Goal: Task Accomplishment & Management: Use online tool/utility

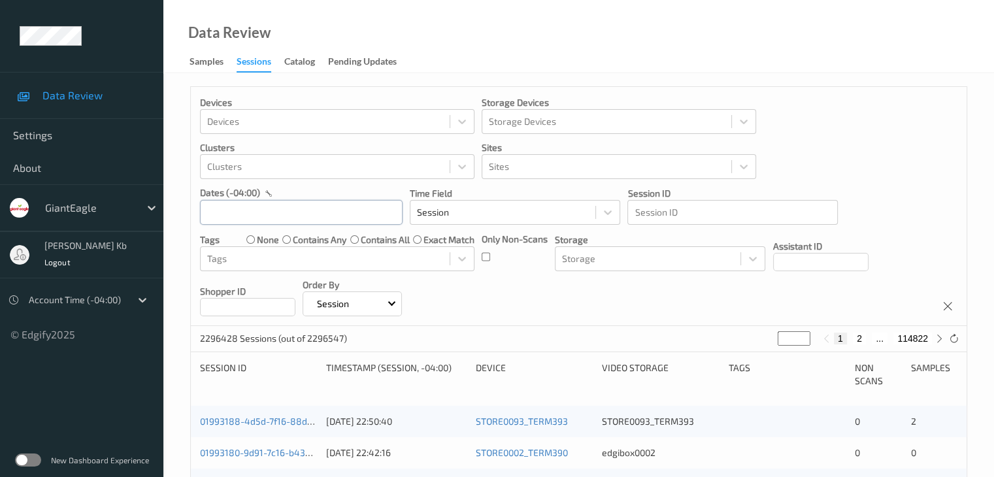
click at [363, 214] on input "text" at bounding box center [301, 212] width 203 height 25
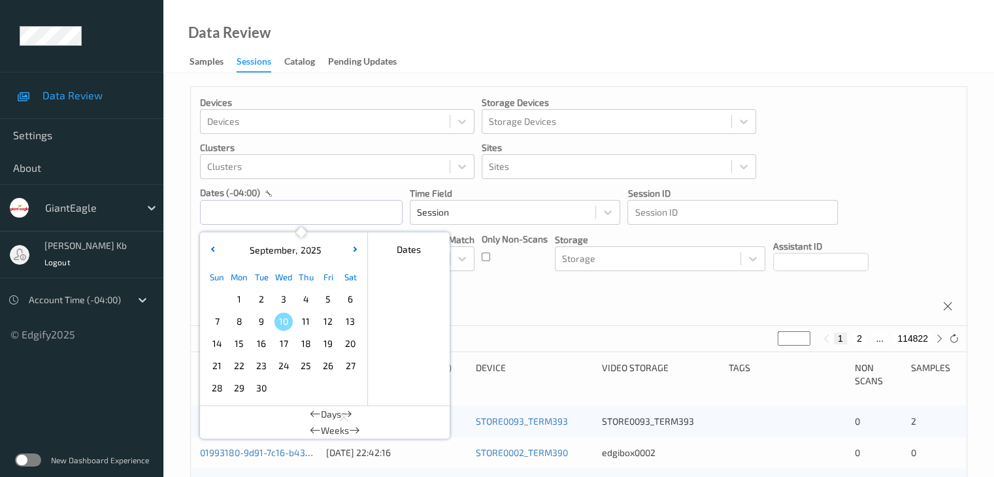
click at [356, 301] on span "6" at bounding box center [350, 299] width 18 height 18
type input "[DATE] 00:00 -> [DATE] 23:59"
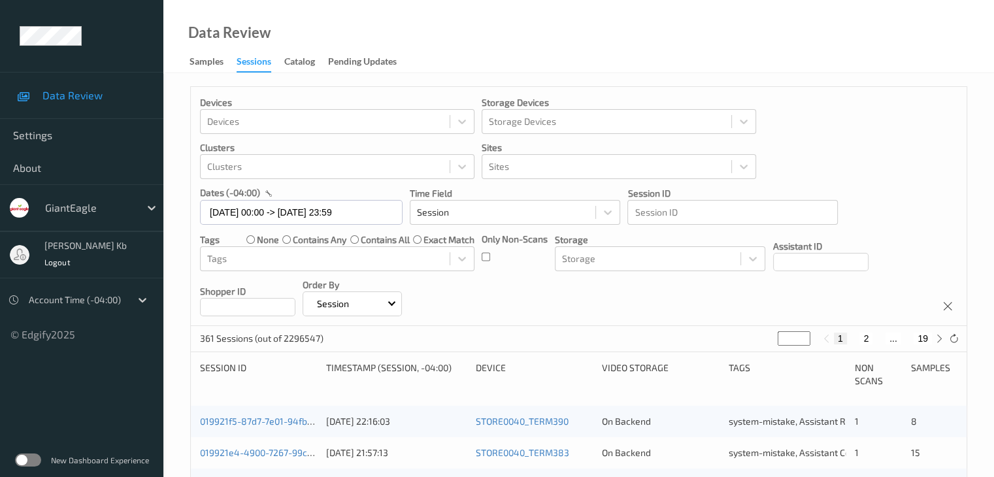
click at [864, 336] on button "2" at bounding box center [865, 338] width 13 height 12
type input "*"
click at [877, 336] on button "3" at bounding box center [878, 338] width 13 height 12
type input "*"
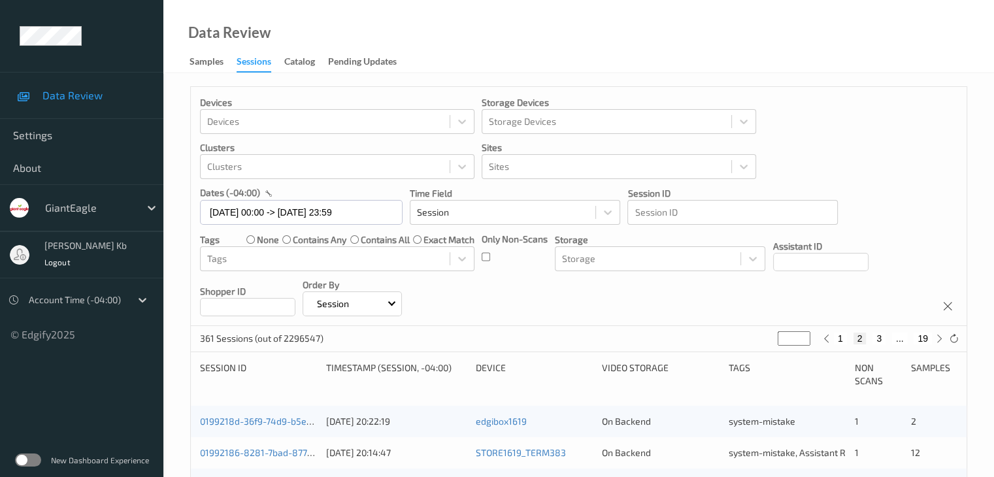
type input "*"
click at [889, 339] on button "4" at bounding box center [886, 338] width 13 height 12
type input "*"
click at [896, 336] on button "5" at bounding box center [891, 338] width 13 height 12
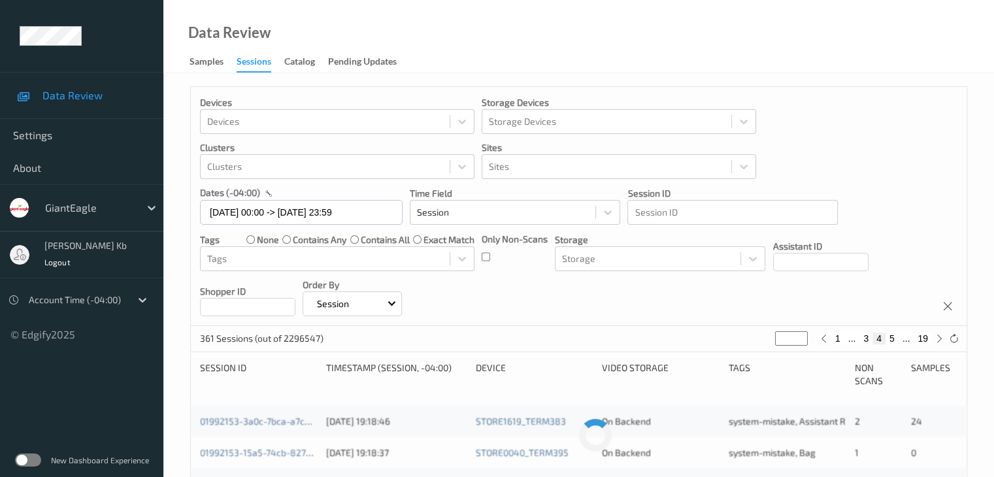
type input "*"
click at [894, 337] on button "6" at bounding box center [891, 338] width 13 height 12
type input "*"
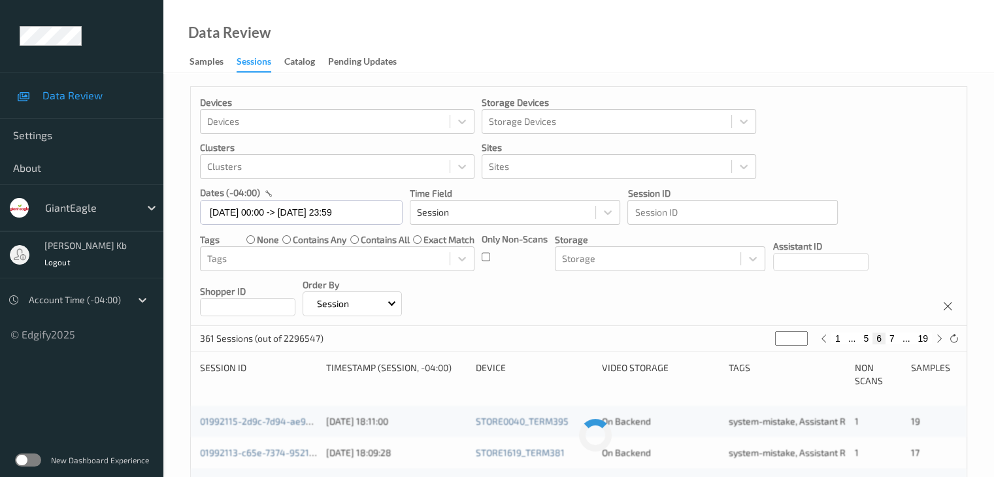
click at [893, 338] on button "7" at bounding box center [891, 338] width 13 height 12
type input "*"
click at [894, 340] on button "8" at bounding box center [891, 338] width 13 height 12
type input "*"
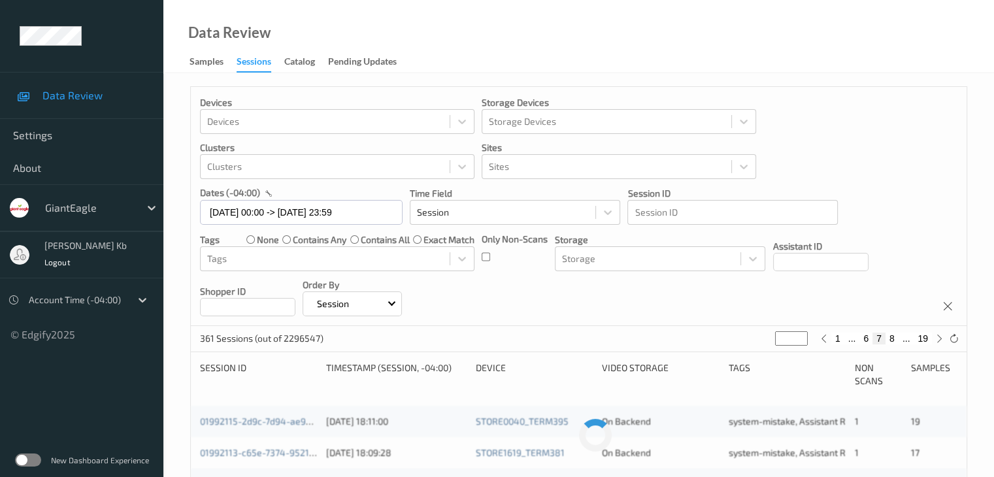
type input "*"
click at [892, 336] on button "9" at bounding box center [891, 338] width 13 height 12
type input "*"
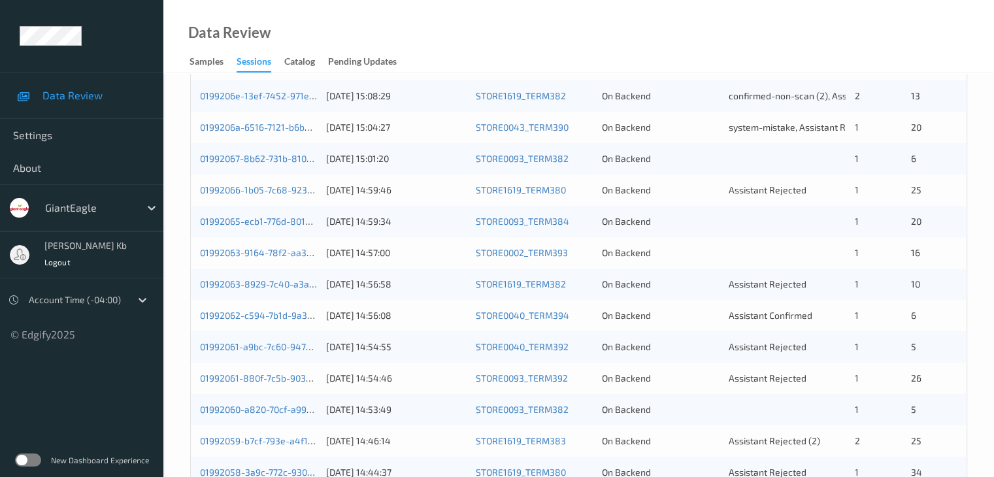
scroll to position [348, 0]
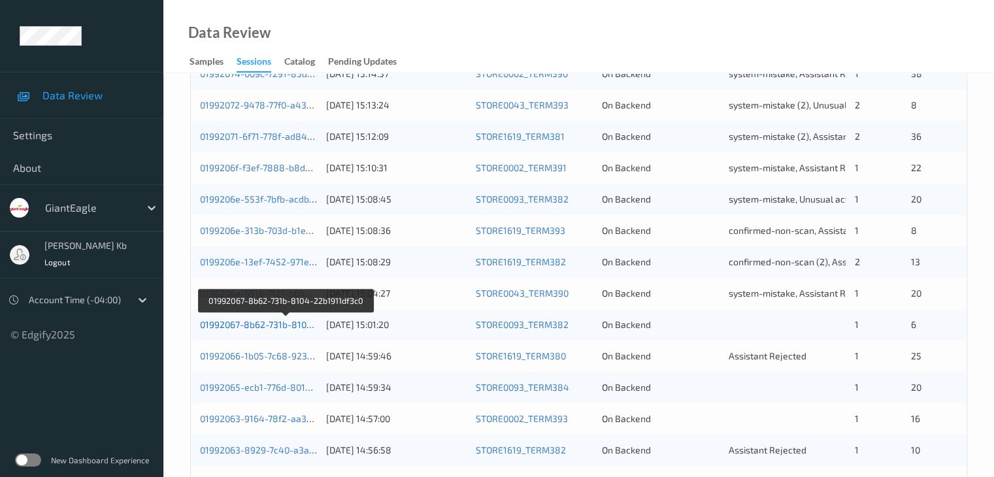
click at [292, 324] on link "01992067-8b62-731b-8104-22b1911df3c0" at bounding box center [286, 324] width 172 height 11
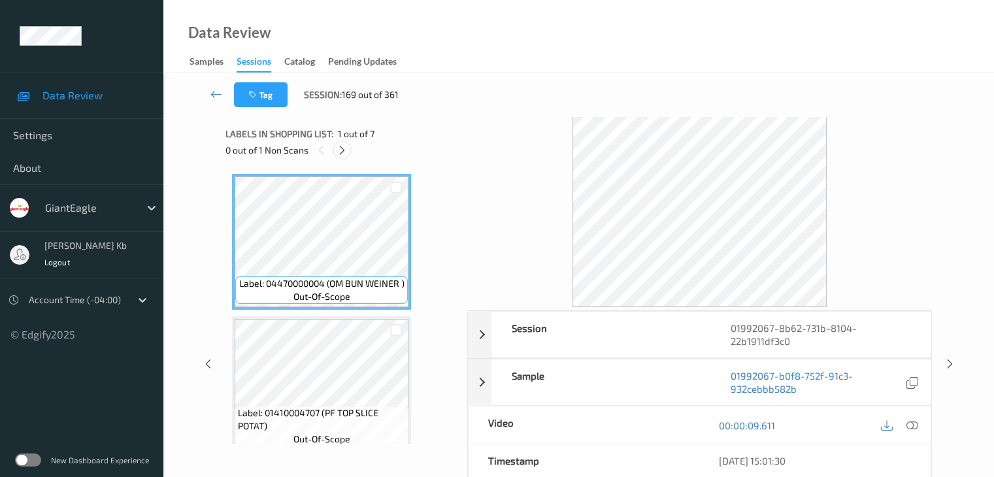
click at [343, 147] on icon at bounding box center [341, 150] width 11 height 12
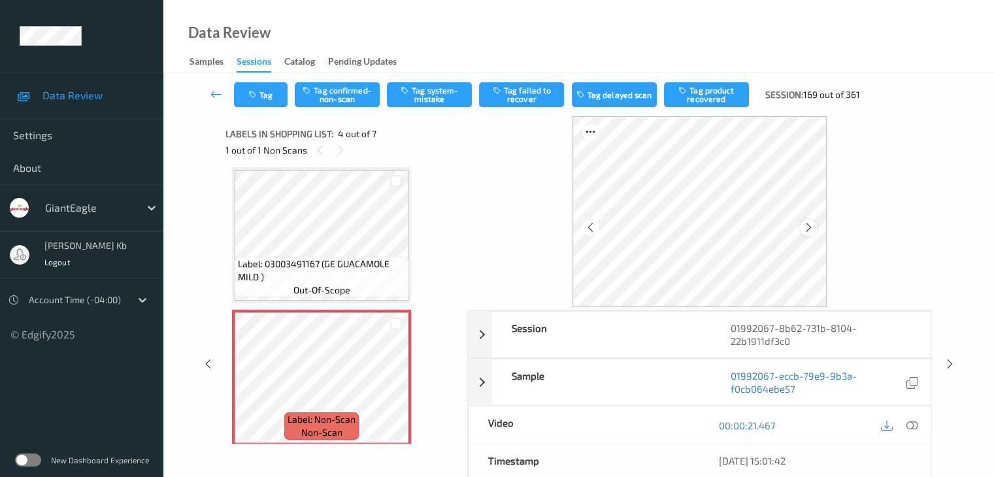
click at [813, 224] on div at bounding box center [808, 227] width 16 height 16
click at [916, 427] on icon at bounding box center [911, 425] width 12 height 12
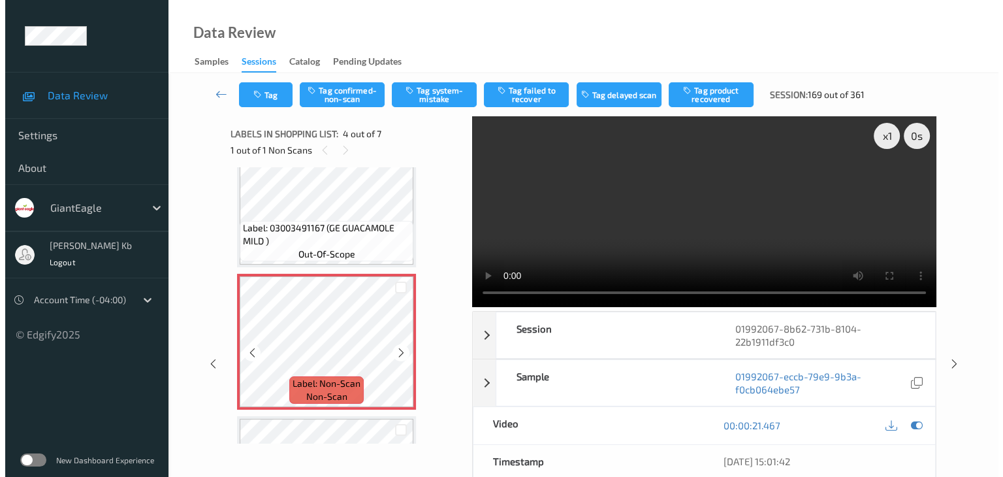
scroll to position [357, 0]
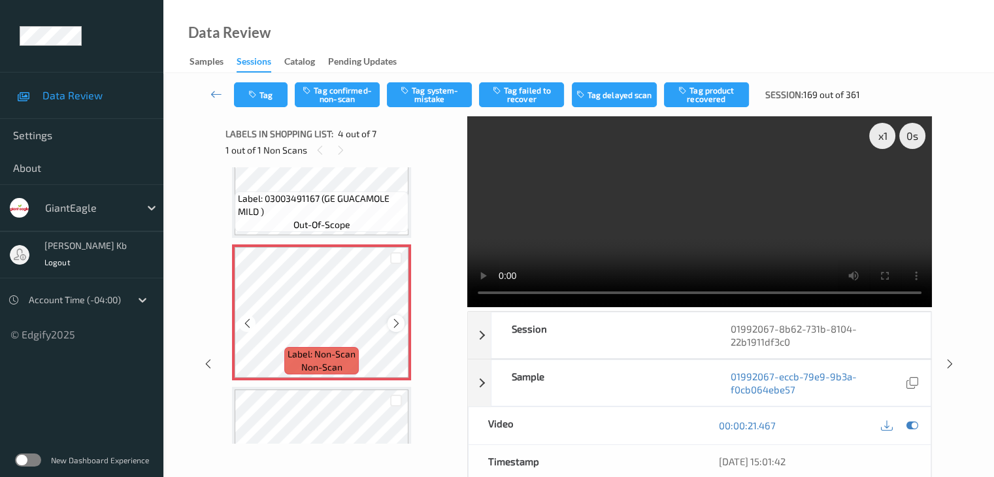
click at [397, 325] on icon at bounding box center [396, 323] width 11 height 12
click at [442, 95] on button "Tag system-mistake" at bounding box center [429, 94] width 85 height 25
click at [272, 95] on button "Tag" at bounding box center [261, 94] width 54 height 25
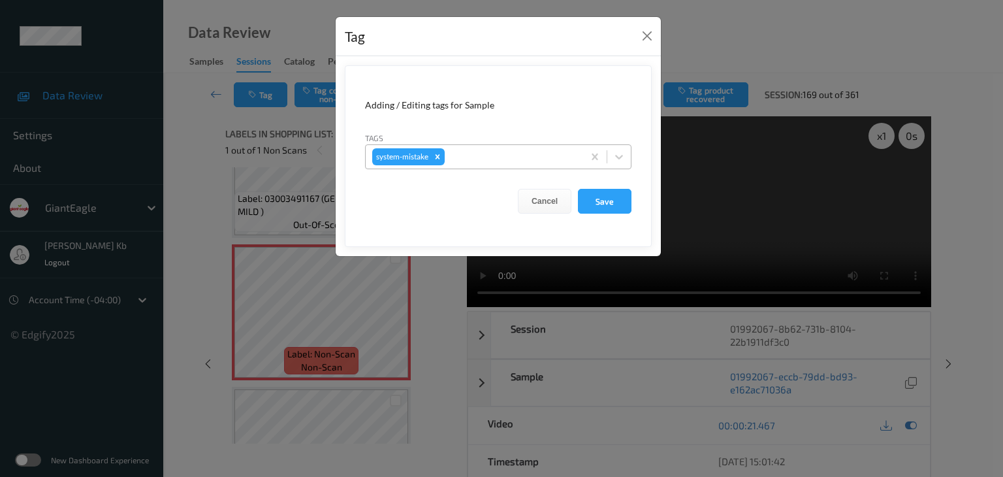
click at [502, 153] on div at bounding box center [511, 157] width 129 height 16
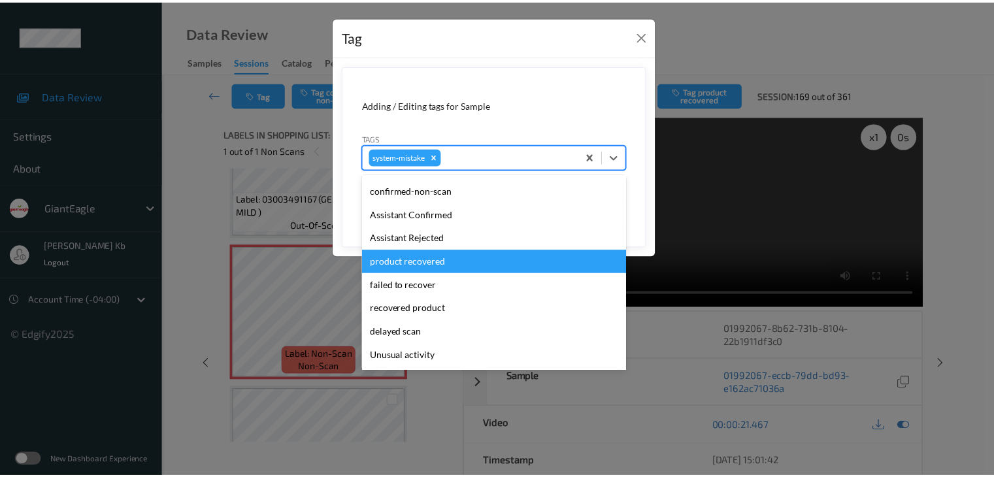
scroll to position [65, 0]
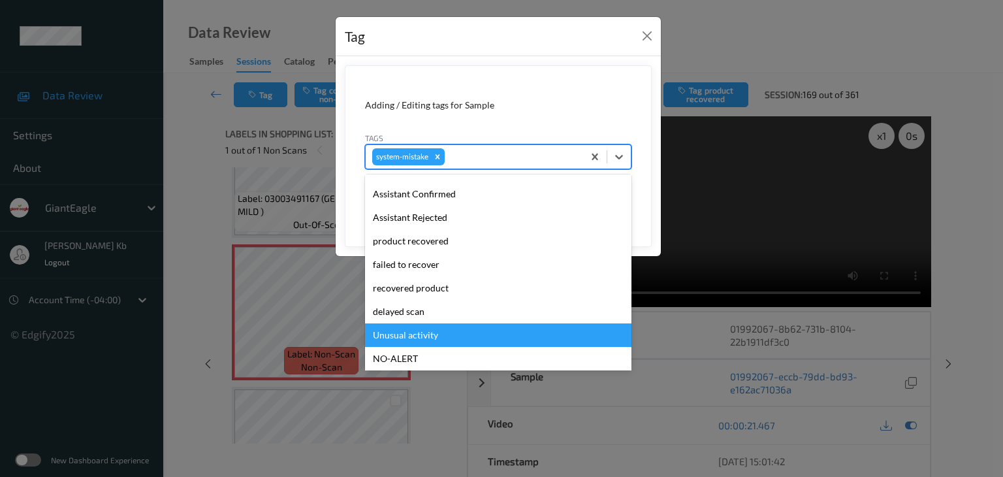
click at [417, 333] on div "Unusual activity" at bounding box center [498, 335] width 267 height 24
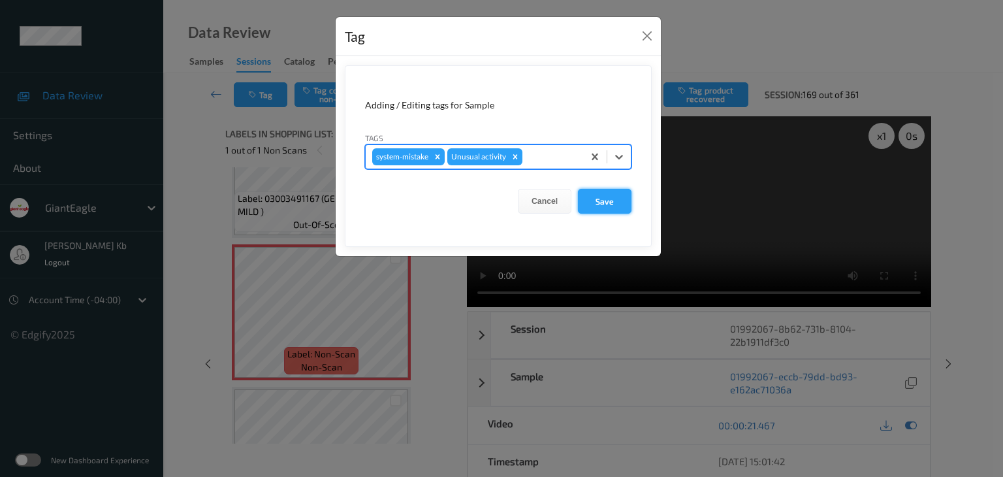
click at [611, 199] on button "Save" at bounding box center [605, 201] width 54 height 25
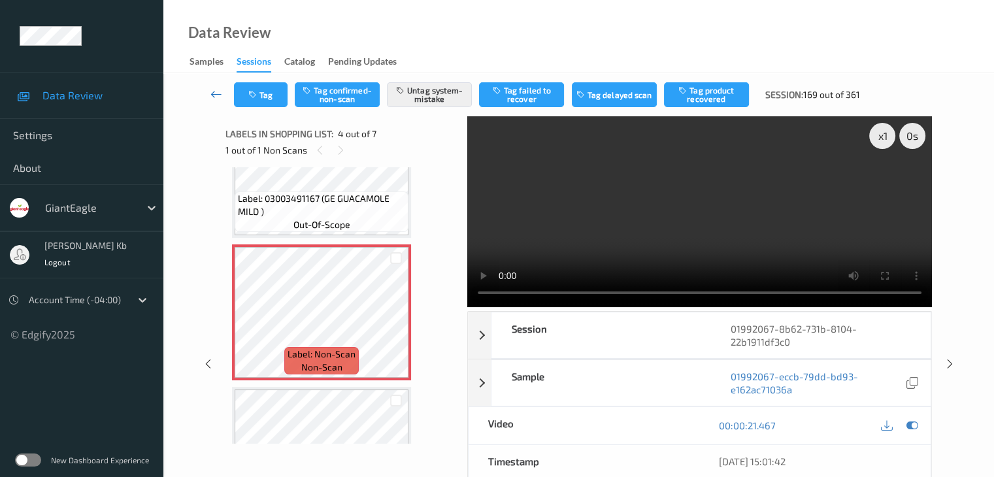
click at [217, 93] on icon at bounding box center [216, 94] width 12 height 13
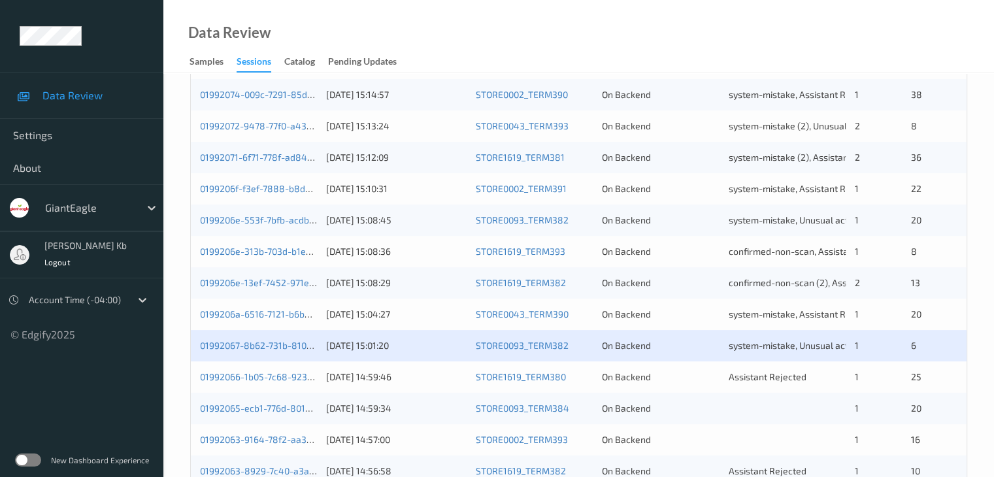
scroll to position [392, 0]
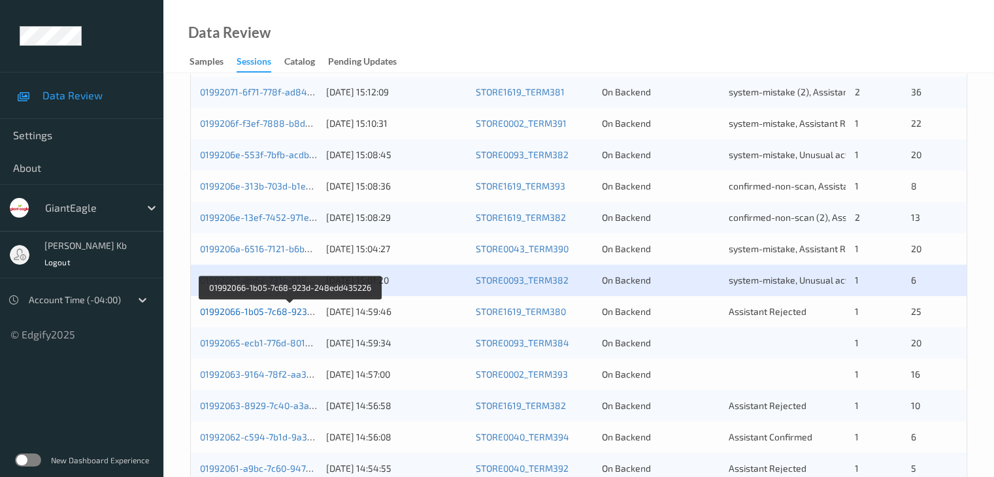
click at [246, 310] on link "01992066-1b05-7c68-923d-248edd435226" at bounding box center [290, 311] width 181 height 11
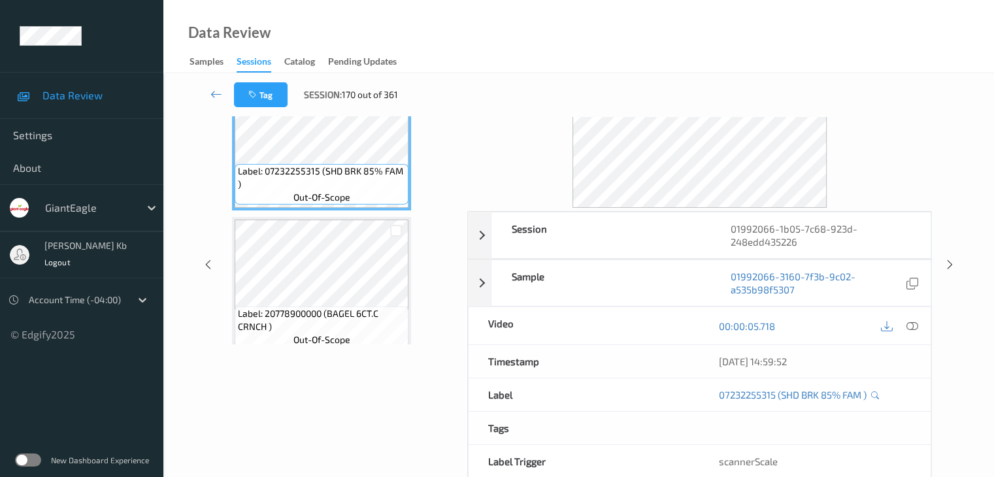
scroll to position [29, 0]
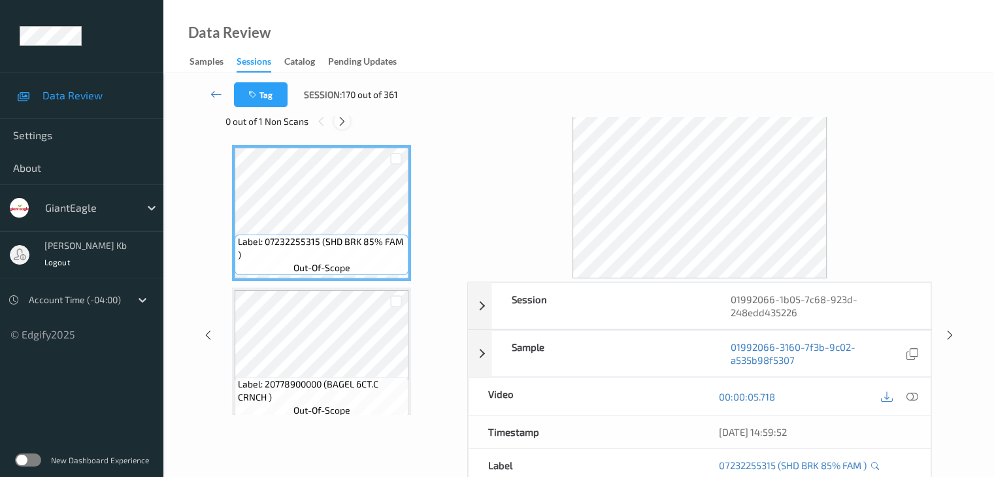
click at [345, 117] on icon at bounding box center [341, 122] width 11 height 12
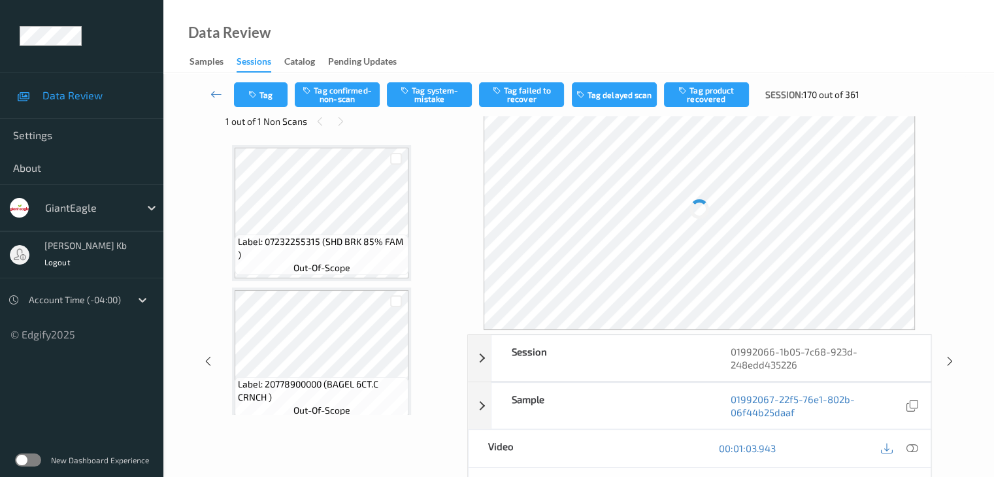
scroll to position [1003, 0]
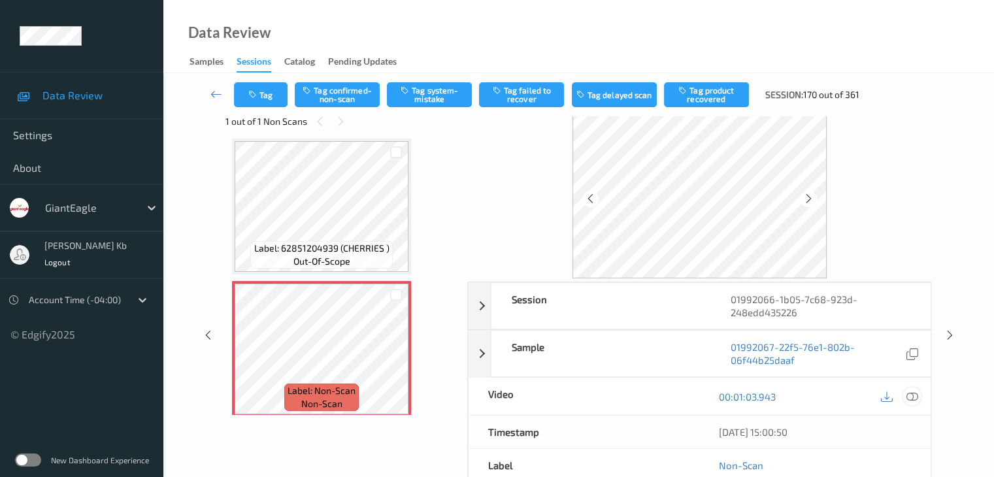
click at [909, 395] on icon at bounding box center [911, 397] width 12 height 12
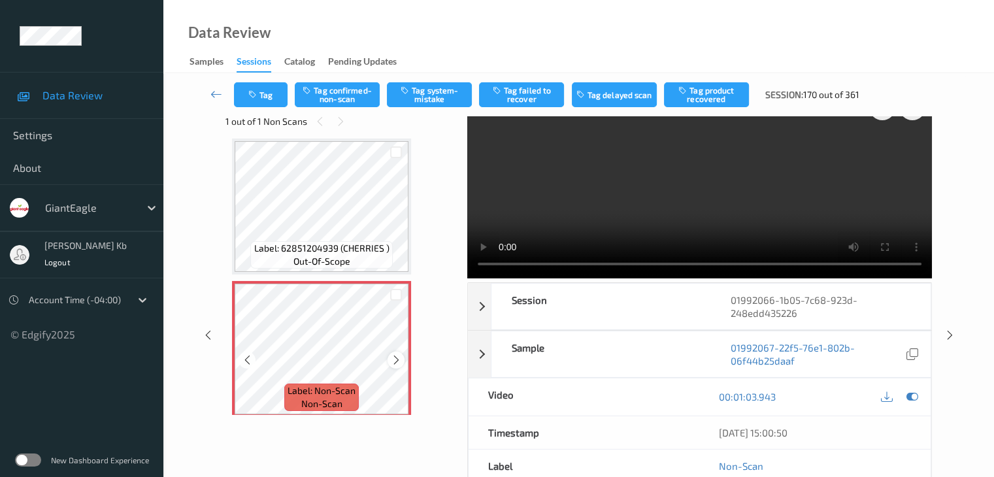
click at [397, 364] on icon at bounding box center [396, 360] width 11 height 12
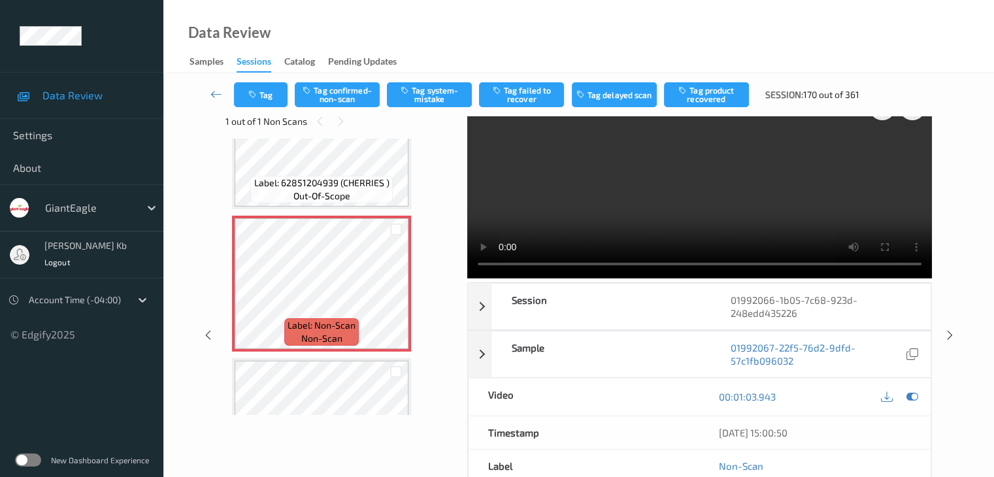
scroll to position [1134, 0]
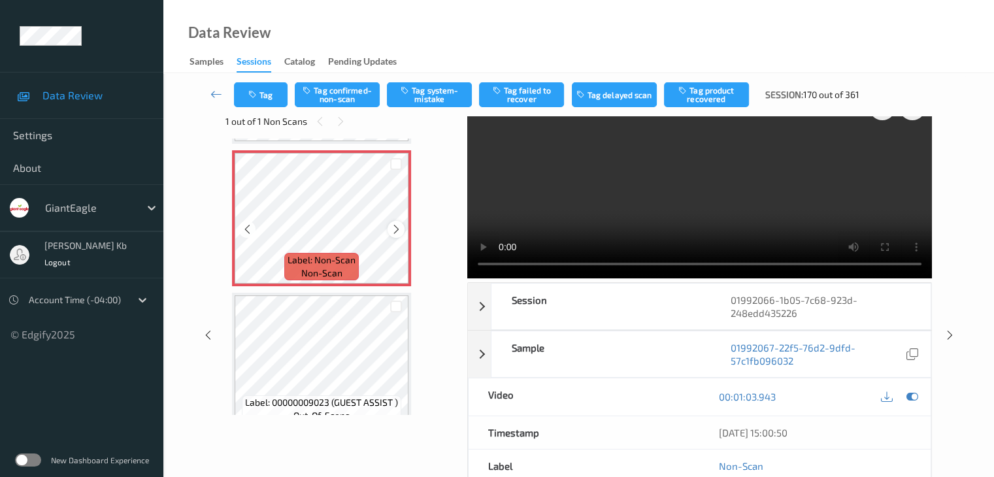
click at [398, 228] on icon at bounding box center [396, 229] width 11 height 12
click at [434, 97] on button "Tag system-mistake" at bounding box center [429, 94] width 85 height 25
click at [272, 93] on button "Tag" at bounding box center [261, 94] width 54 height 25
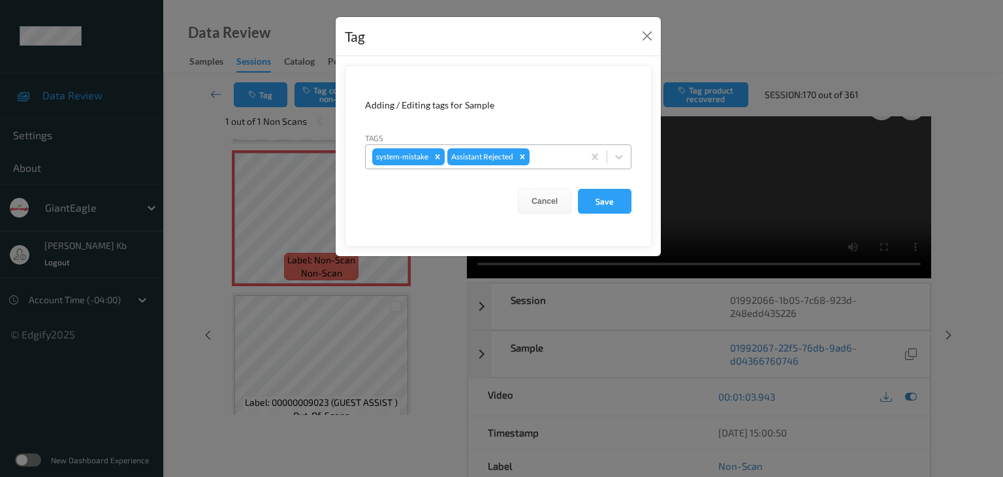
click at [565, 157] on div at bounding box center [554, 157] width 44 height 16
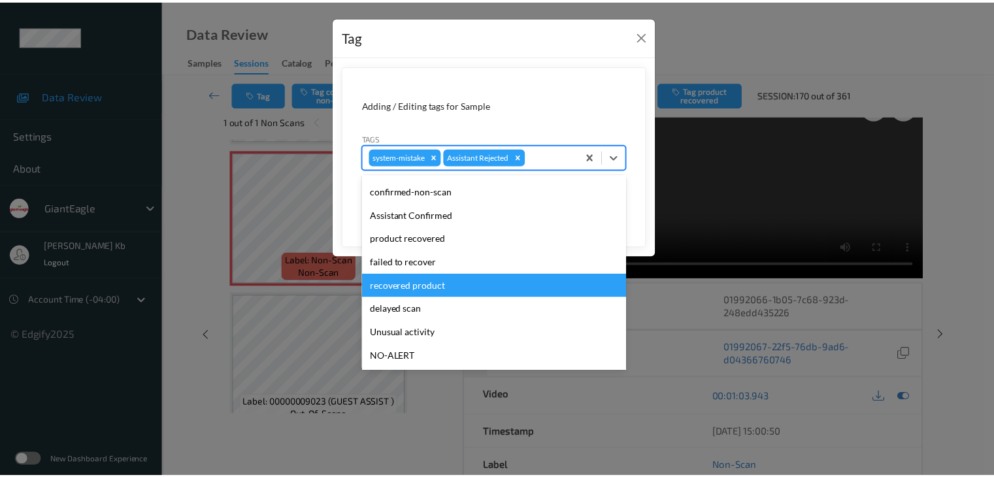
scroll to position [65, 0]
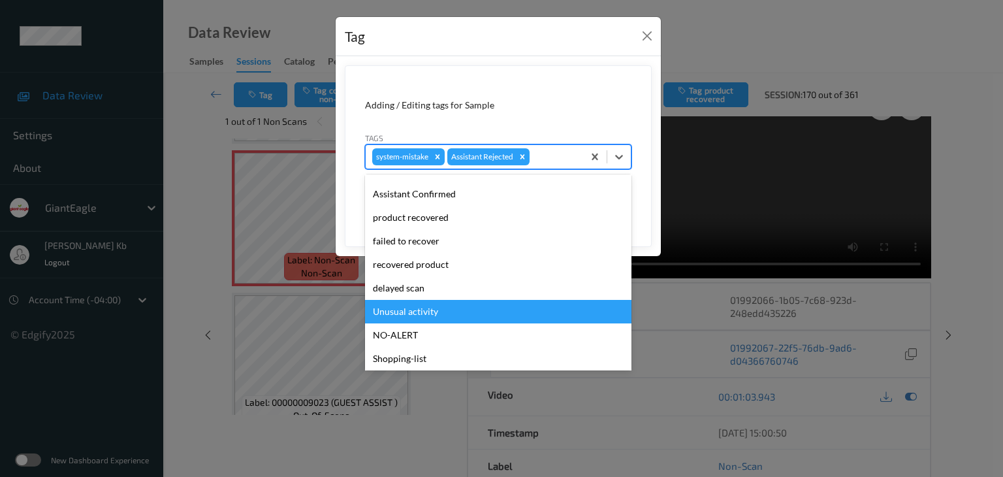
click at [417, 309] on div "Unusual activity" at bounding box center [498, 312] width 267 height 24
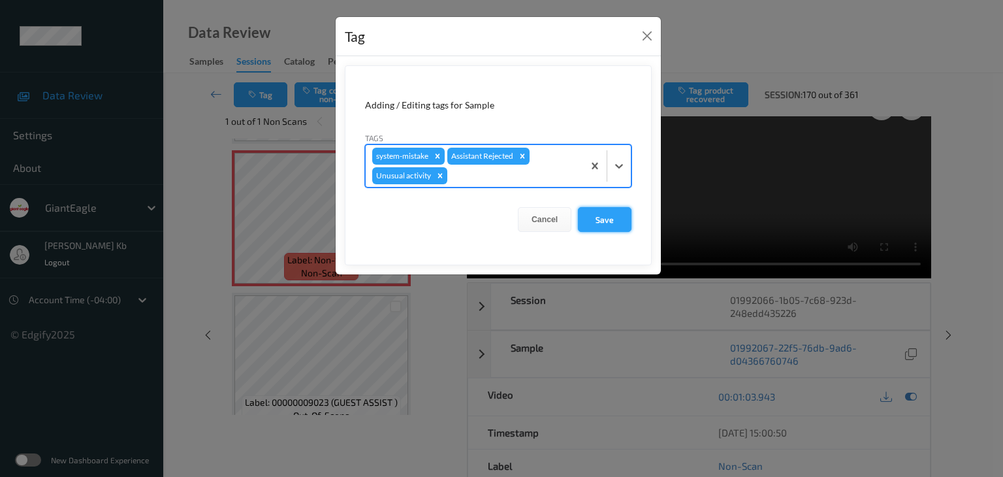
click at [611, 225] on button "Save" at bounding box center [605, 219] width 54 height 25
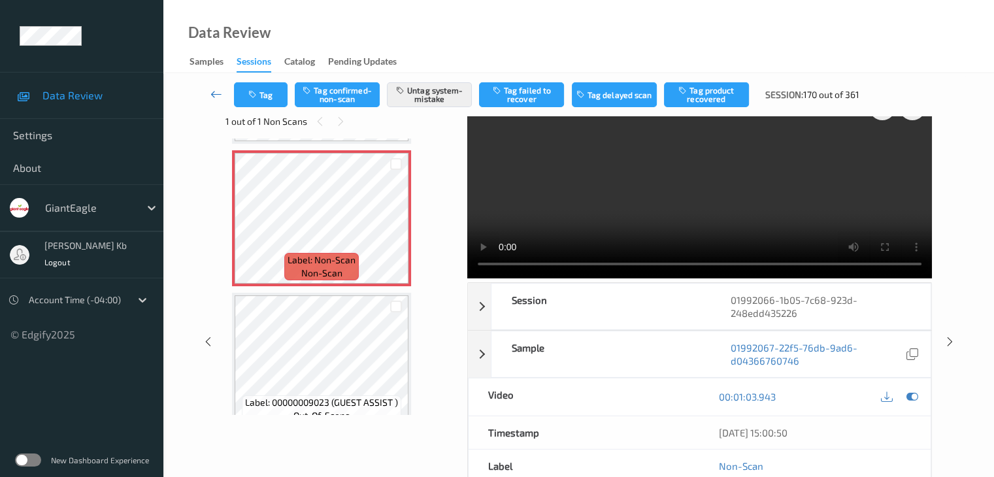
click at [214, 93] on icon at bounding box center [216, 94] width 12 height 13
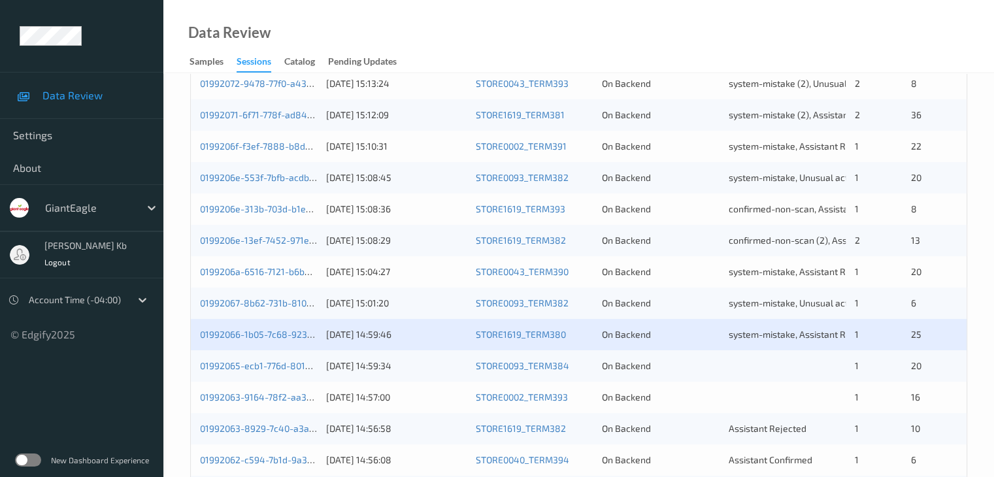
scroll to position [457, 0]
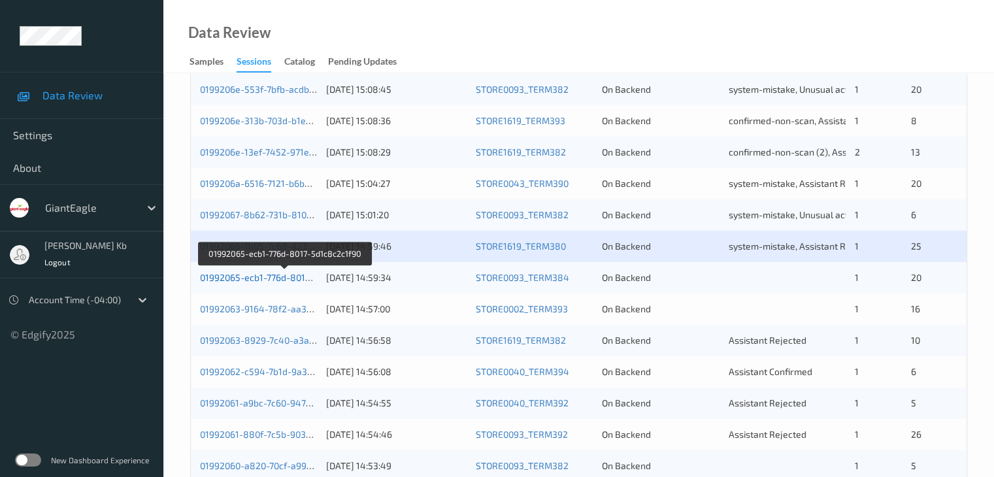
click at [264, 278] on link "01992065-ecb1-776d-8017-5d1c8c2c1f90" at bounding box center [285, 277] width 170 height 11
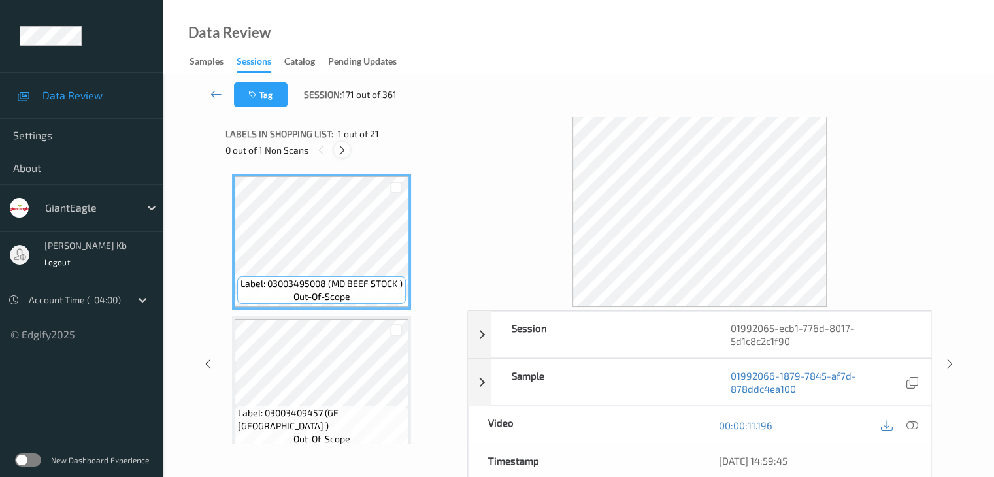
click at [340, 150] on icon at bounding box center [341, 150] width 11 height 12
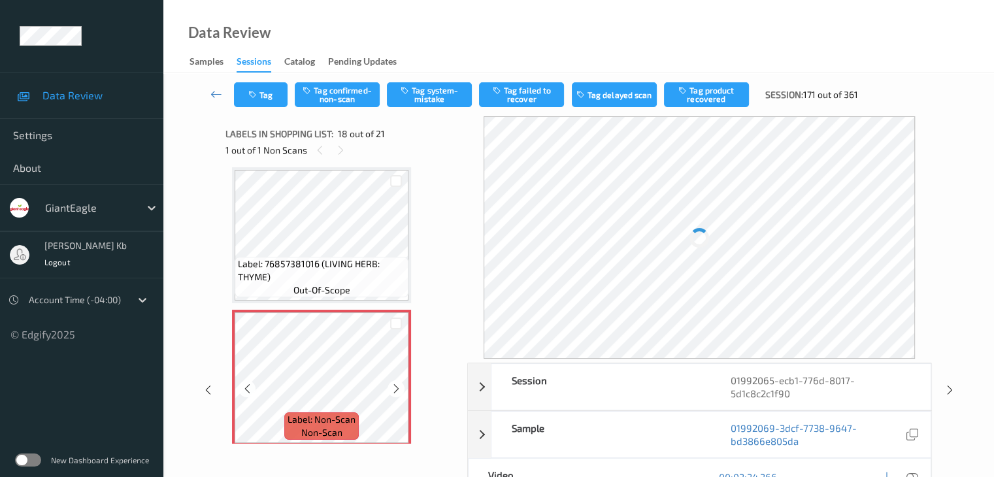
scroll to position [2350, 0]
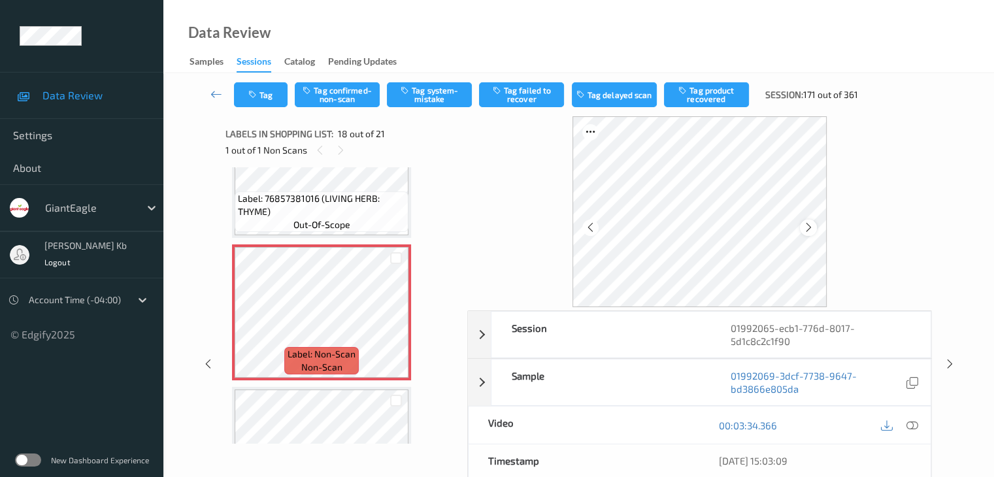
click at [809, 227] on icon at bounding box center [808, 227] width 11 height 12
drag, startPoint x: 912, startPoint y: 425, endPoint x: 906, endPoint y: 421, distance: 6.7
click at [912, 425] on icon at bounding box center [911, 425] width 12 height 12
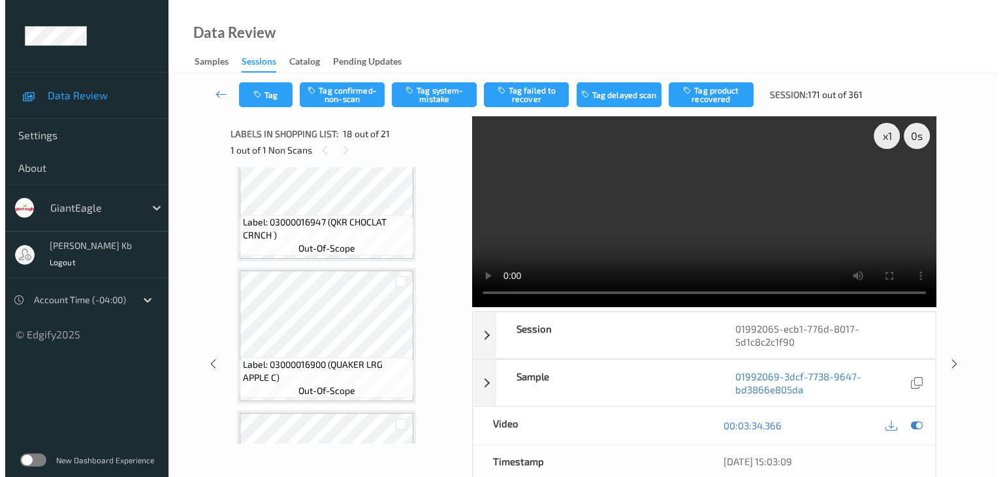
scroll to position [2677, 0]
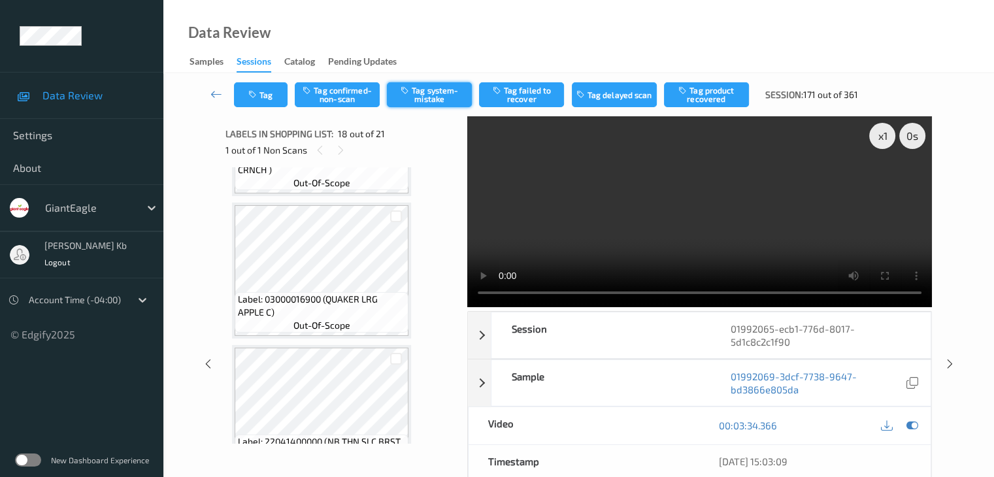
click at [440, 95] on button "Tag system-mistake" at bounding box center [429, 94] width 85 height 25
click at [267, 97] on button "Tag" at bounding box center [261, 94] width 54 height 25
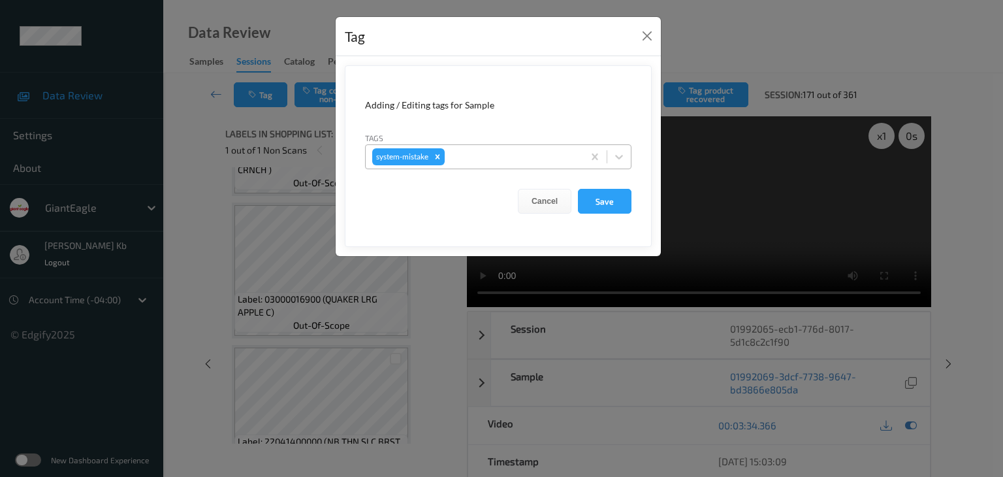
click at [495, 157] on div at bounding box center [511, 157] width 129 height 16
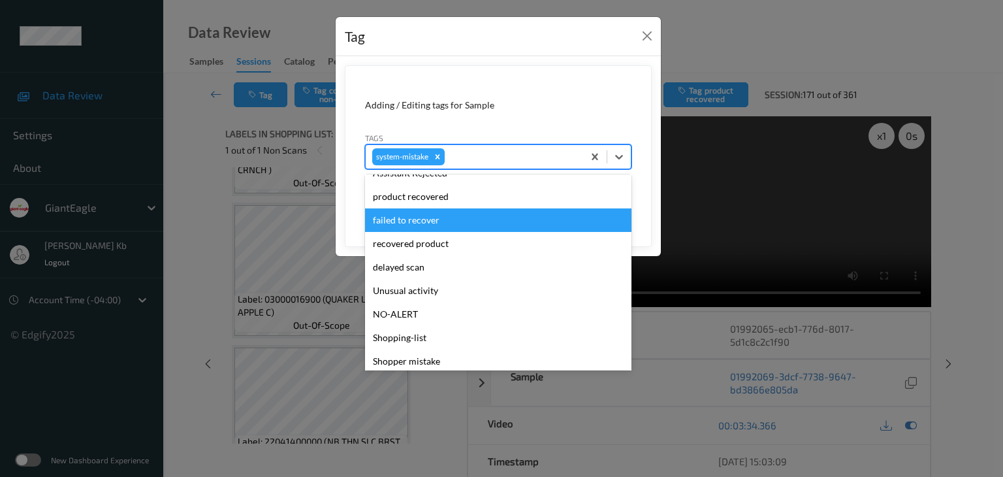
scroll to position [131, 0]
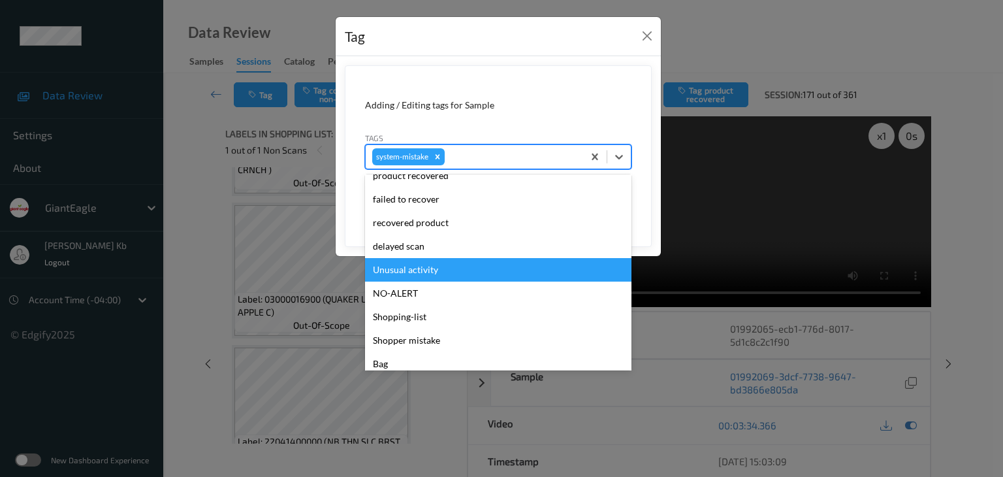
click at [419, 272] on div "Unusual activity" at bounding box center [498, 270] width 267 height 24
click at [419, 272] on div "Tag Adding / Editing tags for Sample Tags option Unusual activity focused, 10 o…" at bounding box center [501, 238] width 1003 height 477
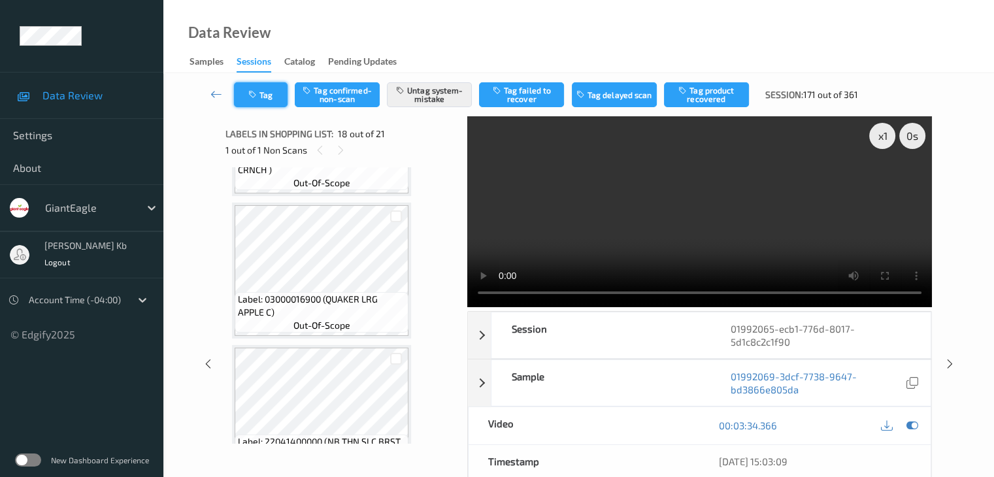
click at [276, 96] on button "Tag" at bounding box center [261, 94] width 54 height 25
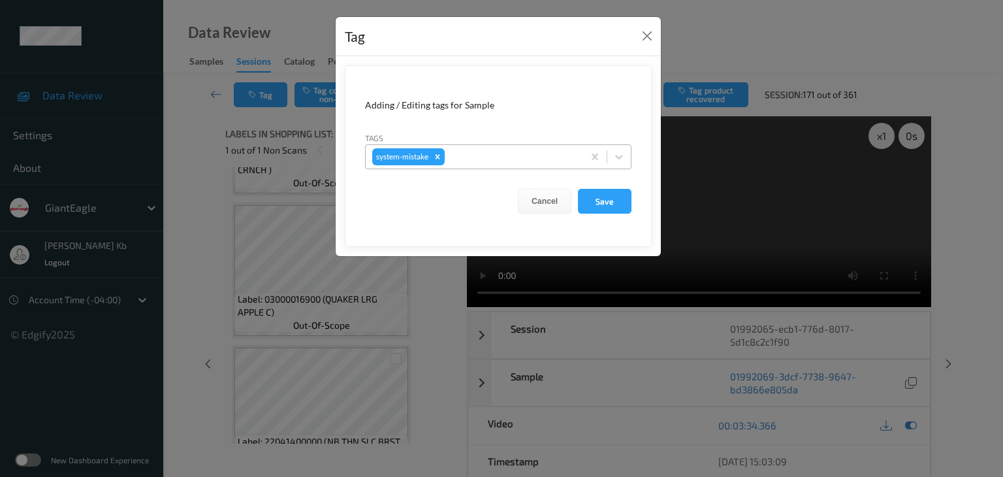
click at [491, 154] on div at bounding box center [511, 157] width 129 height 16
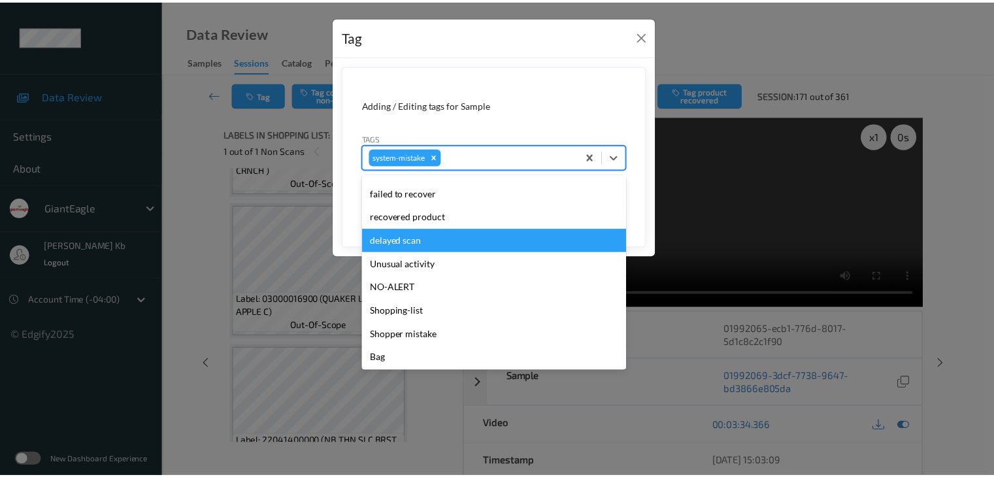
scroll to position [138, 0]
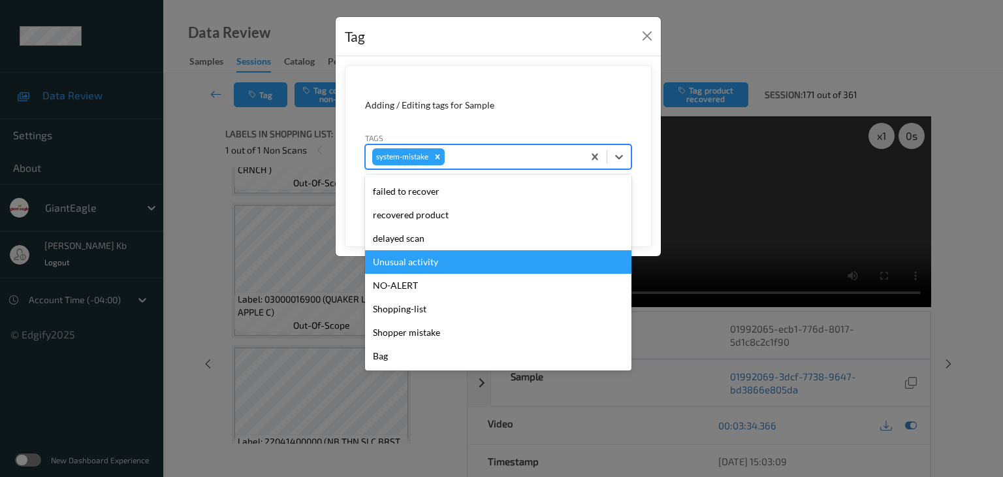
click at [425, 262] on div "Unusual activity" at bounding box center [498, 262] width 267 height 24
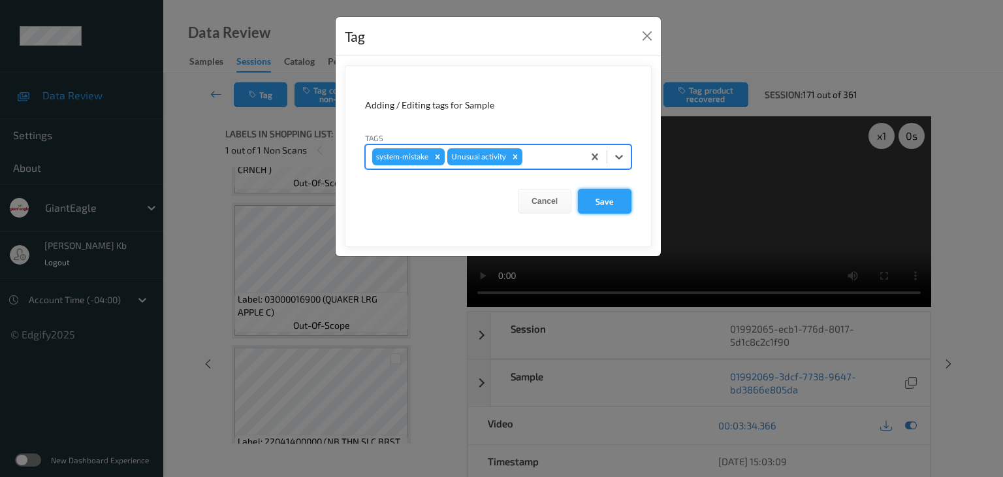
click at [596, 199] on button "Save" at bounding box center [605, 201] width 54 height 25
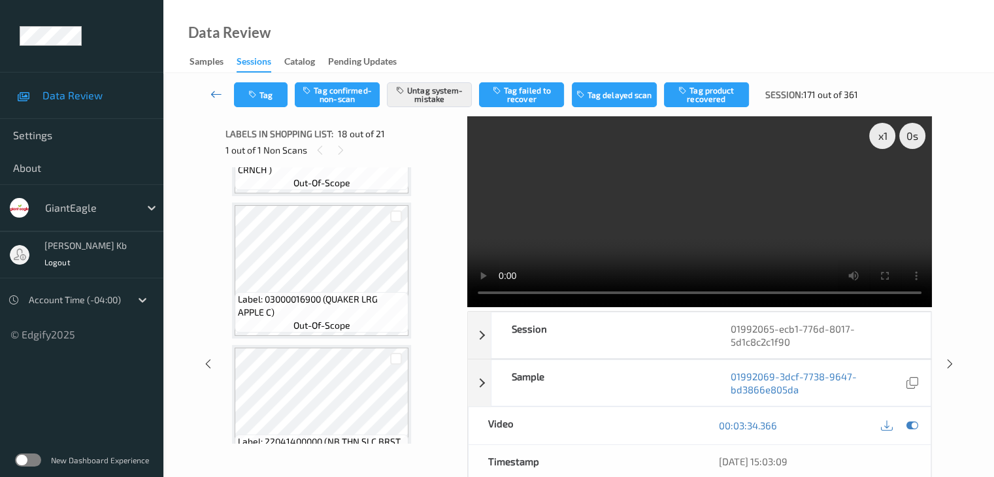
click at [219, 92] on icon at bounding box center [216, 94] width 12 height 13
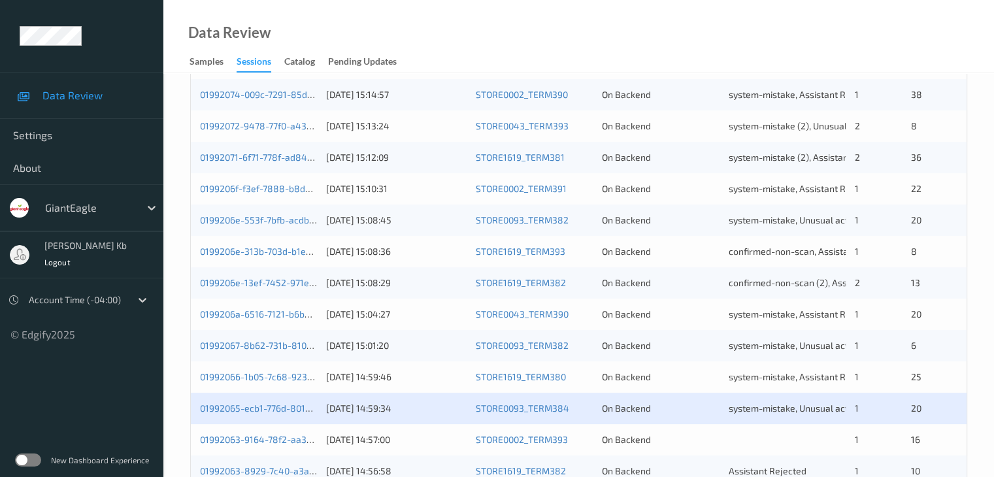
scroll to position [523, 0]
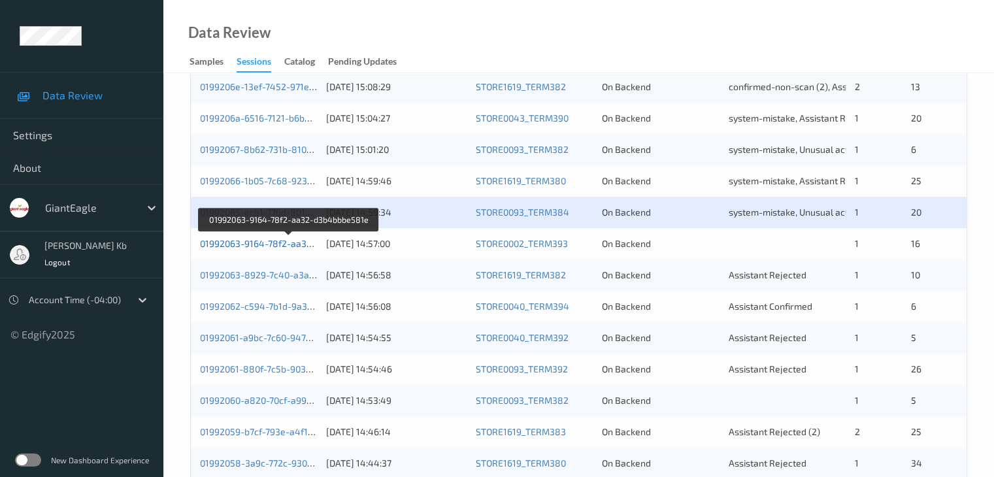
click at [274, 244] on link "01992063-9164-78f2-aa32-d3b4bbbe581e" at bounding box center [289, 243] width 178 height 11
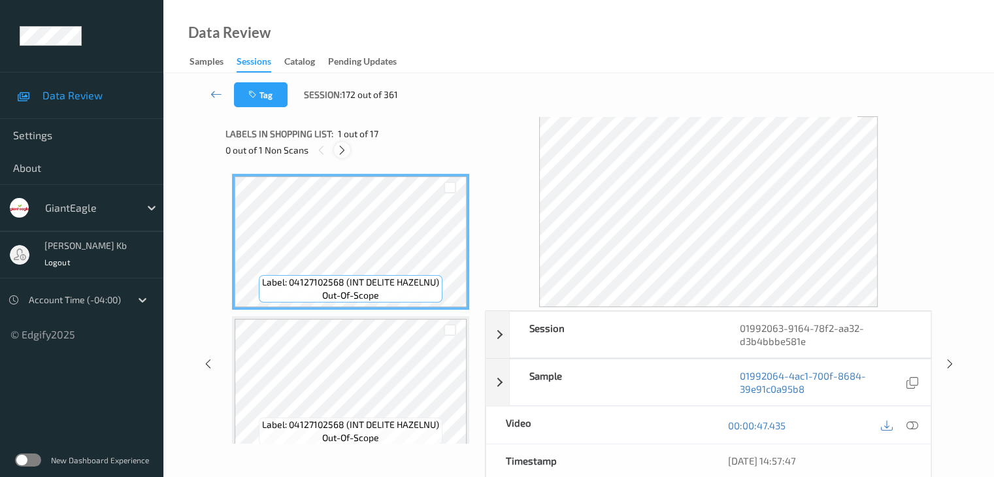
click at [338, 147] on icon at bounding box center [341, 150] width 11 height 12
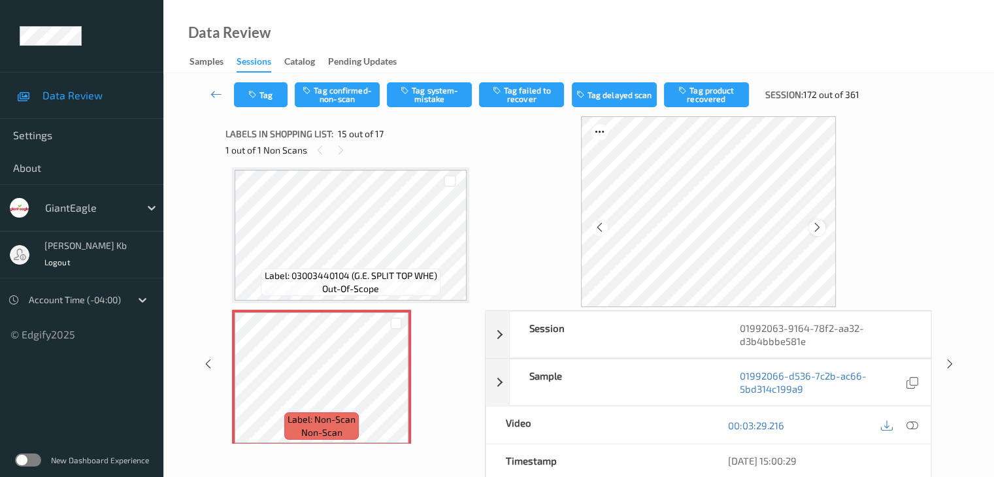
click at [819, 223] on icon at bounding box center [816, 227] width 11 height 12
click at [911, 423] on icon at bounding box center [911, 425] width 12 height 12
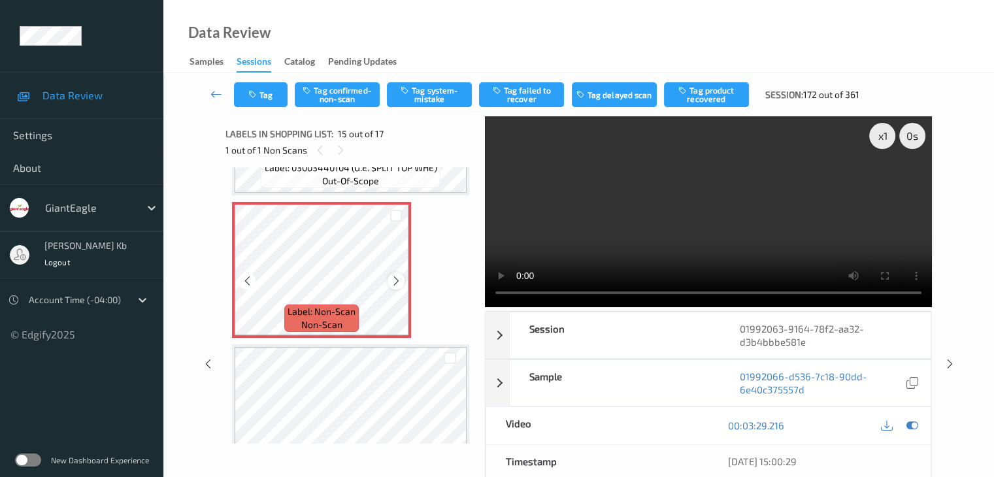
scroll to position [1988, 0]
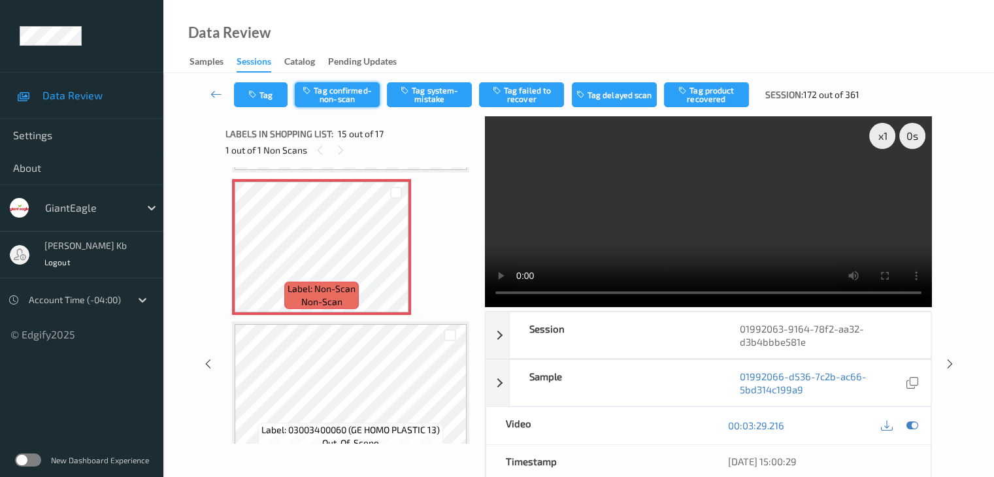
click at [342, 97] on button "Tag confirmed-non-scan" at bounding box center [337, 94] width 85 height 25
click at [701, 96] on button "Tag product recovered" at bounding box center [706, 94] width 85 height 25
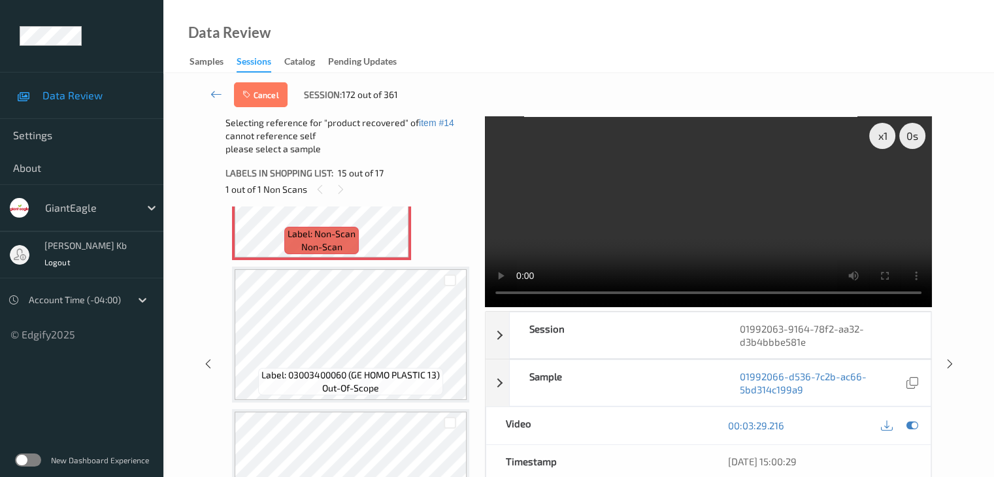
scroll to position [2119, 0]
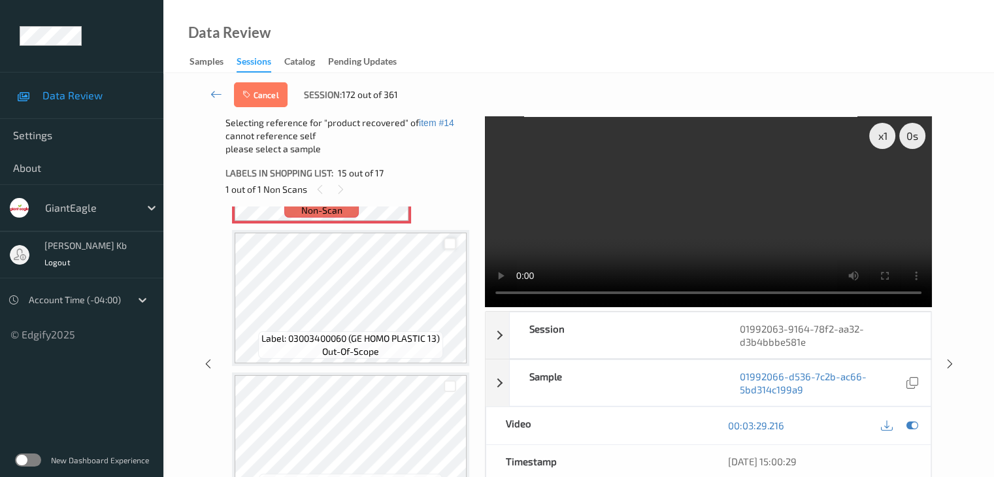
click at [451, 244] on div at bounding box center [450, 244] width 12 height 12
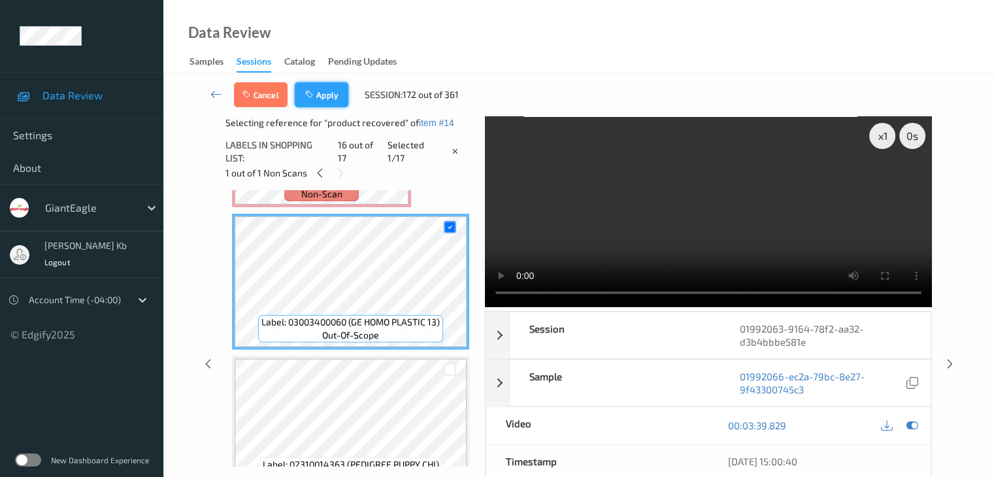
click at [325, 97] on button "Apply" at bounding box center [322, 94] width 54 height 25
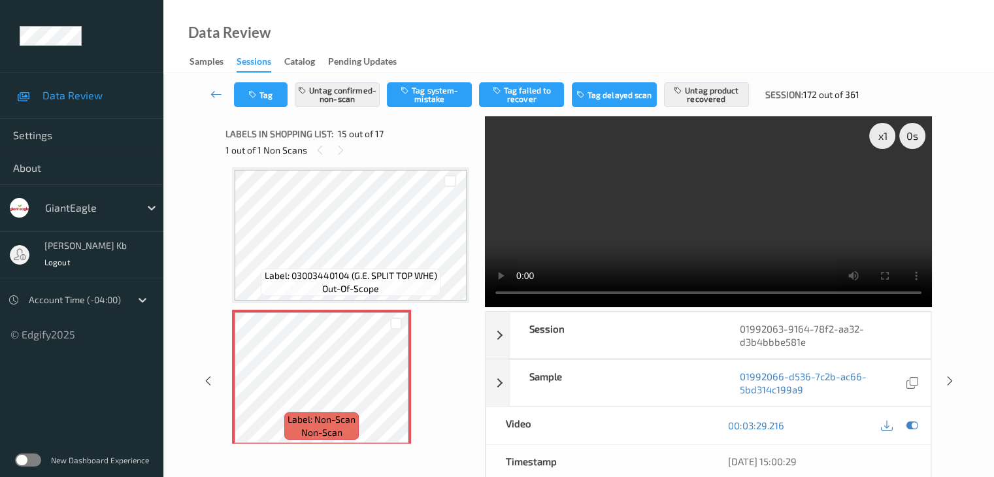
drag, startPoint x: 218, startPoint y: 94, endPoint x: 212, endPoint y: 80, distance: 15.2
click at [218, 94] on icon at bounding box center [216, 94] width 12 height 13
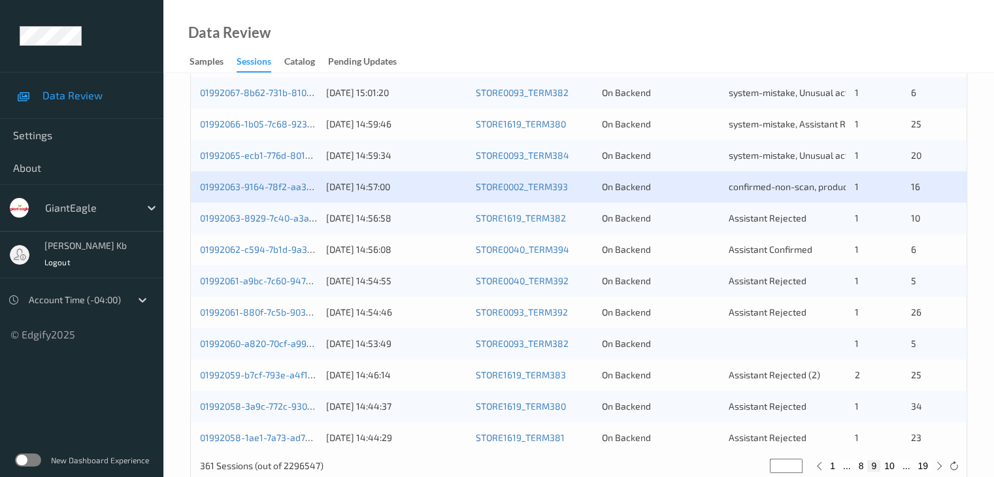
scroll to position [588, 0]
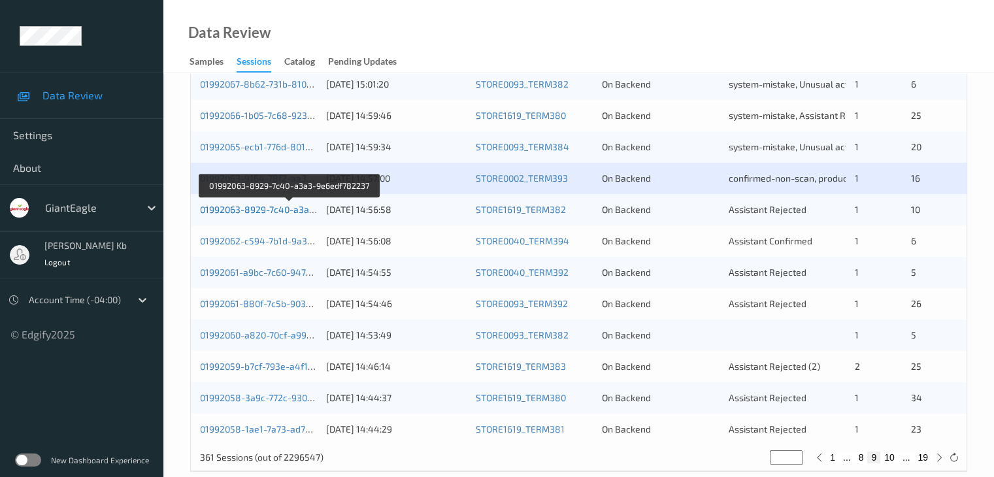
click at [291, 208] on link "01992063-8929-7c40-a3a3-9e6edf782237" at bounding box center [289, 209] width 178 height 11
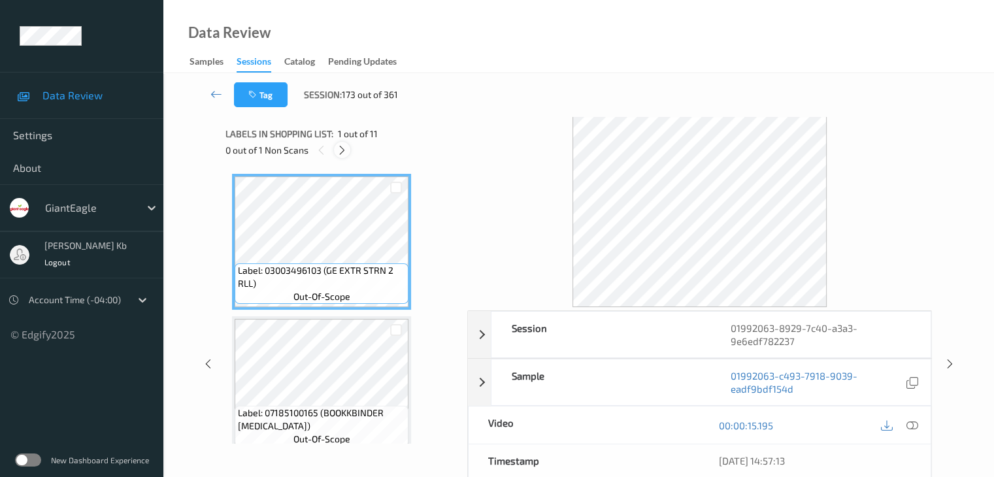
click at [339, 150] on icon at bounding box center [341, 150] width 11 height 12
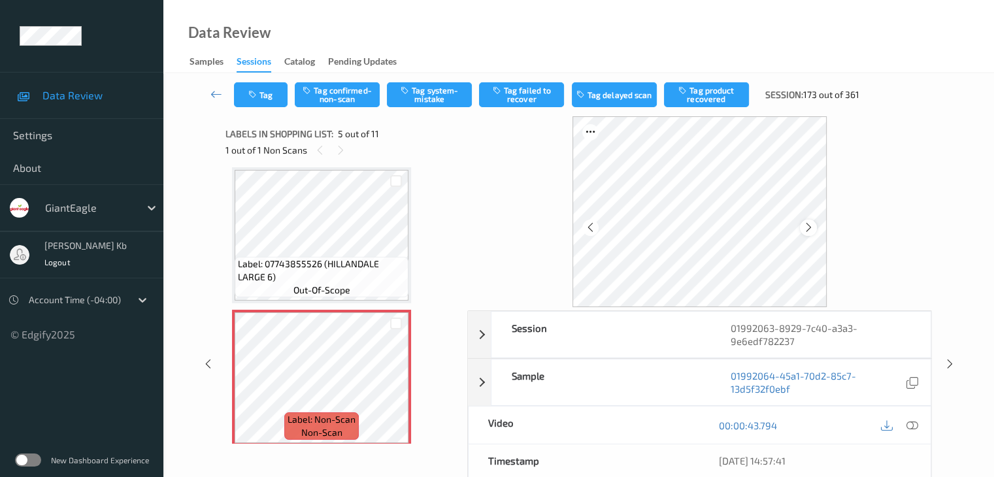
click at [815, 227] on div at bounding box center [808, 227] width 16 height 16
click at [810, 225] on icon at bounding box center [808, 227] width 11 height 12
click at [912, 424] on icon at bounding box center [911, 425] width 12 height 12
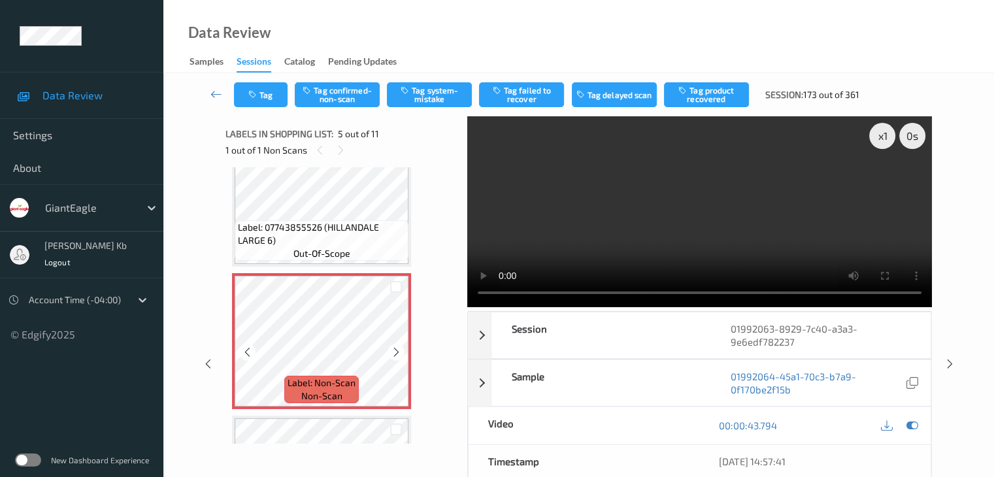
scroll to position [499, 0]
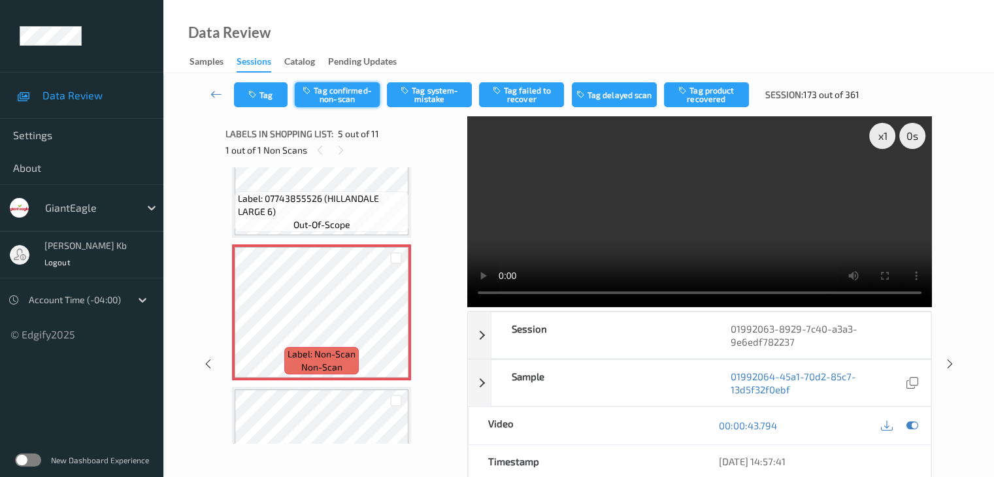
click at [342, 97] on button "Tag confirmed-non-scan" at bounding box center [337, 94] width 85 height 25
click at [526, 92] on button "Tag failed to recover" at bounding box center [521, 94] width 85 height 25
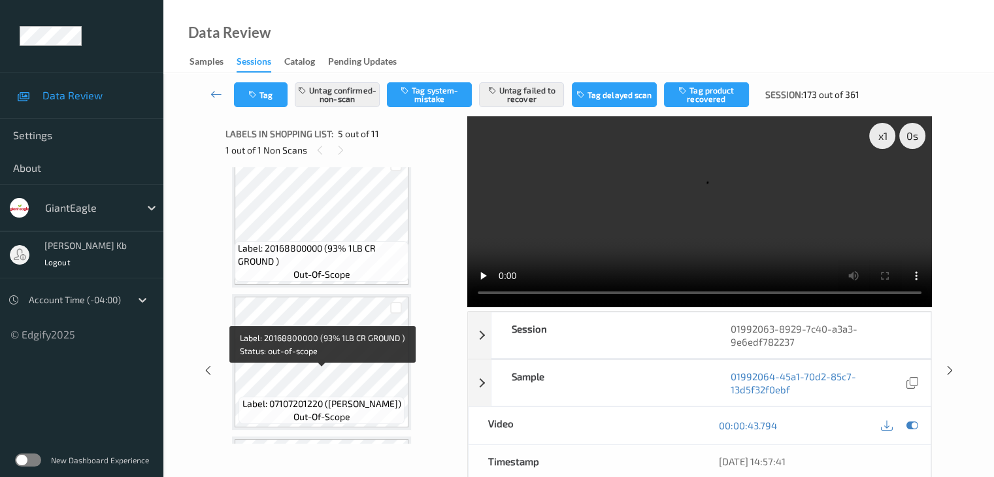
scroll to position [1022, 0]
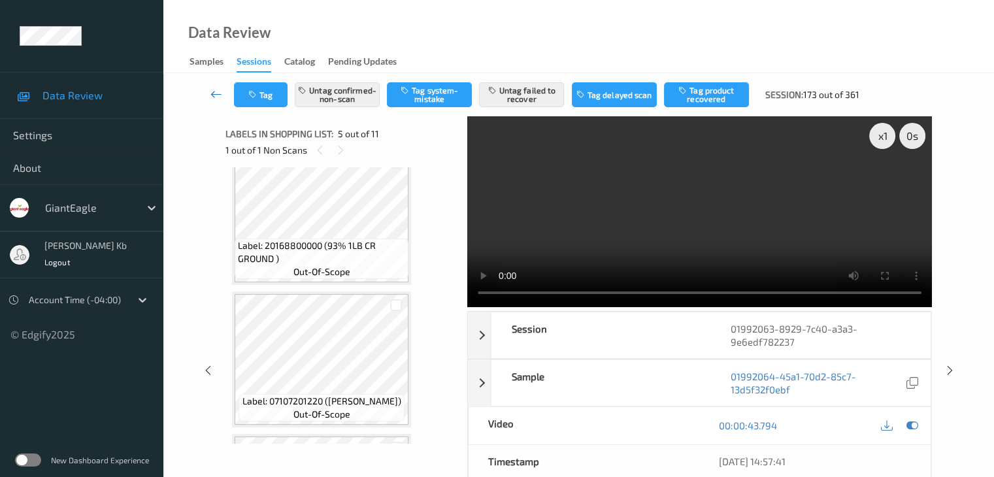
click at [217, 92] on icon at bounding box center [216, 94] width 12 height 13
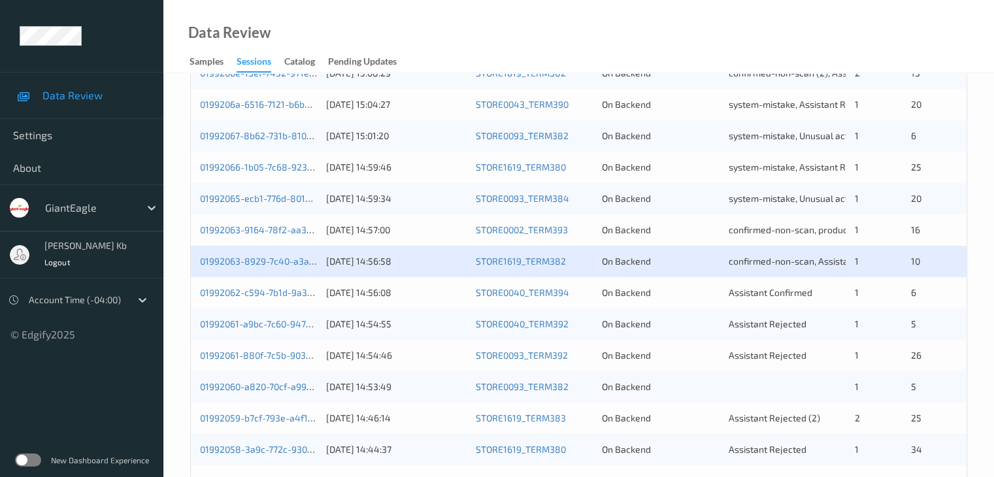
scroll to position [588, 0]
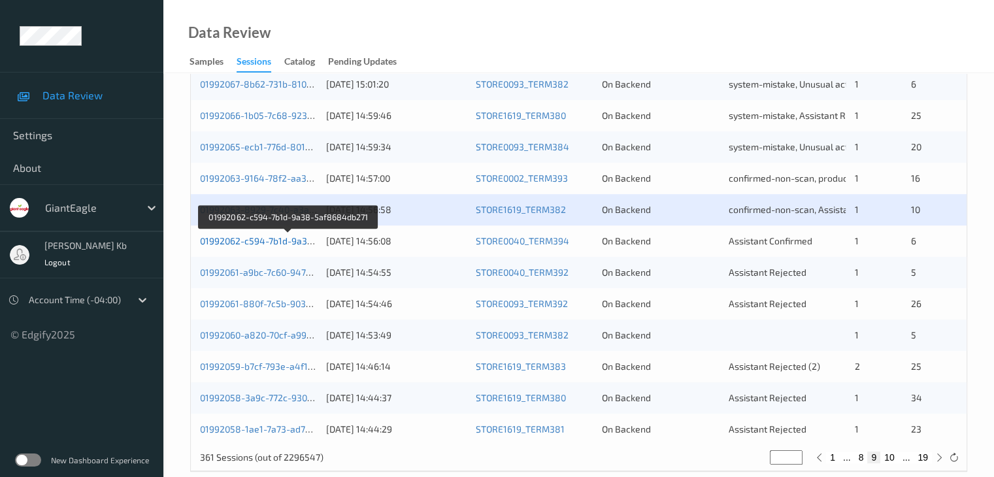
click at [267, 242] on link "01992062-c594-7b1d-9a38-5af8684db271" at bounding box center [289, 240] width 178 height 11
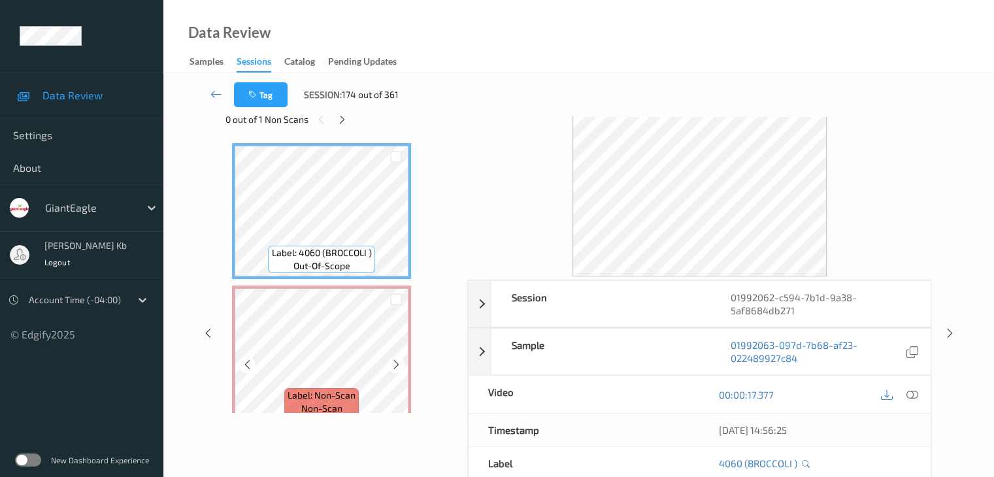
scroll to position [29, 0]
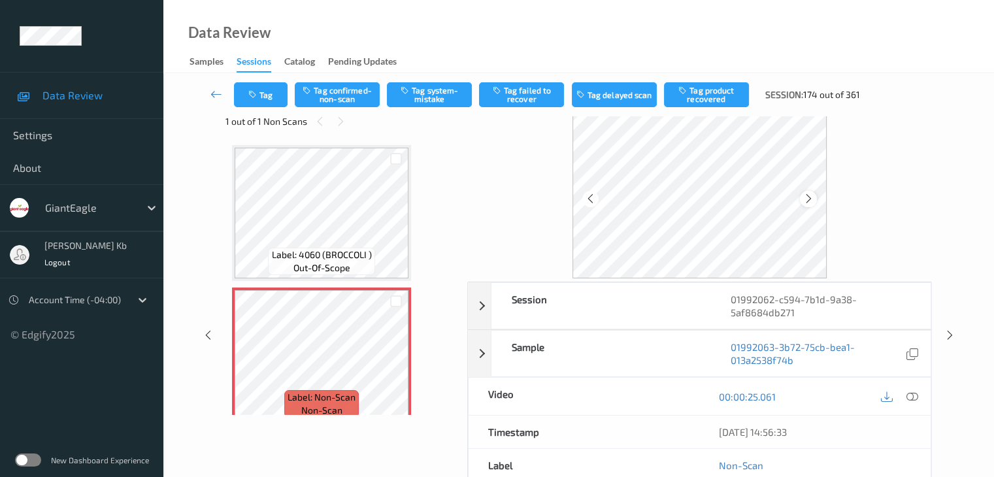
click at [810, 196] on icon at bounding box center [808, 199] width 11 height 12
click at [910, 393] on icon at bounding box center [911, 397] width 12 height 12
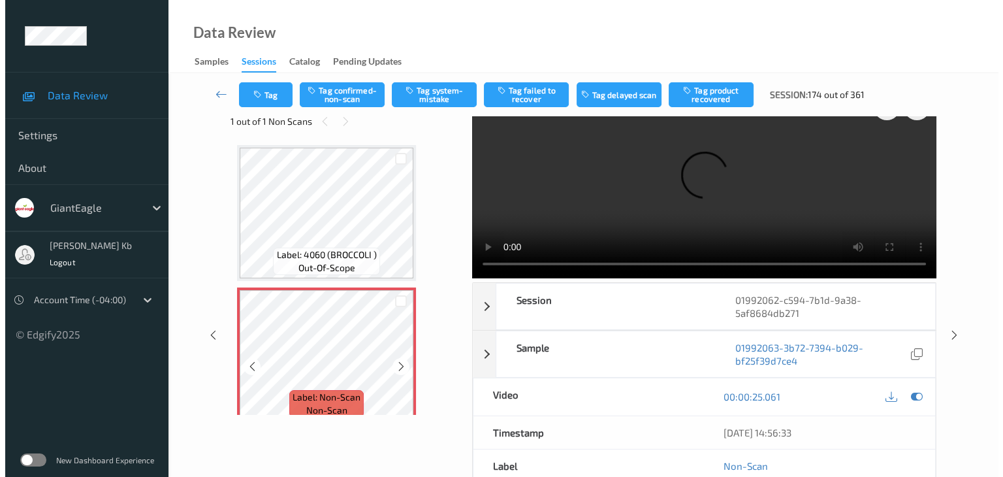
scroll to position [65, 0]
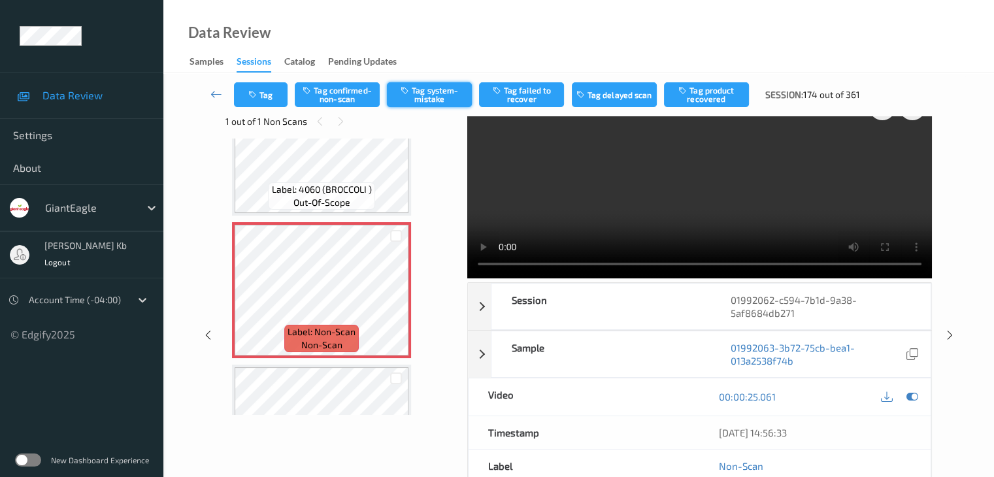
click at [432, 92] on button "Tag system-mistake" at bounding box center [429, 94] width 85 height 25
click at [275, 91] on button "Tag" at bounding box center [261, 94] width 54 height 25
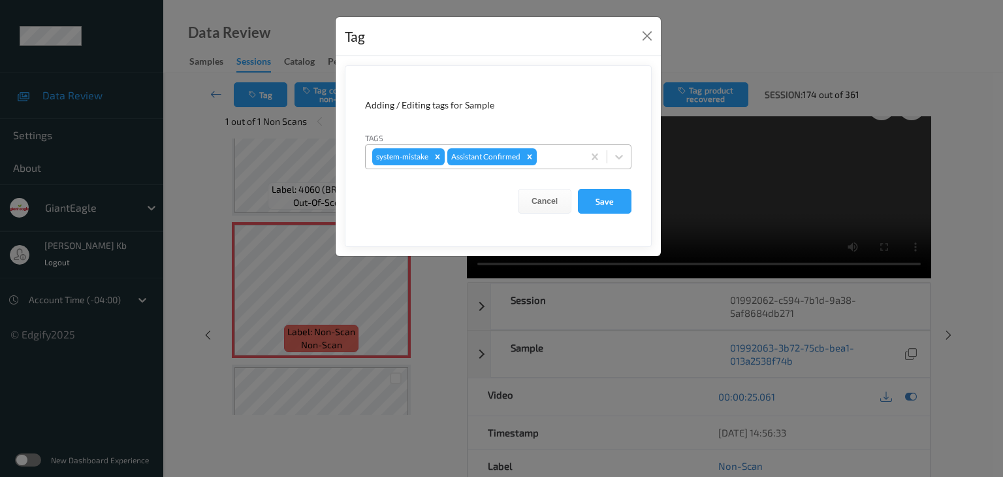
click at [551, 150] on div at bounding box center [558, 157] width 37 height 16
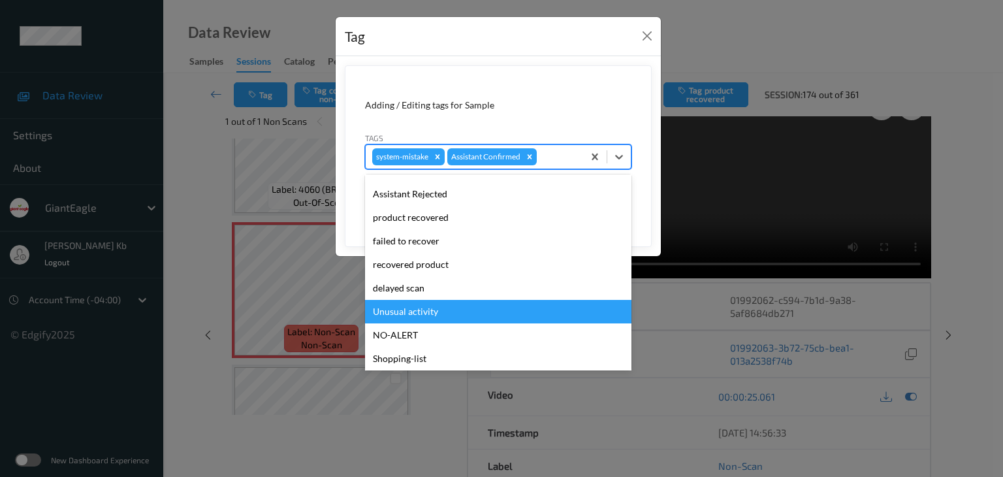
click at [428, 316] on div "Unusual activity" at bounding box center [498, 312] width 267 height 24
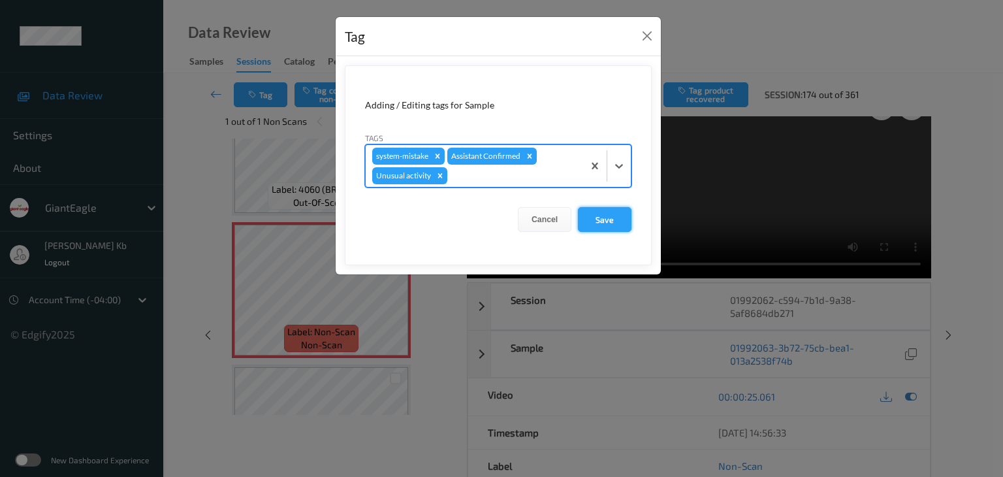
click at [611, 218] on button "Save" at bounding box center [605, 219] width 54 height 25
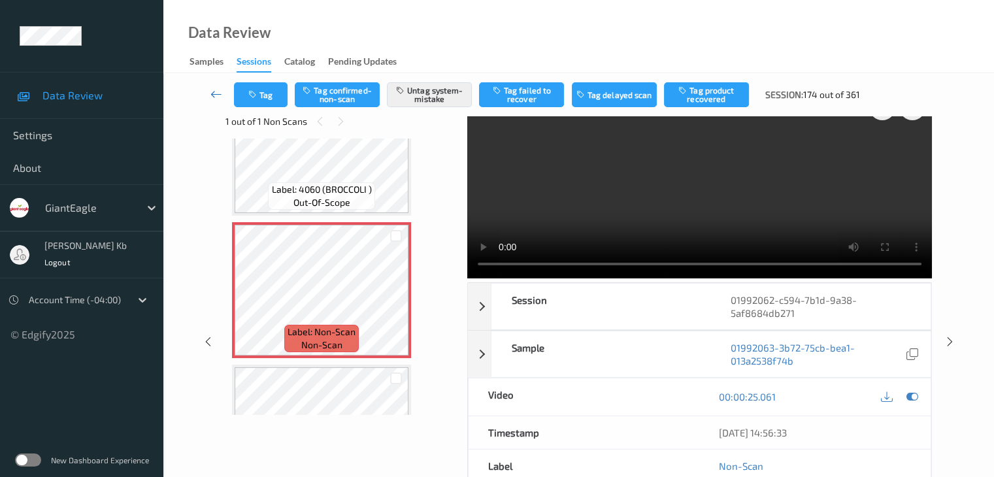
click at [212, 94] on icon at bounding box center [216, 94] width 12 height 13
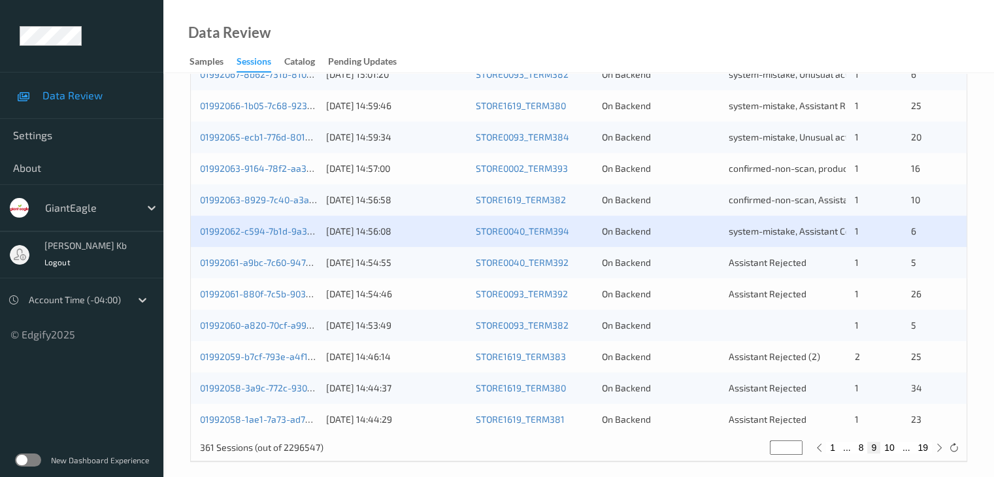
scroll to position [609, 0]
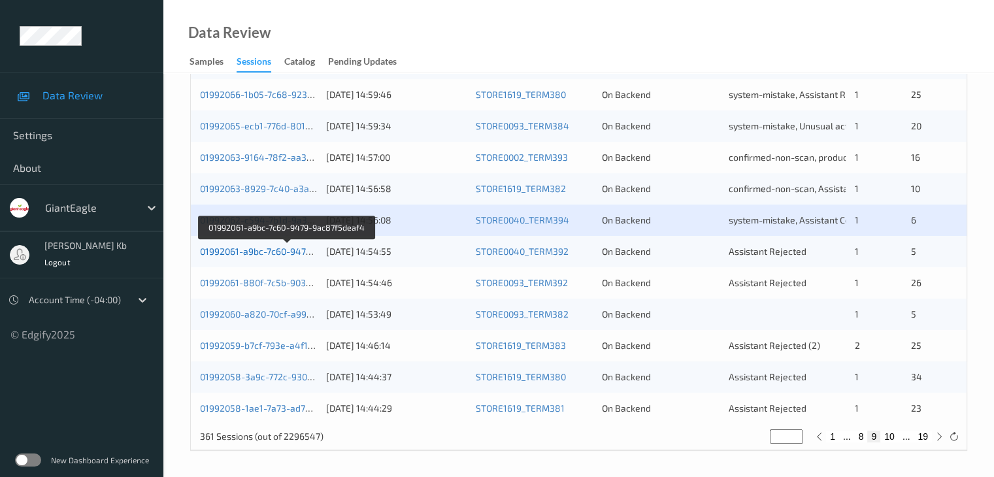
click at [282, 251] on link "01992061-a9bc-7c60-9479-9ac87f5deaf4" at bounding box center [287, 251] width 174 height 11
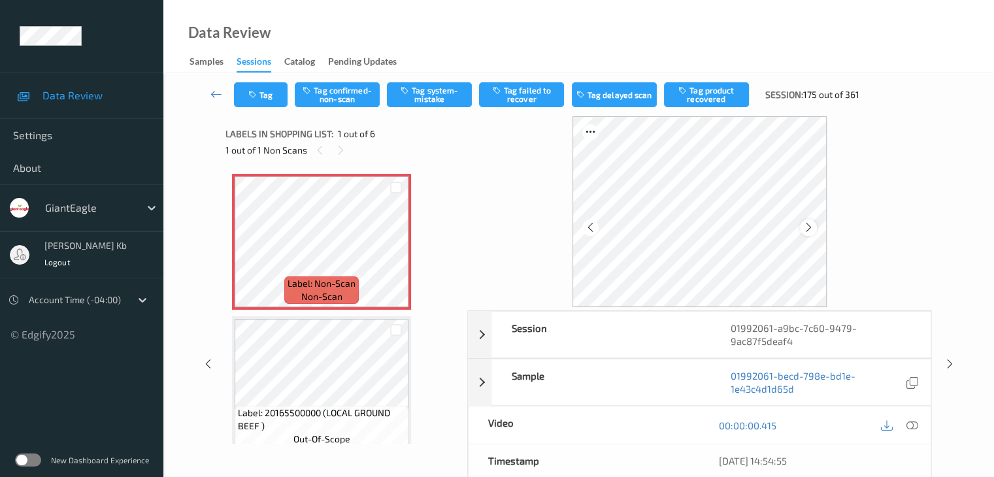
click at [810, 228] on icon at bounding box center [808, 227] width 11 height 12
click at [914, 424] on icon at bounding box center [911, 425] width 12 height 12
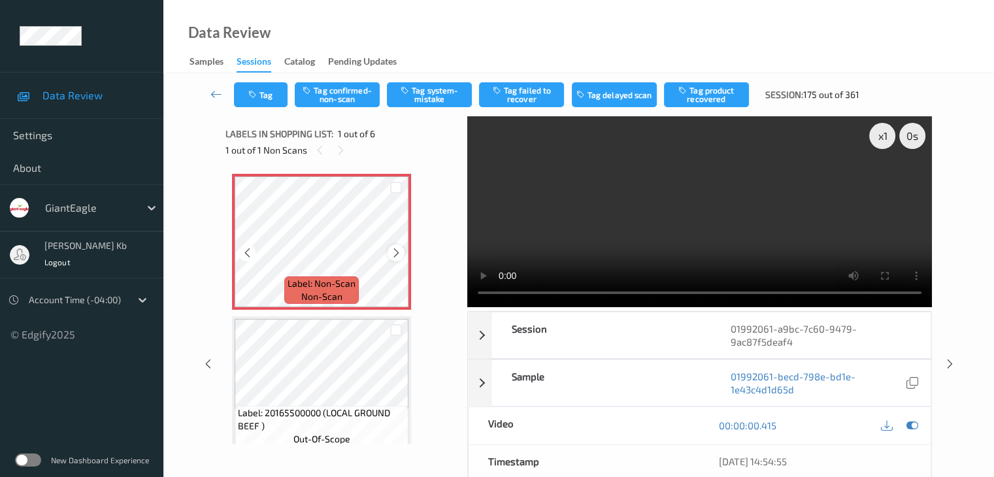
click at [394, 249] on icon at bounding box center [396, 253] width 11 height 12
click at [395, 251] on icon at bounding box center [396, 253] width 11 height 12
click at [357, 97] on button "Tag confirmed-non-scan" at bounding box center [337, 94] width 85 height 25
click at [538, 95] on button "Tag failed to recover" at bounding box center [521, 94] width 85 height 25
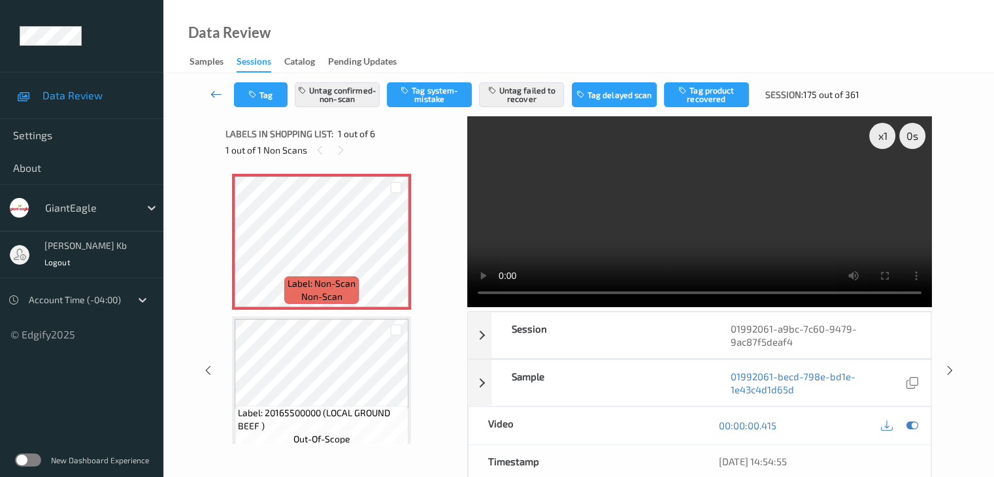
click at [215, 91] on icon at bounding box center [216, 94] width 12 height 13
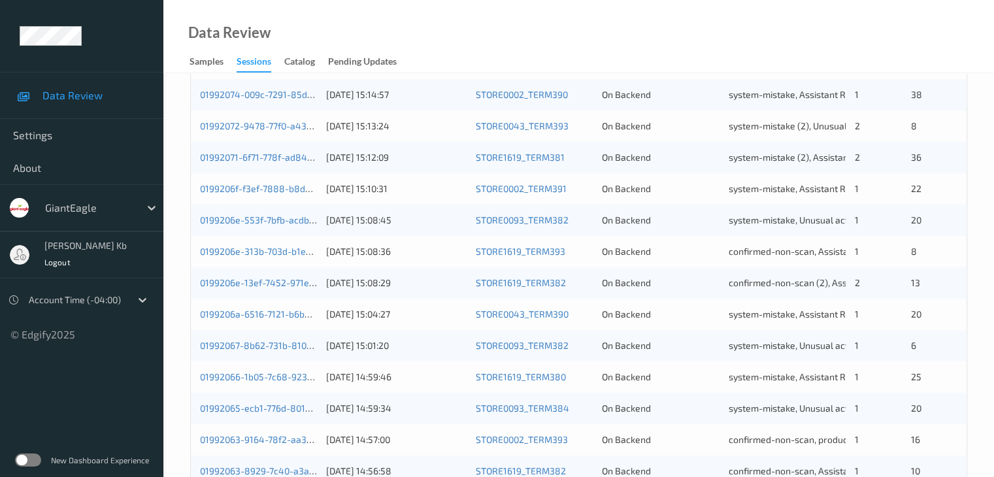
scroll to position [588, 0]
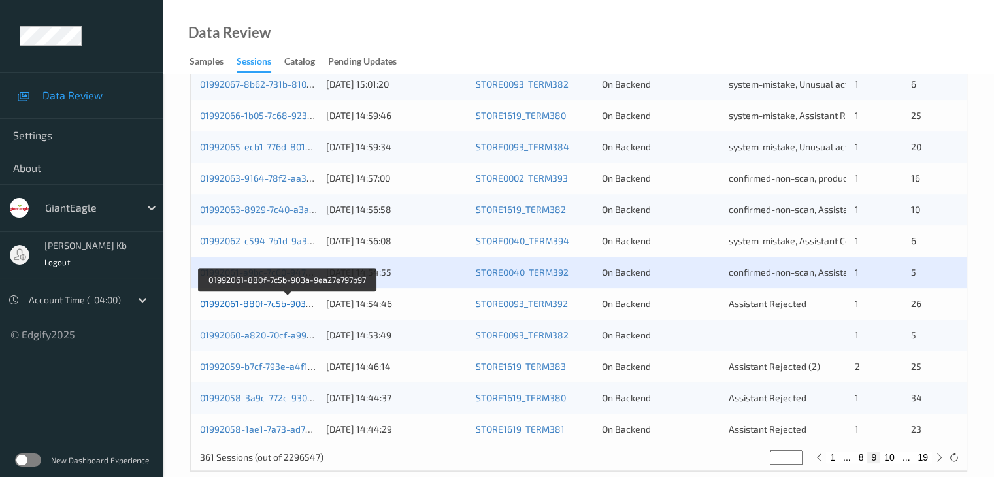
click at [277, 304] on link "01992061-880f-7c5b-903a-9ea27e797b97" at bounding box center [287, 303] width 175 height 11
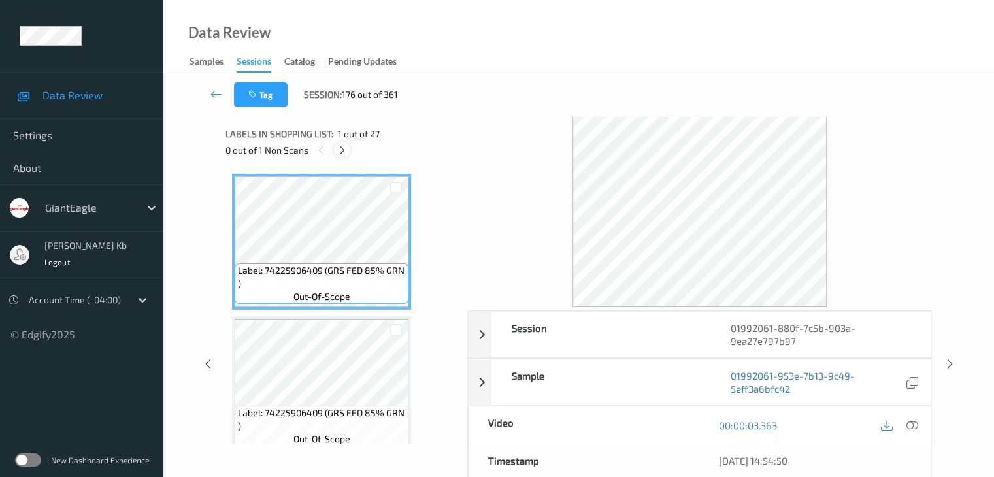
click at [342, 147] on icon at bounding box center [341, 150] width 11 height 12
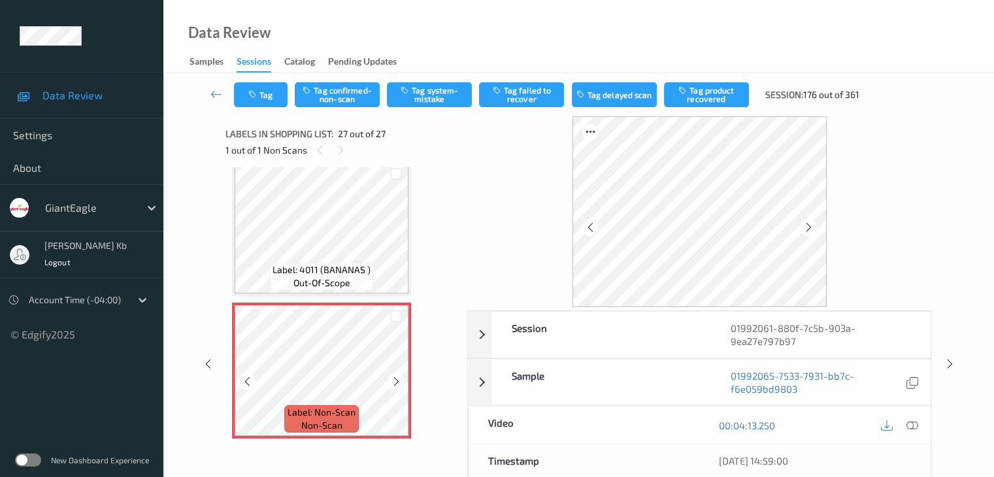
scroll to position [3575, 0]
click at [805, 223] on icon at bounding box center [808, 227] width 11 height 12
click at [807, 225] on icon at bounding box center [808, 227] width 11 height 12
click at [915, 424] on icon at bounding box center [911, 425] width 12 height 12
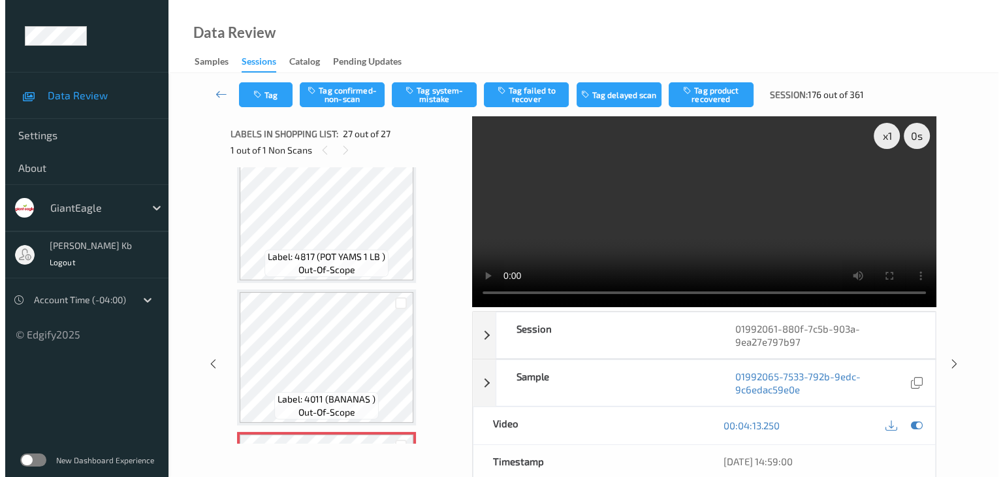
scroll to position [3379, 0]
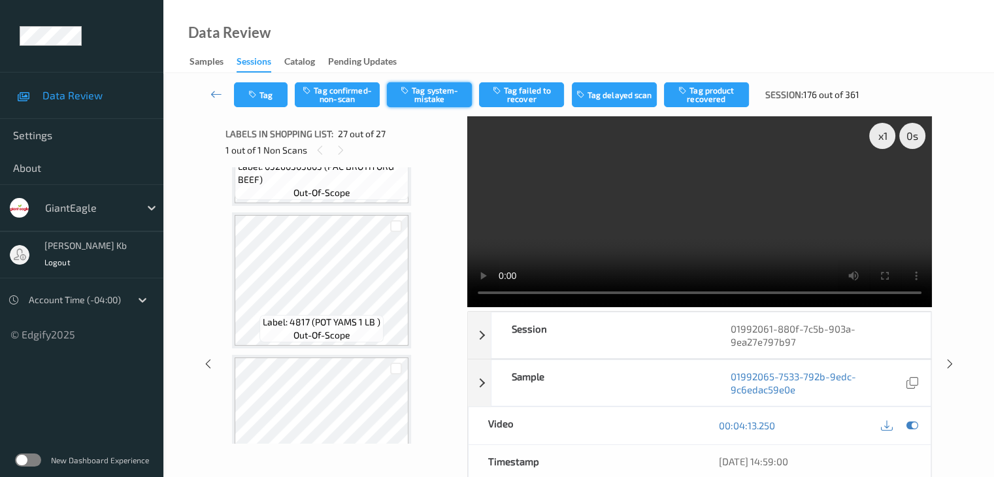
click at [439, 95] on button "Tag system-mistake" at bounding box center [429, 94] width 85 height 25
click at [270, 90] on button "Tag" at bounding box center [261, 94] width 54 height 25
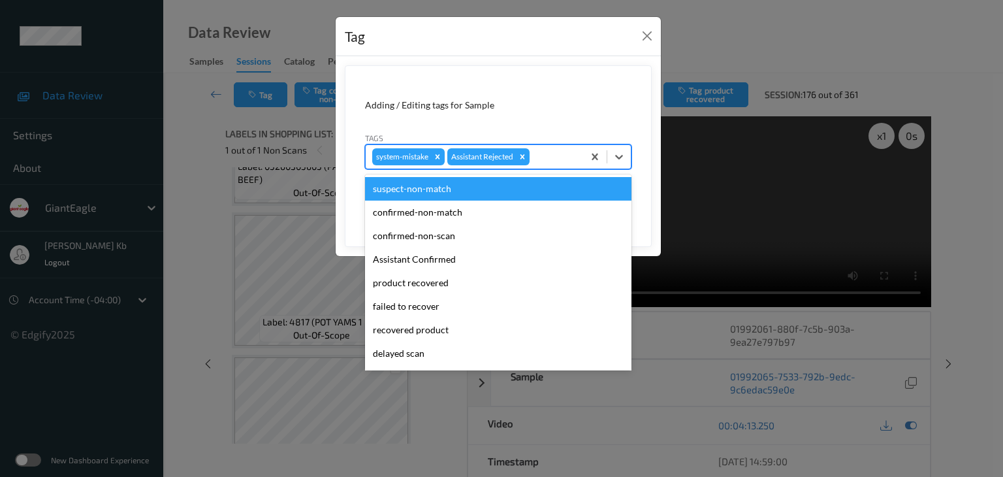
click at [554, 156] on div at bounding box center [554, 157] width 44 height 16
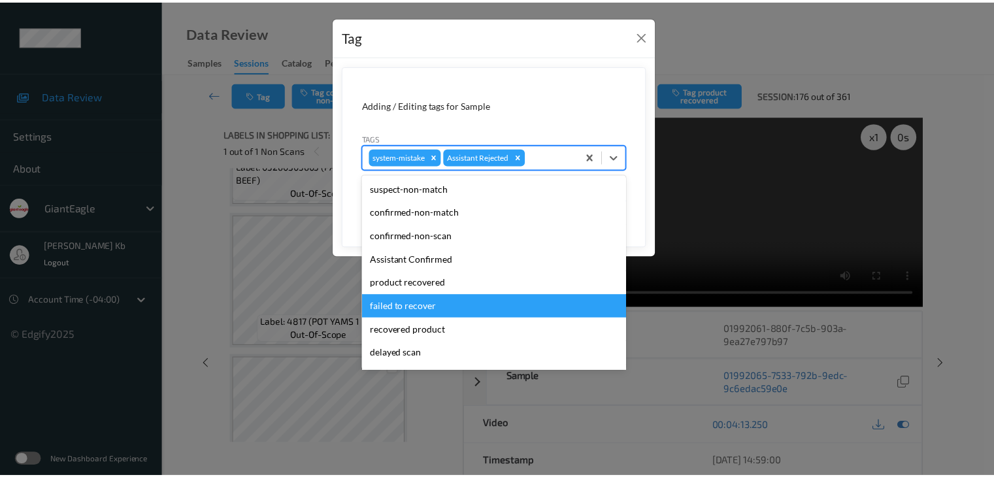
scroll to position [65, 0]
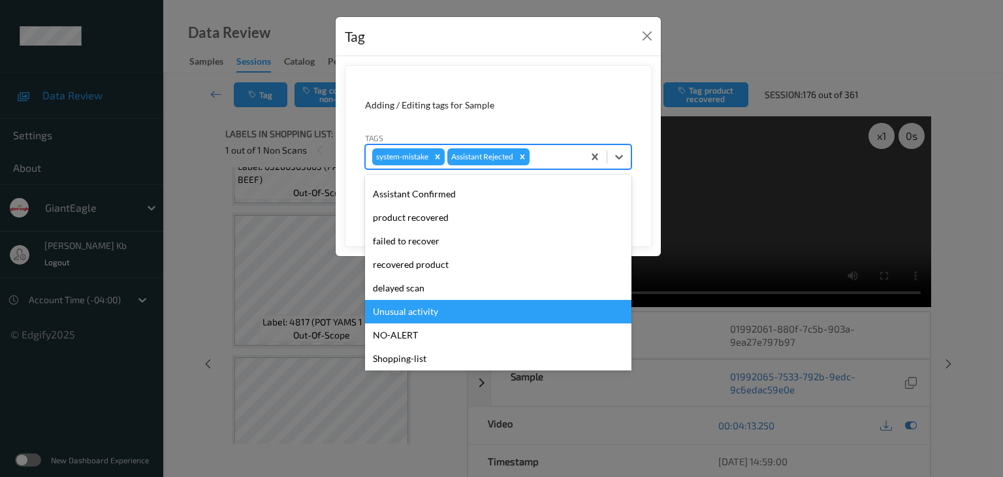
click at [421, 314] on div "Unusual activity" at bounding box center [498, 312] width 267 height 24
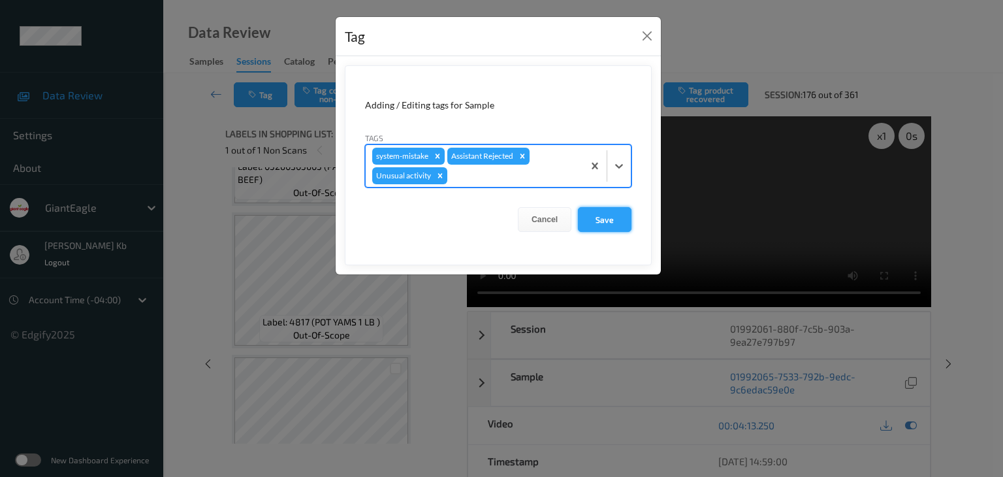
click at [611, 218] on button "Save" at bounding box center [605, 219] width 54 height 25
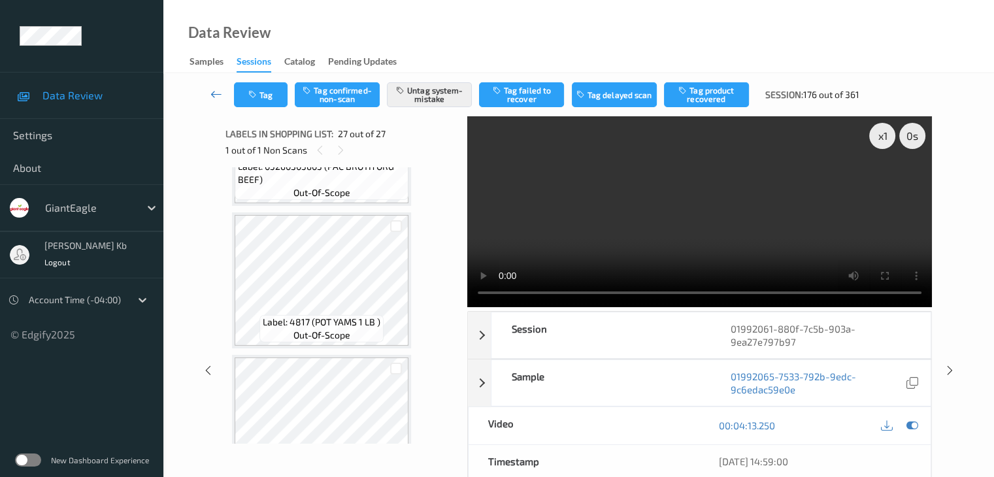
click at [216, 95] on icon at bounding box center [216, 94] width 12 height 13
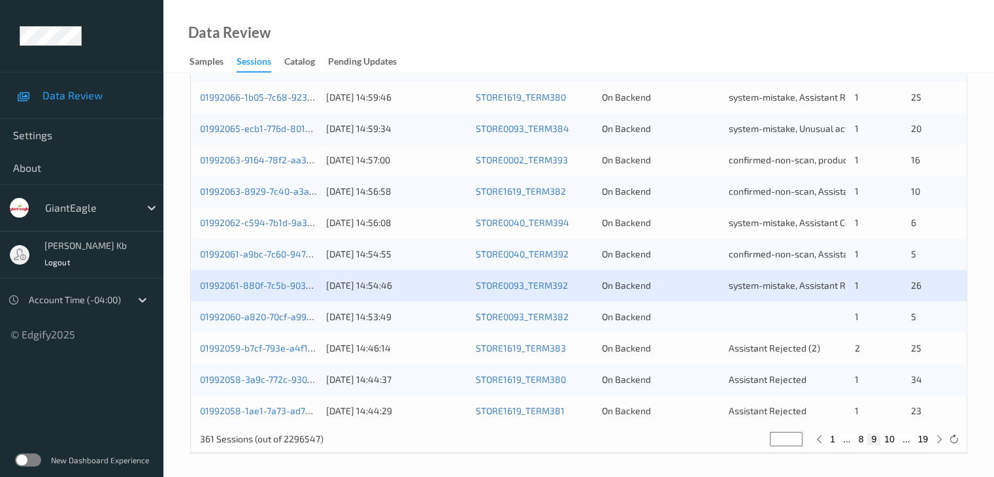
scroll to position [609, 0]
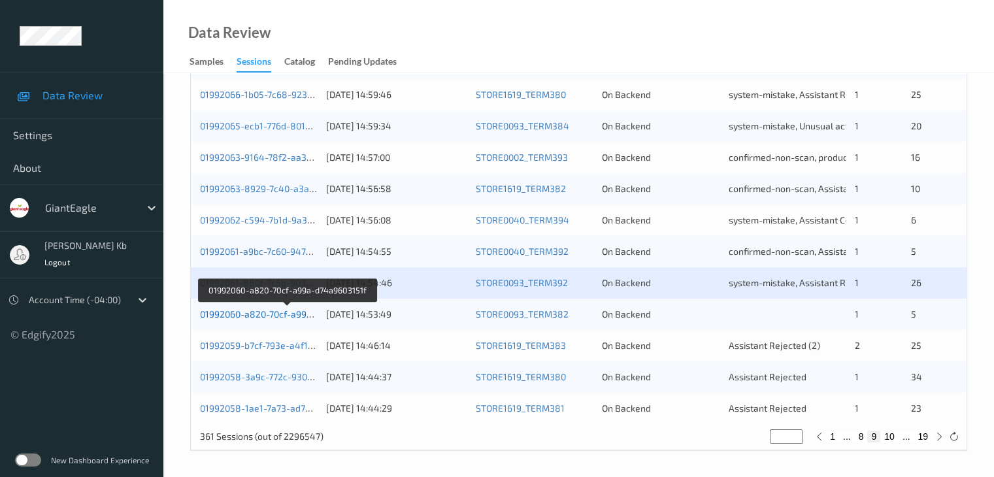
click at [269, 314] on link "01992060-a820-70cf-a99a-d74a9603151f" at bounding box center [287, 313] width 174 height 11
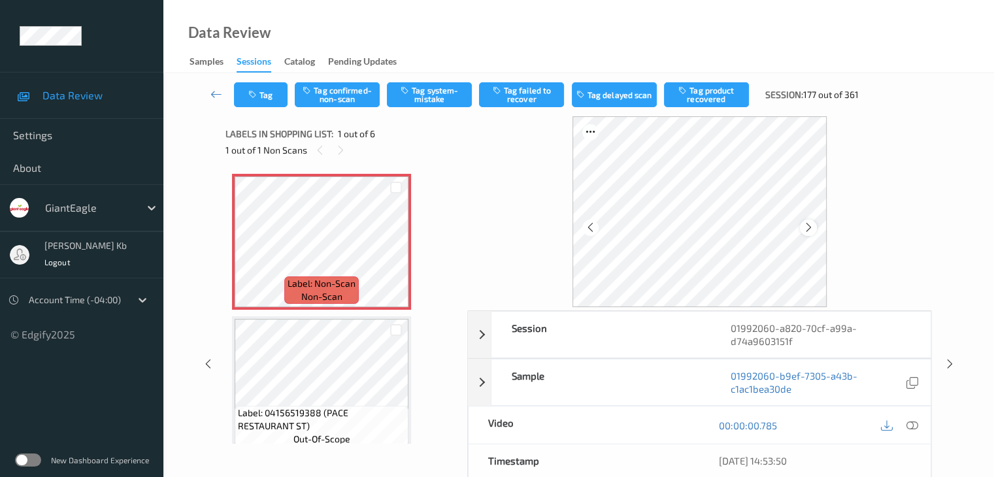
click at [810, 228] on icon at bounding box center [808, 227] width 11 height 12
click at [915, 424] on icon at bounding box center [911, 425] width 12 height 12
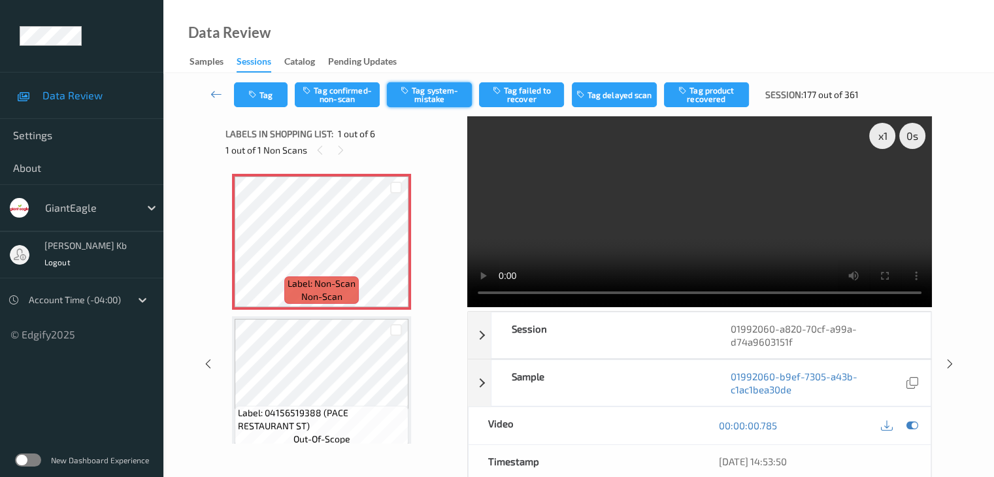
click at [436, 89] on button "Tag system-mistake" at bounding box center [429, 94] width 85 height 25
click at [261, 91] on button "Tag" at bounding box center [261, 94] width 54 height 25
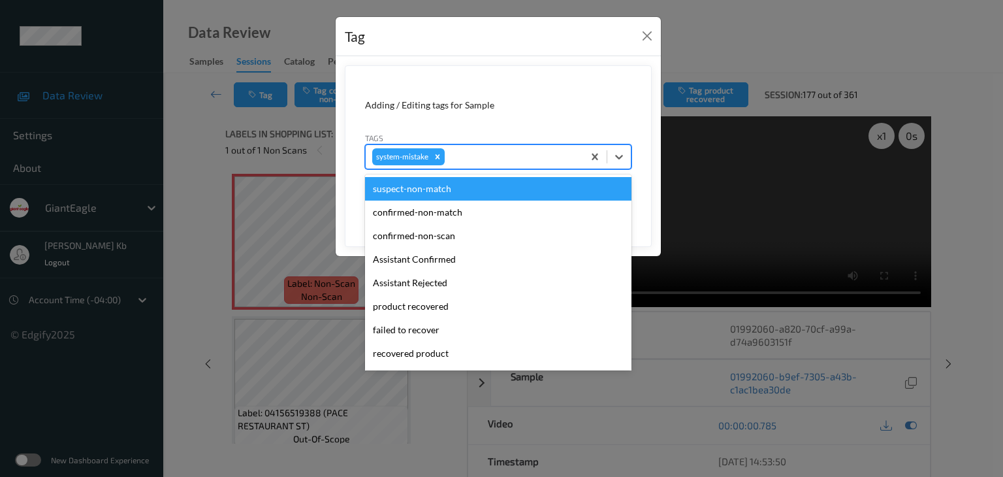
click at [495, 155] on div at bounding box center [511, 157] width 129 height 16
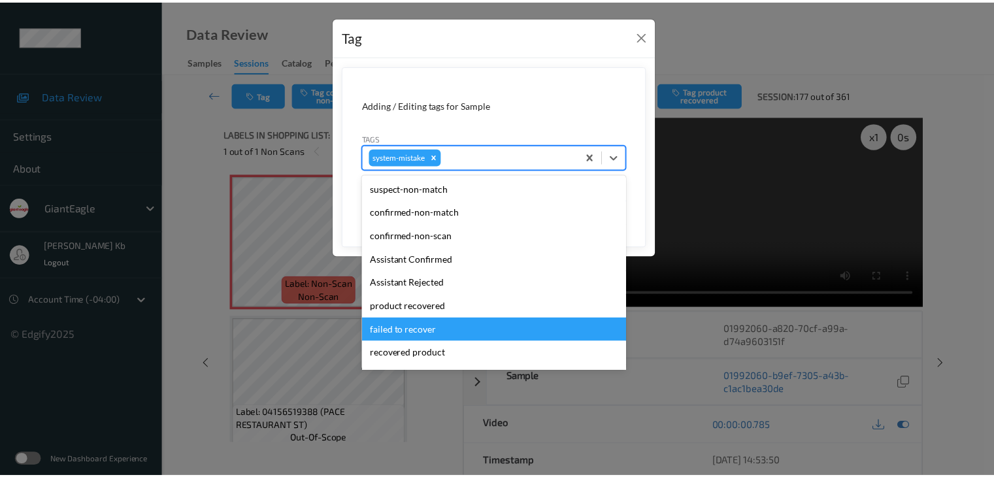
scroll to position [65, 0]
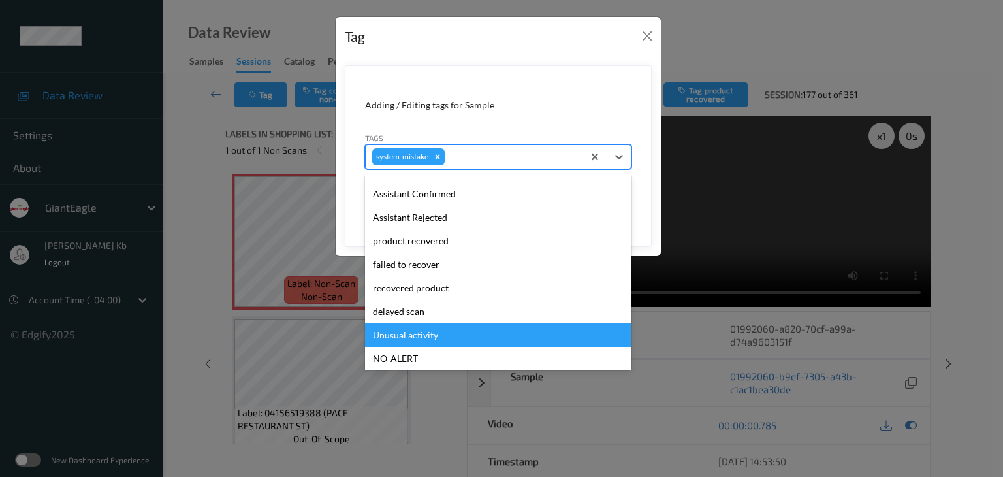
click at [406, 340] on div "Unusual activity" at bounding box center [498, 335] width 267 height 24
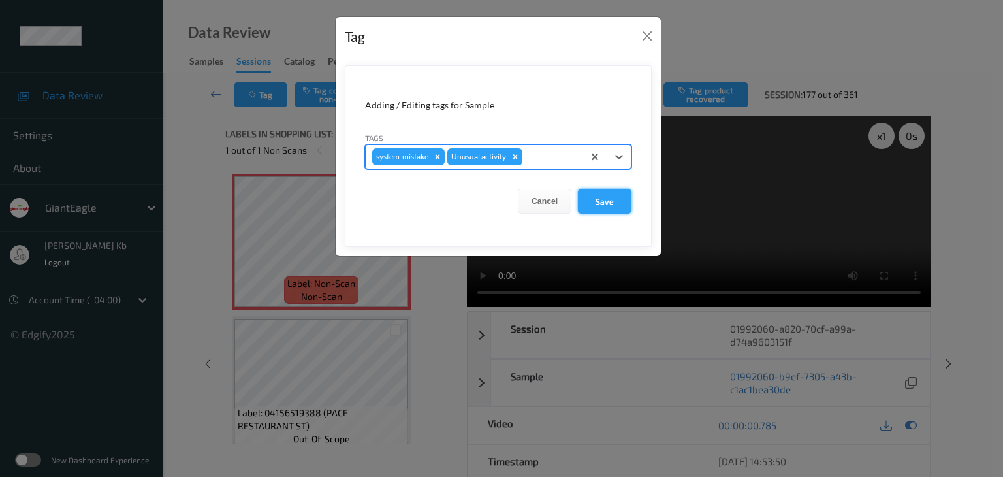
click at [602, 202] on button "Save" at bounding box center [605, 201] width 54 height 25
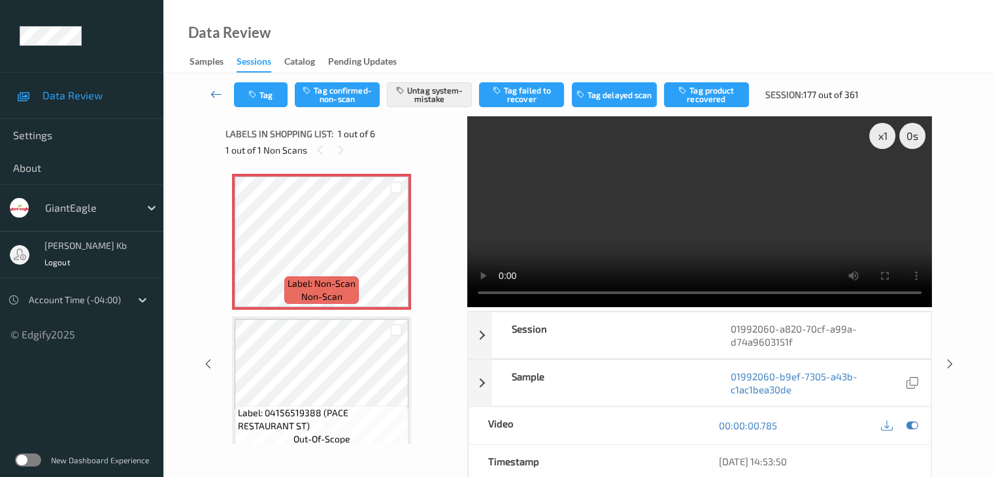
click at [219, 92] on icon at bounding box center [216, 94] width 12 height 13
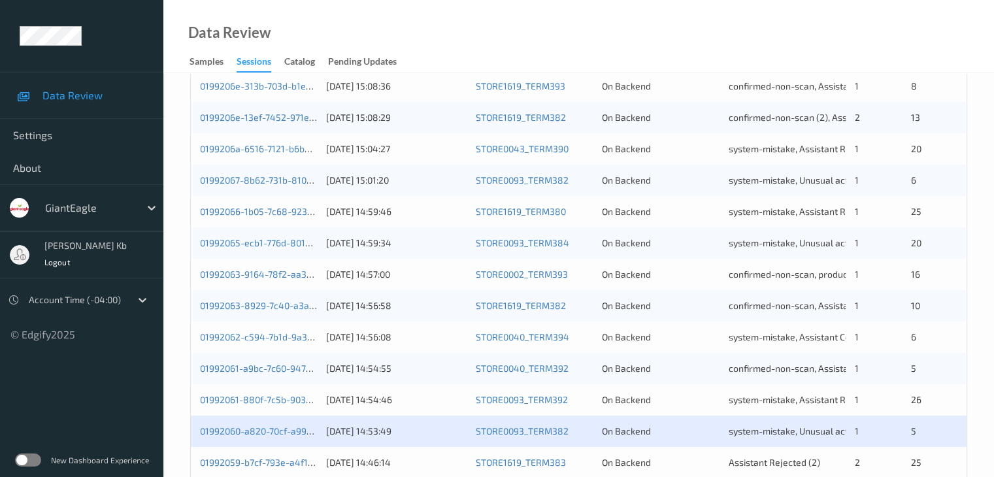
scroll to position [609, 0]
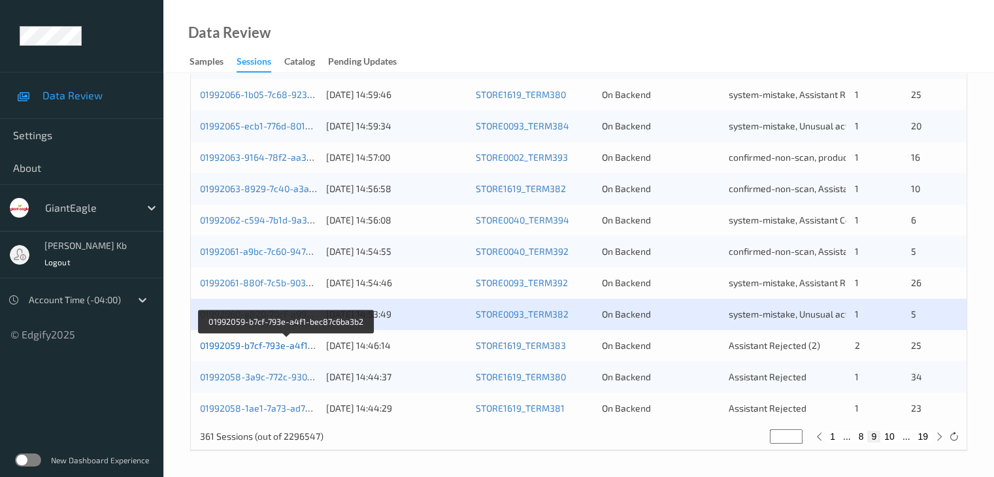
click at [263, 346] on link "01992059-b7cf-793e-a4f1-bec87c6ba3b2" at bounding box center [286, 345] width 173 height 11
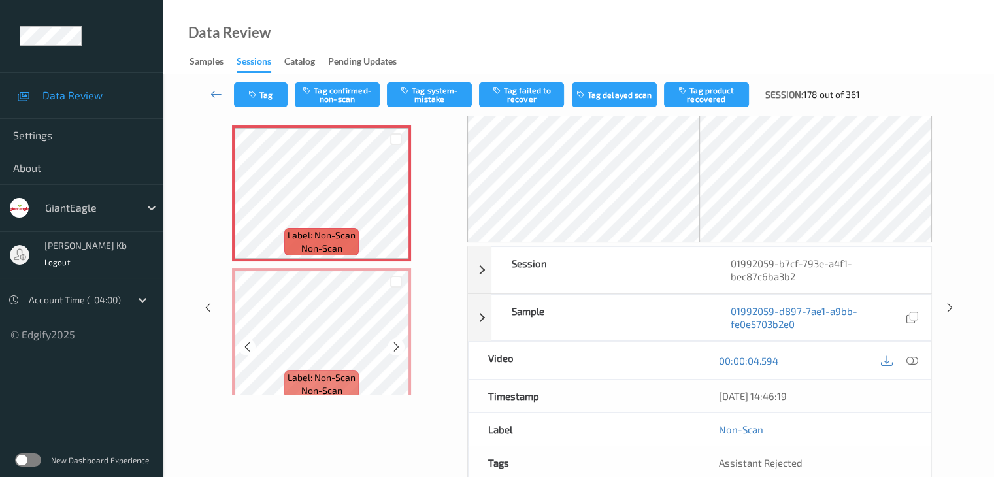
scroll to position [13, 0]
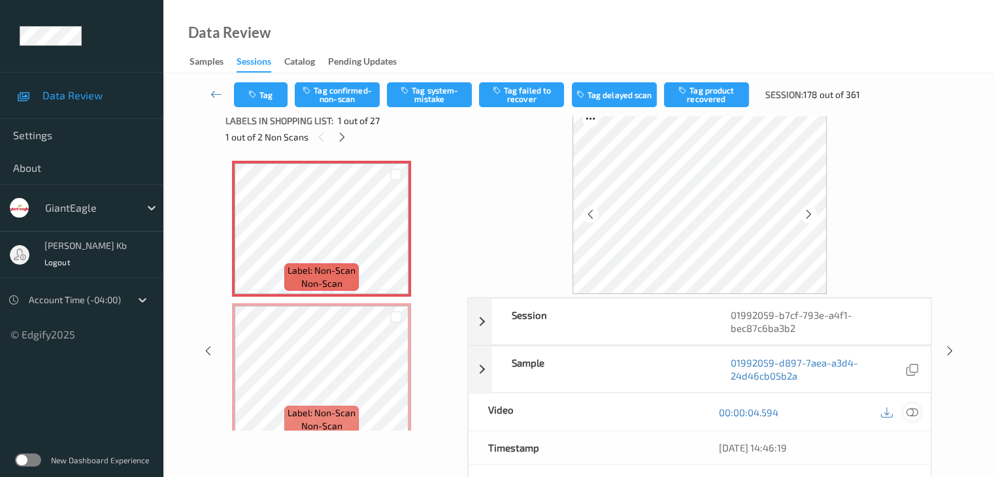
click at [912, 411] on icon at bounding box center [911, 412] width 12 height 12
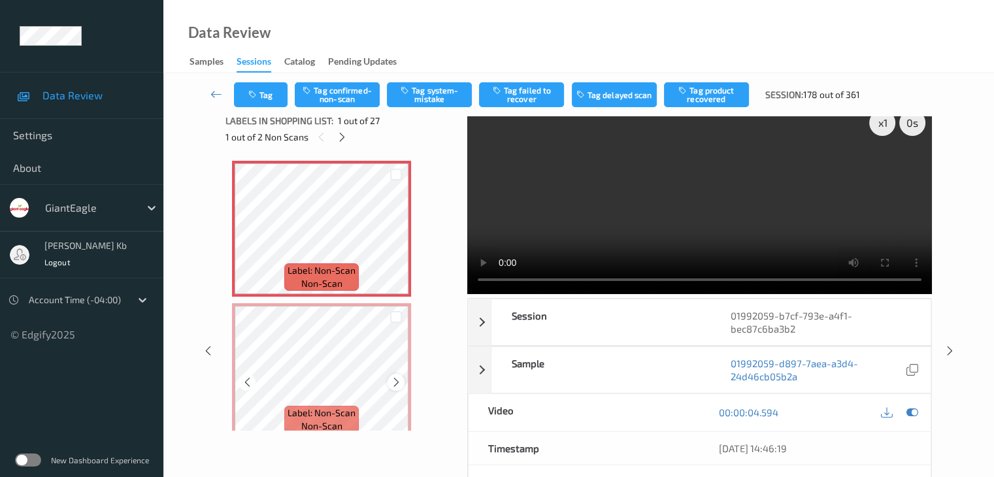
click at [397, 381] on icon at bounding box center [396, 382] width 11 height 12
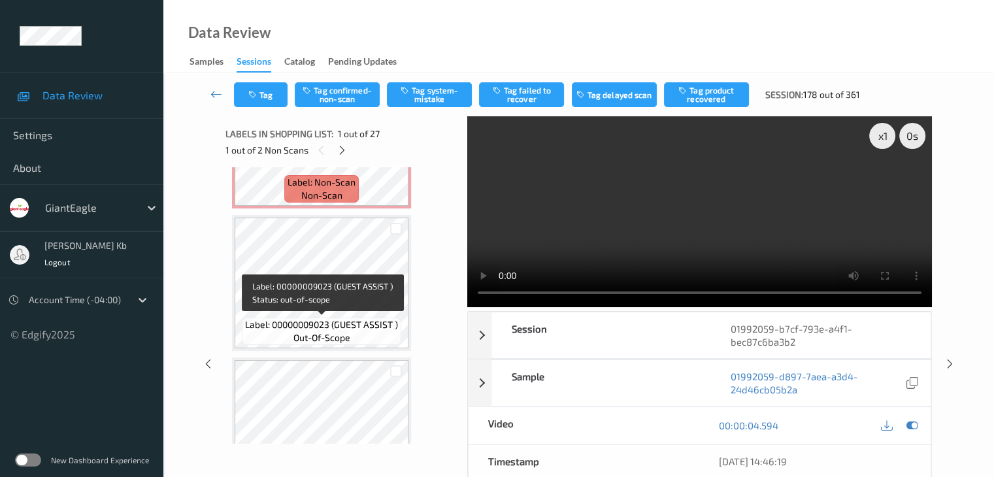
scroll to position [178, 0]
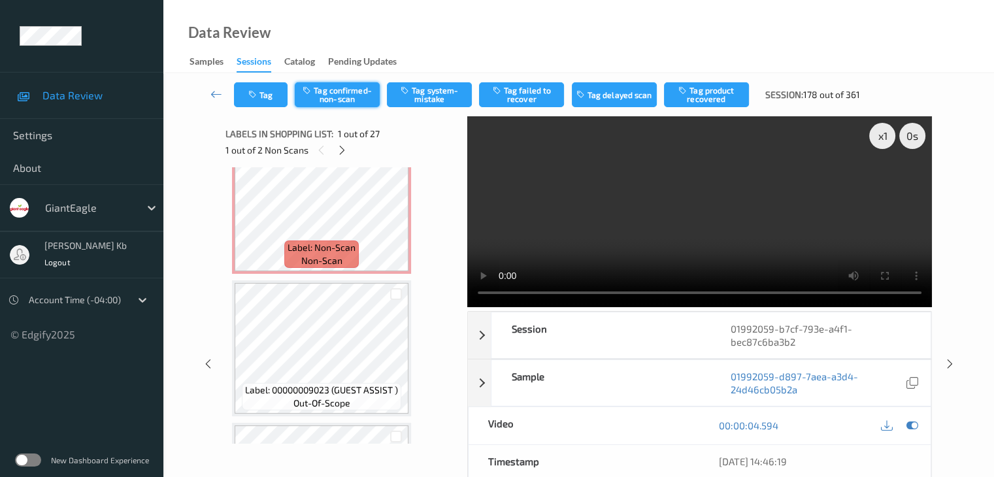
click at [346, 95] on button "Tag confirmed-non-scan" at bounding box center [337, 94] width 85 height 25
click at [540, 89] on button "Tag failed to recover" at bounding box center [521, 94] width 85 height 25
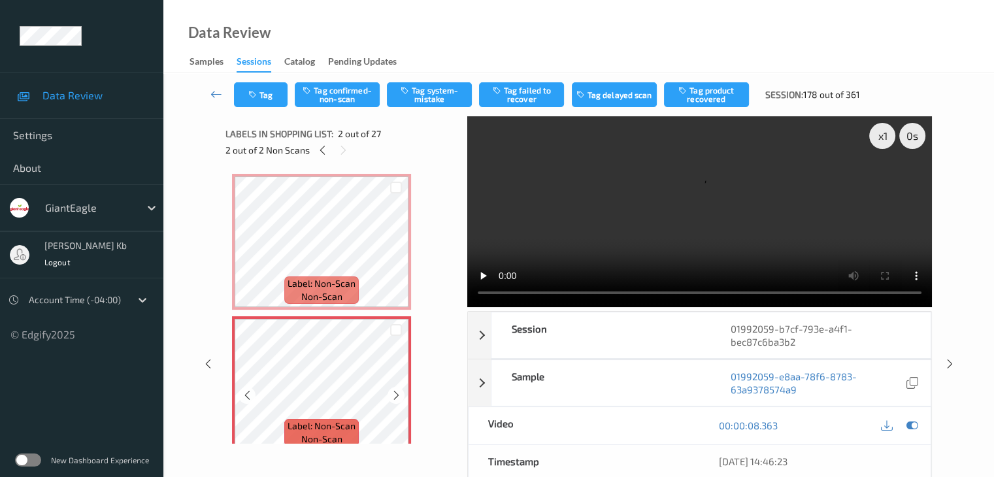
scroll to position [65, 0]
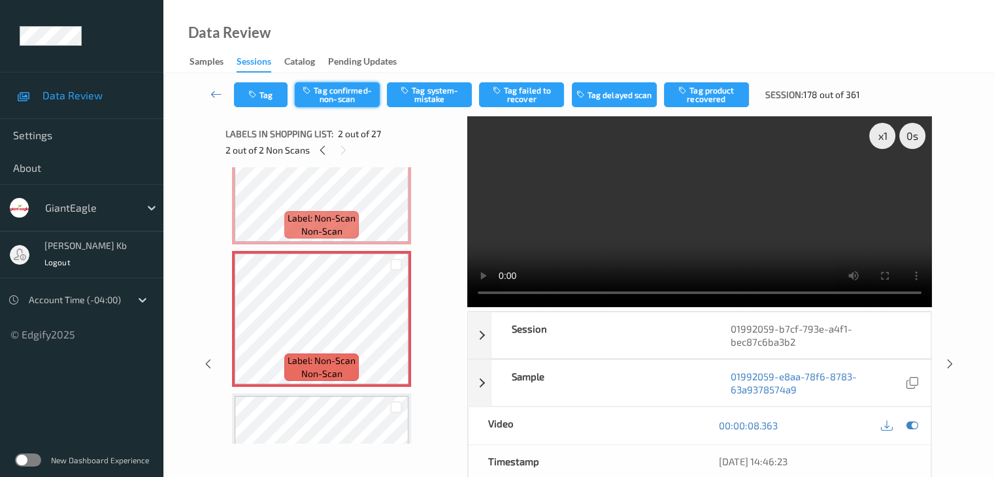
click at [340, 91] on button "Tag confirmed-non-scan" at bounding box center [337, 94] width 85 height 25
click at [702, 97] on button "Tag product recovered" at bounding box center [706, 94] width 85 height 25
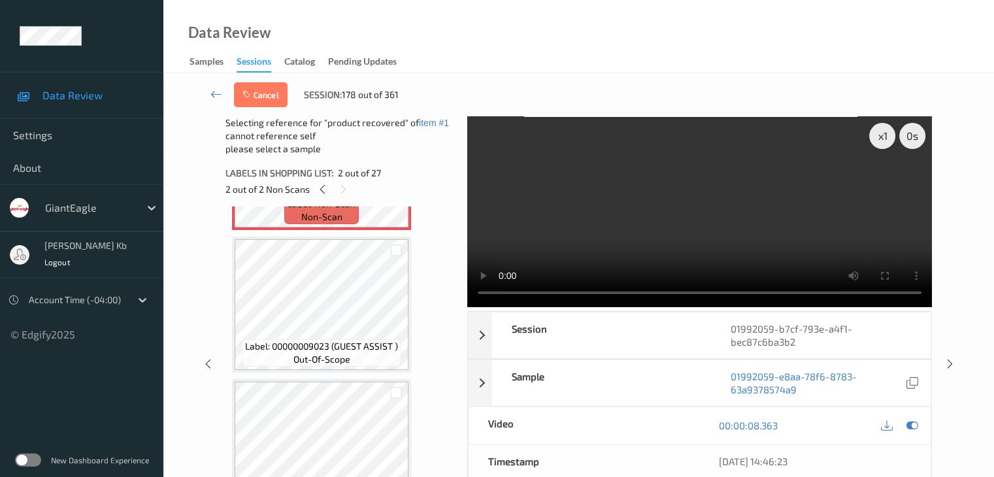
scroll to position [327, 0]
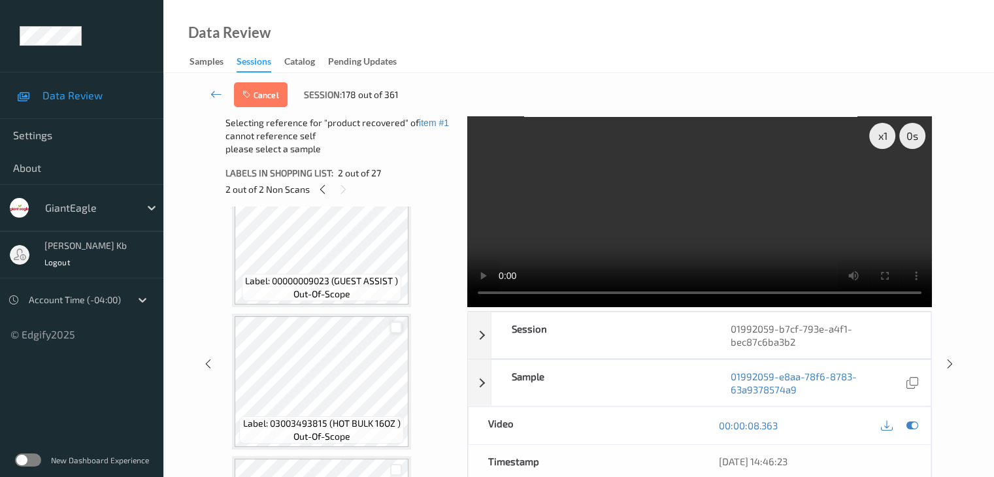
click at [394, 327] on div at bounding box center [396, 327] width 12 height 12
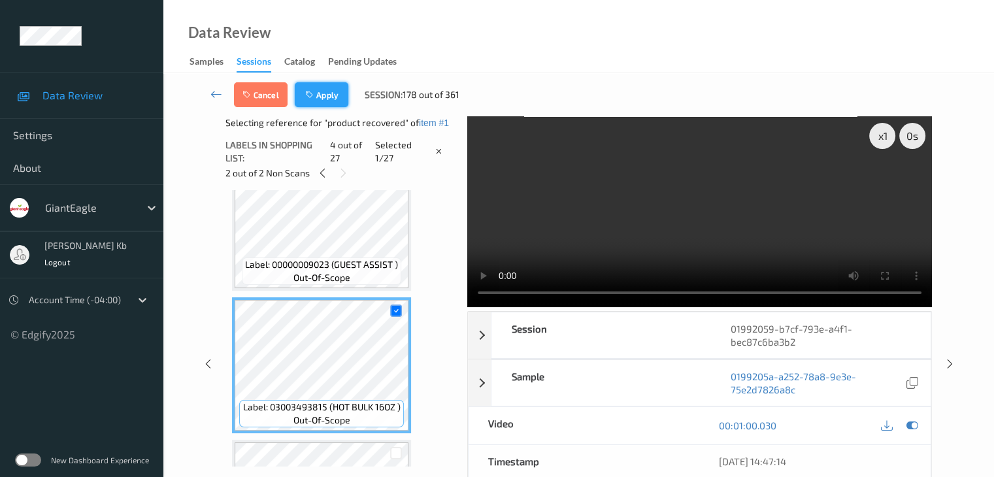
click at [325, 95] on button "Apply" at bounding box center [322, 94] width 54 height 25
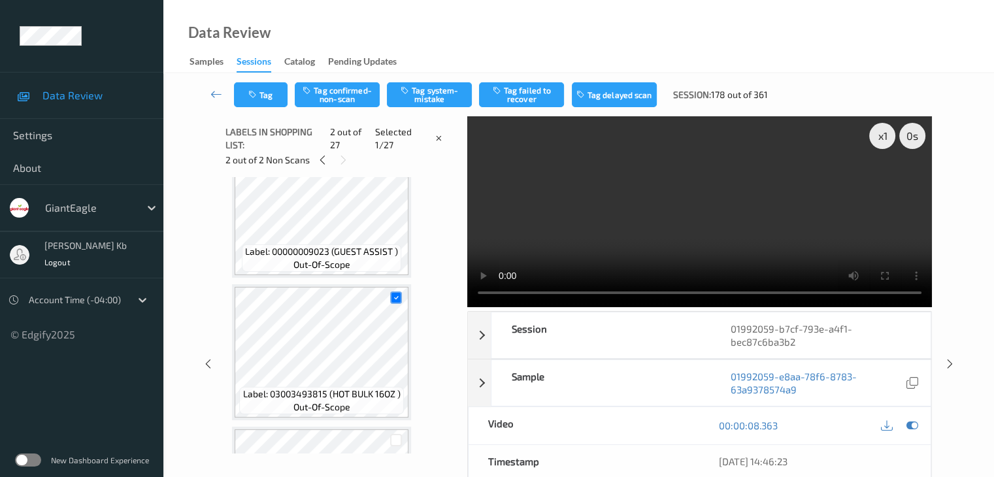
scroll to position [7, 0]
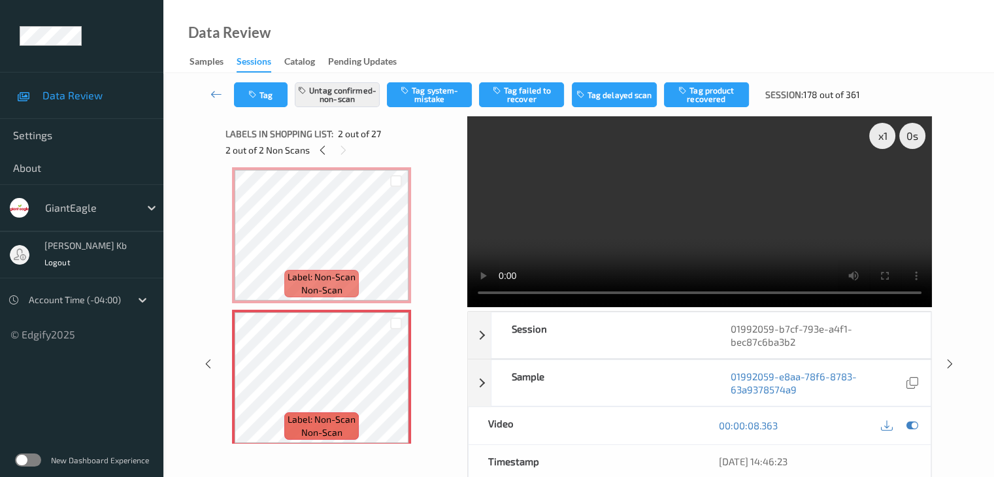
drag, startPoint x: 212, startPoint y: 93, endPoint x: 218, endPoint y: 78, distance: 15.5
click at [212, 93] on icon at bounding box center [216, 94] width 12 height 13
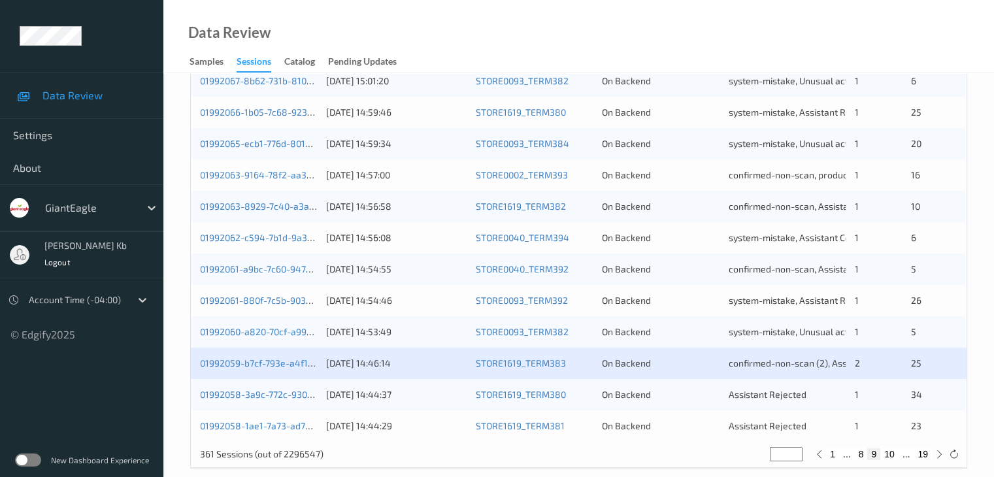
scroll to position [609, 0]
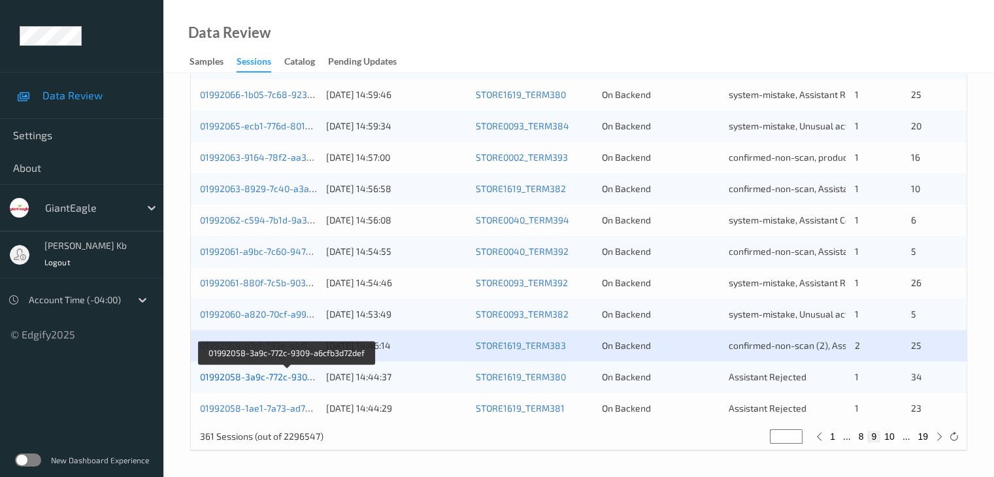
click at [291, 378] on link "01992058-3a9c-772c-9309-a6cfb3d72def" at bounding box center [287, 376] width 174 height 11
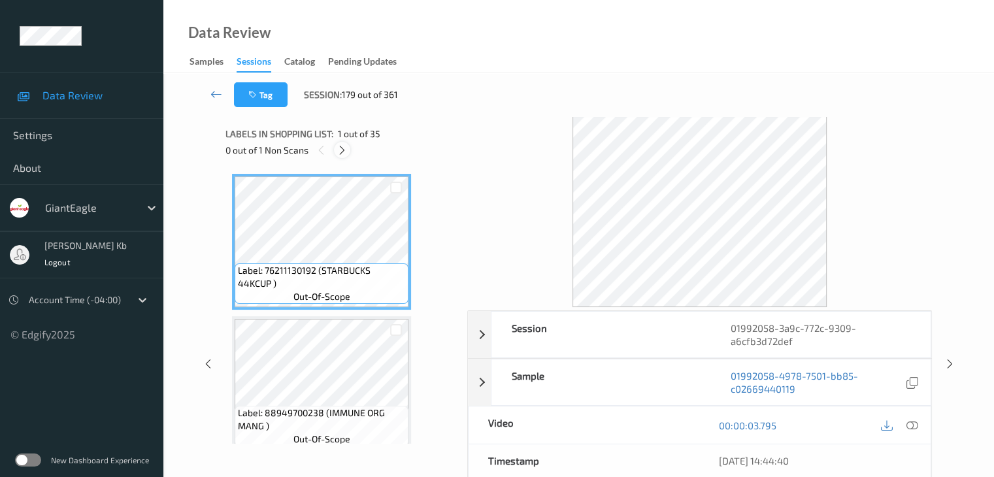
click at [346, 152] on icon at bounding box center [341, 150] width 11 height 12
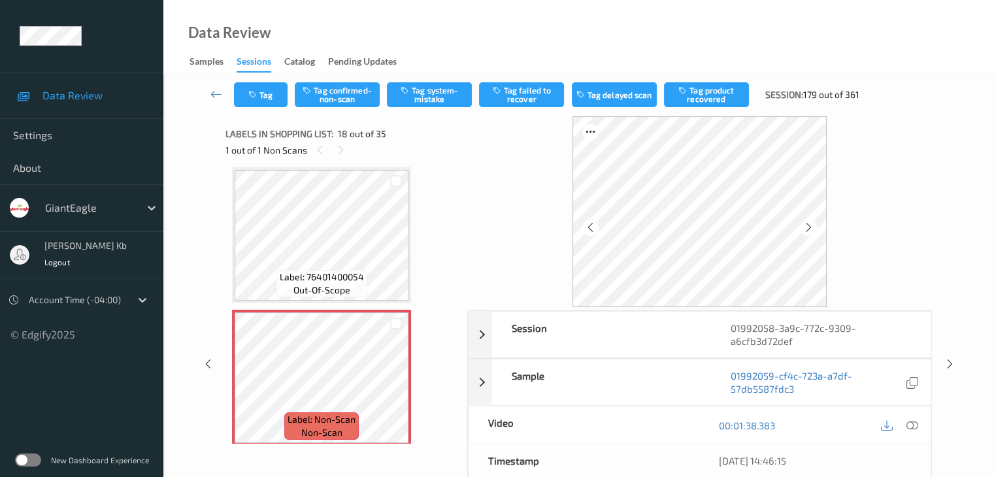
scroll to position [2416, 0]
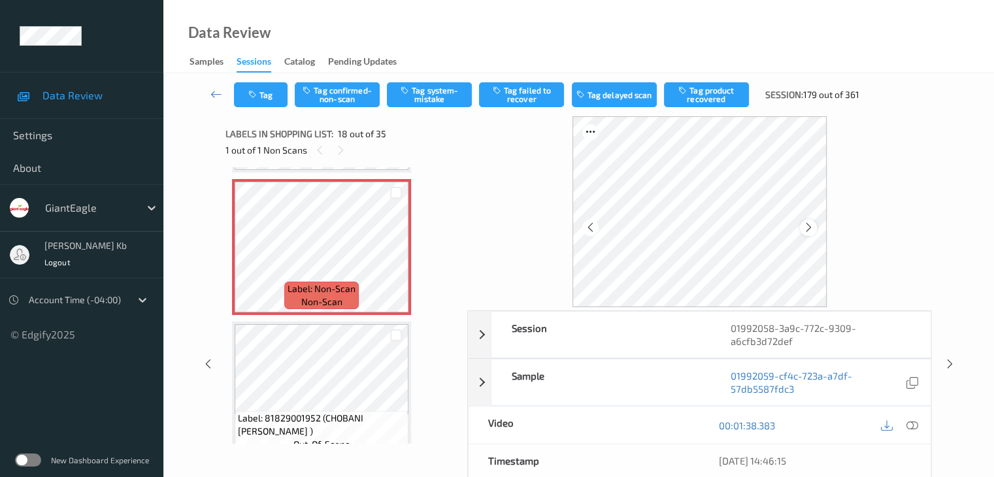
click at [805, 231] on icon at bounding box center [808, 227] width 11 height 12
click at [915, 423] on icon at bounding box center [911, 425] width 12 height 12
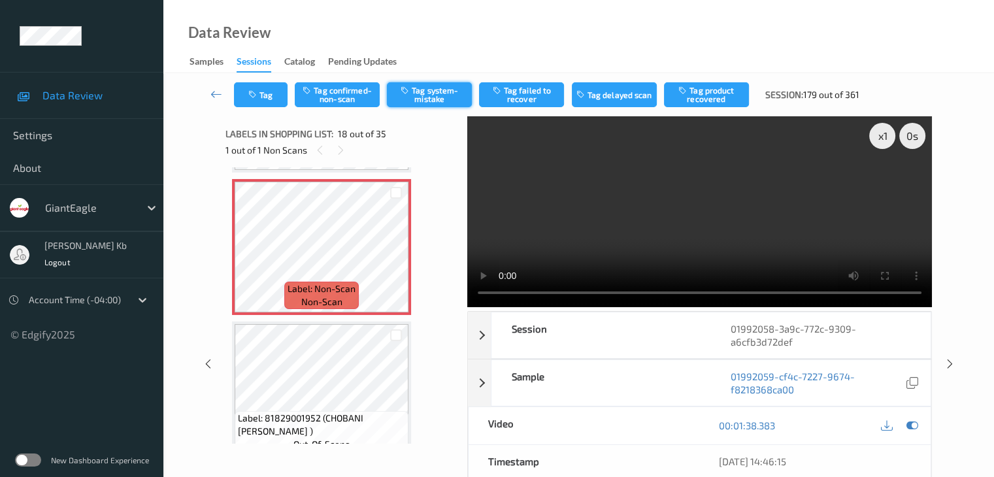
click at [431, 92] on button "Tag system-mistake" at bounding box center [429, 94] width 85 height 25
click at [261, 93] on button "Tag" at bounding box center [261, 94] width 54 height 25
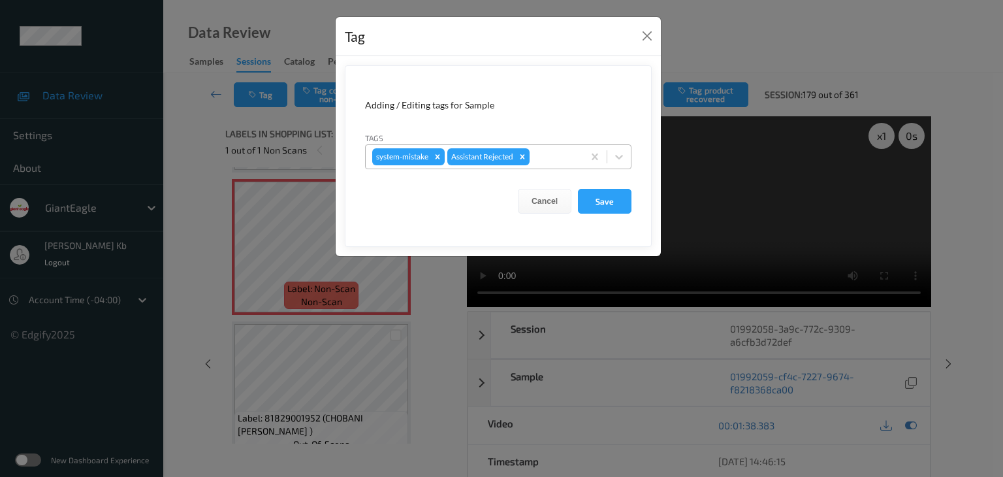
click at [548, 155] on div at bounding box center [554, 157] width 44 height 16
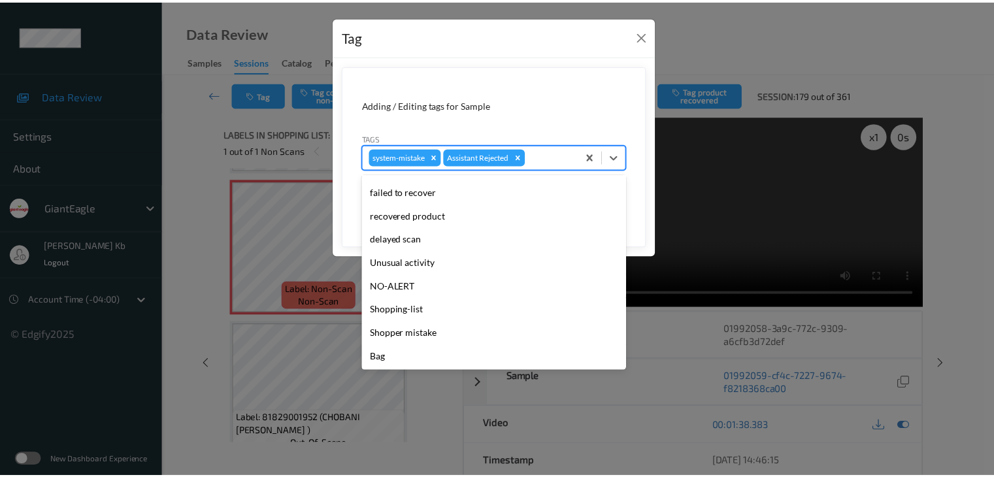
scroll to position [115, 0]
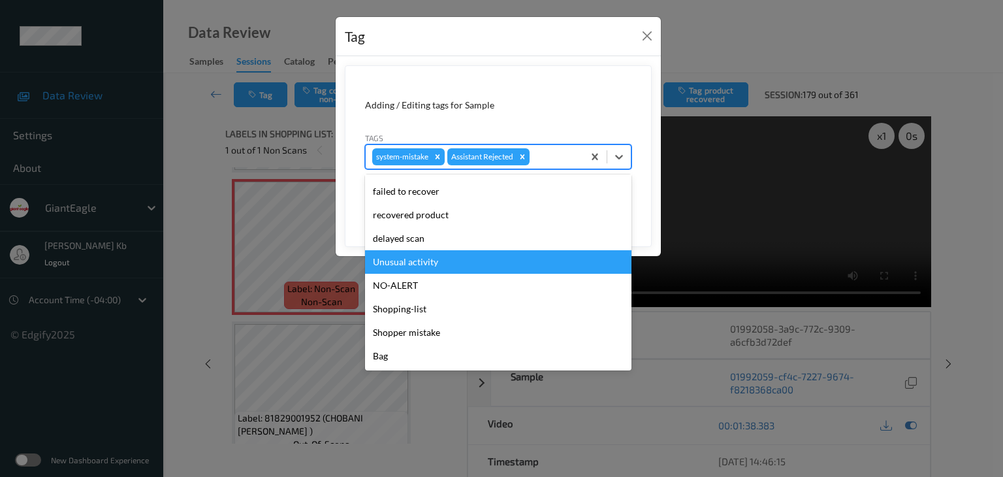
drag, startPoint x: 426, startPoint y: 260, endPoint x: 434, endPoint y: 254, distance: 9.8
click at [426, 260] on div "Unusual activity" at bounding box center [498, 262] width 267 height 24
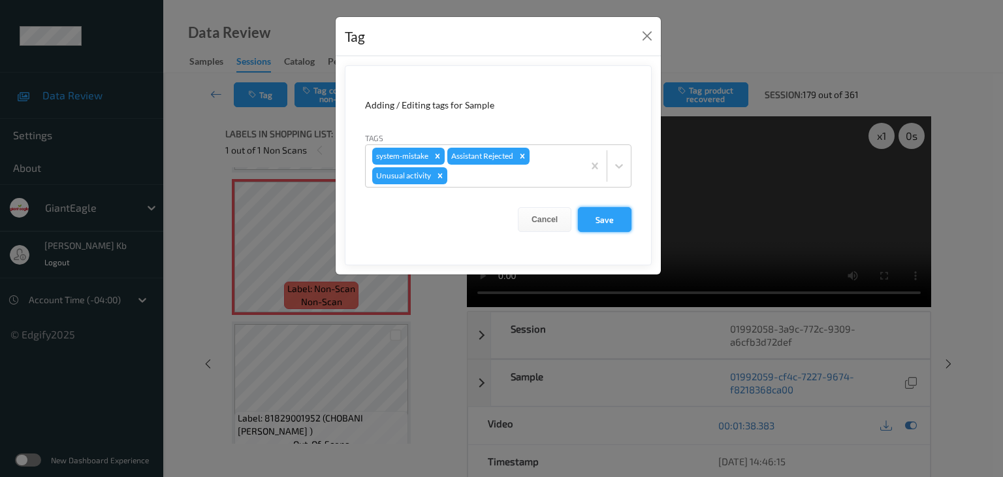
click at [608, 217] on button "Save" at bounding box center [605, 219] width 54 height 25
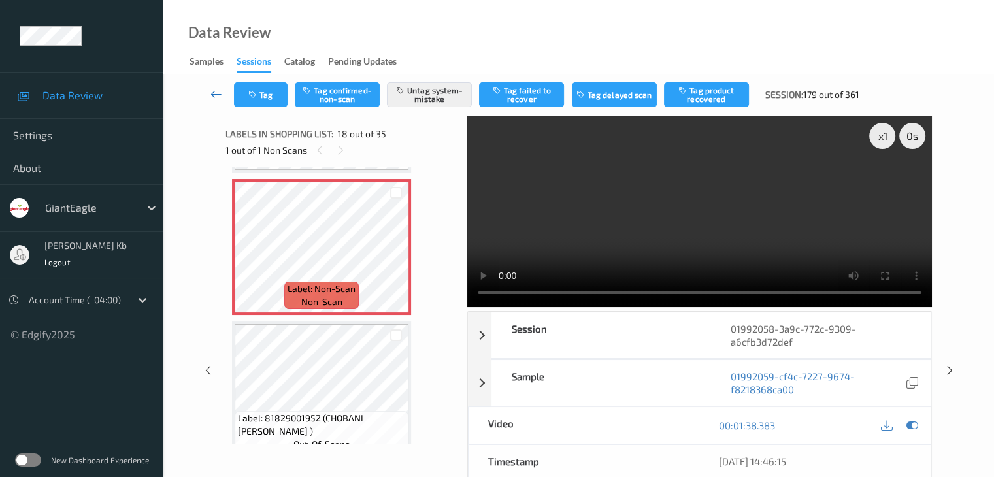
click at [219, 95] on icon at bounding box center [216, 94] width 12 height 13
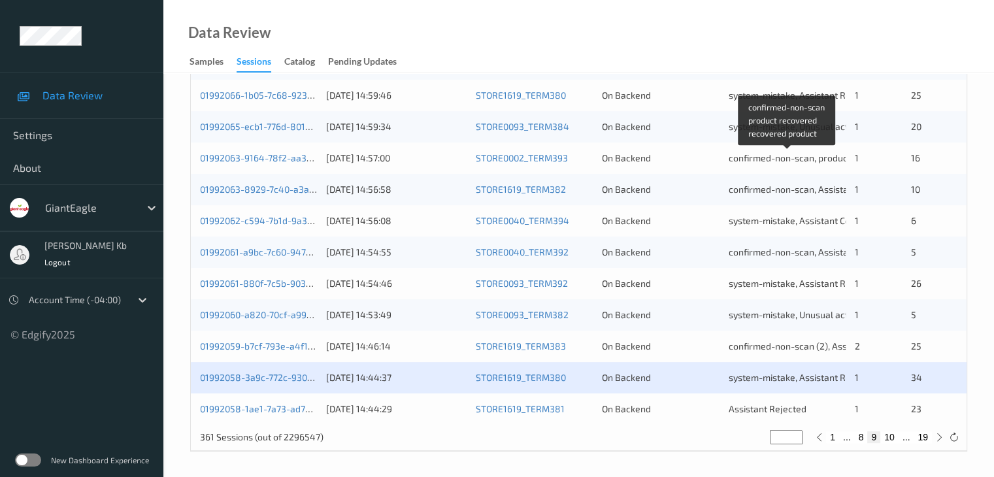
scroll to position [609, 0]
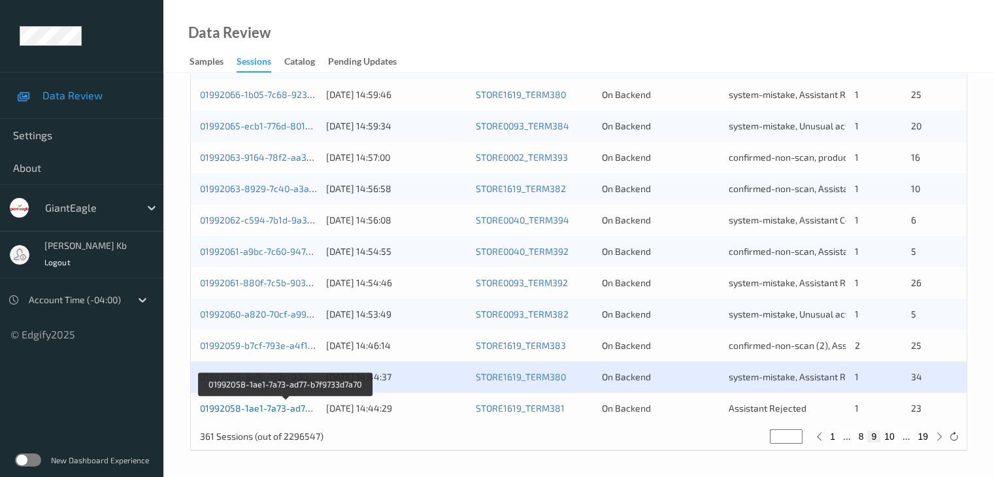
click at [265, 408] on link "01992058-1ae1-7a73-ad77-b7f9733d7a70" at bounding box center [286, 407] width 172 height 11
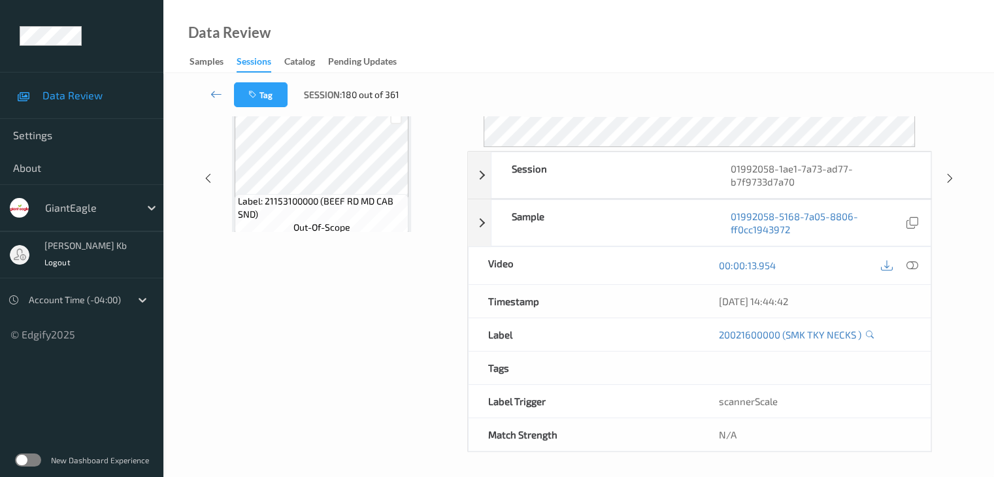
scroll to position [159, 0]
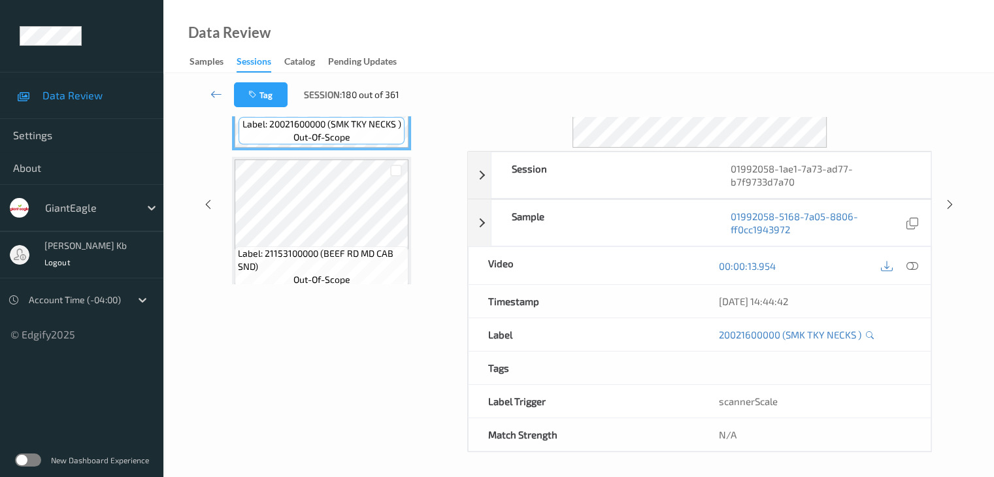
drag, startPoint x: 257, startPoint y: 1, endPoint x: 626, endPoint y: 35, distance: 370.7
click at [675, 31] on div "Data Review Samples Sessions Catalog Pending Updates" at bounding box center [578, 36] width 830 height 73
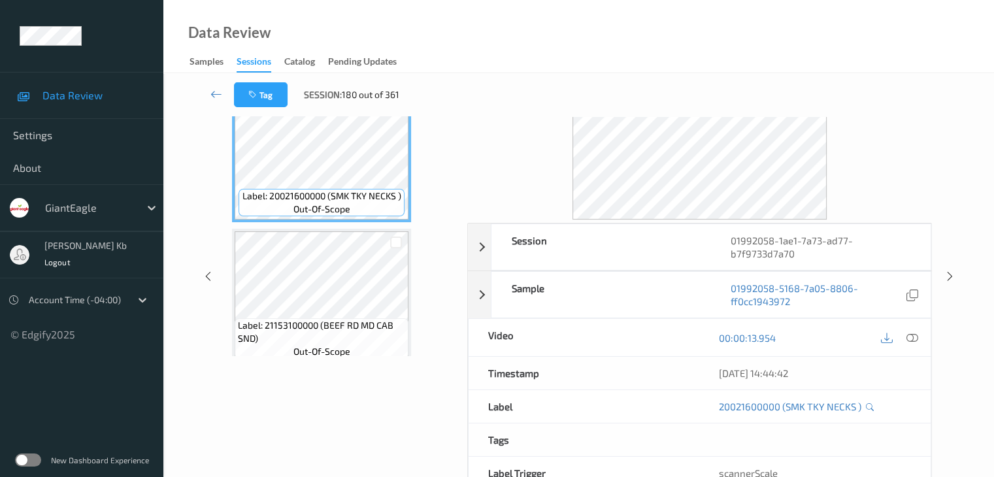
scroll to position [0, 0]
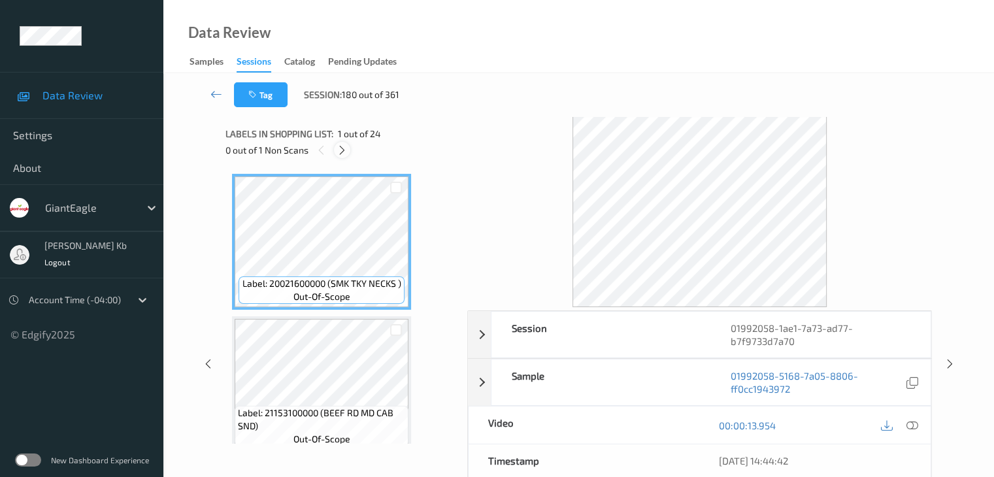
click at [342, 150] on icon at bounding box center [341, 150] width 11 height 12
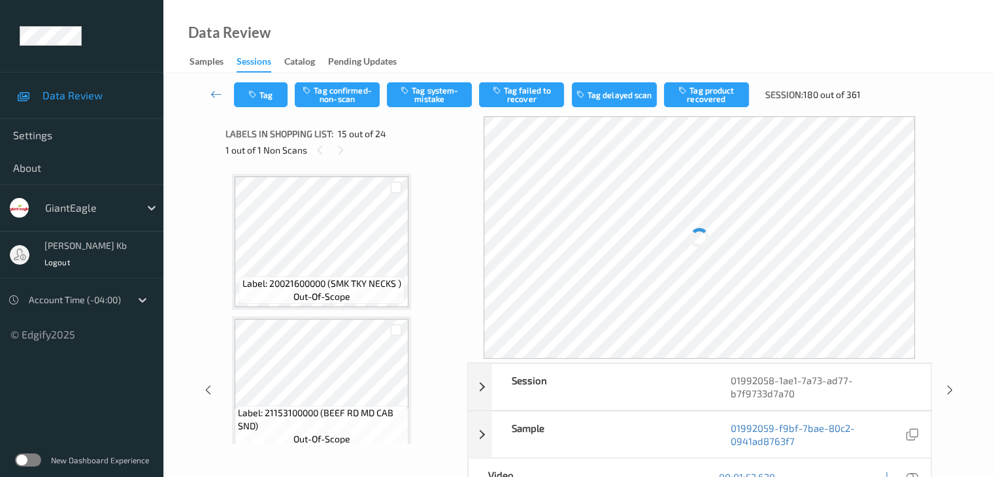
scroll to position [1858, 0]
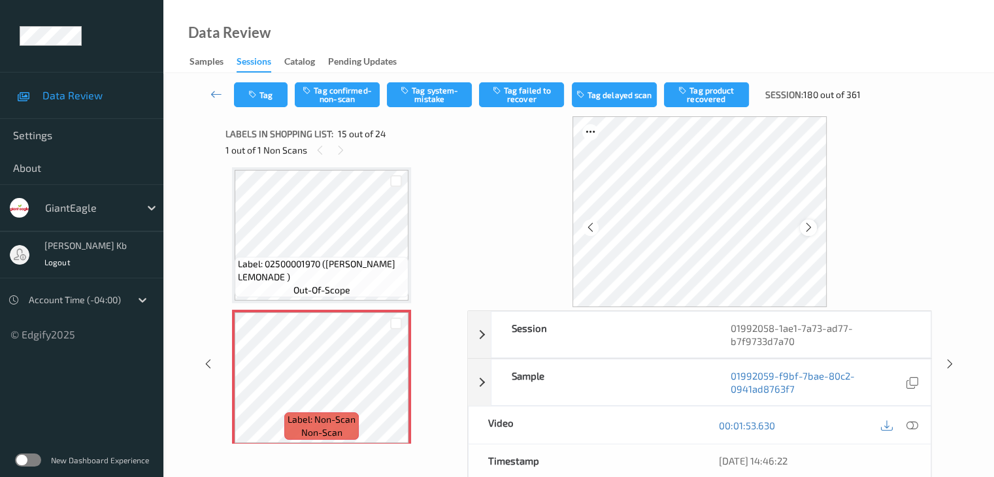
click at [810, 227] on icon at bounding box center [808, 227] width 11 height 12
click at [913, 424] on icon at bounding box center [911, 425] width 12 height 12
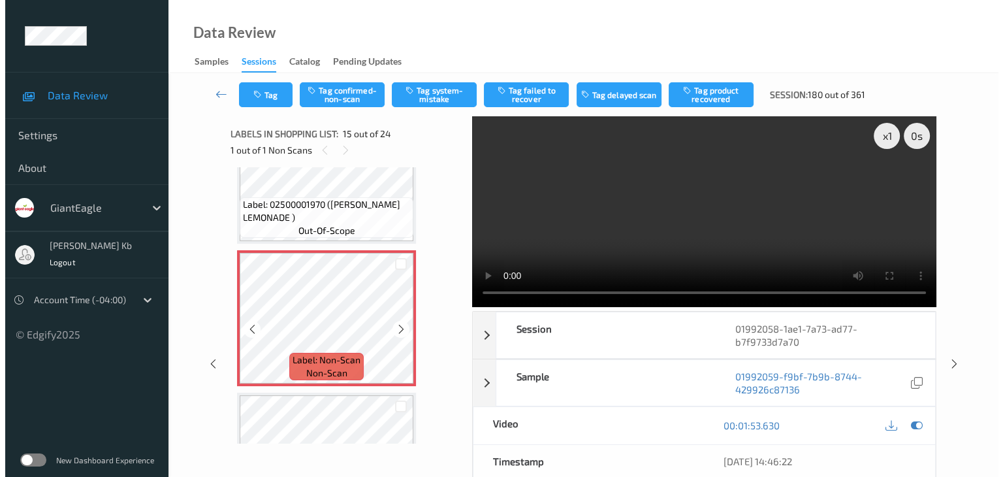
scroll to position [1988, 0]
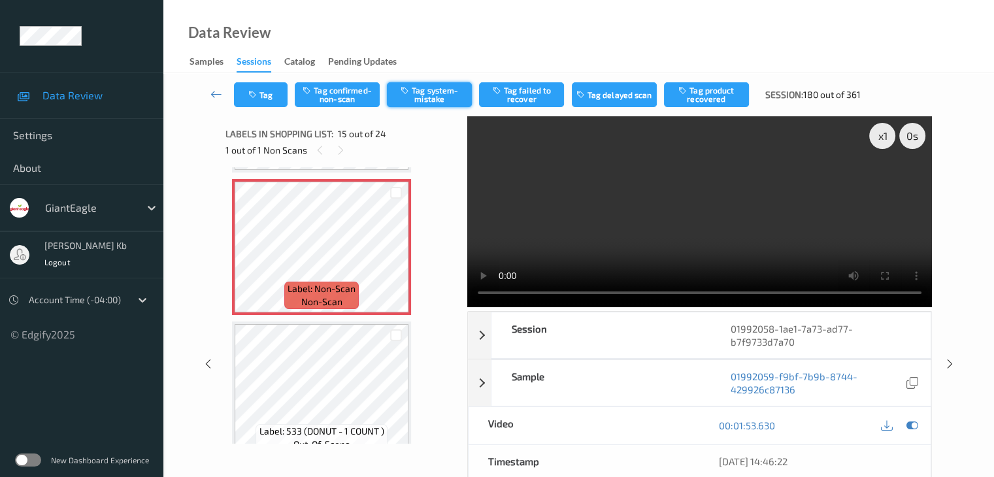
click at [426, 97] on button "Tag system-mistake" at bounding box center [429, 94] width 85 height 25
click at [267, 93] on button "Tag" at bounding box center [261, 94] width 54 height 25
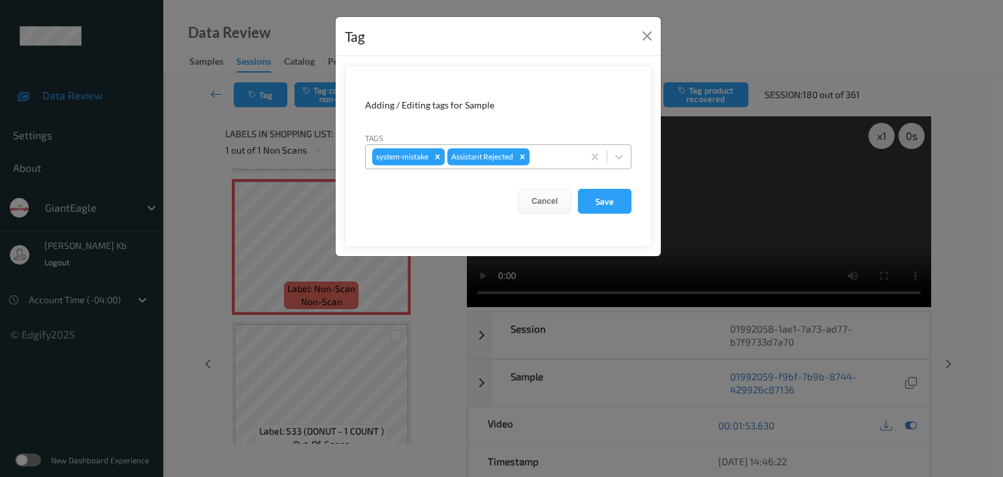
click at [552, 151] on div at bounding box center [554, 157] width 44 height 16
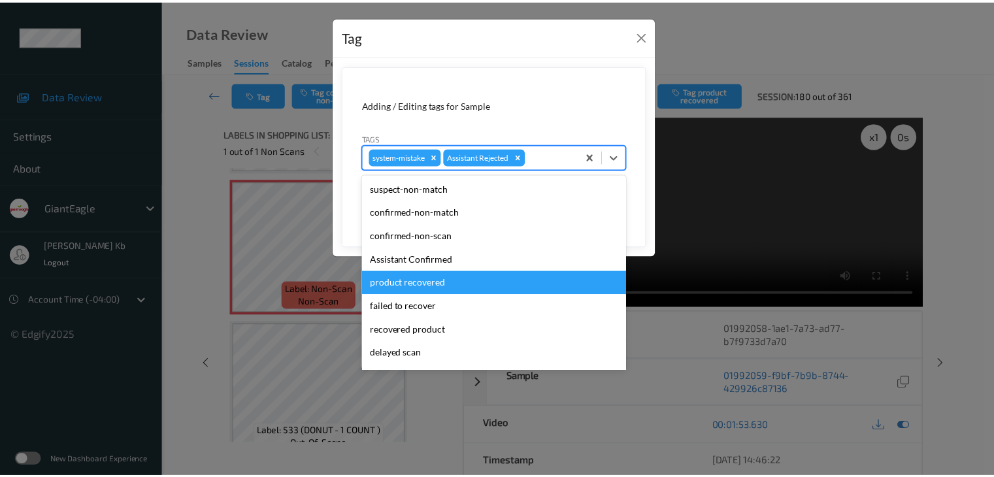
scroll to position [65, 0]
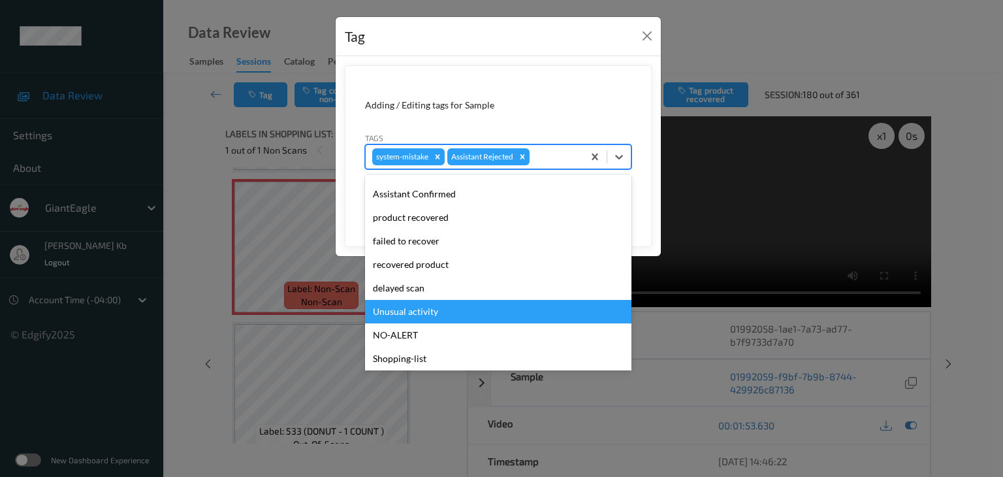
click at [417, 312] on div "Unusual activity" at bounding box center [498, 312] width 267 height 24
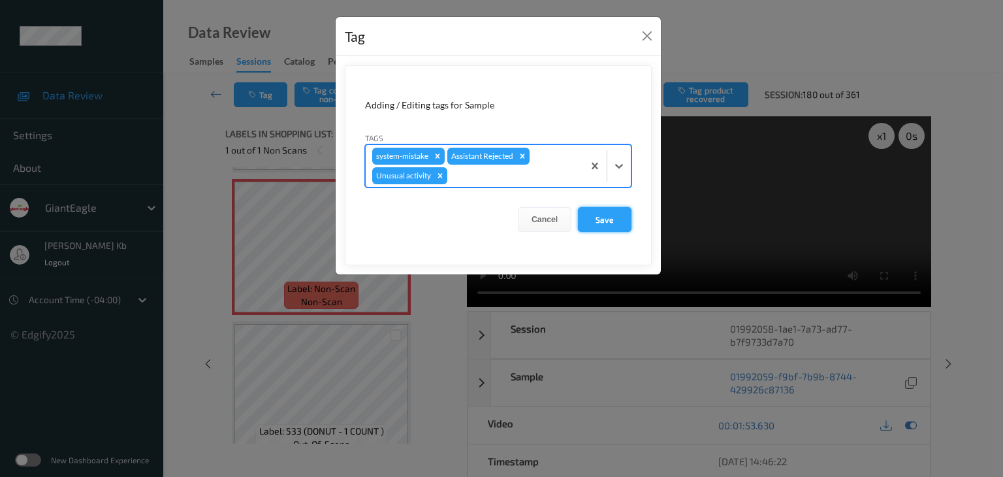
click at [600, 218] on button "Save" at bounding box center [605, 219] width 54 height 25
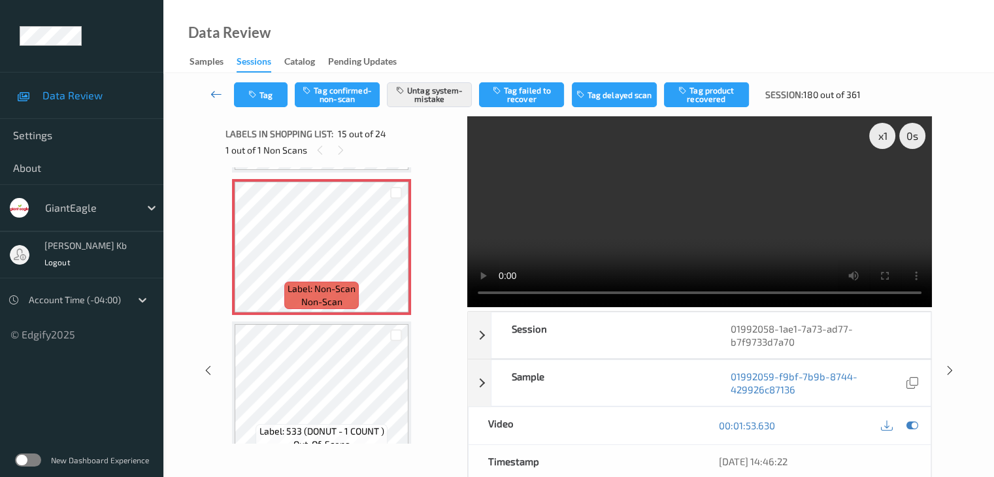
click at [218, 93] on icon at bounding box center [216, 94] width 12 height 13
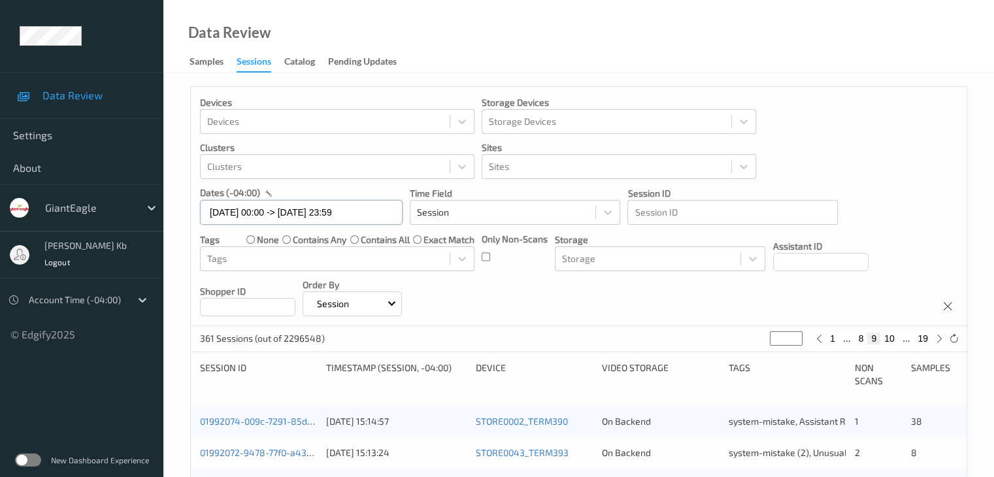
click at [377, 216] on input "[DATE] 00:00 -> [DATE] 23:59" at bounding box center [301, 212] width 203 height 25
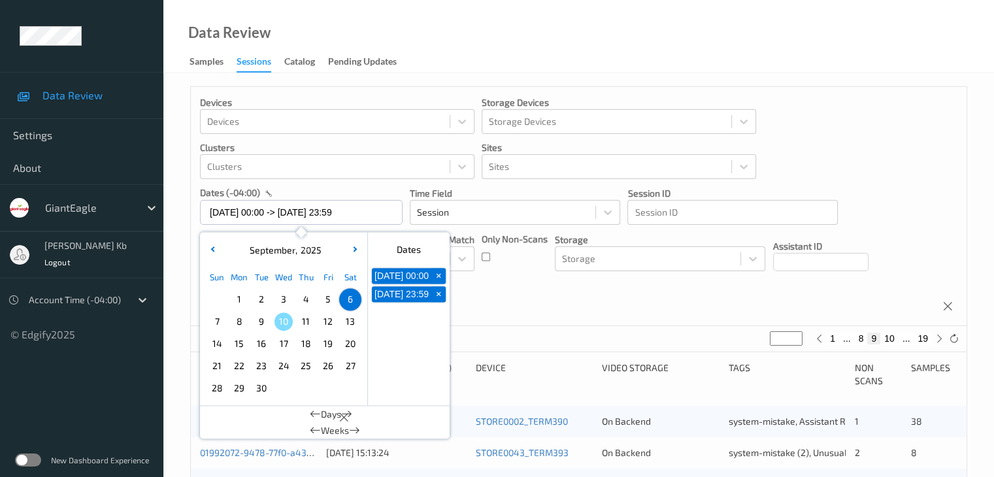
click at [441, 279] on span "+" at bounding box center [439, 276] width 14 height 14
type input "[DATE] 00:00"
type input "*"
click at [439, 280] on span "+" at bounding box center [439, 276] width 14 height 14
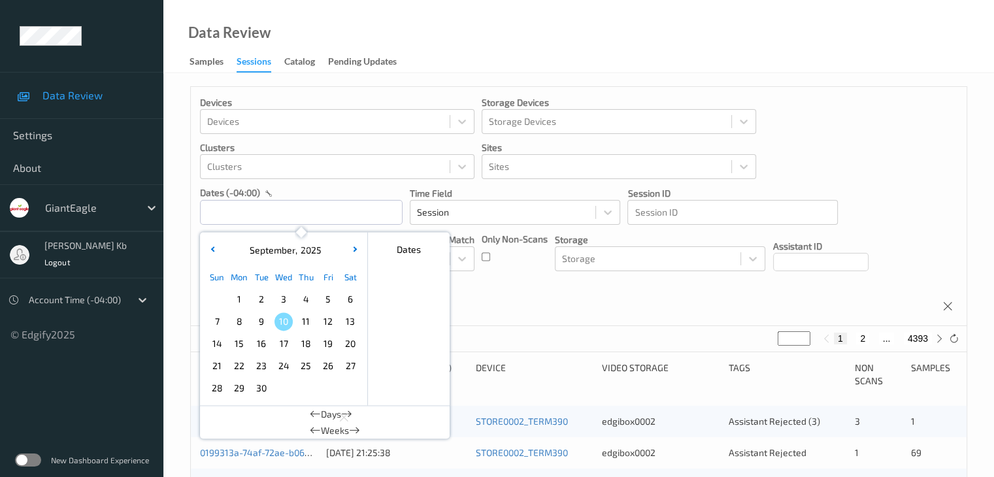
click at [218, 322] on span "7" at bounding box center [217, 321] width 18 height 18
type input "[DATE] 00:00 -> [DATE] 23:59"
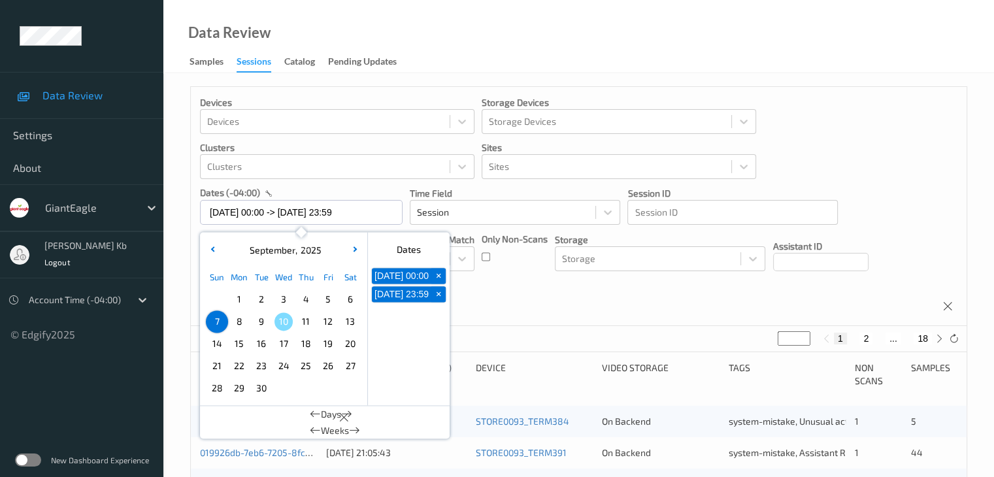
click at [869, 337] on button "2" at bounding box center [865, 338] width 13 height 12
type input "*"
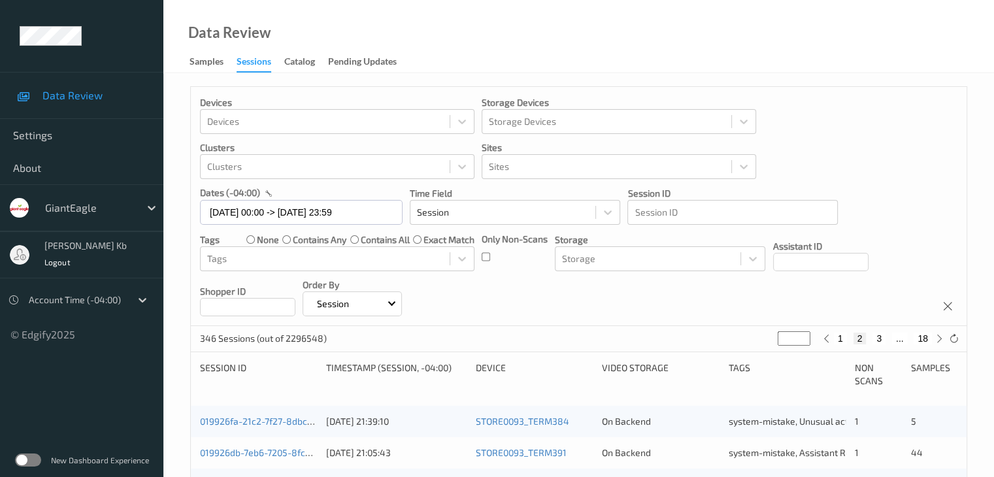
click at [869, 337] on div "1 2 3 ... 18" at bounding box center [883, 338] width 98 height 12
click at [879, 338] on button "3" at bounding box center [878, 338] width 13 height 12
type input "*"
click at [888, 338] on button "4" at bounding box center [886, 338] width 13 height 12
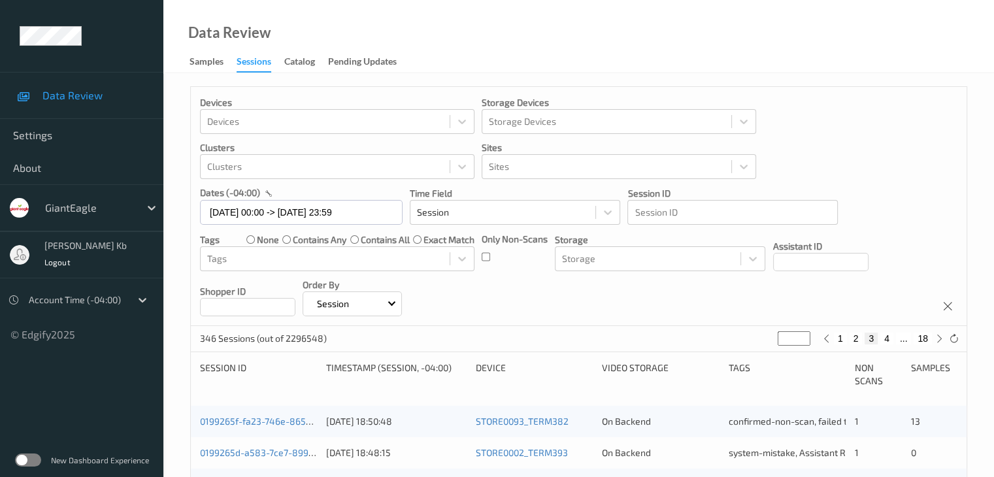
type input "*"
click at [895, 337] on button "5" at bounding box center [891, 338] width 13 height 12
type input "*"
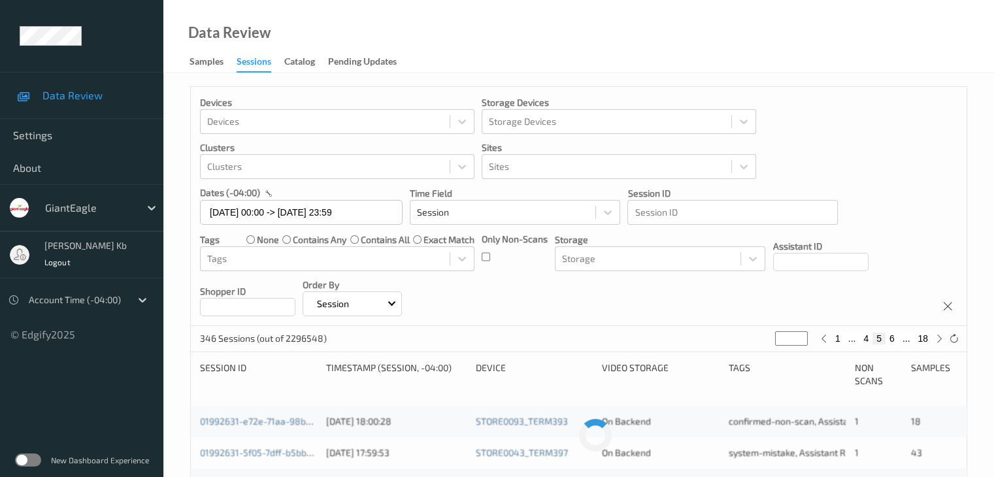
click at [894, 339] on button "6" at bounding box center [891, 338] width 13 height 12
type input "*"
click at [894, 339] on button "7" at bounding box center [891, 338] width 13 height 12
type input "*"
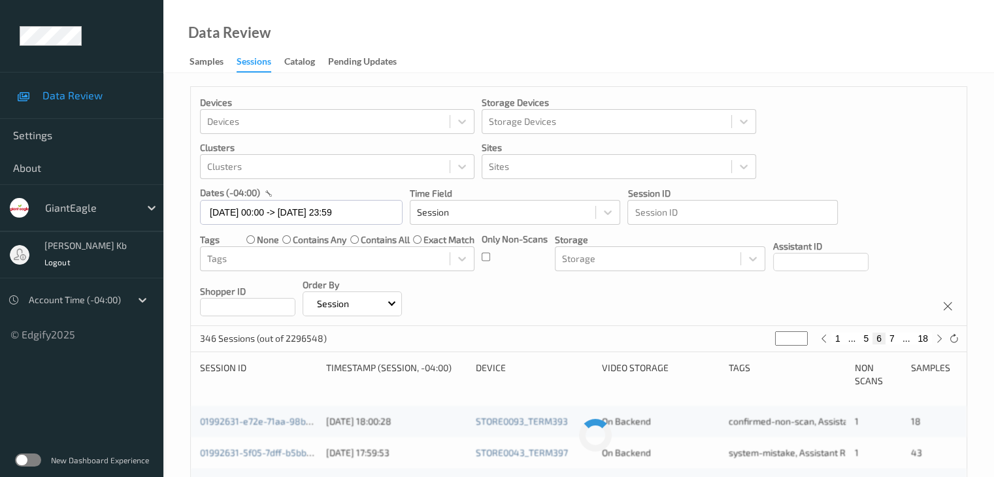
type input "*"
click at [892, 340] on button "8" at bounding box center [891, 338] width 13 height 12
type input "*"
click at [893, 338] on button "9" at bounding box center [891, 338] width 13 height 12
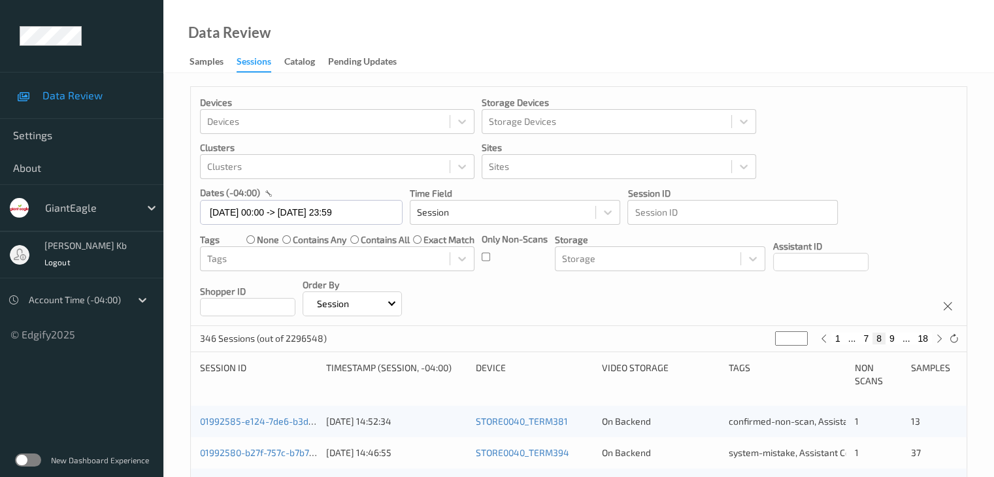
type input "*"
click at [890, 336] on button "10" at bounding box center [889, 338] width 18 height 12
type input "**"
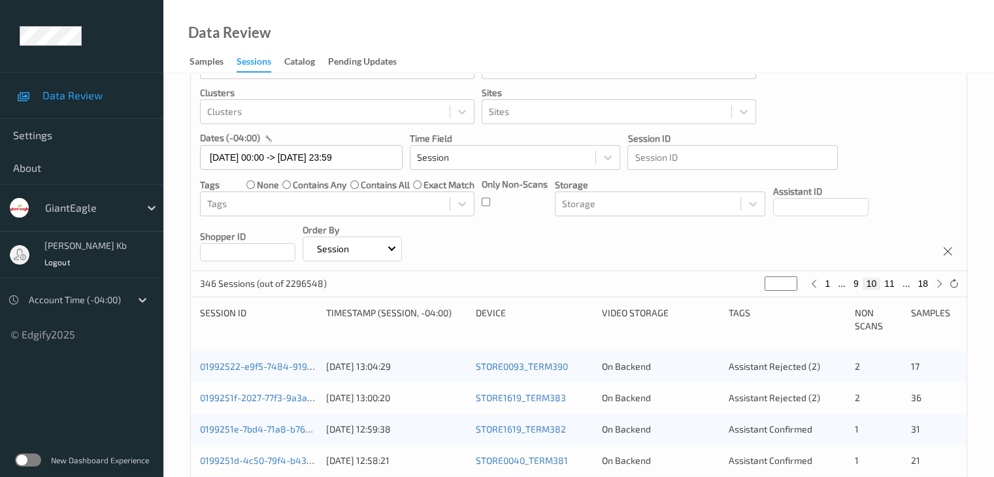
scroll to position [131, 0]
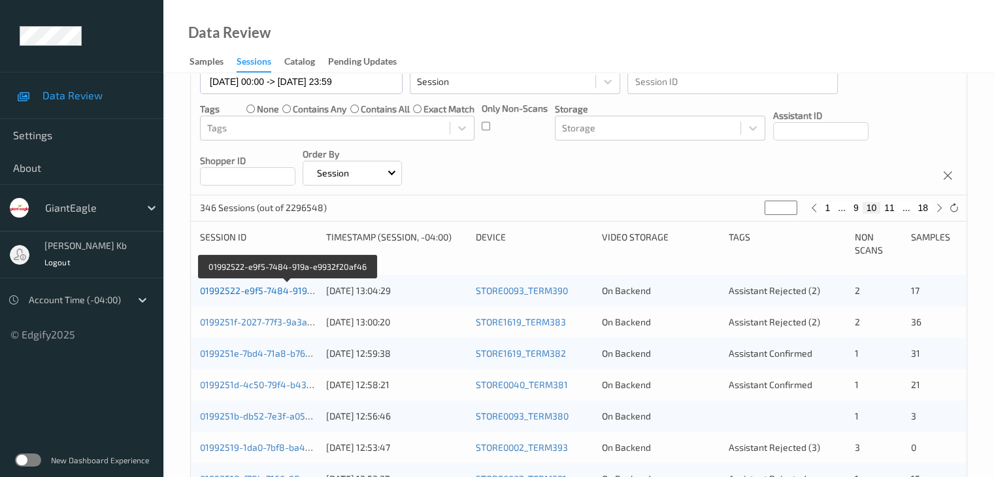
click at [280, 291] on link "01992522-e9f5-7484-919a-e9932f20af46" at bounding box center [288, 290] width 176 height 11
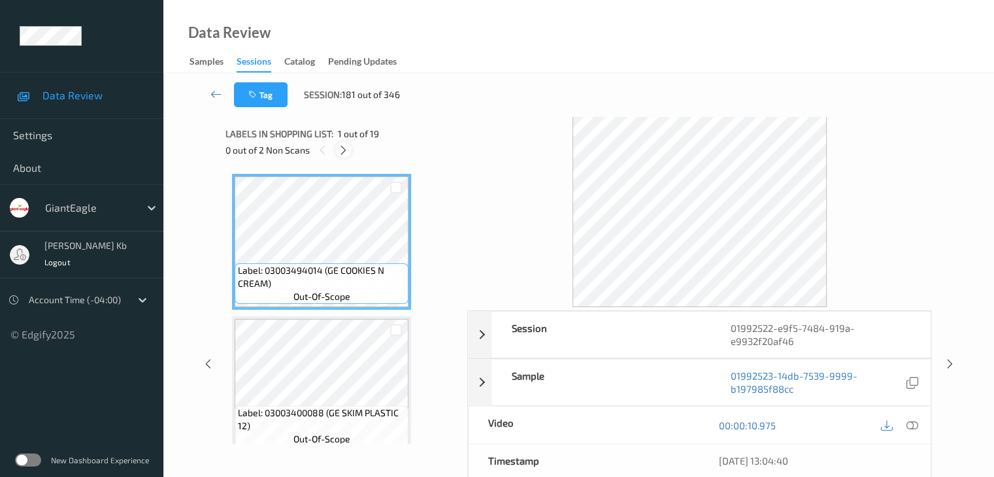
click at [348, 150] on icon at bounding box center [343, 150] width 11 height 12
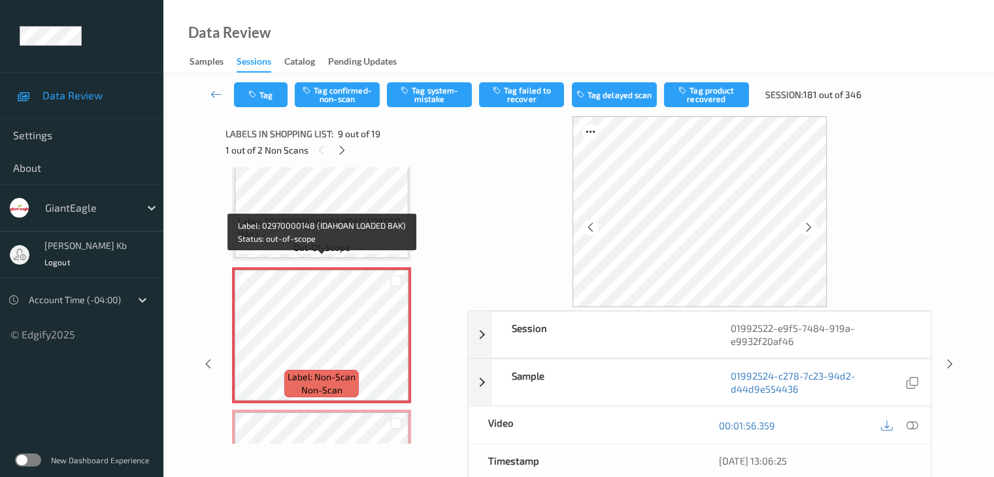
scroll to position [1069, 0]
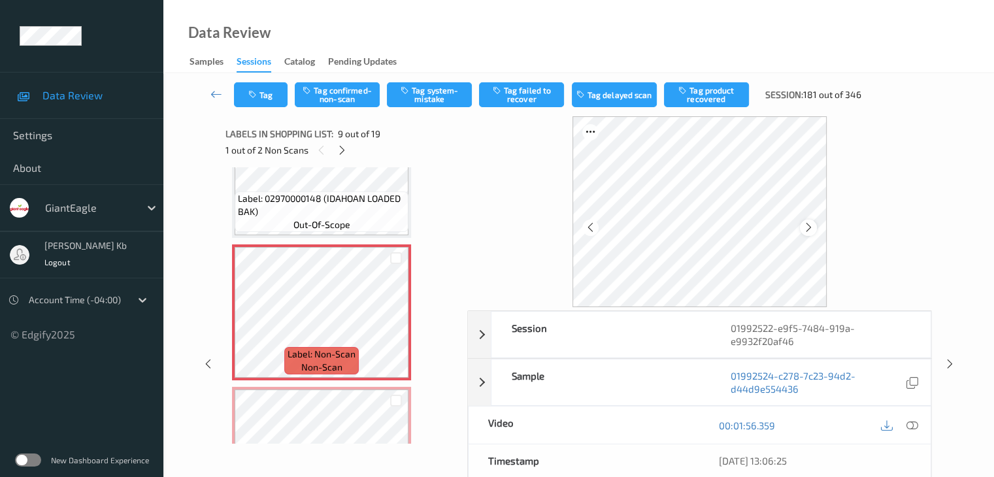
click at [806, 226] on icon at bounding box center [808, 227] width 11 height 12
click at [916, 423] on icon at bounding box center [911, 425] width 12 height 12
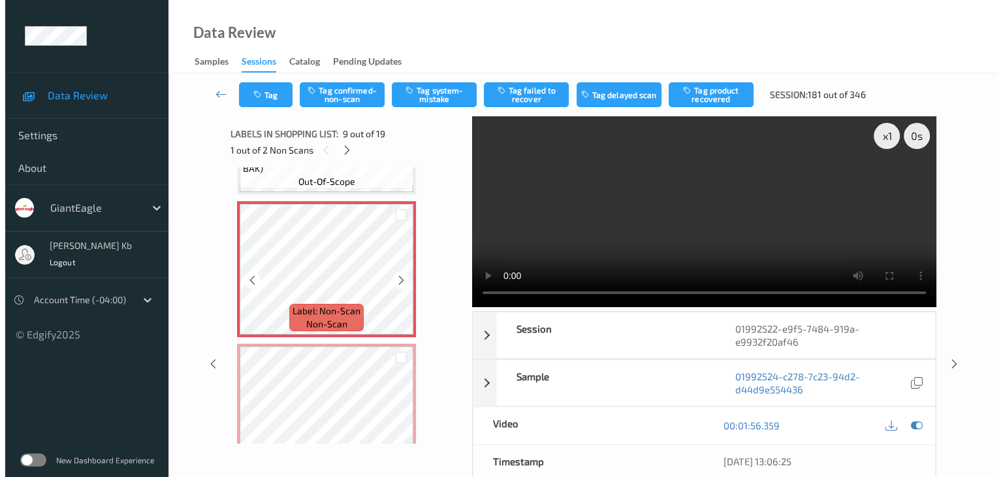
scroll to position [1134, 0]
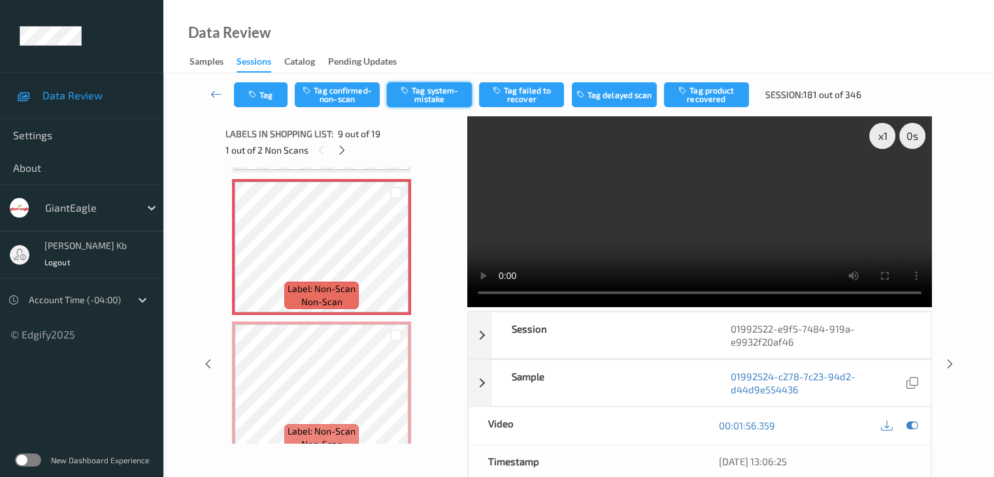
click at [436, 93] on button "Tag system-mistake" at bounding box center [429, 94] width 85 height 25
click at [267, 89] on button "Tag" at bounding box center [261, 94] width 54 height 25
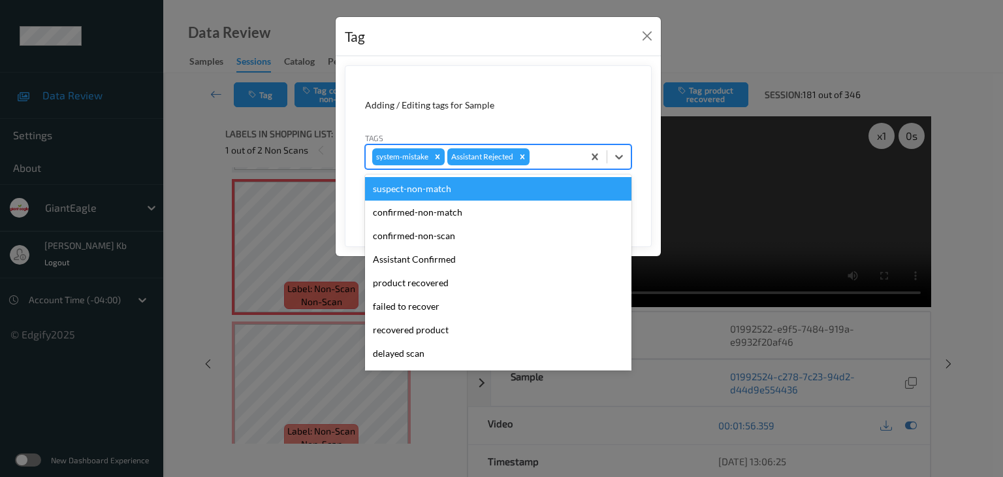
click at [558, 155] on div at bounding box center [554, 157] width 44 height 16
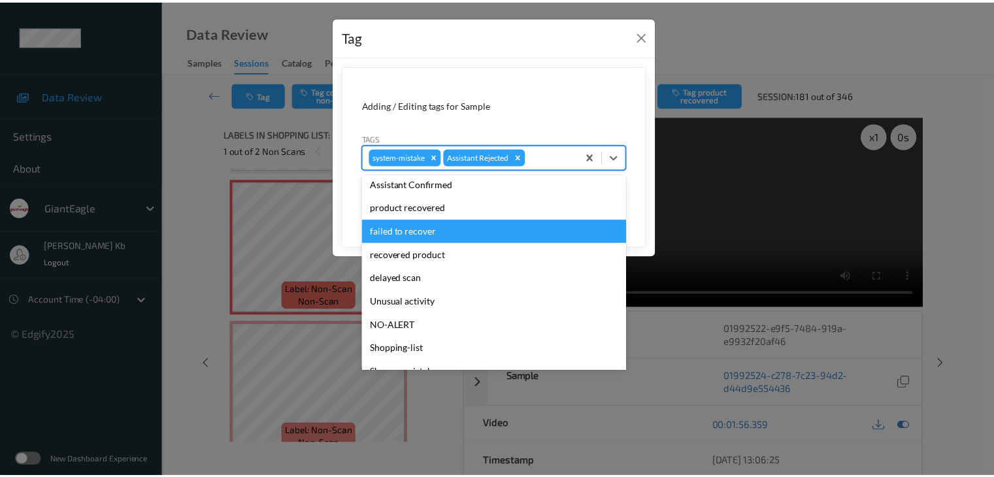
scroll to position [115, 0]
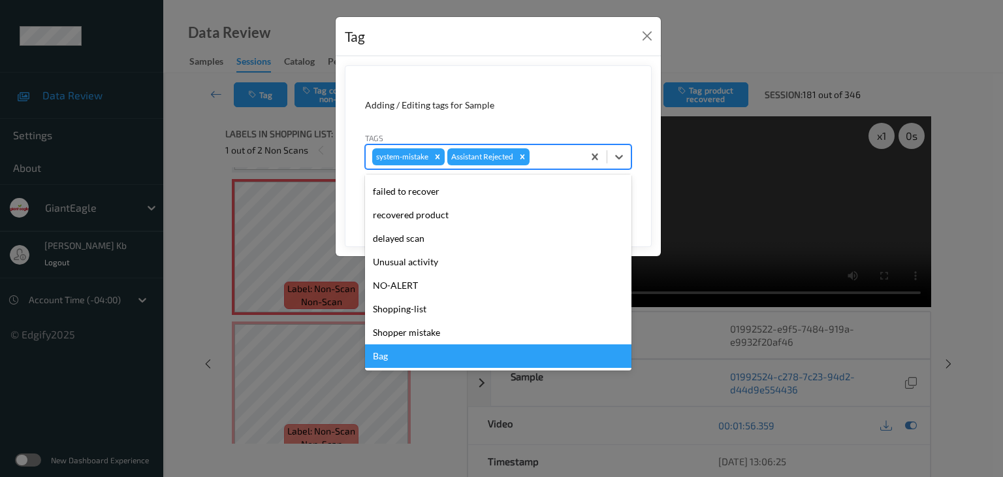
click at [393, 357] on div "Bag" at bounding box center [498, 356] width 267 height 24
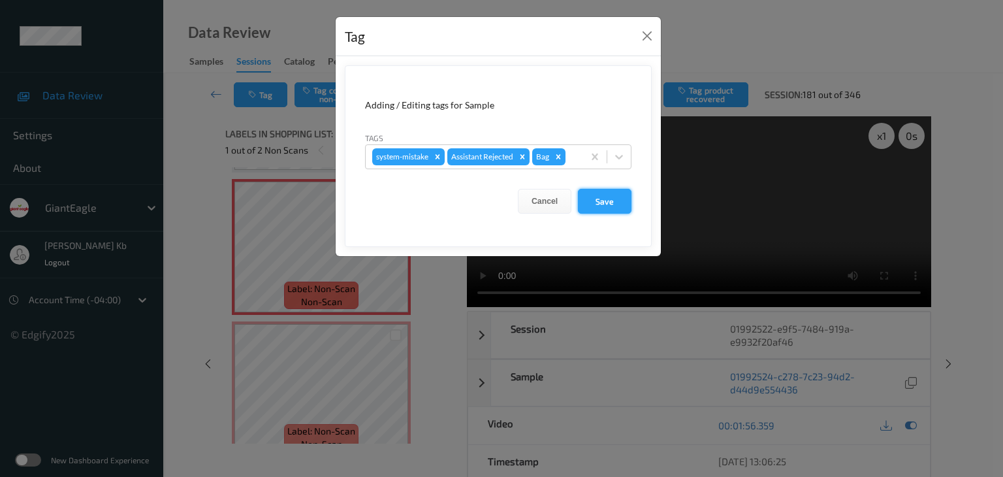
click at [608, 202] on button "Save" at bounding box center [605, 201] width 54 height 25
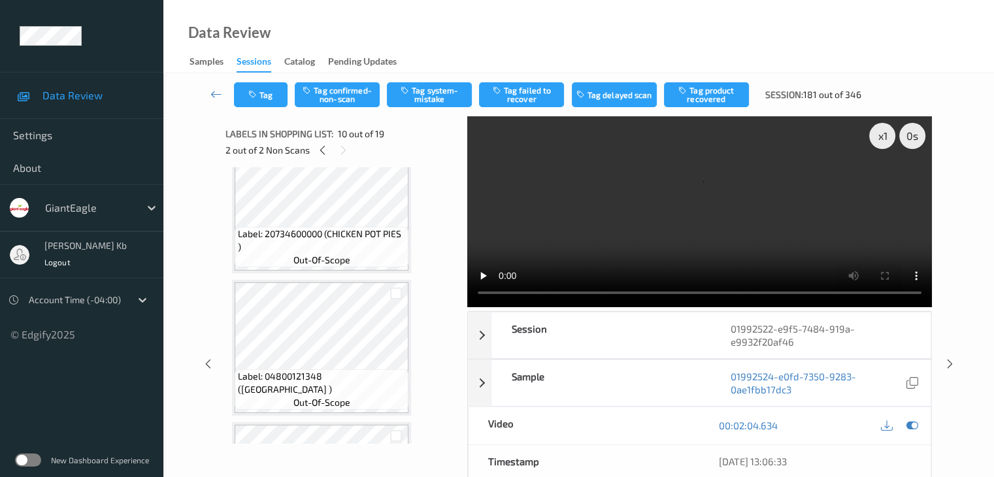
scroll to position [1395, 0]
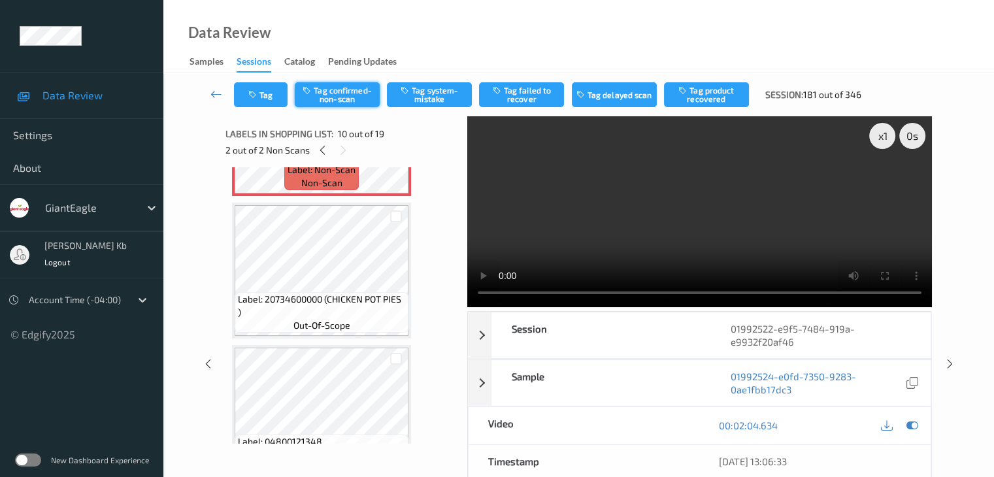
click at [353, 94] on button "Tag confirmed-non-scan" at bounding box center [337, 94] width 85 height 25
click at [705, 97] on button "Tag product recovered" at bounding box center [706, 94] width 85 height 25
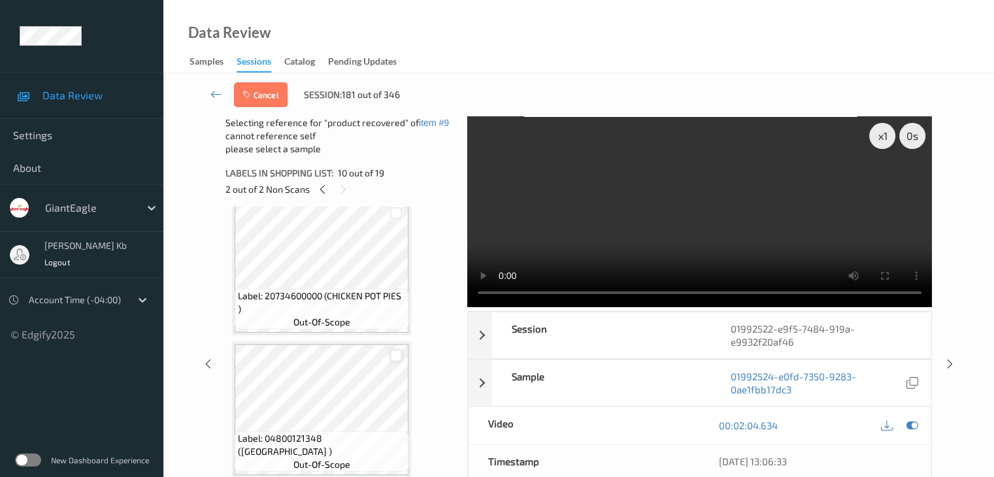
scroll to position [1461, 0]
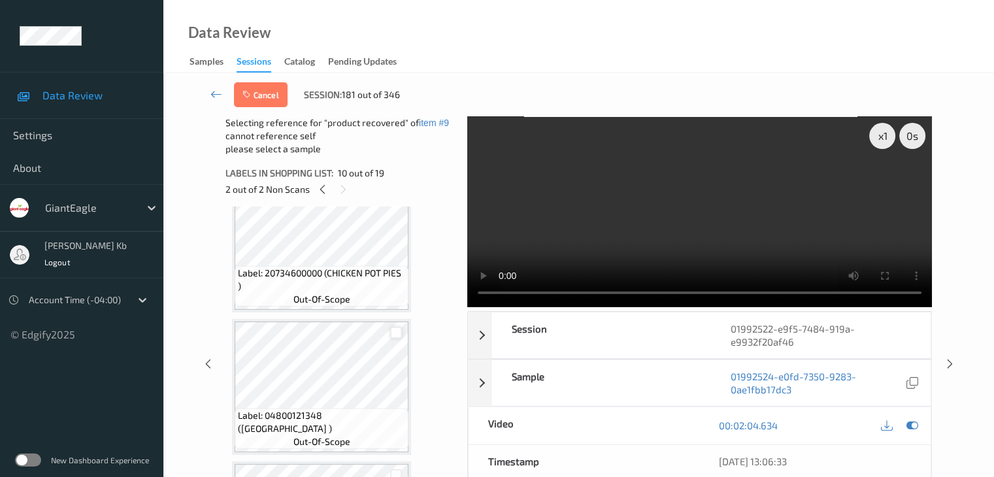
click at [397, 330] on div at bounding box center [396, 333] width 12 height 12
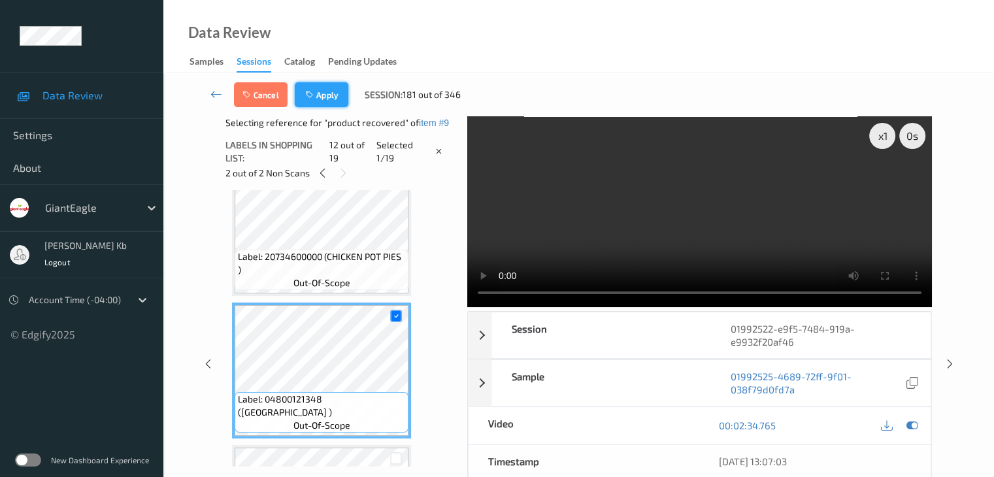
click at [324, 92] on button "Apply" at bounding box center [322, 94] width 54 height 25
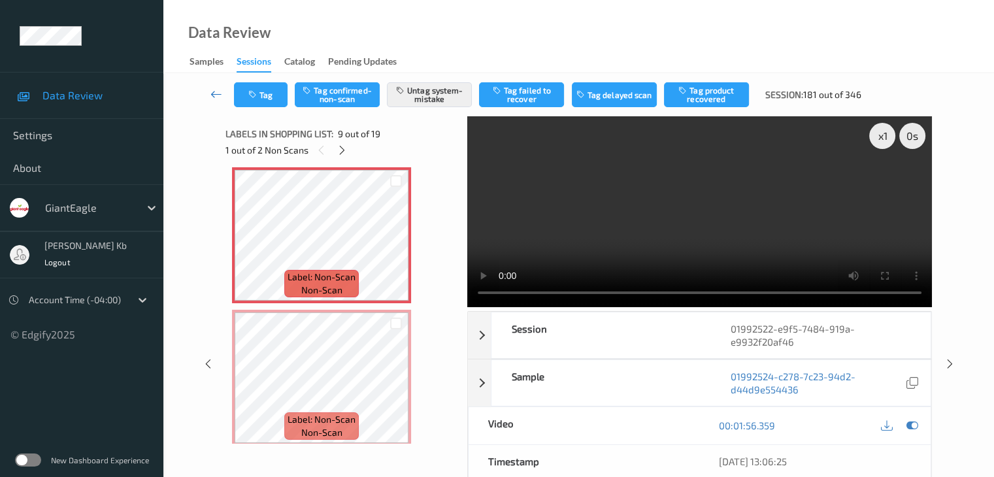
click at [210, 95] on icon at bounding box center [216, 94] width 12 height 13
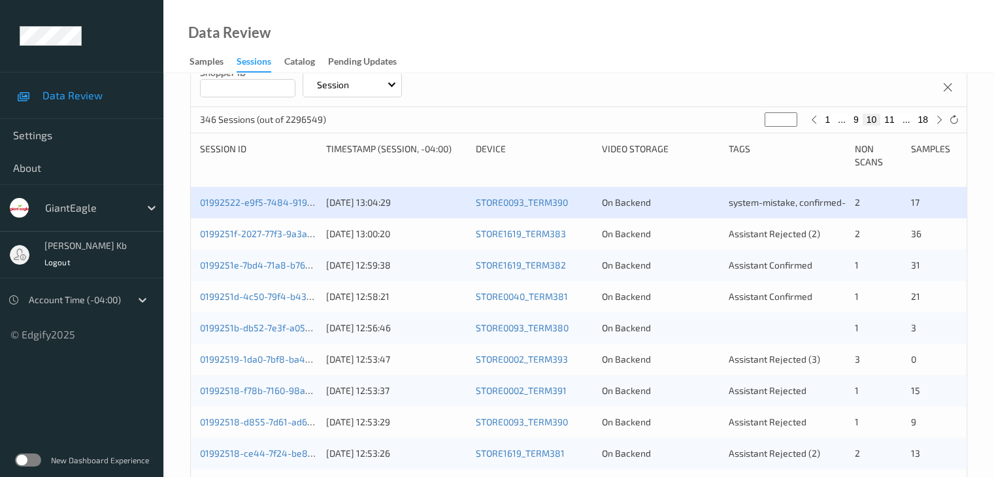
scroll to position [196, 0]
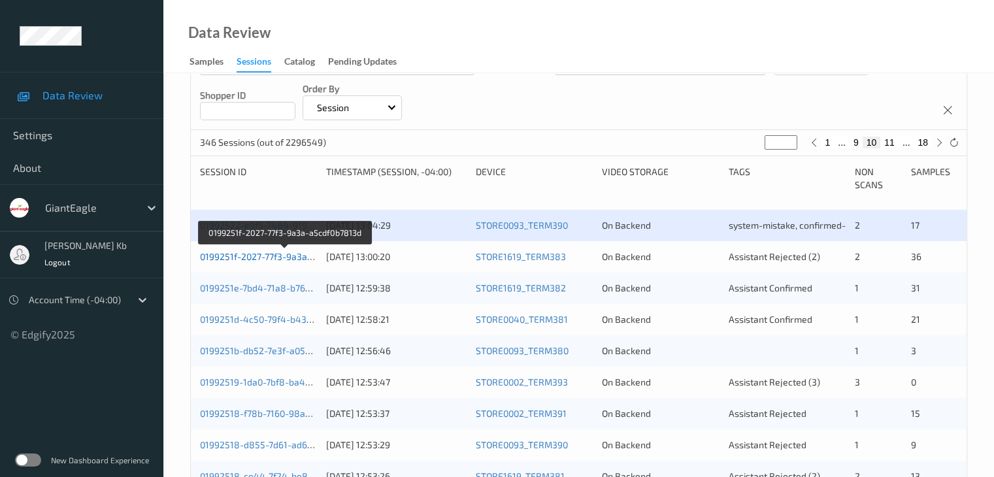
click at [267, 257] on link "0199251f-2027-77f3-9a3a-a5cdf0b7813d" at bounding box center [285, 256] width 170 height 11
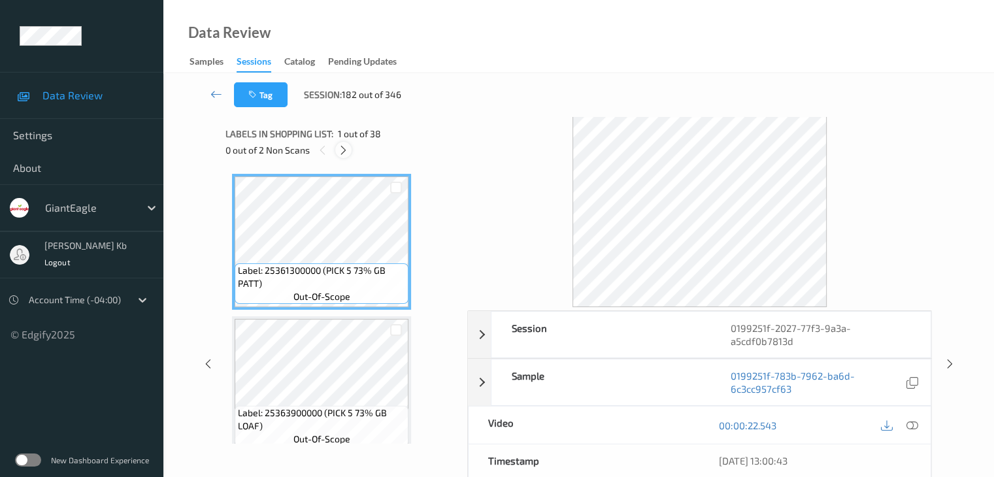
click at [342, 152] on icon at bounding box center [343, 150] width 11 height 12
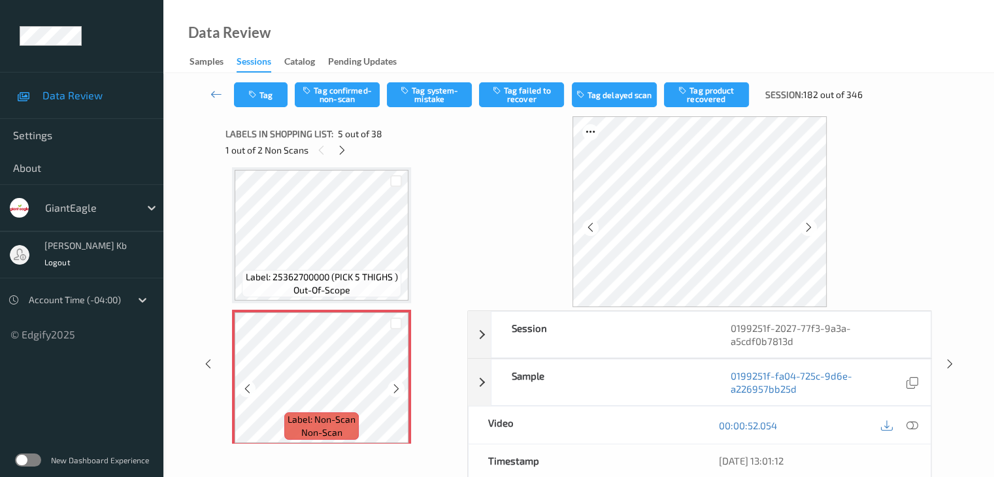
scroll to position [499, 0]
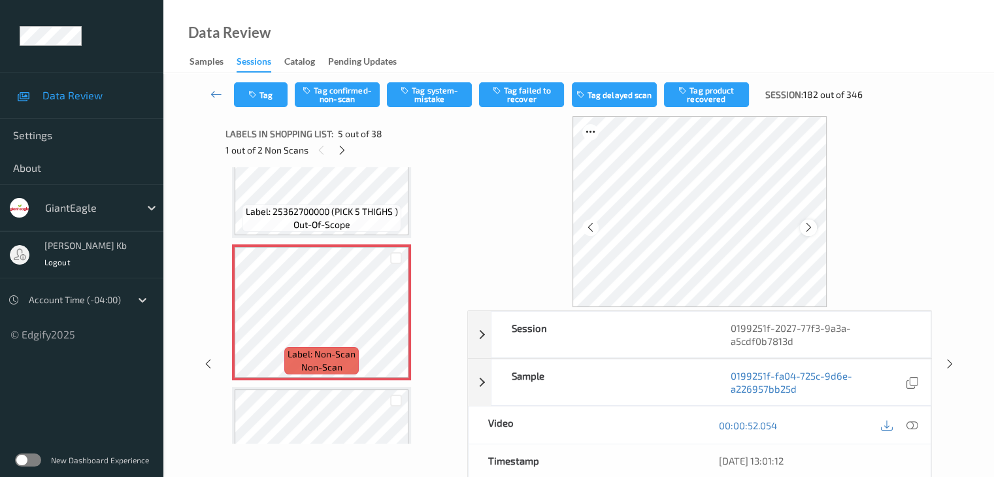
click at [812, 225] on icon at bounding box center [808, 227] width 11 height 12
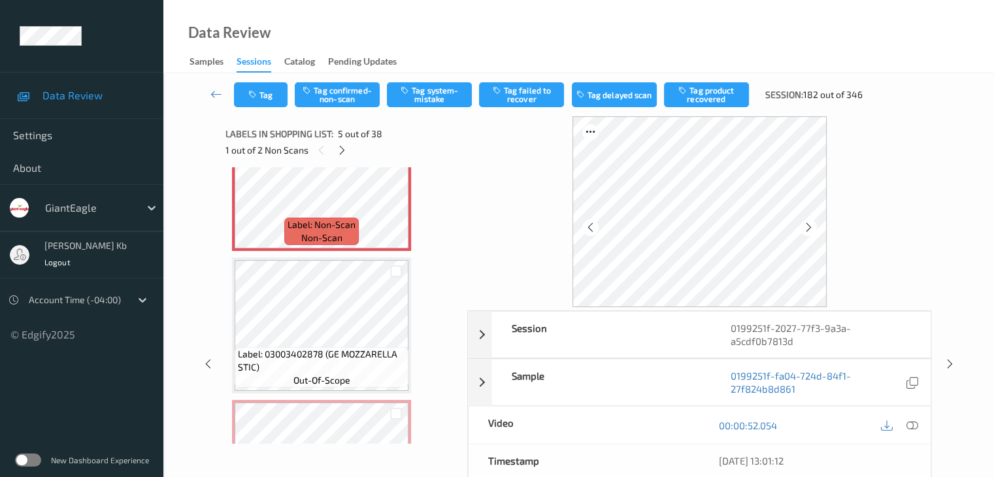
scroll to position [564, 0]
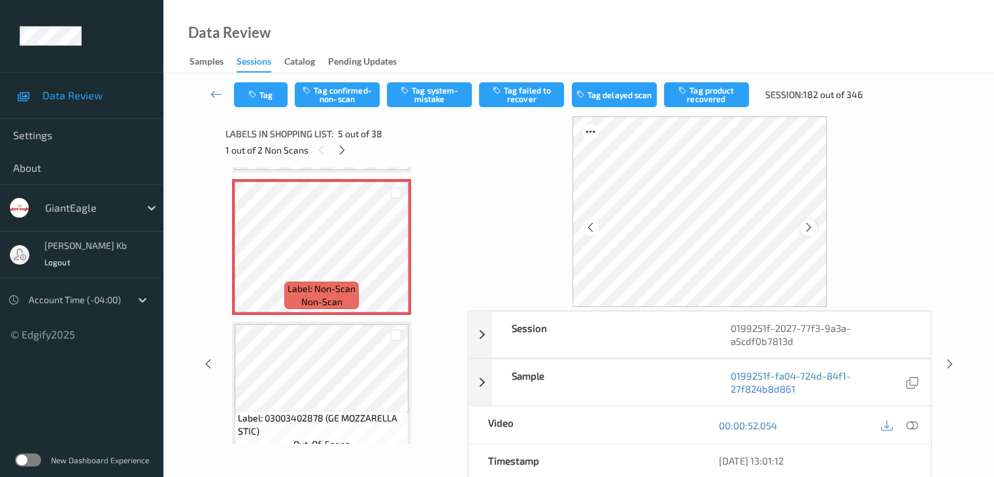
click at [809, 227] on icon at bounding box center [808, 227] width 11 height 12
click at [913, 424] on icon at bounding box center [911, 425] width 12 height 12
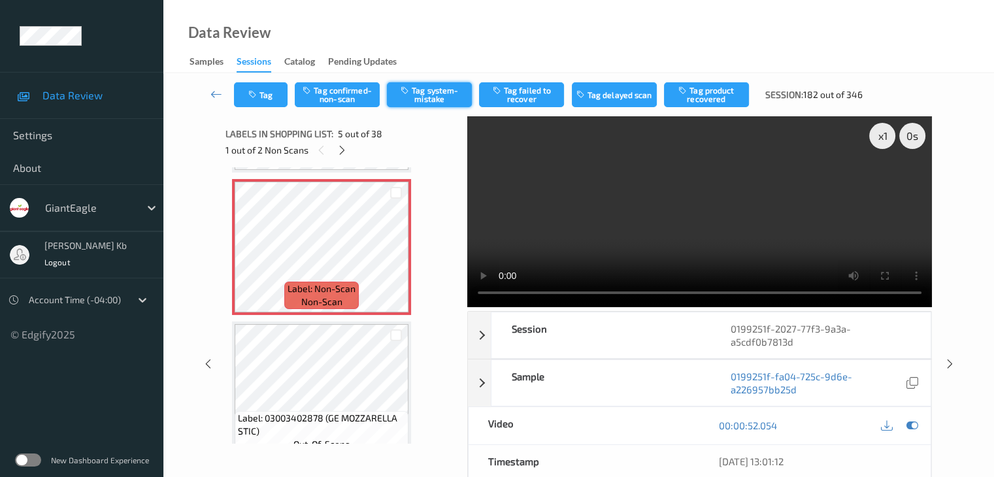
click at [432, 97] on button "Tag system-mistake" at bounding box center [429, 94] width 85 height 25
click at [274, 97] on button "Tag" at bounding box center [261, 94] width 54 height 25
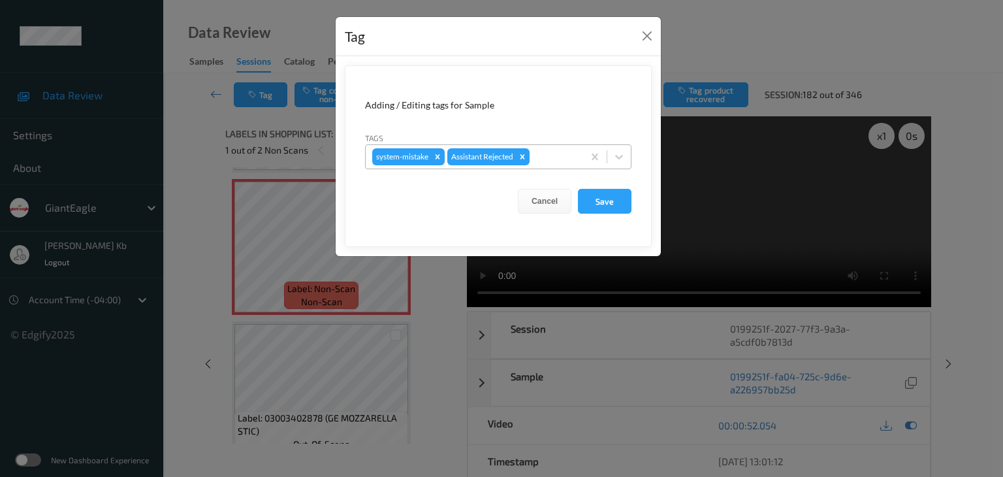
click at [550, 155] on div at bounding box center [554, 157] width 44 height 16
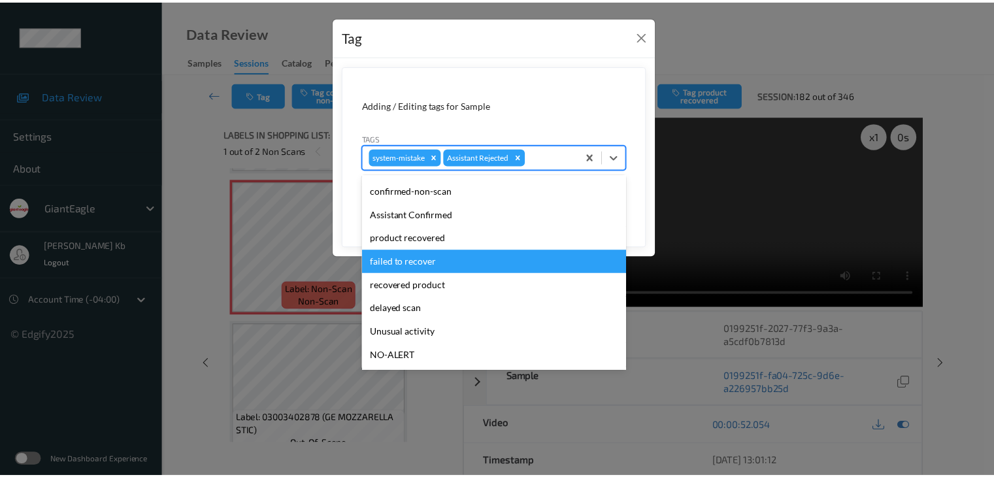
scroll to position [65, 0]
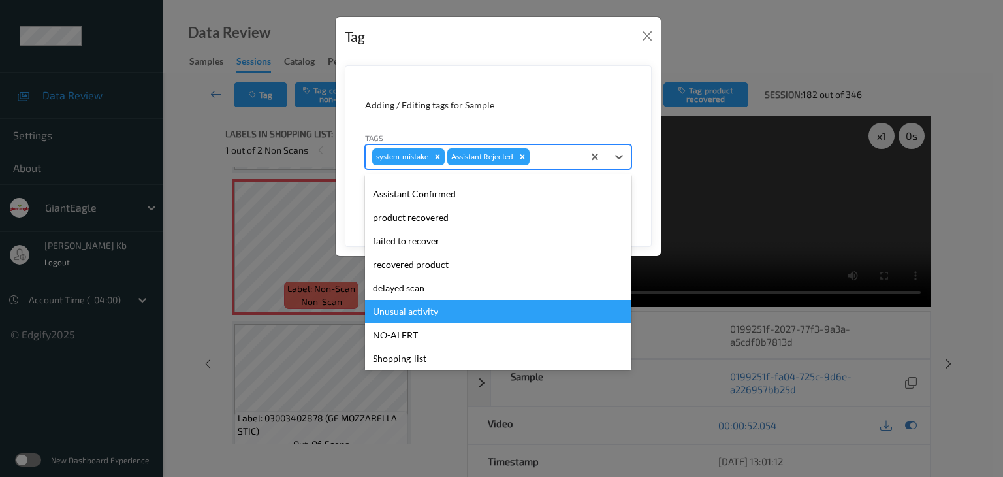
click at [434, 314] on div "Unusual activity" at bounding box center [498, 312] width 267 height 24
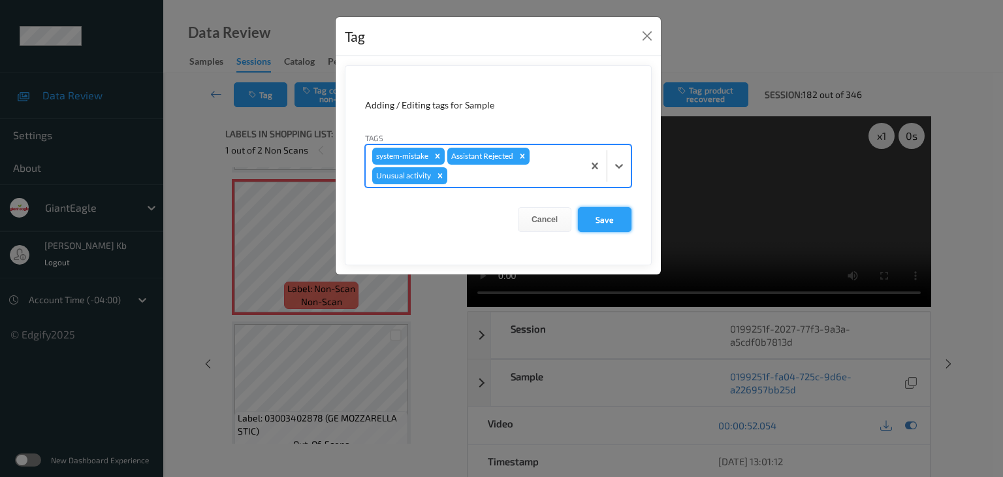
click at [604, 220] on button "Save" at bounding box center [605, 219] width 54 height 25
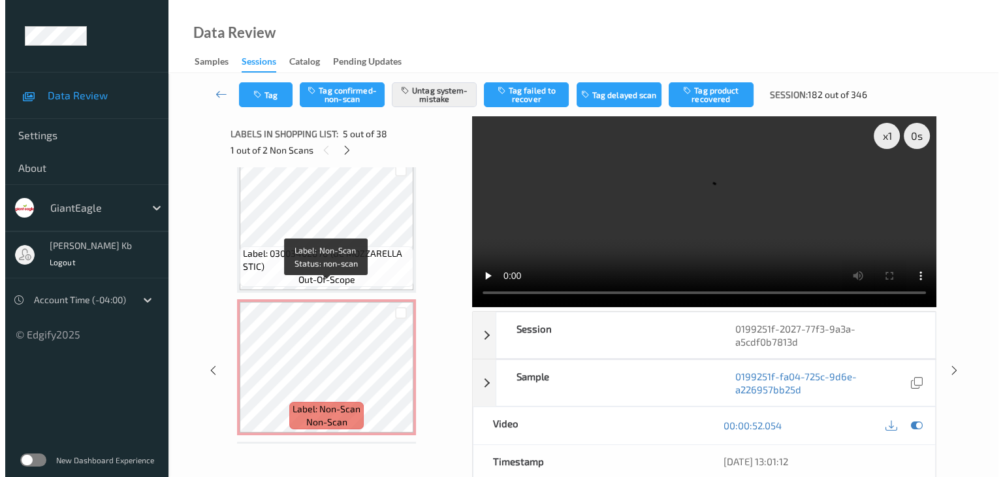
scroll to position [760, 0]
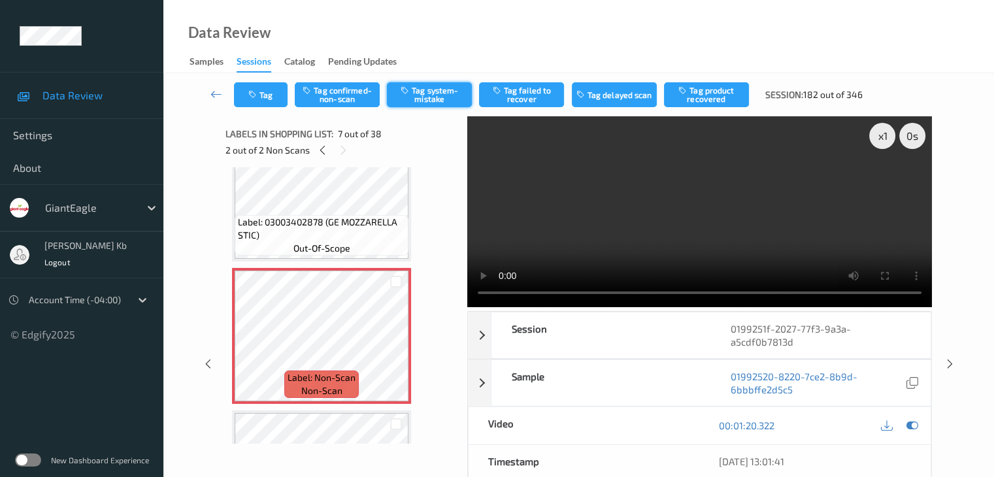
click at [432, 95] on button "Tag system-mistake" at bounding box center [429, 94] width 85 height 25
click at [267, 95] on button "Tag" at bounding box center [261, 94] width 54 height 25
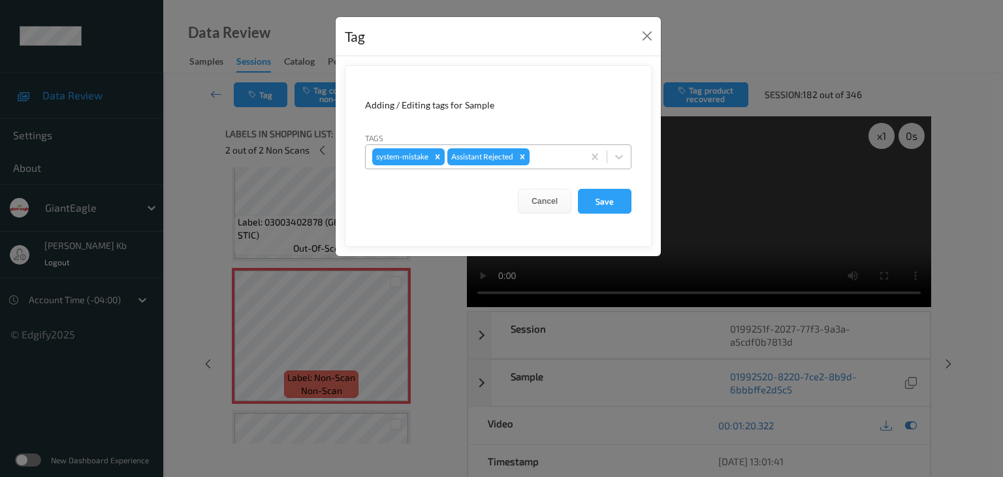
click at [541, 156] on div at bounding box center [554, 157] width 44 height 16
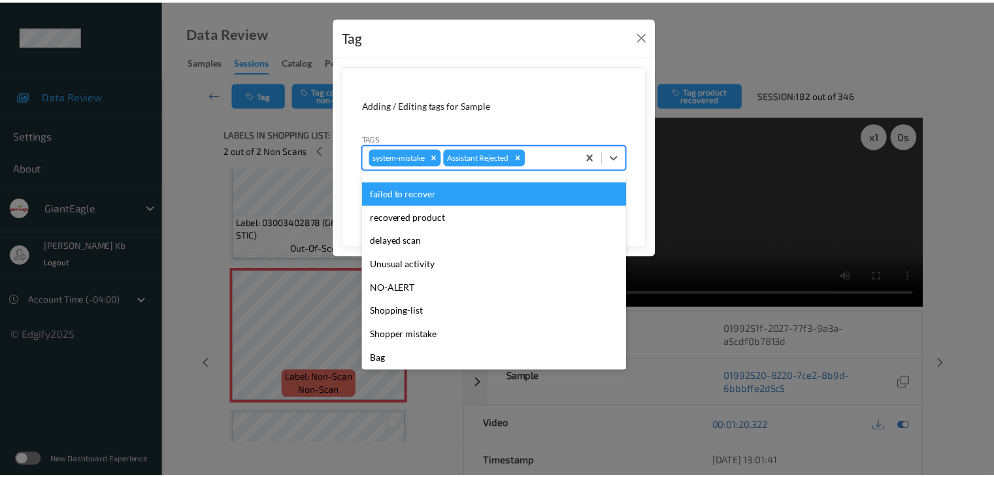
scroll to position [115, 0]
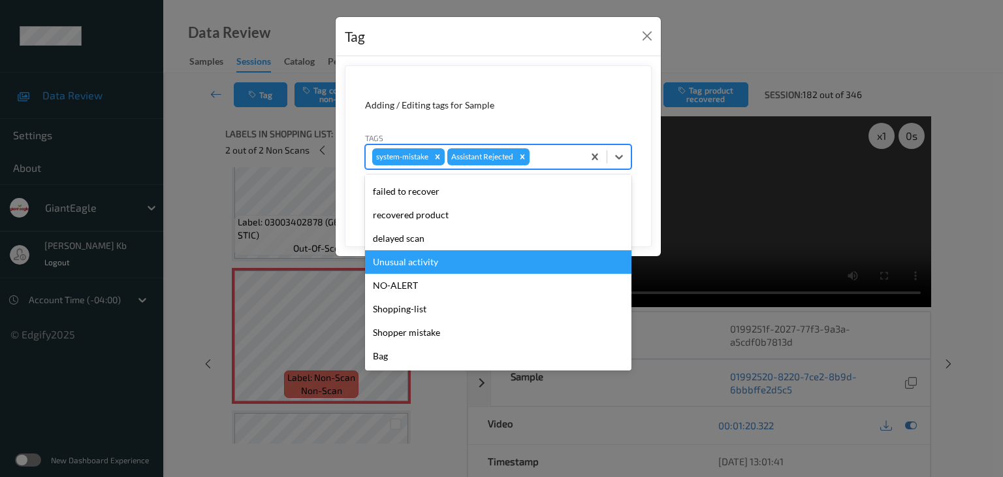
click at [417, 265] on div "Unusual activity" at bounding box center [498, 262] width 267 height 24
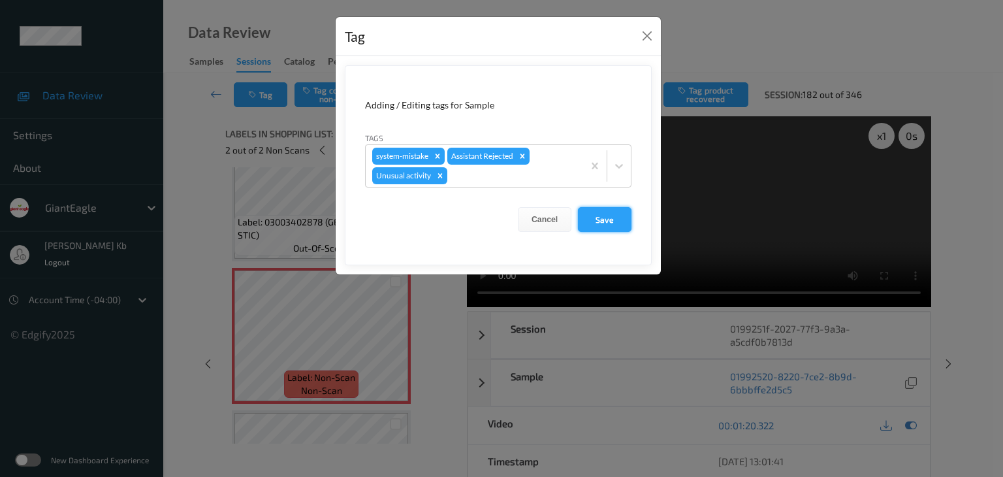
click at [604, 218] on button "Save" at bounding box center [605, 219] width 54 height 25
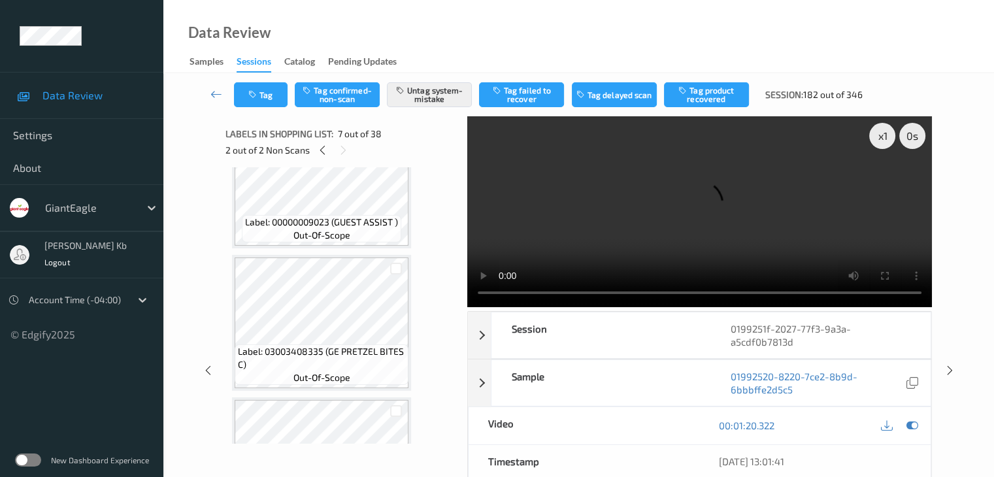
scroll to position [1087, 0]
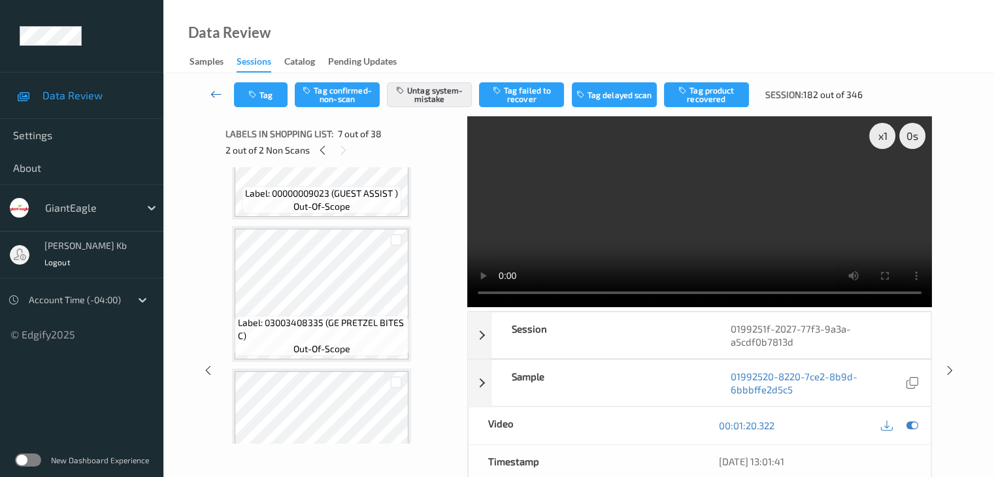
click at [214, 95] on icon at bounding box center [216, 94] width 12 height 13
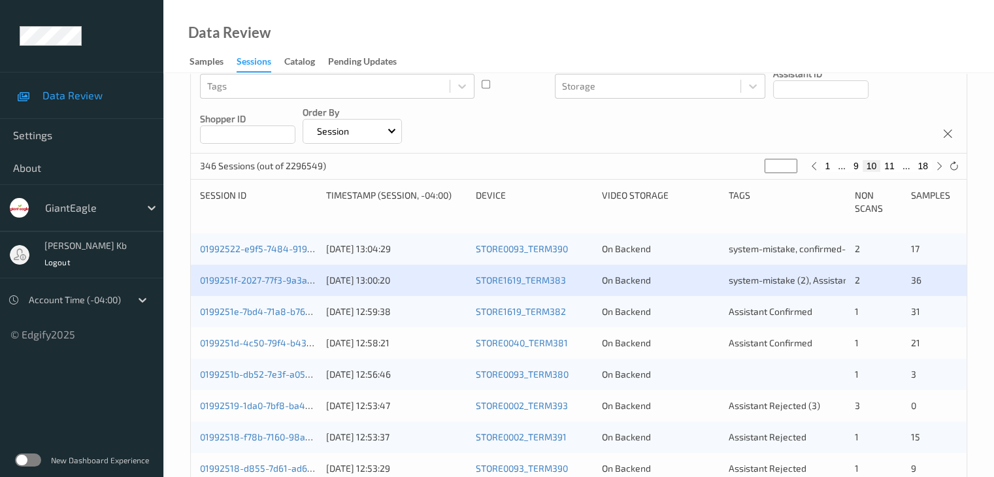
scroll to position [196, 0]
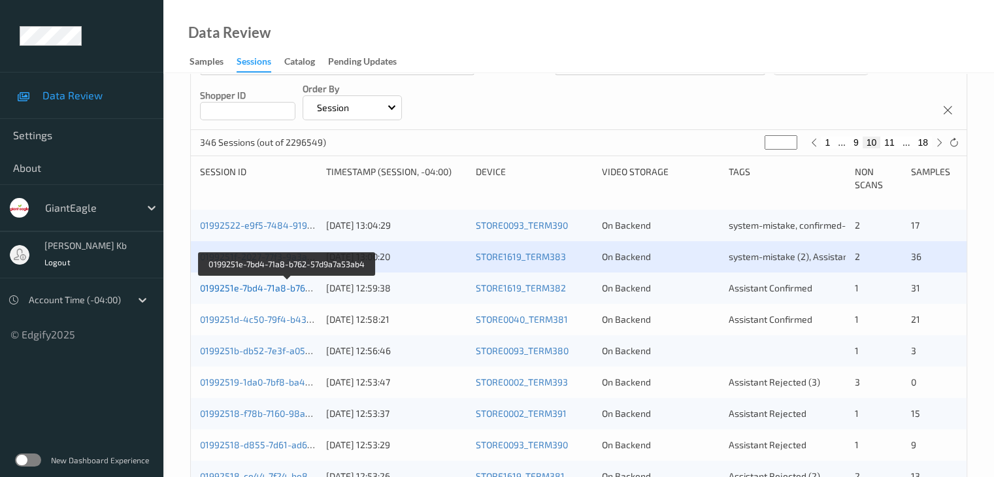
click at [270, 287] on link "0199251e-7bd4-71a8-b762-57d9a7a53ab4" at bounding box center [288, 287] width 176 height 11
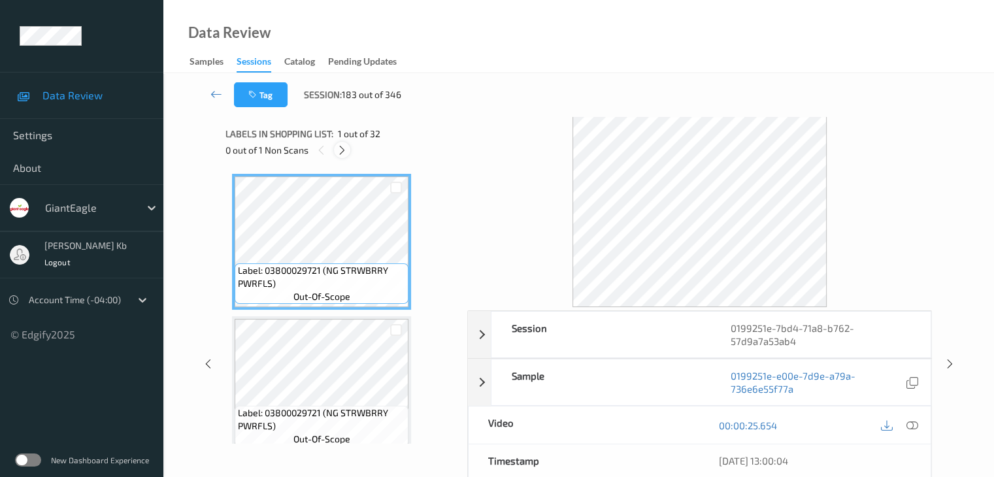
click at [342, 152] on icon at bounding box center [341, 150] width 11 height 12
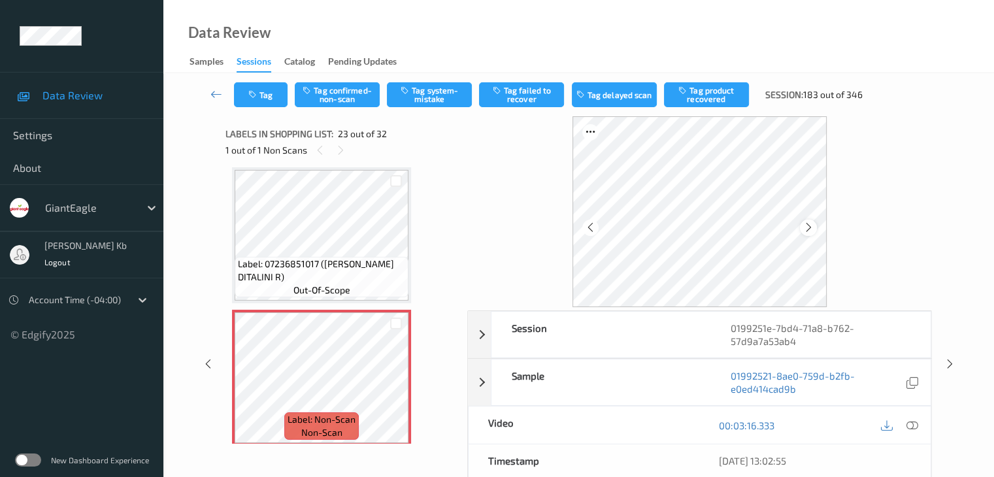
click at [813, 227] on icon at bounding box center [808, 227] width 11 height 12
click at [811, 229] on icon at bounding box center [808, 227] width 11 height 12
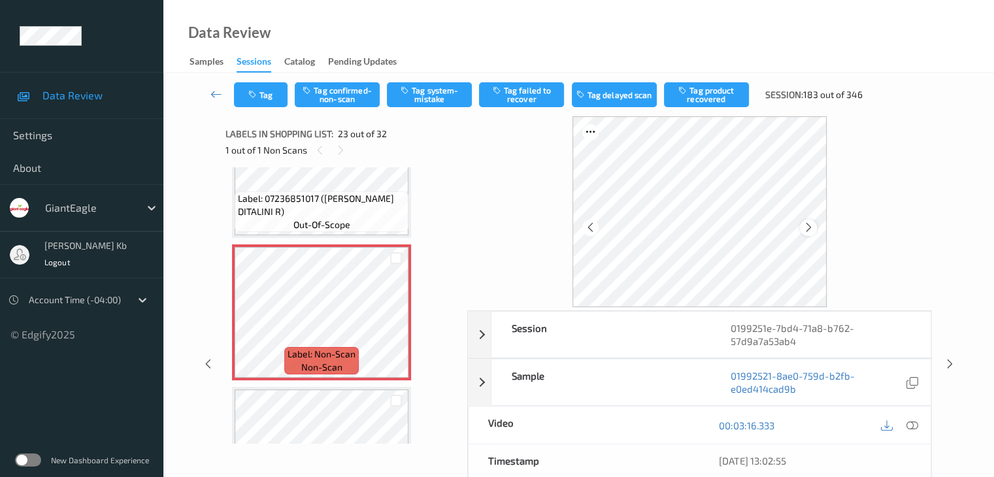
click at [805, 228] on icon at bounding box center [808, 227] width 11 height 12
click at [911, 421] on icon at bounding box center [911, 425] width 12 height 12
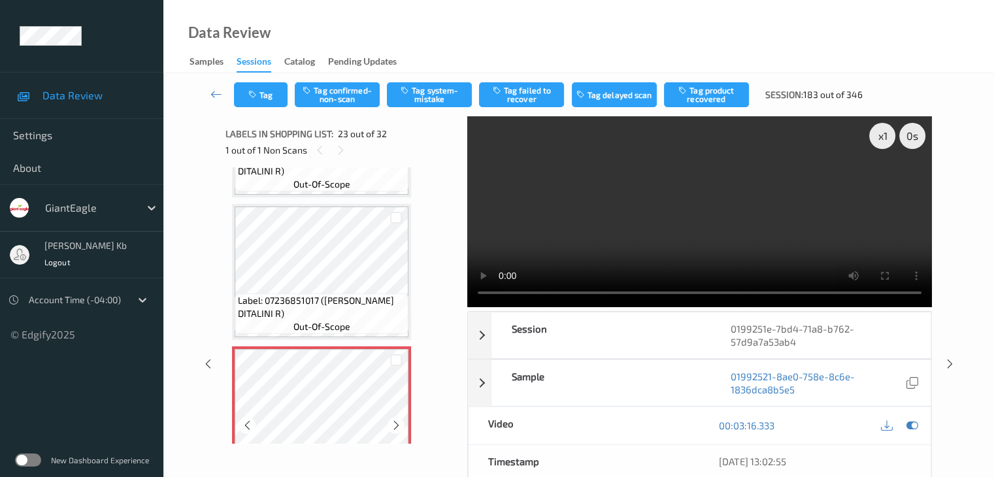
scroll to position [2932, 0]
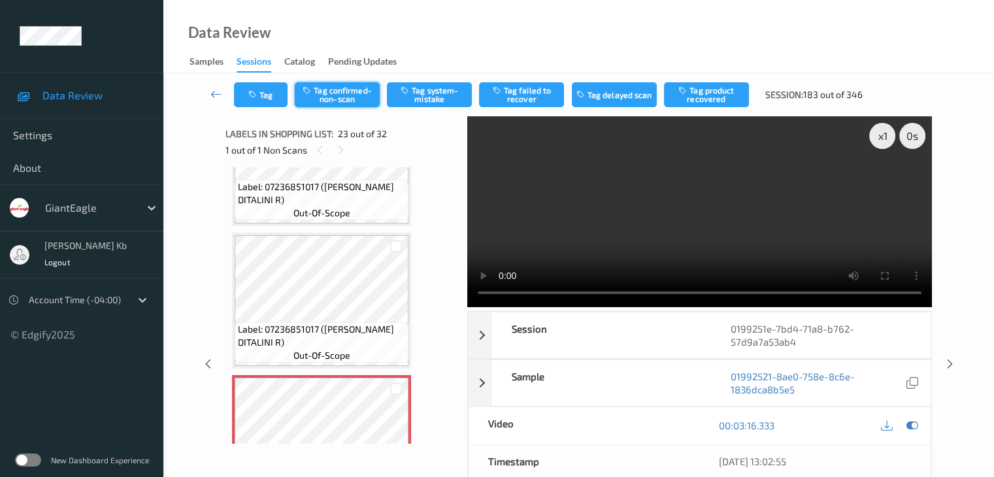
click at [349, 96] on button "Tag confirmed-non-scan" at bounding box center [337, 94] width 85 height 25
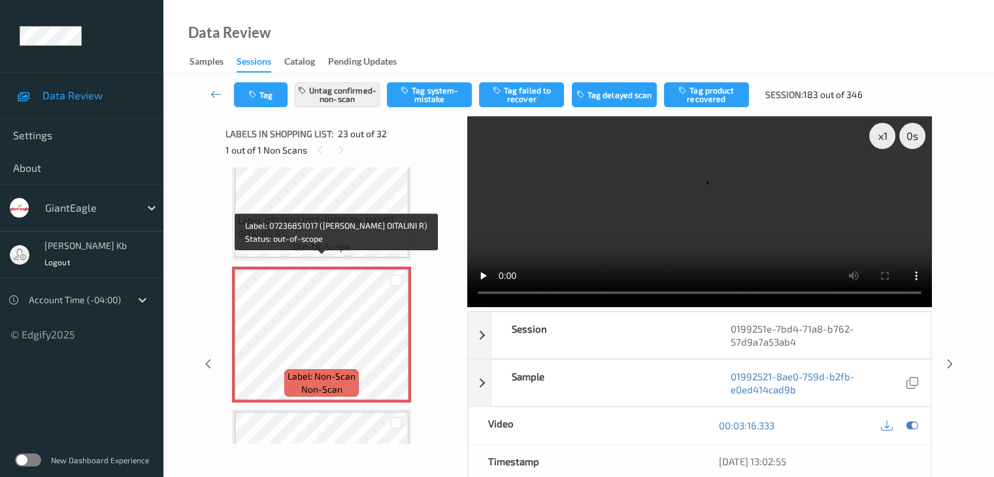
scroll to position [3062, 0]
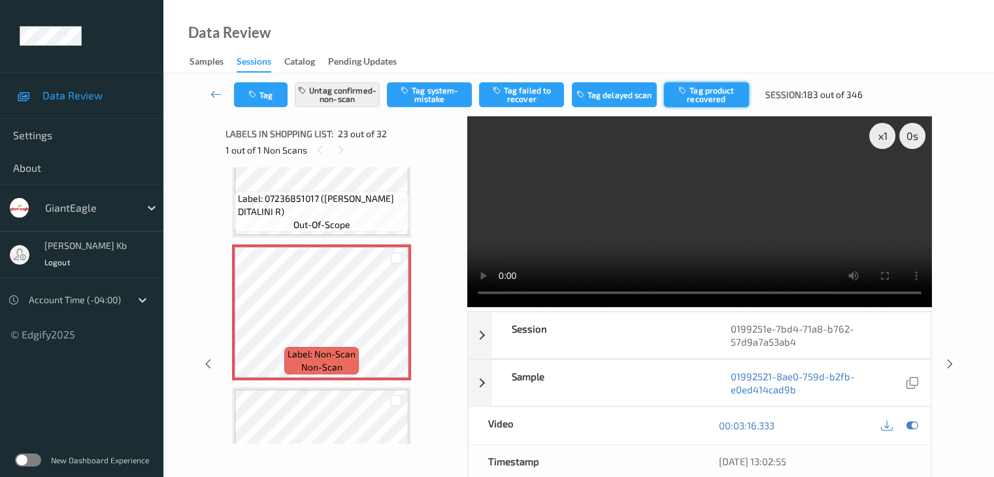
click at [707, 95] on button "Tag product recovered" at bounding box center [706, 94] width 85 height 25
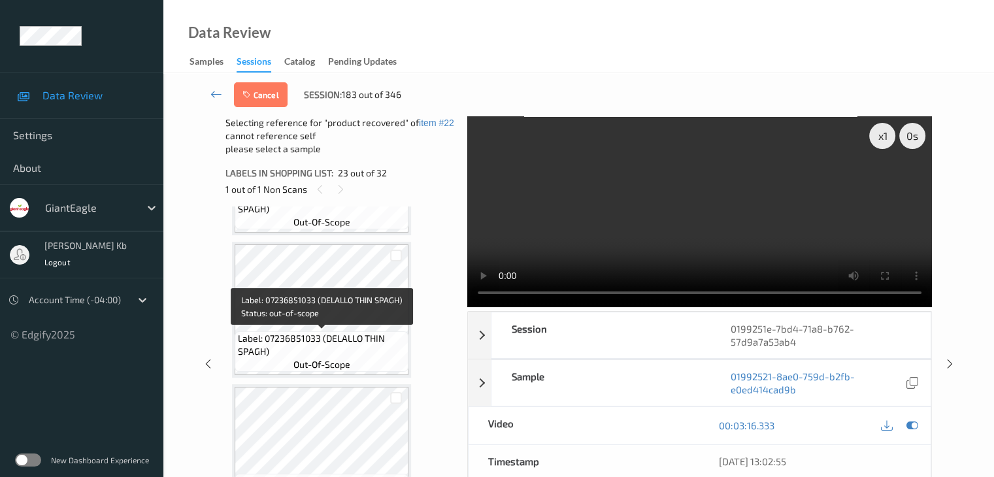
scroll to position [3324, 0]
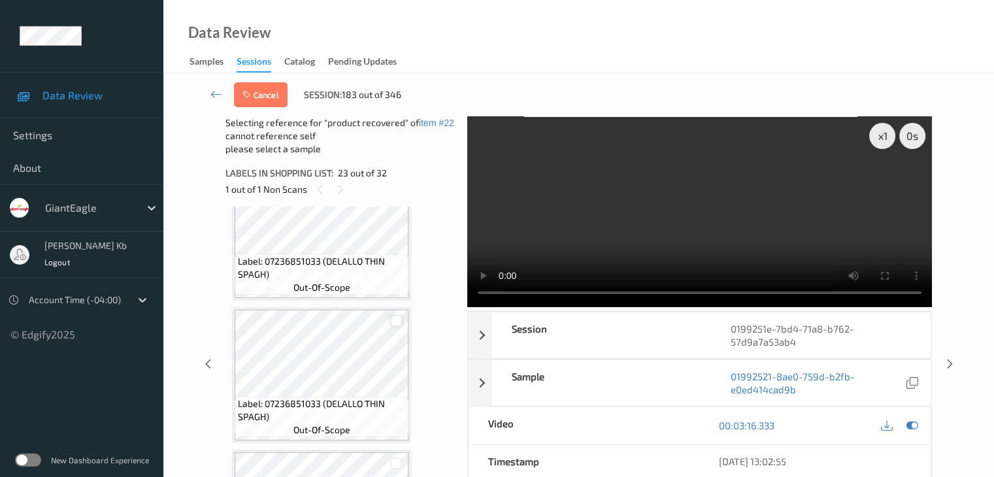
click at [395, 322] on div at bounding box center [396, 321] width 12 height 12
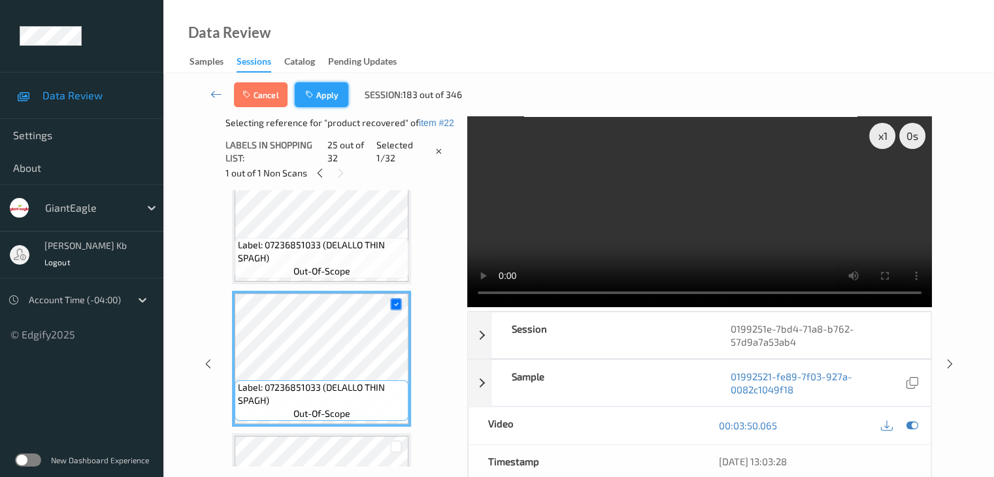
click at [329, 97] on button "Apply" at bounding box center [322, 94] width 54 height 25
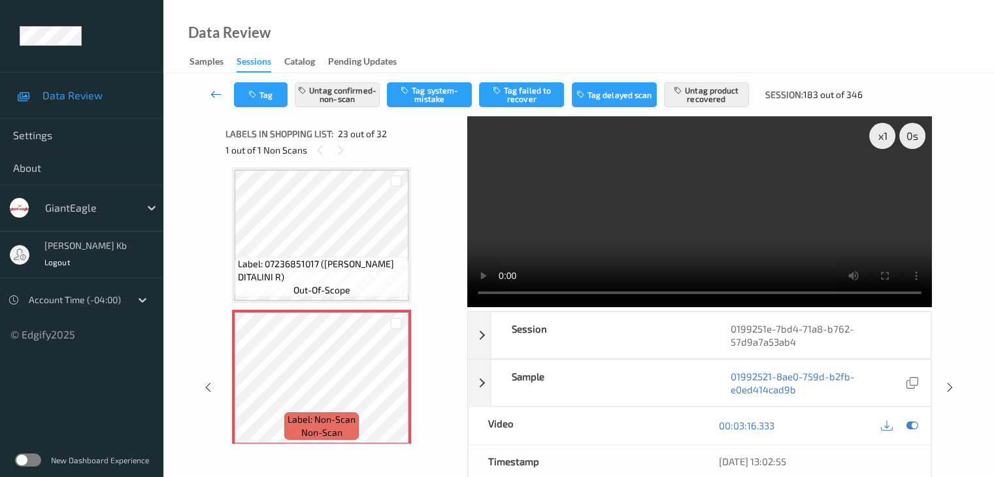
click at [217, 94] on icon at bounding box center [216, 94] width 12 height 13
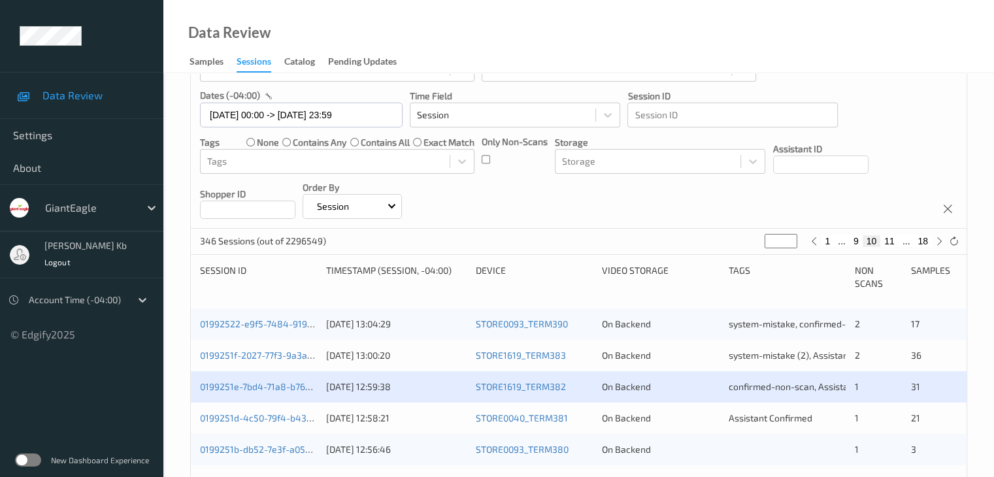
scroll to position [196, 0]
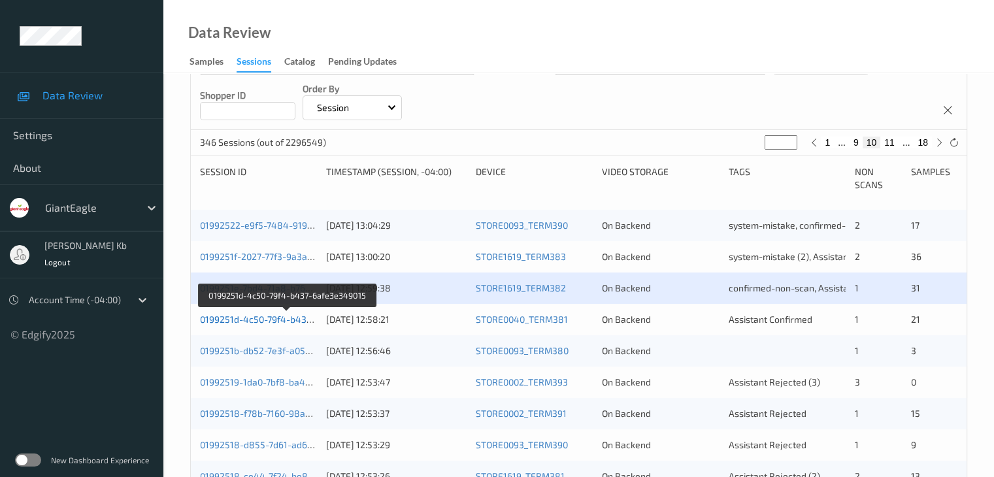
click at [265, 319] on link "0199251d-4c50-79f4-b437-6afe3e349015" at bounding box center [287, 319] width 175 height 11
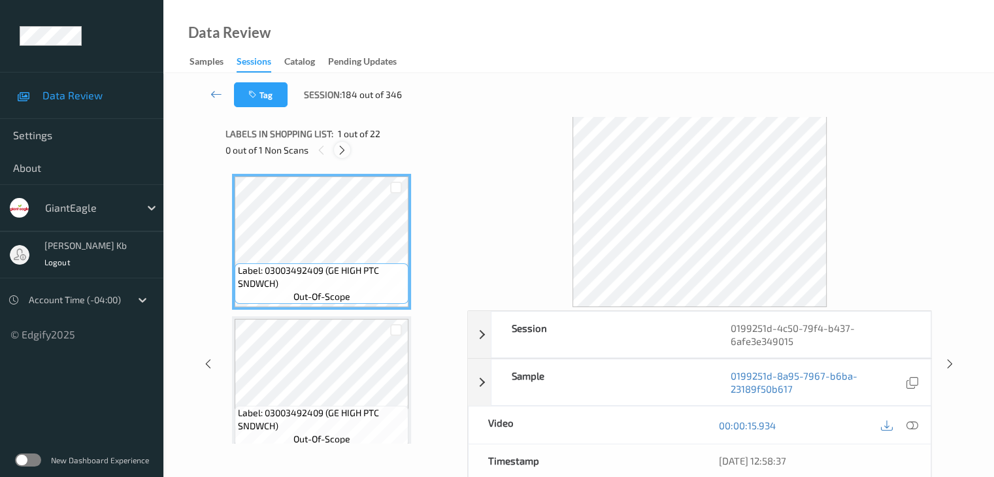
click at [344, 149] on icon at bounding box center [341, 150] width 11 height 12
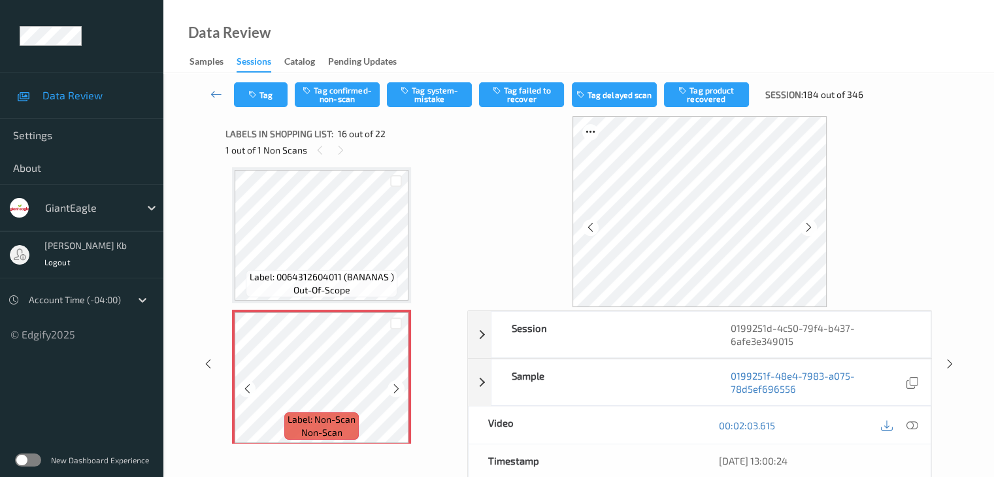
scroll to position [2066, 0]
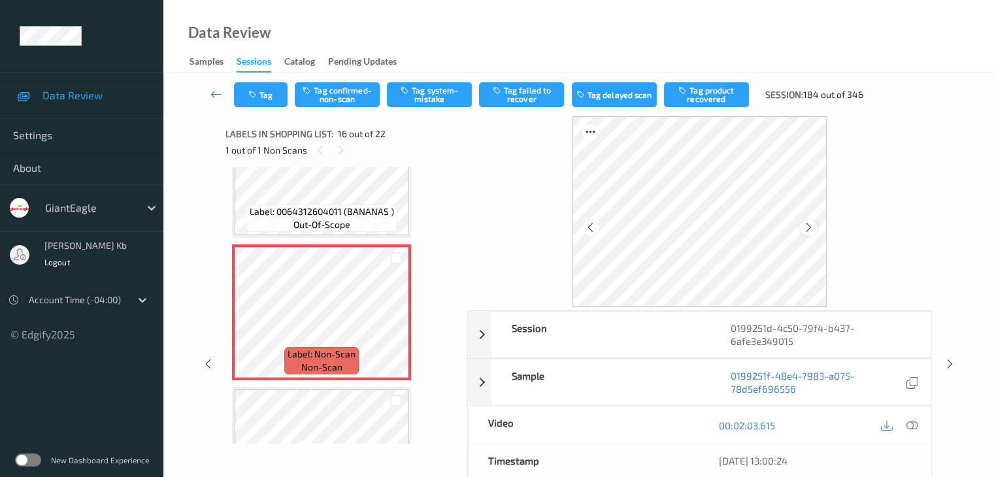
click at [813, 225] on icon at bounding box center [808, 227] width 11 height 12
click at [915, 422] on icon at bounding box center [911, 425] width 12 height 12
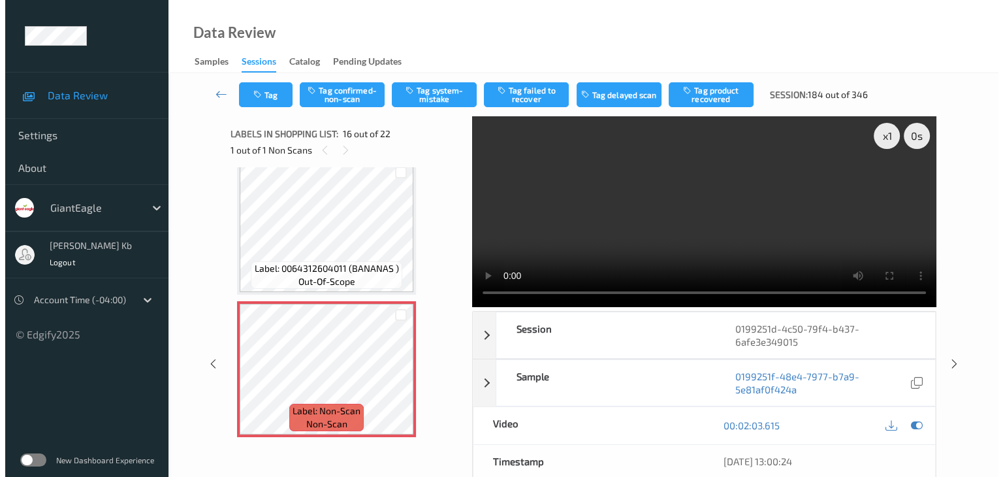
scroll to position [2000, 0]
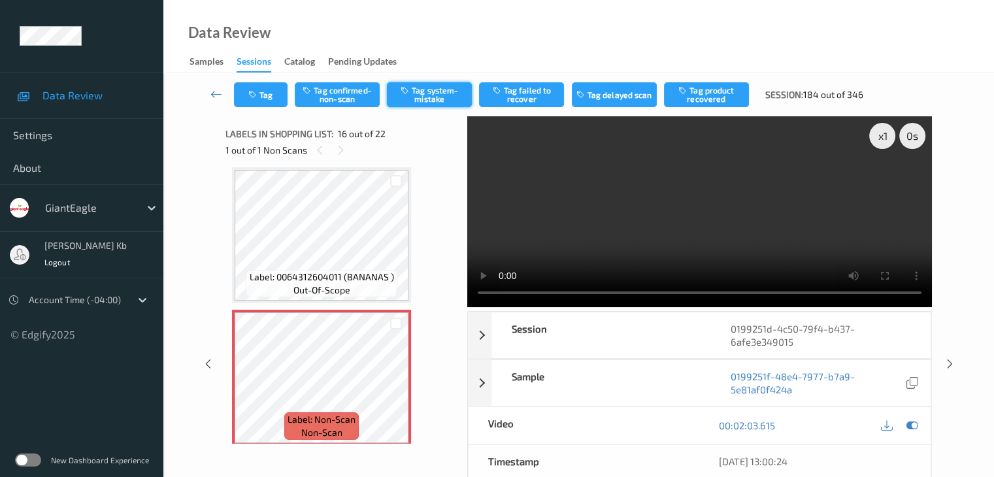
click at [441, 90] on button "Tag system-mistake" at bounding box center [429, 94] width 85 height 25
click at [267, 93] on button "Tag" at bounding box center [261, 94] width 54 height 25
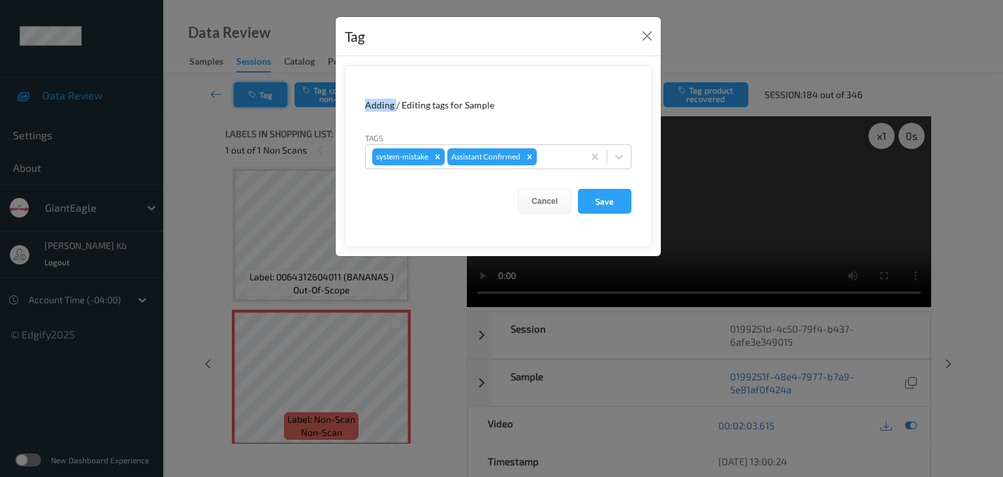
click at [267, 93] on div "Tag Adding / Editing tags for Sample Tags system-mistake Assistant Confirmed Ca…" at bounding box center [501, 238] width 1003 height 477
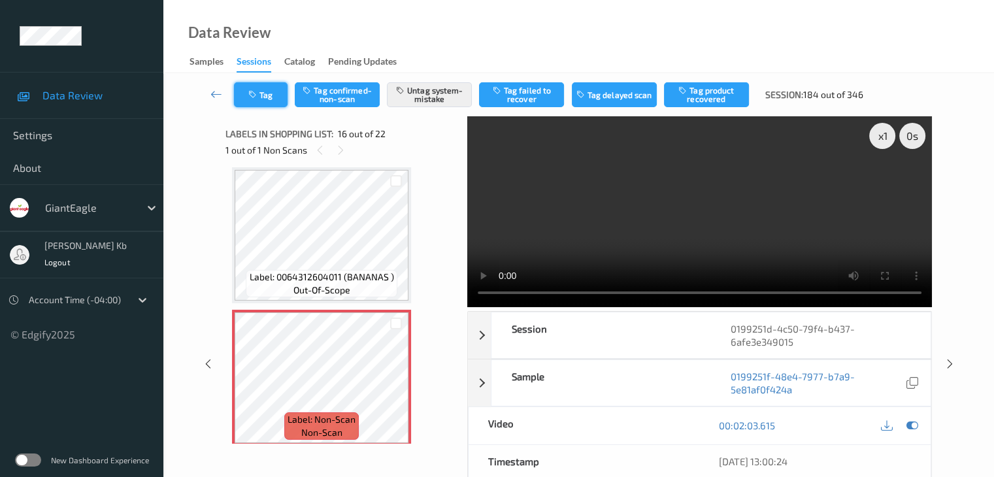
click at [267, 94] on button "Tag" at bounding box center [261, 94] width 54 height 25
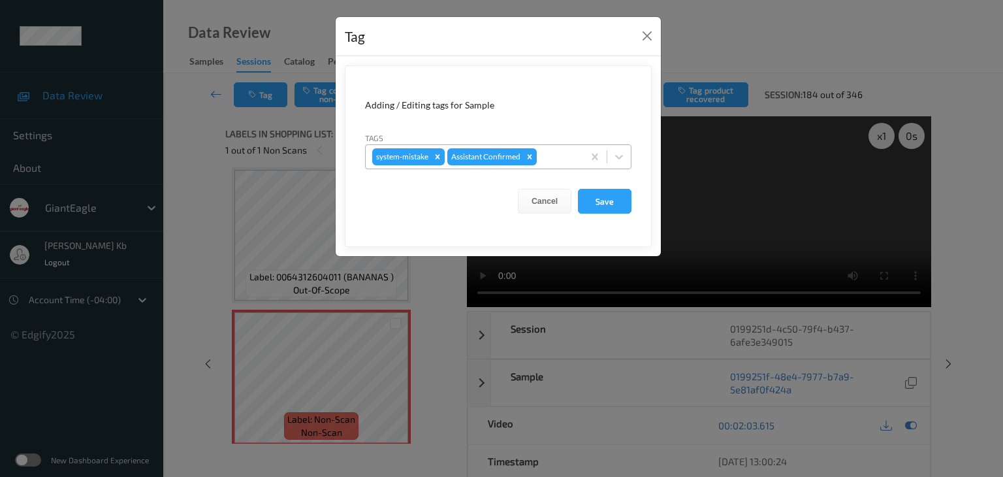
click at [553, 152] on div at bounding box center [558, 157] width 37 height 16
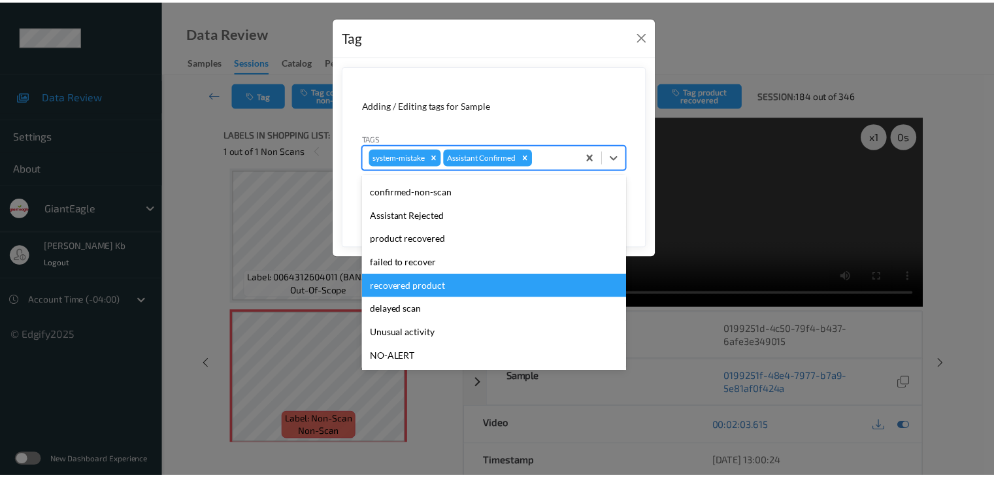
scroll to position [65, 0]
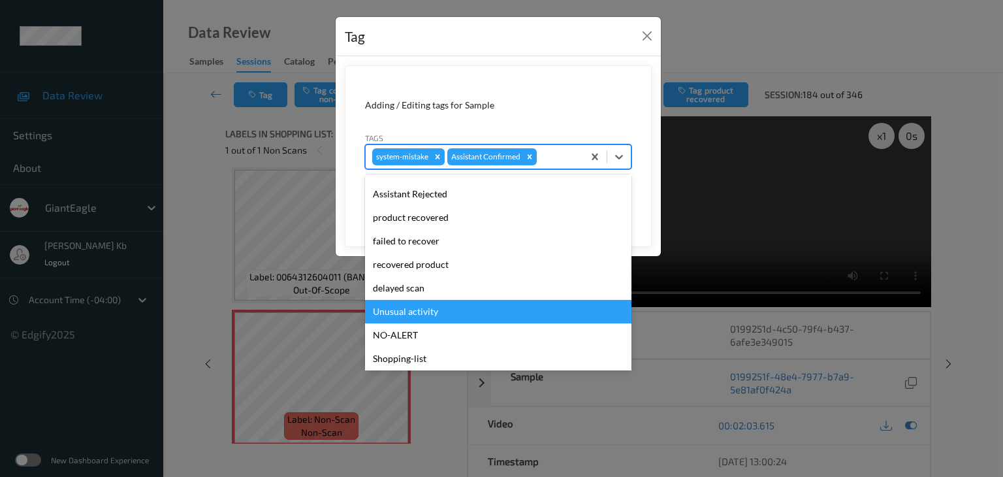
click at [412, 312] on div "Unusual activity" at bounding box center [498, 312] width 267 height 24
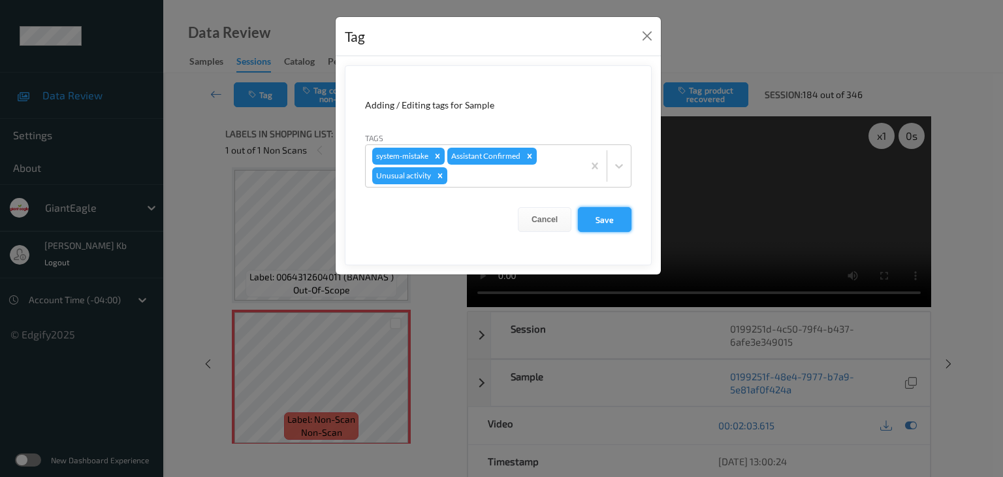
click at [602, 218] on button "Save" at bounding box center [605, 219] width 54 height 25
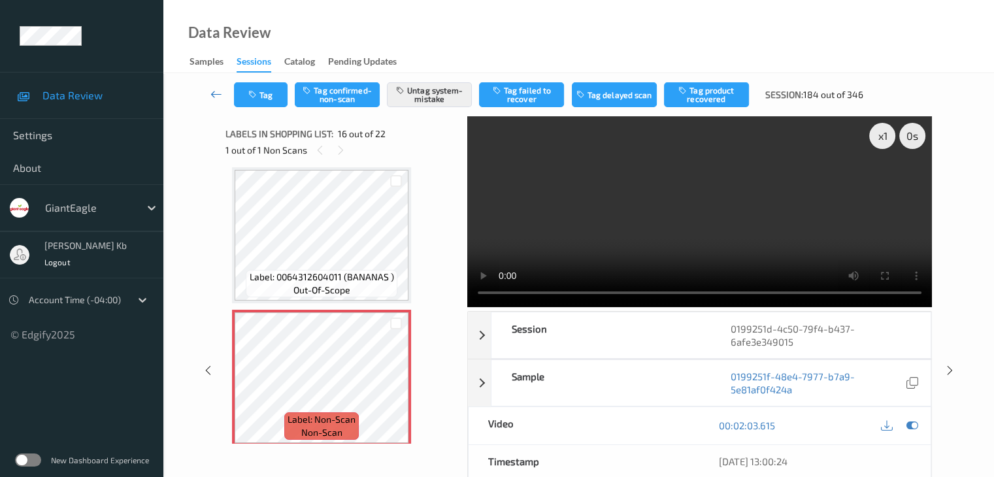
click at [213, 92] on icon at bounding box center [216, 94] width 12 height 13
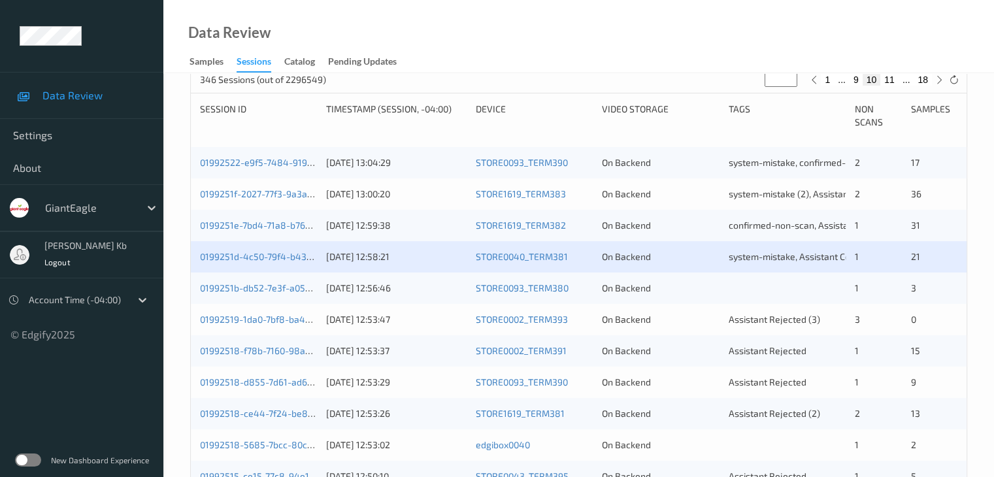
scroll to position [261, 0]
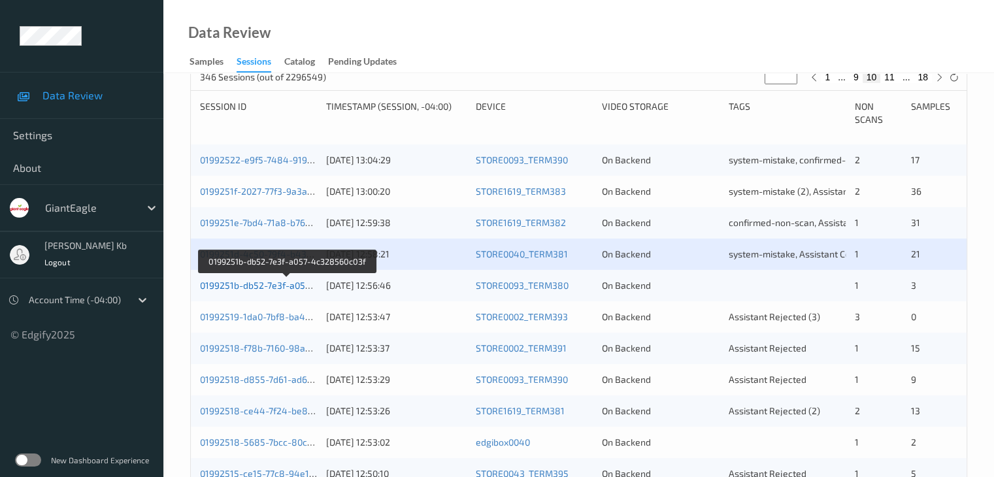
click at [293, 286] on link "0199251b-db52-7e3f-a057-4c328560c03f" at bounding box center [287, 285] width 174 height 11
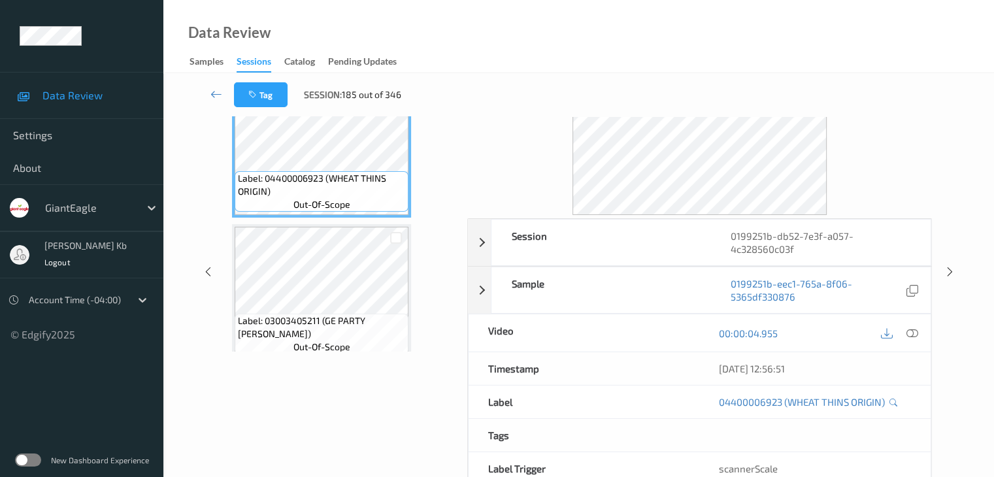
scroll to position [29, 0]
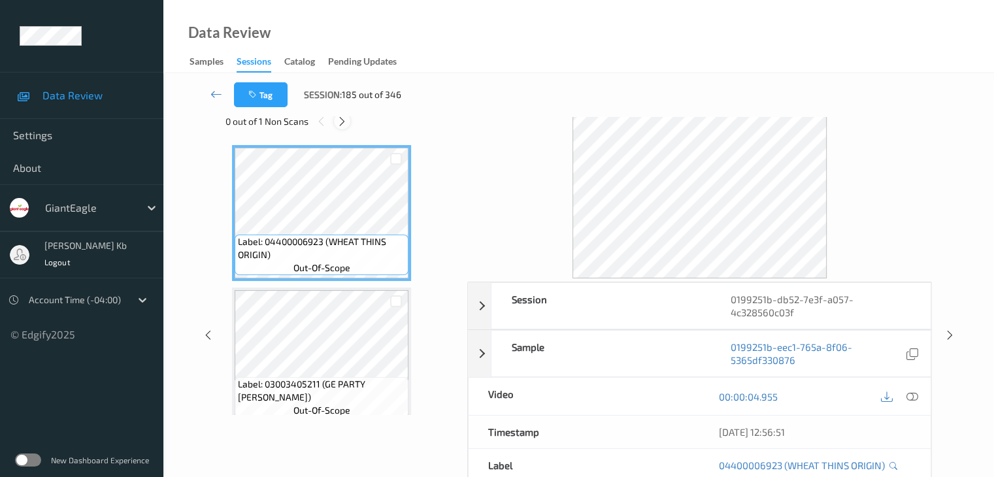
click at [340, 118] on icon at bounding box center [341, 122] width 11 height 12
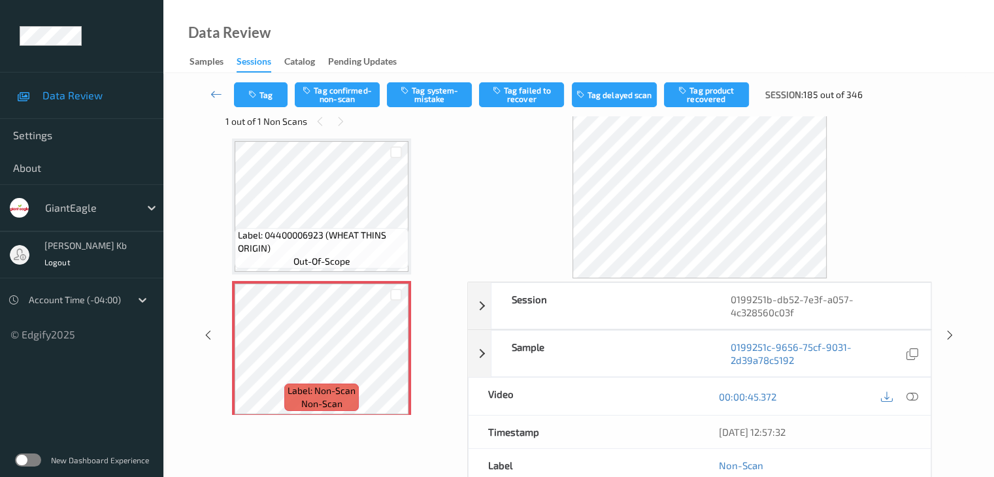
click at [911, 393] on icon at bounding box center [911, 397] width 12 height 12
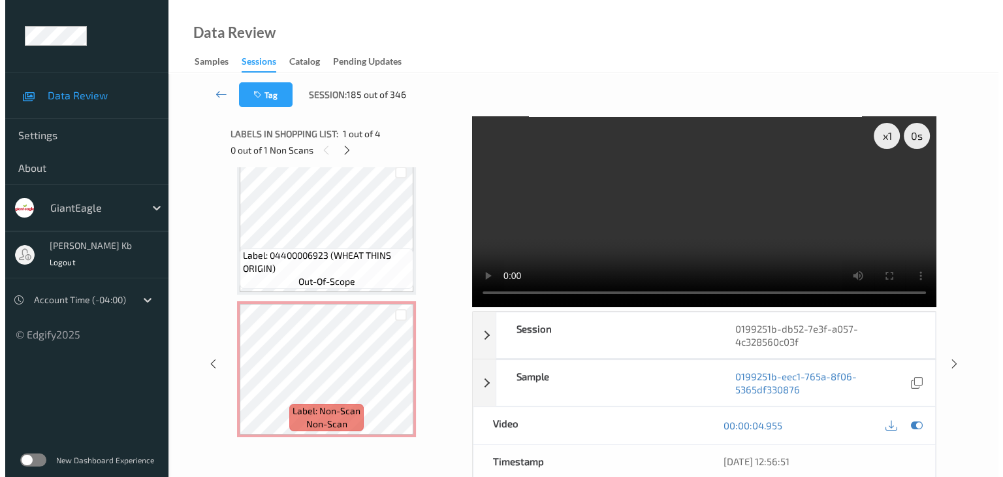
scroll to position [65, 0]
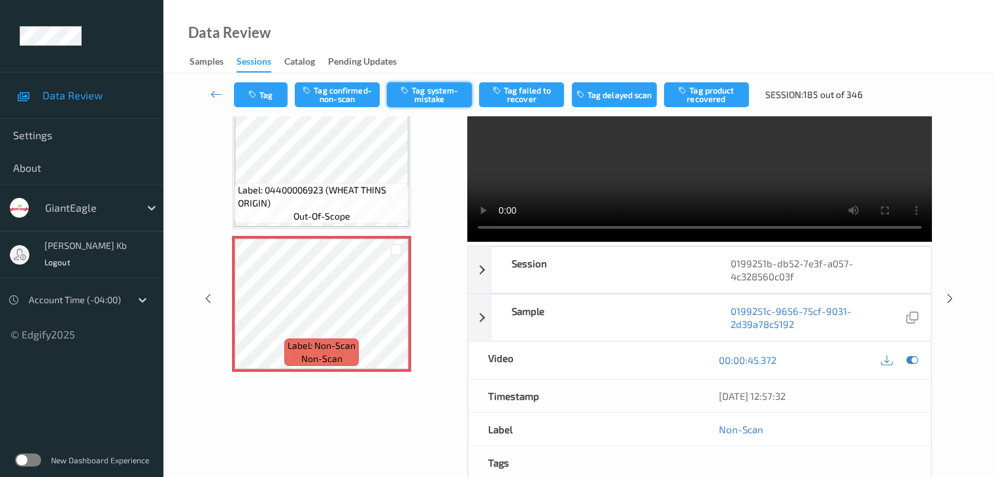
click at [434, 96] on button "Tag system-mistake" at bounding box center [429, 94] width 85 height 25
click at [274, 95] on button "Tag" at bounding box center [261, 94] width 54 height 25
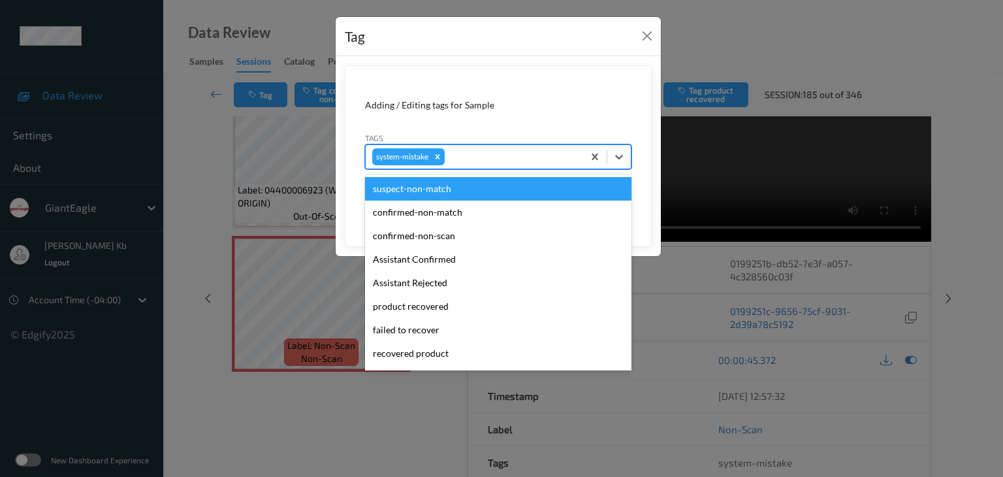
click at [479, 156] on div at bounding box center [511, 157] width 129 height 16
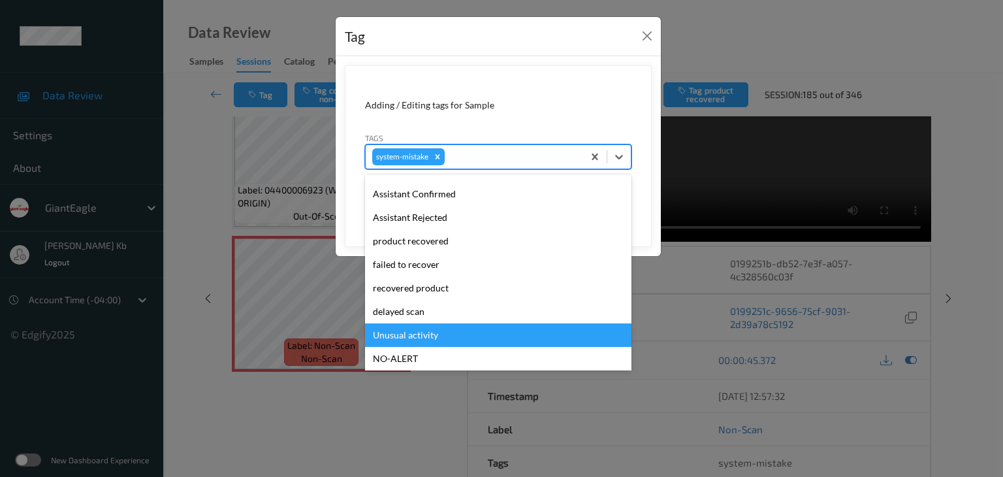
click at [419, 335] on div "Unusual activity" at bounding box center [498, 335] width 267 height 24
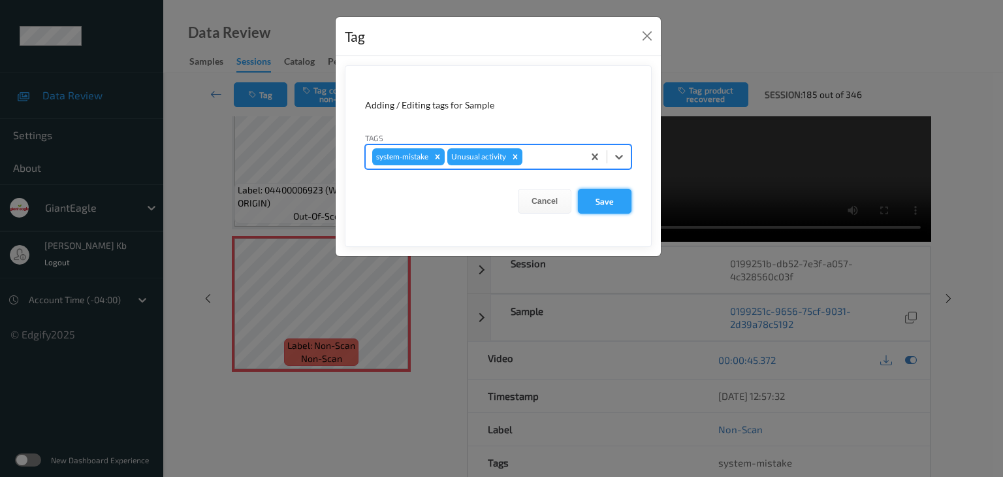
click at [606, 202] on button "Save" at bounding box center [605, 201] width 54 height 25
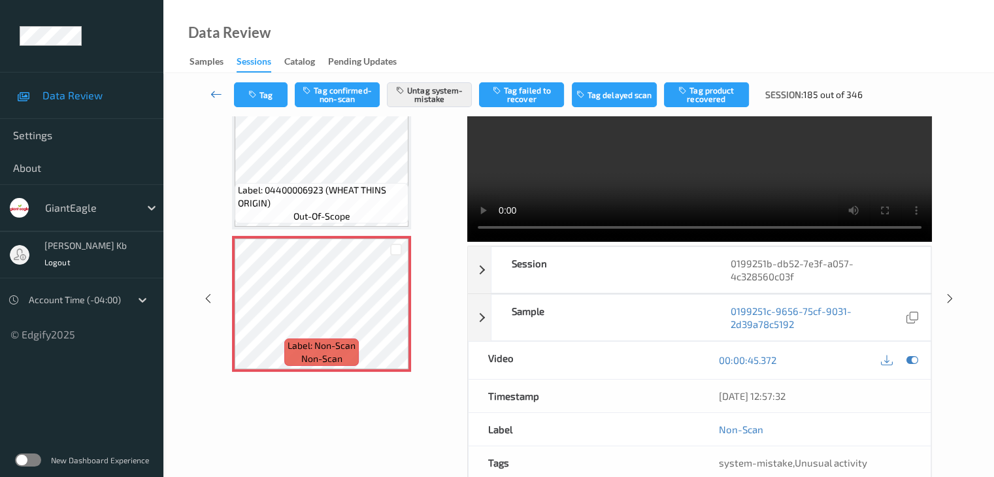
click at [214, 92] on icon at bounding box center [216, 94] width 12 height 13
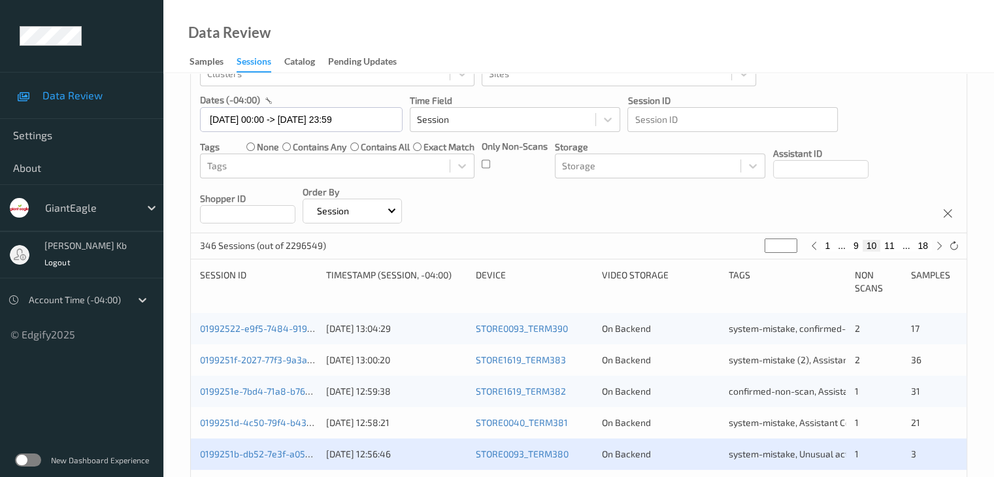
scroll to position [196, 0]
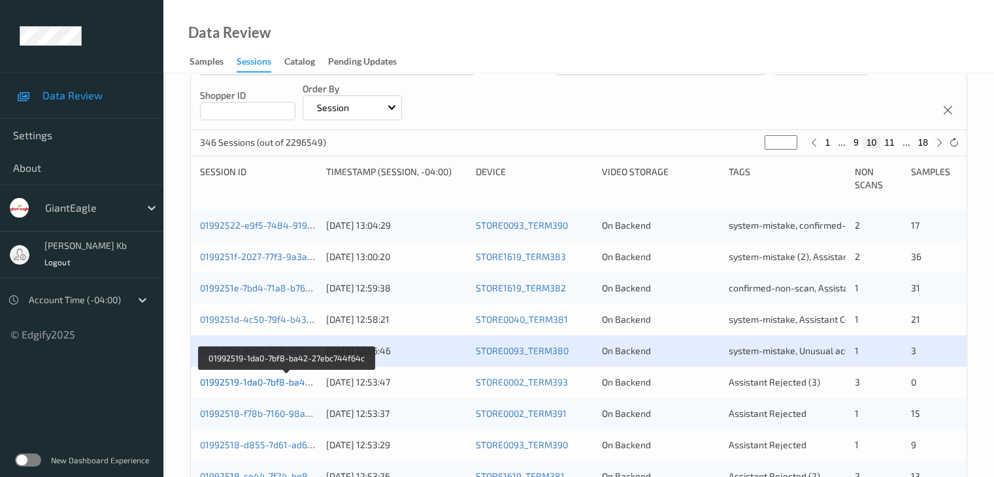
click at [280, 382] on link "01992519-1da0-7bf8-ba42-27ebc744f64c" at bounding box center [287, 381] width 174 height 11
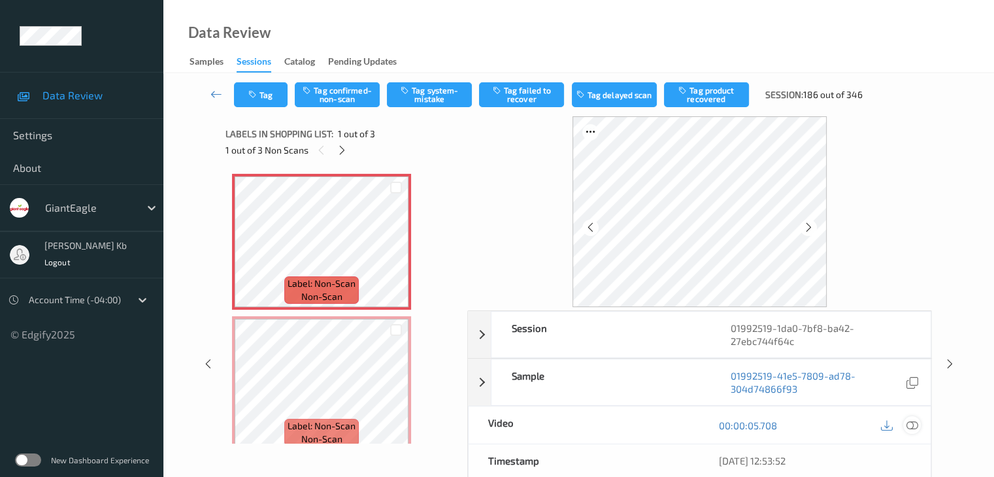
click at [913, 426] on icon at bounding box center [911, 425] width 12 height 12
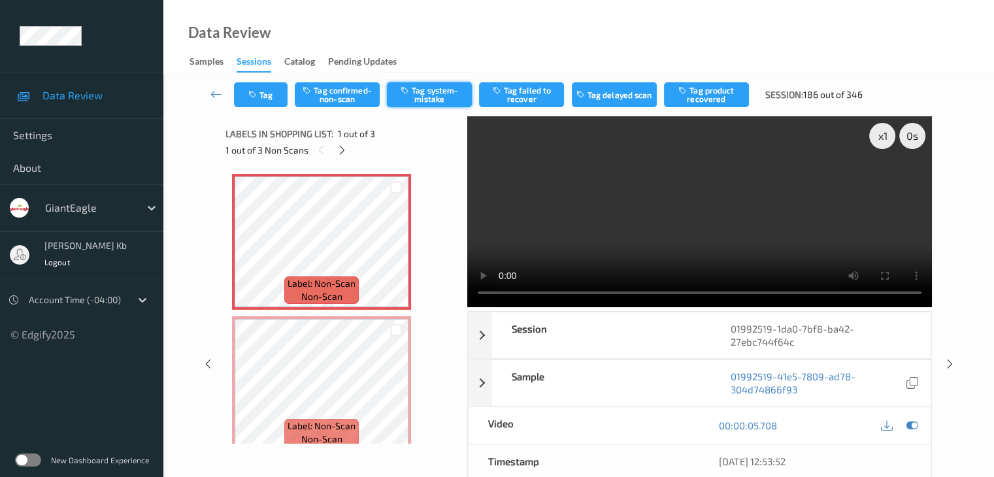
click at [430, 95] on button "Tag system-mistake" at bounding box center [429, 94] width 85 height 25
click at [274, 91] on button "Tag" at bounding box center [261, 94] width 54 height 25
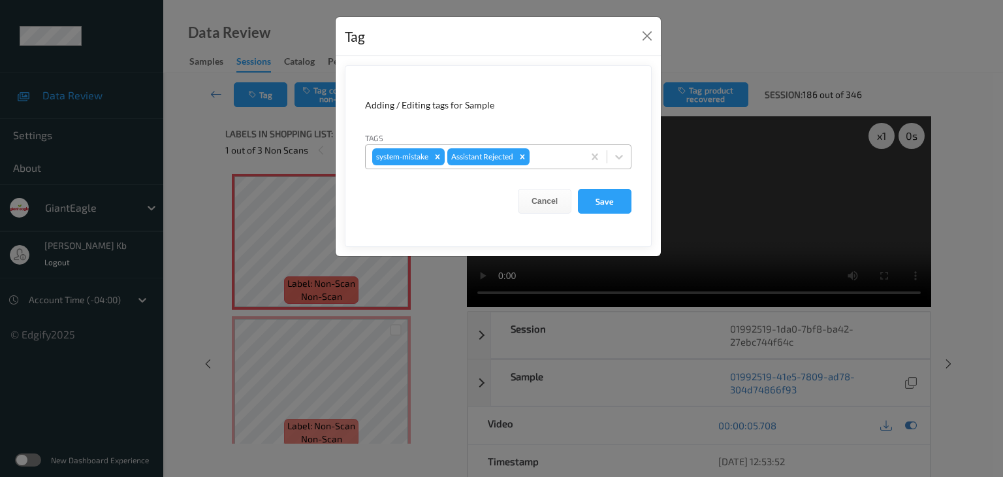
click at [562, 155] on div at bounding box center [554, 157] width 44 height 16
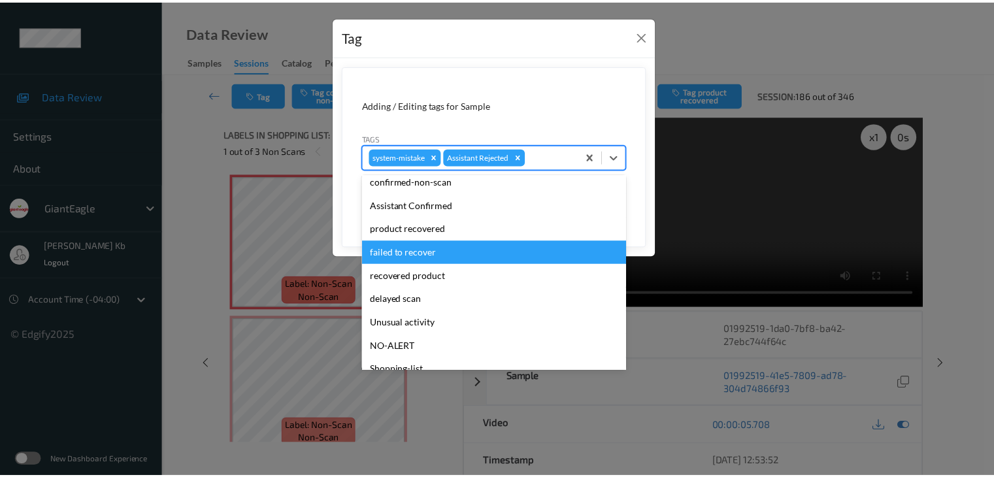
scroll to position [65, 0]
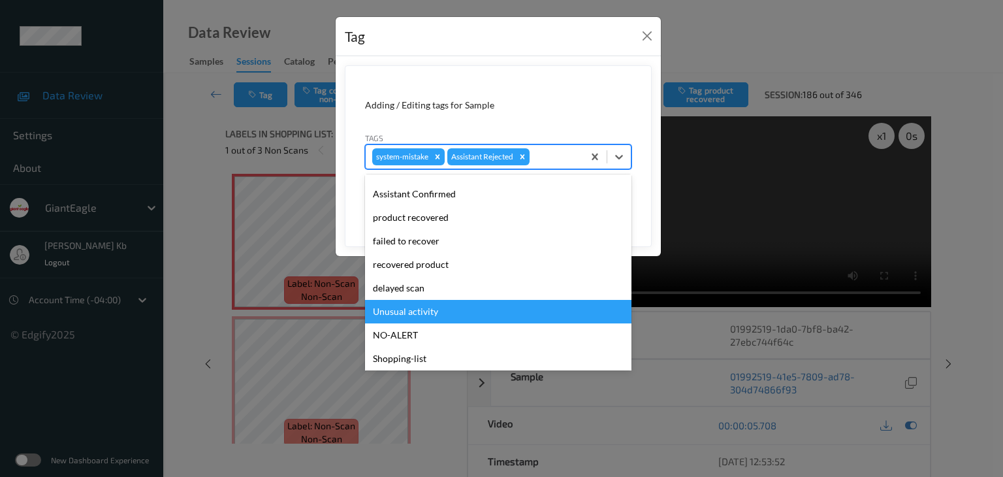
click at [414, 313] on div "Unusual activity" at bounding box center [498, 312] width 267 height 24
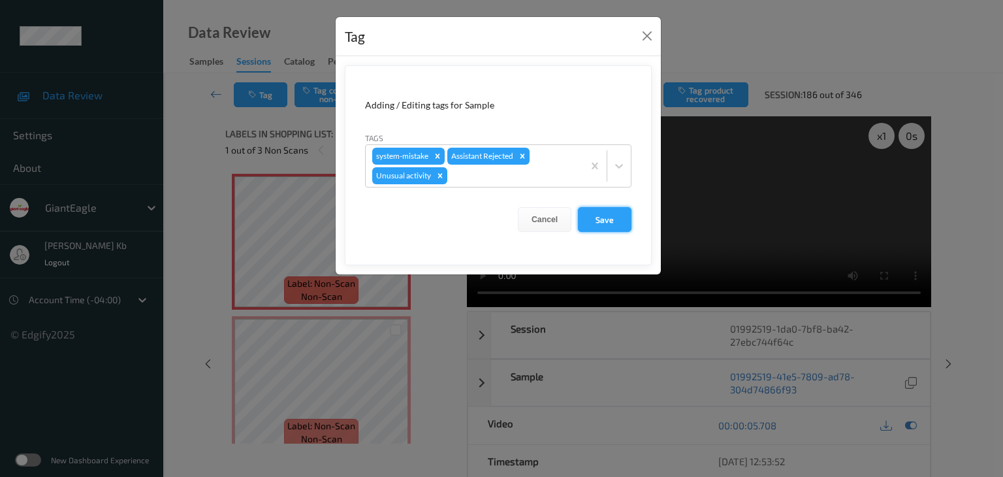
click at [606, 216] on button "Save" at bounding box center [605, 219] width 54 height 25
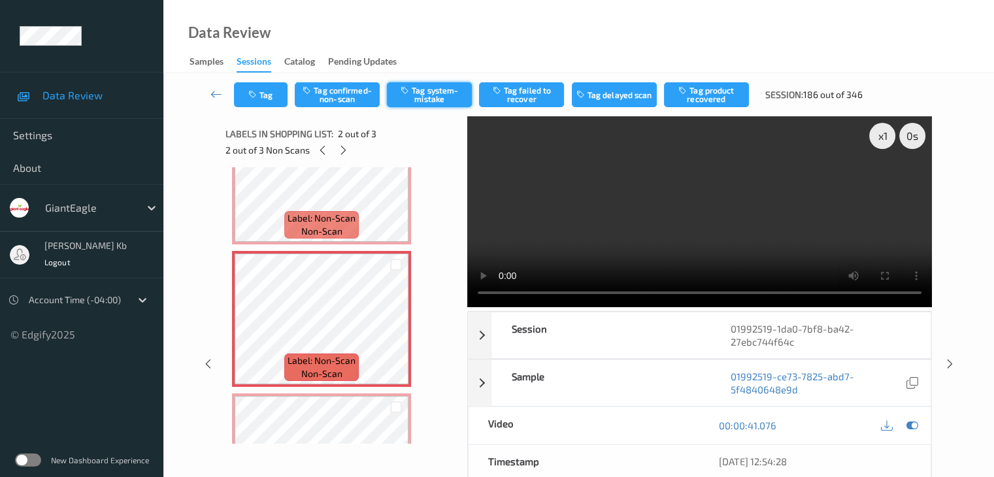
click at [432, 94] on button "Tag system-mistake" at bounding box center [429, 94] width 85 height 25
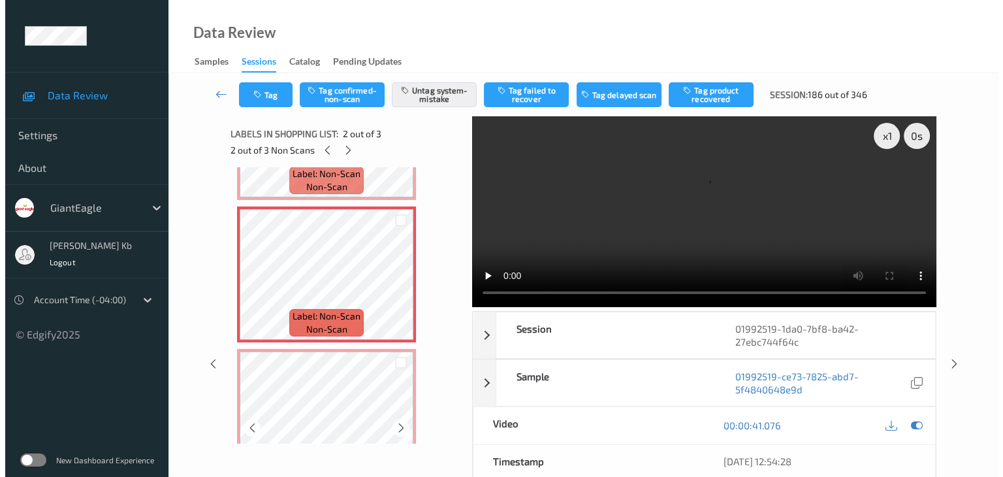
scroll to position [157, 0]
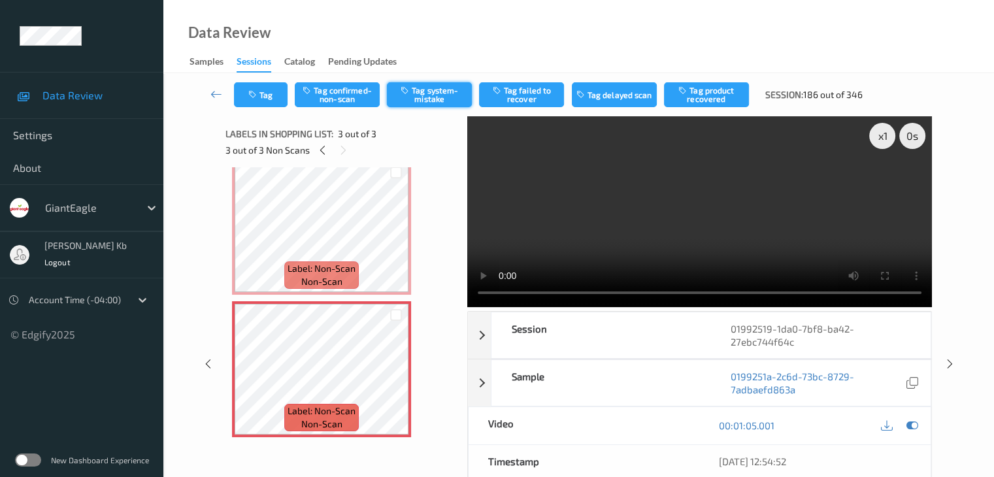
click at [421, 89] on button "Tag system-mistake" at bounding box center [429, 94] width 85 height 25
click at [263, 93] on button "Tag" at bounding box center [261, 94] width 54 height 25
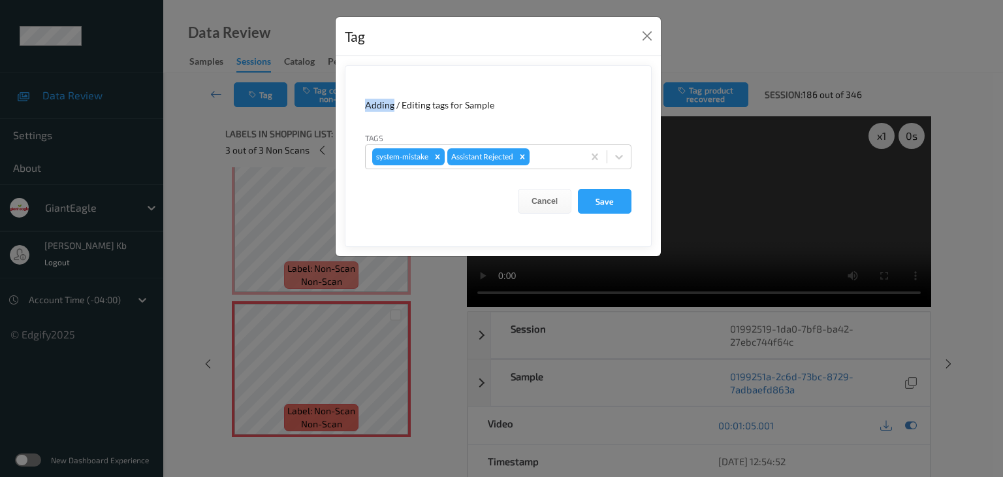
drag, startPoint x: 263, startPoint y: 93, endPoint x: 284, endPoint y: 97, distance: 21.3
click at [263, 94] on div "Tag Adding / Editing tags for Sample Tags system-mistake Assistant Rejected Can…" at bounding box center [501, 238] width 1003 height 477
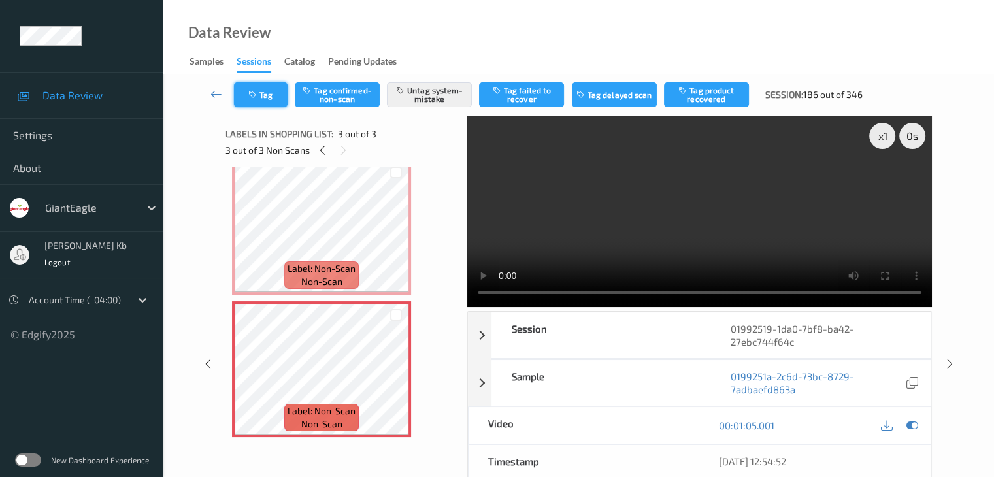
click at [273, 93] on button "Tag" at bounding box center [261, 94] width 54 height 25
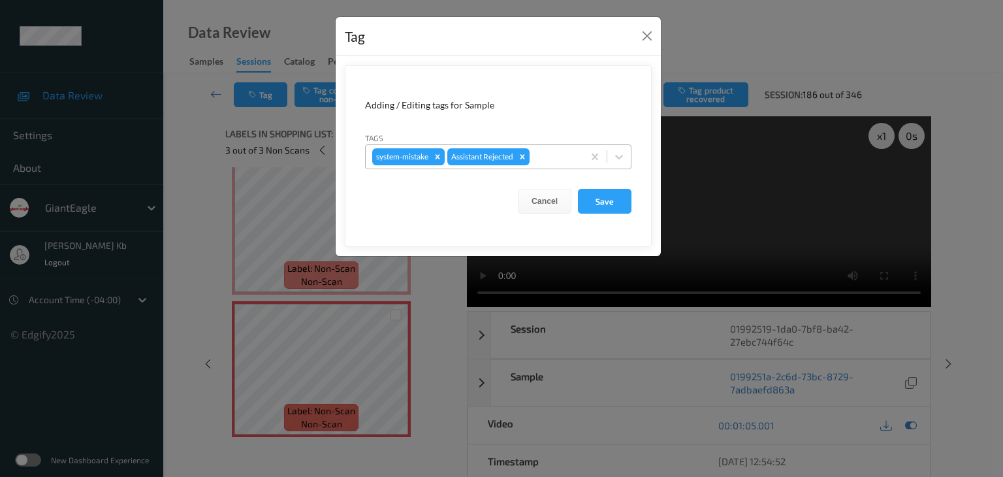
click at [547, 158] on div at bounding box center [554, 157] width 44 height 16
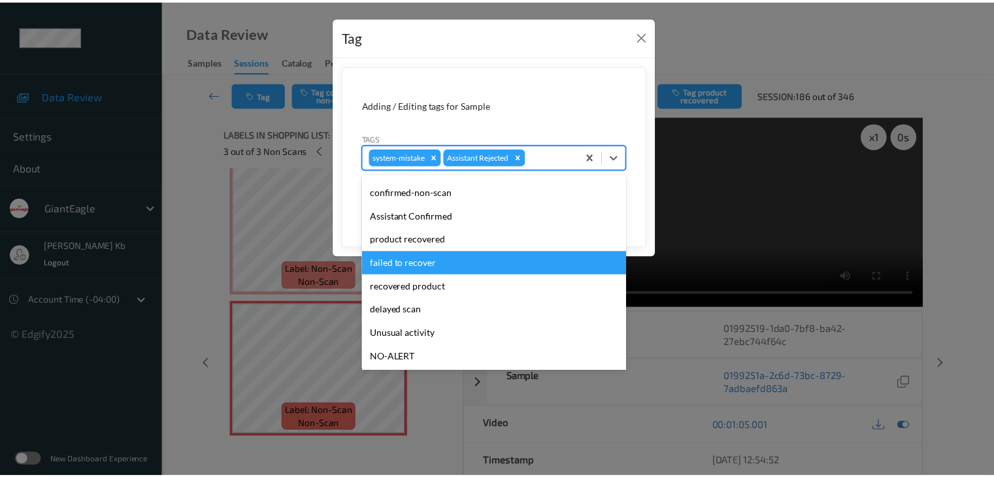
scroll to position [65, 0]
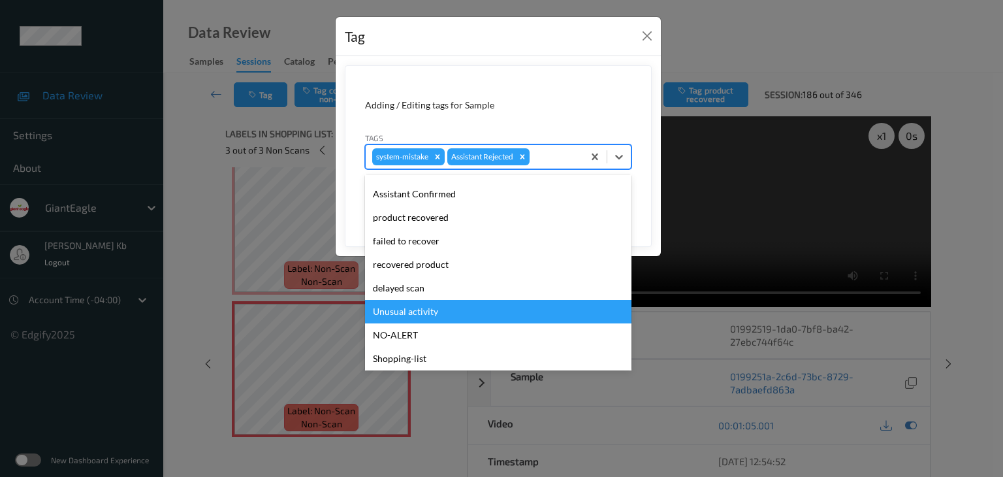
click at [417, 313] on div "Unusual activity" at bounding box center [498, 312] width 267 height 24
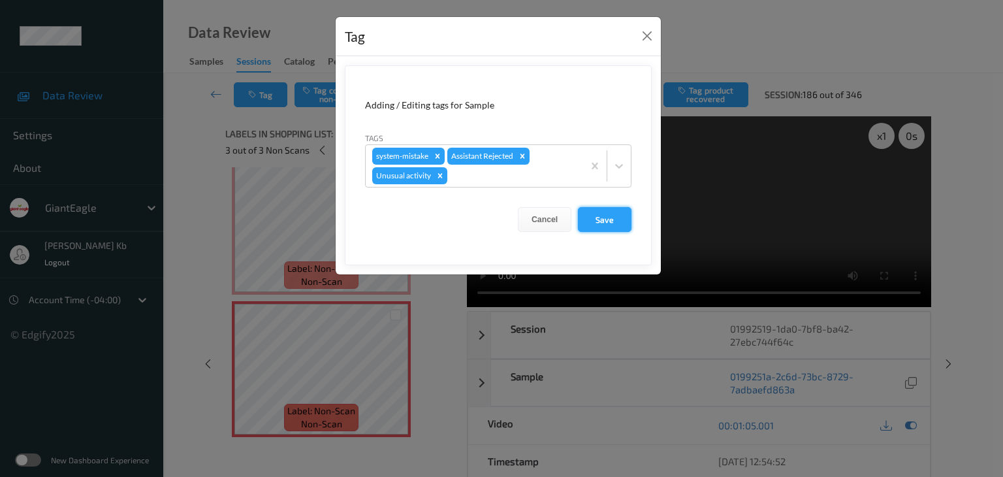
click at [606, 222] on button "Save" at bounding box center [605, 219] width 54 height 25
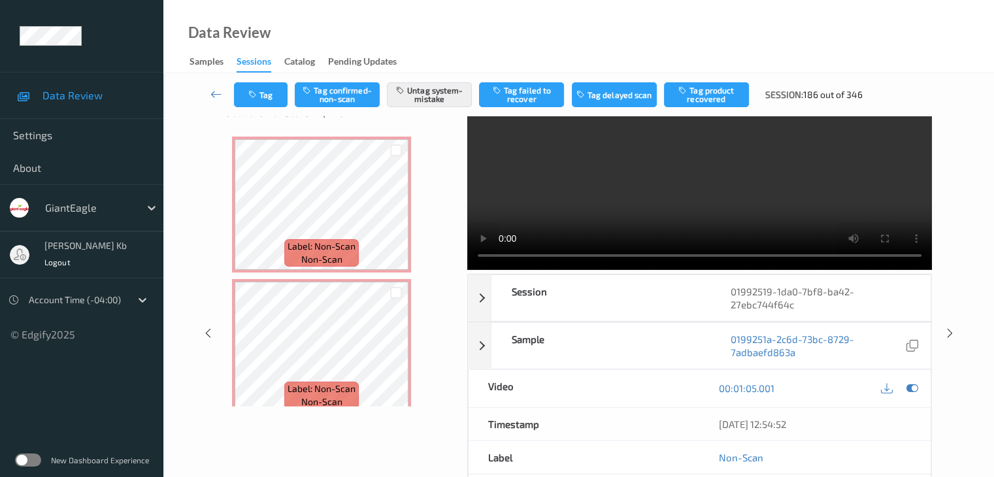
scroll to position [0, 0]
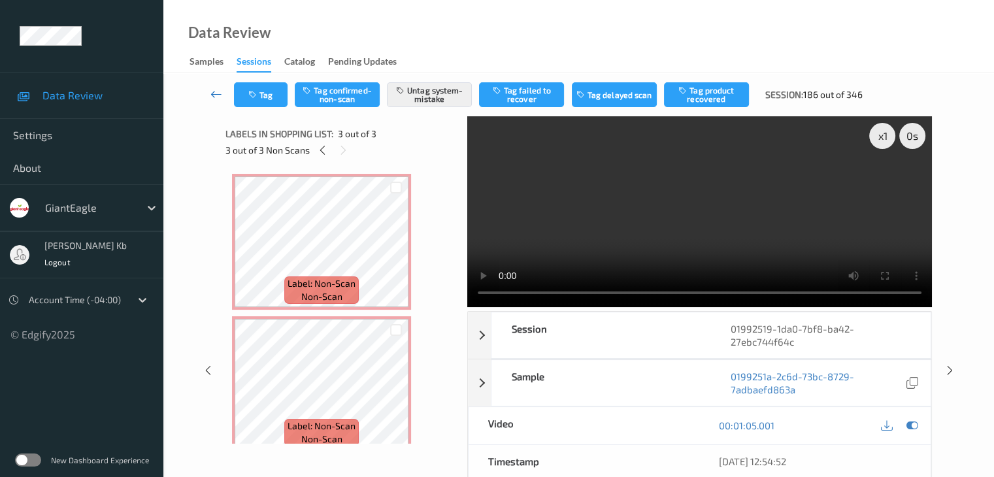
click at [217, 93] on icon at bounding box center [216, 94] width 12 height 13
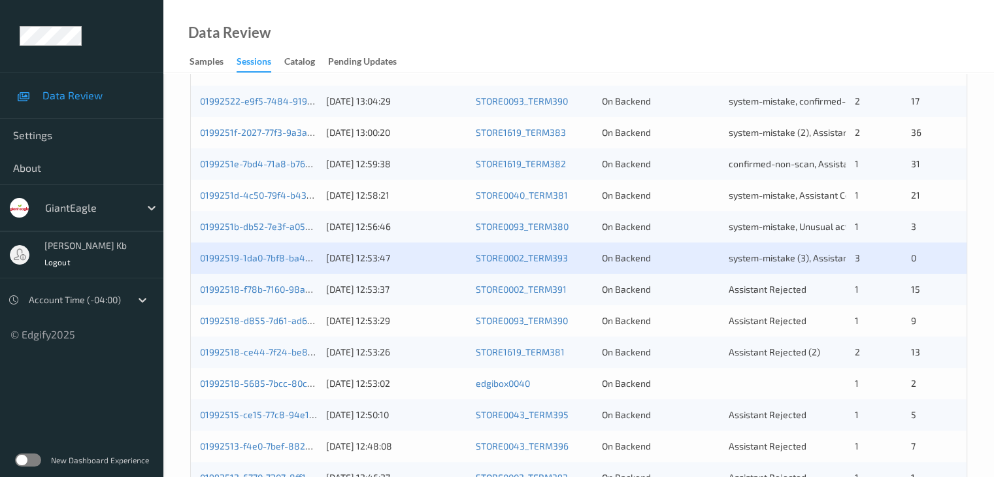
scroll to position [327, 0]
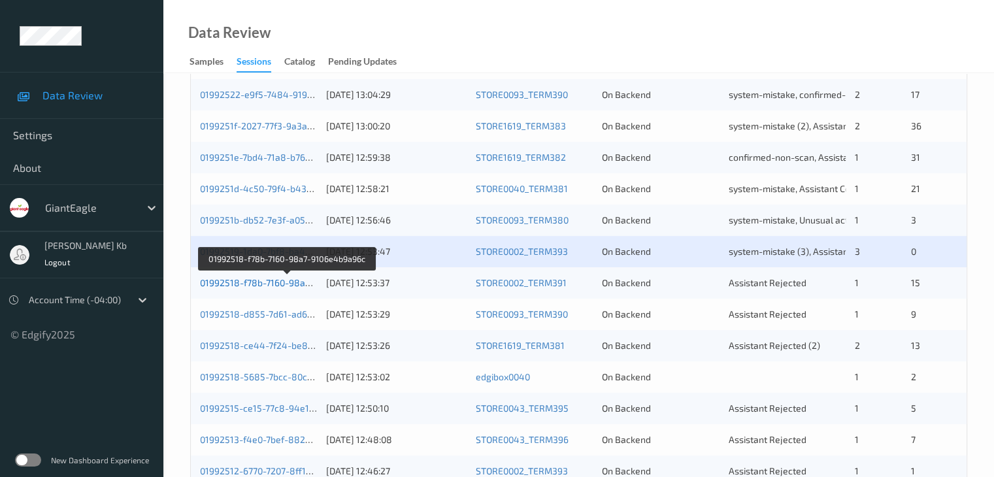
click at [278, 283] on link "01992518-f78b-7160-98a7-9106e4b9a96c" at bounding box center [287, 282] width 175 height 11
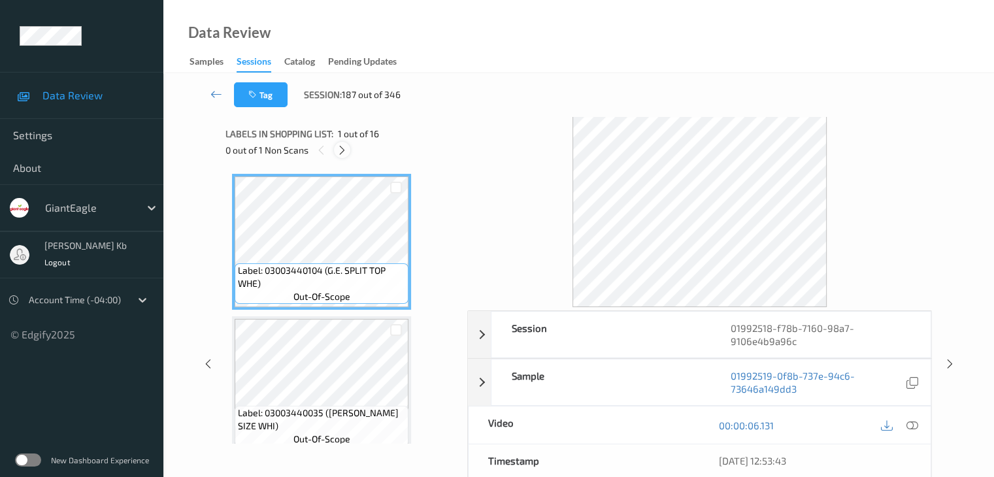
click at [346, 147] on icon at bounding box center [341, 150] width 11 height 12
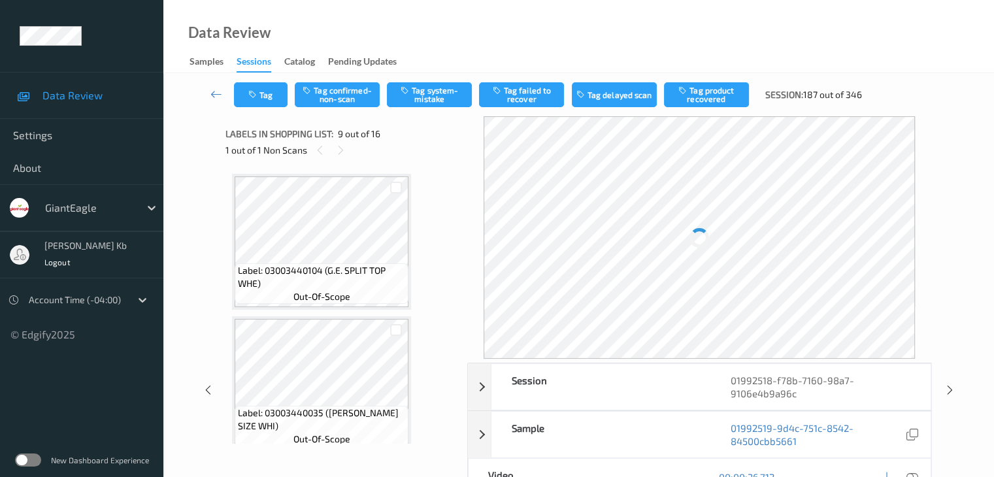
scroll to position [1003, 0]
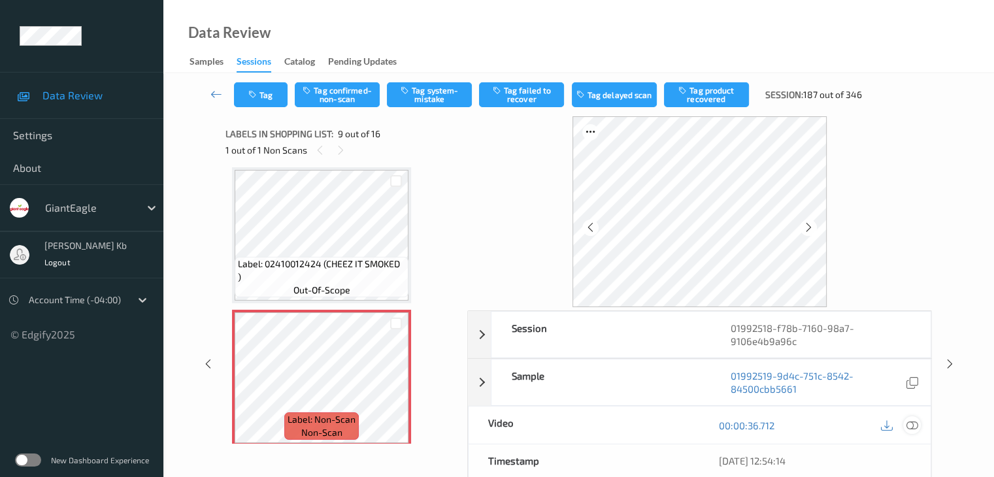
click at [912, 425] on icon at bounding box center [911, 425] width 12 height 12
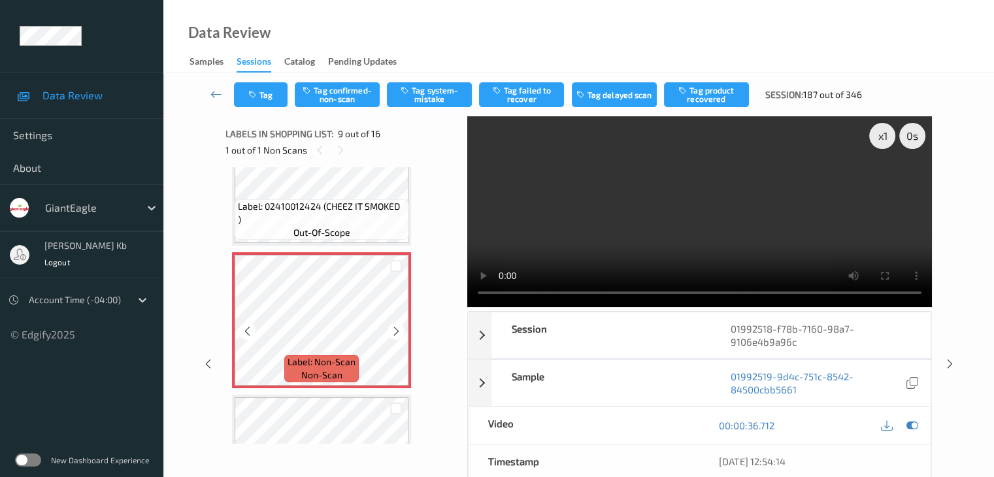
scroll to position [1069, 0]
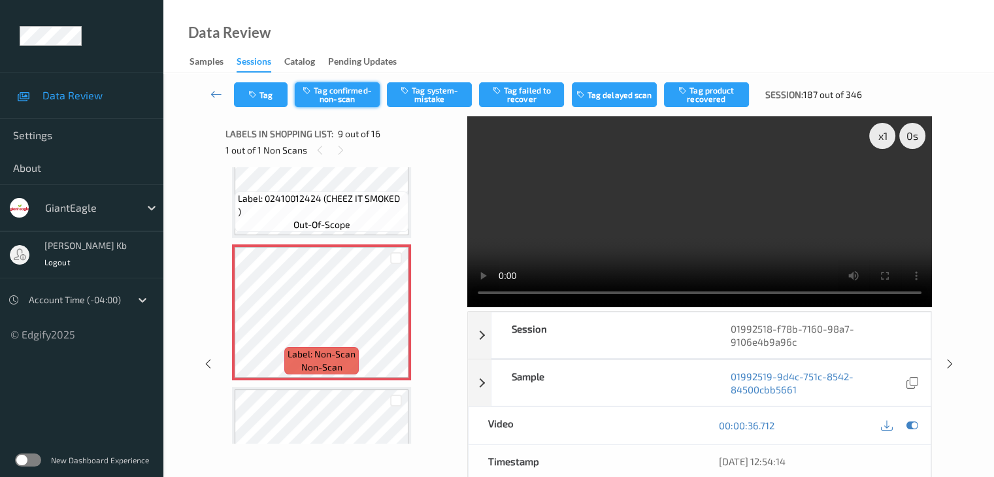
click at [348, 95] on button "Tag confirmed-non-scan" at bounding box center [337, 94] width 85 height 25
click at [718, 97] on button "Tag product recovered" at bounding box center [706, 94] width 85 height 25
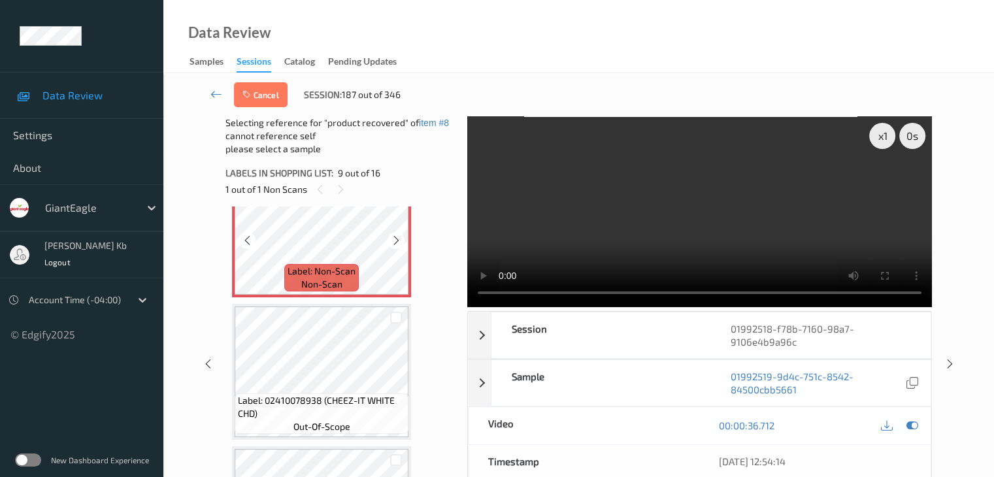
scroll to position [1199, 0]
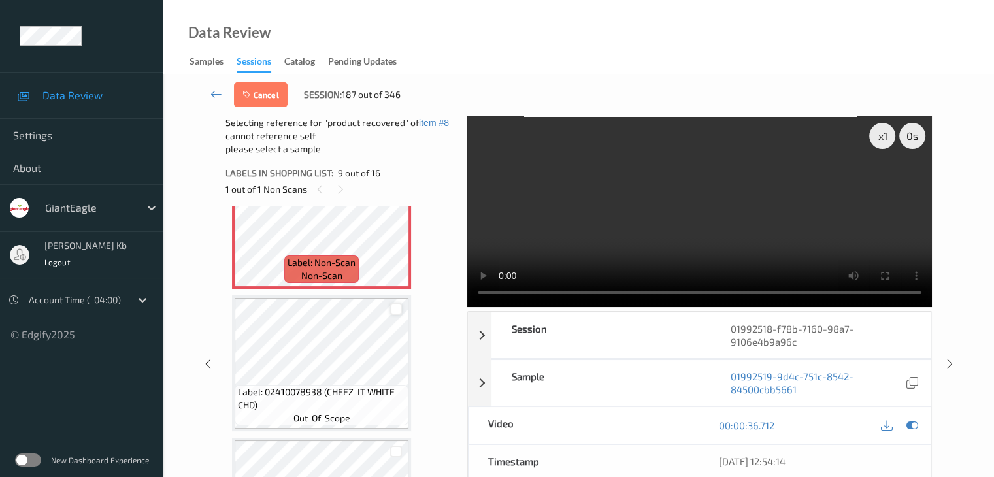
click at [393, 312] on div at bounding box center [396, 309] width 12 height 12
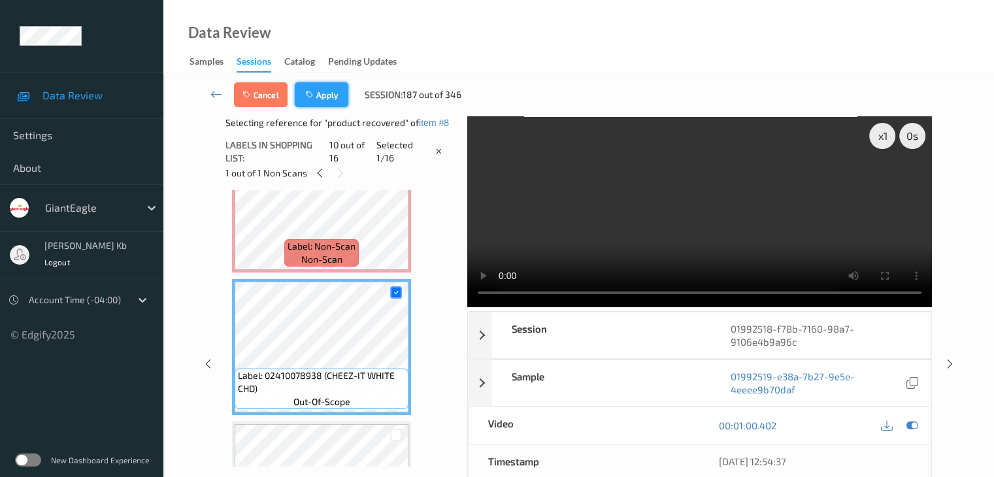
click at [319, 97] on button "Apply" at bounding box center [322, 94] width 54 height 25
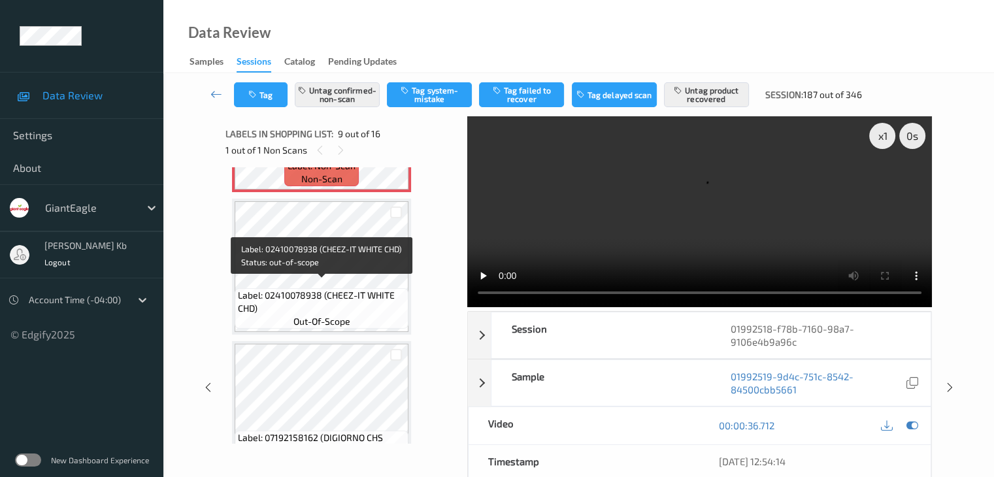
scroll to position [1265, 0]
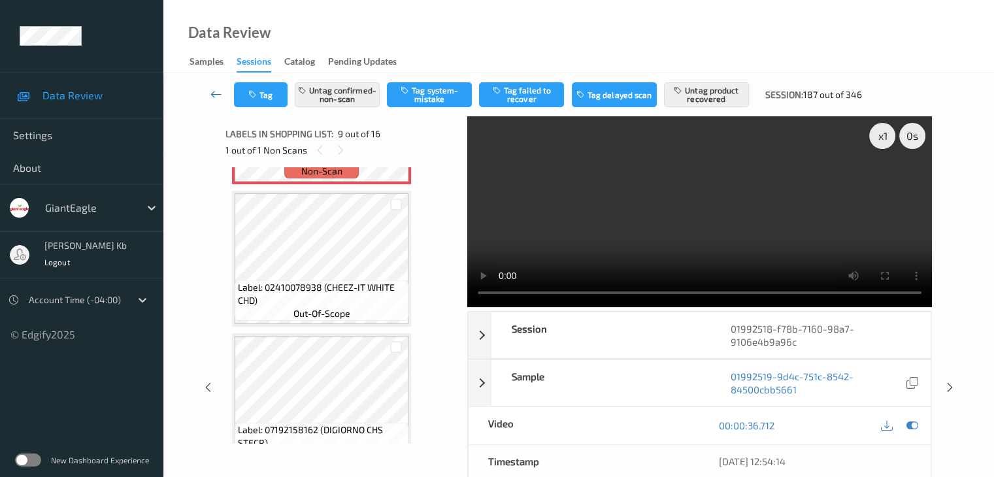
click at [218, 94] on icon at bounding box center [216, 94] width 12 height 13
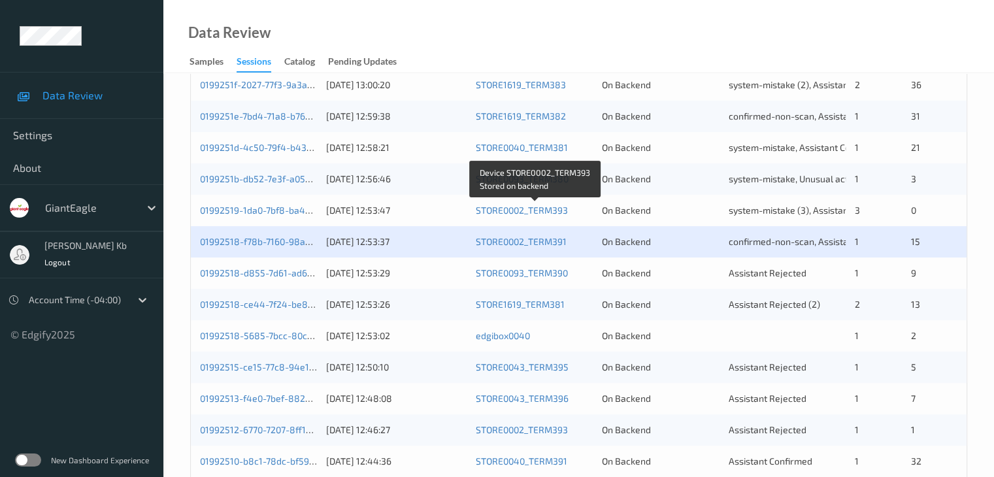
scroll to position [392, 0]
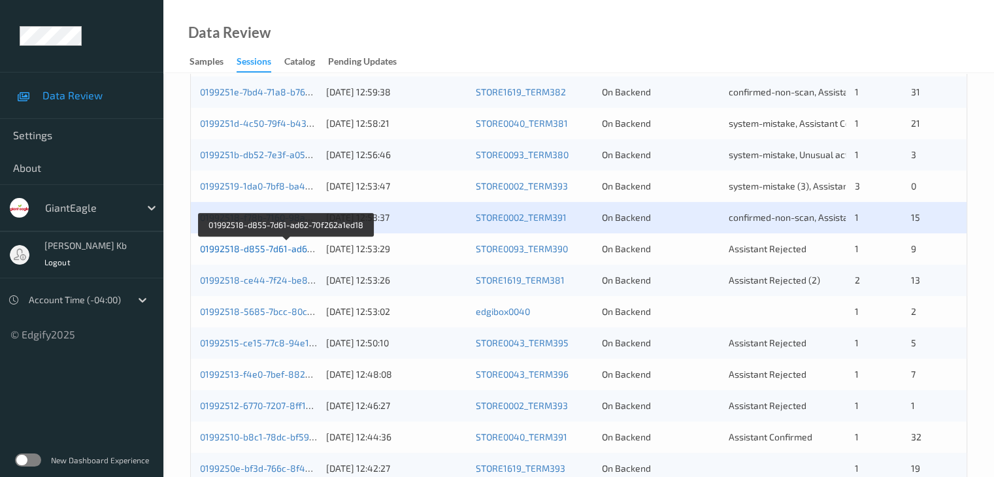
click at [266, 249] on link "01992518-d855-7d61-ad62-70f262a1ed18" at bounding box center [287, 248] width 174 height 11
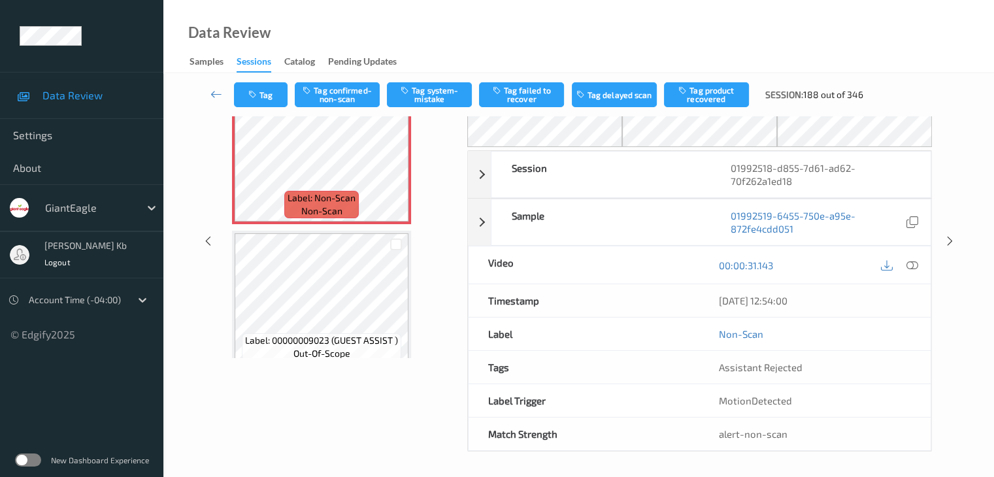
scroll to position [20, 0]
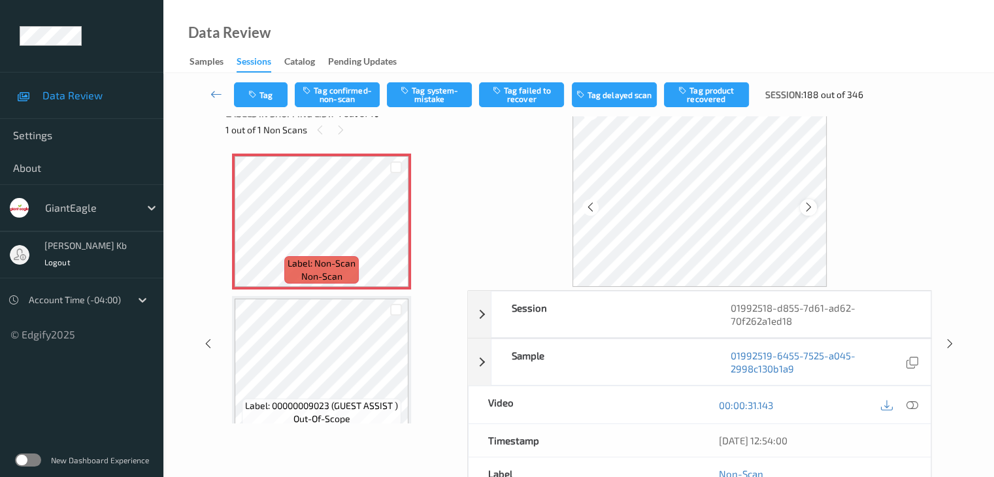
click at [811, 208] on icon at bounding box center [808, 207] width 11 height 12
click at [911, 405] on icon at bounding box center [911, 405] width 12 height 12
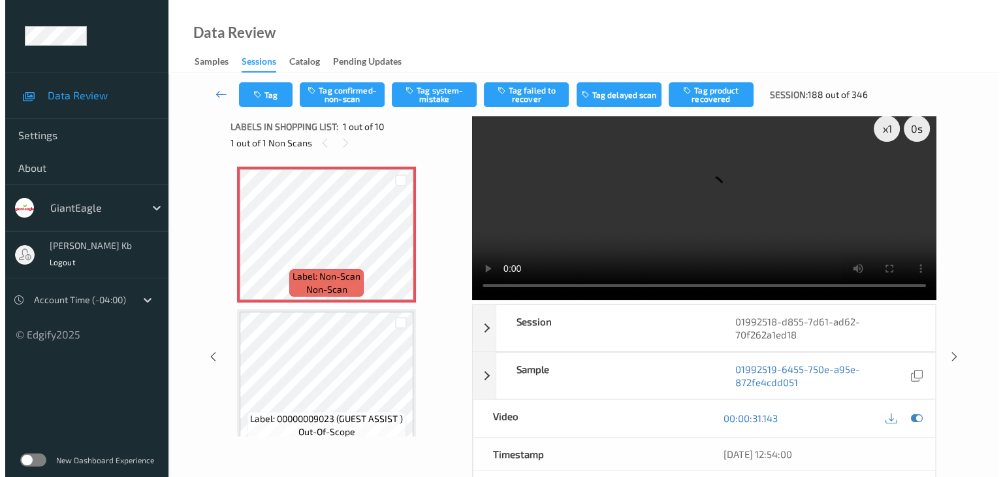
scroll to position [0, 0]
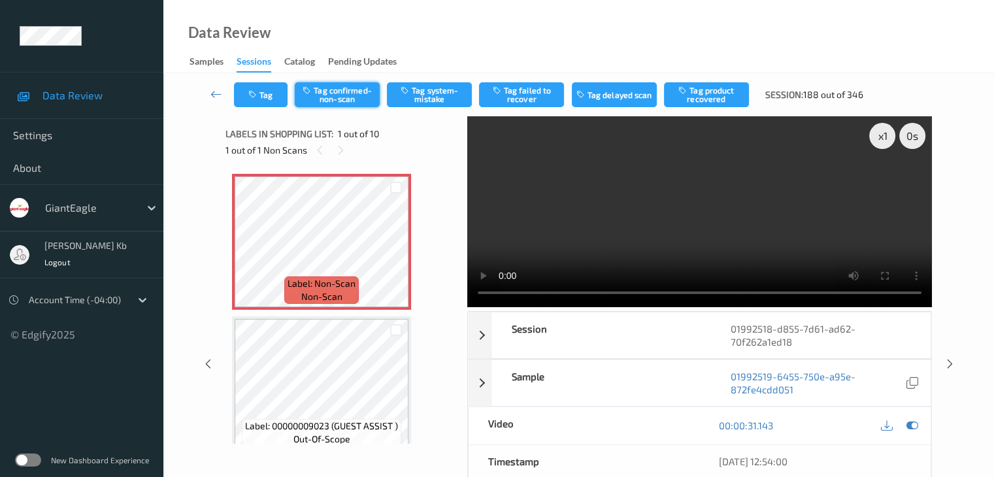
click at [351, 93] on button "Tag confirmed-non-scan" at bounding box center [337, 94] width 85 height 25
click at [266, 97] on button "Tag" at bounding box center [261, 94] width 54 height 25
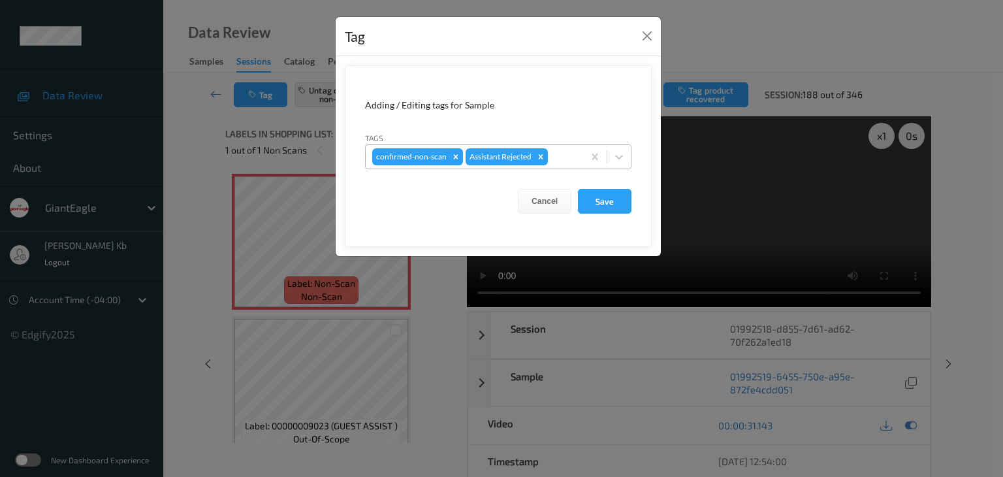
click at [568, 155] on div at bounding box center [564, 157] width 26 height 16
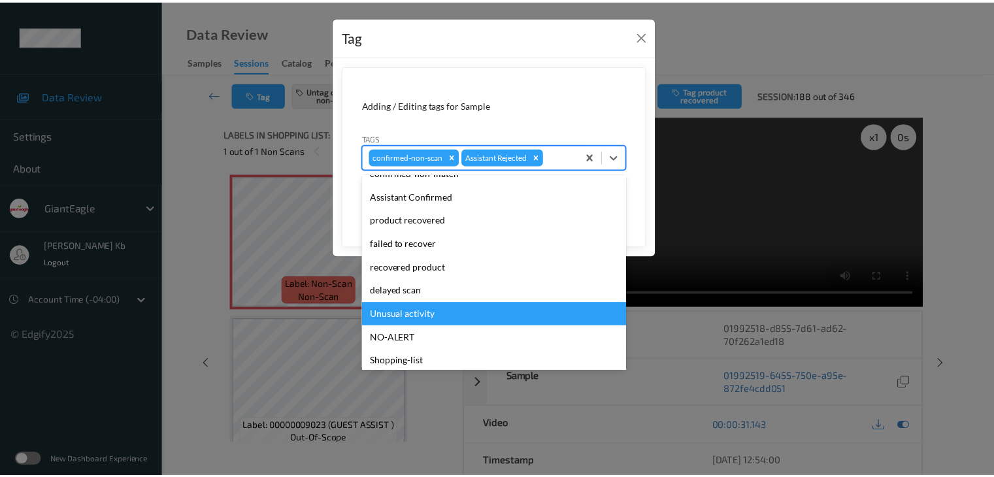
scroll to position [115, 0]
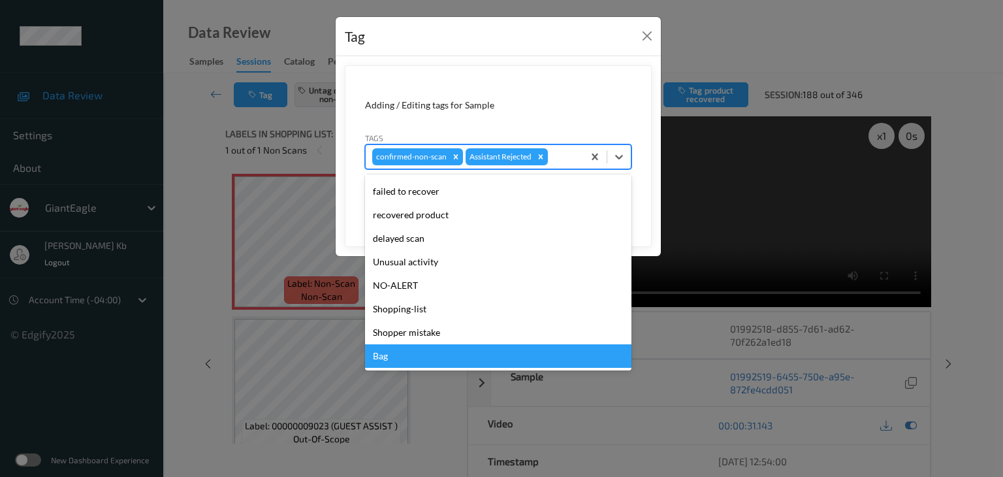
click at [382, 358] on div "Bag" at bounding box center [498, 356] width 267 height 24
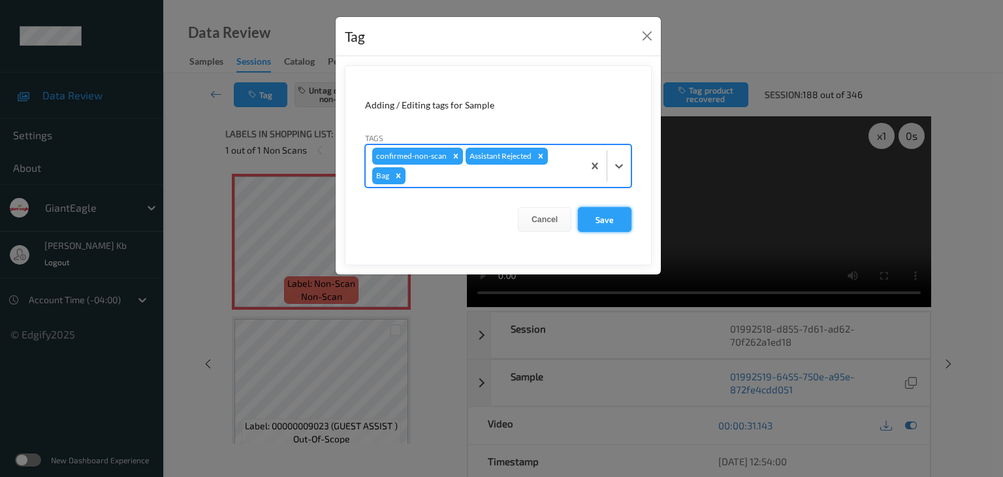
click at [609, 216] on button "Save" at bounding box center [605, 219] width 54 height 25
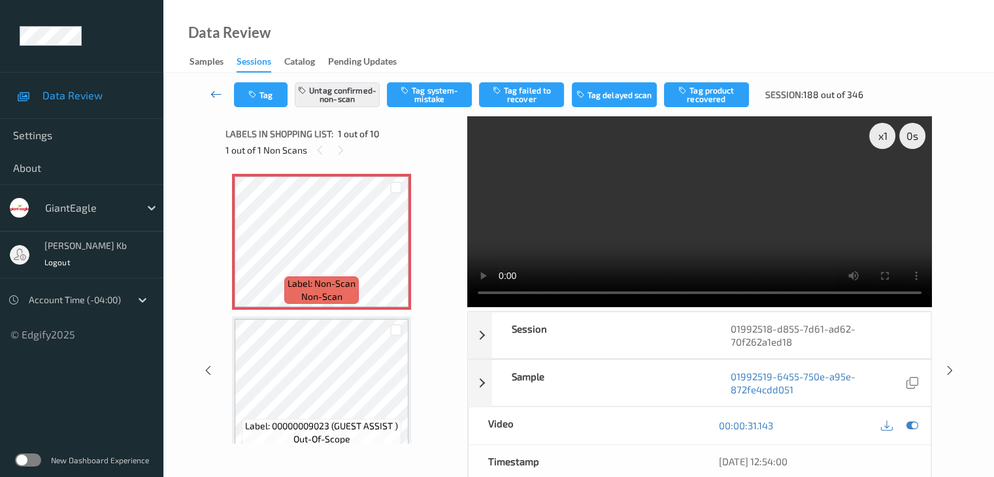
click at [219, 91] on icon at bounding box center [216, 94] width 12 height 13
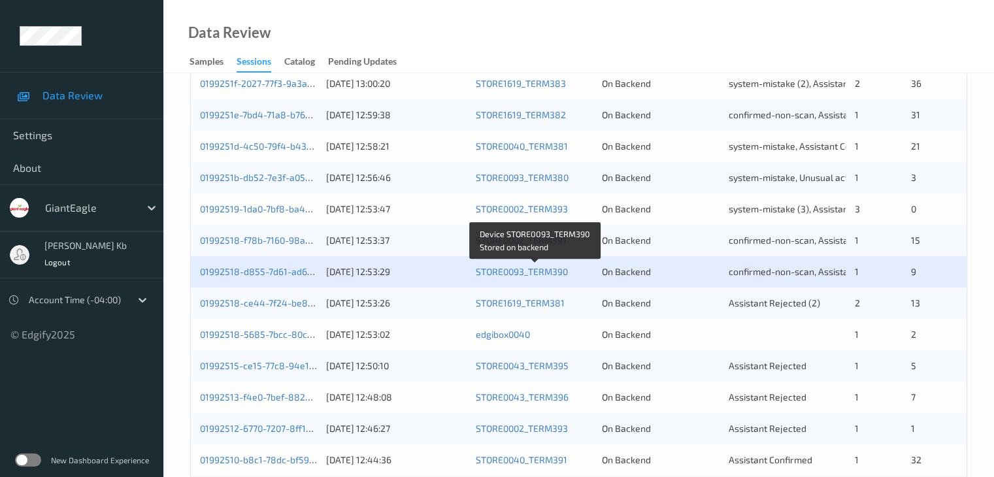
scroll to position [392, 0]
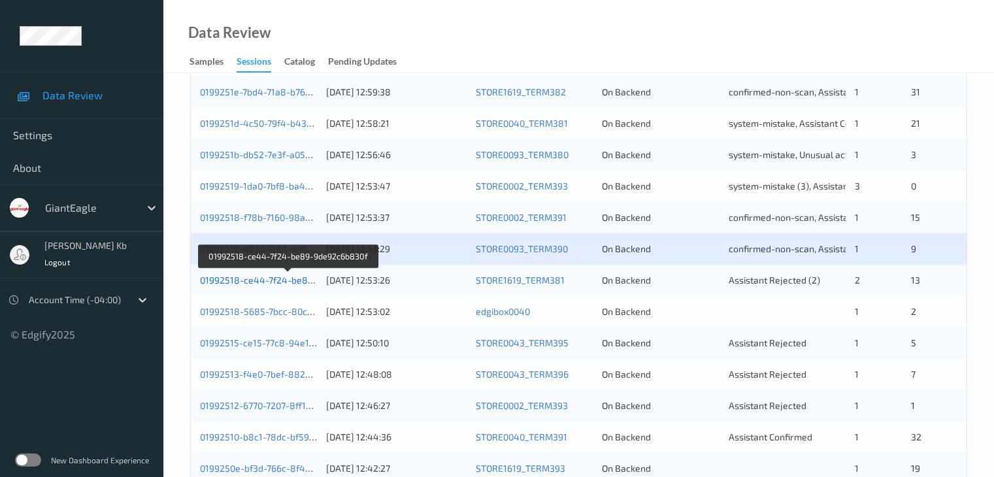
click at [267, 280] on link "01992518-ce44-7f24-be89-9de92c6b830f" at bounding box center [289, 279] width 178 height 11
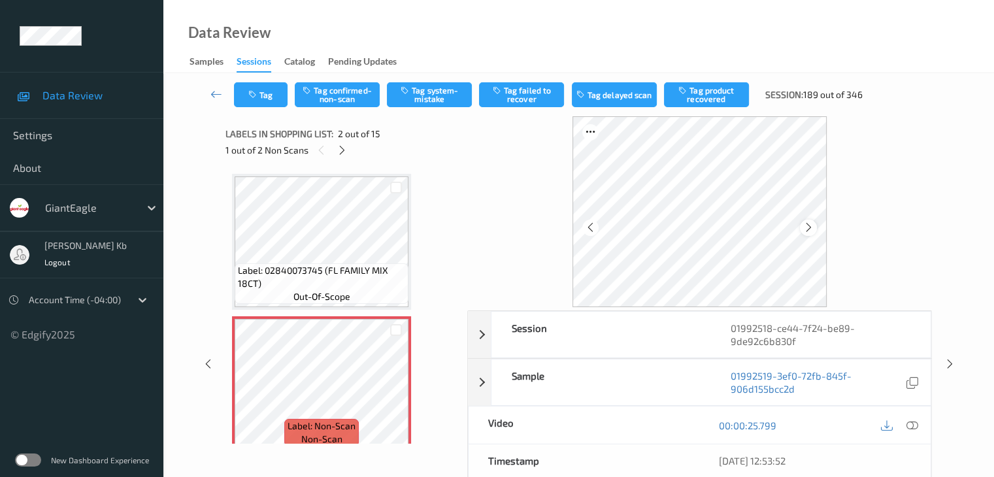
click at [809, 228] on icon at bounding box center [808, 227] width 11 height 12
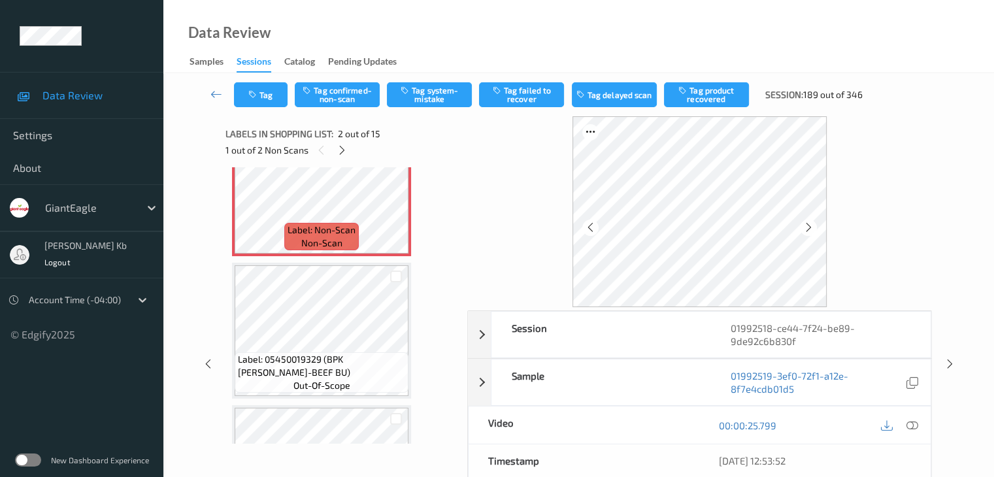
scroll to position [131, 0]
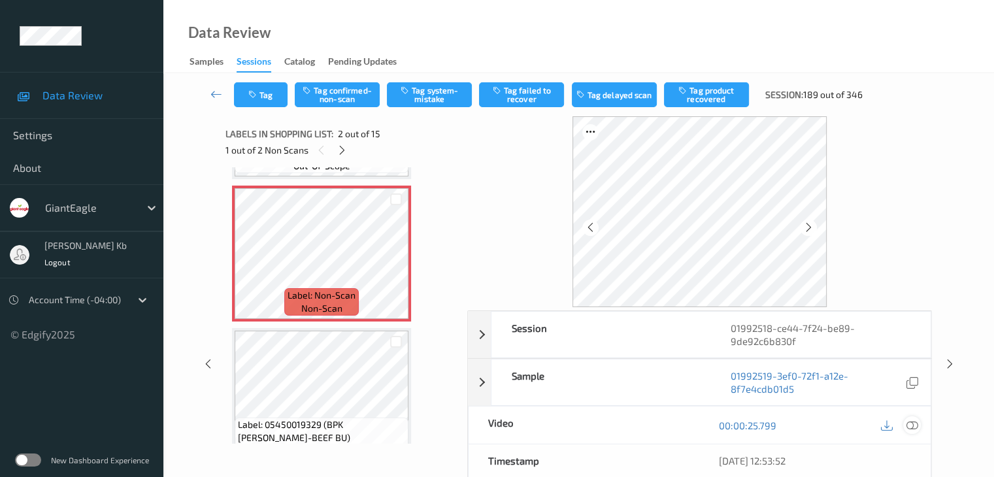
click at [911, 425] on icon at bounding box center [911, 425] width 12 height 12
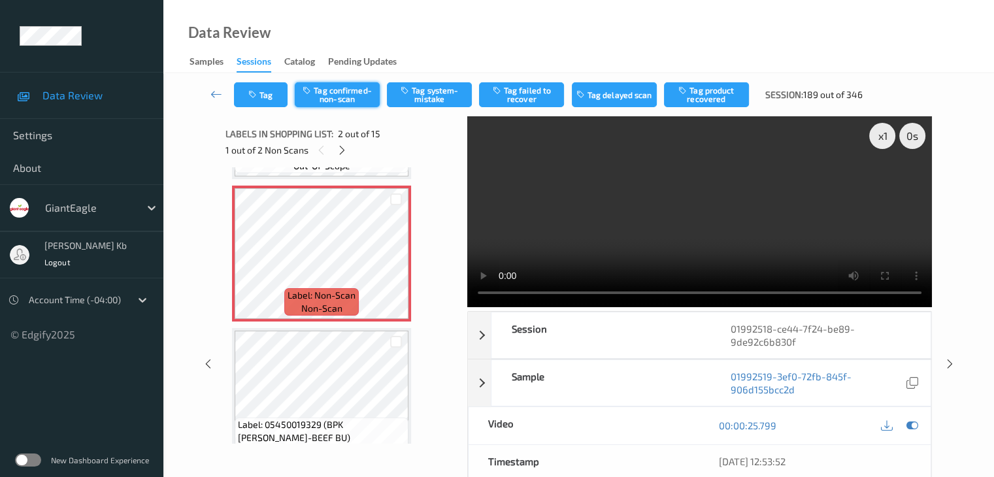
click at [350, 96] on button "Tag confirmed-non-scan" at bounding box center [337, 94] width 85 height 25
click at [523, 93] on button "Tag failed to recover" at bounding box center [521, 94] width 85 height 25
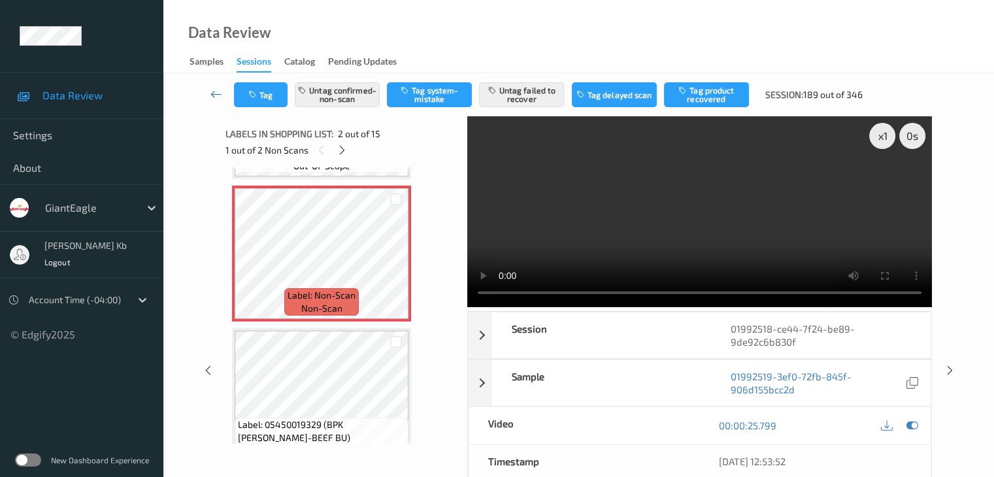
click at [219, 93] on icon at bounding box center [216, 94] width 12 height 13
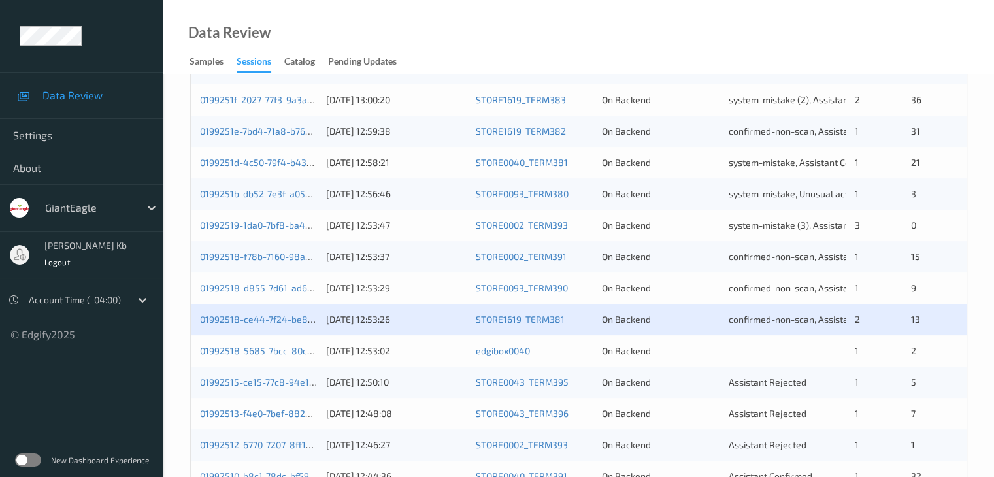
scroll to position [457, 0]
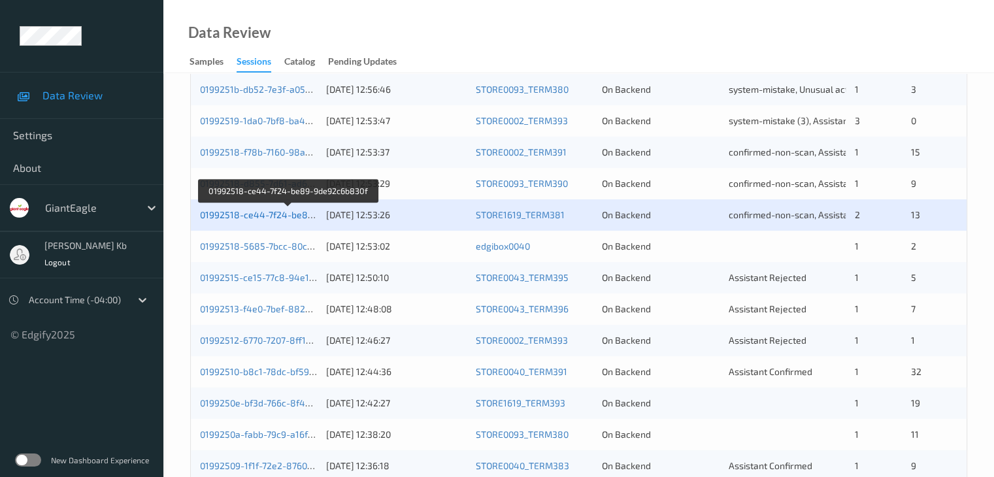
click at [272, 215] on link "01992518-ce44-7f24-be89-9de92c6b830f" at bounding box center [289, 214] width 178 height 11
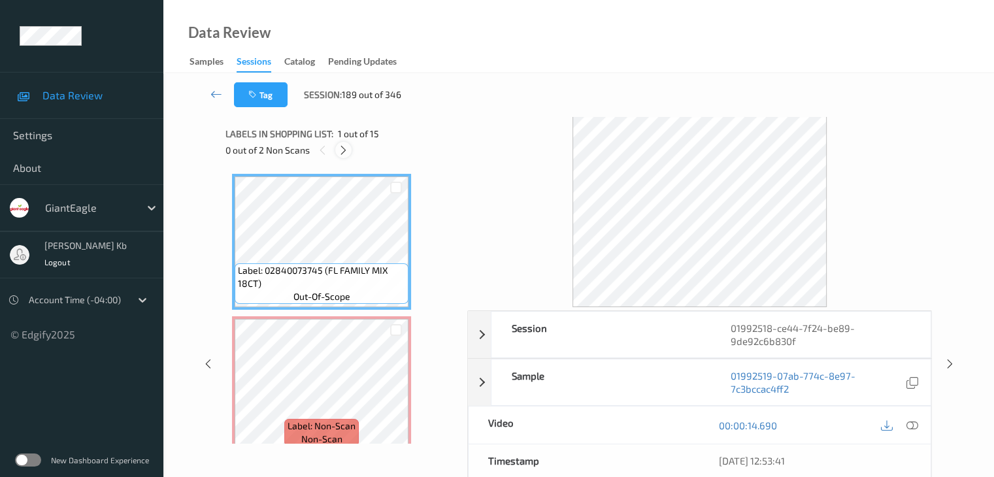
click at [341, 152] on icon at bounding box center [343, 150] width 11 height 12
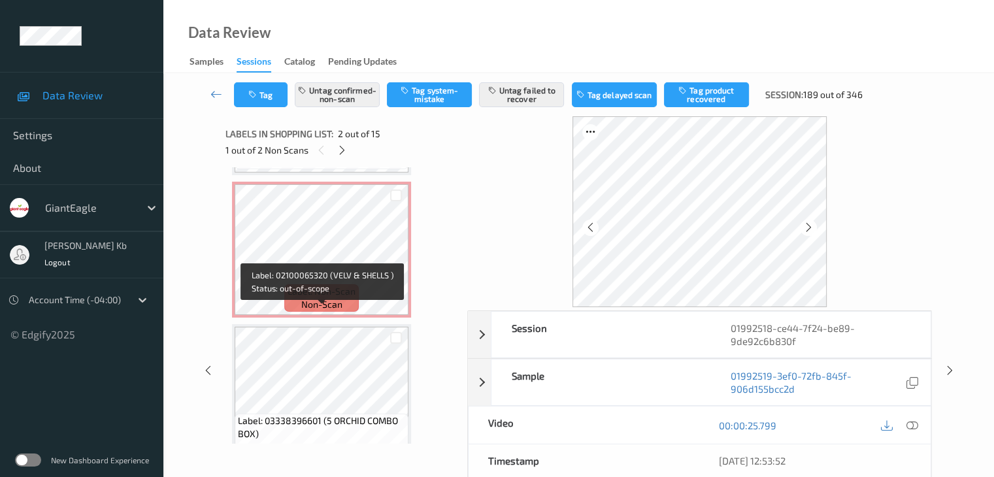
scroll to position [1574, 0]
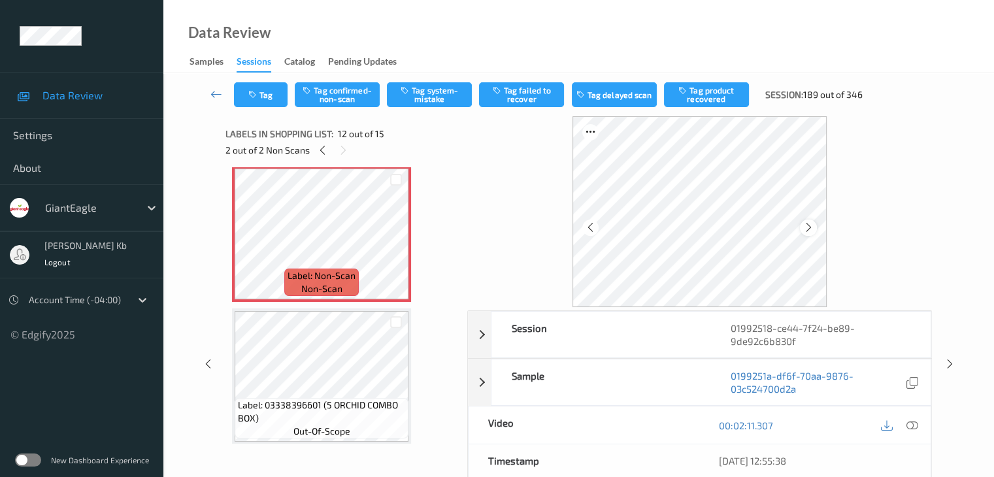
click at [807, 232] on icon at bounding box center [808, 227] width 11 height 12
click at [913, 427] on icon at bounding box center [911, 425] width 12 height 12
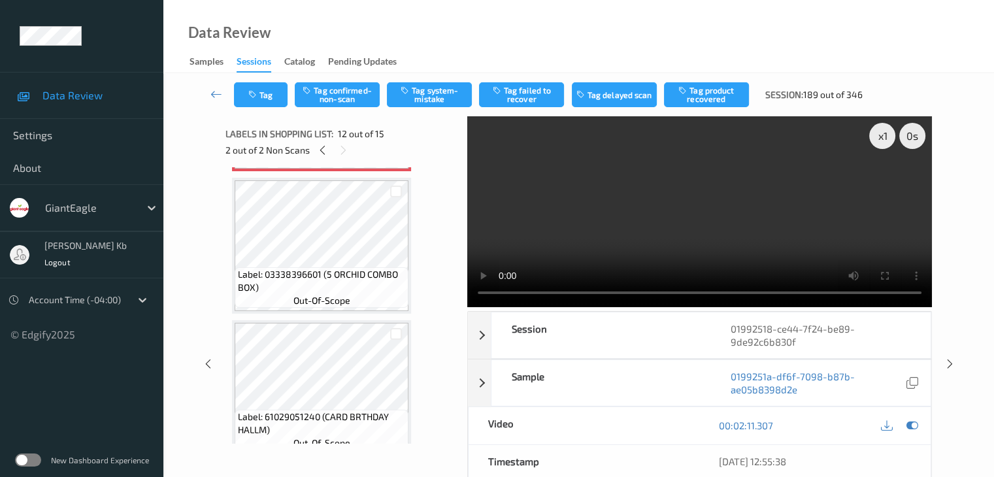
scroll to position [1640, 0]
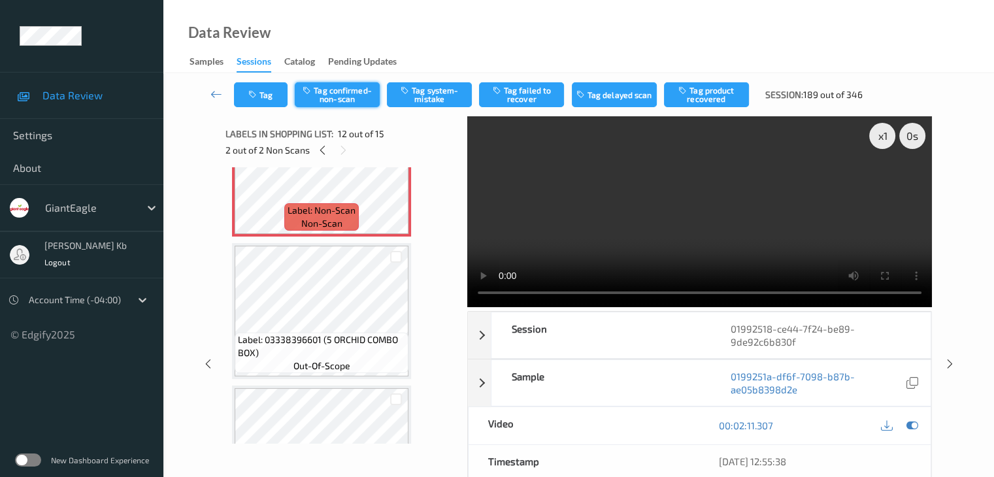
click at [351, 95] on button "Tag confirmed-non-scan" at bounding box center [337, 94] width 85 height 25
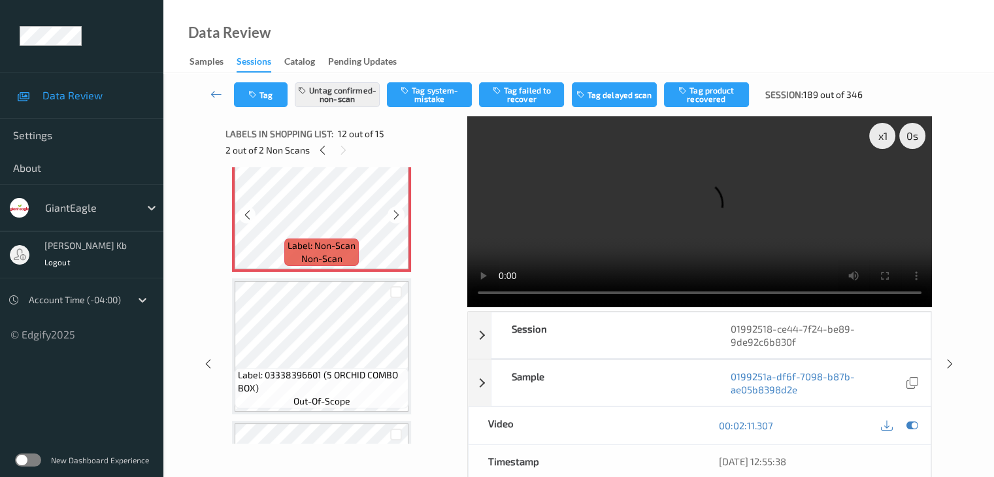
scroll to position [1574, 0]
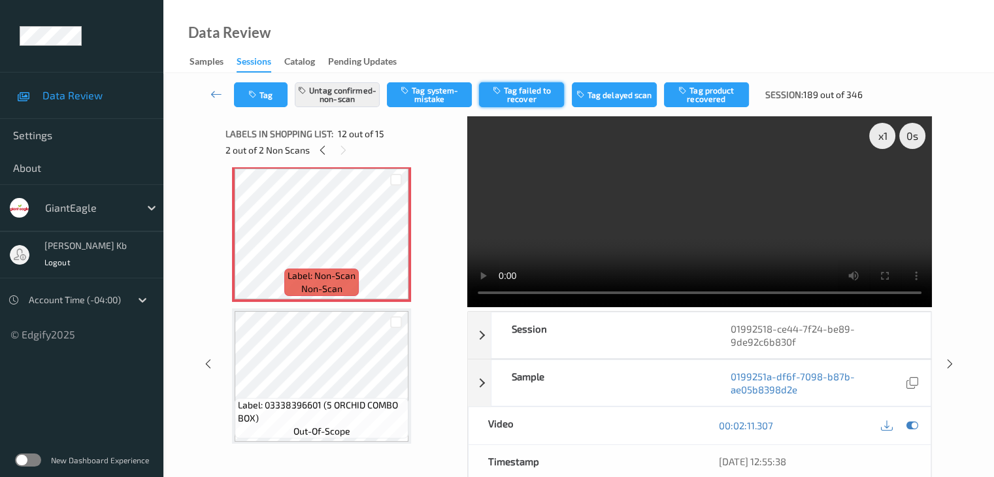
click at [521, 95] on button "Tag failed to recover" at bounding box center [521, 94] width 85 height 25
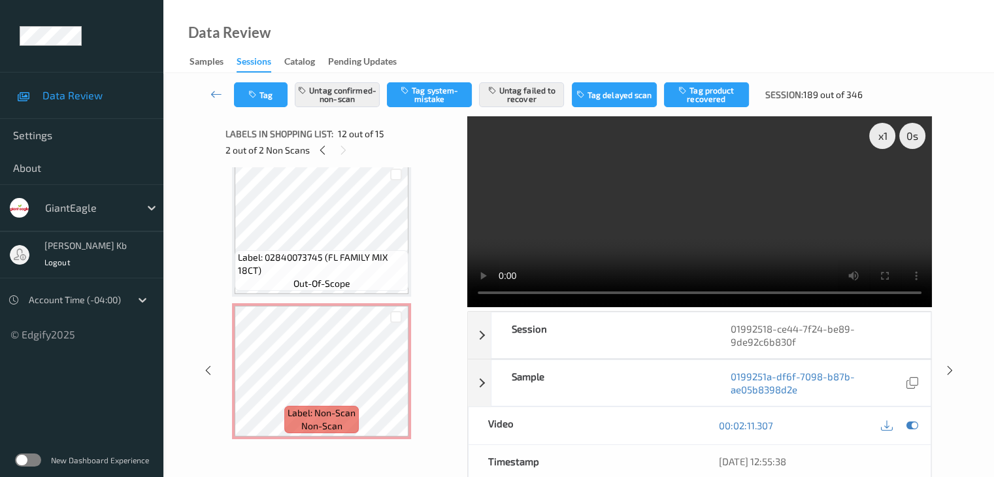
scroll to position [0, 0]
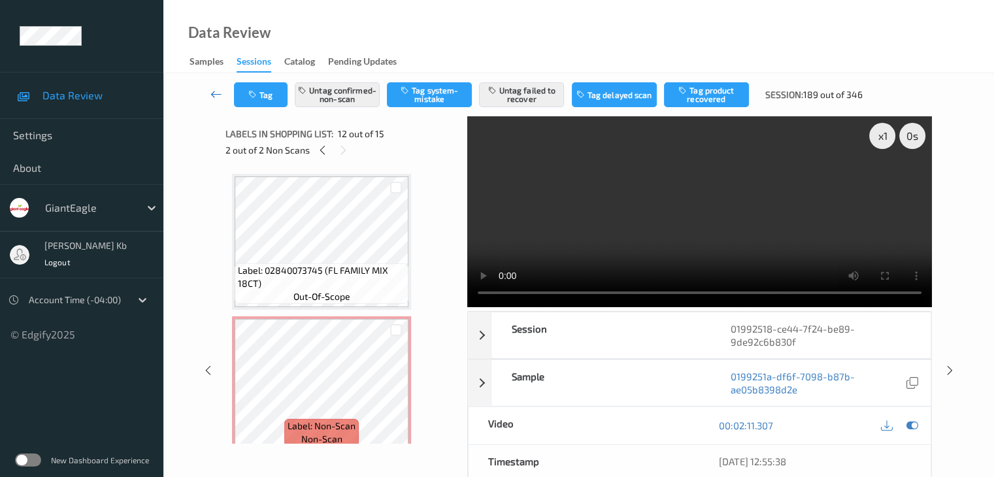
click at [214, 93] on icon at bounding box center [216, 94] width 12 height 13
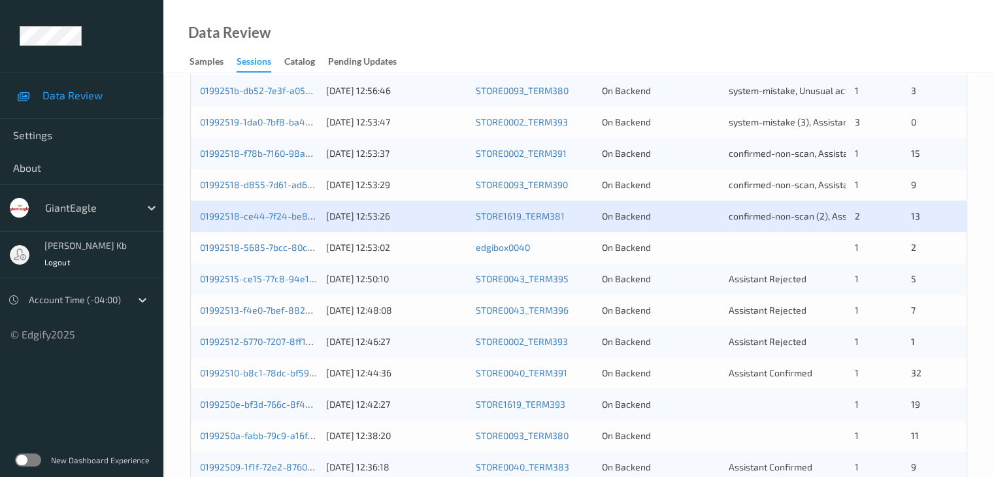
scroll to position [457, 0]
click at [287, 246] on link "01992518-5685-7bcc-80c9-a934cd79ed93" at bounding box center [289, 245] width 178 height 11
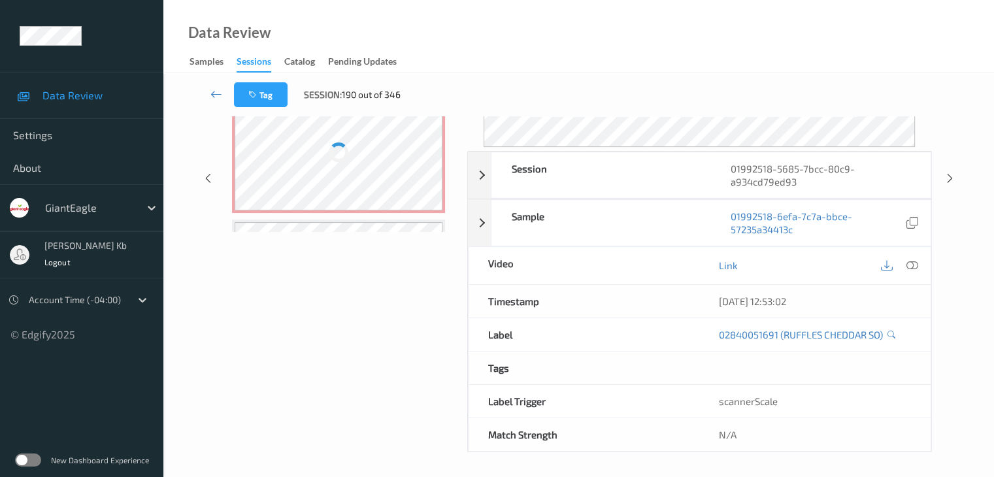
scroll to position [159, 0]
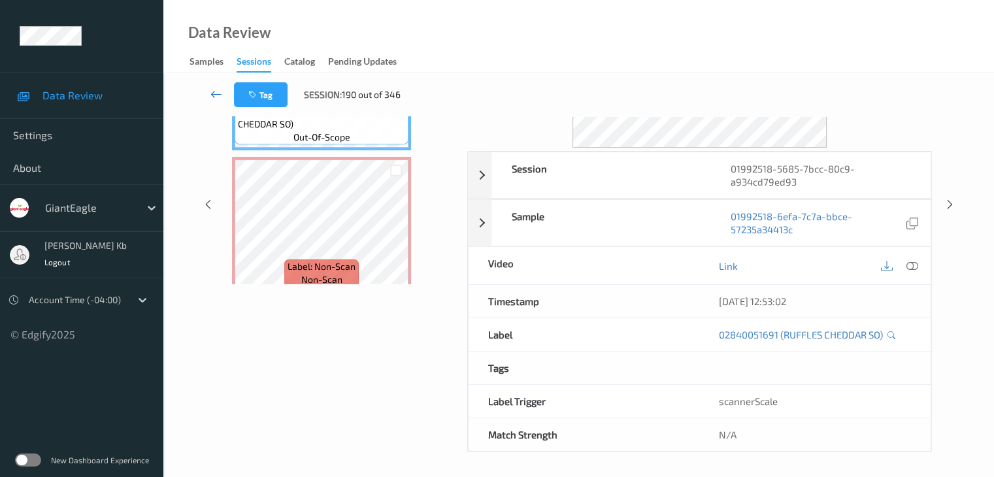
click at [213, 92] on icon at bounding box center [216, 94] width 12 height 13
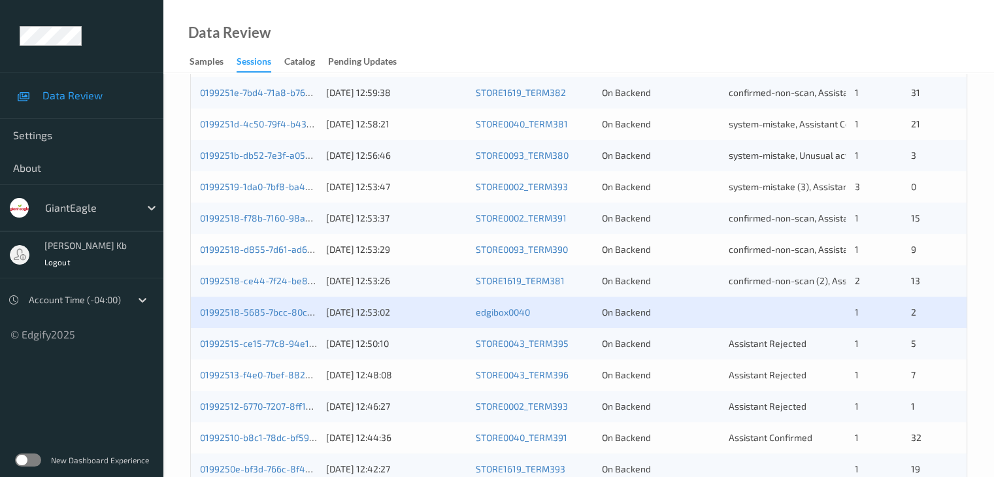
scroll to position [392, 0]
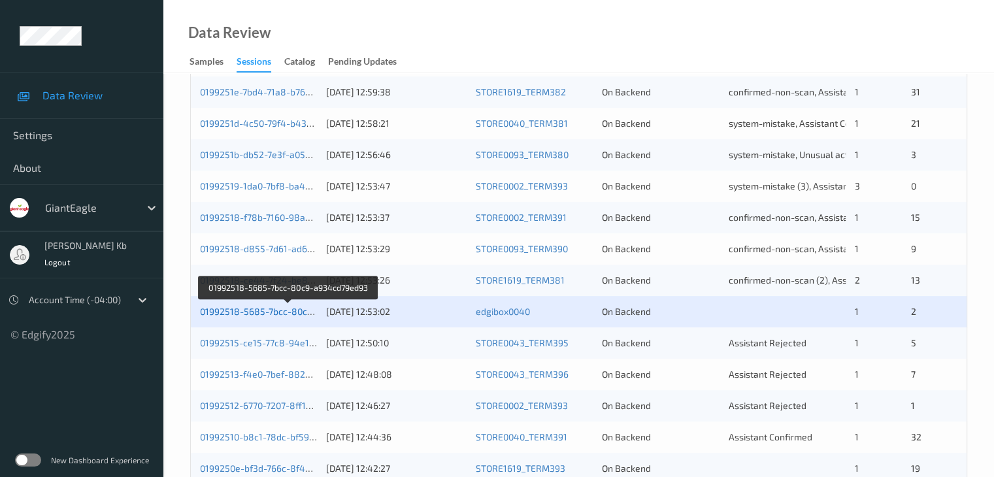
click at [289, 314] on link "01992518-5685-7bcc-80c9-a934cd79ed93" at bounding box center [289, 311] width 178 height 11
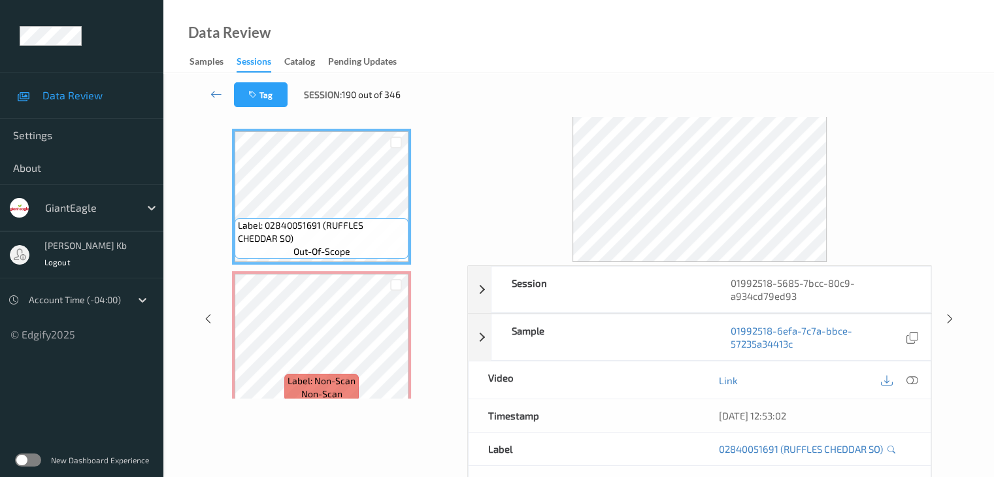
scroll to position [29, 0]
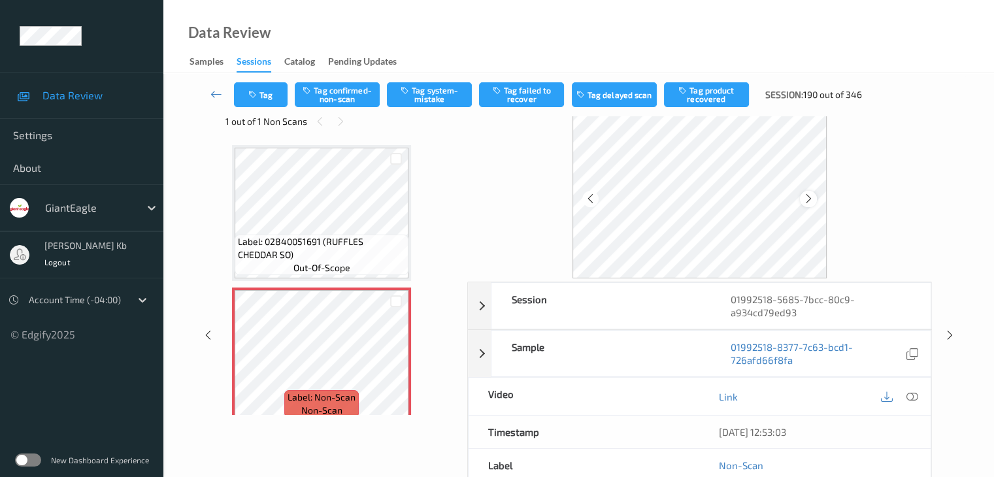
click at [807, 196] on icon at bounding box center [808, 199] width 11 height 12
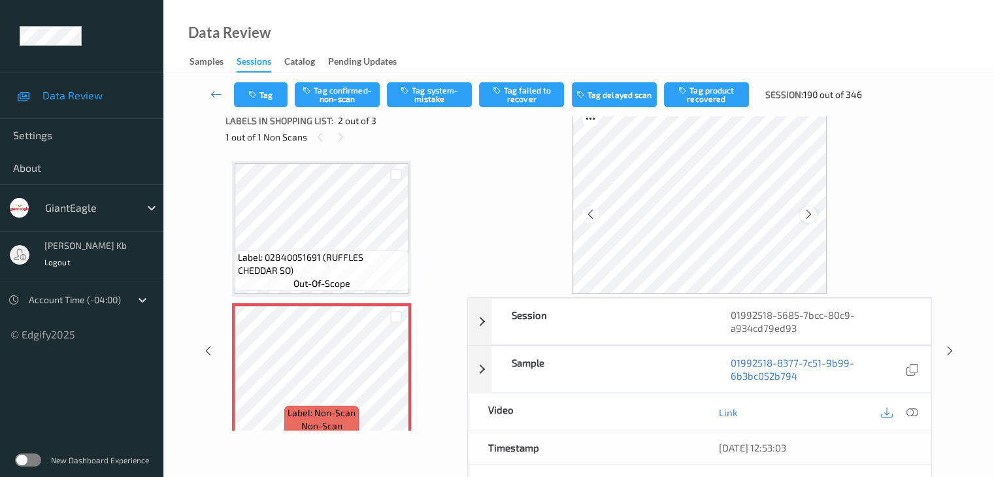
scroll to position [0, 0]
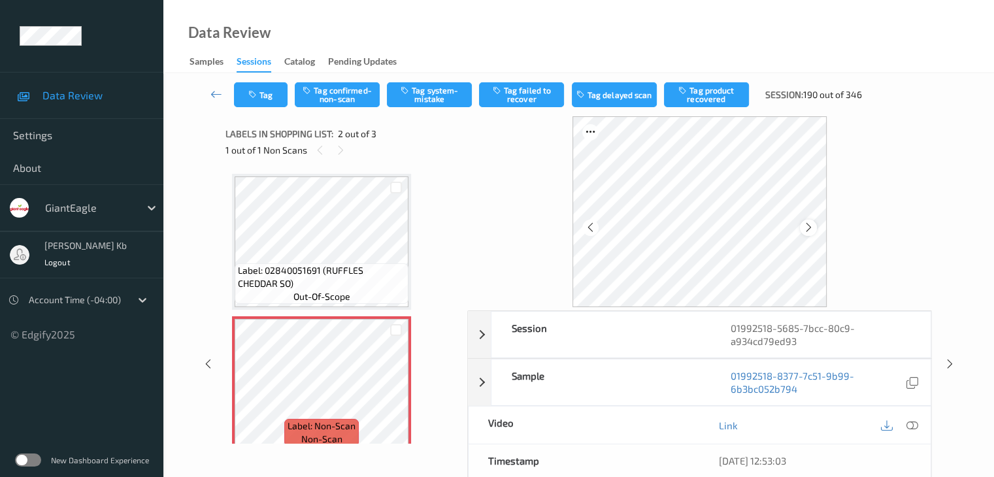
click at [811, 227] on icon at bounding box center [808, 227] width 11 height 12
click at [911, 423] on icon at bounding box center [911, 425] width 12 height 12
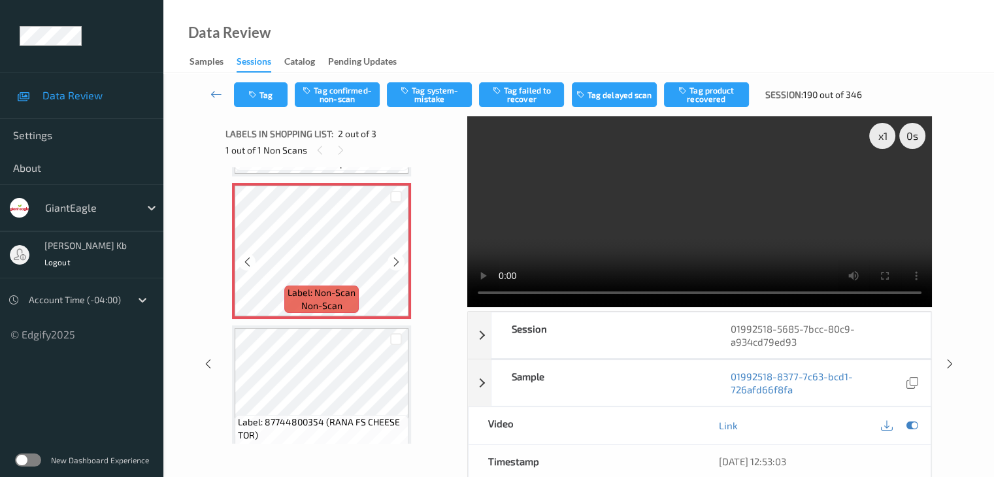
scroll to position [157, 0]
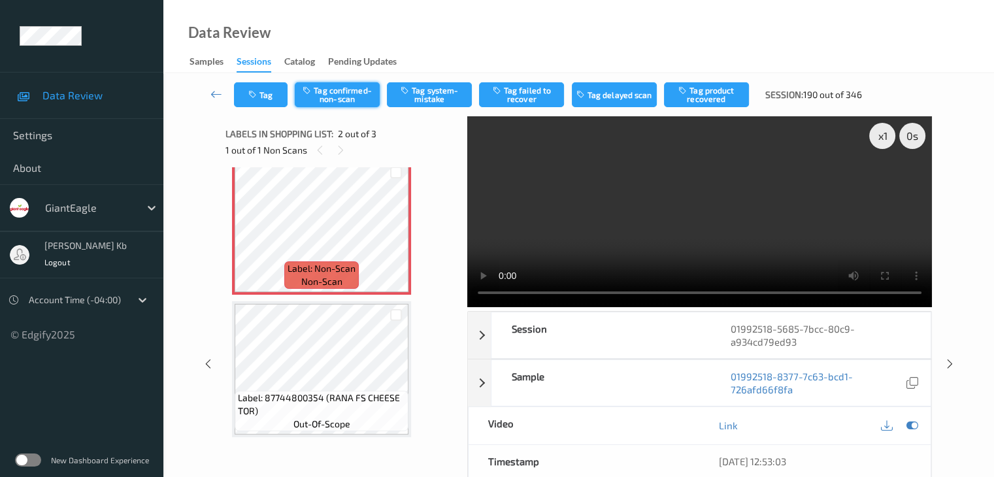
click at [346, 97] on button "Tag confirmed-non-scan" at bounding box center [337, 94] width 85 height 25
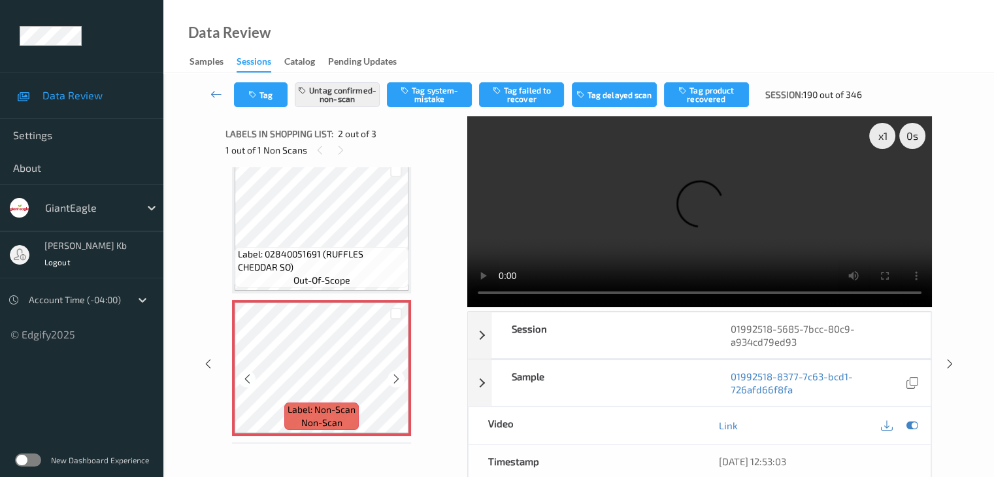
scroll to position [0, 0]
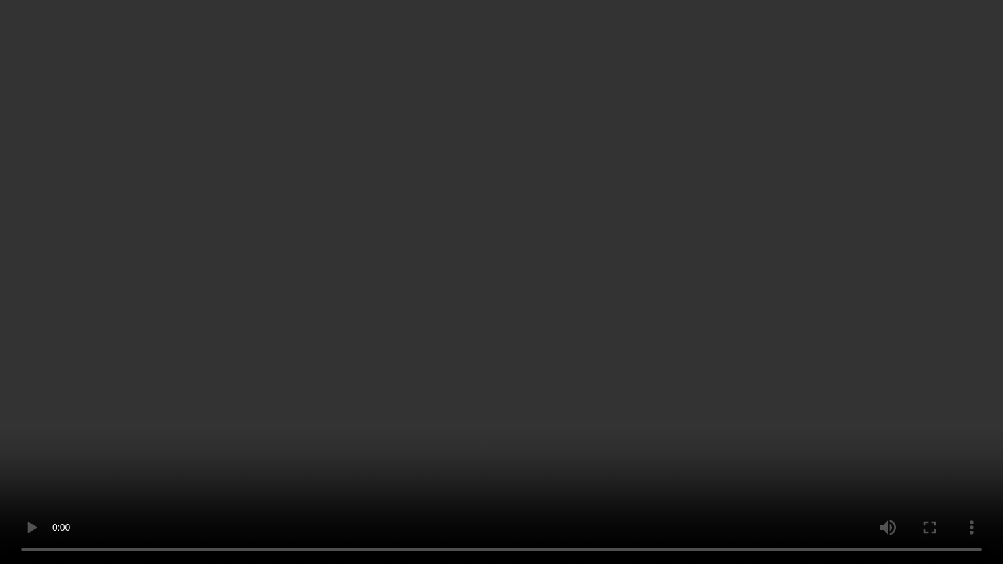
click at [958, 460] on video at bounding box center [501, 282] width 1003 height 564
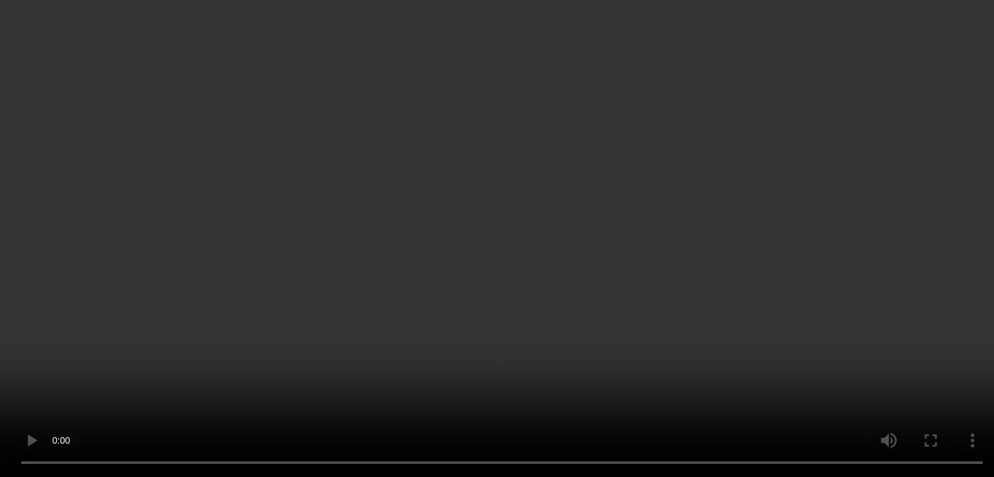
scroll to position [65, 0]
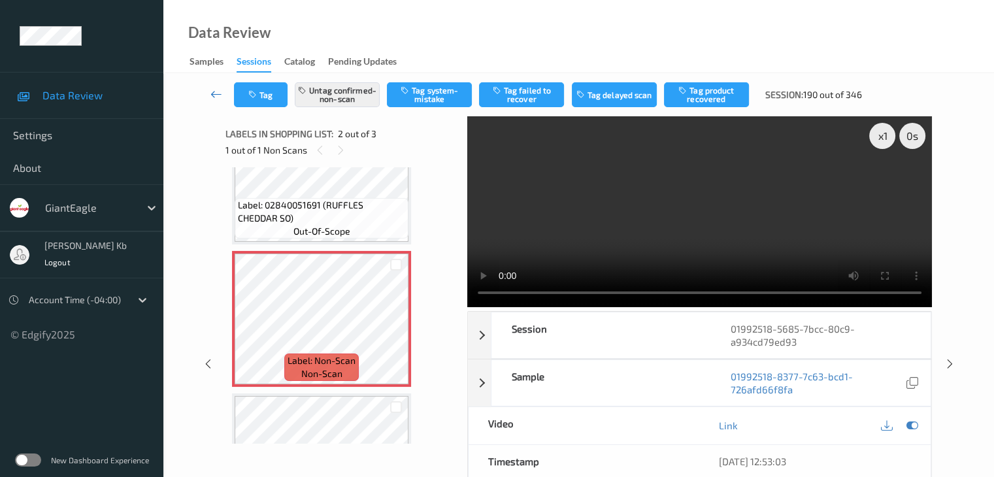
click at [214, 93] on icon at bounding box center [216, 94] width 12 height 13
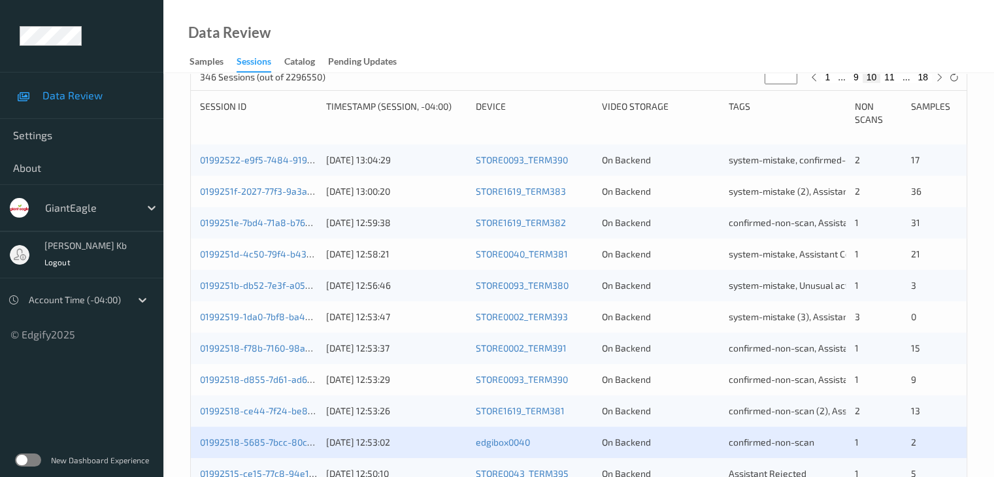
scroll to position [457, 0]
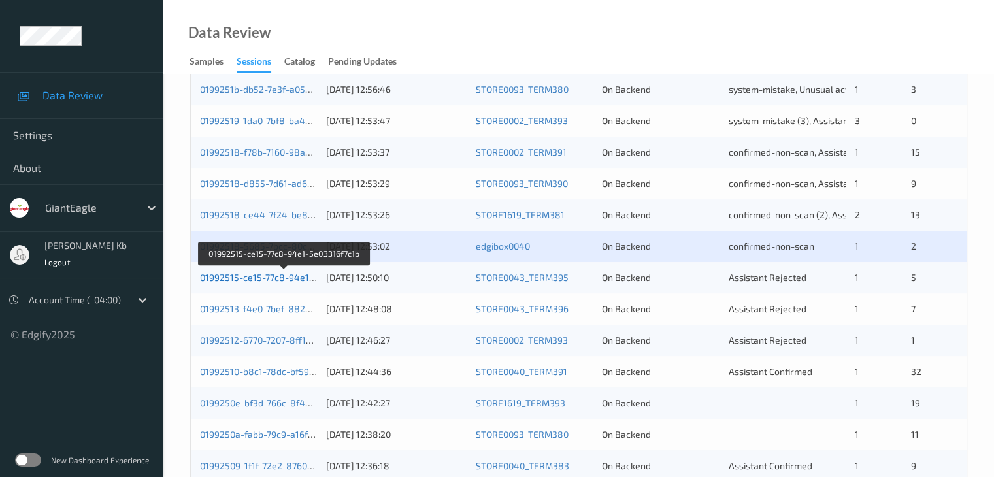
click at [283, 280] on link "01992515-ce15-77c8-94e1-5e03316f7c1b" at bounding box center [285, 277] width 170 height 11
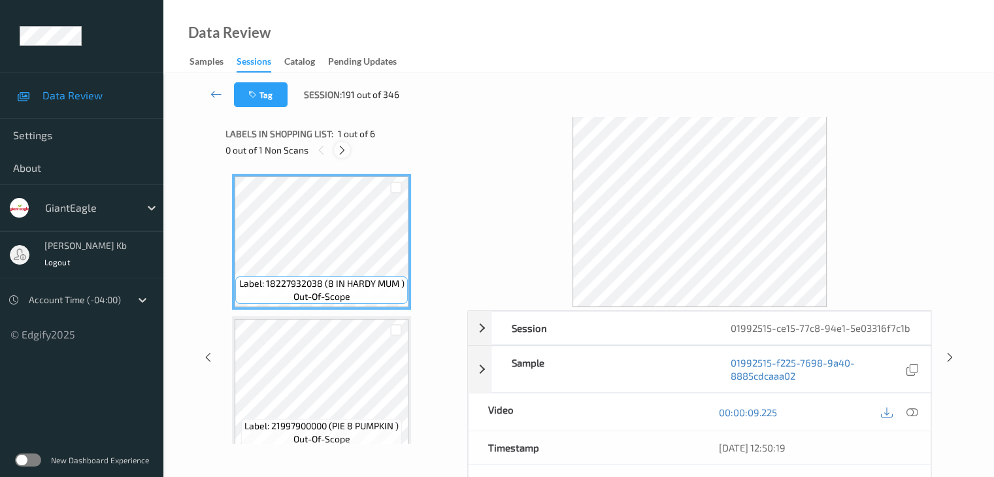
click at [344, 148] on icon at bounding box center [341, 150] width 11 height 12
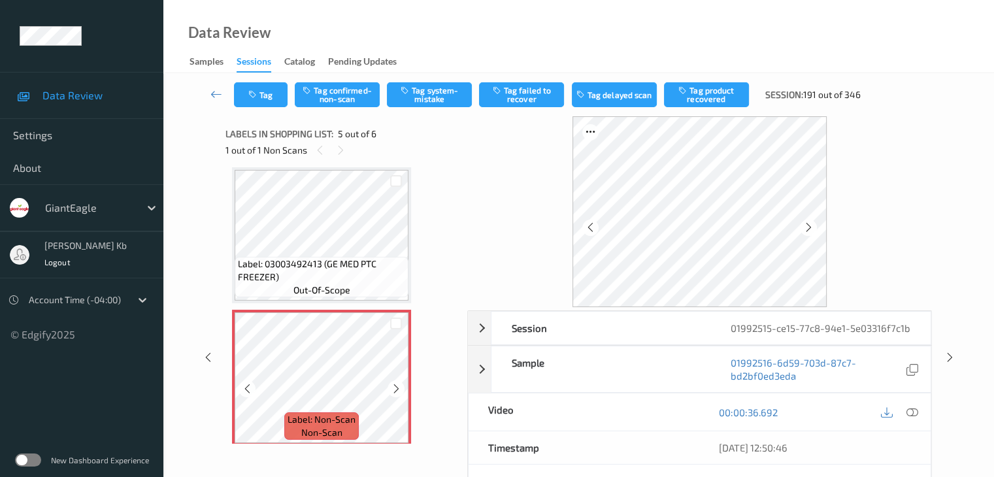
scroll to position [564, 0]
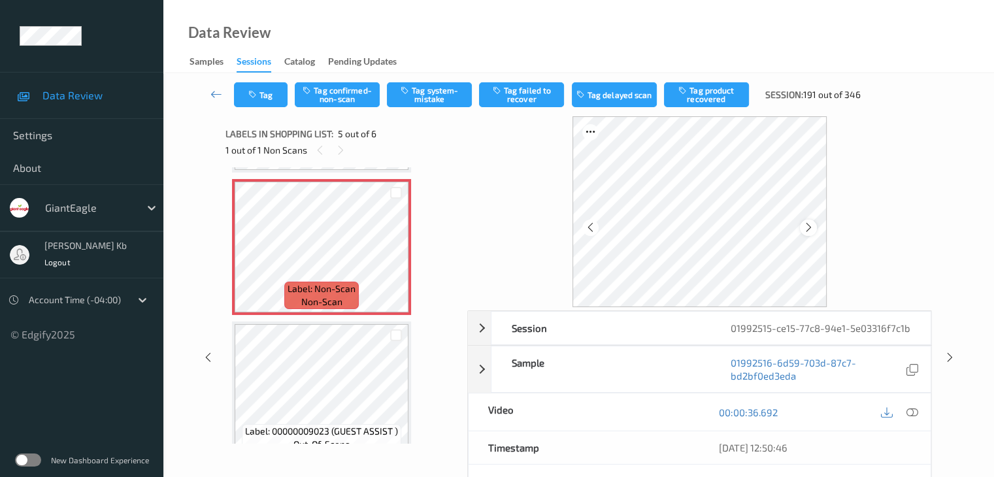
click at [810, 226] on icon at bounding box center [808, 227] width 11 height 12
click at [813, 224] on icon at bounding box center [808, 227] width 11 height 12
click at [910, 413] on icon at bounding box center [911, 412] width 12 height 12
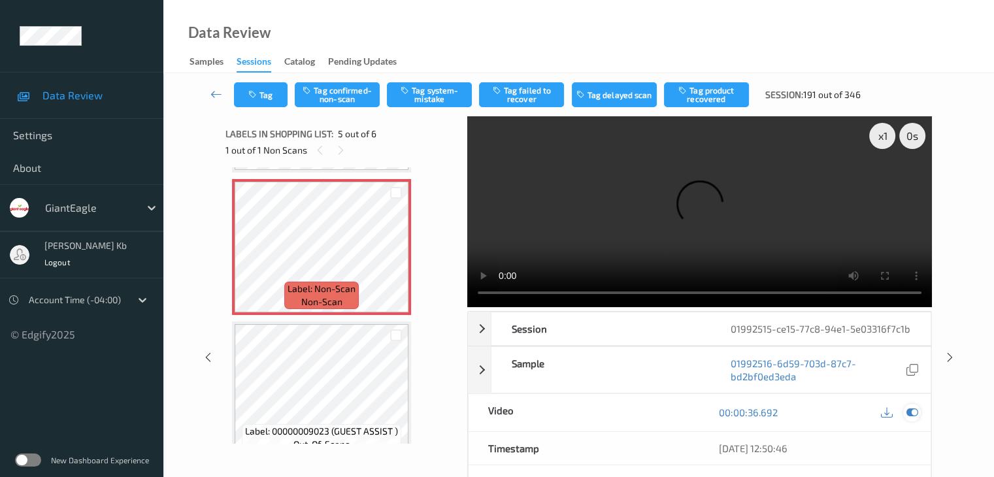
click at [483, 181] on video at bounding box center [699, 211] width 464 height 191
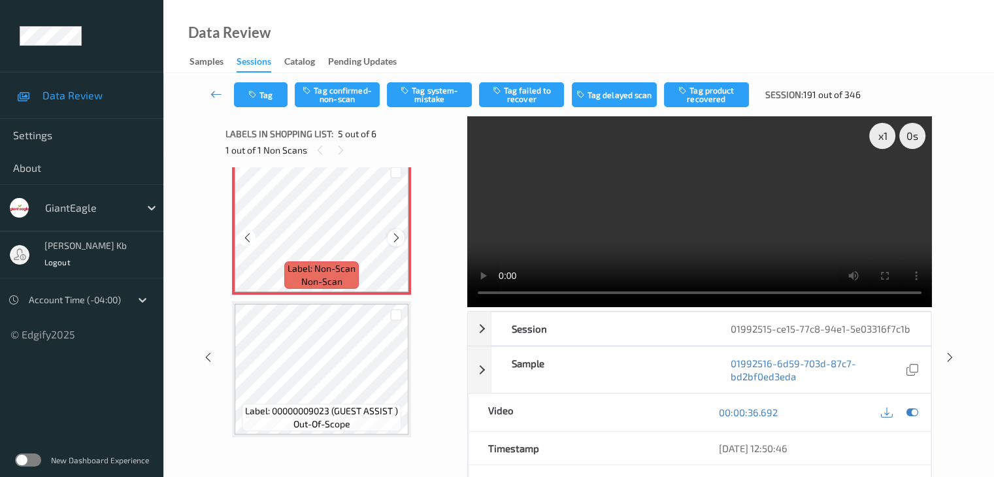
click at [392, 240] on icon at bounding box center [396, 238] width 11 height 12
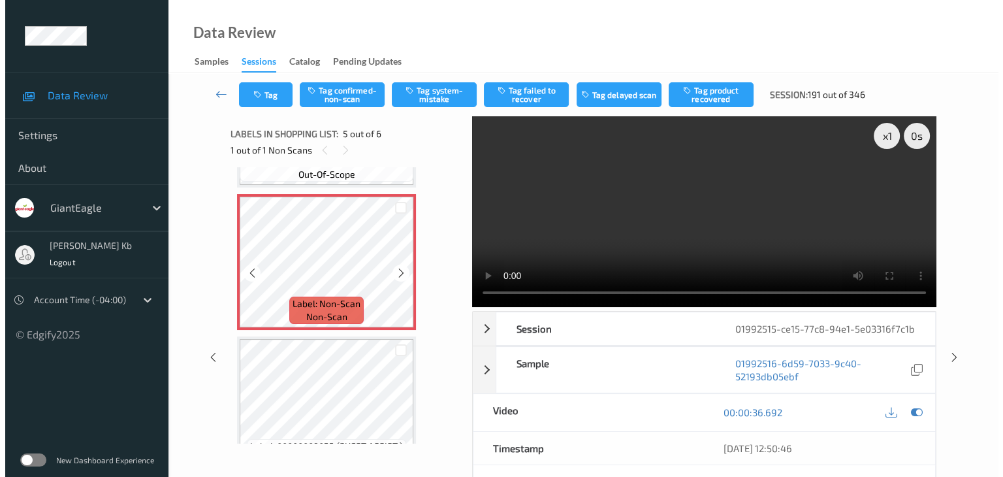
scroll to position [519, 0]
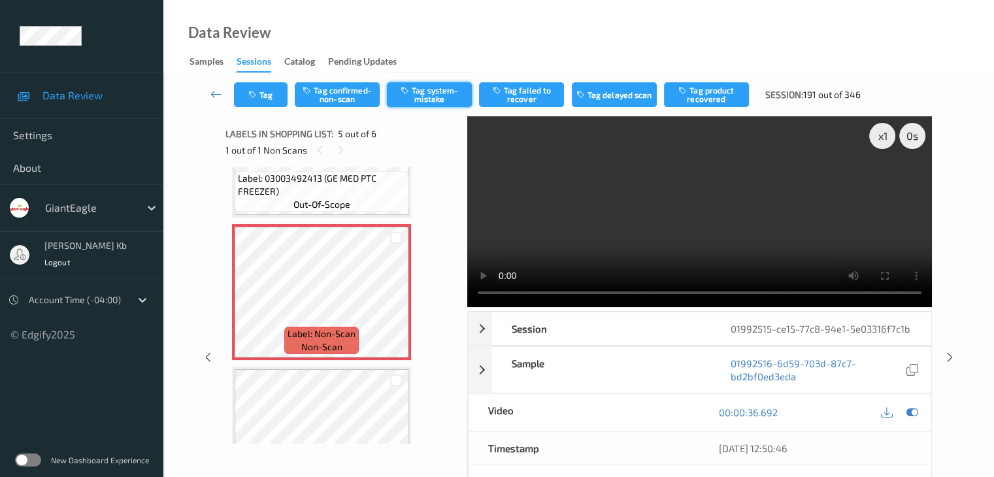
click at [428, 94] on button "Tag system-mistake" at bounding box center [429, 94] width 85 height 25
click at [265, 95] on button "Tag" at bounding box center [261, 94] width 54 height 25
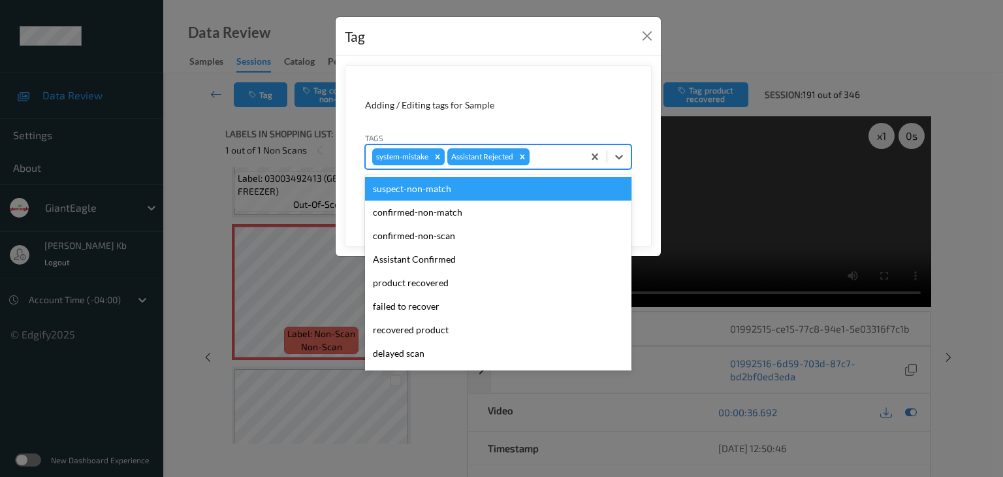
click at [551, 155] on div at bounding box center [554, 157] width 44 height 16
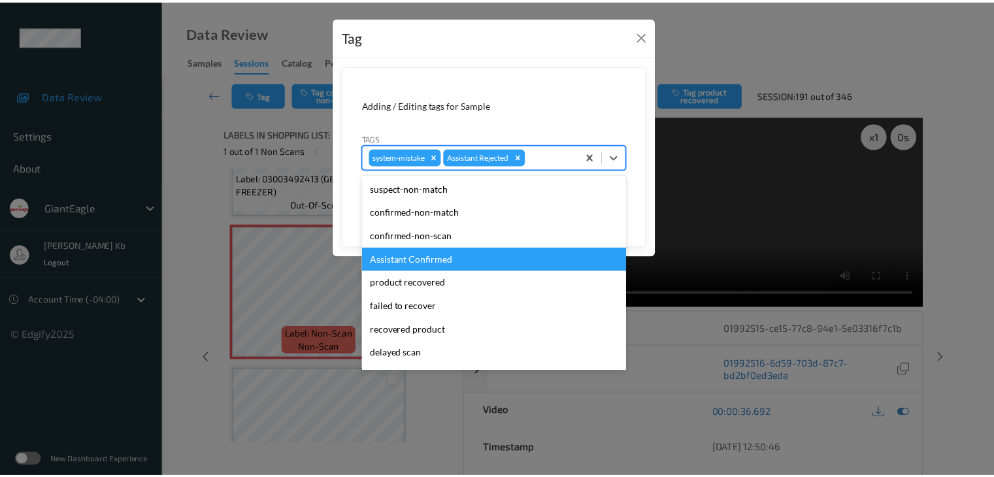
scroll to position [65, 0]
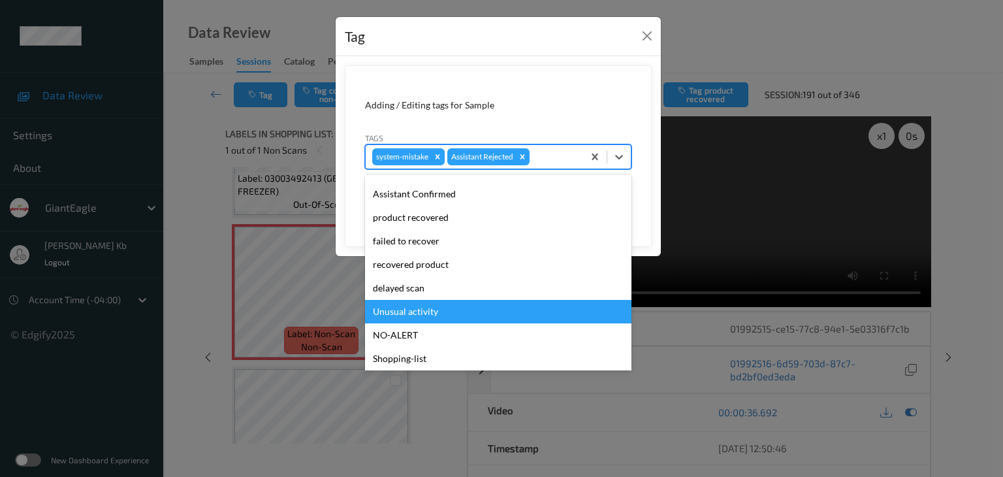
click at [410, 314] on div "Unusual activity" at bounding box center [498, 312] width 267 height 24
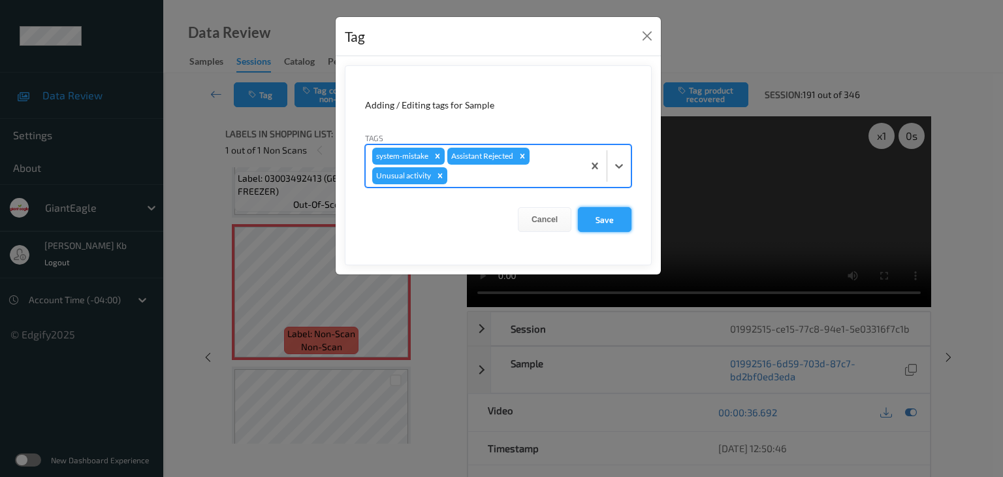
click at [602, 217] on button "Save" at bounding box center [605, 219] width 54 height 25
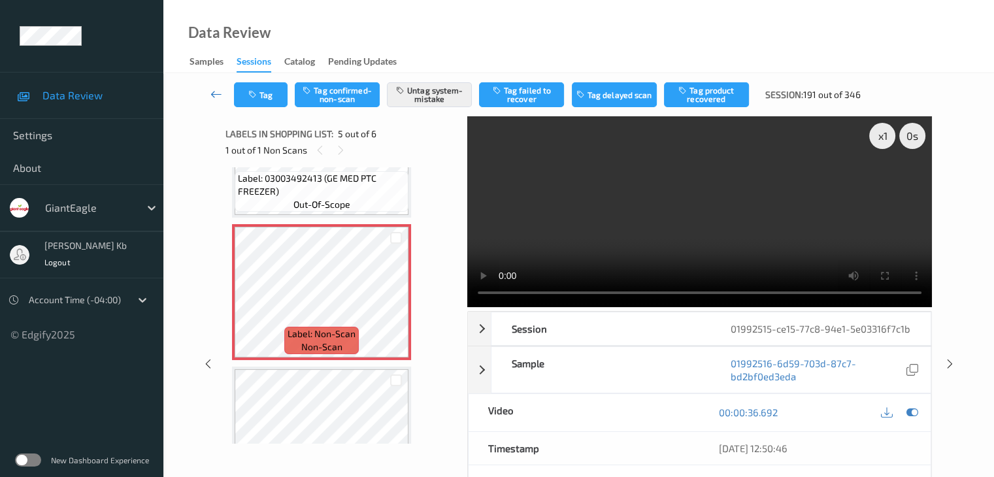
click at [219, 95] on icon at bounding box center [216, 94] width 12 height 13
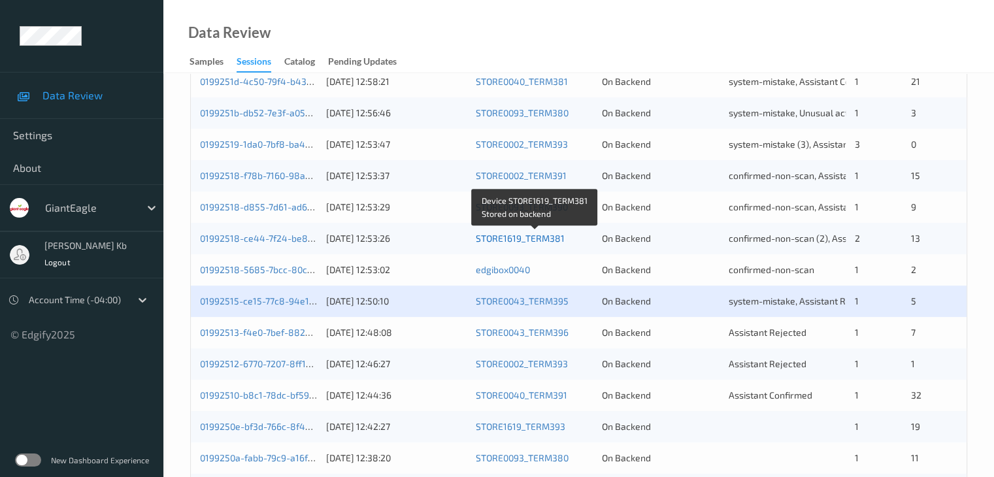
scroll to position [457, 0]
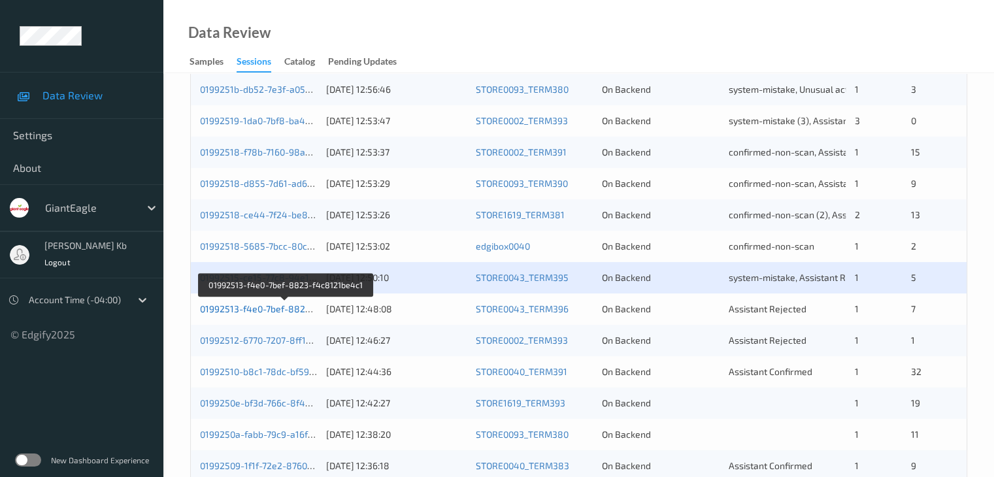
click at [258, 308] on link "01992513-f4e0-7bef-8823-f4c8121be4c1" at bounding box center [286, 308] width 172 height 11
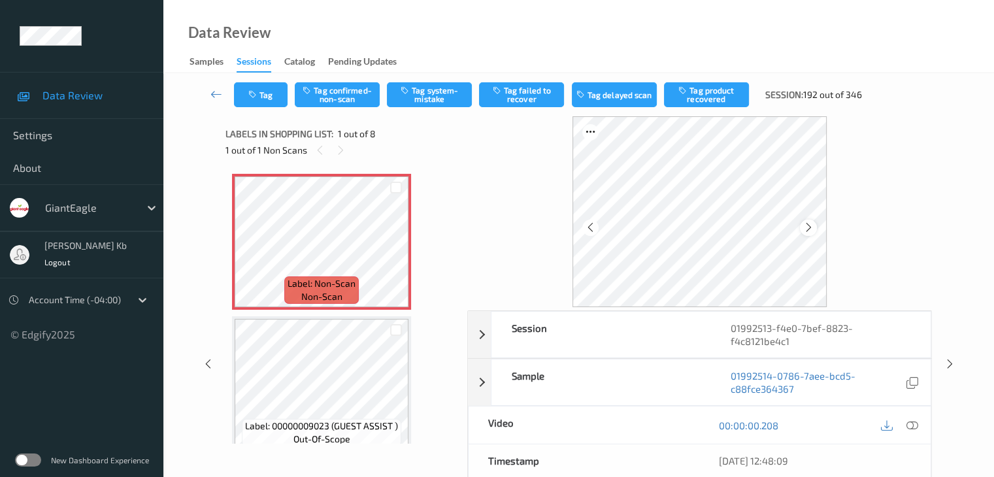
click at [814, 225] on div at bounding box center [808, 227] width 16 height 16
click at [913, 419] on icon at bounding box center [911, 425] width 12 height 12
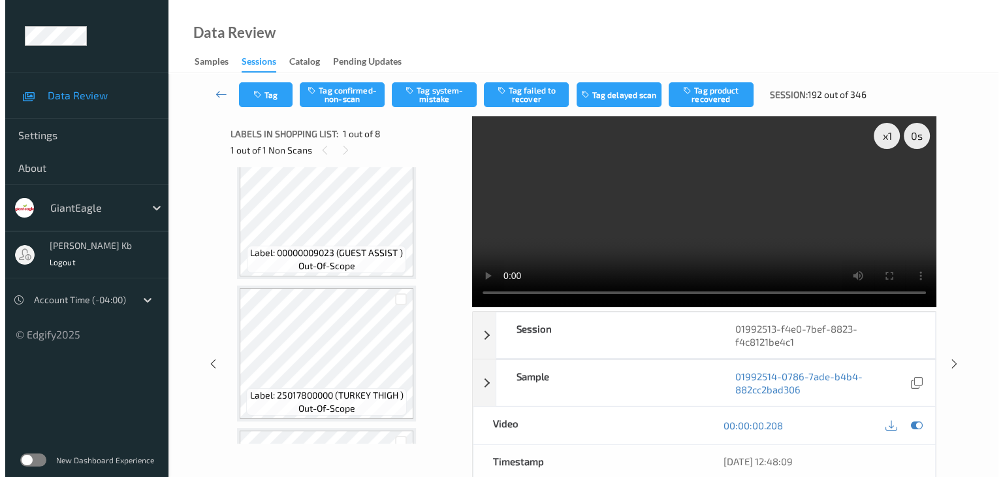
scroll to position [196, 0]
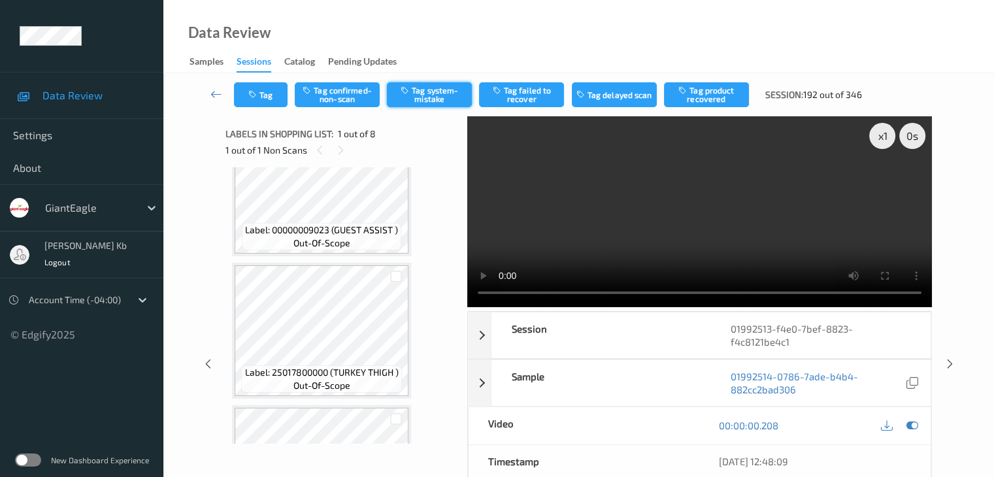
click at [436, 95] on button "Tag system-mistake" at bounding box center [429, 94] width 85 height 25
click at [274, 93] on button "Tag" at bounding box center [261, 94] width 54 height 25
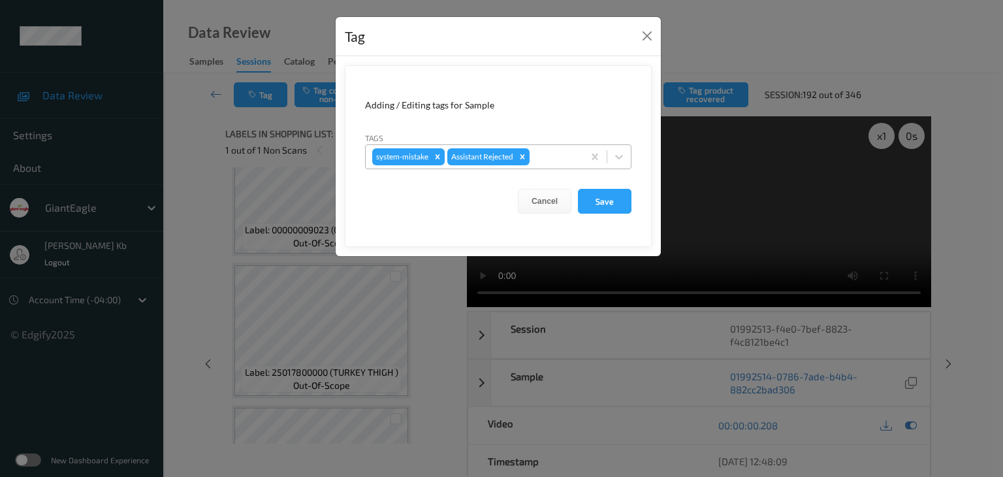
click at [552, 155] on div at bounding box center [554, 157] width 44 height 16
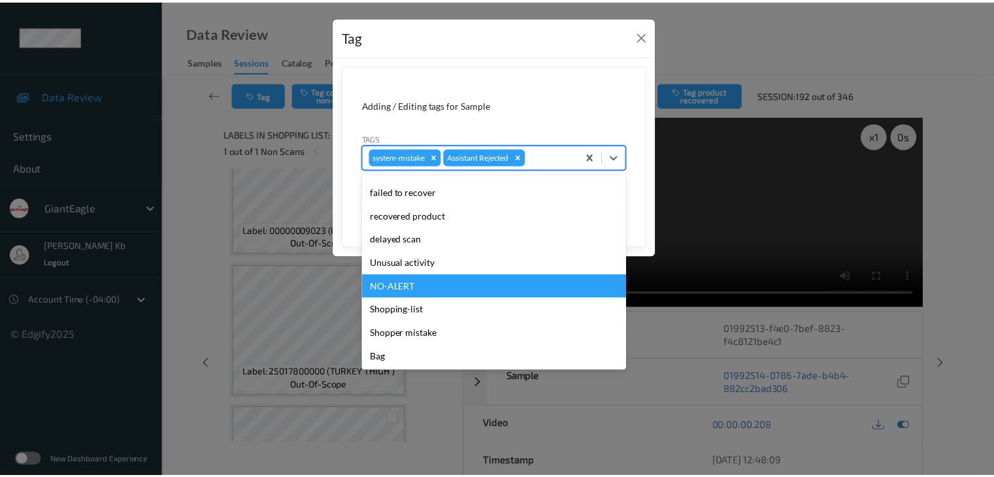
scroll to position [115, 0]
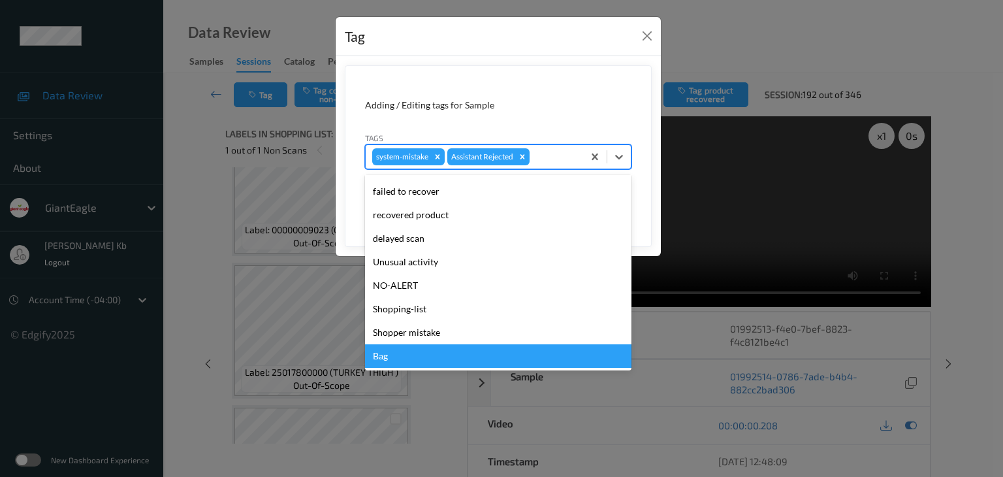
click at [389, 356] on div "Bag" at bounding box center [498, 356] width 267 height 24
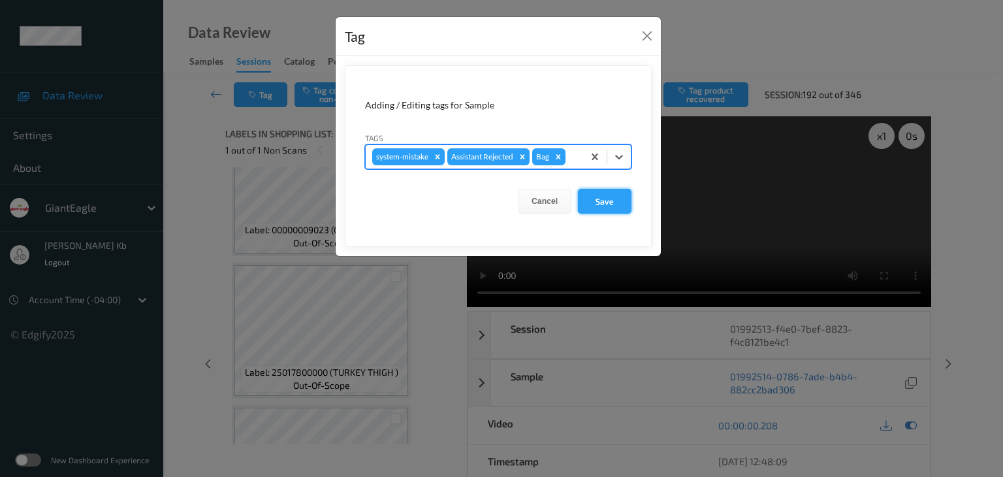
click at [598, 197] on button "Save" at bounding box center [605, 201] width 54 height 25
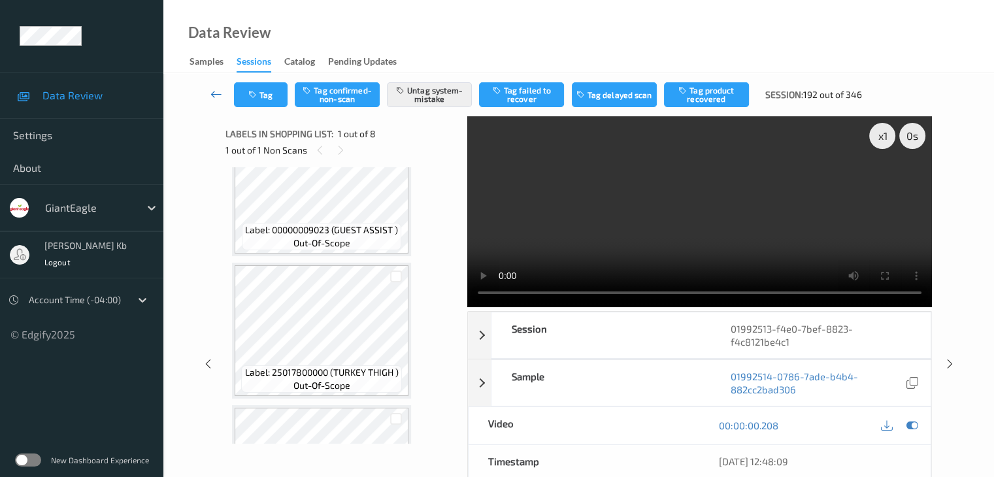
click at [218, 97] on icon at bounding box center [216, 94] width 12 height 13
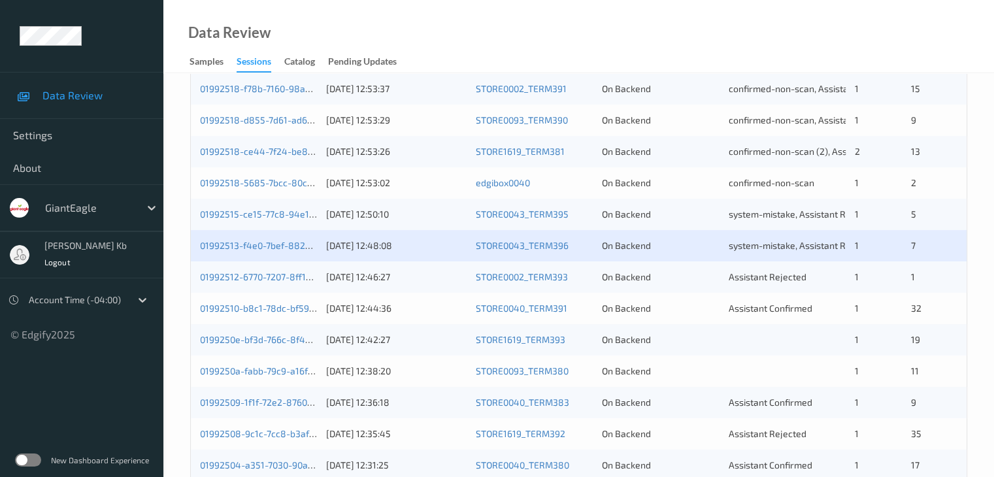
scroll to position [523, 0]
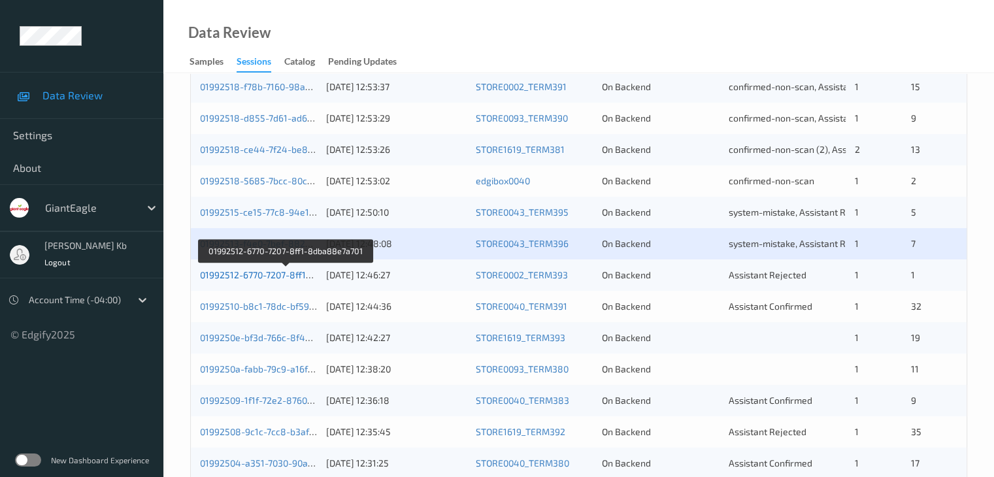
click at [259, 275] on link "01992512-6770-7207-8ff1-8dba88e7a701" at bounding box center [286, 274] width 172 height 11
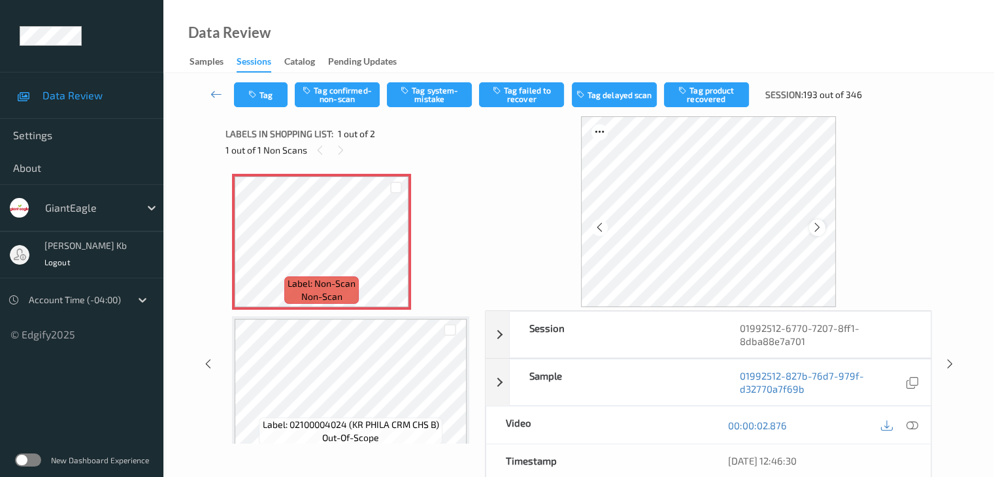
click at [817, 226] on icon at bounding box center [816, 227] width 11 height 12
click at [912, 424] on icon at bounding box center [911, 425] width 12 height 12
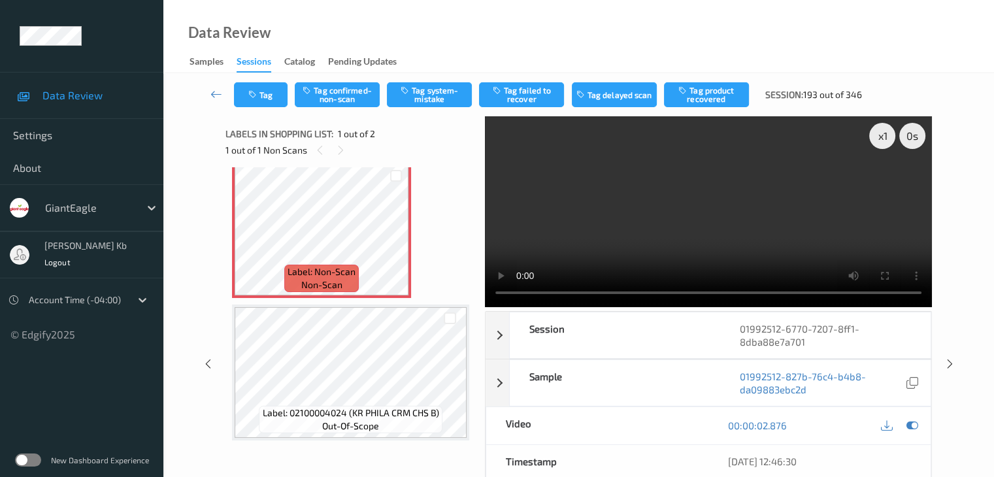
scroll to position [15, 0]
click at [444, 89] on button "Tag system-mistake" at bounding box center [429, 94] width 85 height 25
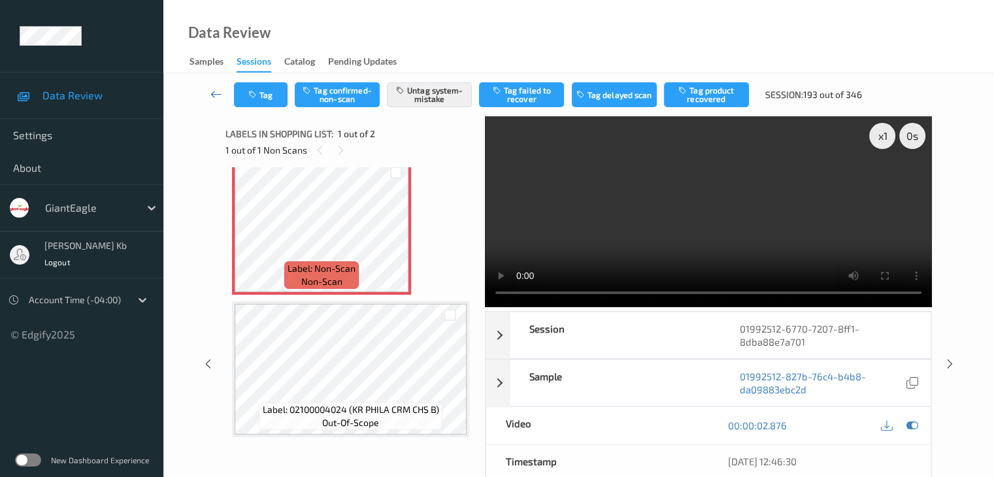
click at [217, 93] on icon at bounding box center [216, 94] width 12 height 13
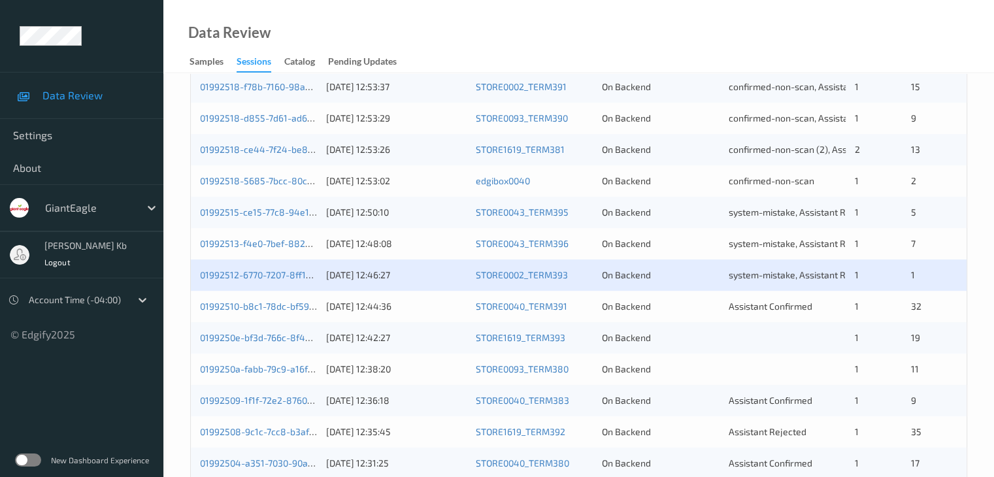
scroll to position [588, 0]
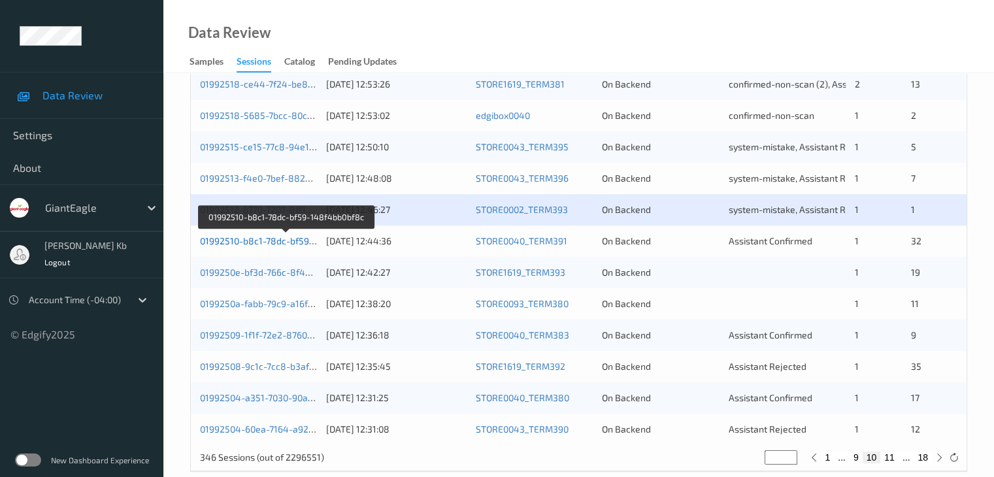
click at [260, 241] on link "01992510-b8c1-78dc-bf59-148f4bb0bf8c" at bounding box center [286, 240] width 172 height 11
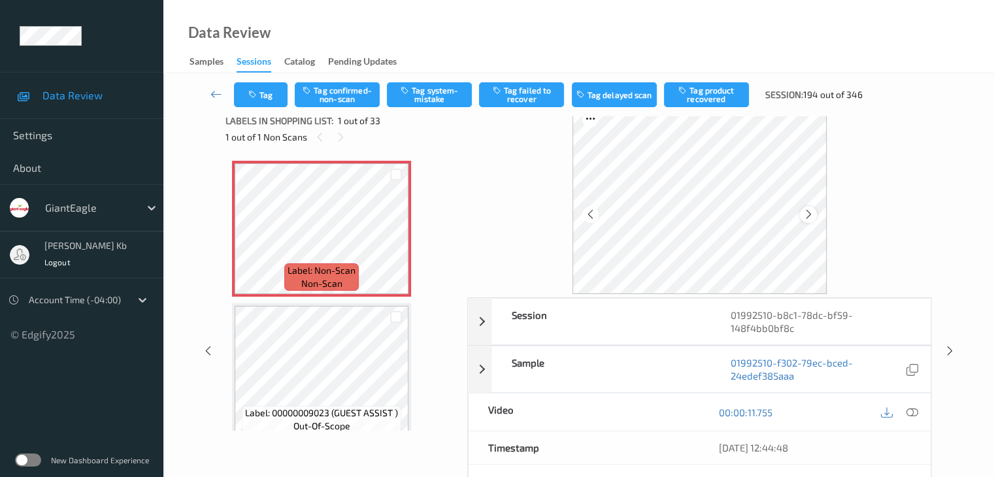
click at [809, 215] on icon at bounding box center [808, 214] width 11 height 12
click at [807, 210] on icon at bounding box center [808, 214] width 11 height 12
click at [913, 413] on icon at bounding box center [911, 412] width 12 height 12
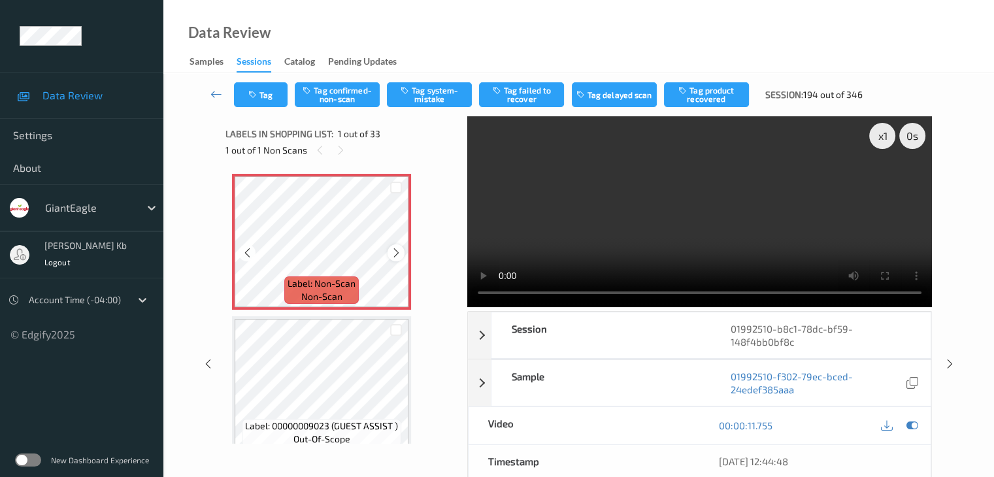
click at [394, 253] on icon at bounding box center [396, 253] width 11 height 12
click at [398, 248] on icon at bounding box center [396, 253] width 11 height 12
click at [430, 95] on button "Tag system-mistake" at bounding box center [429, 94] width 85 height 25
click at [270, 95] on button "Tag" at bounding box center [261, 94] width 54 height 25
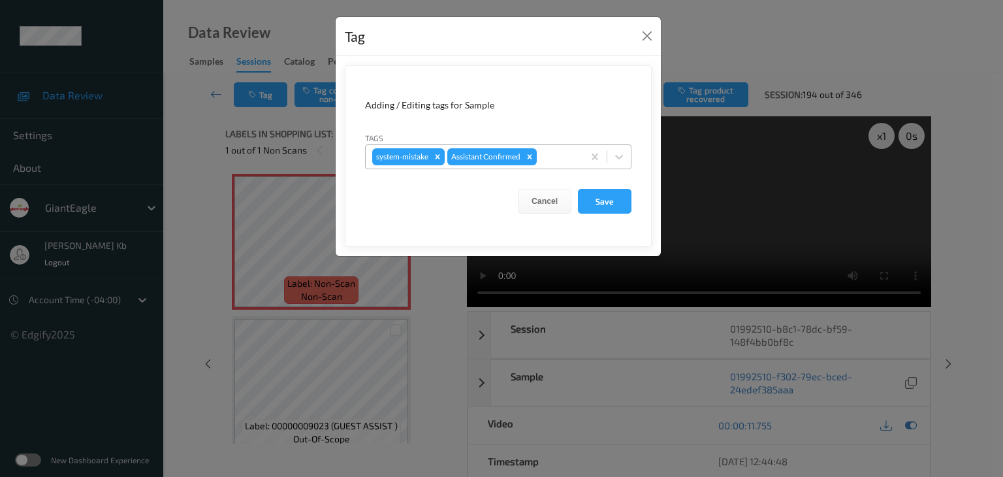
click at [560, 154] on div at bounding box center [558, 157] width 37 height 16
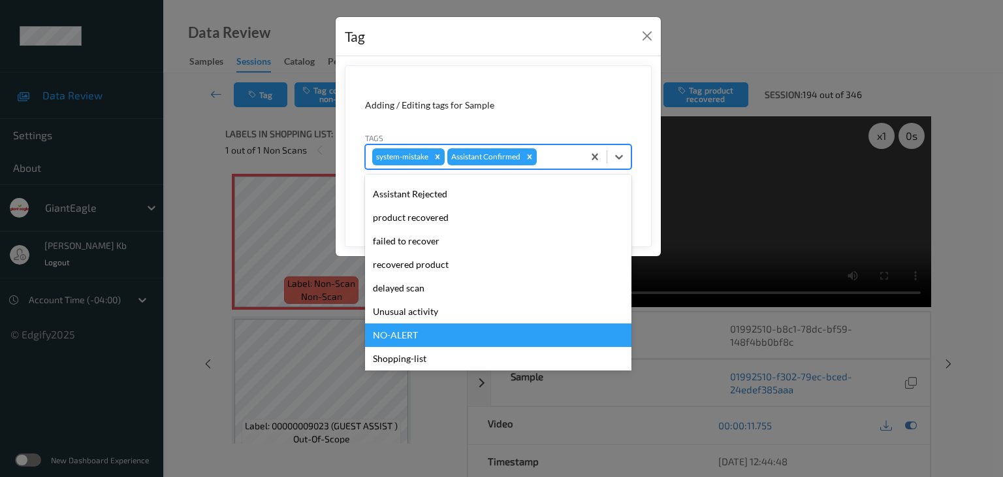
scroll to position [115, 0]
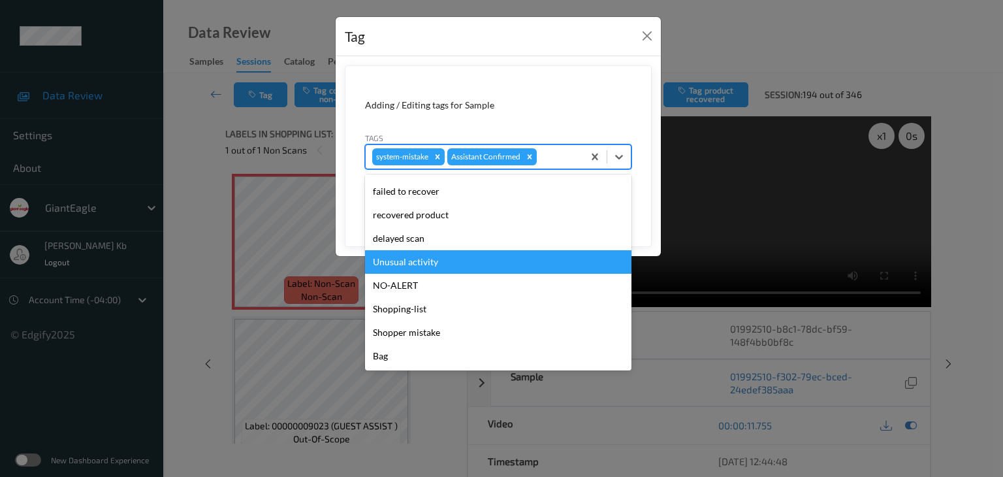
click at [432, 263] on div "Unusual activity" at bounding box center [498, 262] width 267 height 24
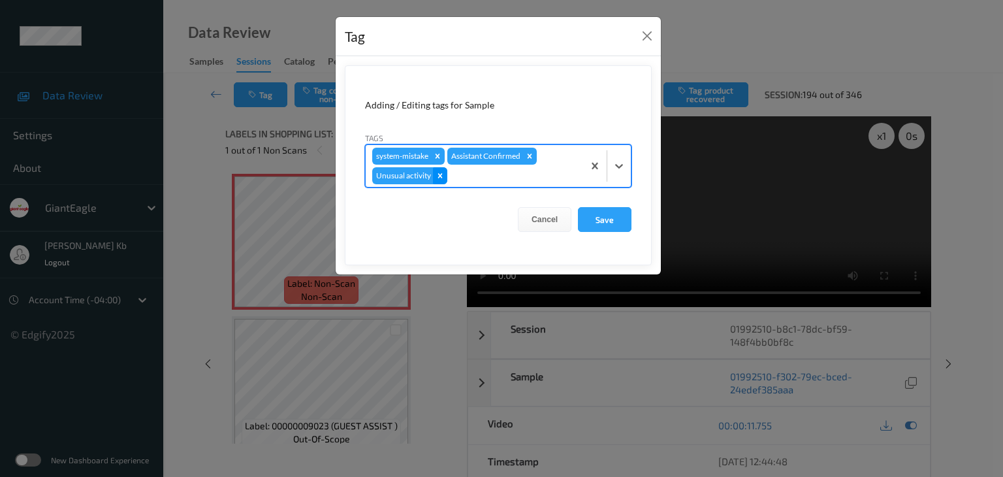
click at [441, 176] on icon "Remove Unusual activity" at bounding box center [440, 175] width 5 height 5
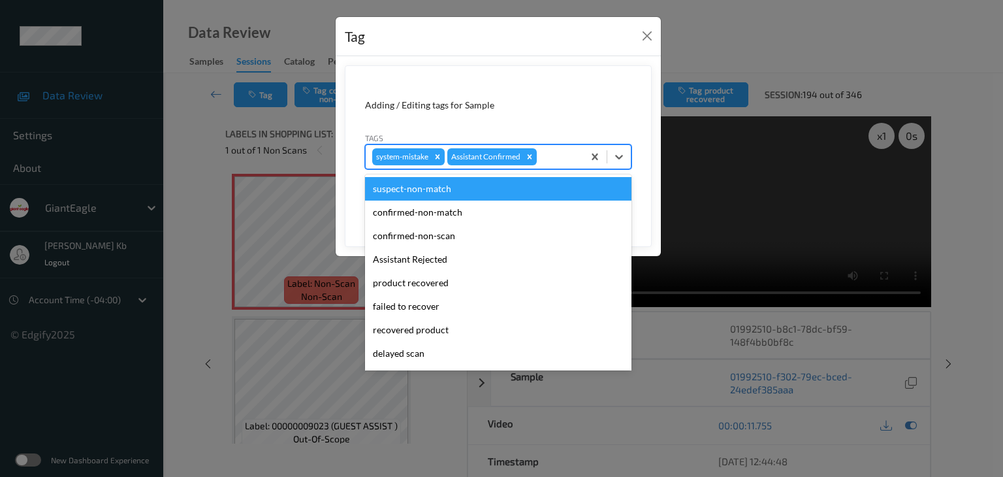
click at [551, 154] on div at bounding box center [558, 157] width 37 height 16
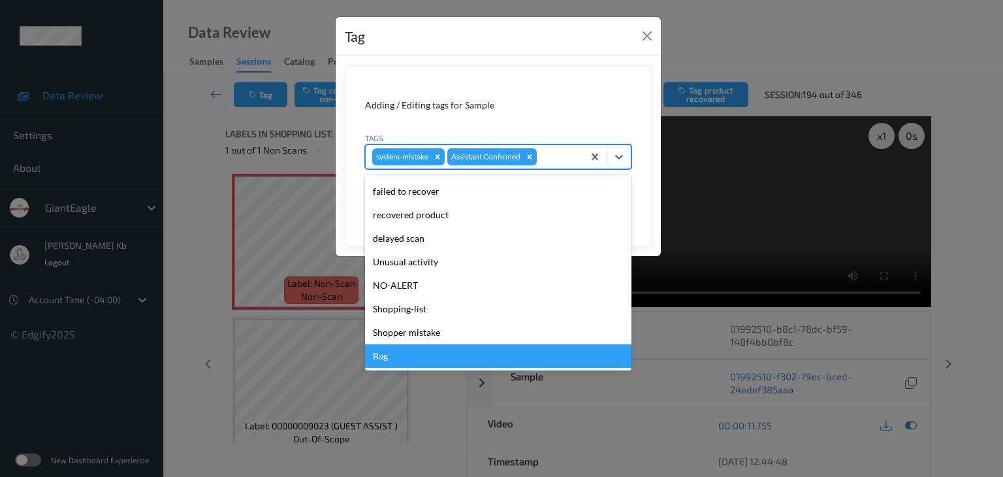
click at [405, 353] on div "Bag" at bounding box center [498, 356] width 267 height 24
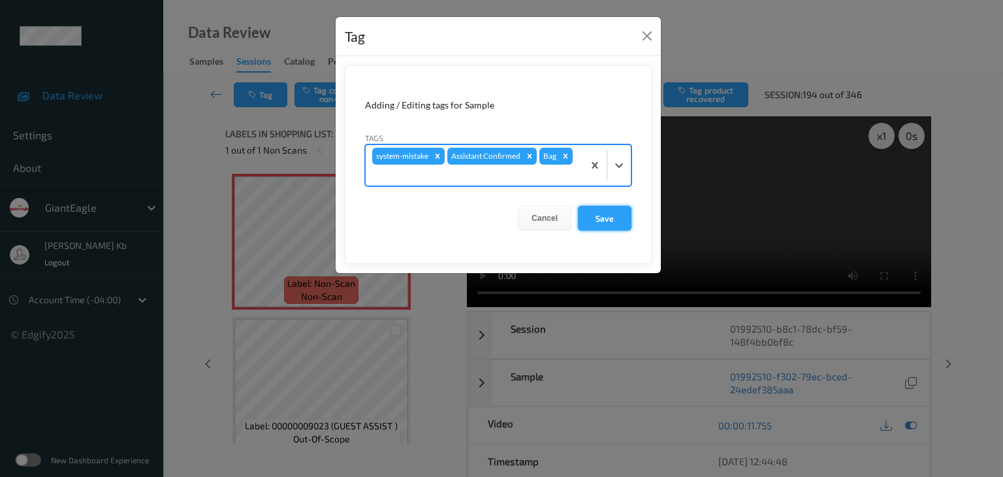
click at [604, 217] on button "Save" at bounding box center [605, 218] width 54 height 25
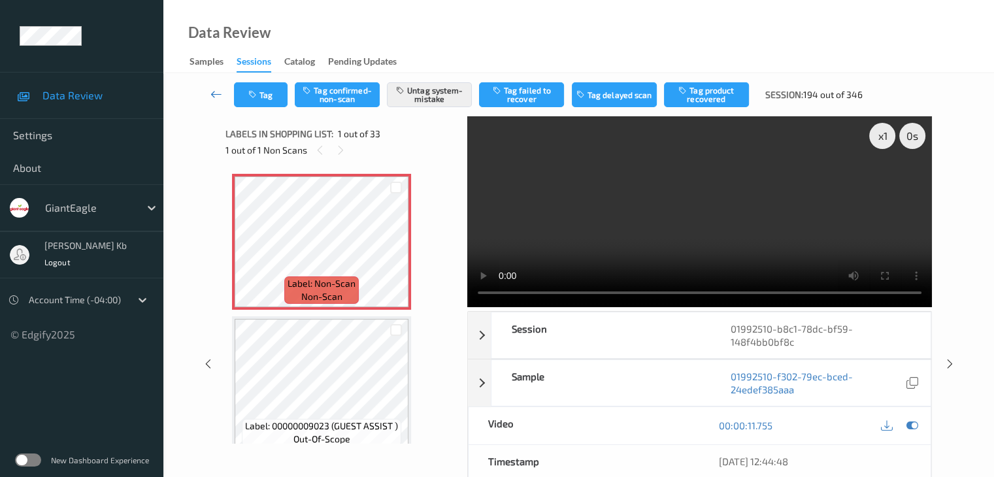
click at [218, 94] on icon at bounding box center [216, 94] width 12 height 13
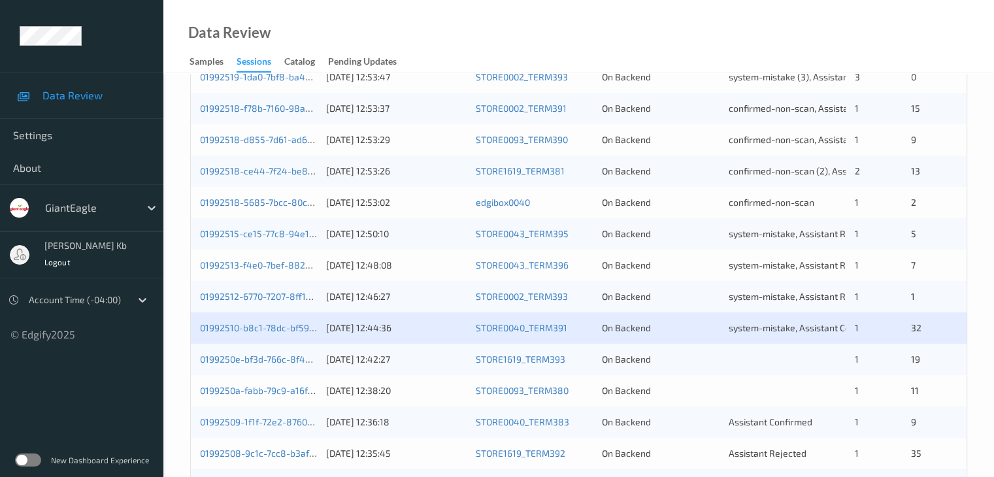
scroll to position [588, 0]
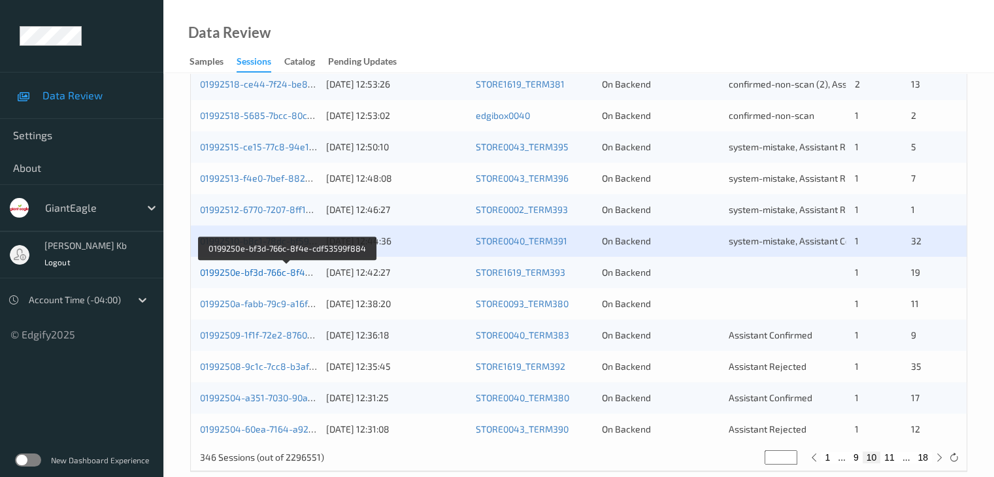
click at [264, 272] on link "0199250e-bf3d-766c-8f4e-cdf53599f884" at bounding box center [287, 272] width 174 height 11
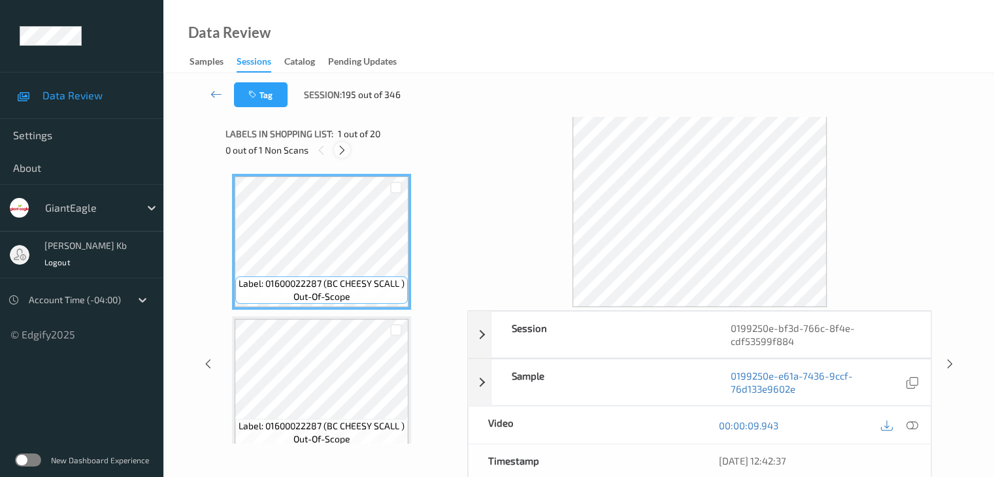
click at [342, 150] on icon at bounding box center [341, 150] width 11 height 12
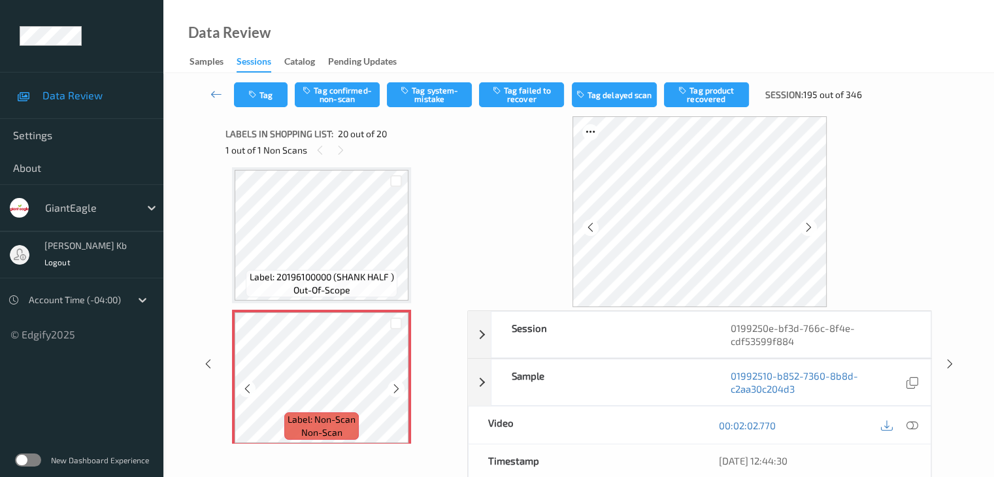
scroll to position [2578, 0]
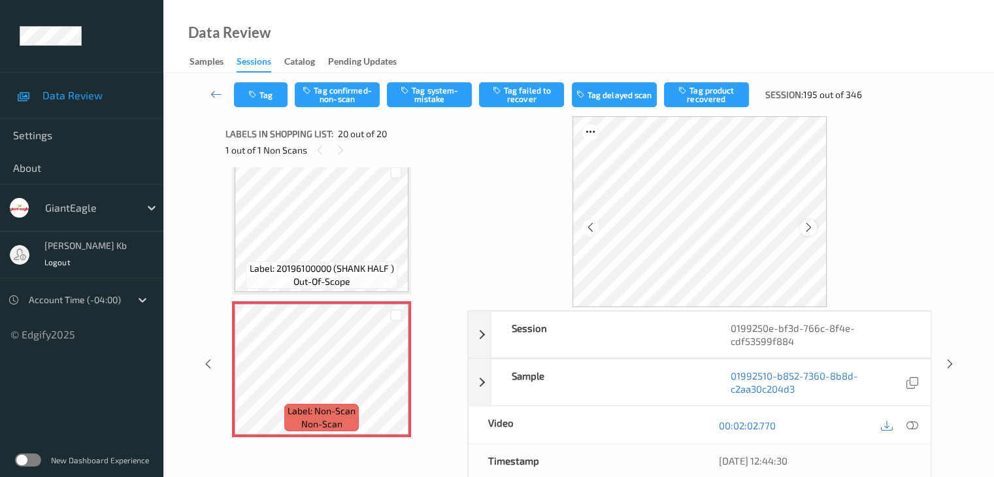
click at [811, 225] on icon at bounding box center [808, 227] width 11 height 12
click at [911, 427] on icon at bounding box center [911, 425] width 12 height 12
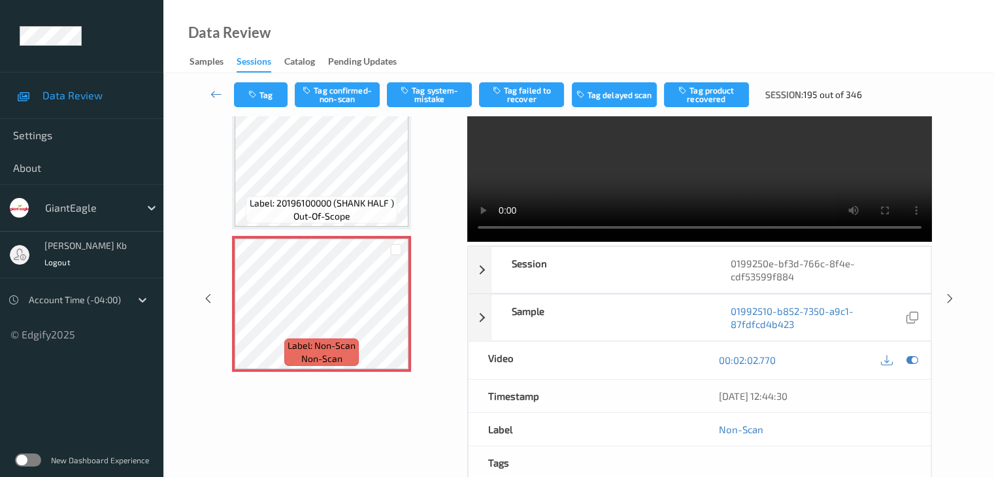
scroll to position [0, 0]
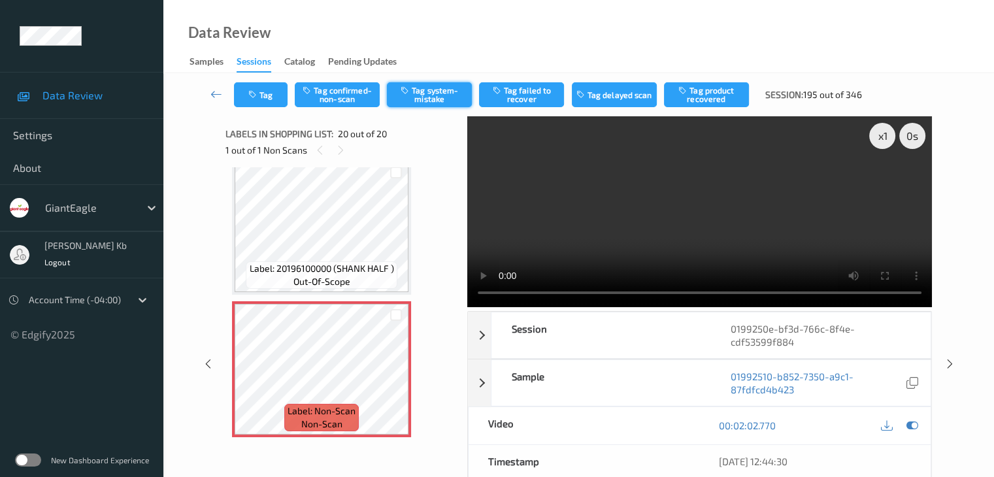
click at [438, 93] on button "Tag system-mistake" at bounding box center [429, 94] width 85 height 25
click at [221, 92] on icon at bounding box center [216, 94] width 12 height 13
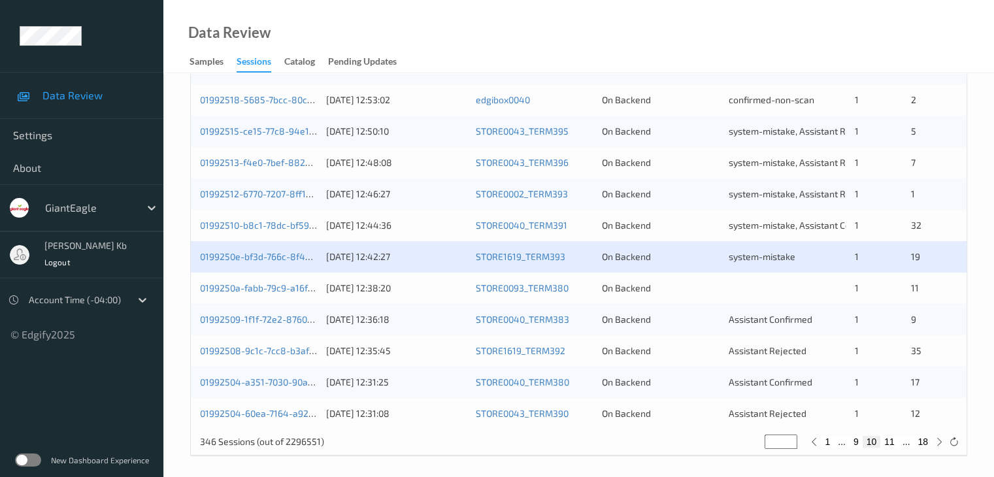
scroll to position [609, 0]
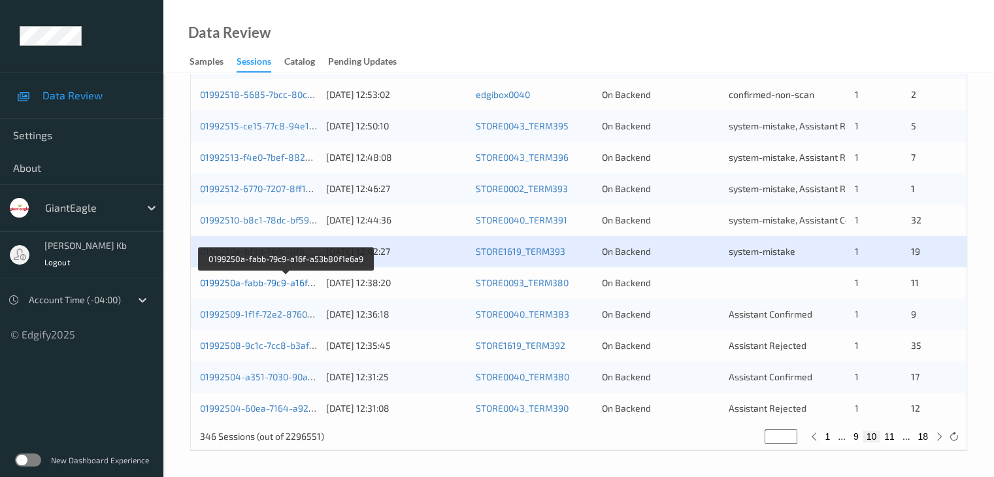
click at [286, 285] on link "0199250a-fabb-79c9-a16f-a53b80f1e6a9" at bounding box center [286, 282] width 172 height 11
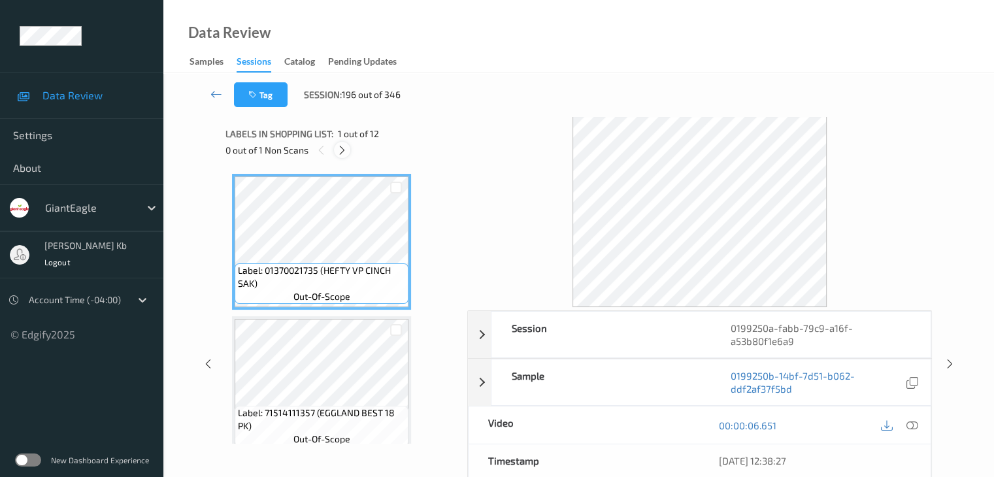
click at [340, 148] on icon at bounding box center [341, 150] width 11 height 12
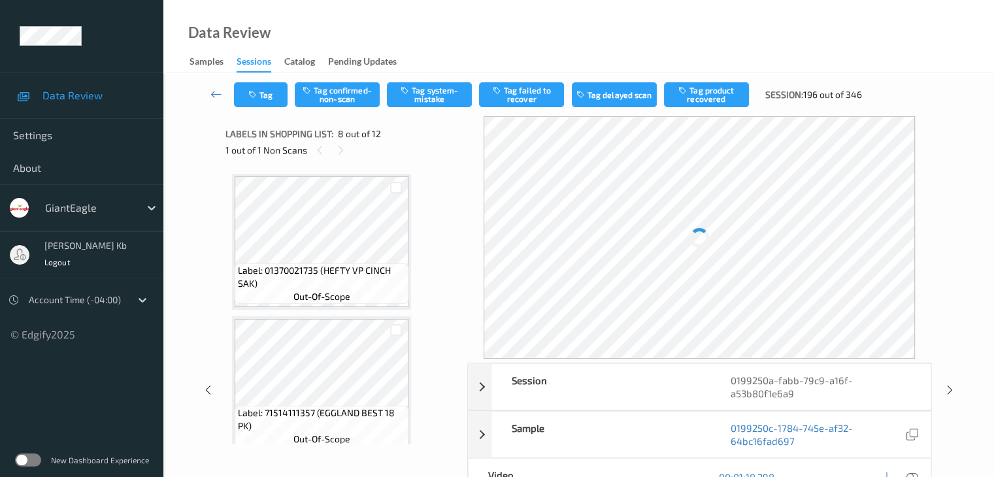
scroll to position [861, 0]
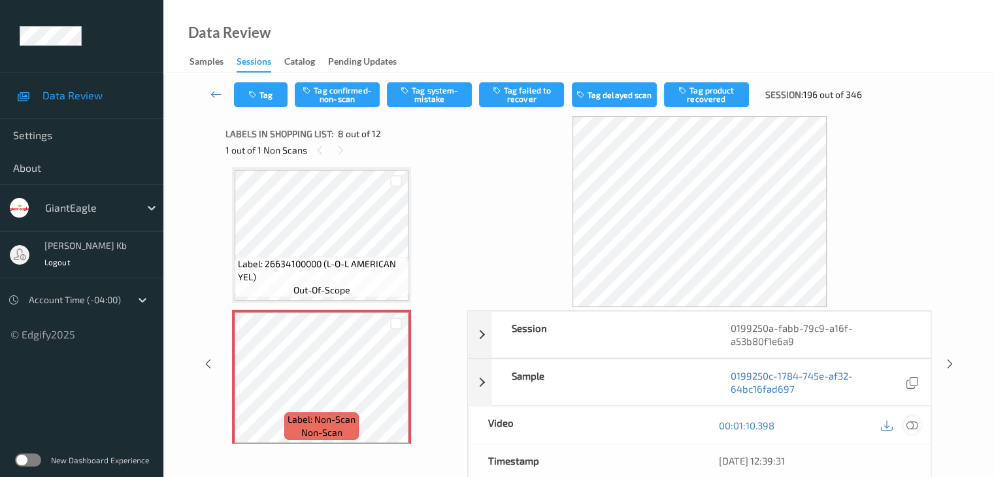
click at [913, 425] on icon at bounding box center [911, 425] width 12 height 12
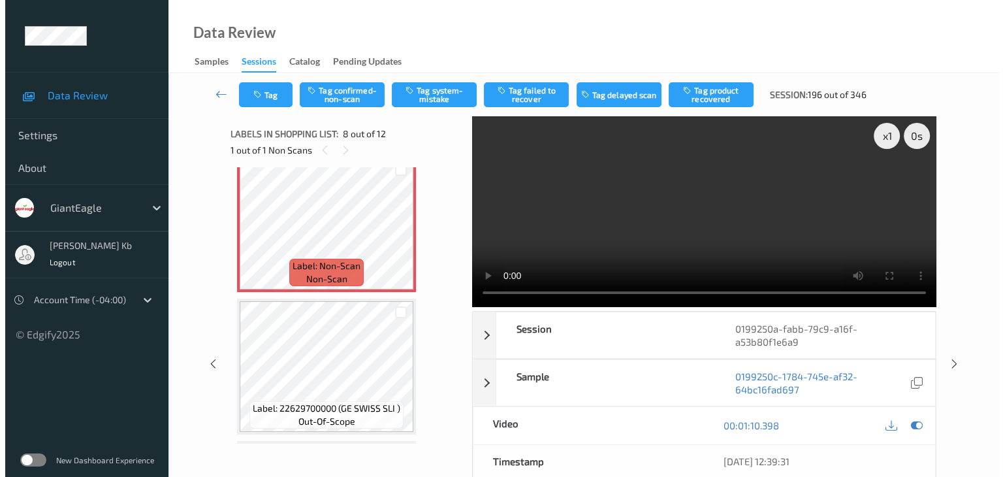
scroll to position [992, 0]
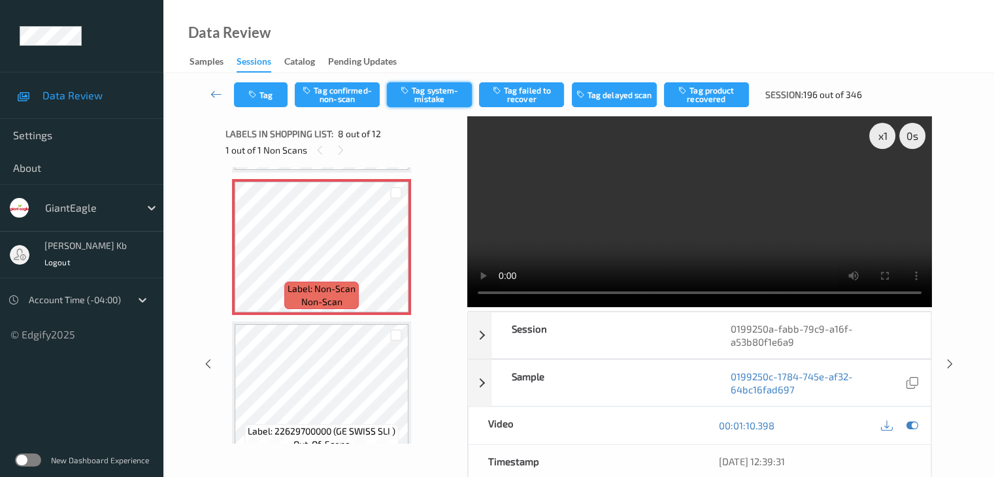
click at [439, 92] on button "Tag system-mistake" at bounding box center [429, 94] width 85 height 25
click at [266, 95] on button "Tag" at bounding box center [261, 94] width 54 height 25
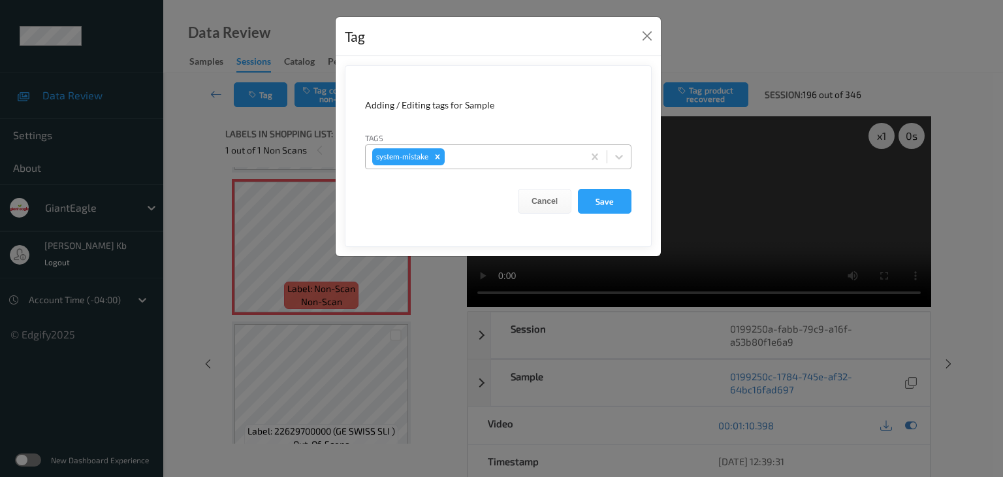
click at [489, 158] on div at bounding box center [511, 157] width 129 height 16
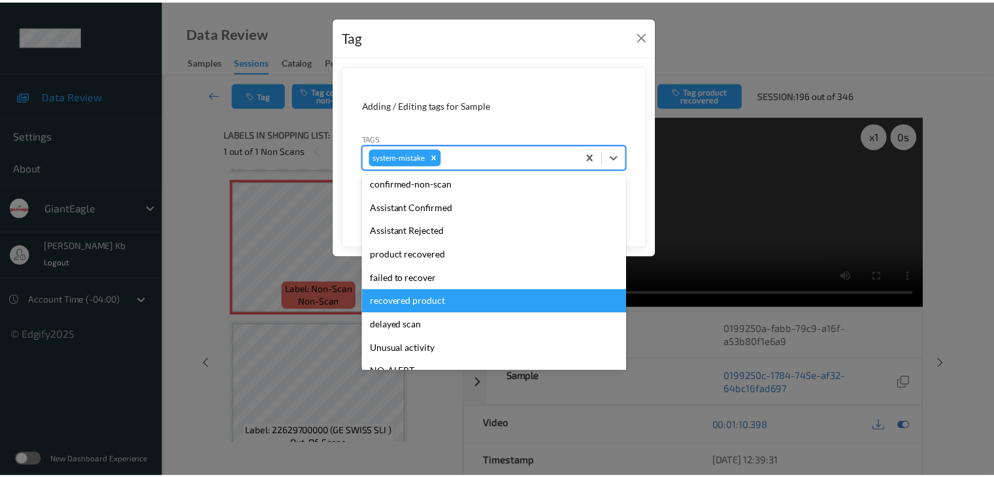
scroll to position [65, 0]
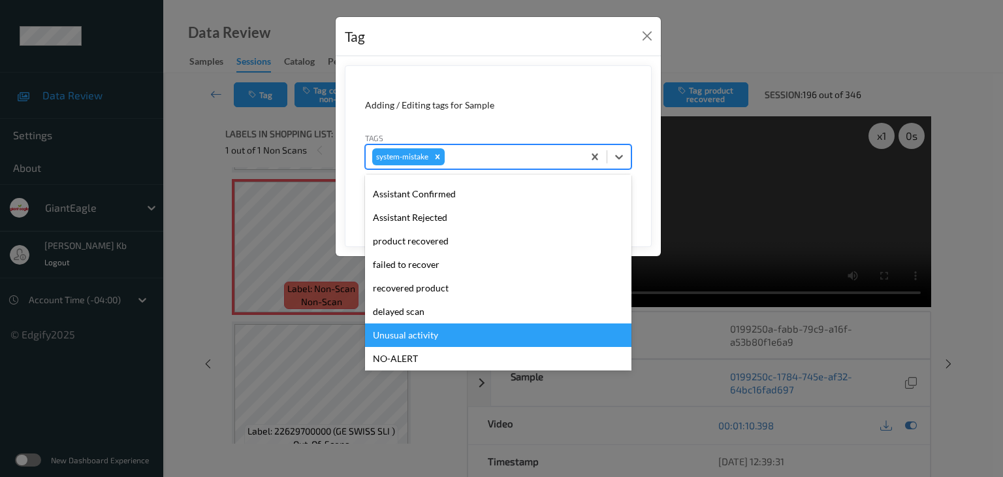
click at [402, 336] on div "Unusual activity" at bounding box center [498, 335] width 267 height 24
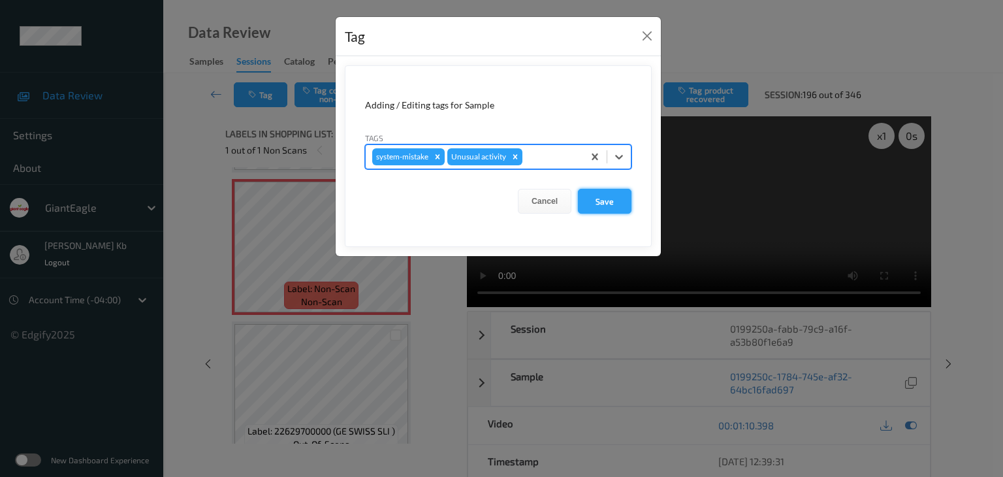
click at [611, 200] on button "Save" at bounding box center [605, 201] width 54 height 25
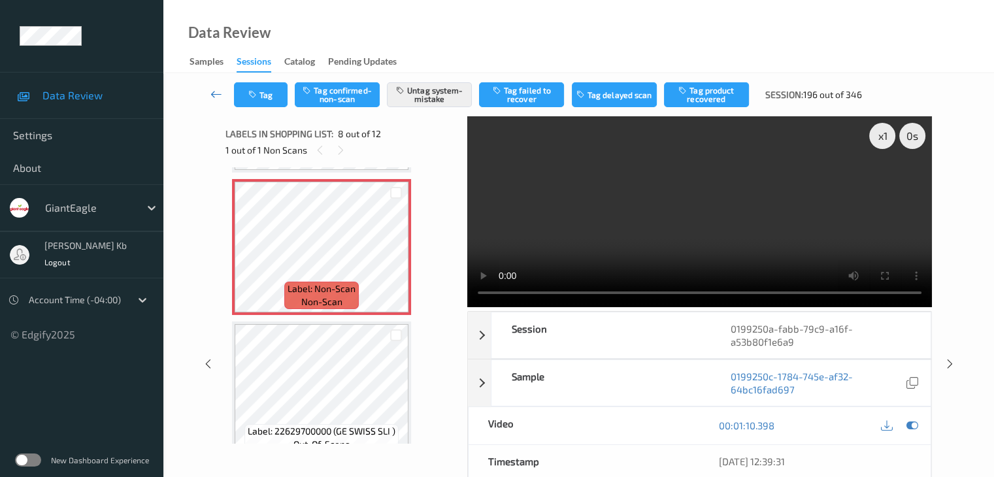
click at [214, 94] on icon at bounding box center [216, 94] width 12 height 13
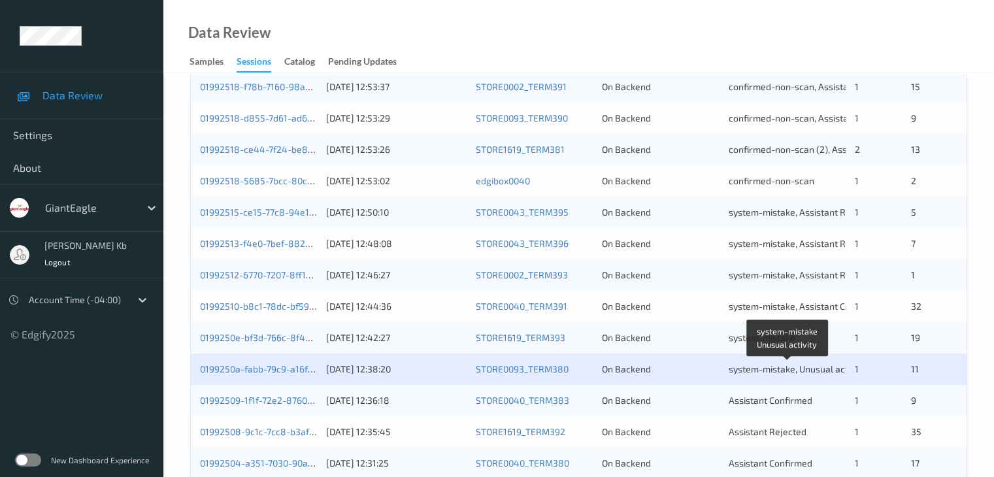
scroll to position [588, 0]
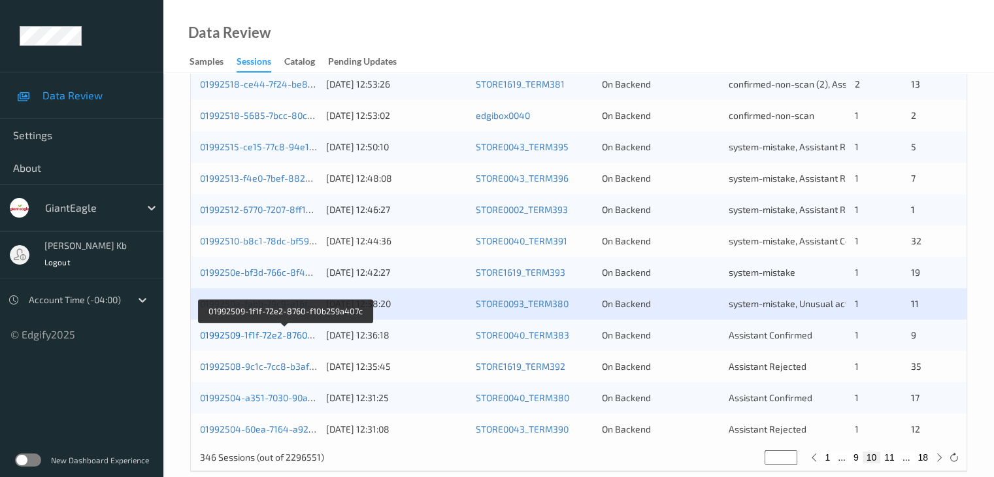
click at [267, 333] on link "01992509-1f1f-72e2-8760-f10b259a407c" at bounding box center [285, 334] width 170 height 11
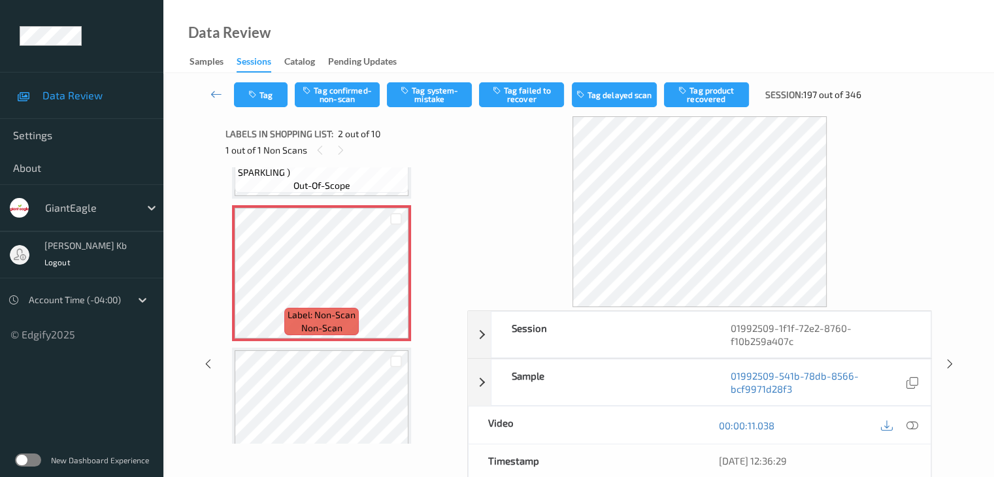
scroll to position [131, 0]
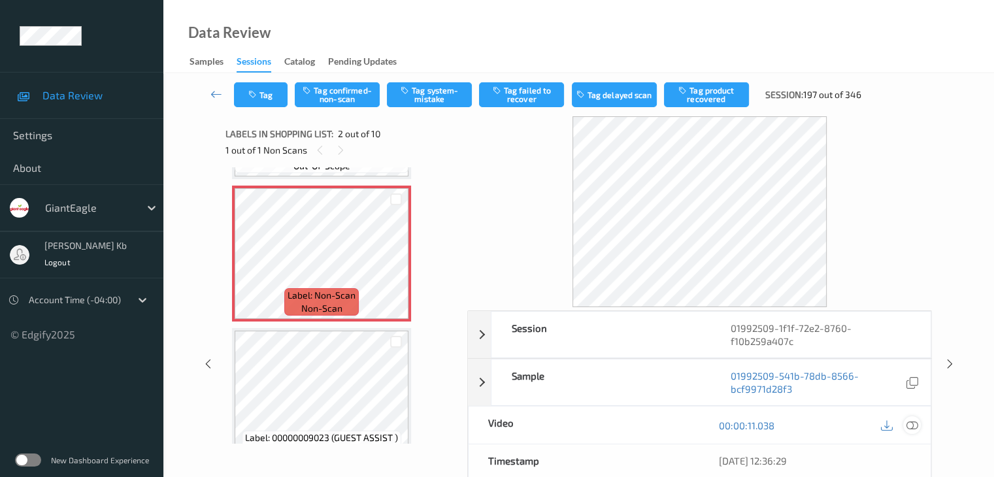
click at [916, 423] on icon at bounding box center [911, 425] width 12 height 12
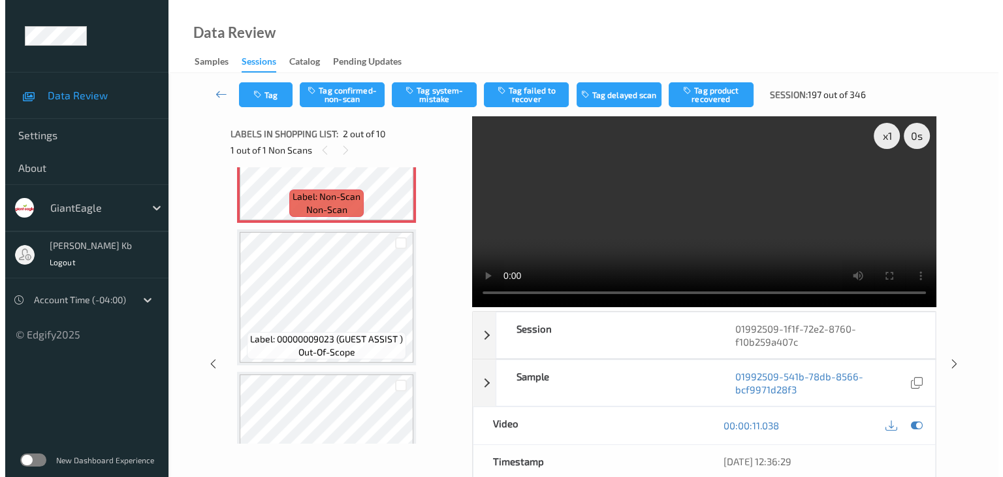
scroll to position [196, 0]
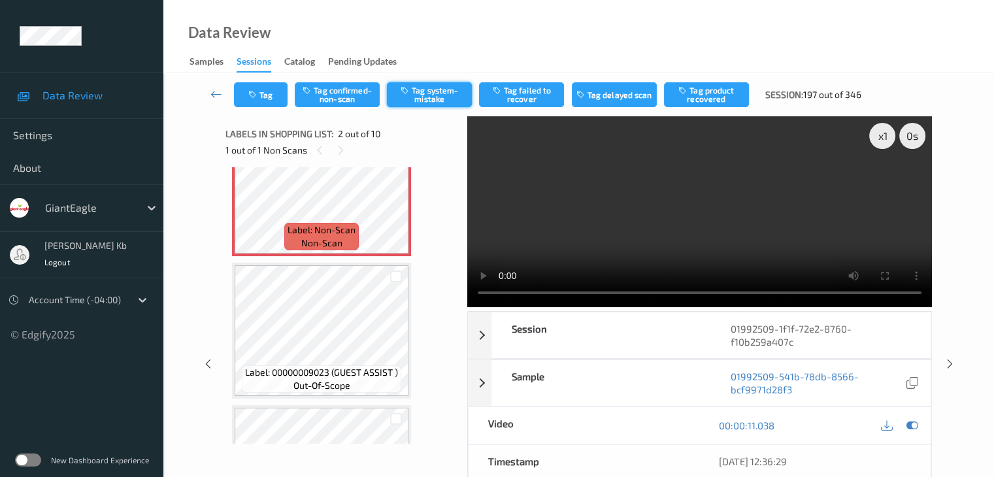
click at [423, 96] on button "Tag system-mistake" at bounding box center [429, 94] width 85 height 25
click at [272, 96] on button "Tag" at bounding box center [261, 94] width 54 height 25
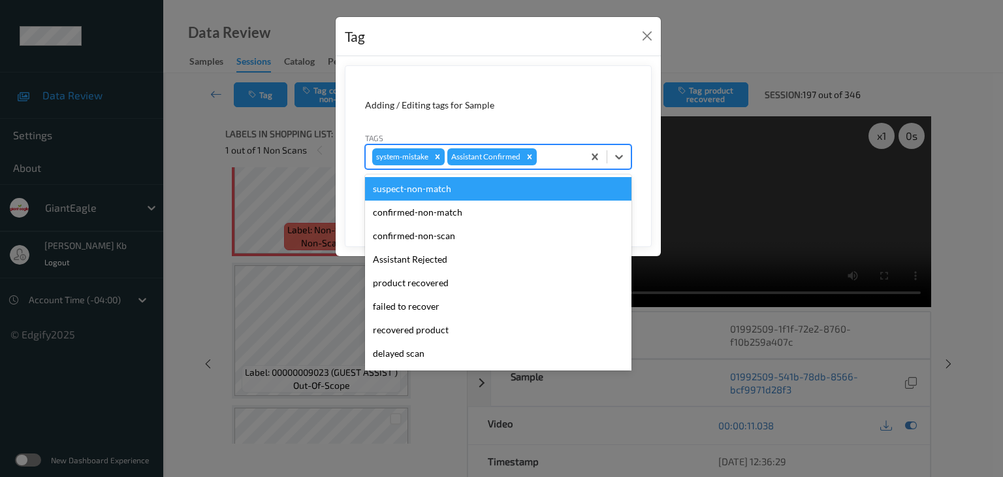
click at [556, 155] on div at bounding box center [558, 157] width 37 height 16
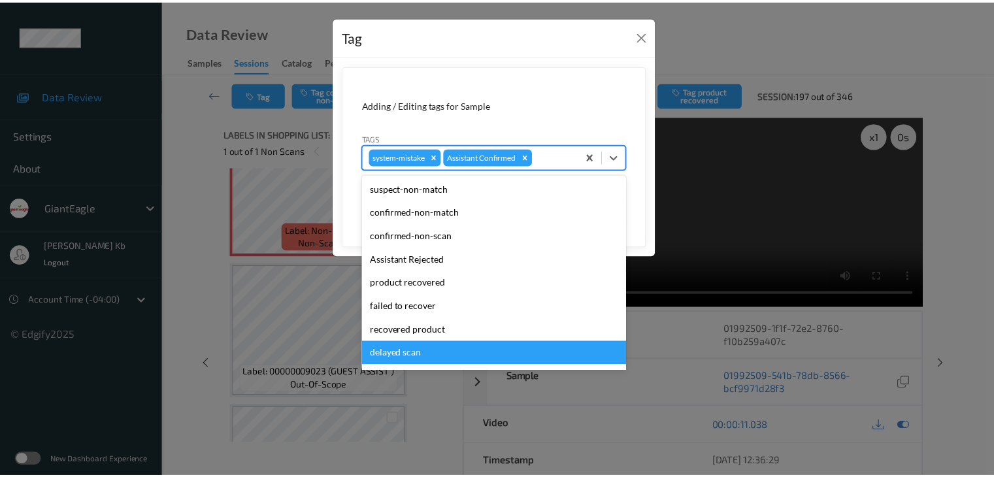
scroll to position [115, 0]
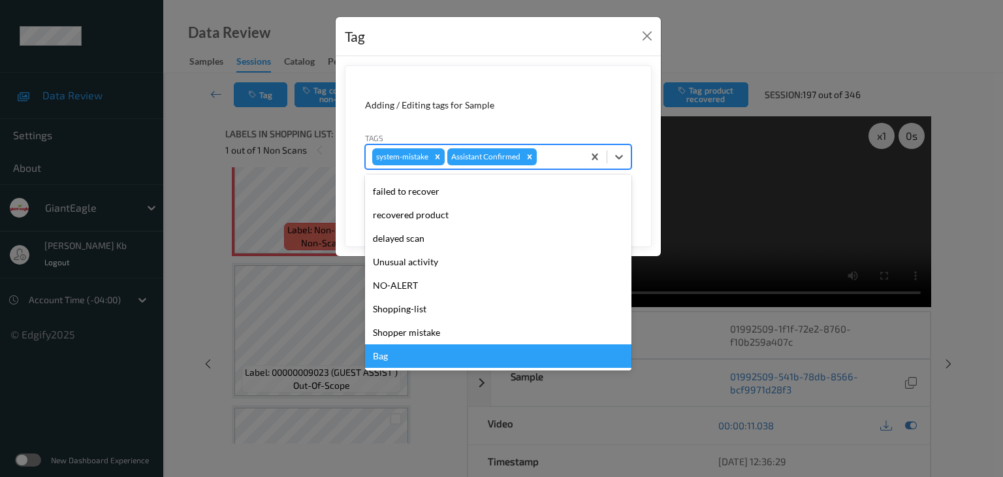
click at [400, 355] on div "Bag" at bounding box center [498, 356] width 267 height 24
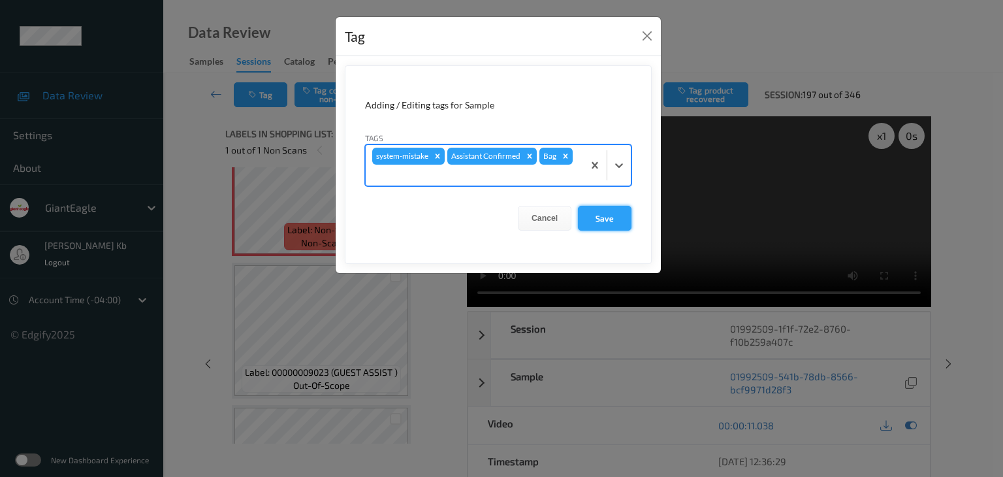
click at [605, 217] on button "Save" at bounding box center [605, 218] width 54 height 25
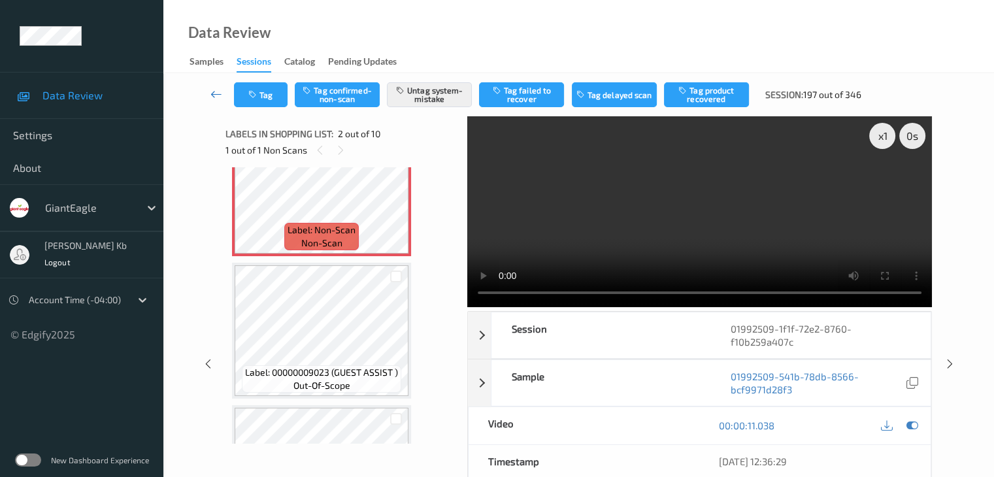
click at [219, 93] on icon at bounding box center [216, 94] width 12 height 13
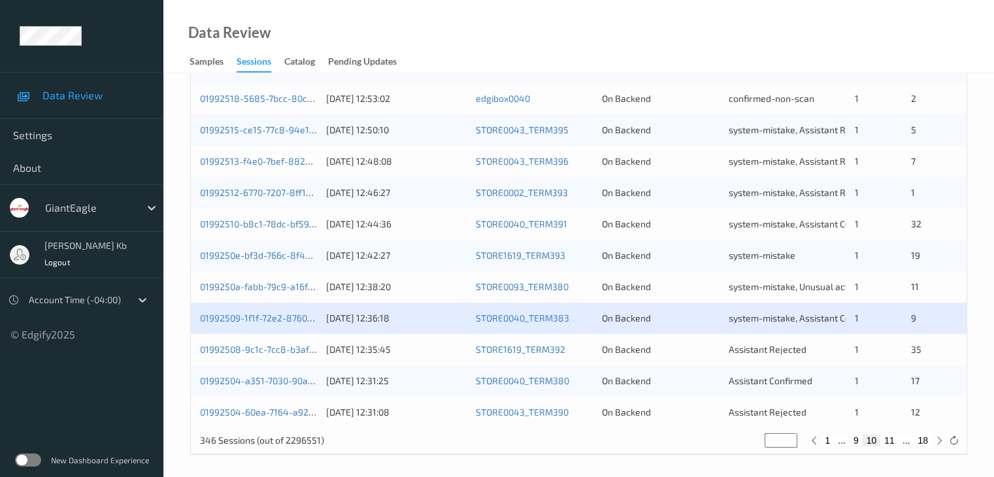
scroll to position [609, 0]
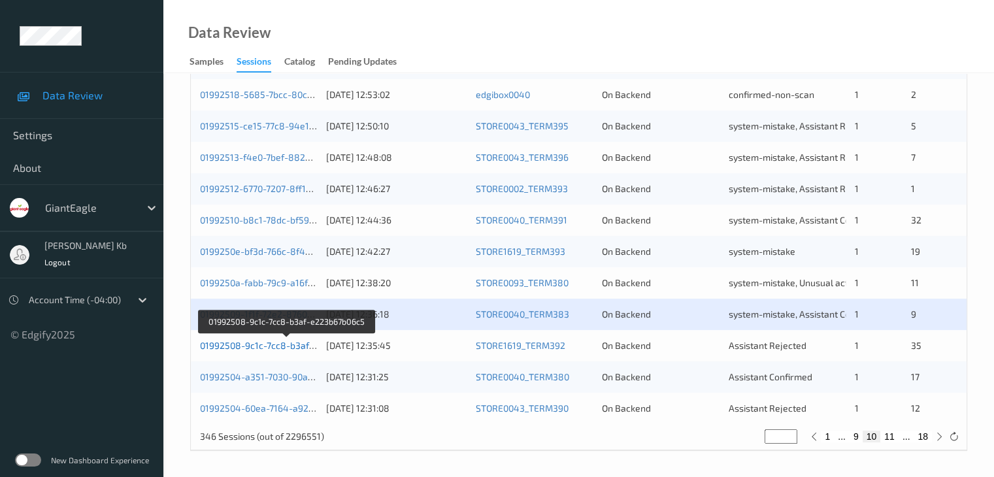
click at [282, 346] on link "01992508-9c1c-7cc8-b3af-e223b67b06c5" at bounding box center [287, 345] width 174 height 11
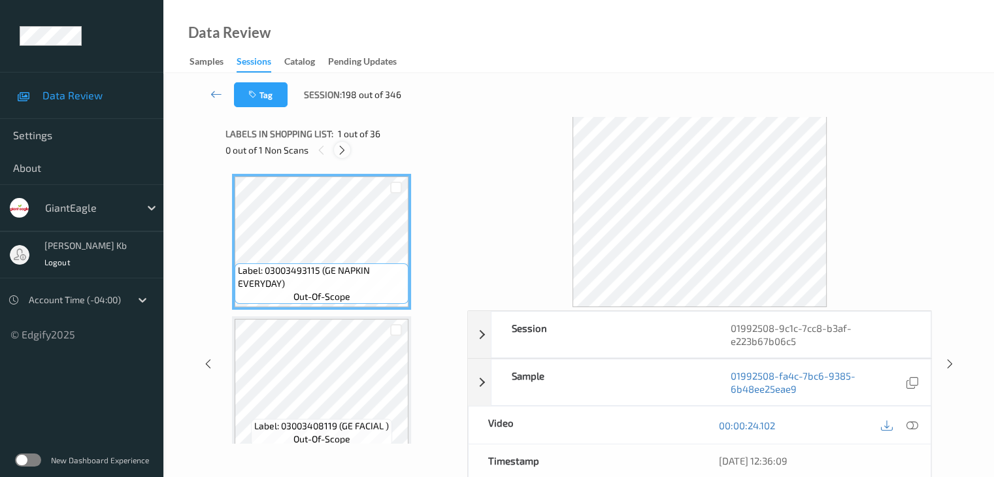
click at [344, 148] on icon at bounding box center [341, 150] width 11 height 12
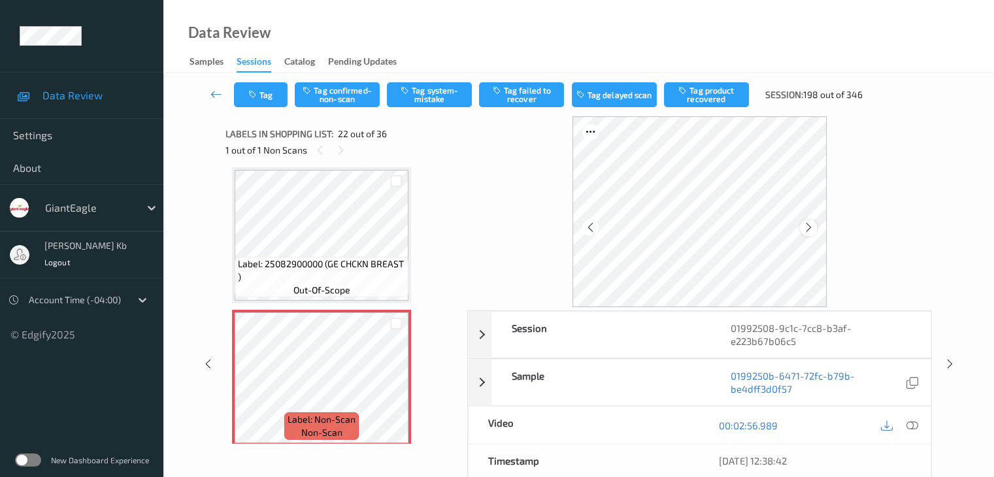
click at [807, 231] on icon at bounding box center [808, 227] width 11 height 12
click at [909, 424] on icon at bounding box center [911, 425] width 12 height 12
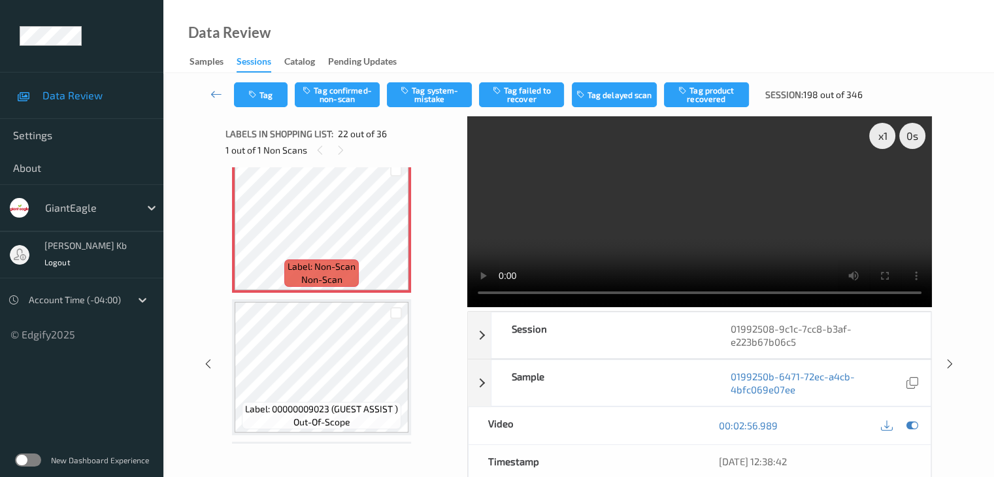
scroll to position [2985, 0]
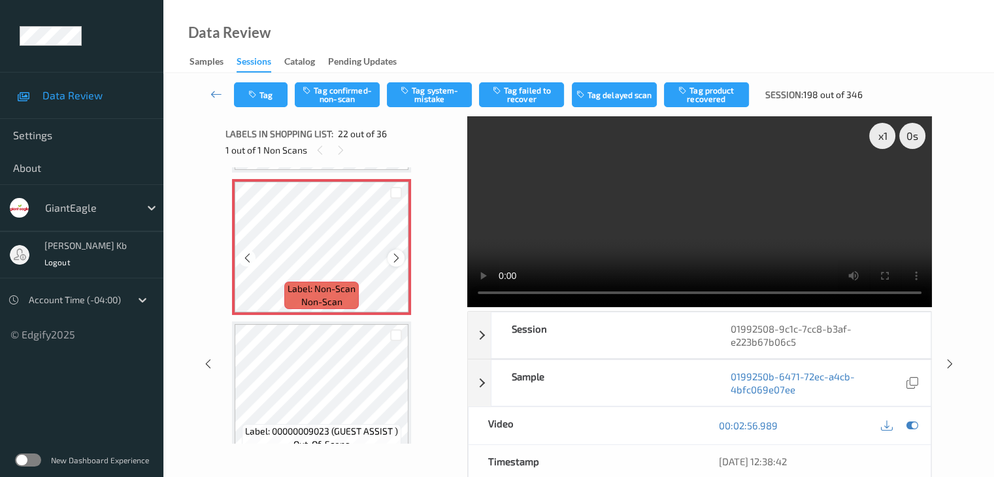
click at [394, 262] on icon at bounding box center [396, 258] width 11 height 12
click at [395, 257] on icon at bounding box center [396, 258] width 11 height 12
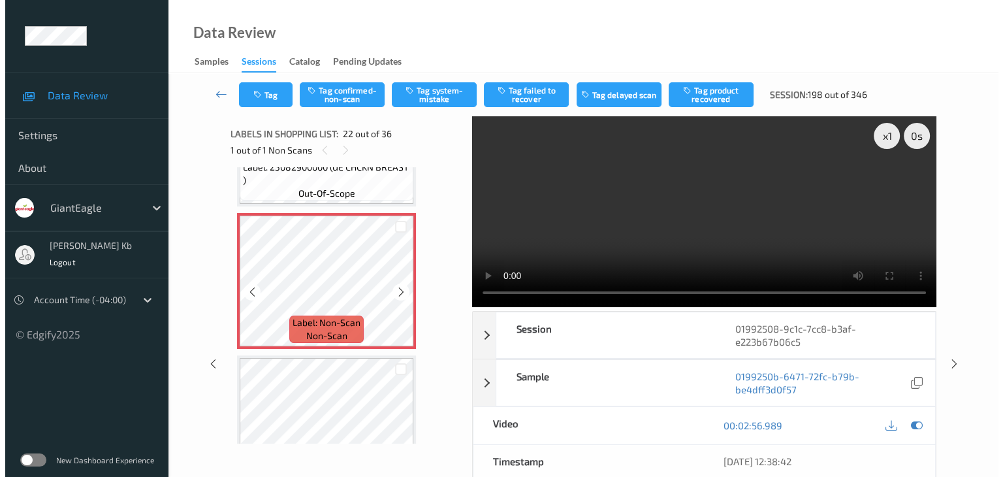
scroll to position [2920, 0]
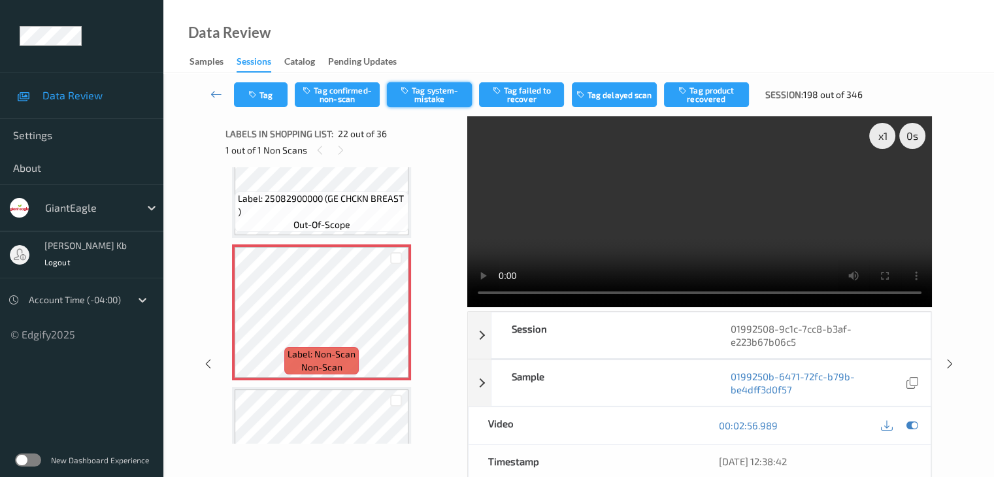
click at [434, 97] on button "Tag system-mistake" at bounding box center [429, 94] width 85 height 25
click at [277, 92] on button "Tag" at bounding box center [261, 94] width 54 height 25
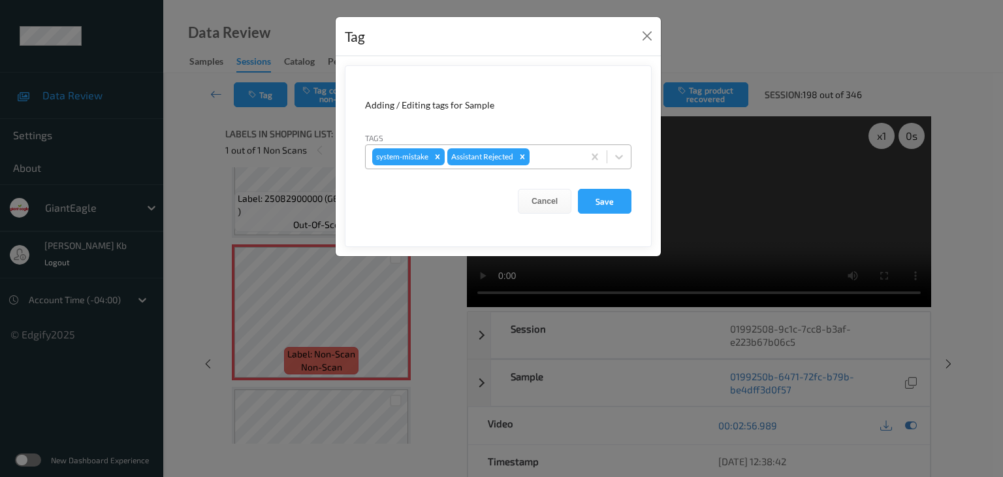
click at [543, 155] on div at bounding box center [554, 157] width 44 height 16
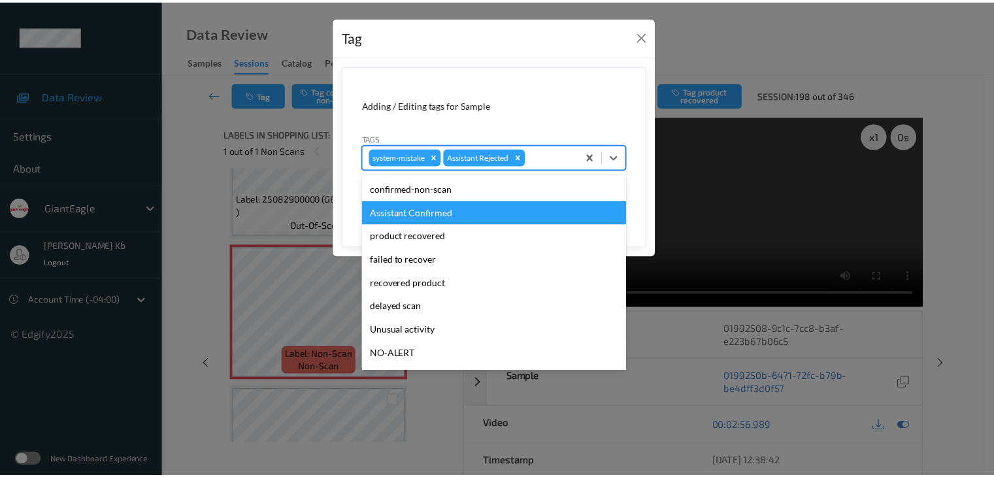
scroll to position [65, 0]
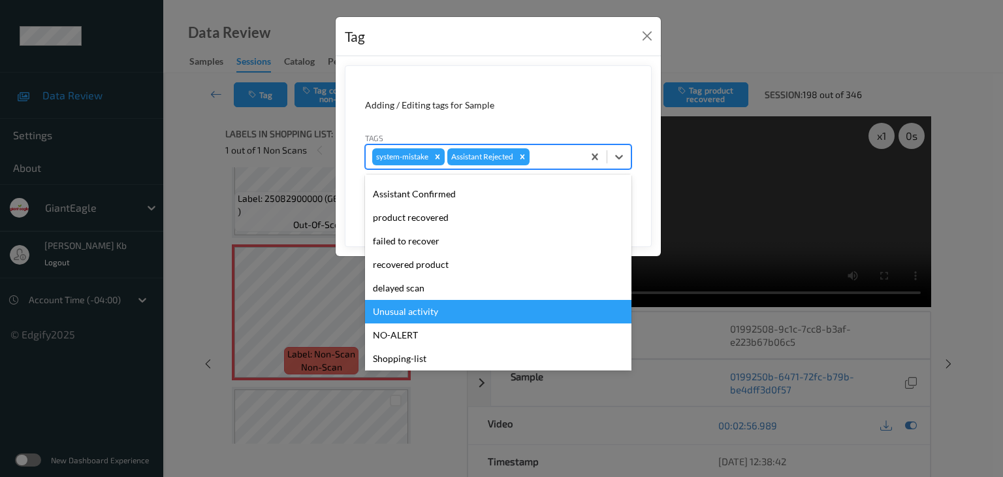
click at [429, 310] on div "Unusual activity" at bounding box center [498, 312] width 267 height 24
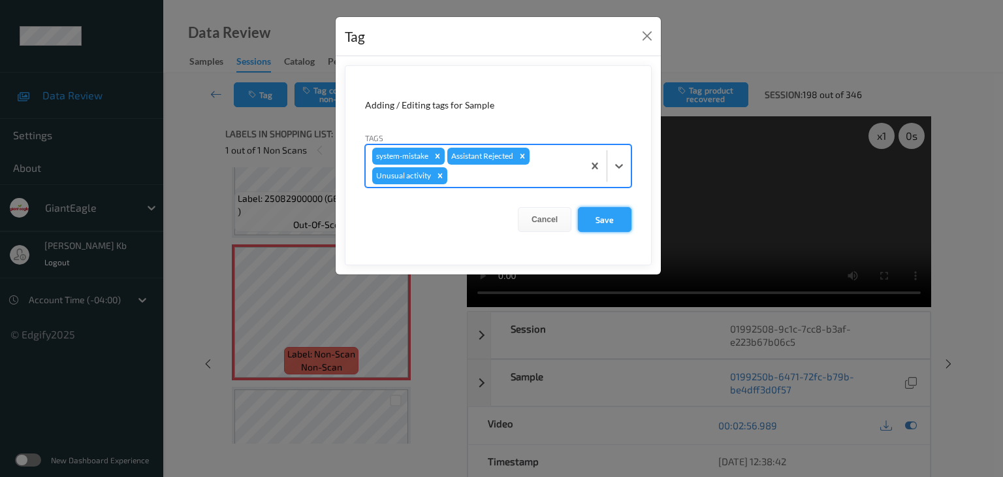
click at [599, 220] on button "Save" at bounding box center [605, 219] width 54 height 25
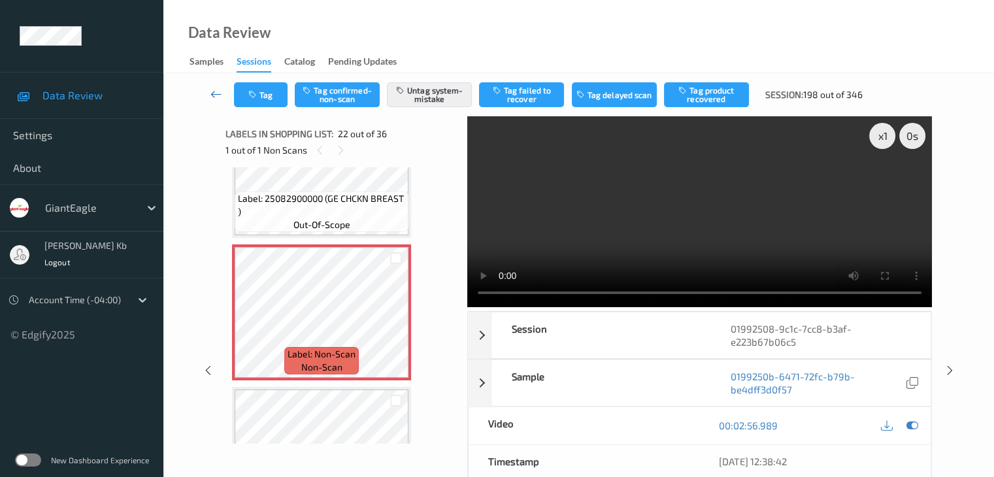
click at [212, 91] on icon at bounding box center [216, 94] width 12 height 13
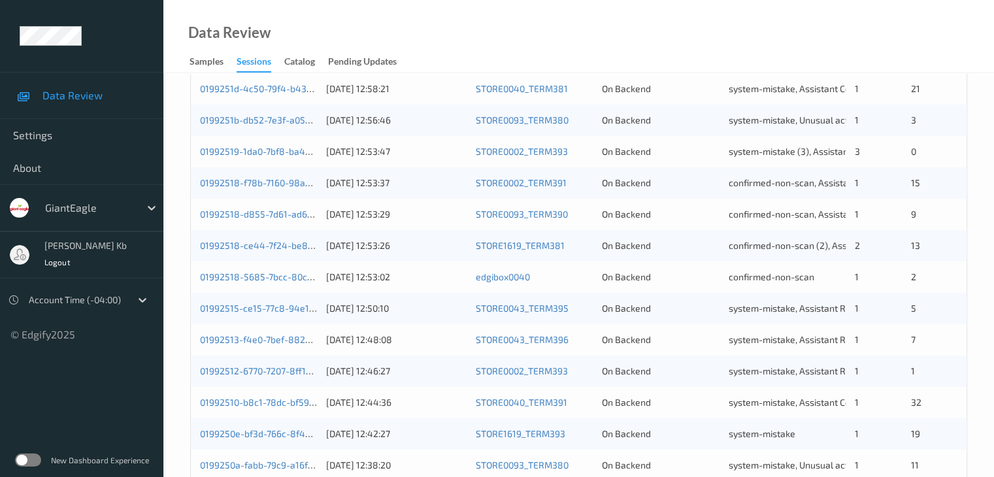
scroll to position [588, 0]
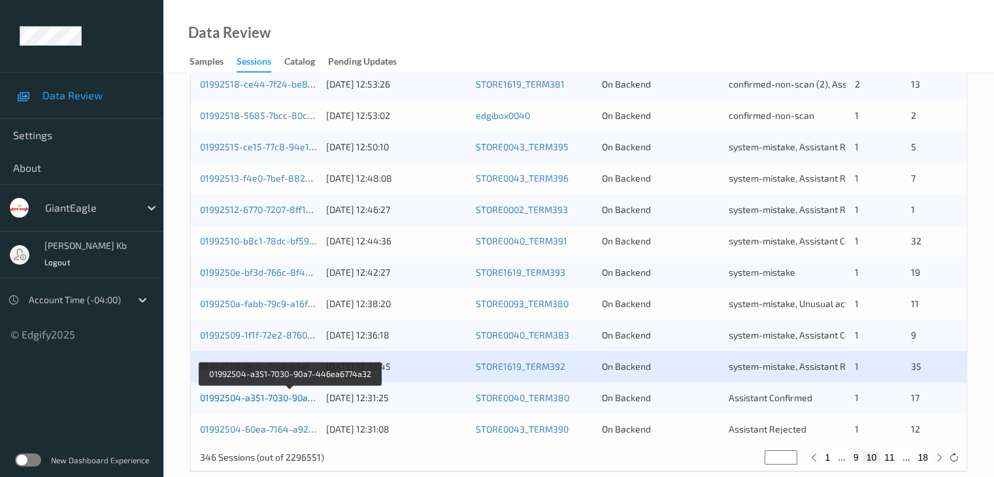
click at [267, 399] on link "01992504-a351-7030-90a7-446ea6774a32" at bounding box center [290, 397] width 180 height 11
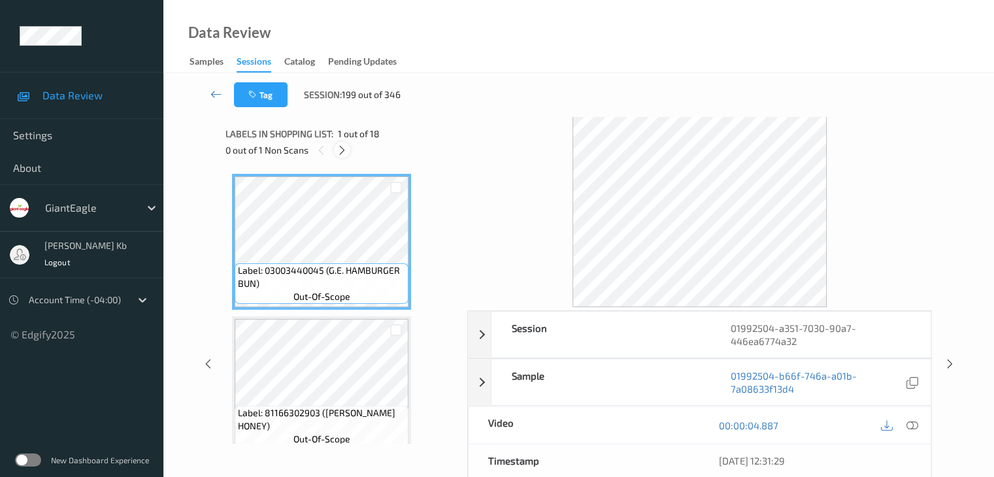
click at [344, 146] on icon at bounding box center [341, 150] width 11 height 12
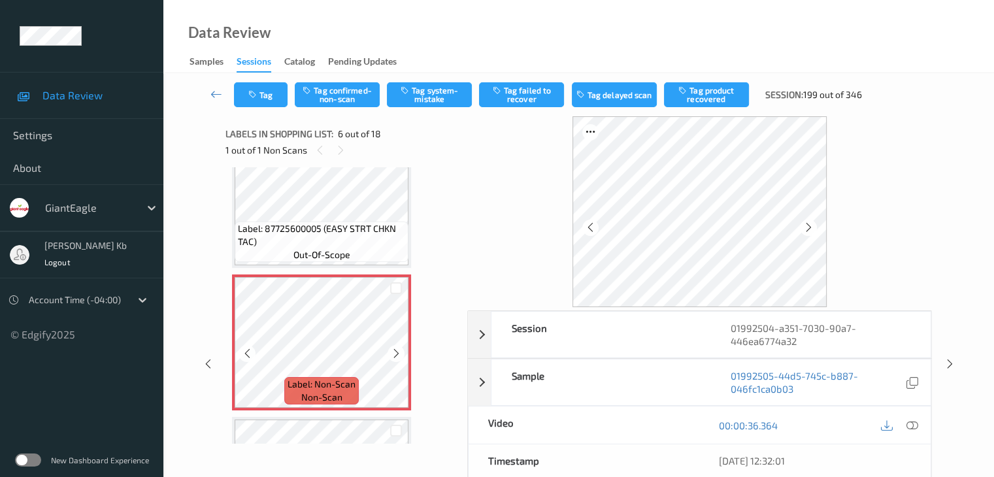
scroll to position [641, 0]
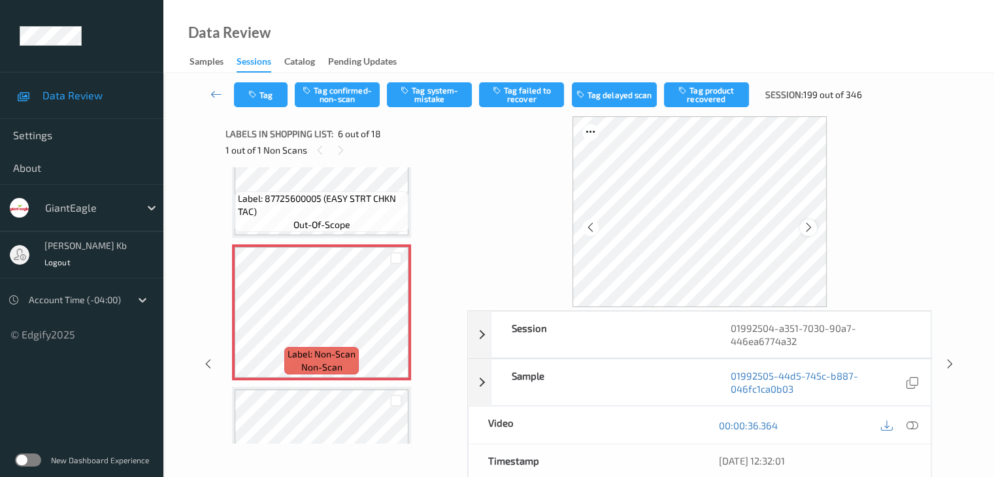
click at [812, 231] on icon at bounding box center [808, 227] width 11 height 12
click at [809, 228] on icon at bounding box center [808, 227] width 11 height 12
click at [909, 425] on icon at bounding box center [911, 425] width 12 height 12
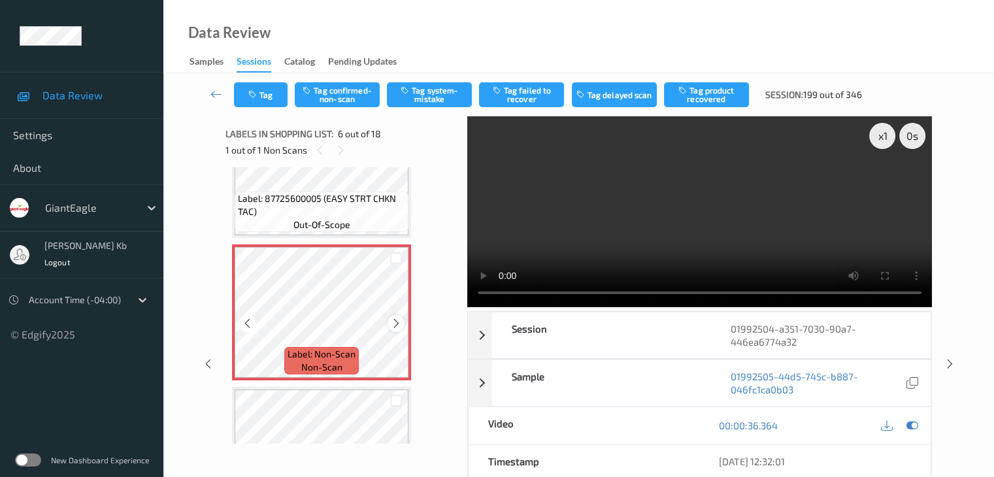
click at [395, 322] on icon at bounding box center [396, 323] width 11 height 12
click at [398, 325] on icon at bounding box center [396, 323] width 11 height 12
click at [393, 324] on icon at bounding box center [396, 323] width 11 height 12
click at [397, 322] on icon at bounding box center [396, 323] width 11 height 12
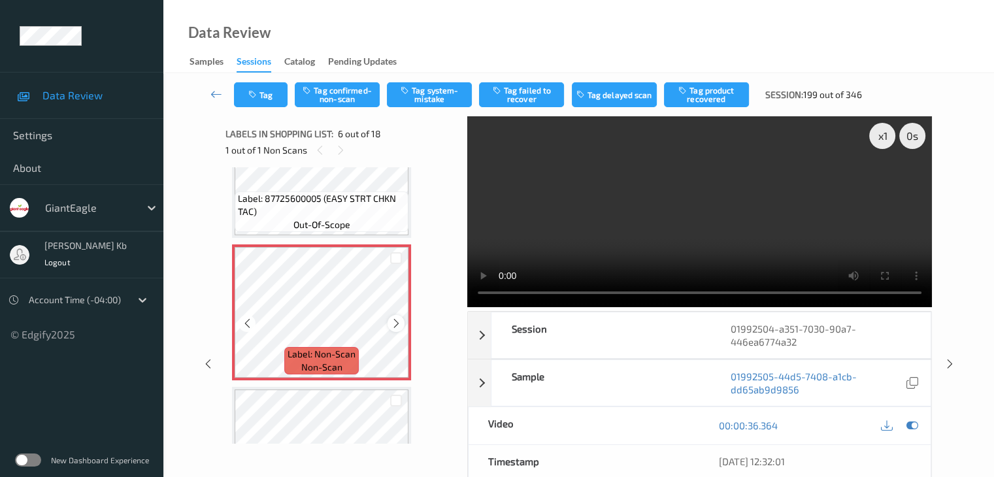
click at [397, 323] on icon at bounding box center [396, 323] width 11 height 12
click at [395, 322] on icon at bounding box center [396, 323] width 11 height 12
click at [393, 321] on icon at bounding box center [396, 323] width 11 height 12
click at [216, 93] on icon at bounding box center [216, 94] width 12 height 13
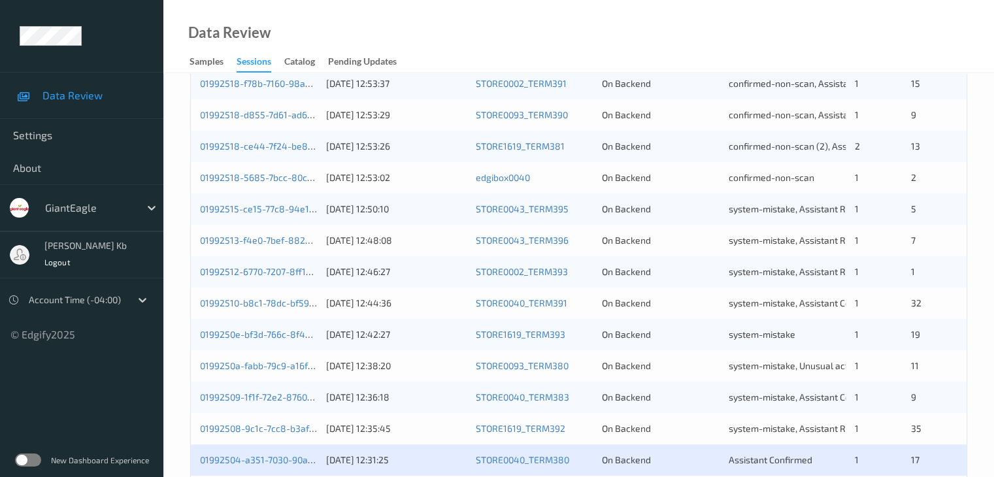
scroll to position [588, 0]
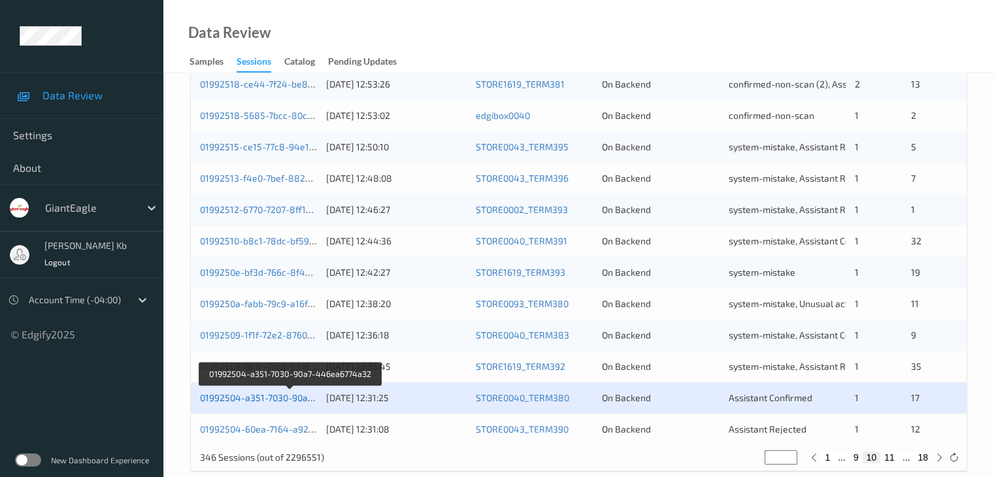
click at [257, 395] on link "01992504-a351-7030-90a7-446ea6774a32" at bounding box center [290, 397] width 180 height 11
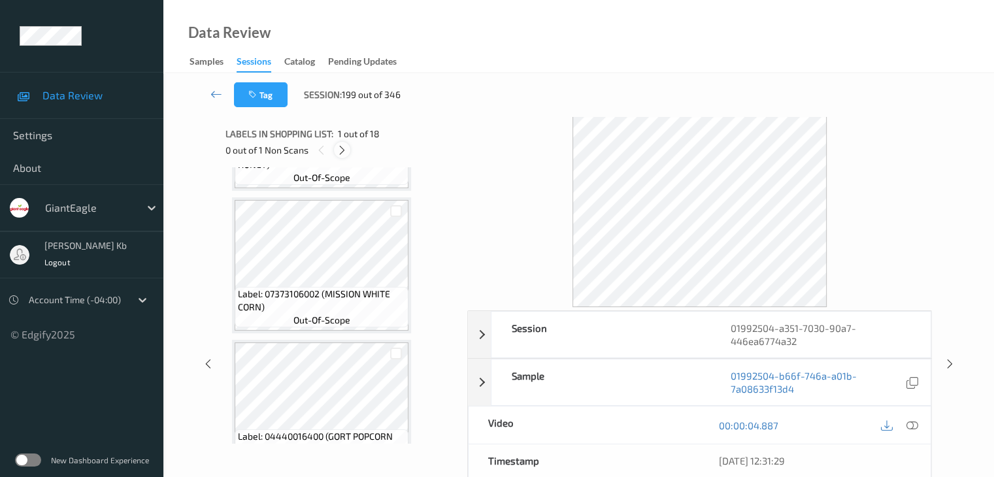
click at [338, 148] on icon at bounding box center [341, 150] width 11 height 12
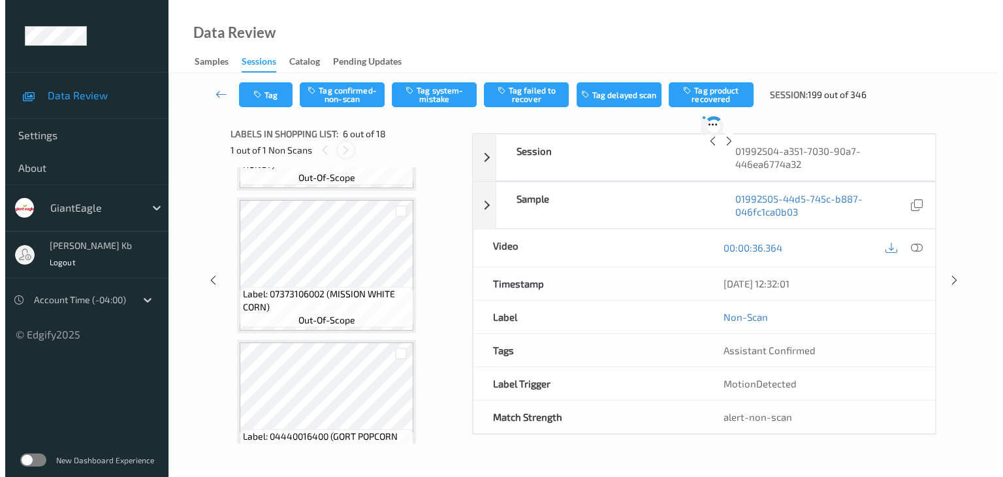
scroll to position [576, 0]
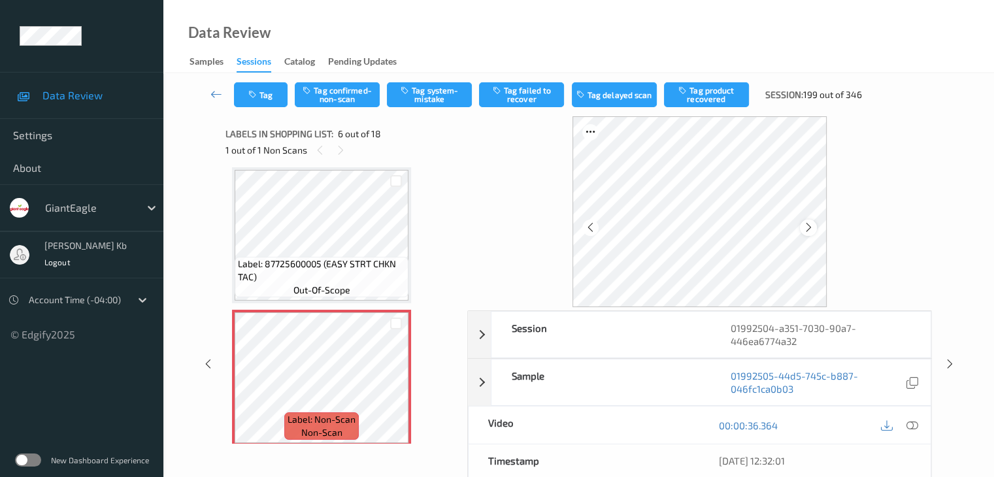
click at [809, 227] on icon at bounding box center [808, 227] width 11 height 12
click at [810, 225] on icon at bounding box center [808, 227] width 11 height 12
click at [809, 229] on icon at bounding box center [808, 227] width 11 height 12
click at [910, 423] on icon at bounding box center [911, 425] width 12 height 12
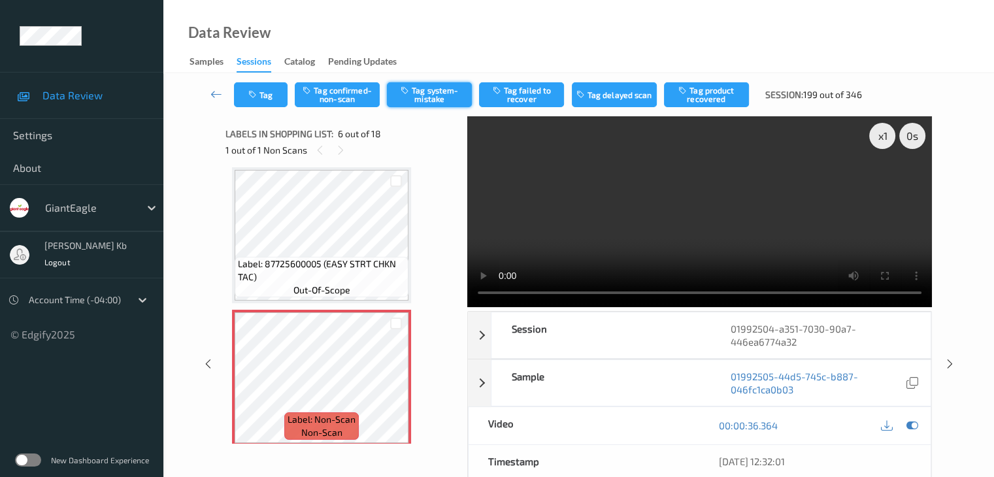
click at [429, 89] on button "Tag system-mistake" at bounding box center [429, 94] width 85 height 25
click at [261, 94] on button "Tag" at bounding box center [261, 94] width 54 height 25
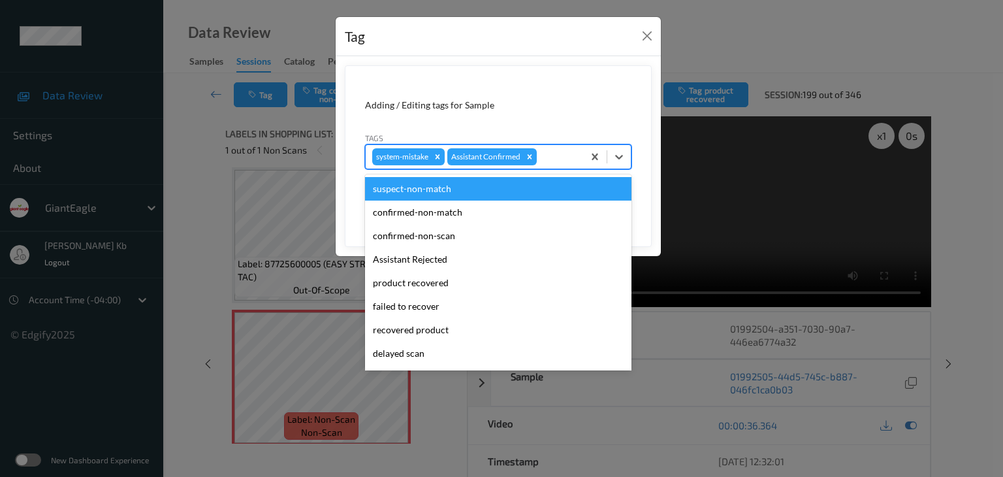
click at [556, 158] on div at bounding box center [558, 157] width 37 height 16
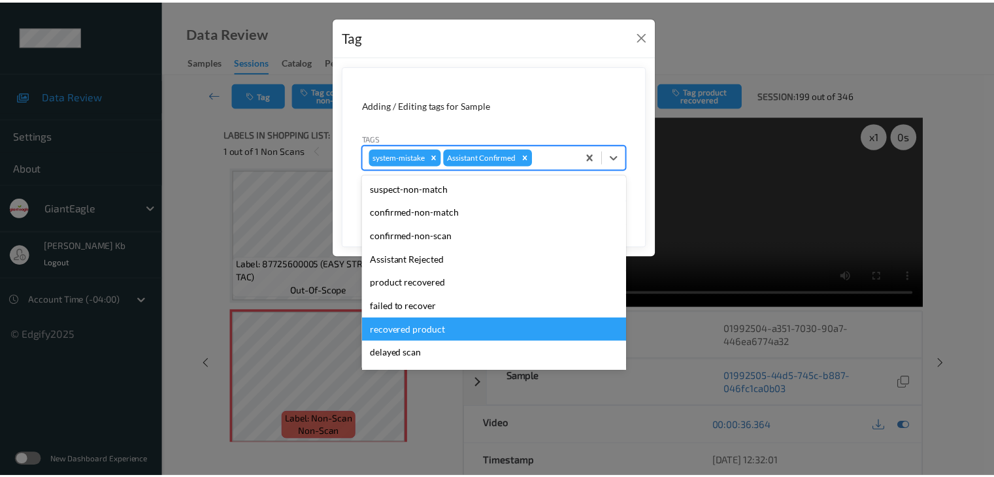
scroll to position [115, 0]
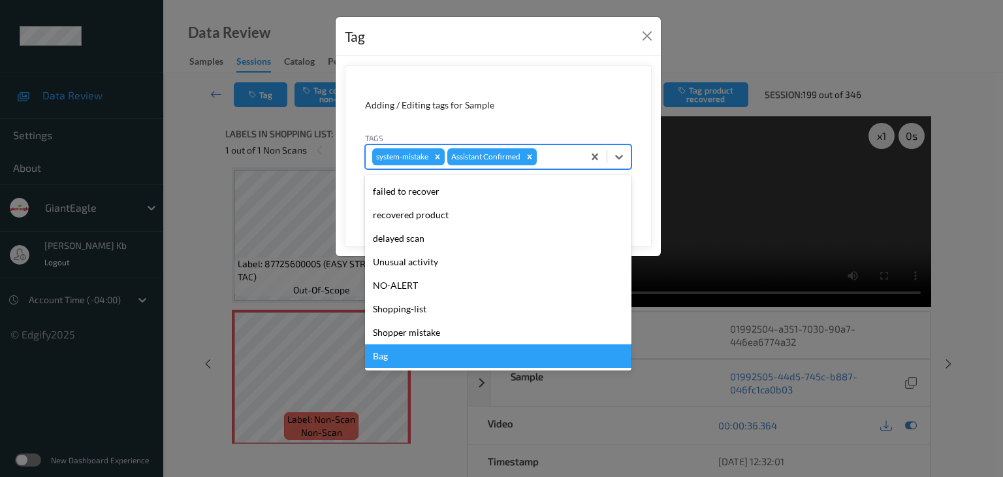
click at [392, 364] on div "Bag" at bounding box center [498, 356] width 267 height 24
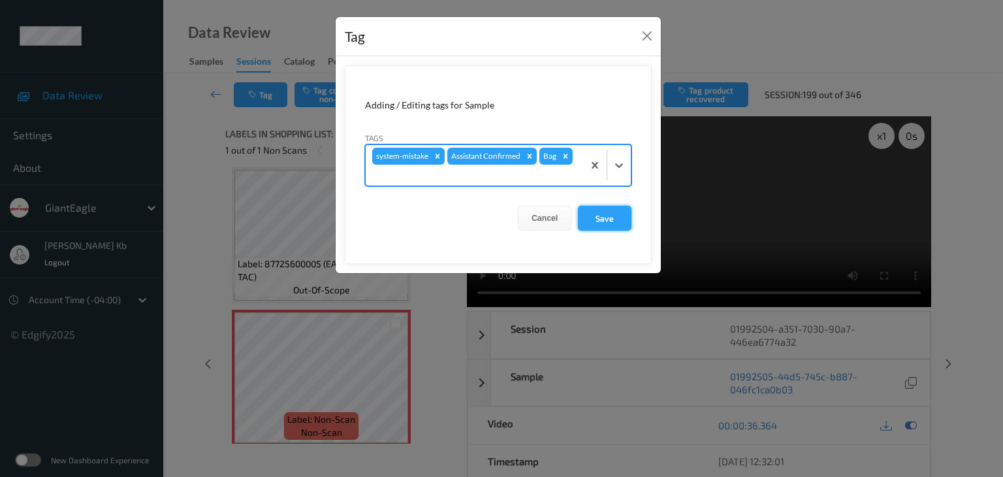
click at [604, 217] on button "Save" at bounding box center [605, 218] width 54 height 25
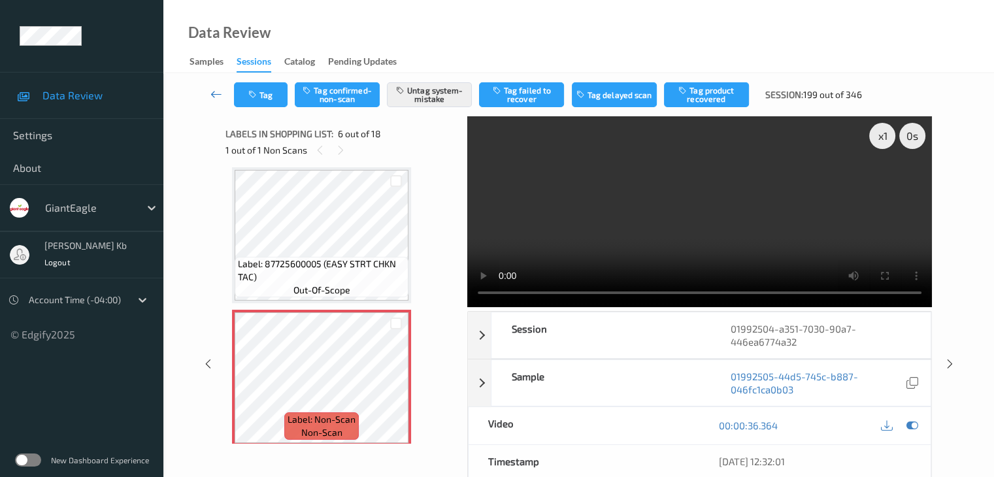
click at [209, 94] on link at bounding box center [216, 94] width 35 height 25
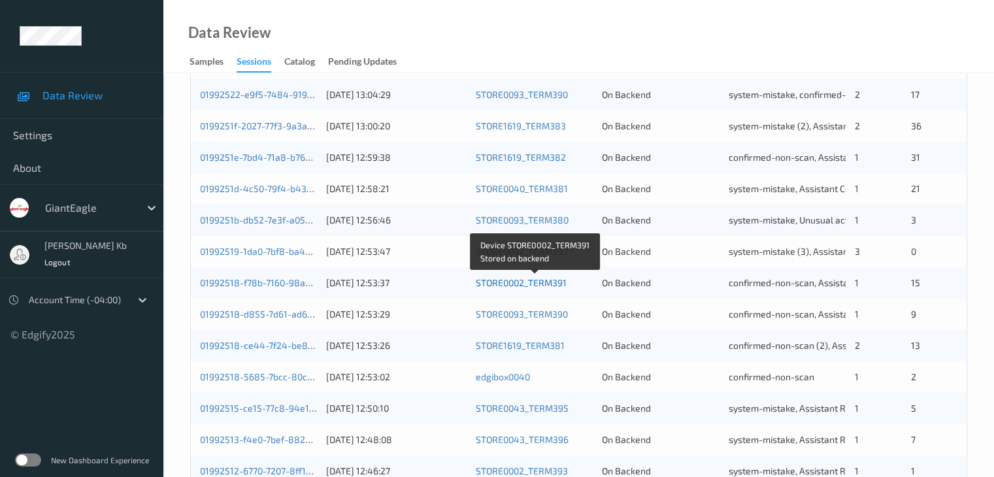
scroll to position [609, 0]
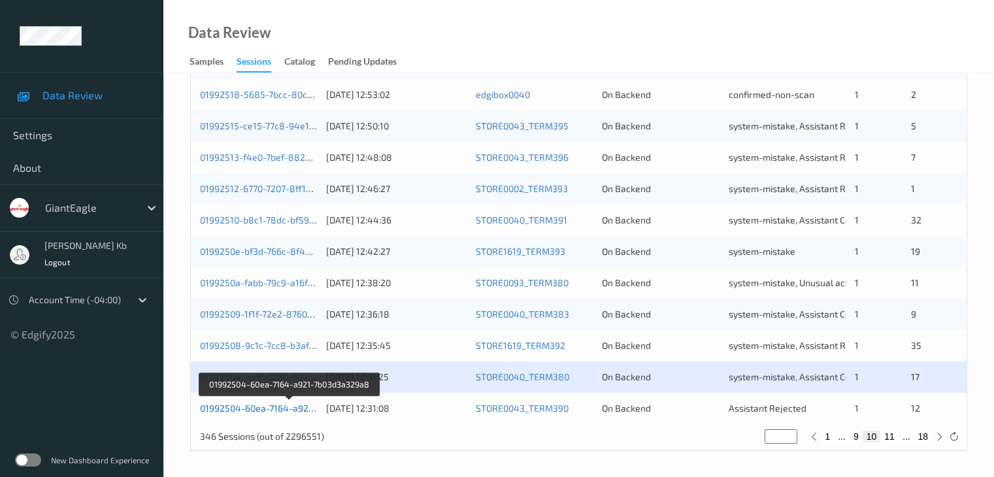
click at [273, 407] on link "01992504-60ea-7164-a921-7b03d3a329a8" at bounding box center [289, 407] width 178 height 11
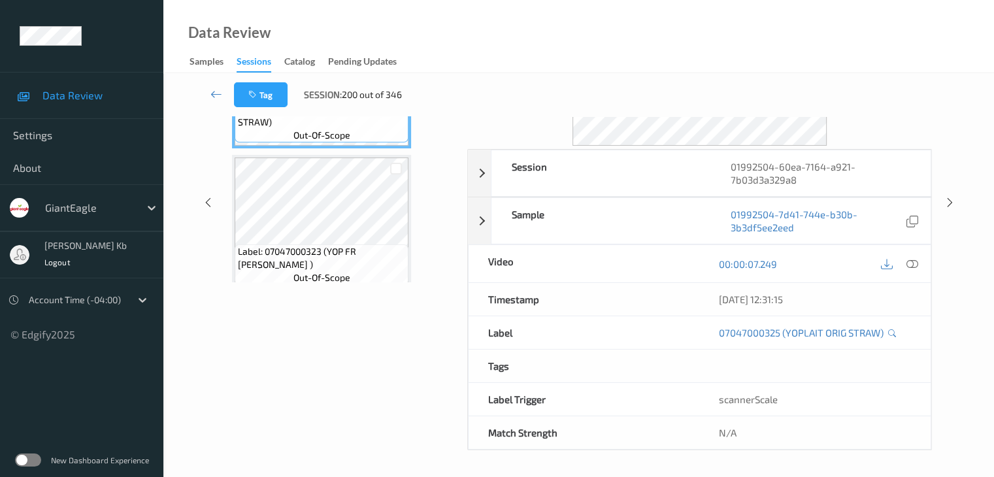
scroll to position [159, 0]
drag, startPoint x: 316, startPoint y: 19, endPoint x: 565, endPoint y: 29, distance: 249.1
click at [621, 37] on div "Data Review Samples Sessions Catalog Pending Updates" at bounding box center [578, 36] width 830 height 73
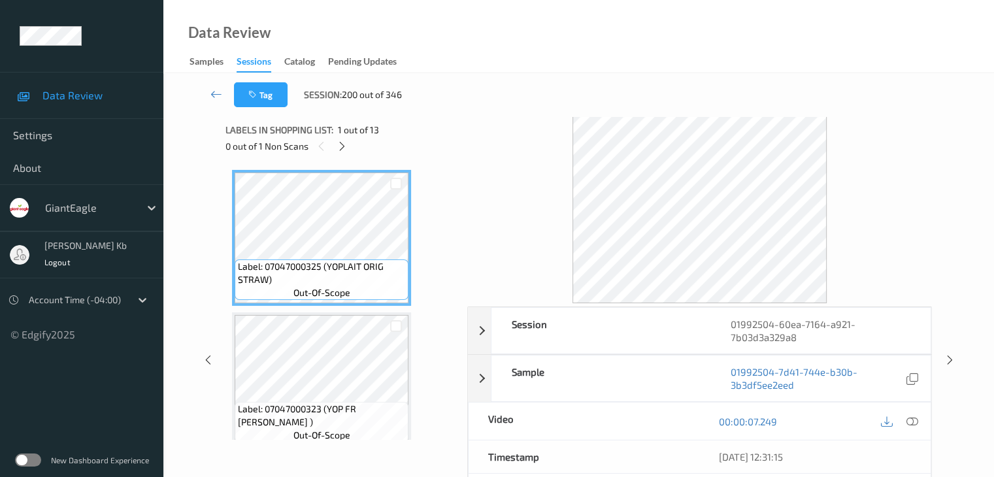
scroll to position [0, 0]
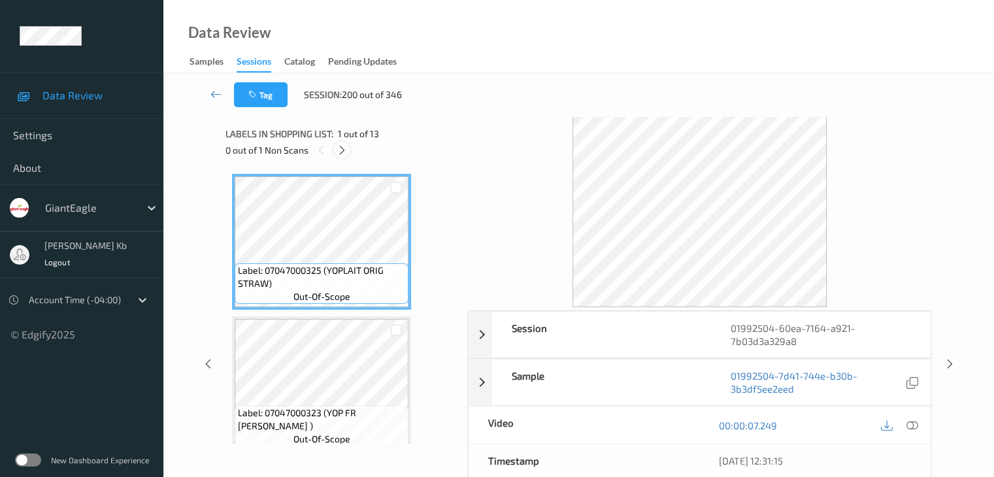
click at [346, 150] on icon at bounding box center [341, 150] width 11 height 12
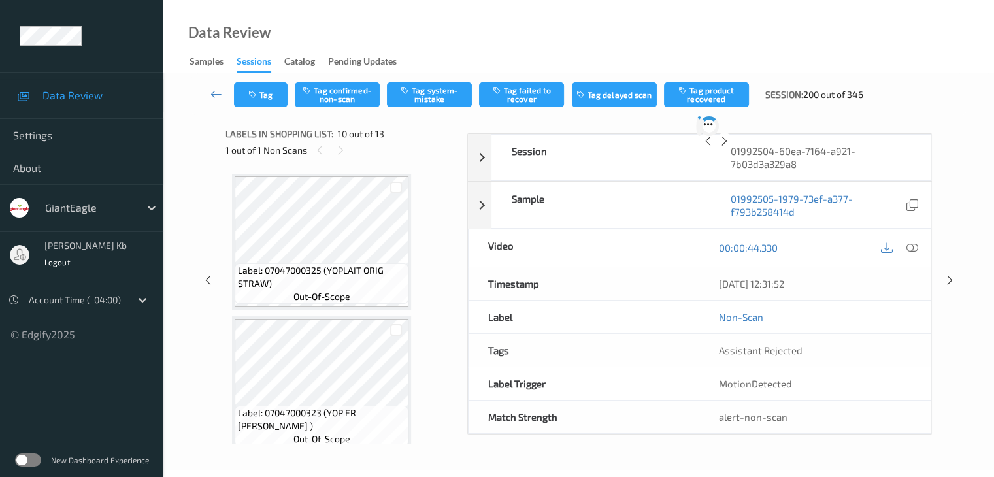
scroll to position [1146, 0]
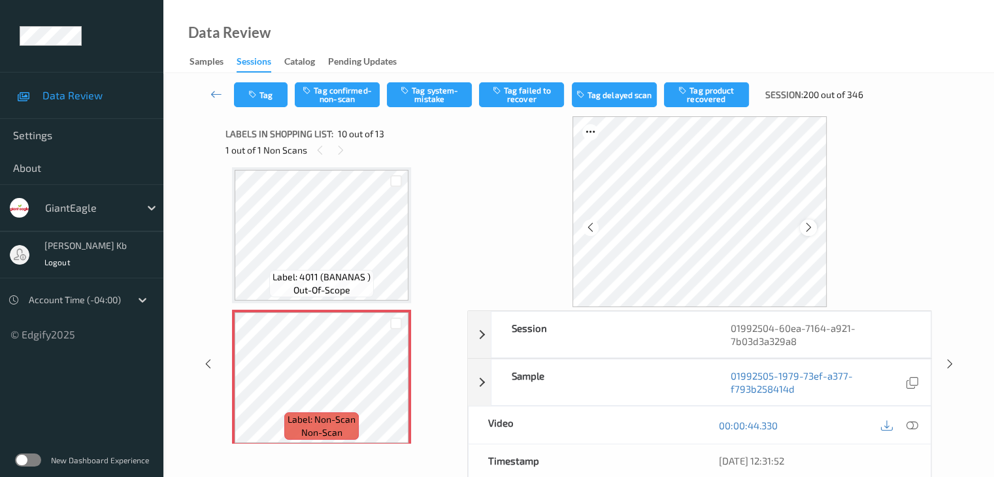
click at [807, 225] on icon at bounding box center [808, 227] width 11 height 12
click at [806, 226] on icon at bounding box center [808, 227] width 11 height 12
click at [914, 424] on icon at bounding box center [911, 425] width 12 height 12
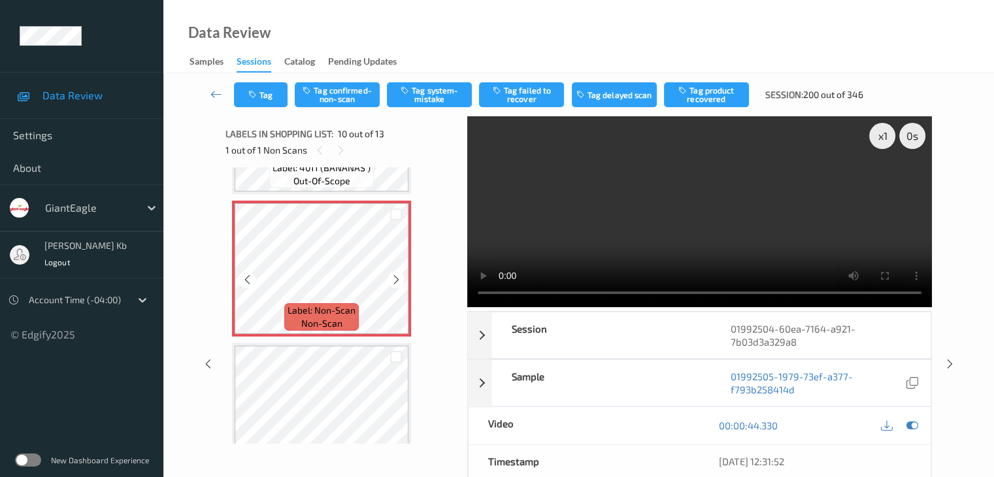
scroll to position [1320, 0]
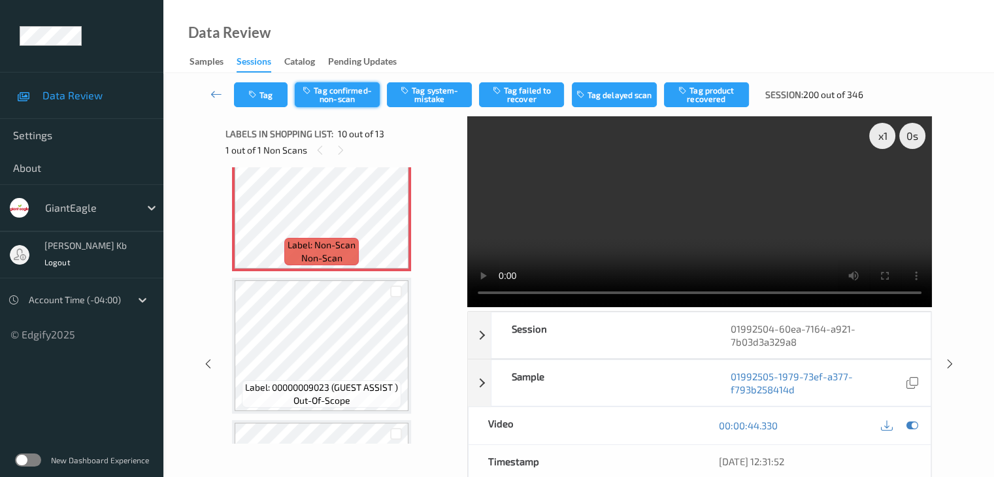
click at [362, 95] on button "Tag confirmed-non-scan" at bounding box center [337, 94] width 85 height 25
click at [532, 91] on button "Tag failed to recover" at bounding box center [521, 94] width 85 height 25
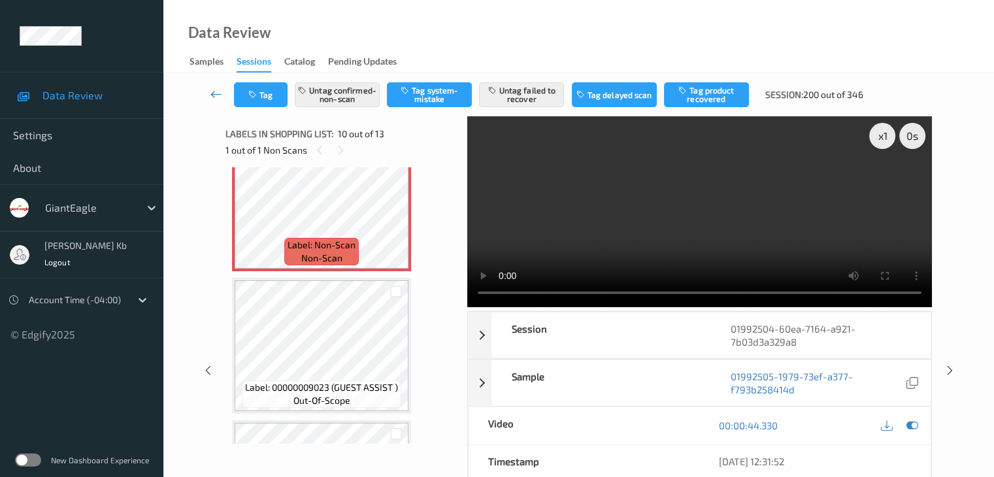
click at [215, 93] on icon at bounding box center [216, 94] width 12 height 13
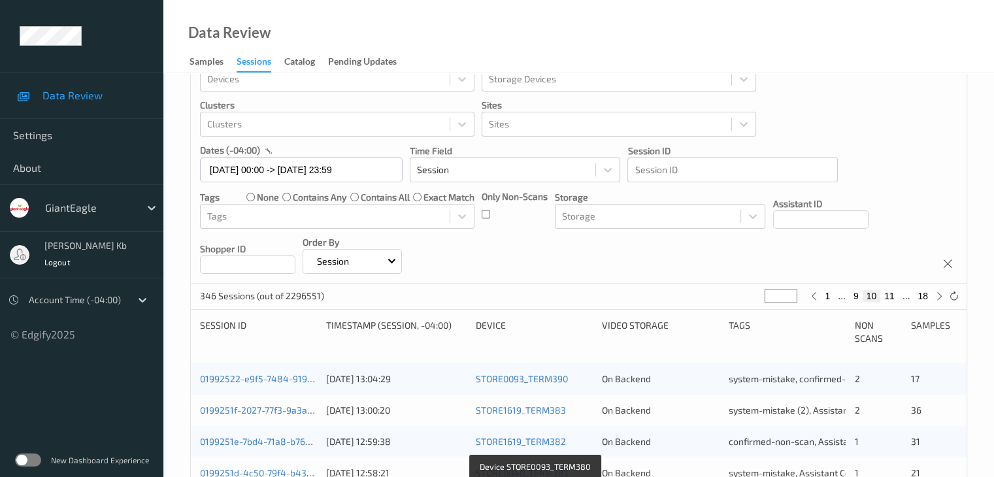
scroll to position [21, 0]
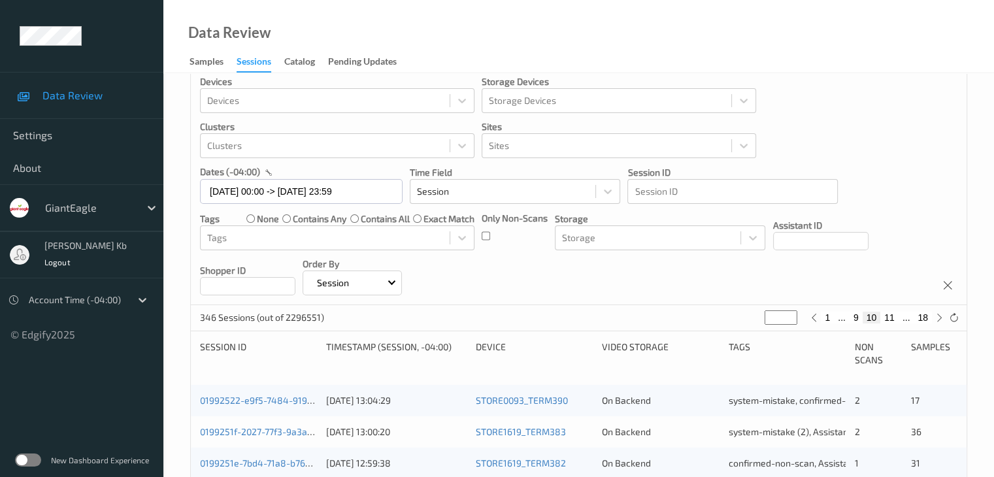
click at [891, 316] on button "11" at bounding box center [889, 318] width 18 height 12
type input "**"
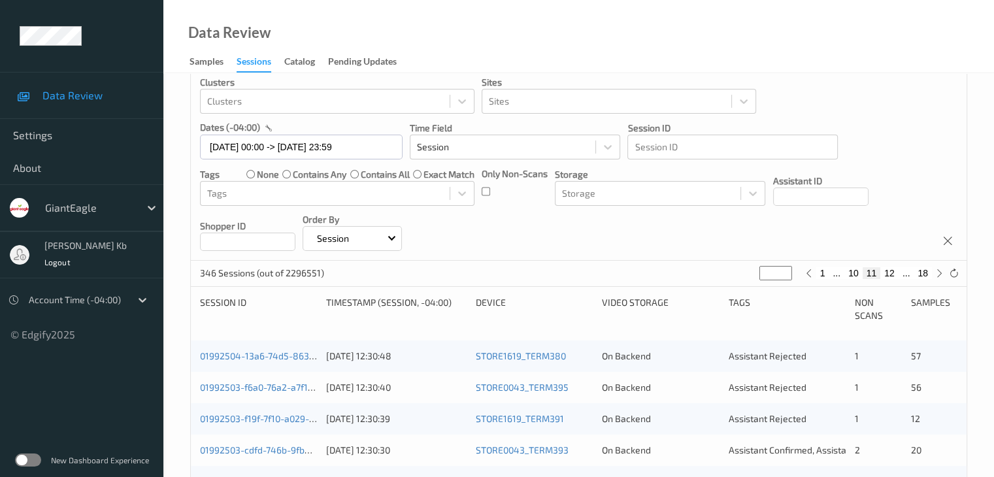
scroll to position [131, 0]
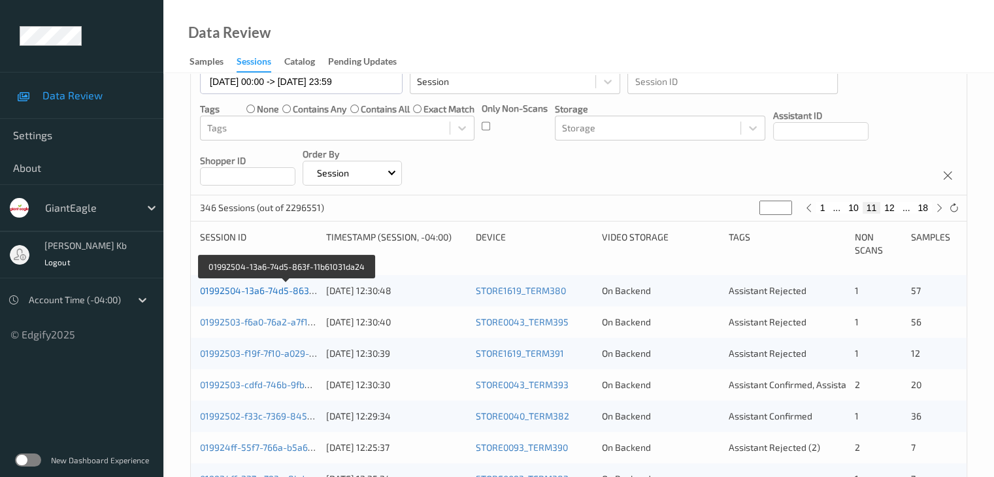
click at [277, 289] on link "01992504-13a6-74d5-863f-11b61031da24" at bounding box center [287, 290] width 174 height 11
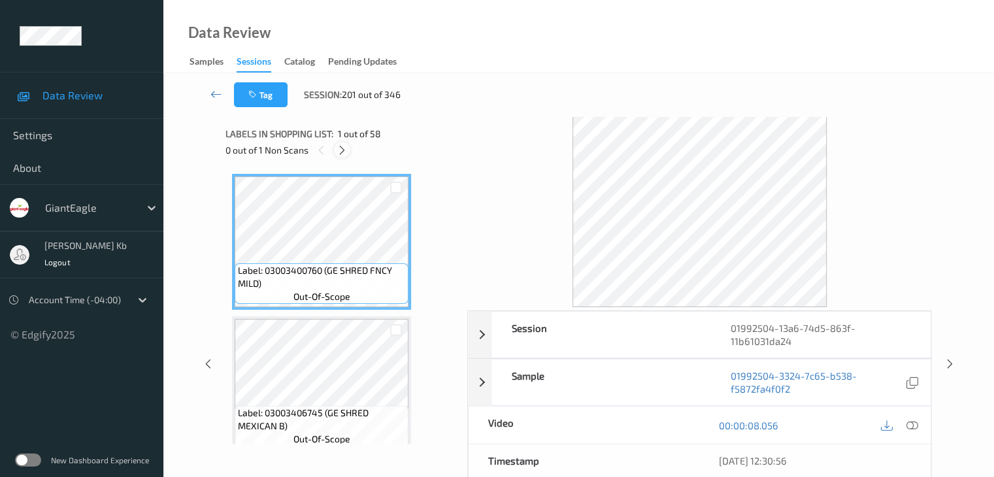
click at [342, 149] on icon at bounding box center [341, 150] width 11 height 12
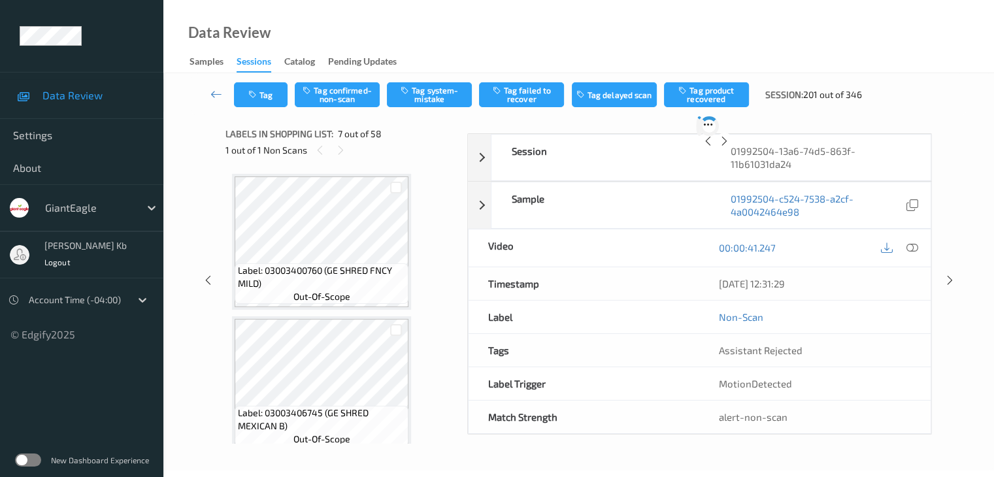
scroll to position [719, 0]
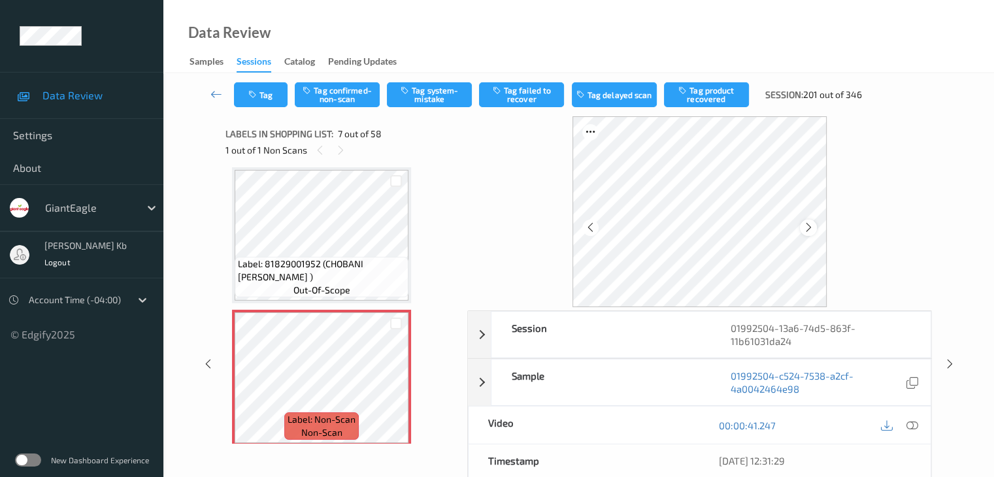
click at [805, 227] on icon at bounding box center [808, 227] width 11 height 12
click at [911, 427] on icon at bounding box center [911, 425] width 12 height 12
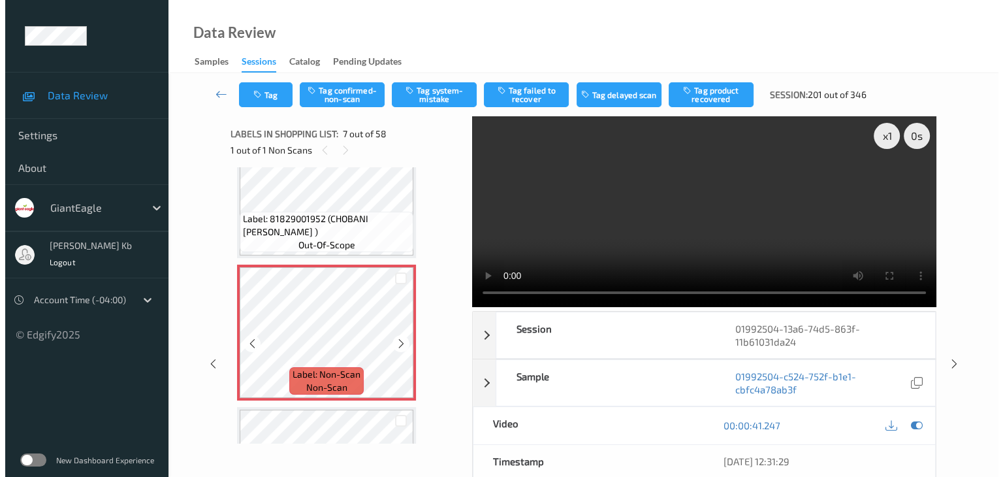
scroll to position [784, 0]
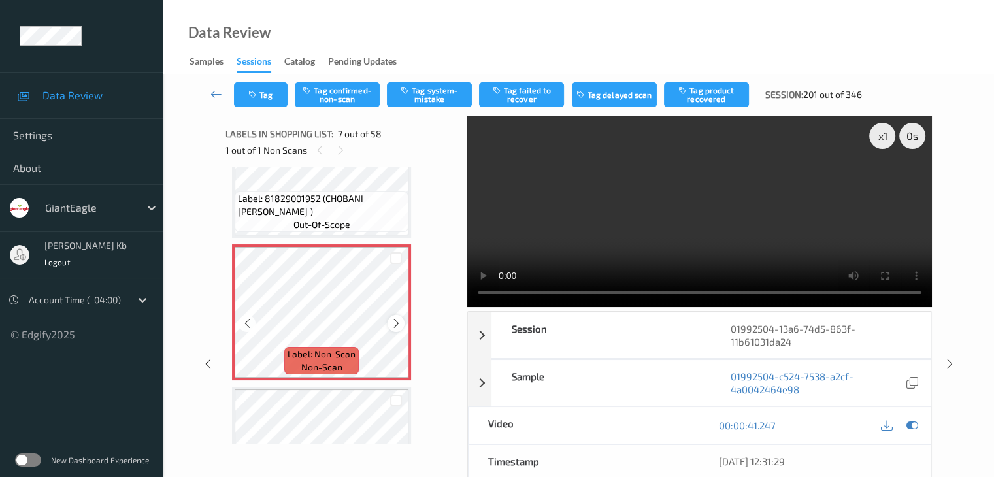
click at [392, 321] on icon at bounding box center [396, 323] width 11 height 12
click at [442, 97] on button "Tag system-mistake" at bounding box center [429, 94] width 85 height 25
click at [278, 89] on button "Tag" at bounding box center [261, 94] width 54 height 25
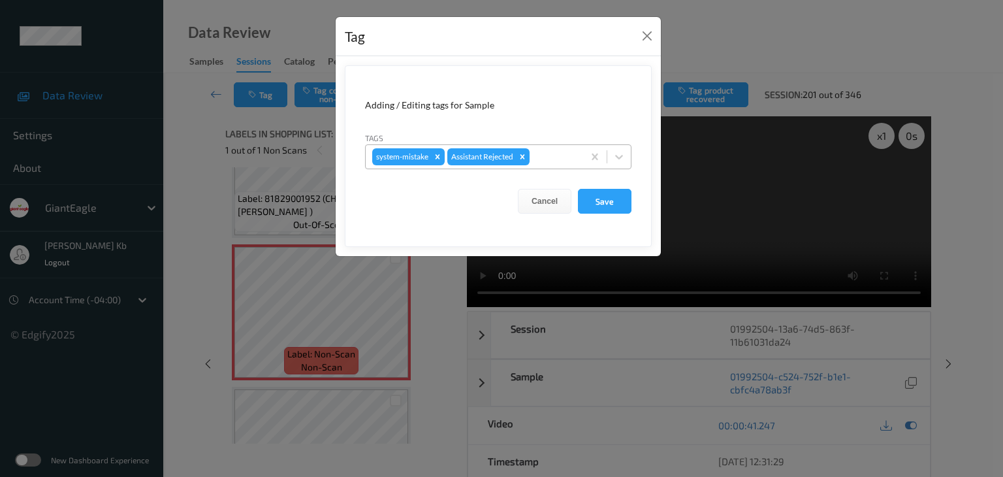
click at [560, 159] on div at bounding box center [554, 157] width 44 height 16
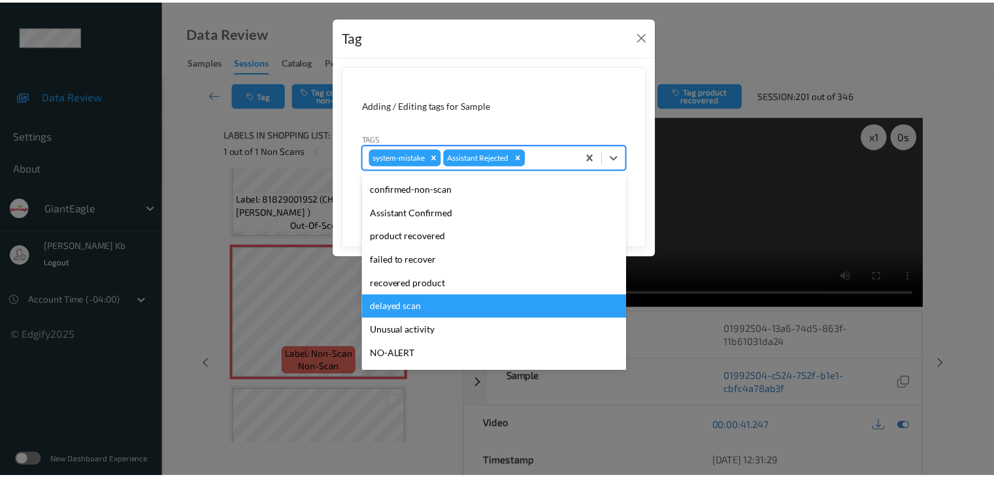
scroll to position [65, 0]
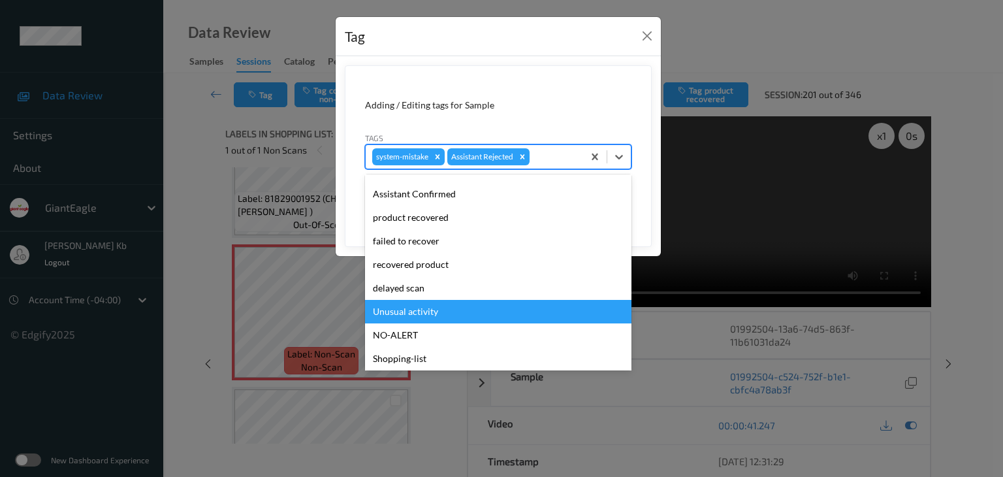
click at [410, 313] on div "Unusual activity" at bounding box center [498, 312] width 267 height 24
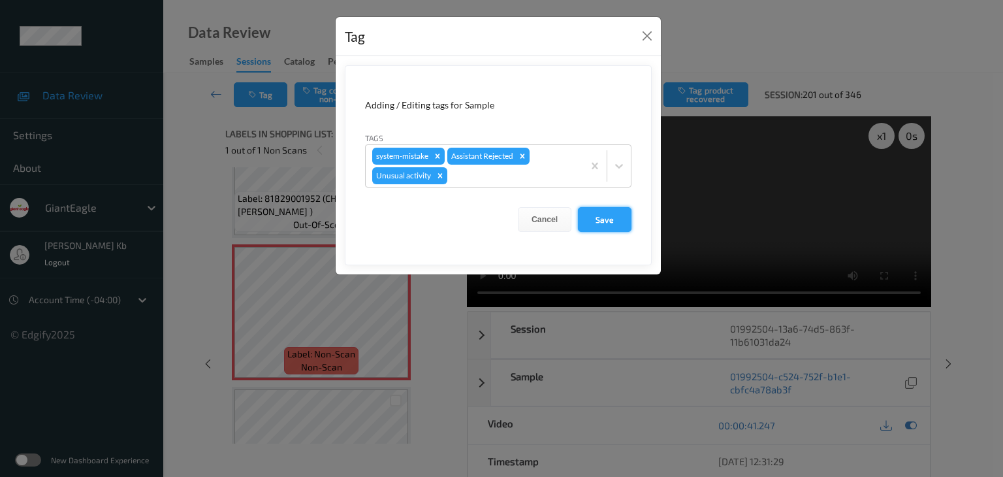
click at [613, 216] on button "Save" at bounding box center [605, 219] width 54 height 25
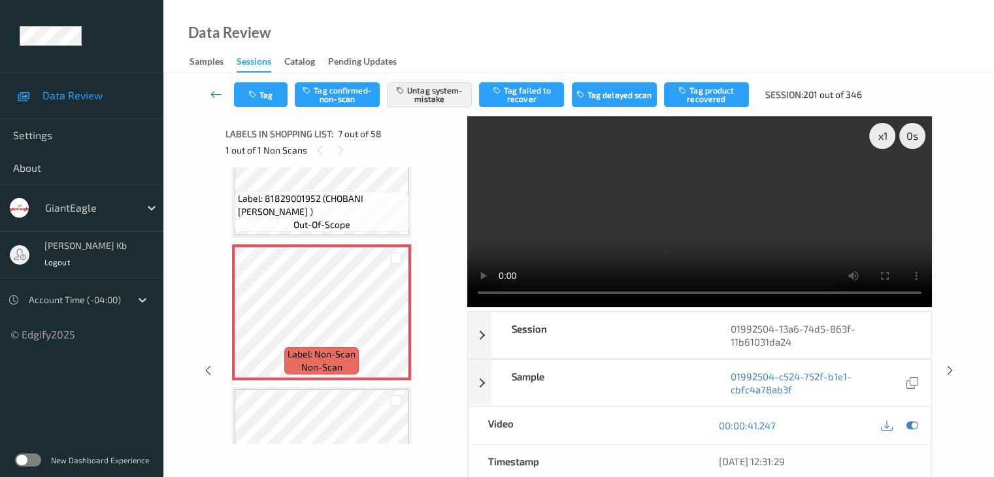
click at [221, 93] on icon at bounding box center [216, 94] width 12 height 13
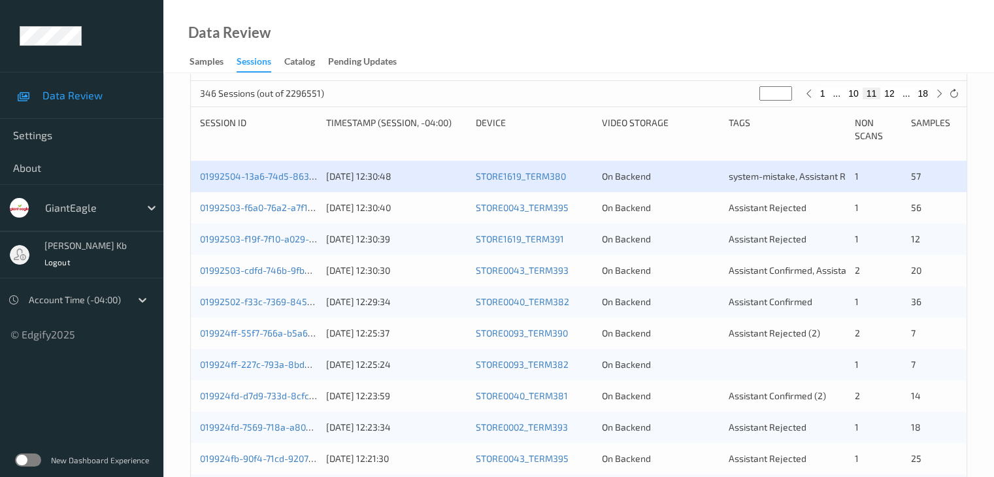
scroll to position [261, 0]
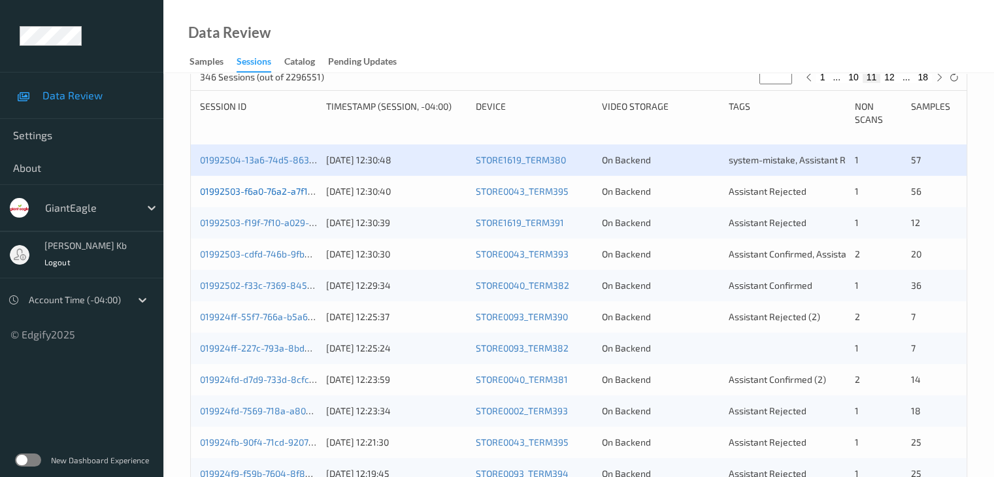
click at [280, 193] on link "01992503-f6a0-76a2-a7f1-1bfb7184229b" at bounding box center [285, 191] width 170 height 11
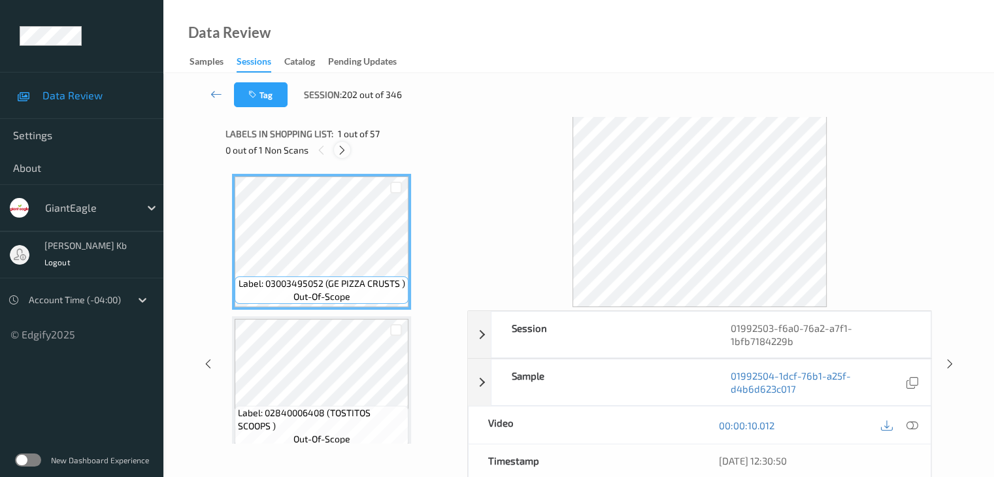
click at [345, 152] on icon at bounding box center [341, 150] width 11 height 12
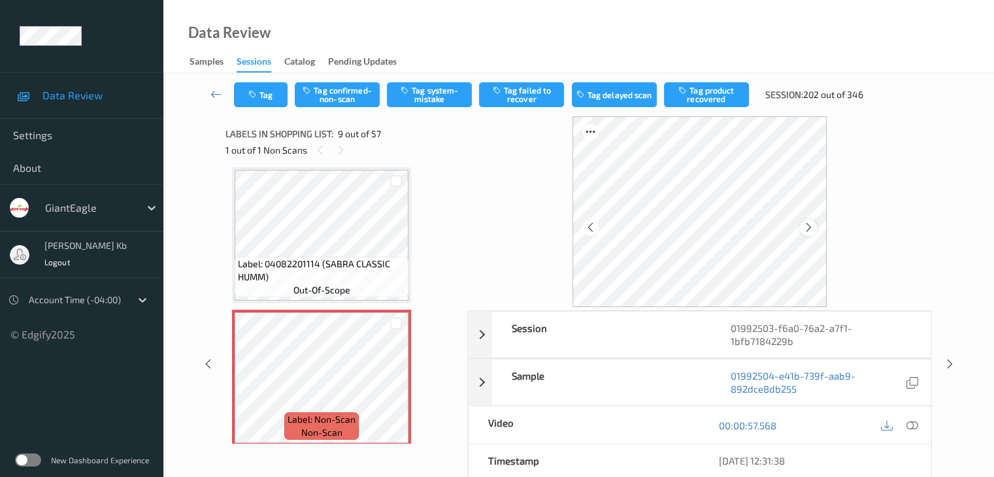
click at [813, 227] on div at bounding box center [808, 227] width 16 height 16
click at [915, 425] on icon at bounding box center [911, 425] width 12 height 12
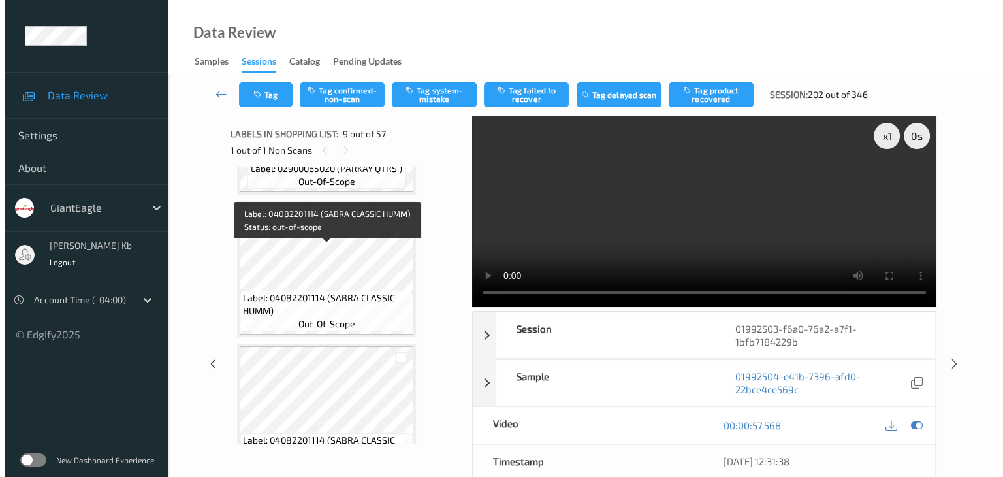
scroll to position [807, 0]
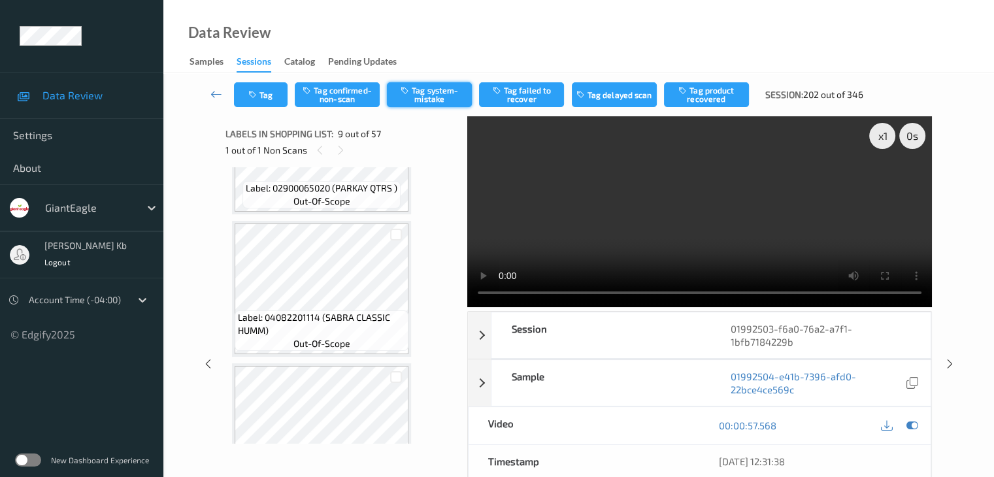
click at [436, 95] on button "Tag system-mistake" at bounding box center [429, 94] width 85 height 25
click at [264, 98] on button "Tag" at bounding box center [261, 94] width 54 height 25
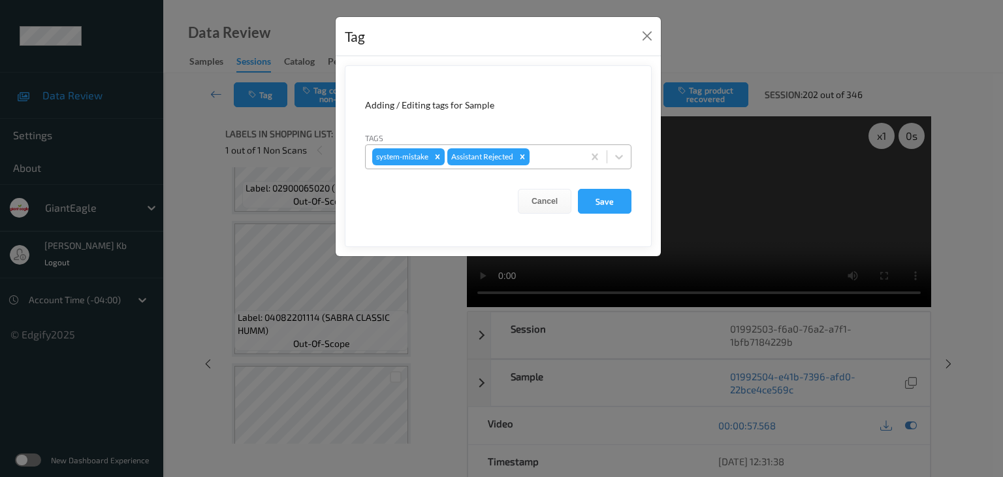
click at [544, 152] on div at bounding box center [554, 157] width 44 height 16
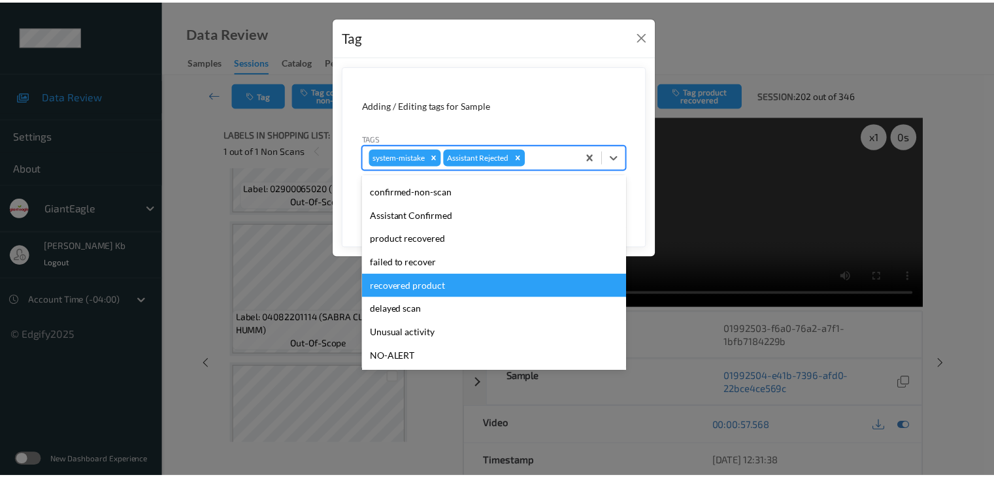
scroll to position [65, 0]
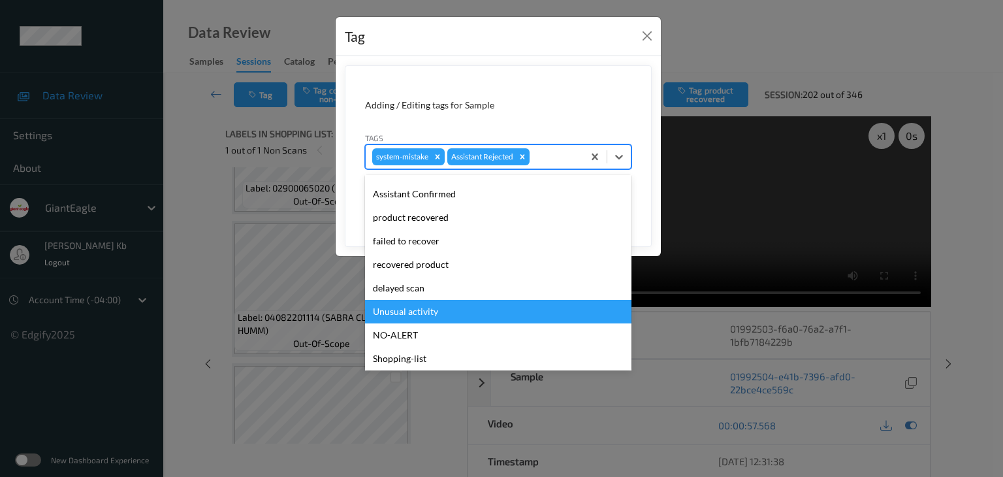
click at [419, 309] on div "Unusual activity" at bounding box center [498, 312] width 267 height 24
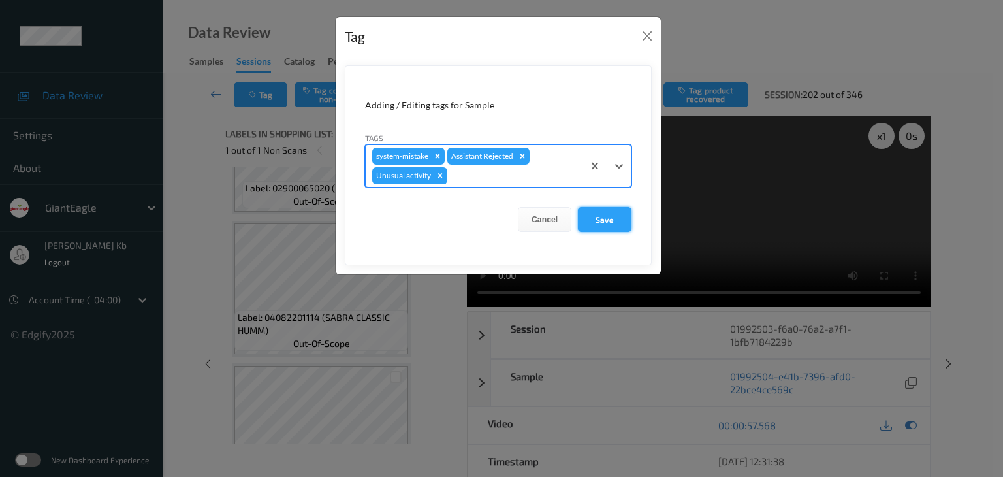
click at [609, 216] on button "Save" at bounding box center [605, 219] width 54 height 25
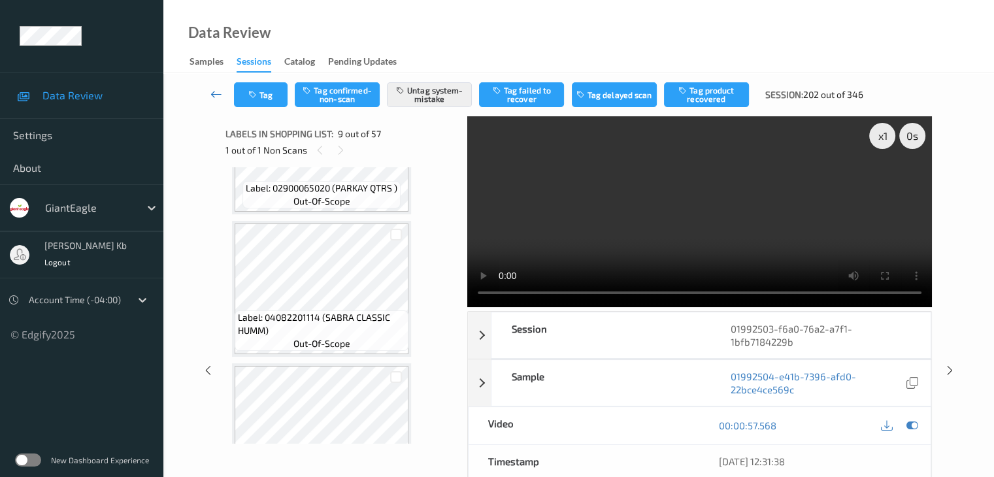
click at [218, 92] on icon at bounding box center [216, 94] width 12 height 13
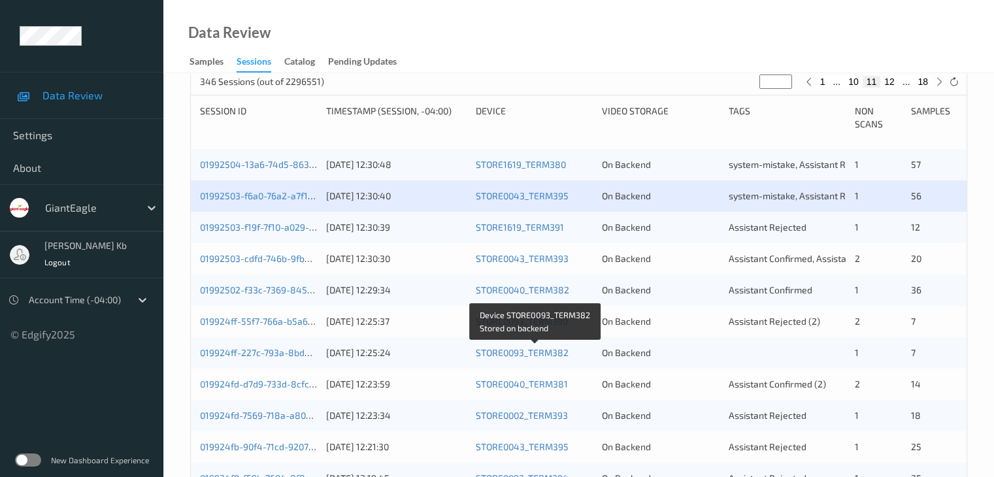
scroll to position [261, 0]
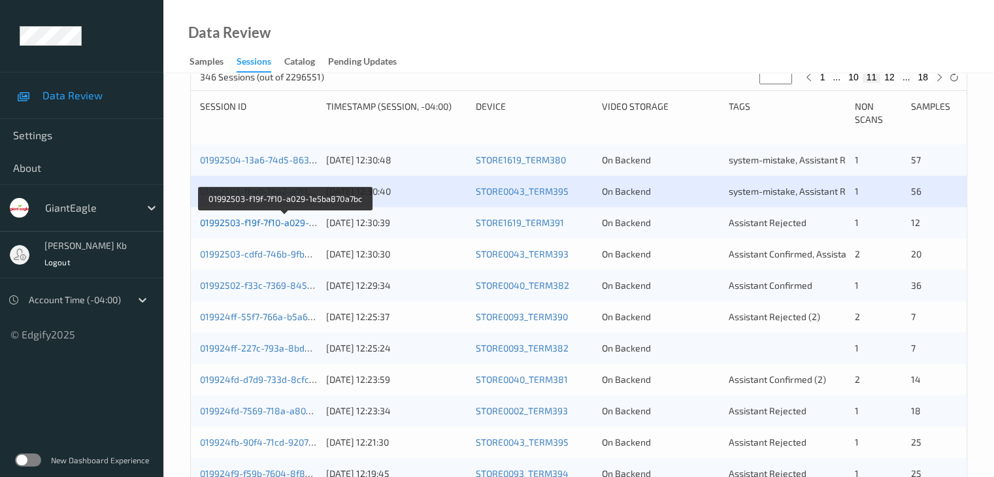
click at [266, 219] on link "01992503-f19f-7f10-a029-1e5ba870a7bc" at bounding box center [284, 222] width 169 height 11
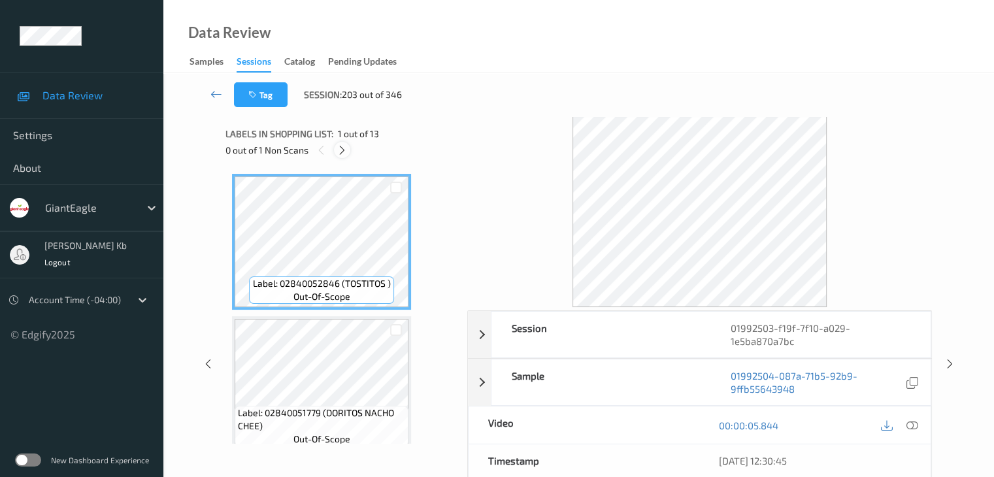
click at [342, 148] on icon at bounding box center [341, 150] width 11 height 12
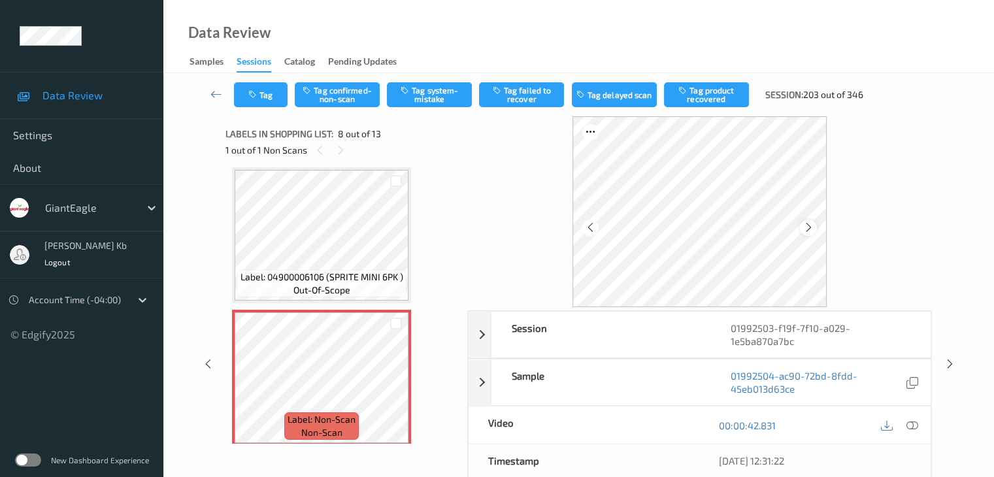
click at [808, 220] on div at bounding box center [808, 227] width 16 height 16
click at [914, 425] on icon at bounding box center [911, 425] width 12 height 12
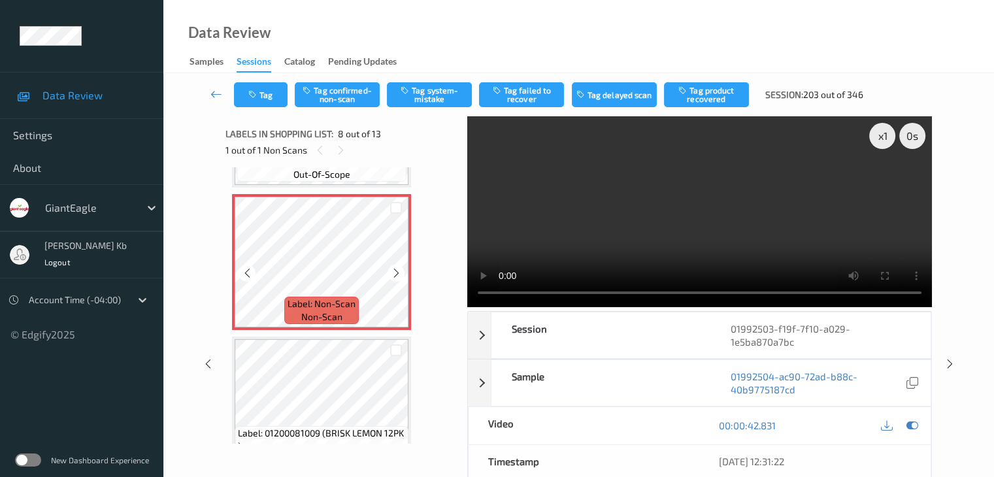
scroll to position [992, 0]
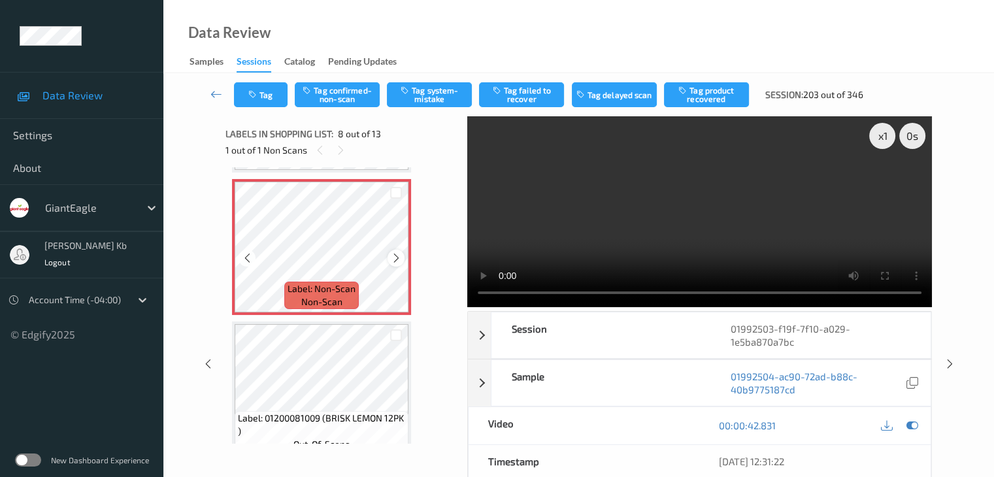
click at [395, 256] on icon at bounding box center [396, 258] width 11 height 12
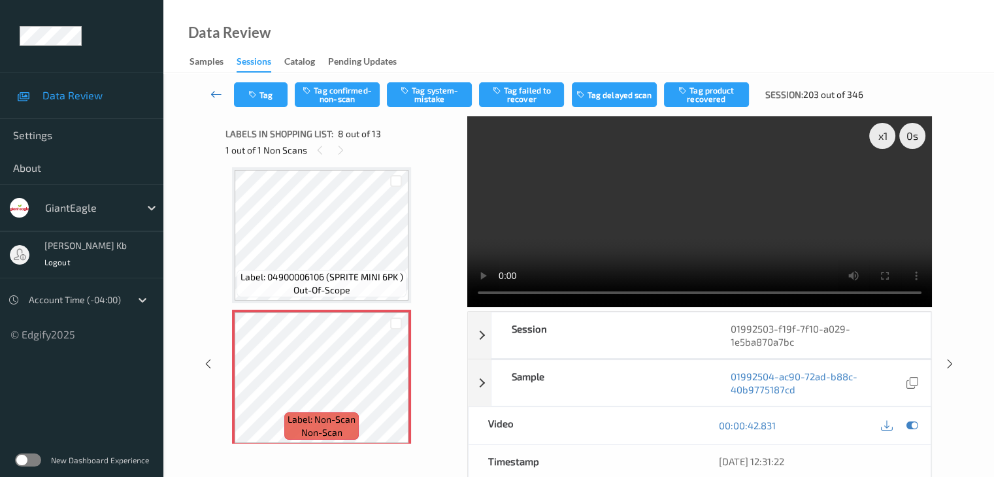
click at [212, 93] on icon at bounding box center [216, 94] width 12 height 13
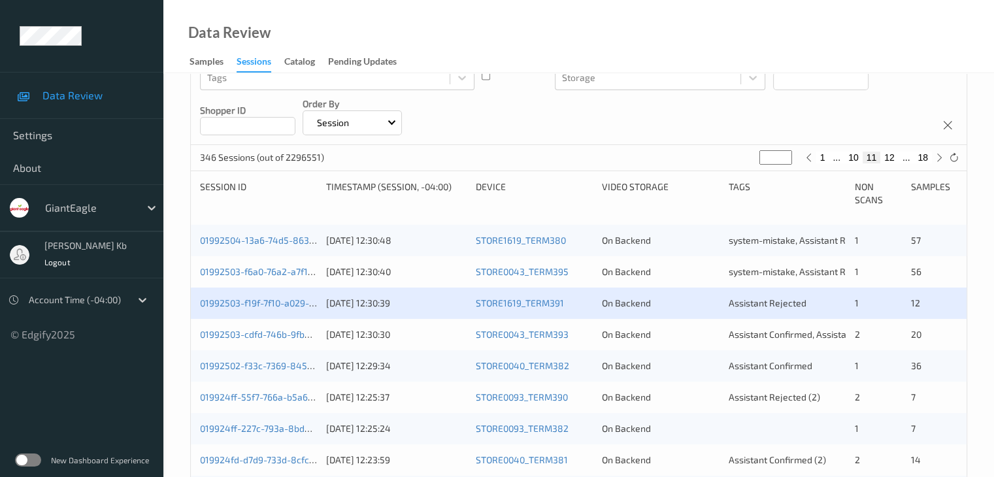
scroll to position [196, 0]
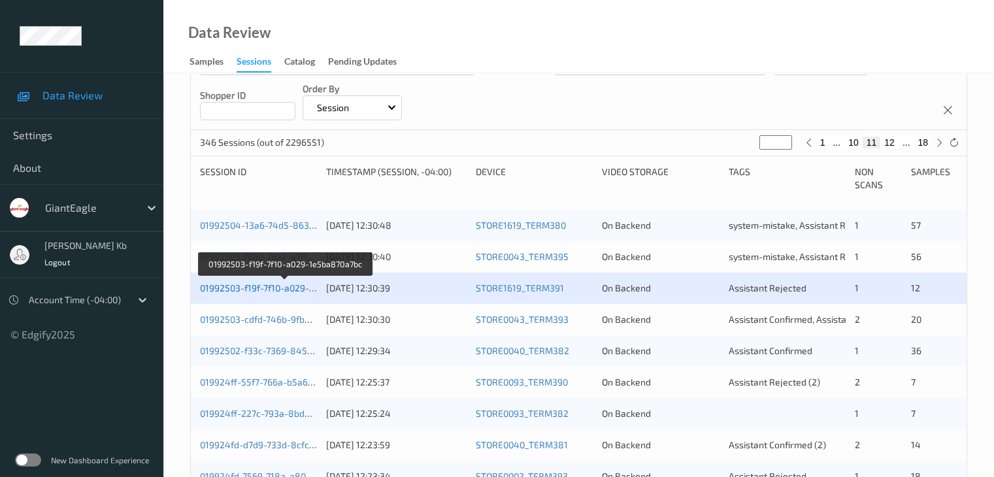
click at [295, 287] on link "01992503-f19f-7f10-a029-1e5ba870a7bc" at bounding box center [284, 287] width 169 height 11
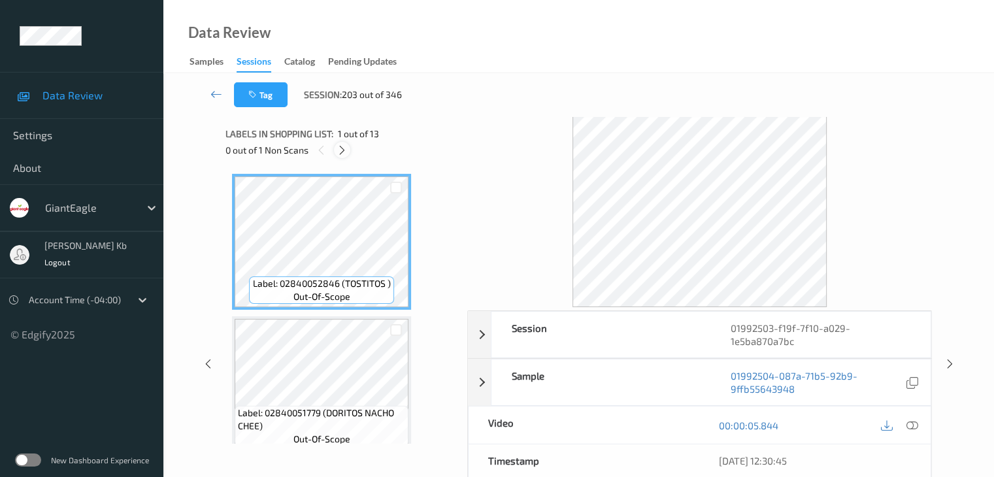
click at [346, 151] on icon at bounding box center [341, 150] width 11 height 12
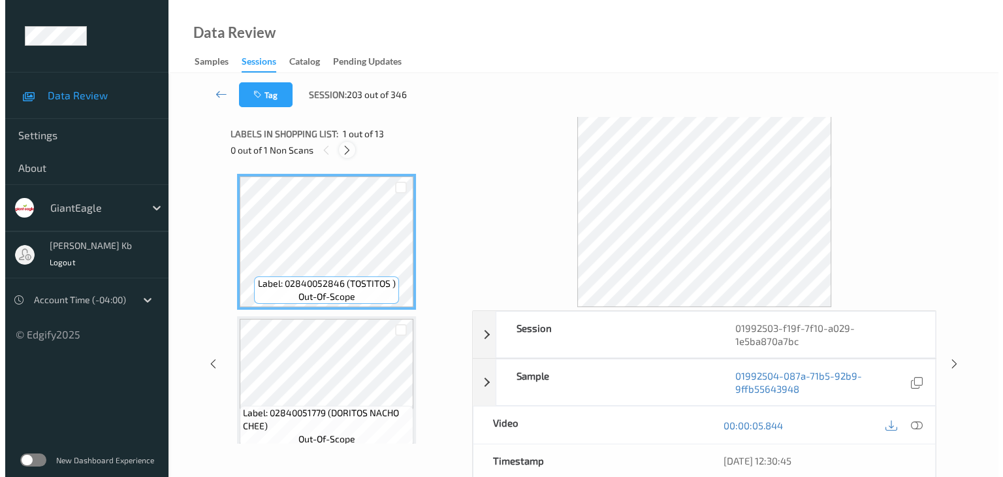
scroll to position [861, 0]
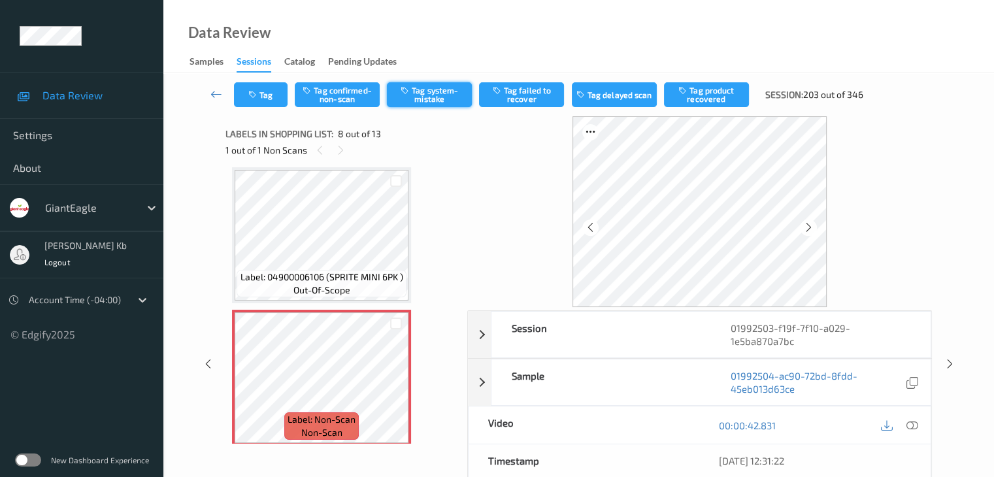
click at [436, 93] on button "Tag system-mistake" at bounding box center [429, 94] width 85 height 25
click at [267, 95] on button "Tag" at bounding box center [261, 94] width 54 height 25
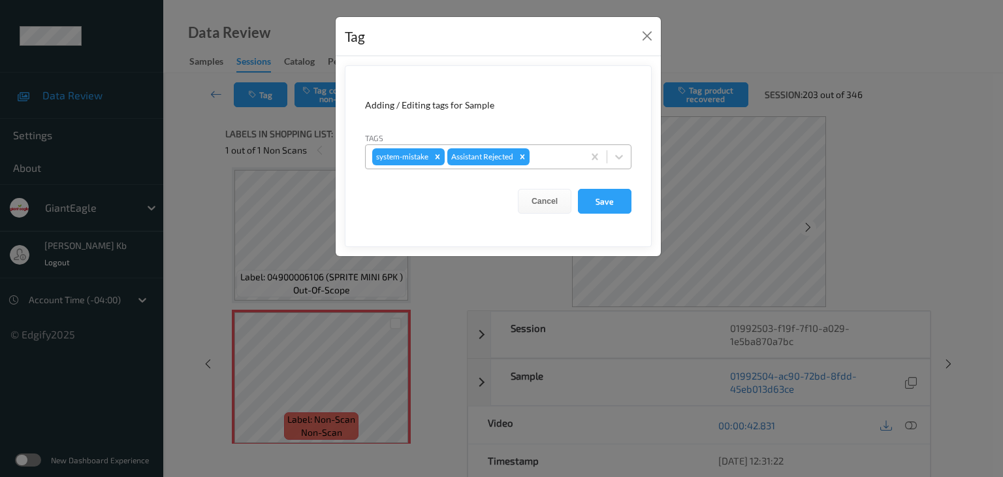
click at [543, 154] on div at bounding box center [554, 157] width 44 height 16
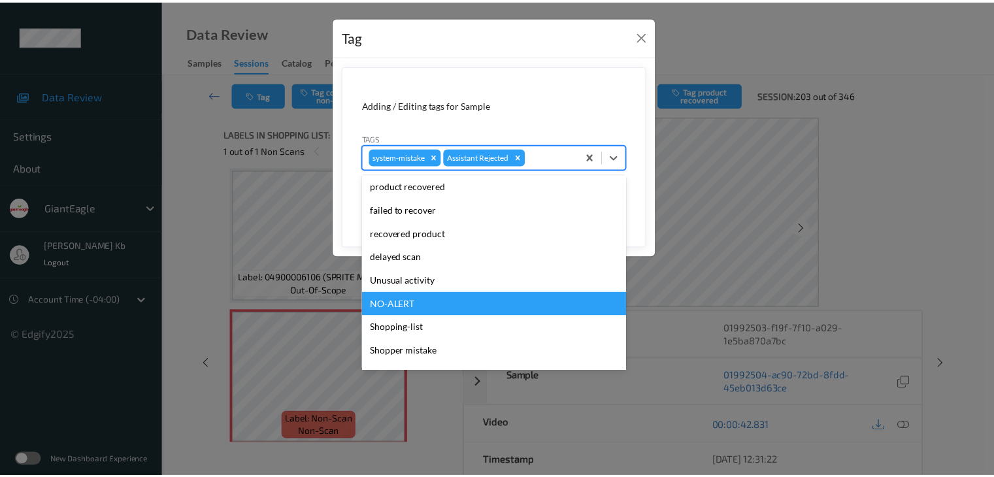
scroll to position [115, 0]
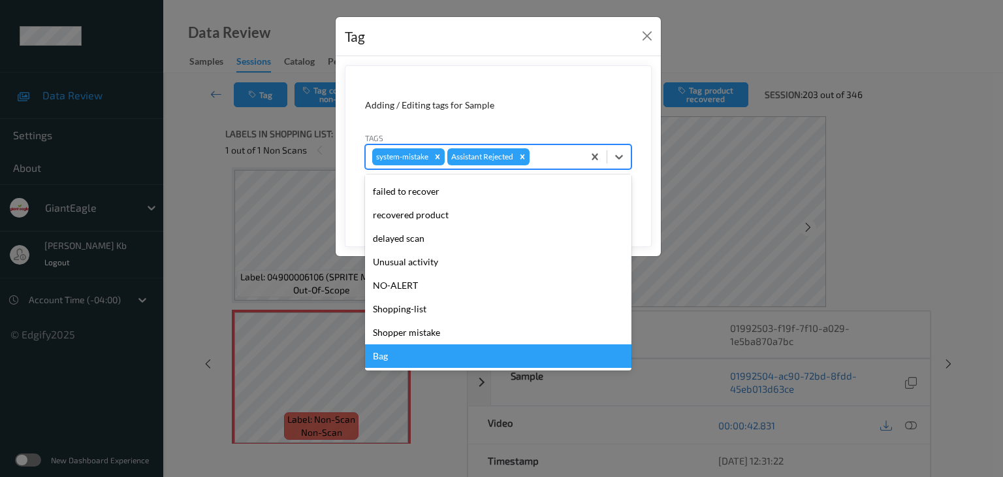
click at [392, 357] on div "Bag" at bounding box center [498, 356] width 267 height 24
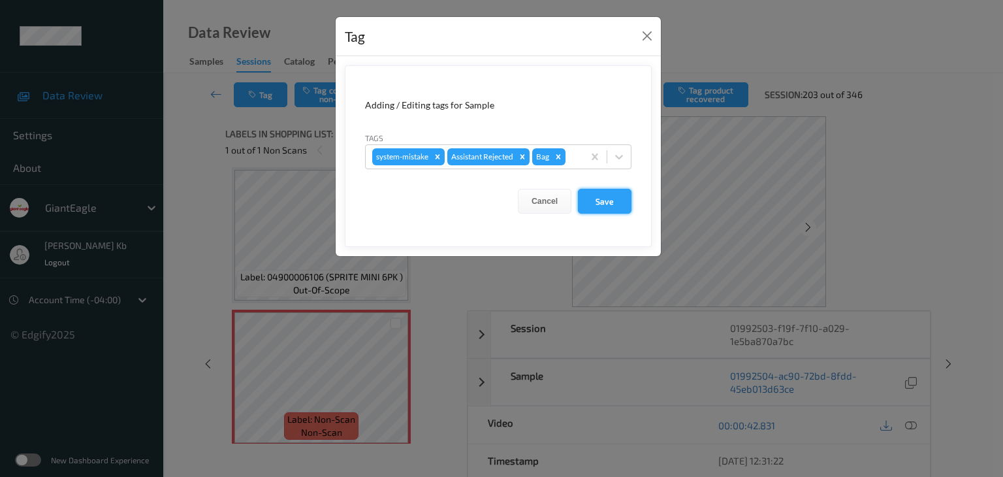
click at [602, 205] on button "Save" at bounding box center [605, 201] width 54 height 25
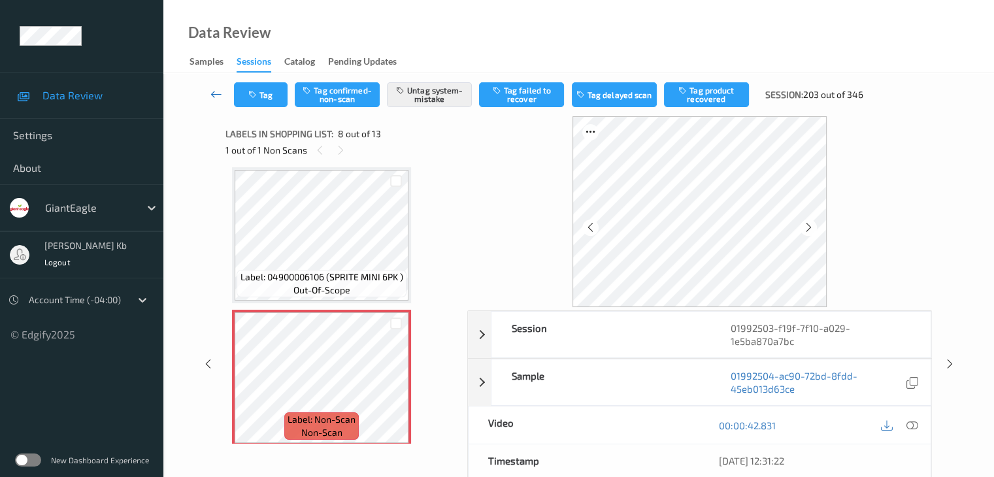
click at [216, 93] on icon at bounding box center [216, 94] width 12 height 13
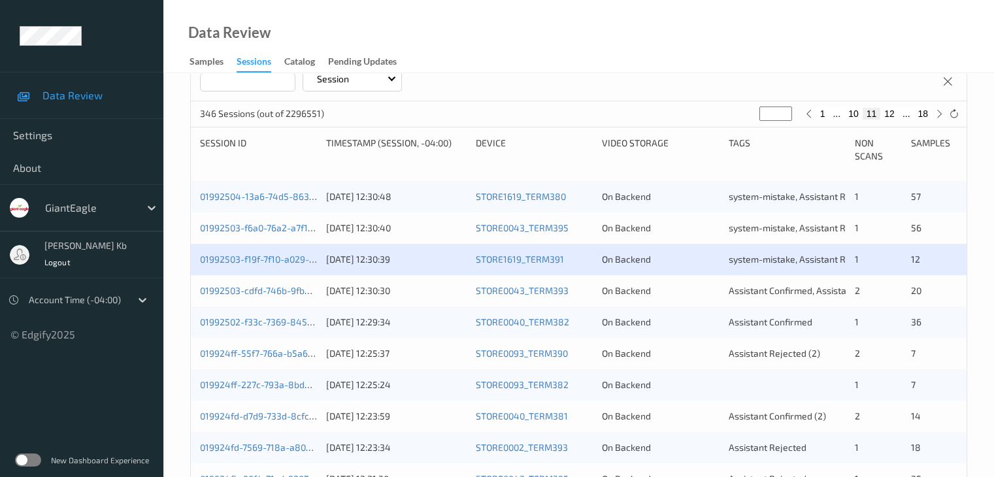
scroll to position [327, 0]
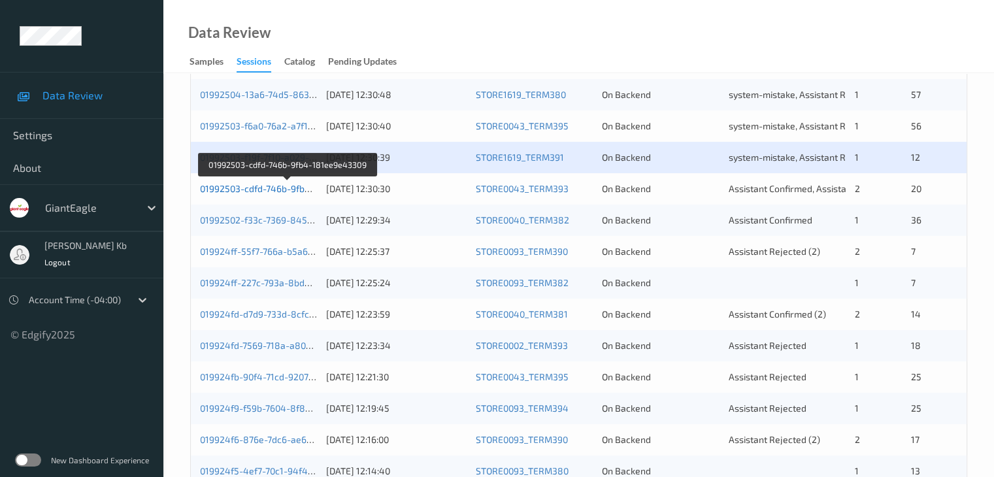
click at [251, 192] on link "01992503-cdfd-746b-9fb4-181ee9e43309" at bounding box center [288, 188] width 176 height 11
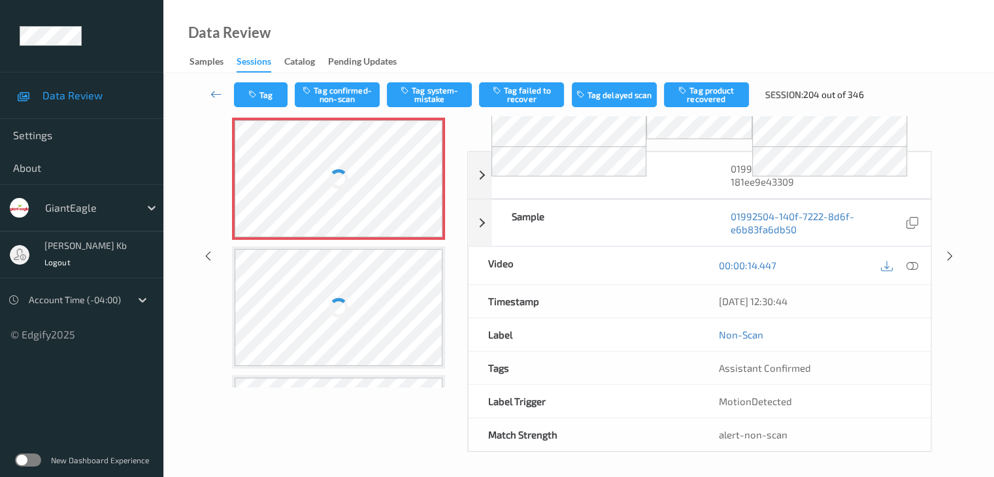
scroll to position [86, 0]
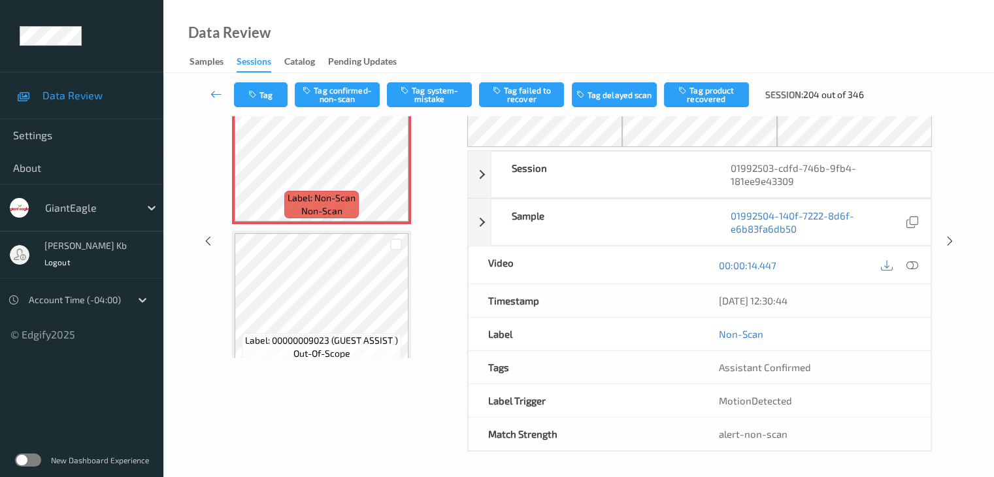
drag, startPoint x: 392, startPoint y: 395, endPoint x: 399, endPoint y: 382, distance: 14.3
click at [393, 395] on div "Labels in shopping list: 1 out of 22 1 out of 2 Non Scans Label: Non-Scan non-s…" at bounding box center [341, 241] width 233 height 421
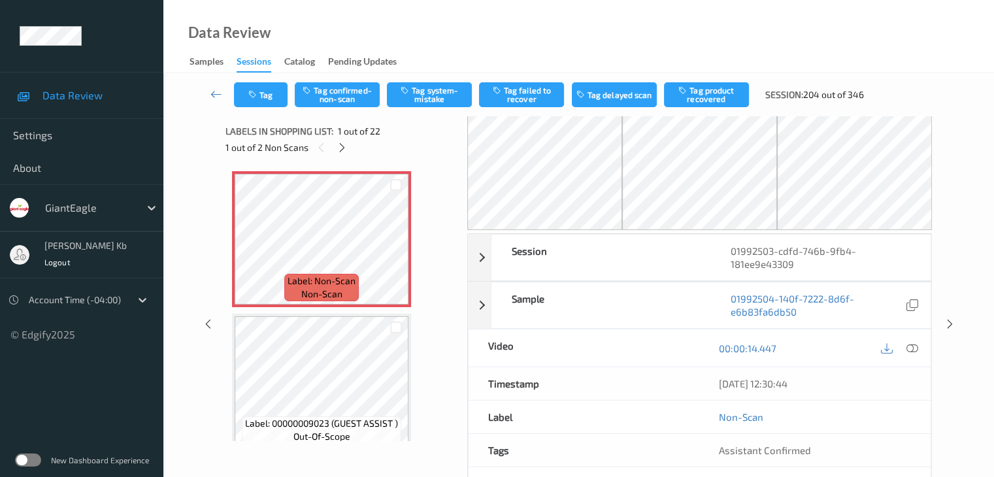
scroll to position [0, 0]
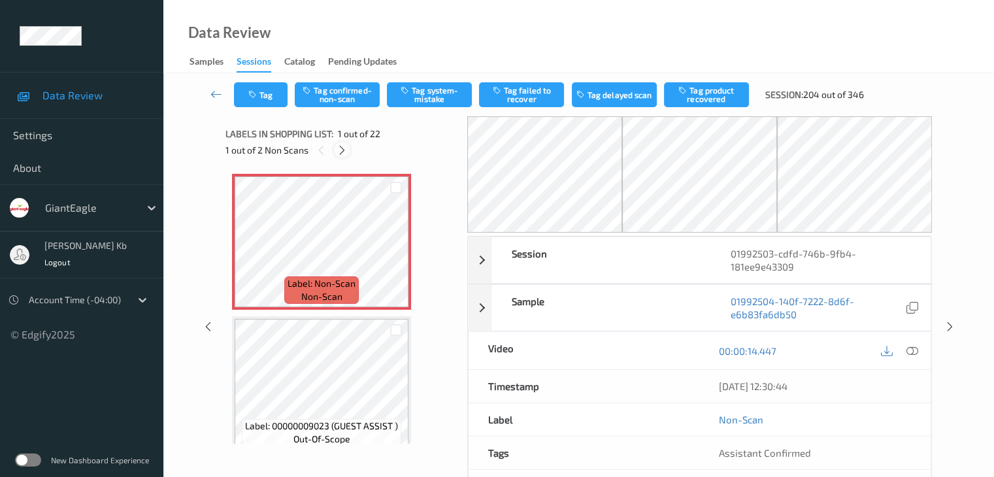
click at [342, 150] on icon at bounding box center [341, 150] width 11 height 12
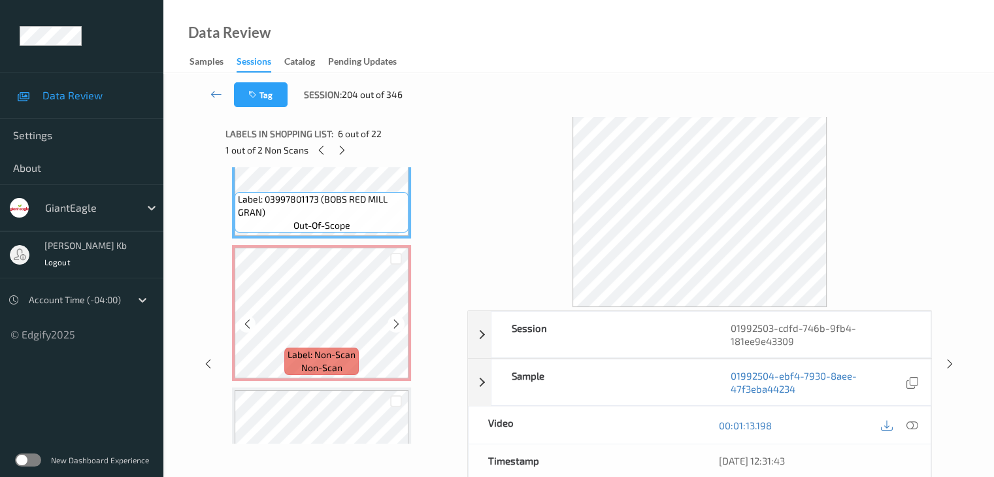
scroll to position [784, 0]
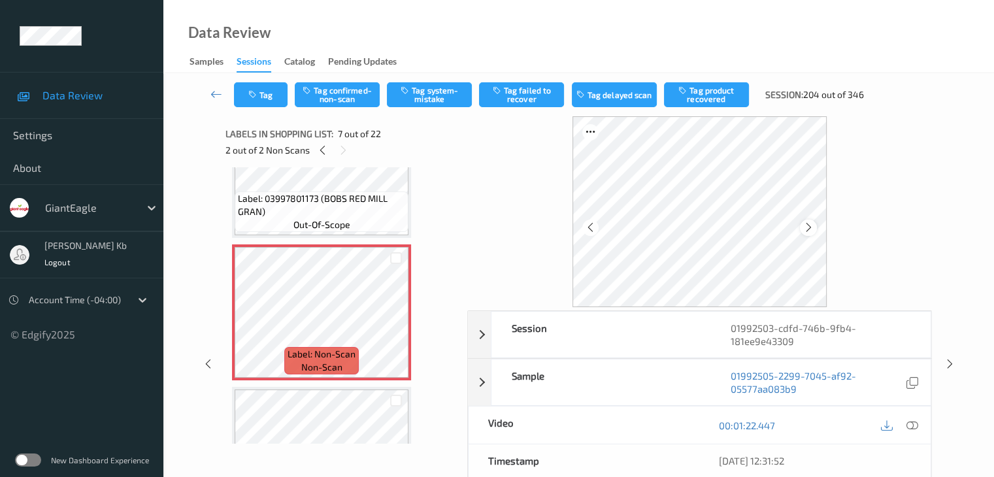
click at [814, 224] on div at bounding box center [808, 227] width 16 height 16
click at [916, 419] on icon at bounding box center [911, 425] width 12 height 12
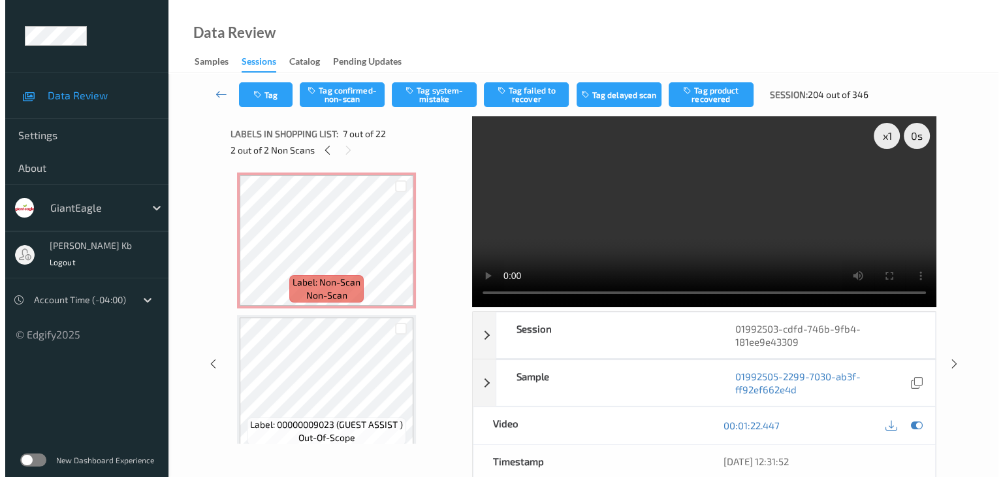
scroll to position [0, 0]
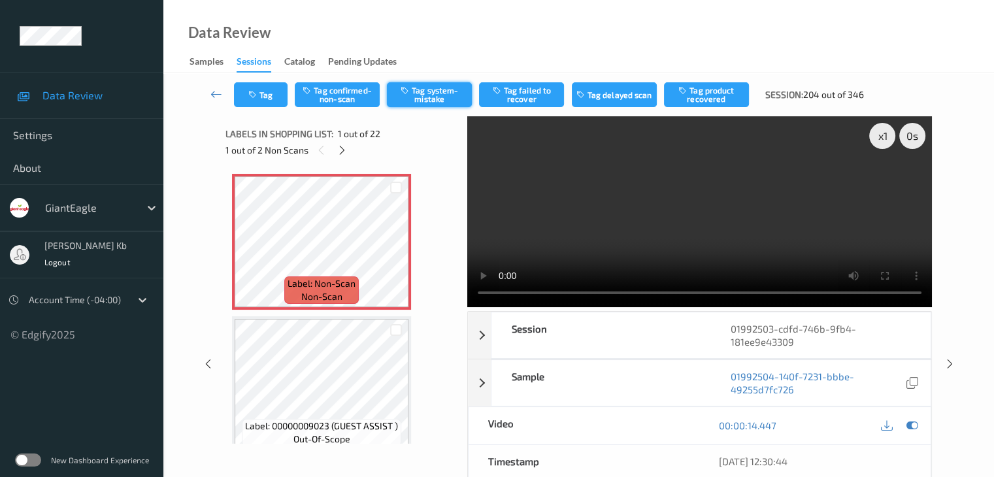
click at [425, 97] on button "Tag system-mistake" at bounding box center [429, 94] width 85 height 25
click at [274, 91] on button "Tag" at bounding box center [261, 94] width 54 height 25
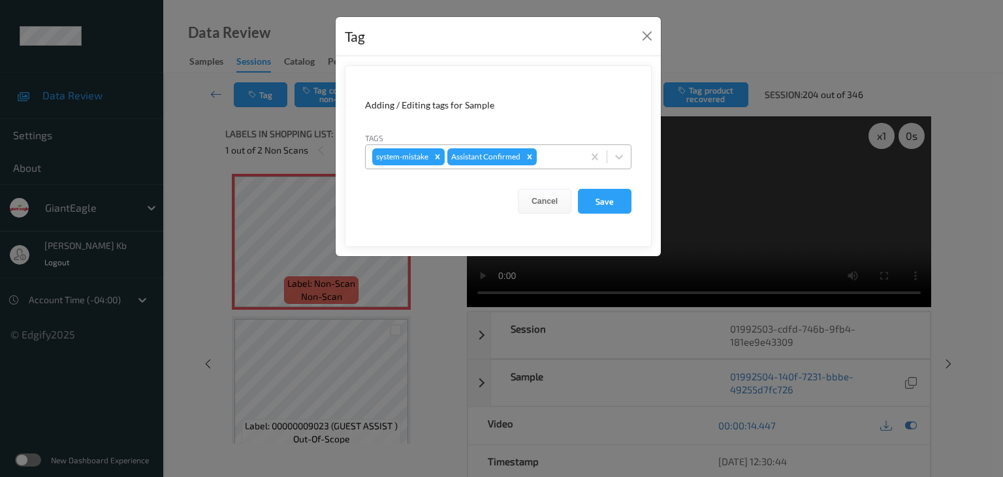
click at [562, 152] on div at bounding box center [558, 157] width 37 height 16
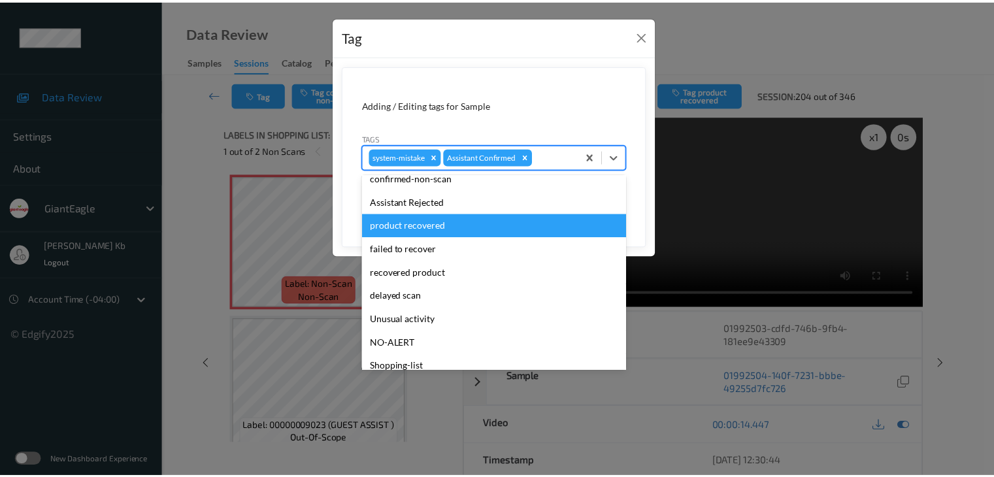
scroll to position [115, 0]
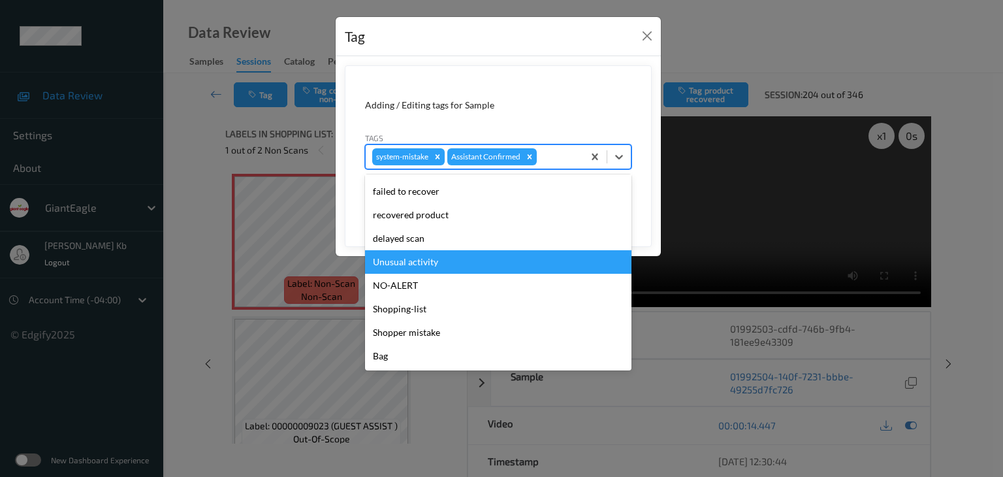
click at [415, 263] on div "Unusual activity" at bounding box center [498, 262] width 267 height 24
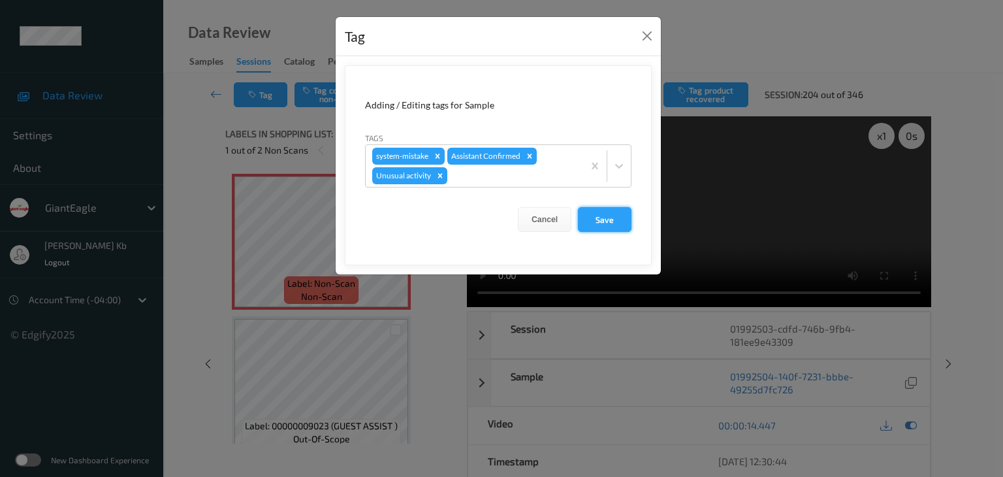
click at [606, 216] on button "Save" at bounding box center [605, 219] width 54 height 25
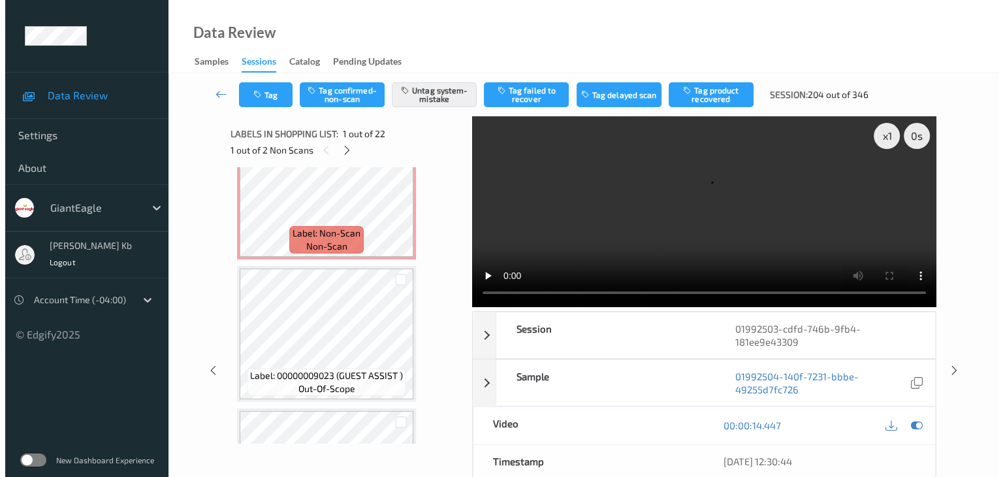
scroll to position [784, 0]
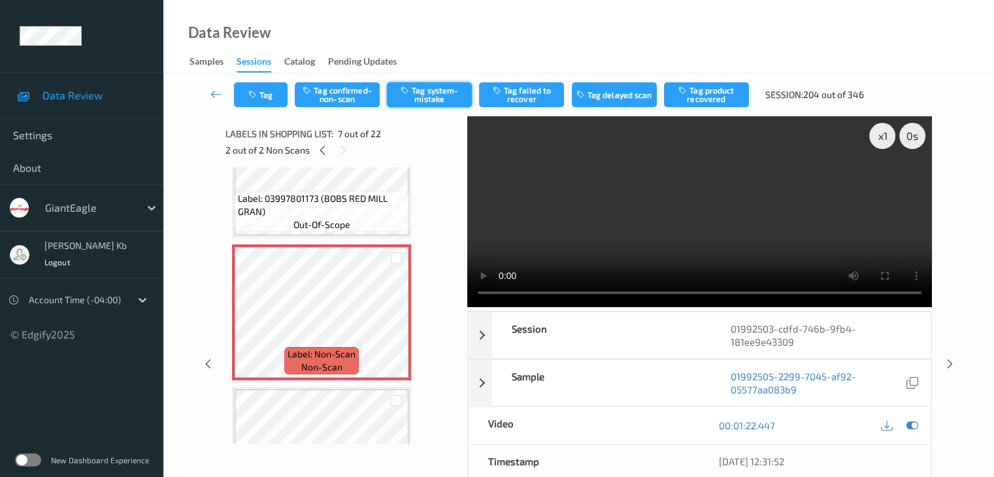
click at [432, 92] on button "Tag system-mistake" at bounding box center [429, 94] width 85 height 25
click at [268, 94] on button "Tag" at bounding box center [261, 94] width 54 height 25
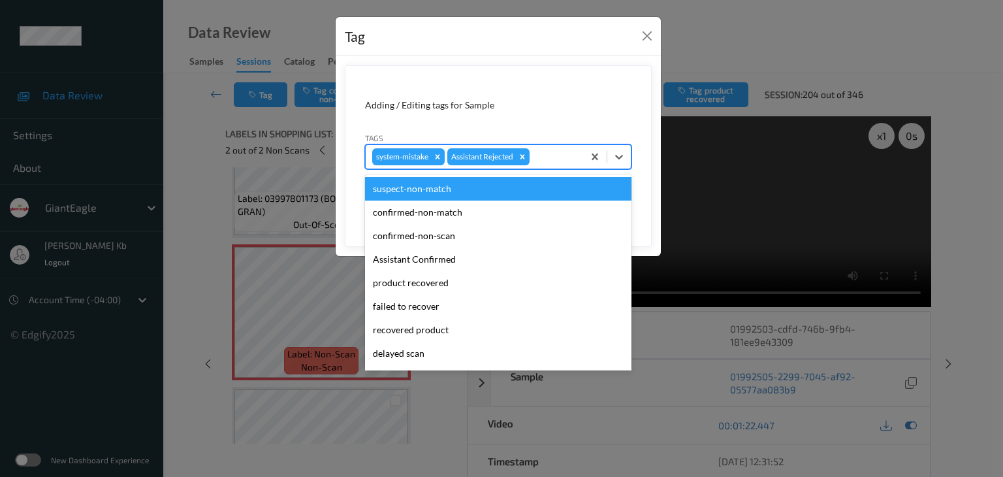
click at [548, 156] on div at bounding box center [554, 157] width 44 height 16
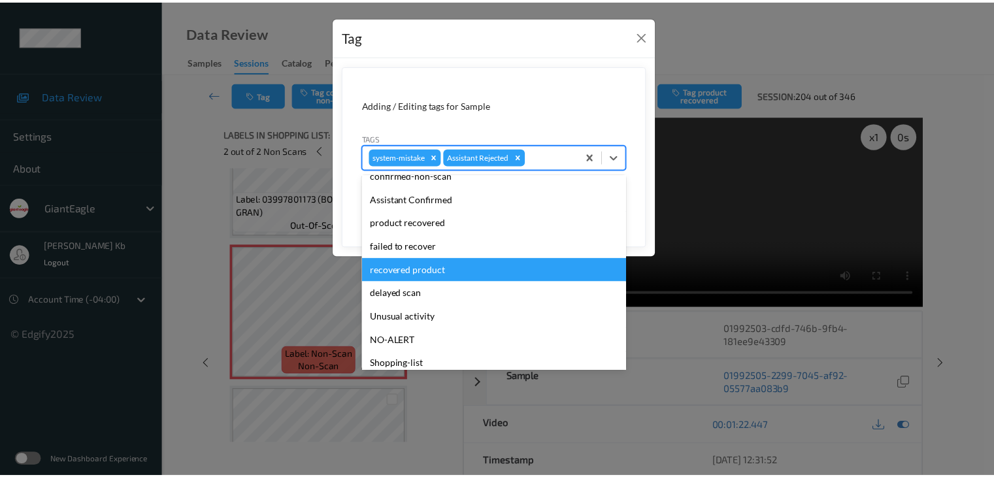
scroll to position [115, 0]
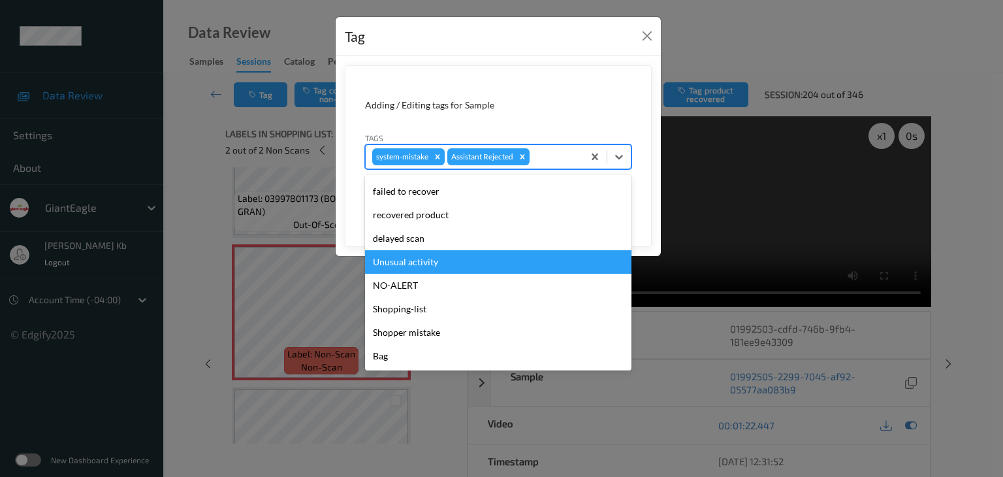
click at [413, 265] on div "Unusual activity" at bounding box center [498, 262] width 267 height 24
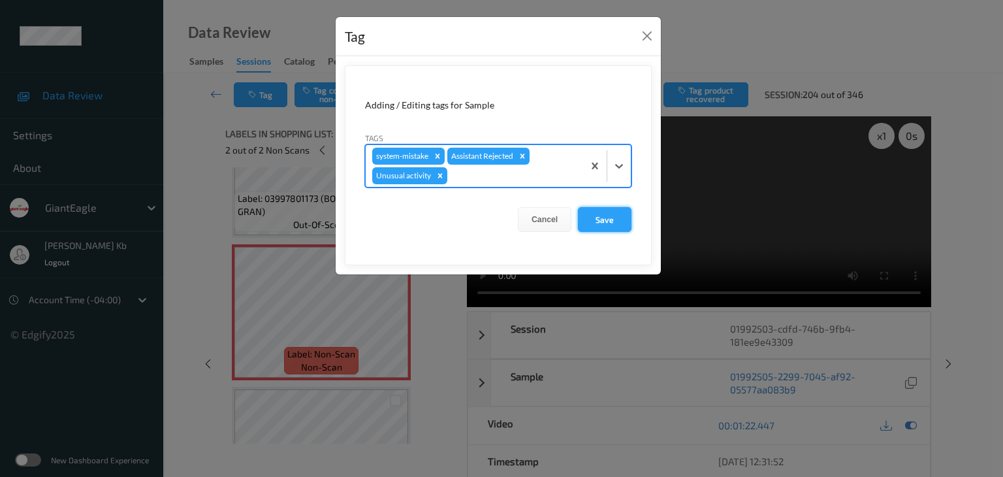
click at [617, 218] on button "Save" at bounding box center [605, 219] width 54 height 25
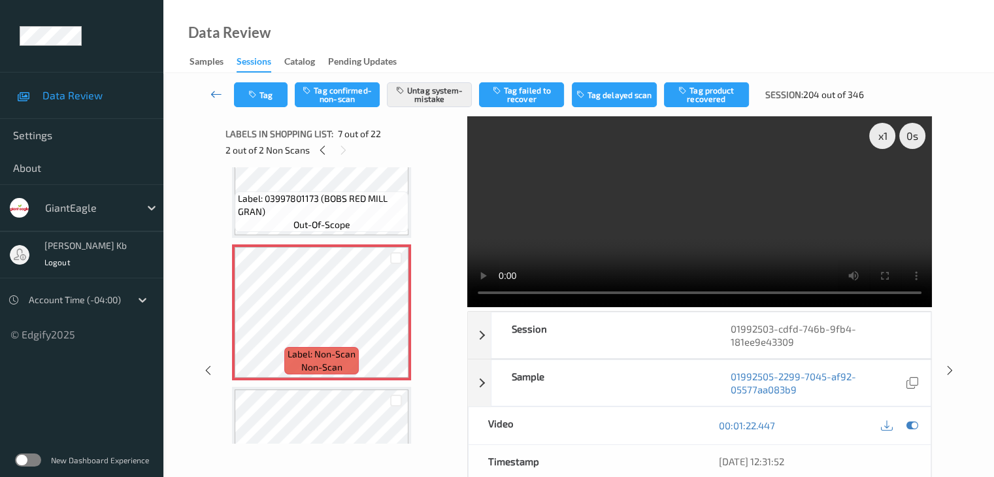
click at [219, 93] on icon at bounding box center [216, 94] width 12 height 13
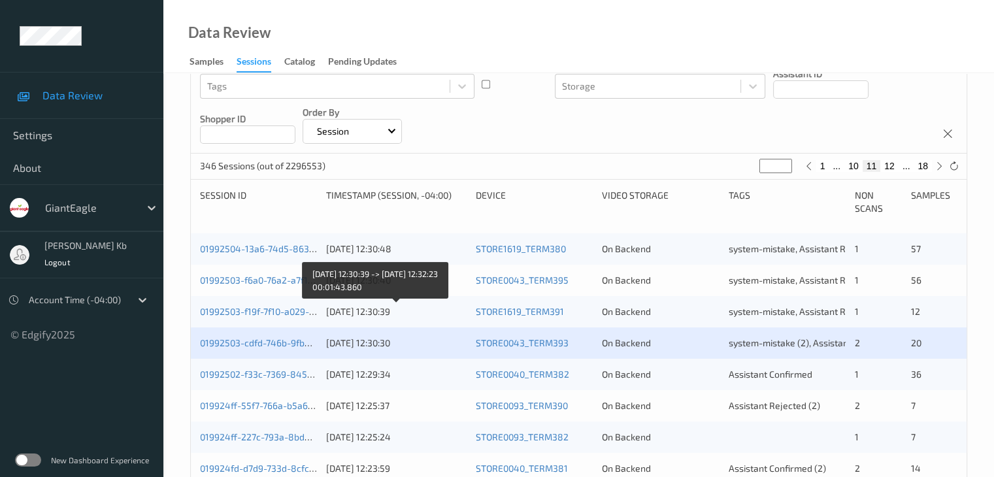
scroll to position [196, 0]
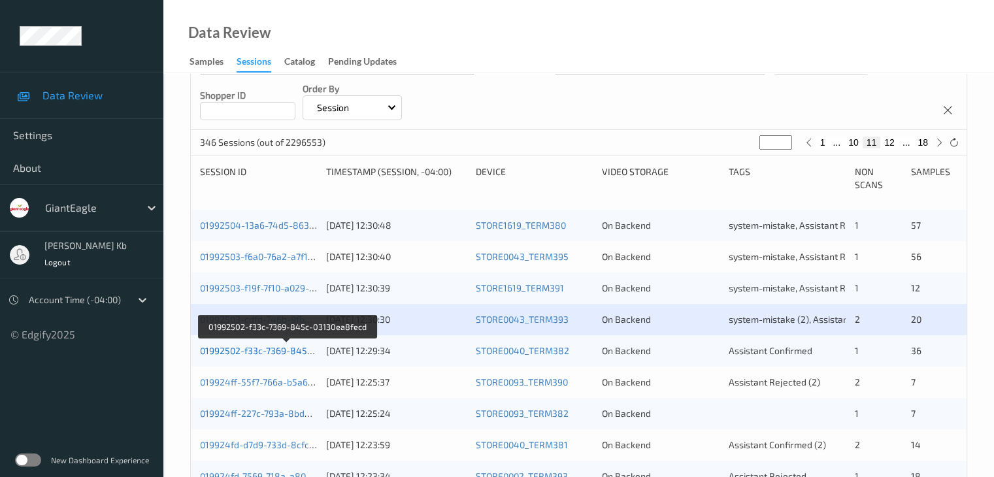
click at [275, 350] on link "01992502-f33c-7369-845c-03130ea8fecd" at bounding box center [287, 350] width 175 height 11
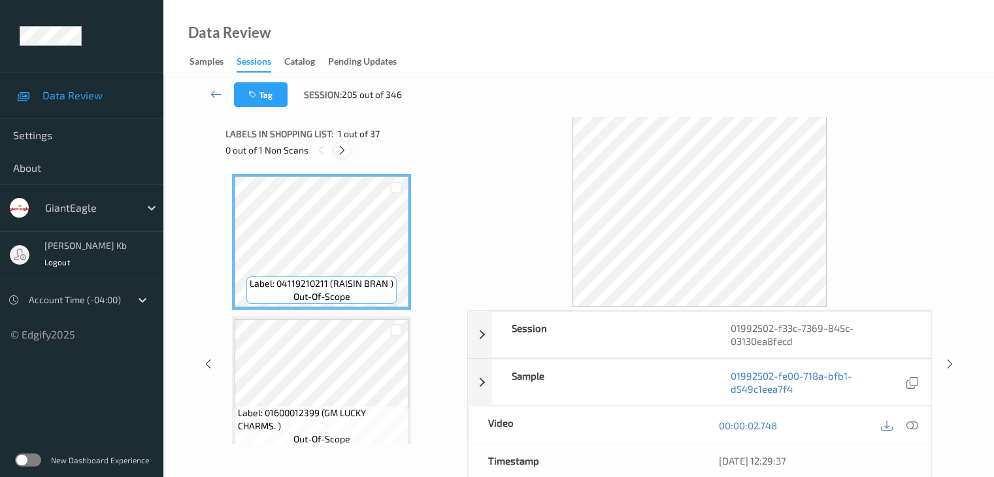
click at [344, 150] on icon at bounding box center [341, 150] width 11 height 12
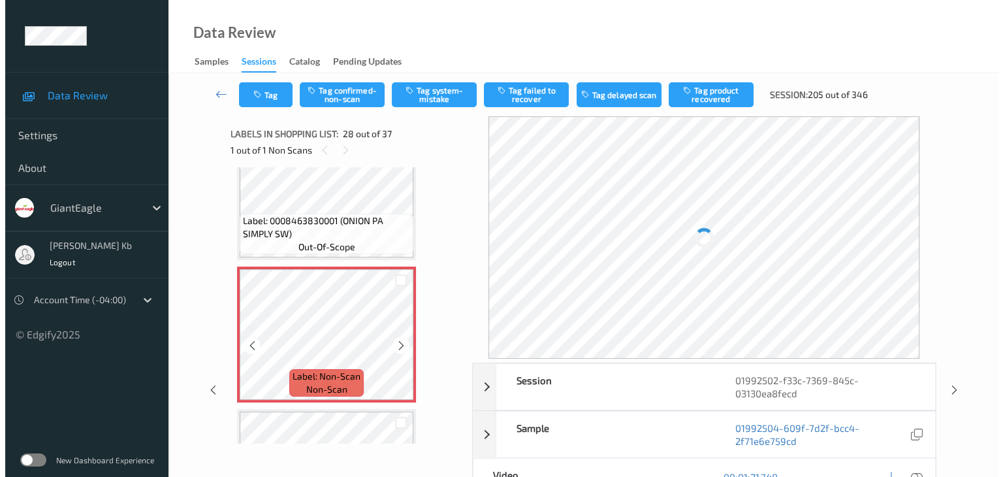
scroll to position [3774, 0]
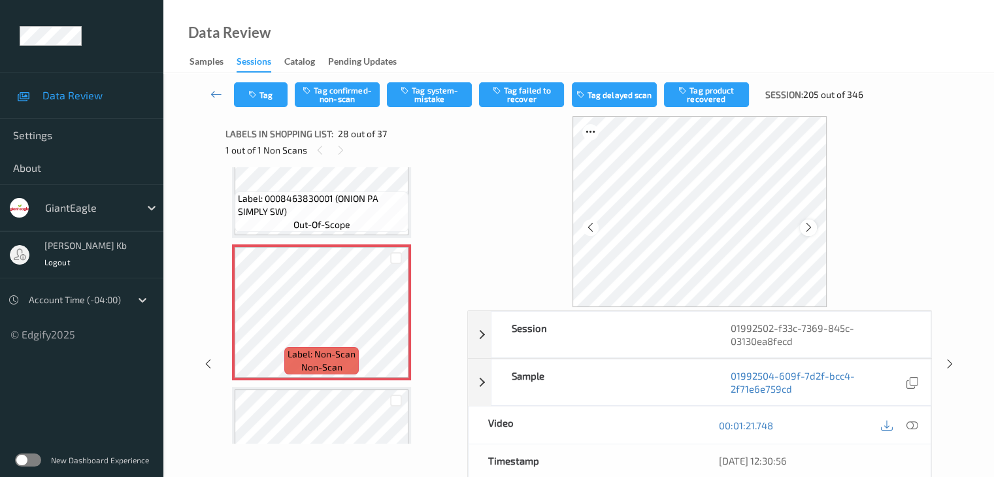
click at [814, 231] on div at bounding box center [808, 227] width 16 height 16
click at [915, 427] on icon at bounding box center [911, 425] width 12 height 12
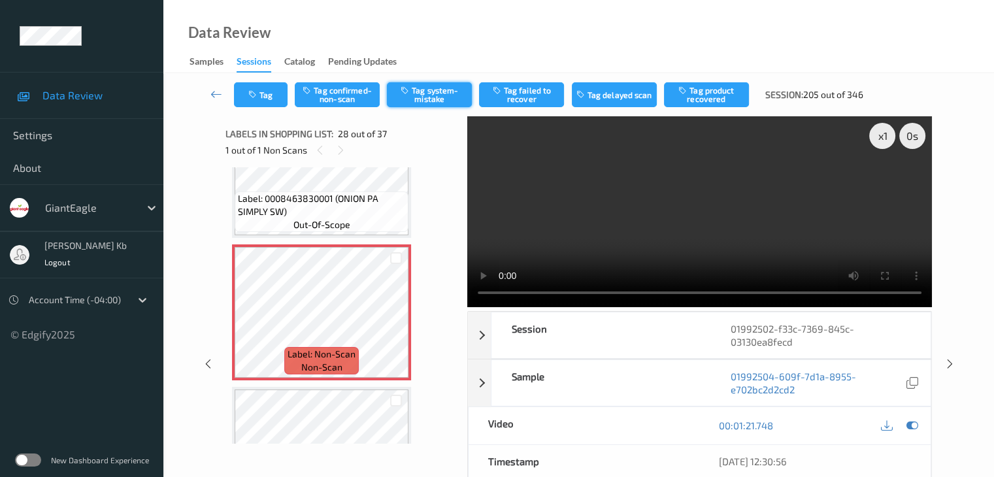
click at [430, 93] on button "Tag system-mistake" at bounding box center [429, 94] width 85 height 25
click at [279, 92] on button "Tag" at bounding box center [261, 94] width 54 height 25
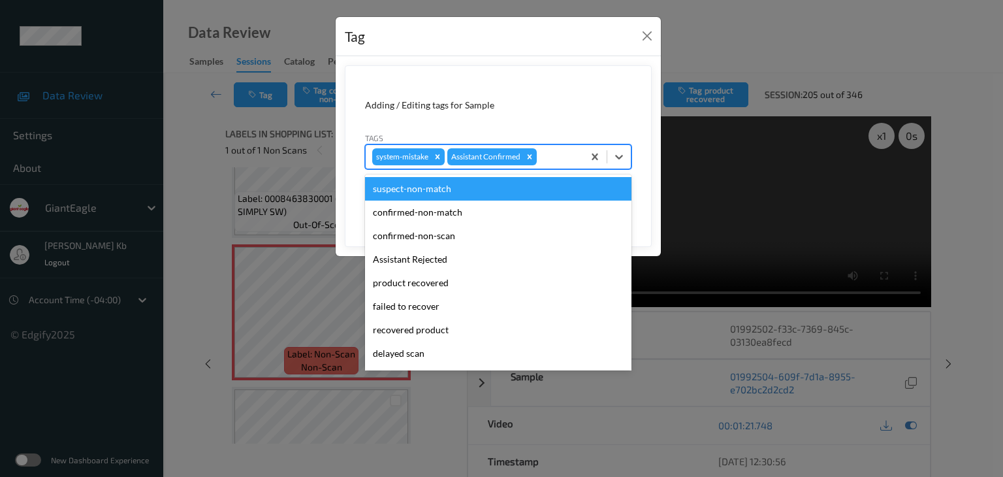
click at [563, 152] on div at bounding box center [558, 157] width 37 height 16
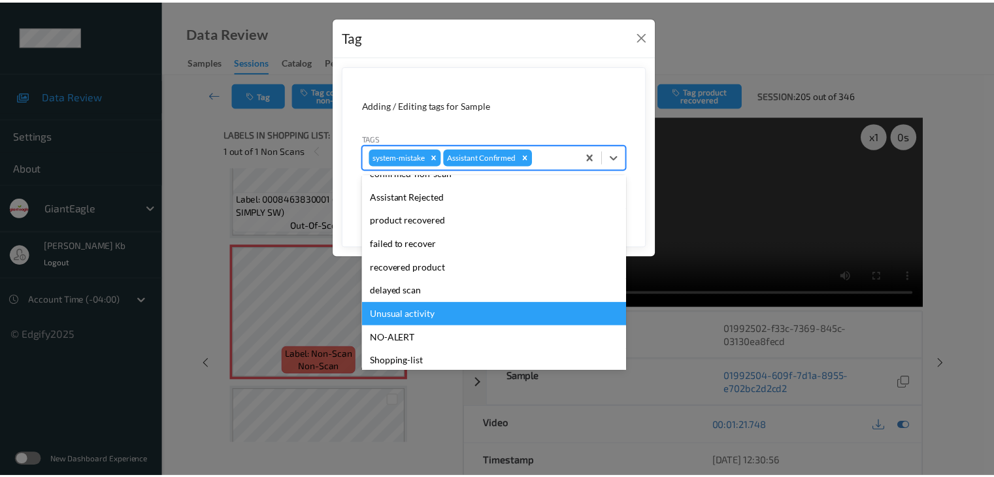
scroll to position [115, 0]
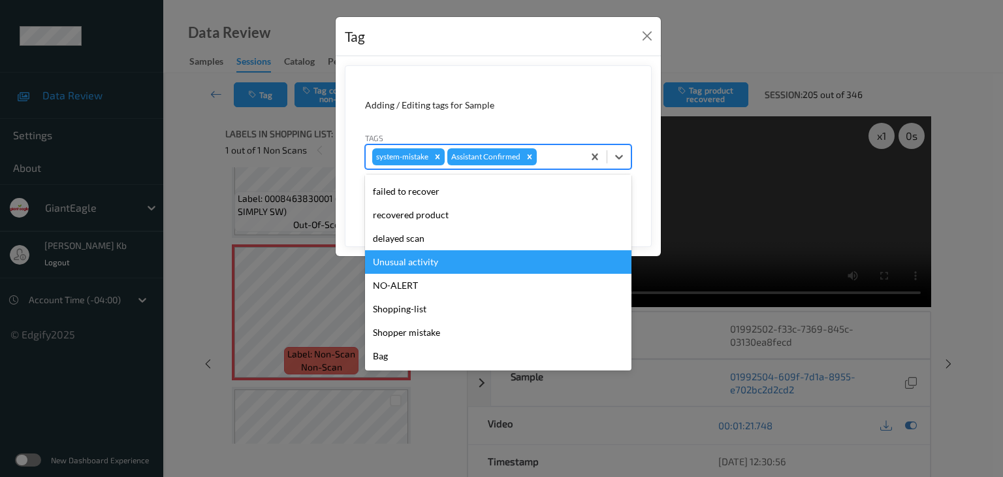
click at [403, 259] on div "Unusual activity" at bounding box center [498, 262] width 267 height 24
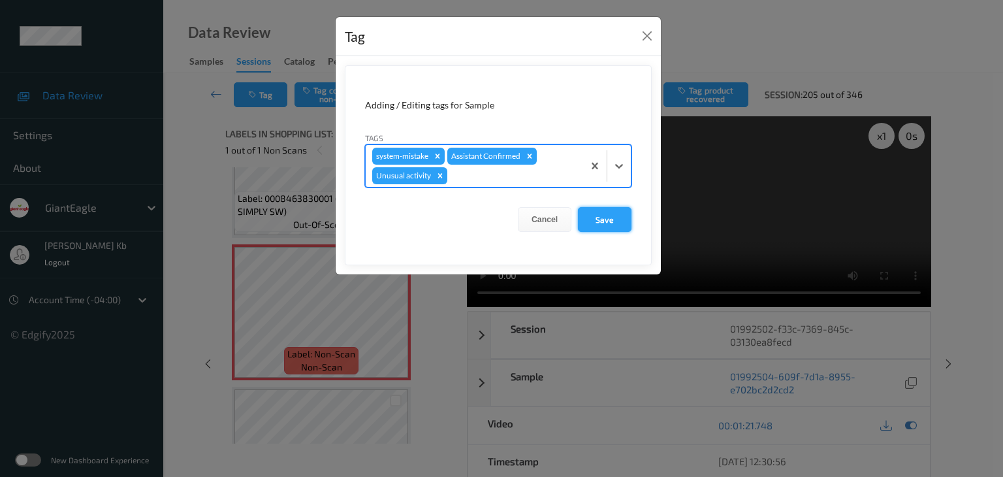
click at [615, 214] on button "Save" at bounding box center [605, 219] width 54 height 25
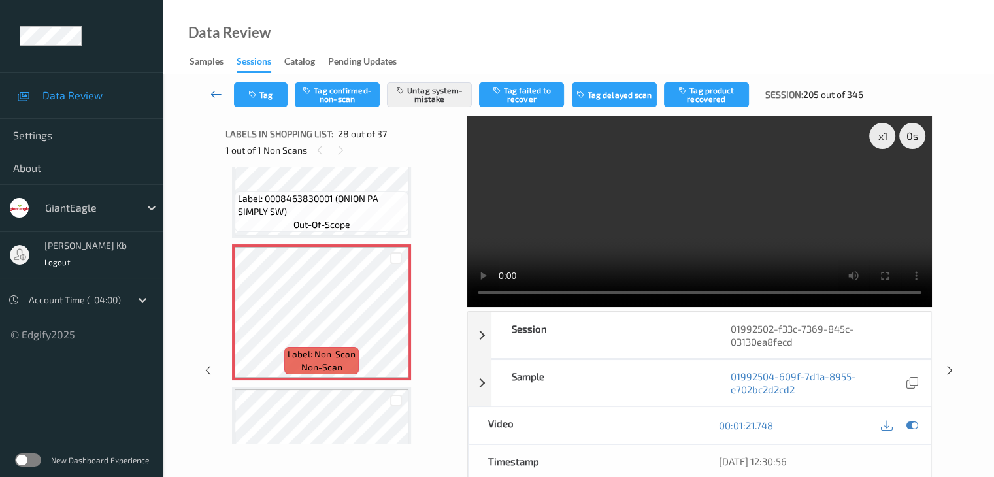
click at [219, 87] on link at bounding box center [216, 94] width 35 height 25
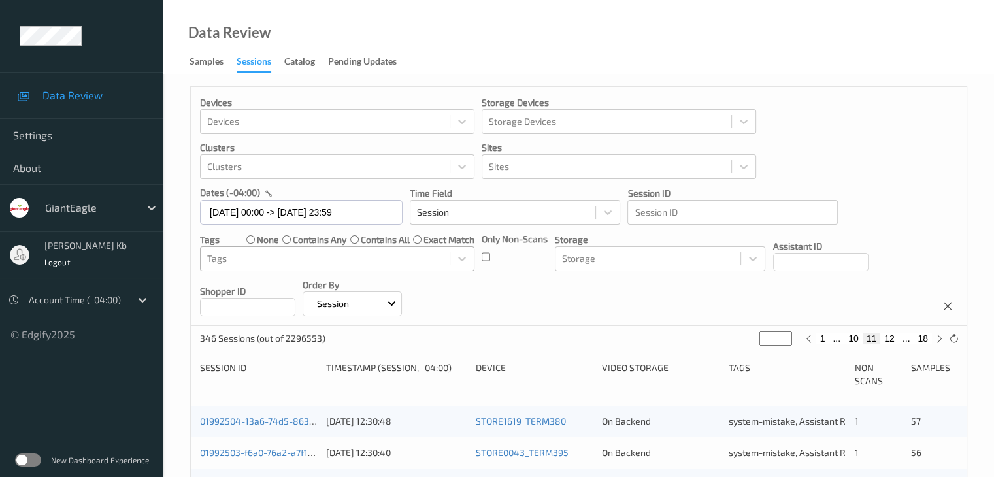
scroll to position [327, 0]
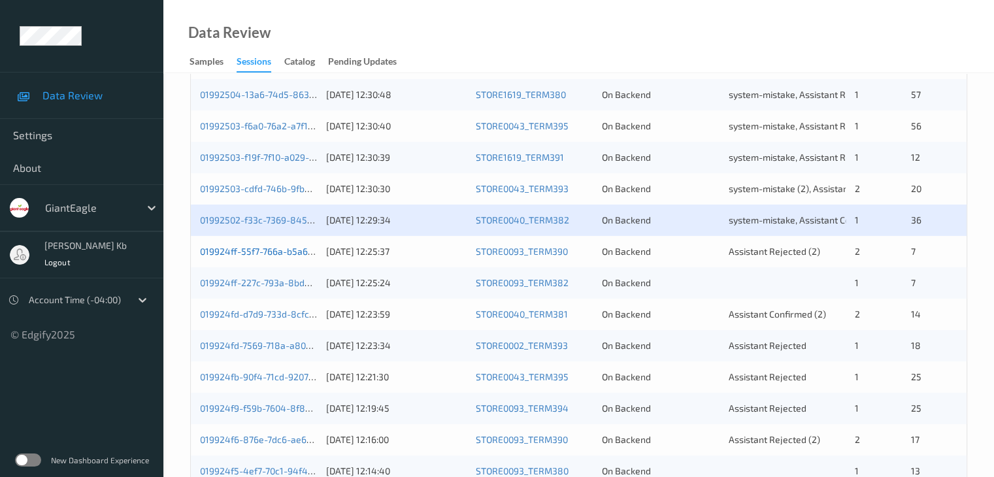
click at [280, 255] on link "019924ff-55f7-766a-b5a6-7abc3e009718" at bounding box center [285, 251] width 171 height 11
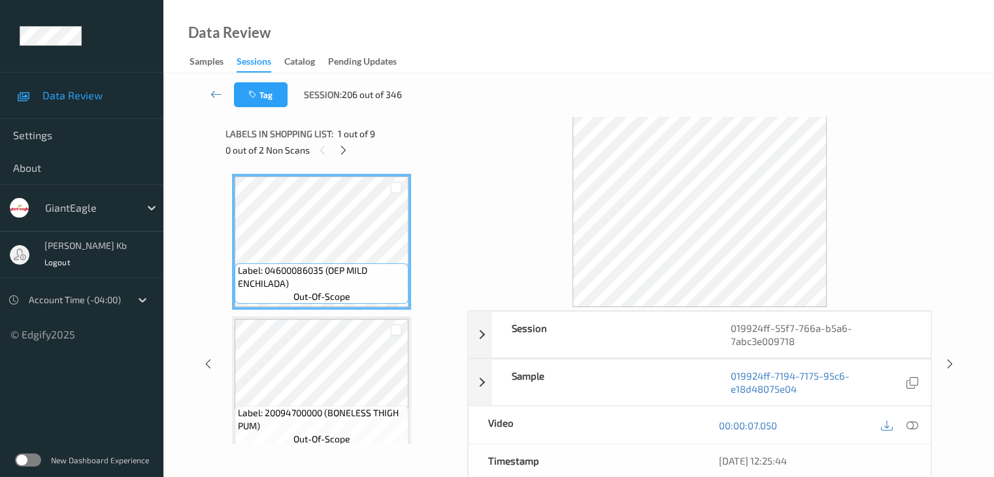
click at [336, 144] on div "0 out of 2 Non Scans" at bounding box center [341, 150] width 233 height 16
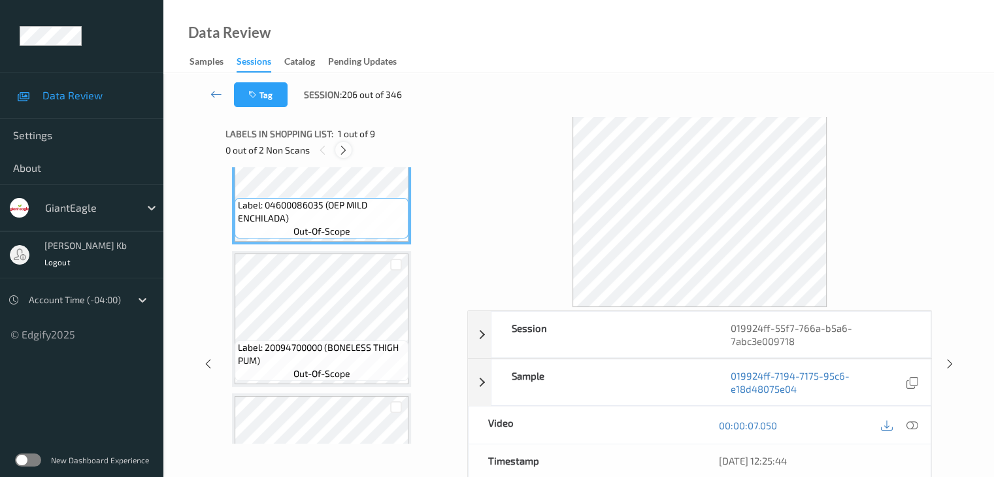
click at [345, 149] on icon at bounding box center [343, 150] width 11 height 12
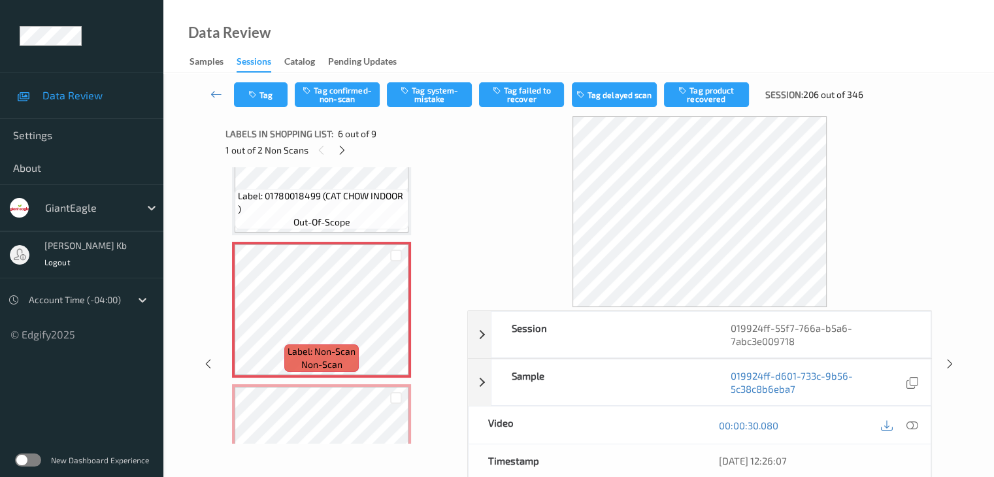
scroll to position [641, 0]
click at [910, 426] on icon at bounding box center [911, 425] width 12 height 12
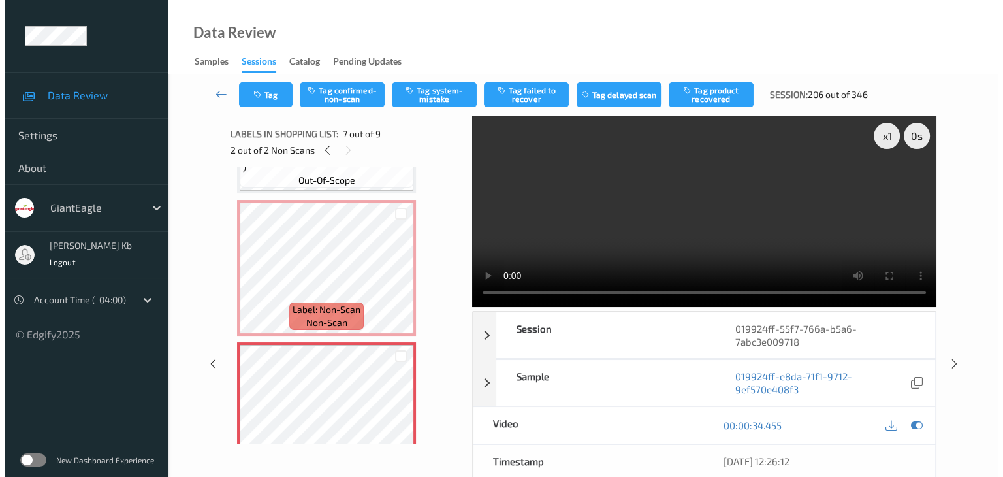
scroll to position [685, 0]
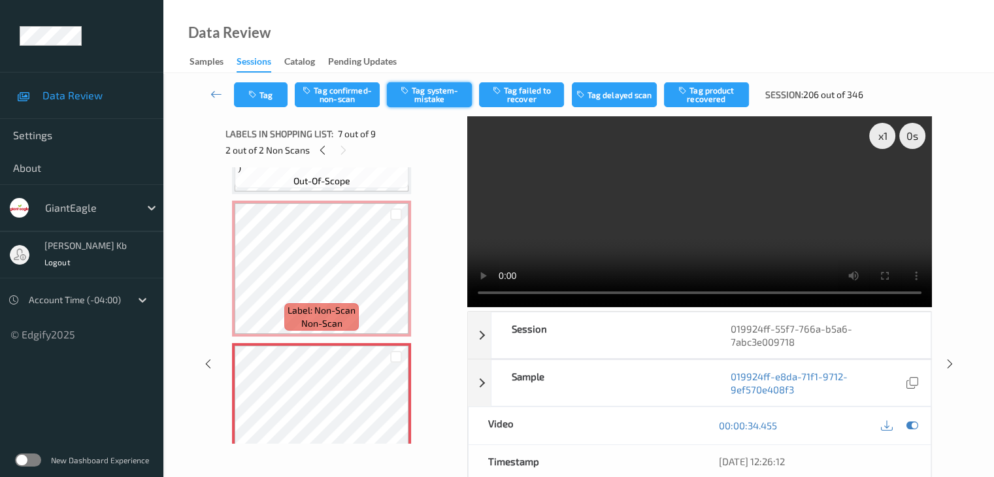
click at [429, 97] on button "Tag system-mistake" at bounding box center [429, 94] width 85 height 25
click at [274, 95] on button "Tag" at bounding box center [261, 94] width 54 height 25
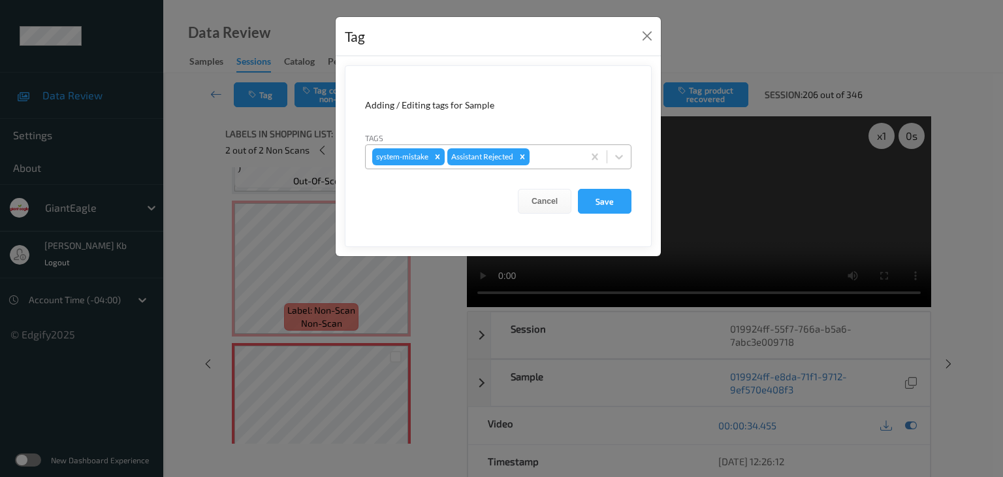
click at [544, 156] on div at bounding box center [554, 157] width 44 height 16
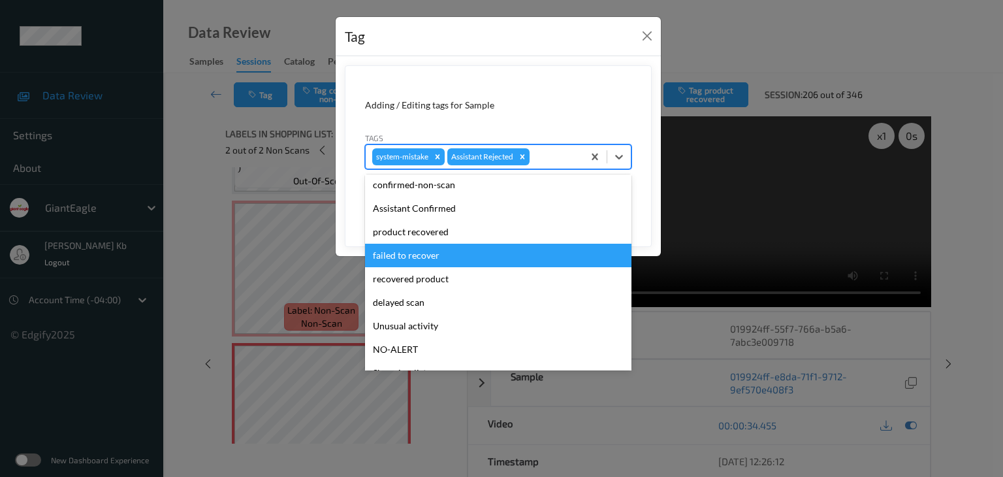
scroll to position [65, 0]
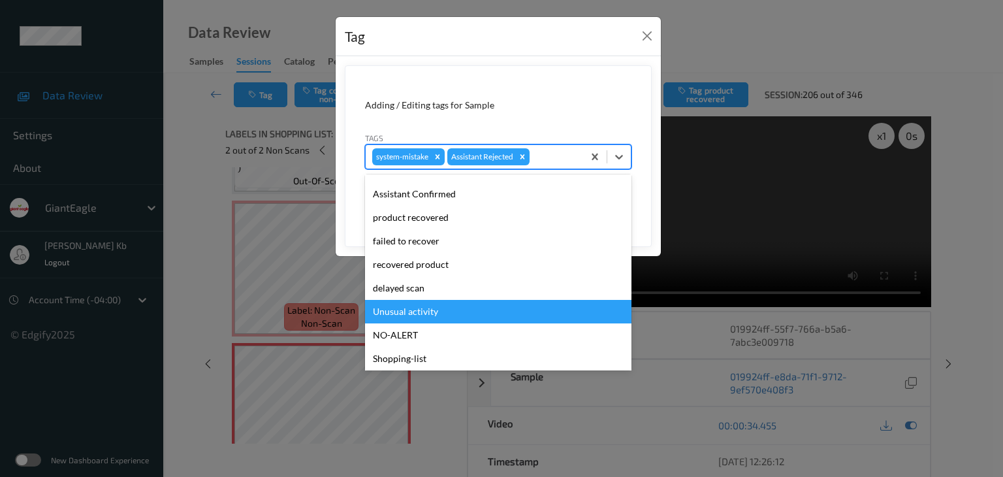
click at [431, 310] on div "Unusual activity" at bounding box center [498, 312] width 267 height 24
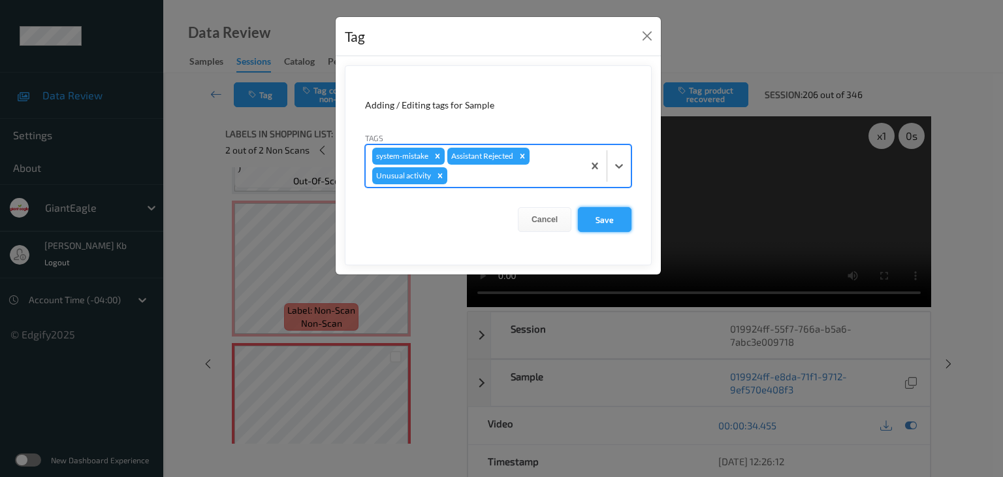
click at [614, 218] on button "Save" at bounding box center [605, 219] width 54 height 25
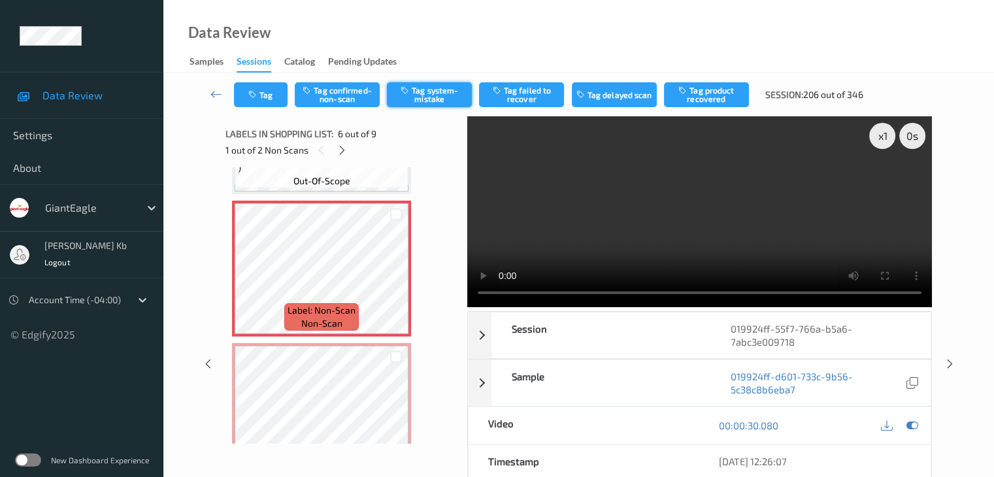
click at [429, 94] on button "Tag system-mistake" at bounding box center [429, 94] width 85 height 25
click at [267, 95] on button "Tag" at bounding box center [261, 94] width 54 height 25
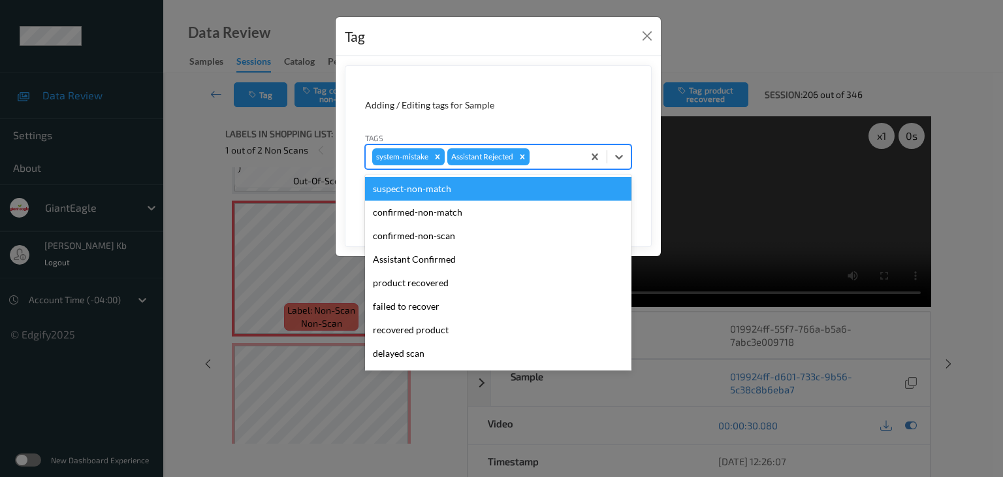
click at [544, 155] on div at bounding box center [554, 157] width 44 height 16
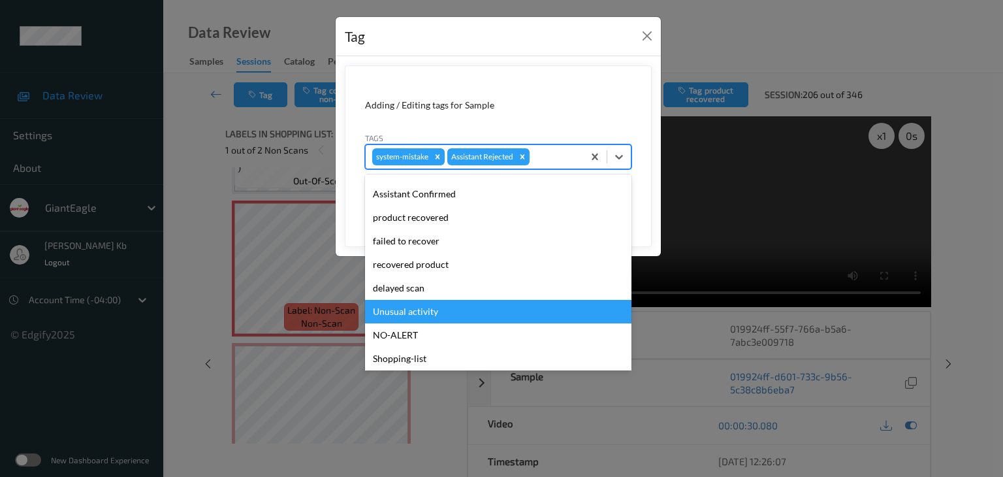
click at [424, 314] on div "Unusual activity" at bounding box center [498, 312] width 267 height 24
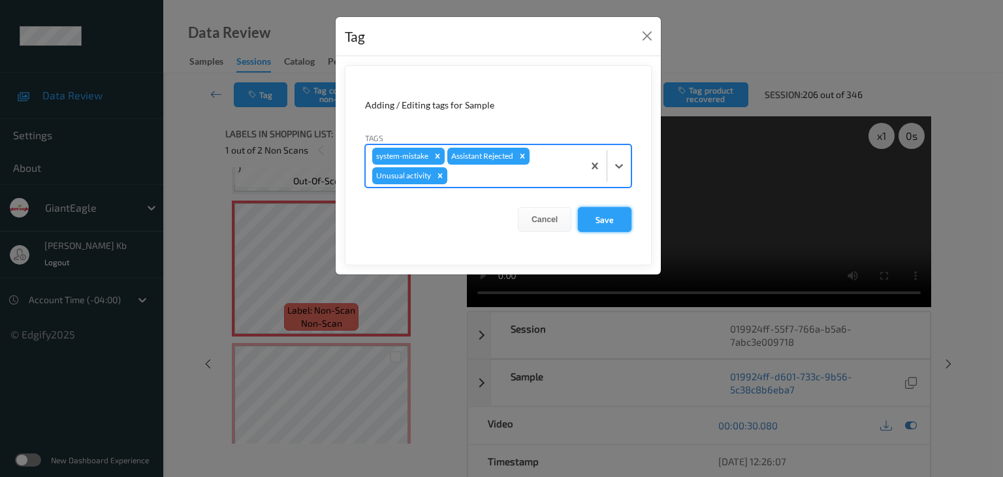
click at [604, 219] on button "Save" at bounding box center [605, 219] width 54 height 25
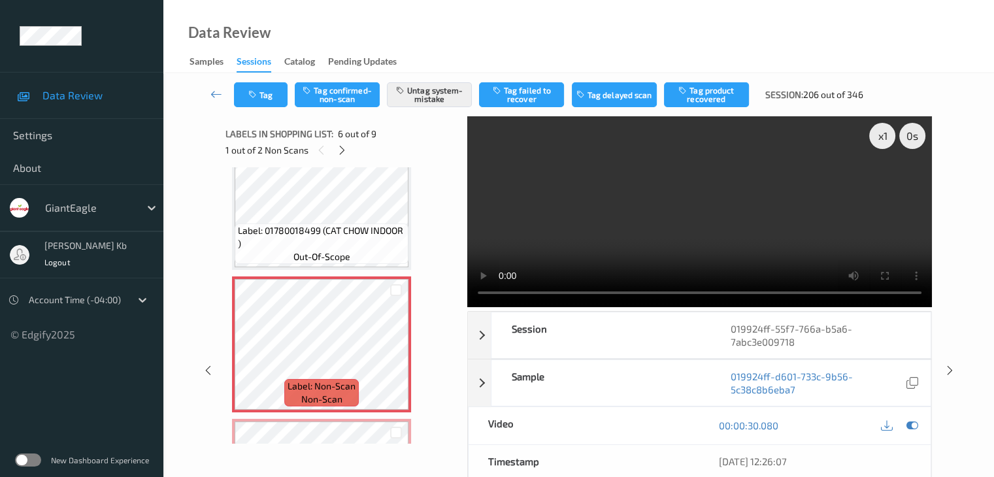
scroll to position [685, 0]
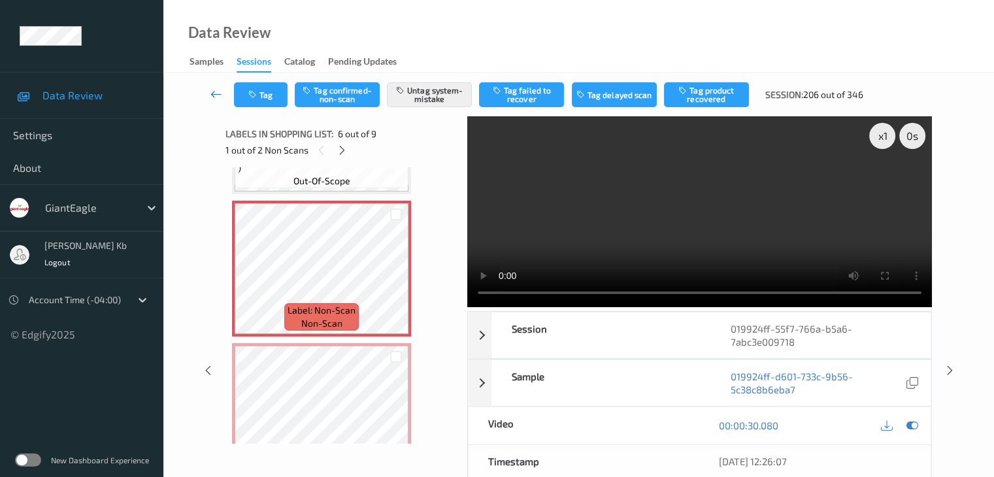
click at [218, 98] on icon at bounding box center [216, 94] width 12 height 13
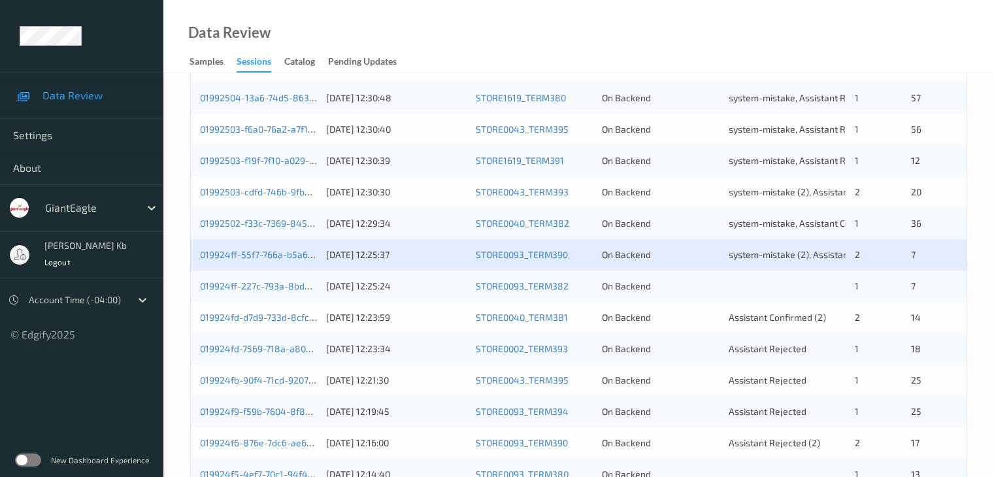
scroll to position [327, 0]
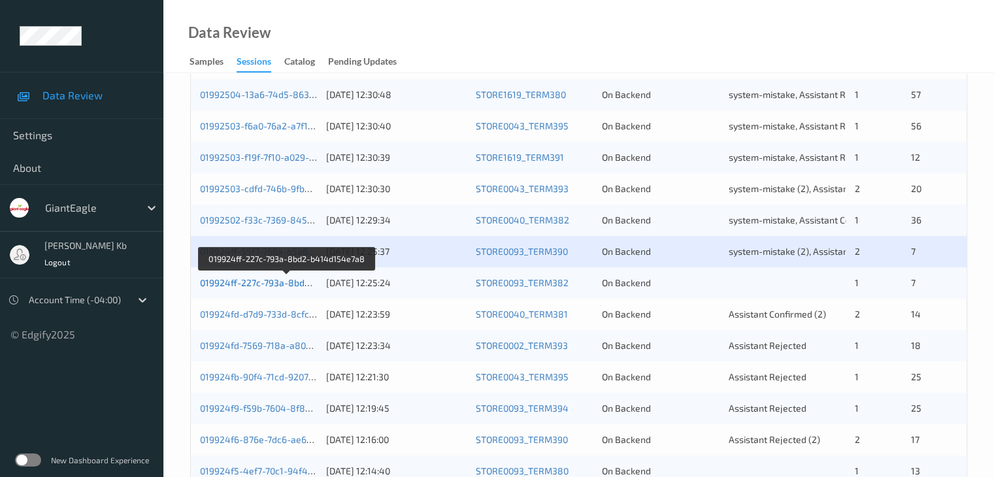
click at [277, 283] on link "019924ff-227c-793a-8bd2-b414d154e7a8" at bounding box center [288, 282] width 176 height 11
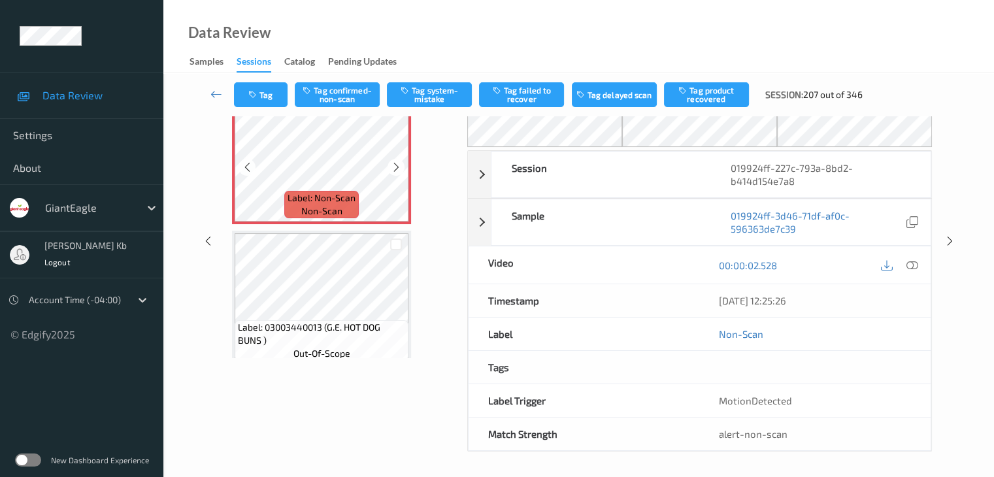
scroll to position [20, 0]
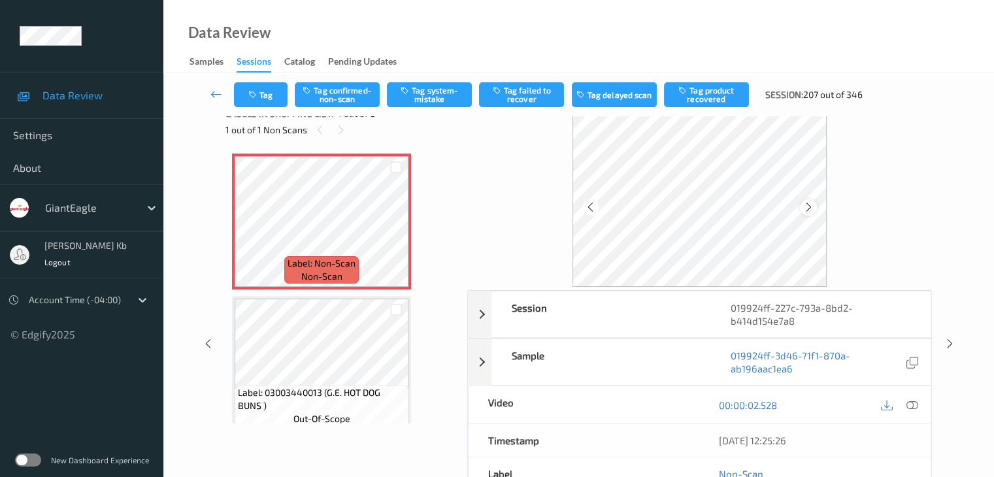
click at [811, 208] on icon at bounding box center [808, 207] width 11 height 12
click at [911, 403] on icon at bounding box center [911, 405] width 12 height 12
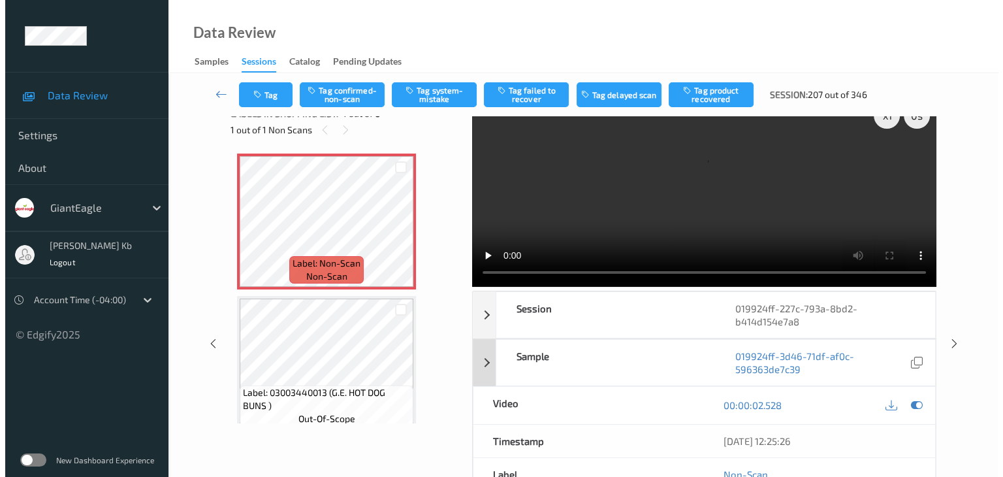
scroll to position [0, 0]
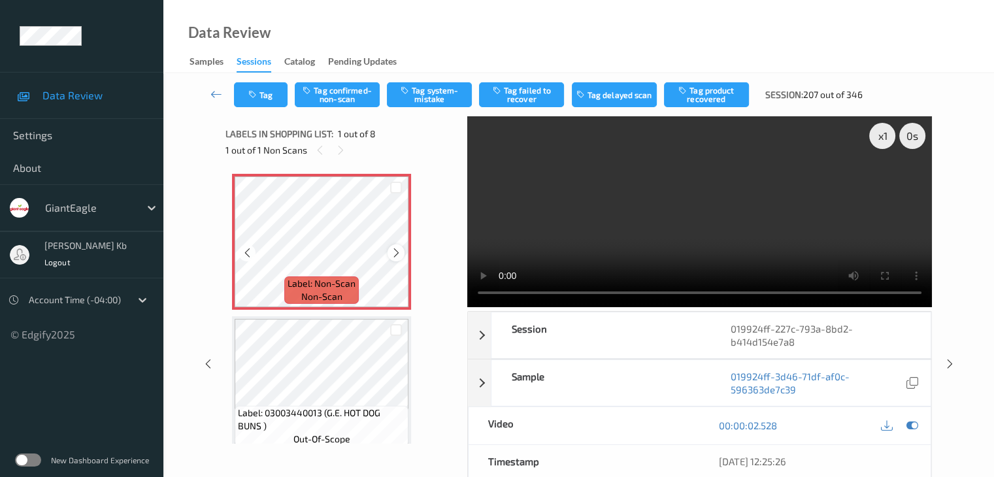
click at [395, 255] on icon at bounding box center [396, 253] width 11 height 12
click at [430, 96] on button "Tag system-mistake" at bounding box center [429, 94] width 85 height 25
click at [275, 93] on button "Tag" at bounding box center [261, 94] width 54 height 25
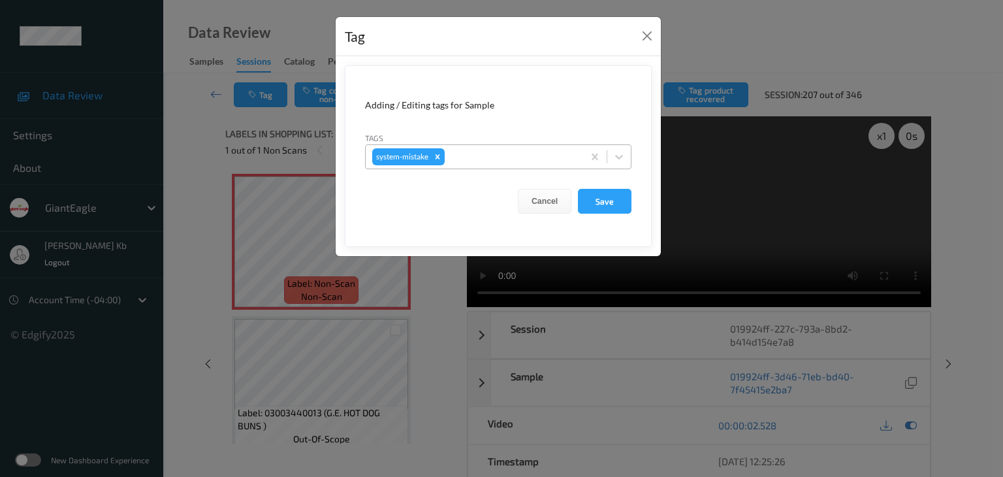
click at [500, 157] on div at bounding box center [511, 157] width 129 height 16
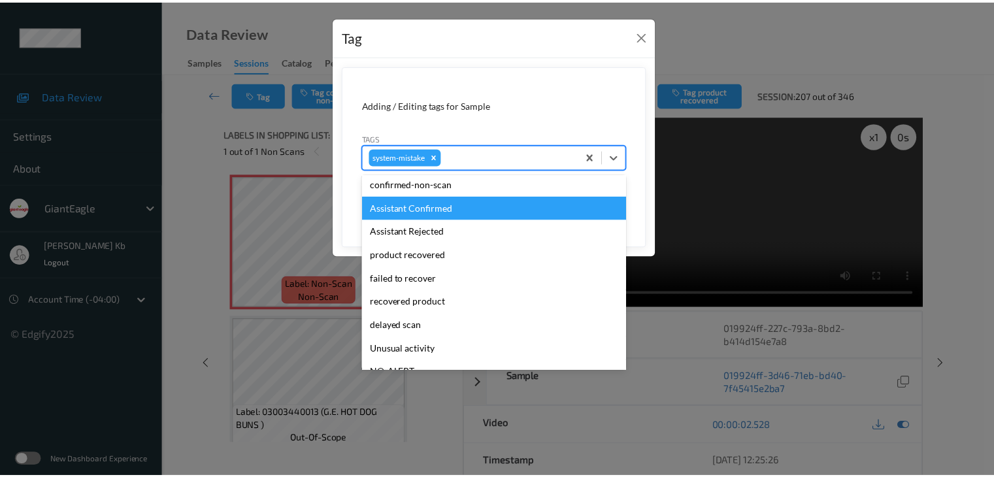
scroll to position [65, 0]
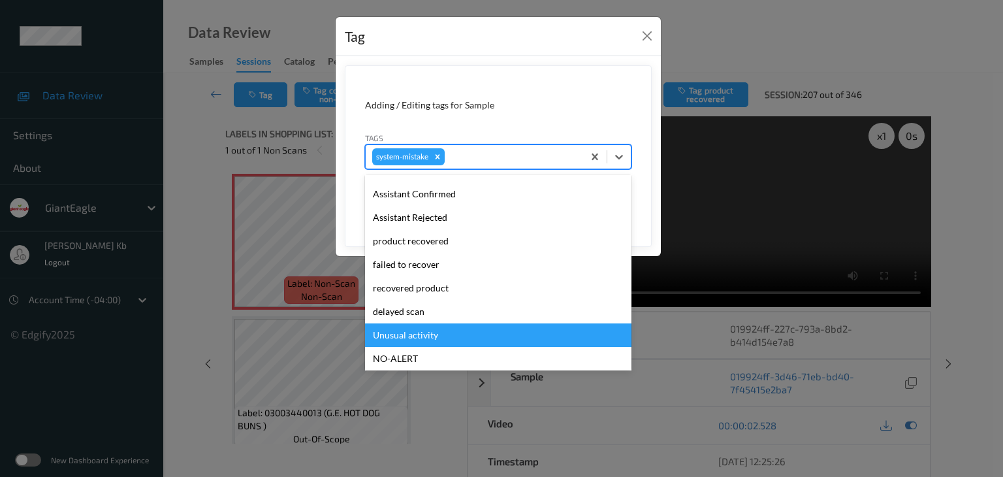
click at [416, 335] on div "Unusual activity" at bounding box center [498, 335] width 267 height 24
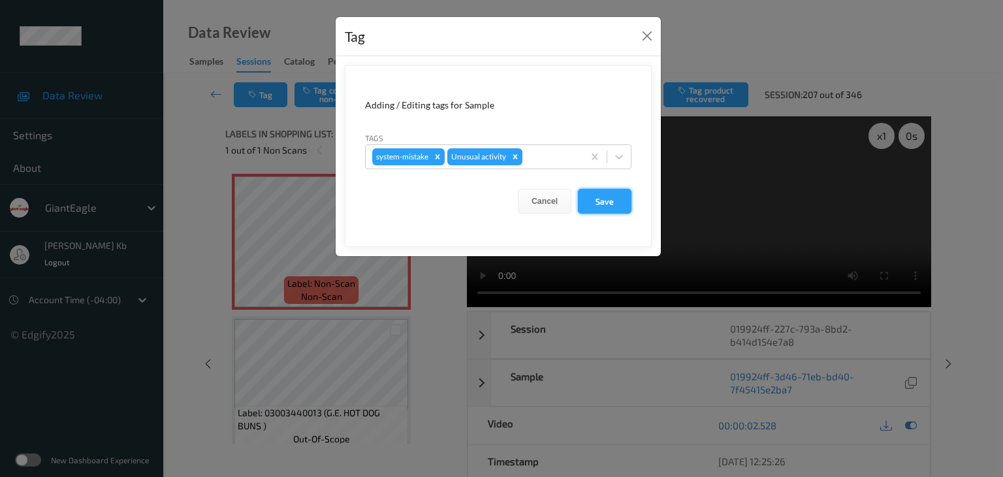
click at [601, 199] on button "Save" at bounding box center [605, 201] width 54 height 25
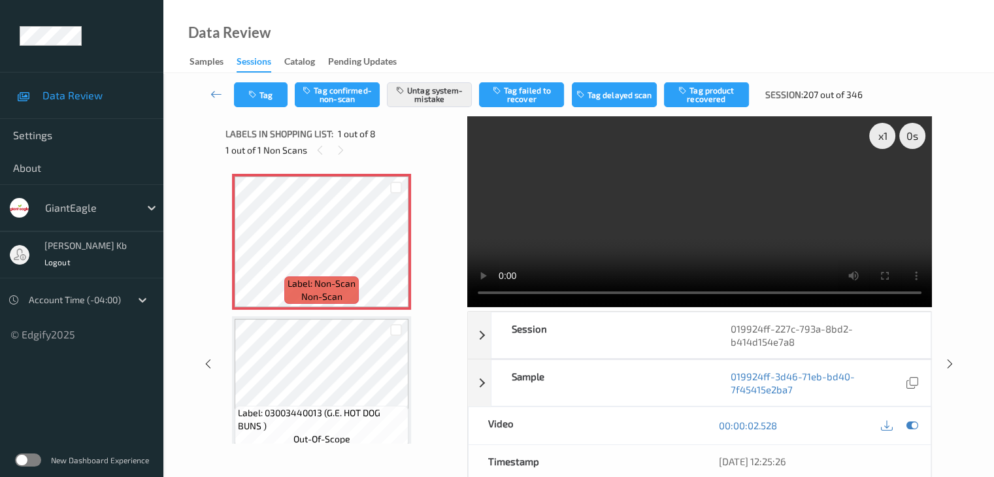
drag, startPoint x: 212, startPoint y: 93, endPoint x: 212, endPoint y: 78, distance: 15.0
click at [213, 93] on icon at bounding box center [216, 94] width 12 height 13
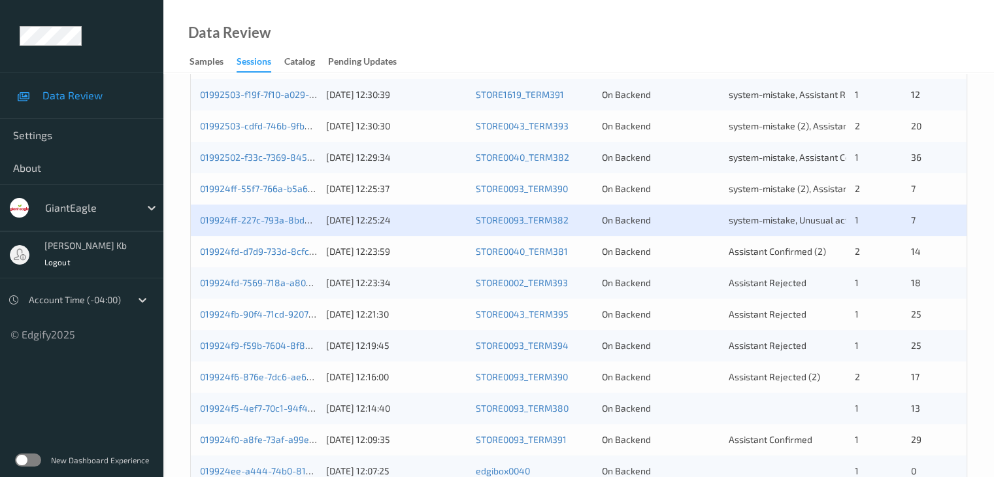
scroll to position [392, 0]
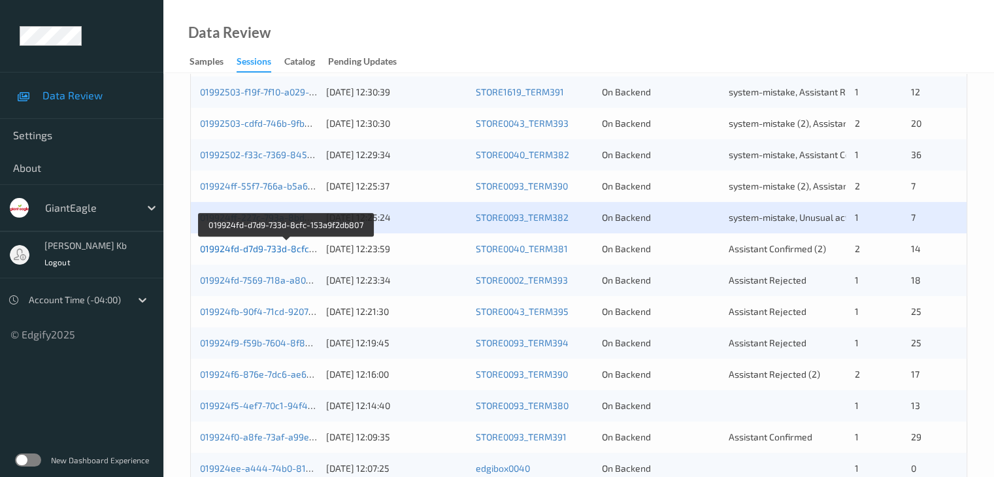
click at [288, 249] on link "019924fd-d7d9-733d-8cfc-153a9f2db807" at bounding box center [286, 248] width 172 height 11
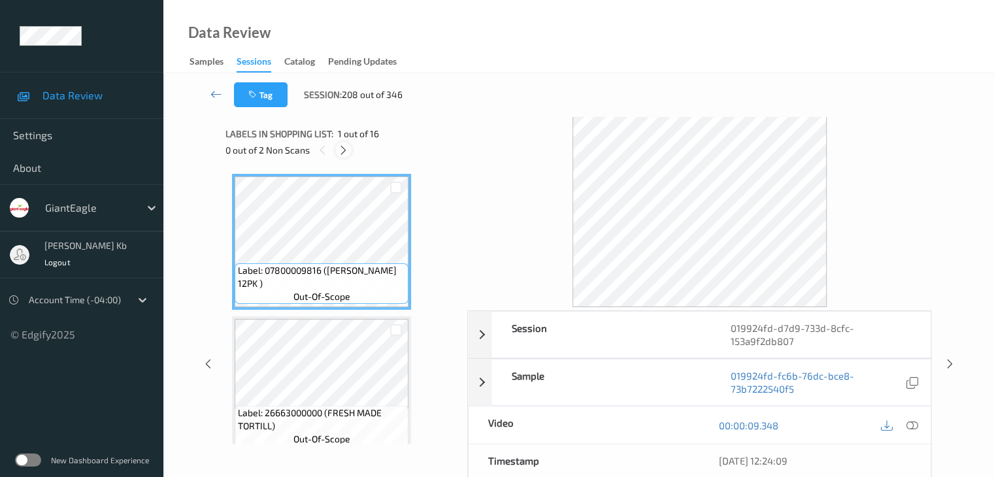
click at [348, 149] on icon at bounding box center [343, 150] width 11 height 12
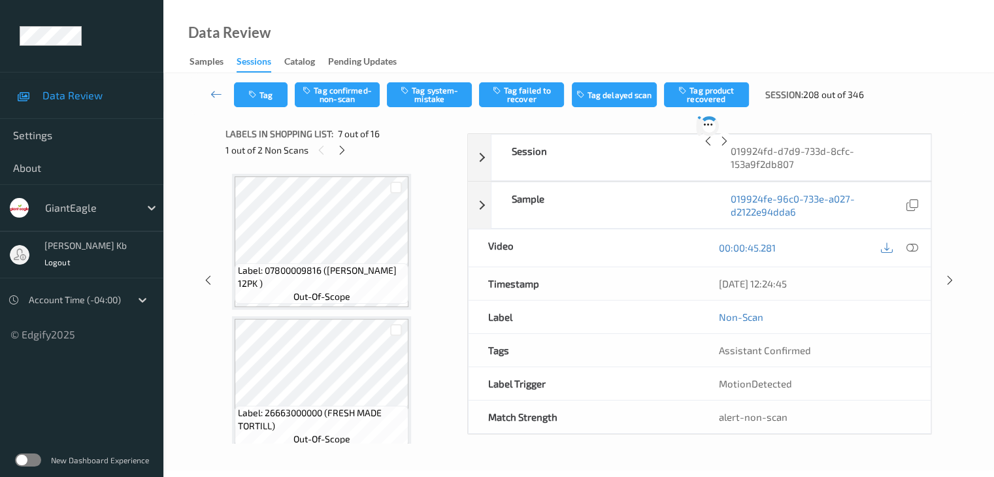
scroll to position [719, 0]
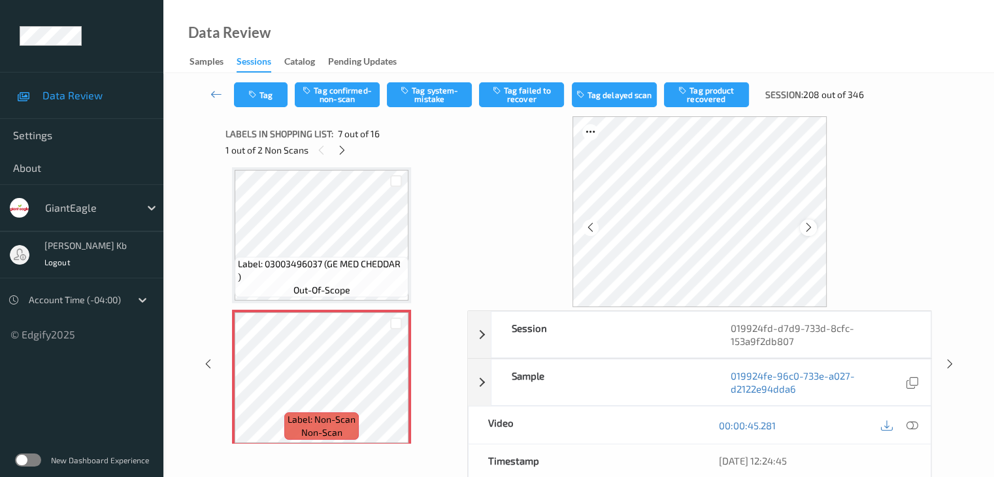
click at [805, 225] on icon at bounding box center [808, 227] width 11 height 12
click at [909, 423] on icon at bounding box center [911, 425] width 12 height 12
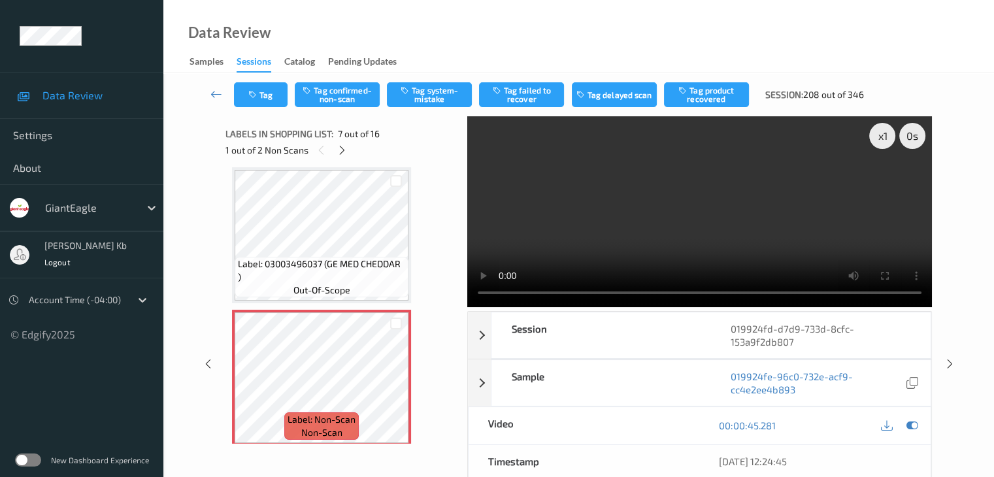
click at [482, 185] on video at bounding box center [699, 211] width 464 height 191
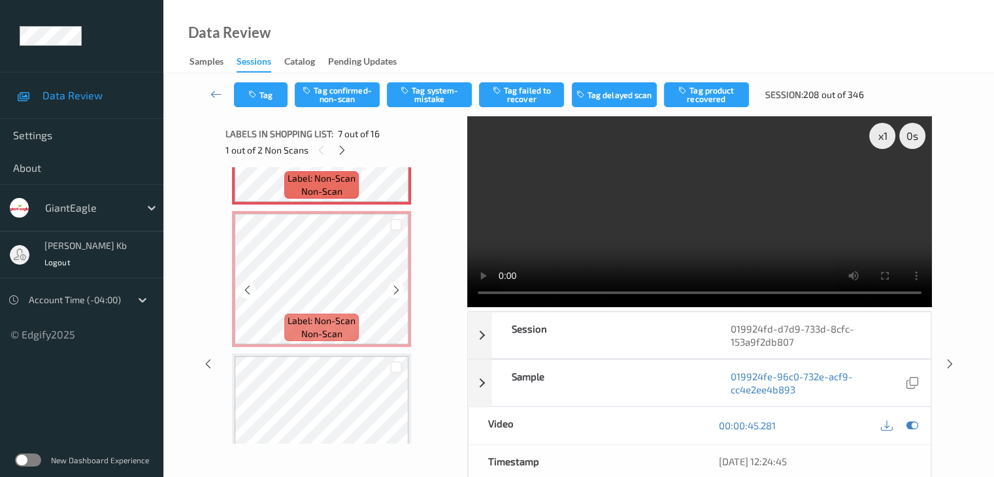
scroll to position [980, 0]
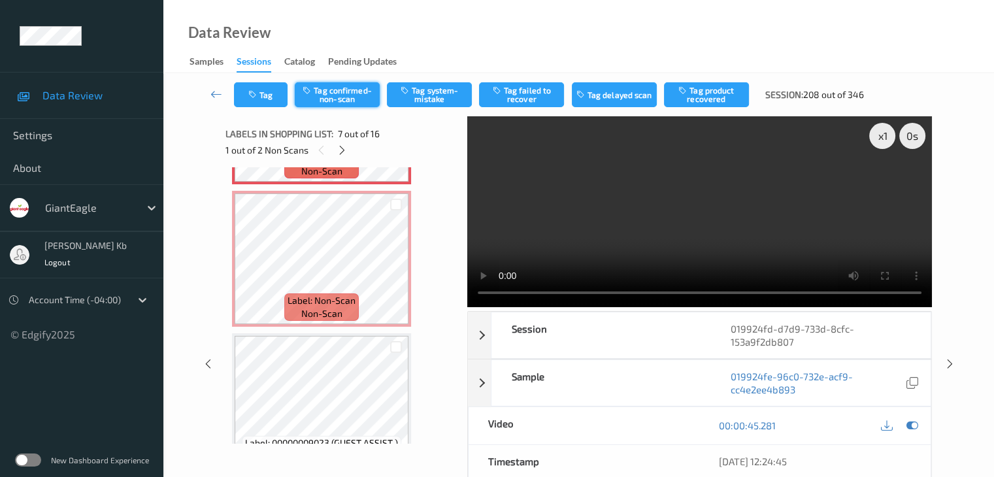
click at [343, 94] on button "Tag confirmed-non-scan" at bounding box center [337, 94] width 85 height 25
click at [704, 97] on button "Tag product recovered" at bounding box center [706, 94] width 85 height 25
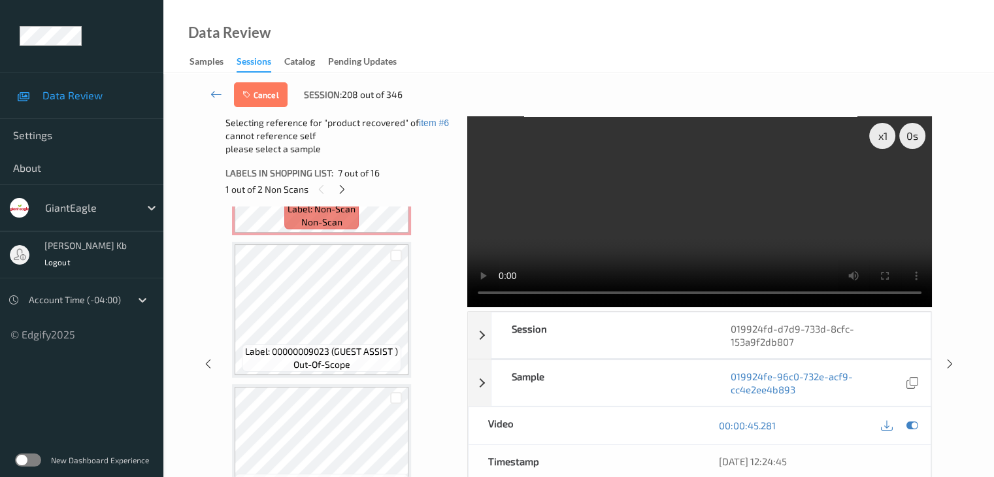
scroll to position [1176, 0]
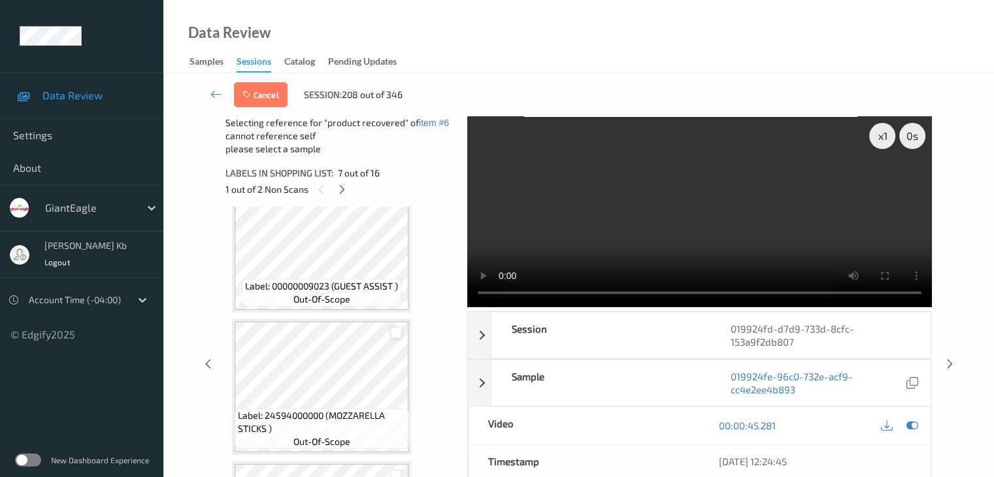
click at [396, 329] on div at bounding box center [396, 333] width 12 height 12
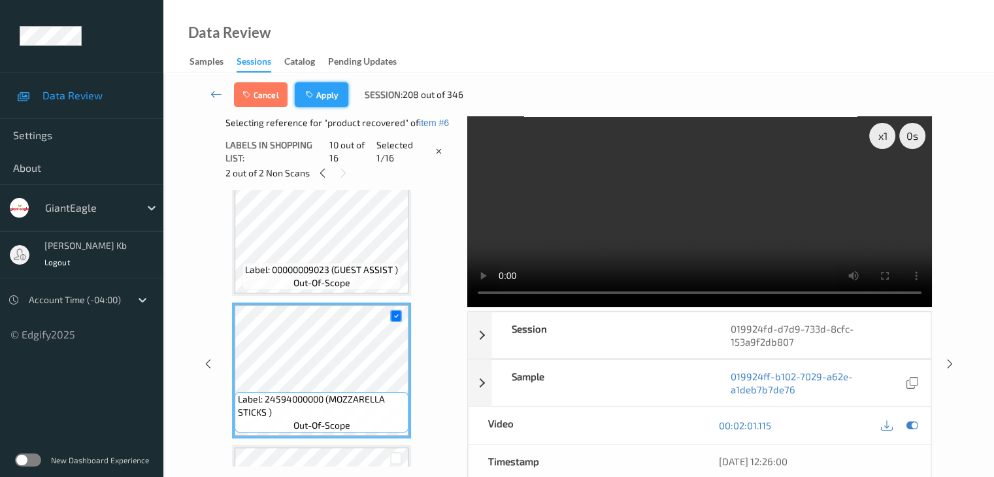
click at [321, 93] on button "Apply" at bounding box center [322, 94] width 54 height 25
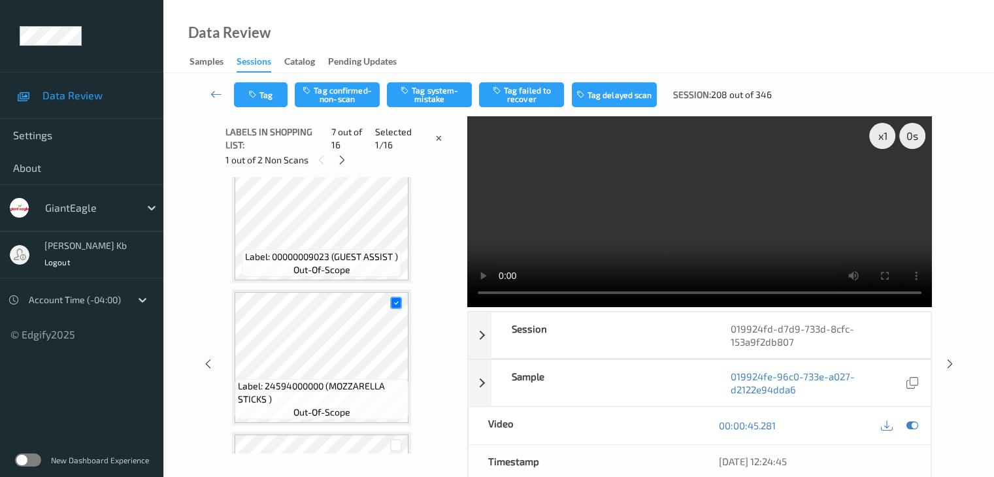
scroll to position [719, 0]
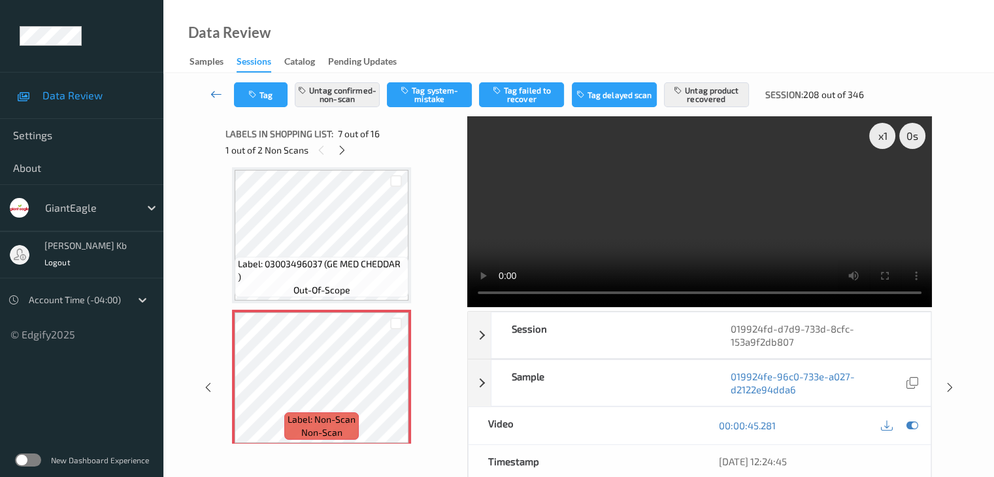
click at [215, 96] on icon at bounding box center [216, 94] width 12 height 13
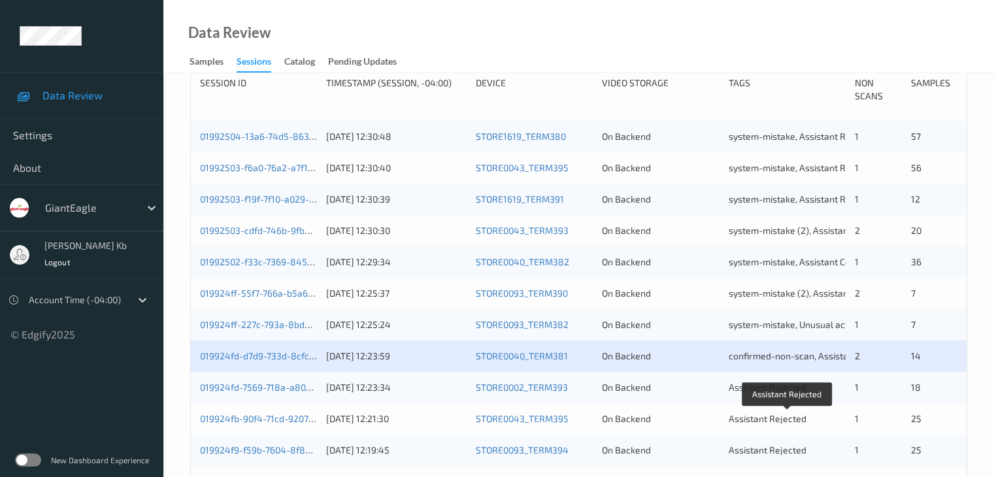
scroll to position [327, 0]
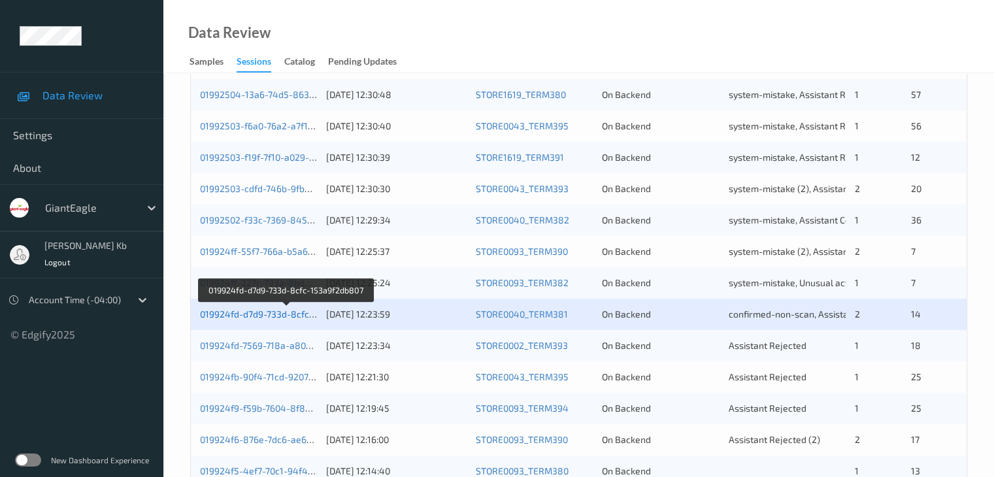
click at [281, 314] on link "019924fd-d7d9-733d-8cfc-153a9f2db807" at bounding box center [286, 313] width 172 height 11
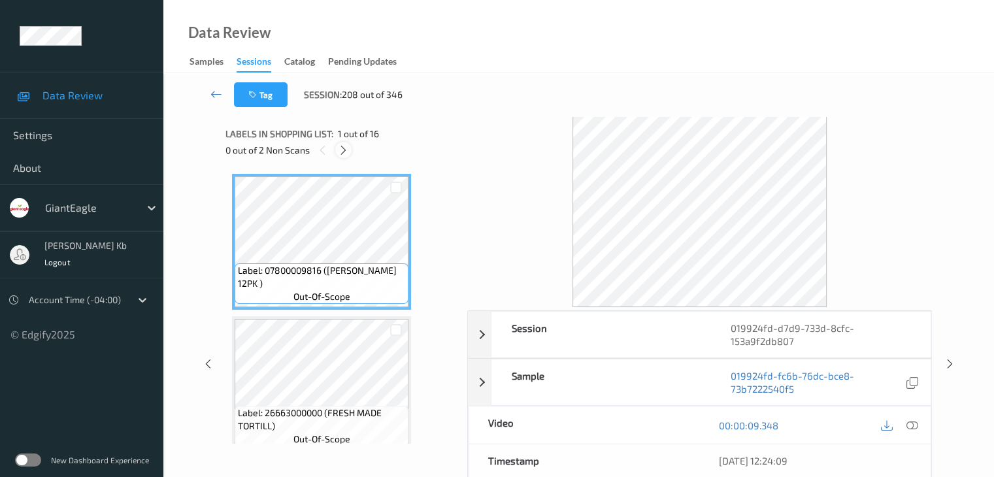
click at [348, 148] on icon at bounding box center [343, 150] width 11 height 12
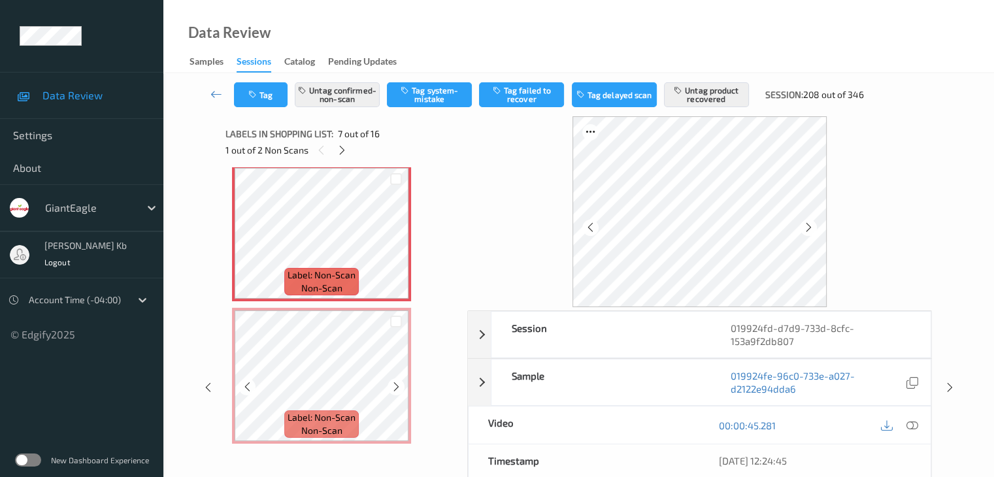
scroll to position [849, 0]
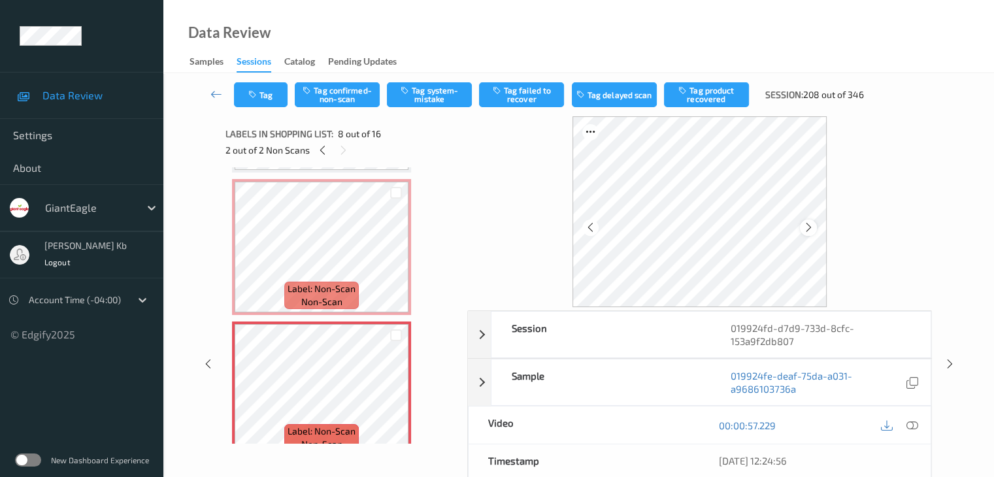
click at [807, 227] on icon at bounding box center [808, 227] width 11 height 12
click at [912, 424] on icon at bounding box center [911, 425] width 12 height 12
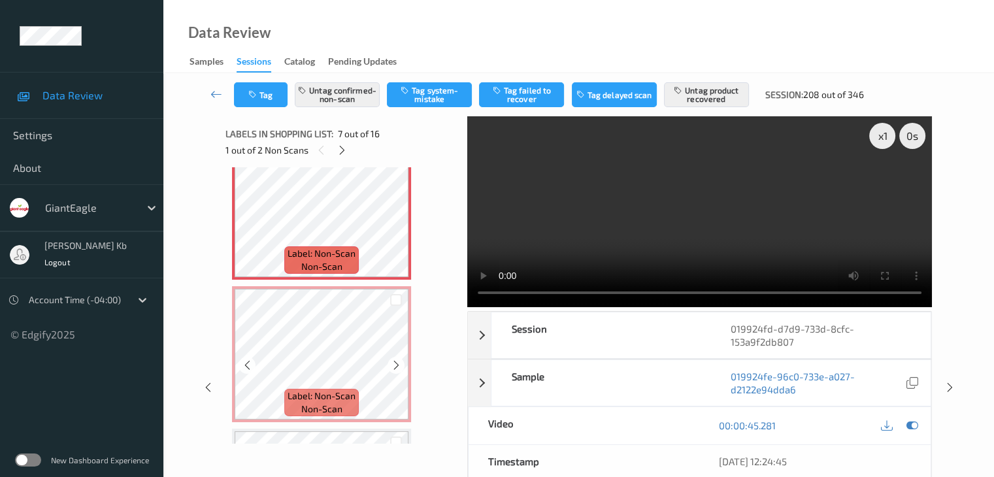
scroll to position [915, 0]
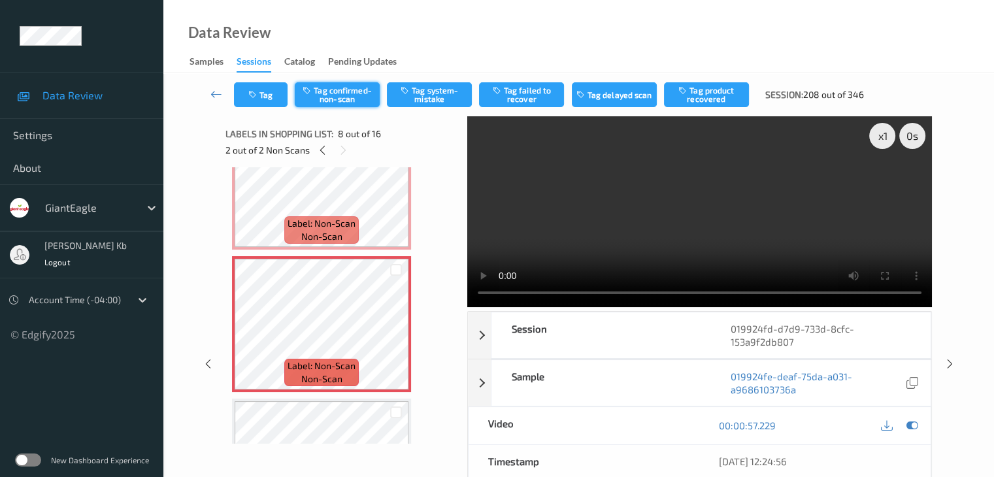
click at [348, 97] on button "Tag confirmed-non-scan" at bounding box center [337, 94] width 85 height 25
click at [715, 98] on button "Tag product recovered" at bounding box center [706, 94] width 85 height 25
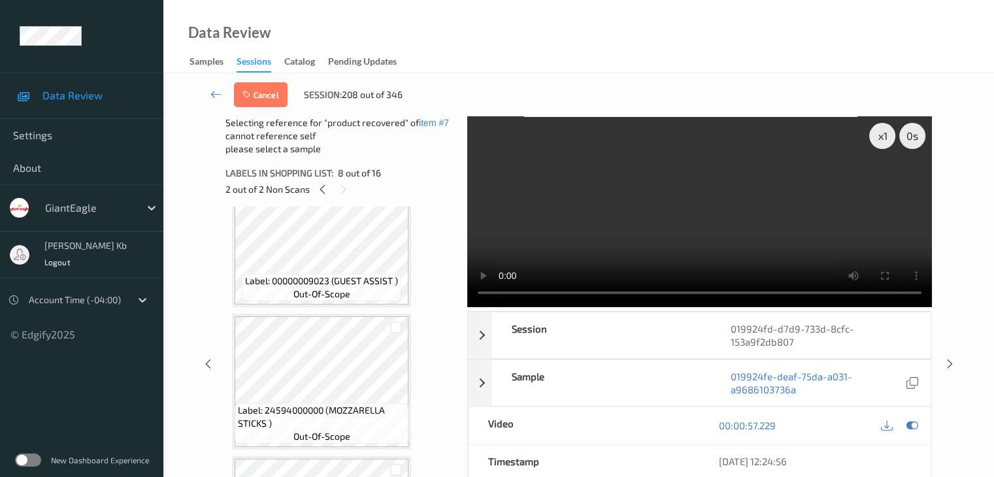
scroll to position [1176, 0]
click at [395, 332] on div at bounding box center [396, 333] width 12 height 12
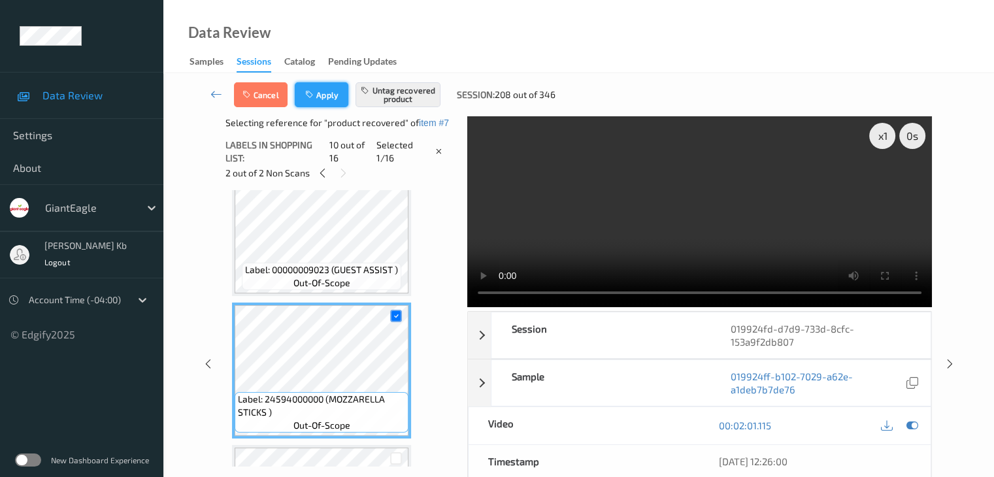
click at [317, 92] on button "Apply" at bounding box center [322, 94] width 54 height 25
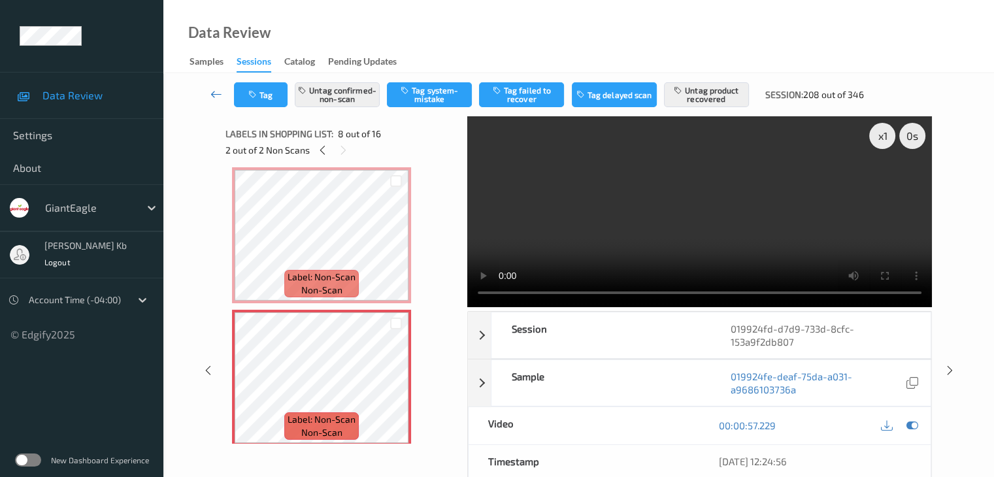
click at [219, 94] on icon at bounding box center [216, 94] width 12 height 13
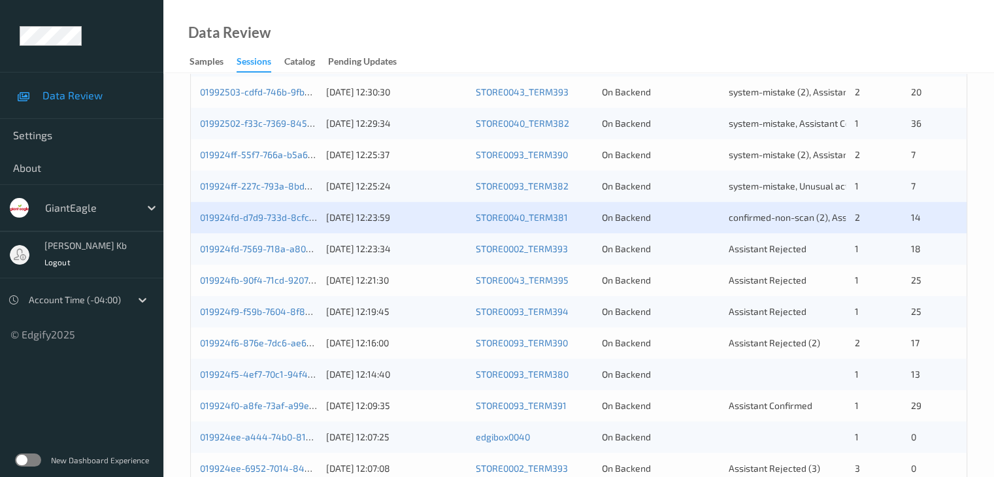
scroll to position [457, 0]
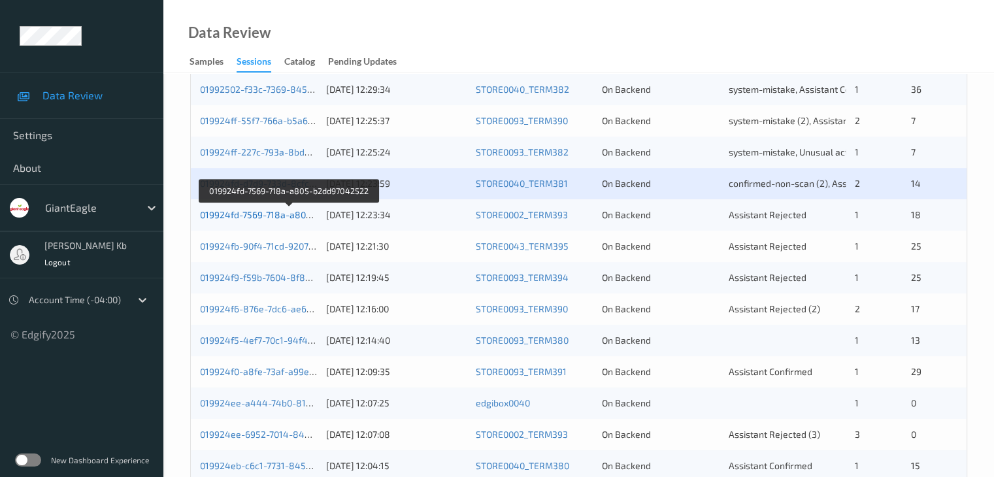
click at [269, 213] on link "019924fd-7569-718a-a805-b2dd97042522" at bounding box center [289, 214] width 178 height 11
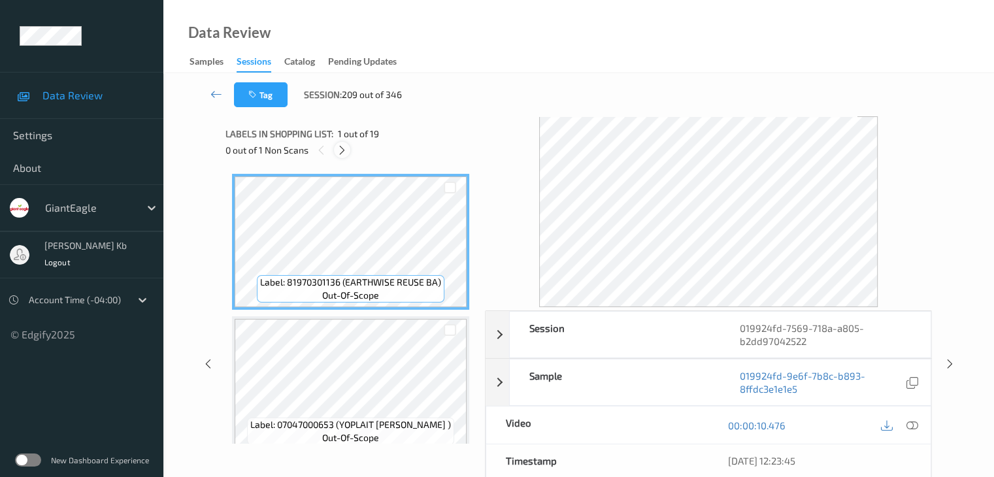
click at [342, 150] on icon at bounding box center [341, 150] width 11 height 12
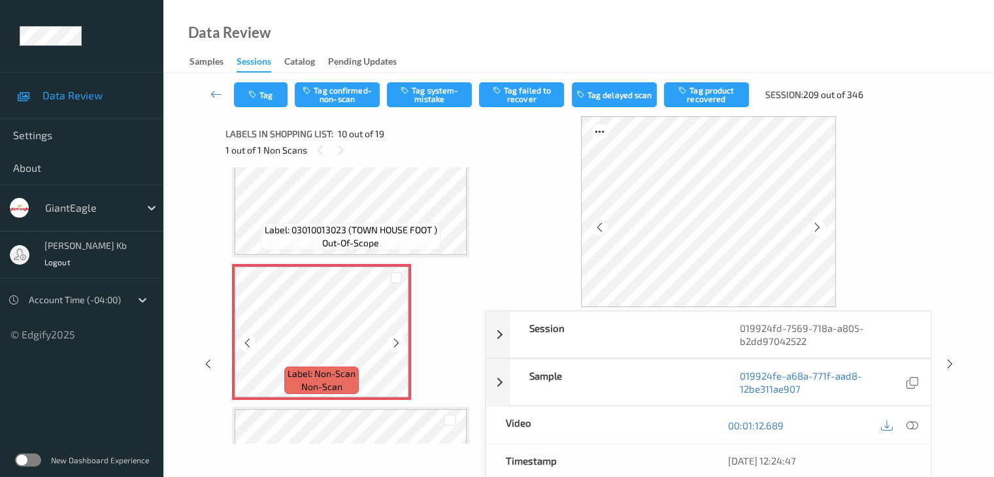
scroll to position [1211, 0]
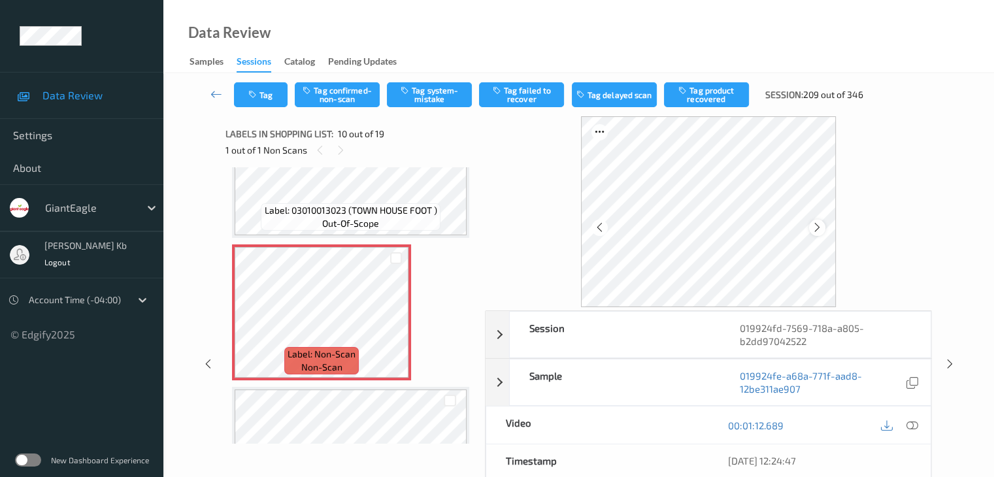
click at [817, 227] on icon at bounding box center [816, 227] width 11 height 12
click at [822, 228] on icon at bounding box center [816, 227] width 11 height 12
click at [910, 425] on icon at bounding box center [911, 425] width 12 height 12
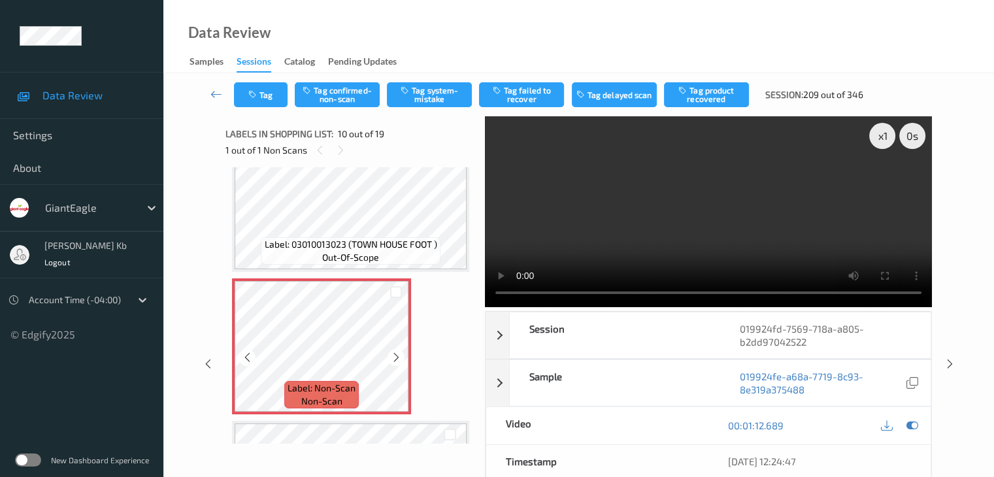
scroll to position [1146, 0]
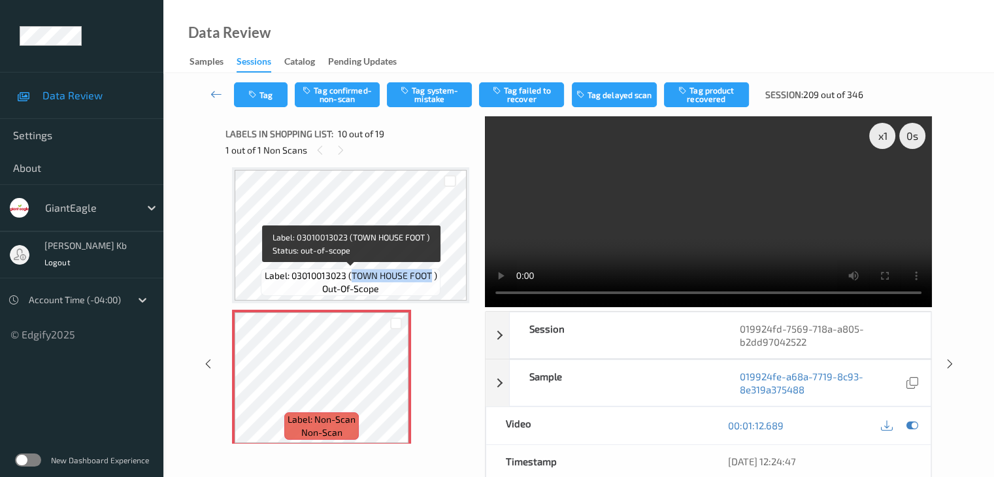
drag, startPoint x: 352, startPoint y: 274, endPoint x: 430, endPoint y: 275, distance: 78.4
click at [430, 275] on span "Label: 03010013023 (TOWN HOUSE FOOT )" at bounding box center [351, 275] width 172 height 13
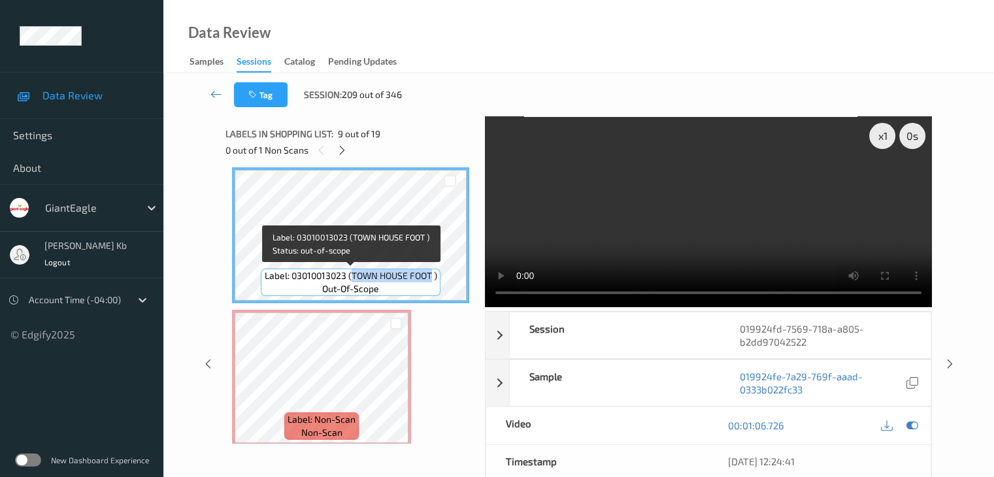
copy span "TOWN HOUSE FOOT"
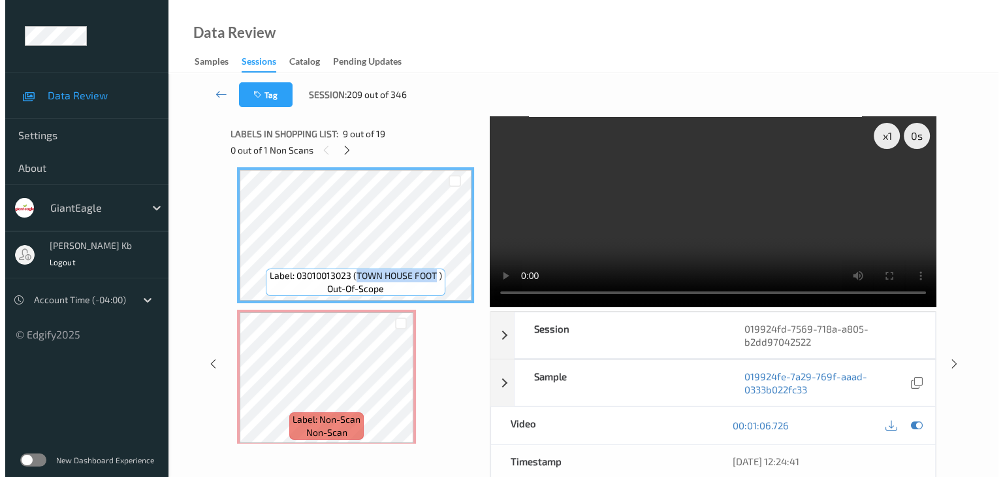
scroll to position [1211, 0]
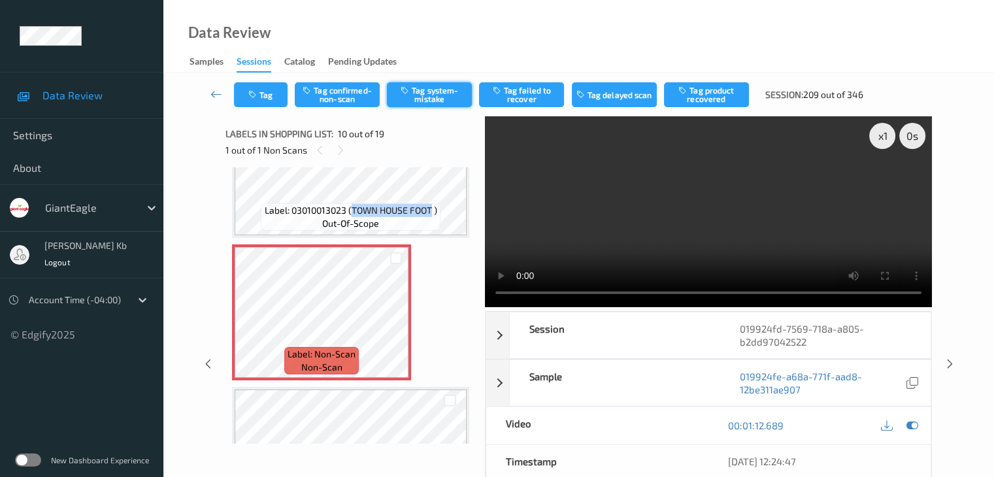
click at [421, 97] on button "Tag system-mistake" at bounding box center [429, 94] width 85 height 25
click at [276, 92] on button "Tag" at bounding box center [261, 94] width 54 height 25
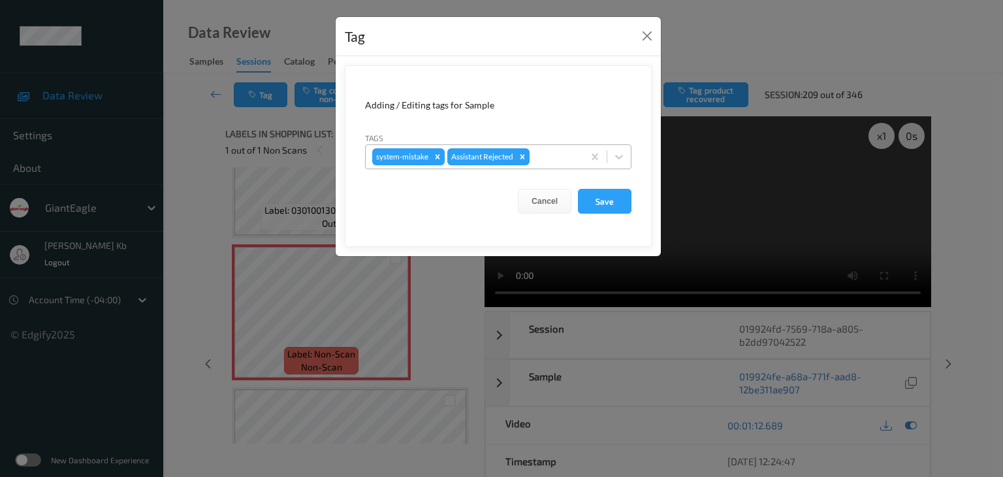
click at [546, 157] on div at bounding box center [554, 157] width 44 height 16
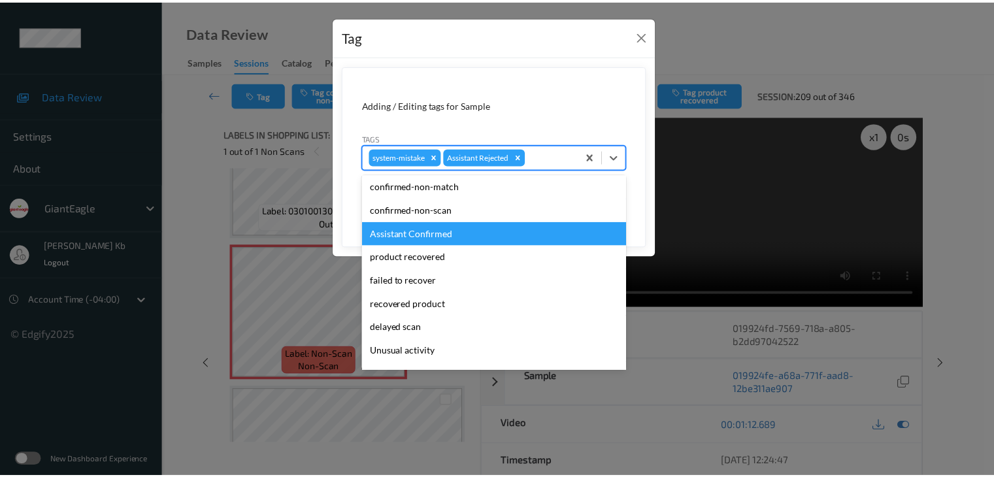
scroll to position [65, 0]
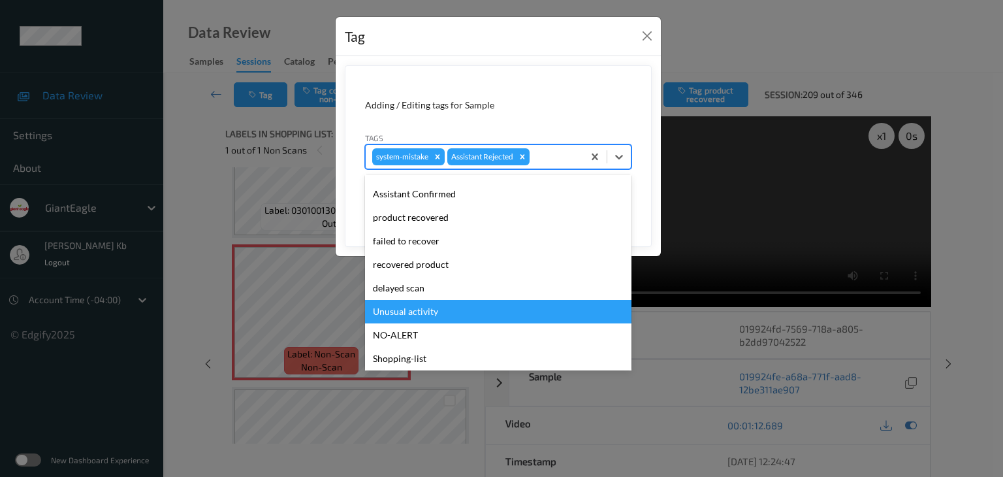
click at [399, 312] on div "Unusual activity" at bounding box center [498, 312] width 267 height 24
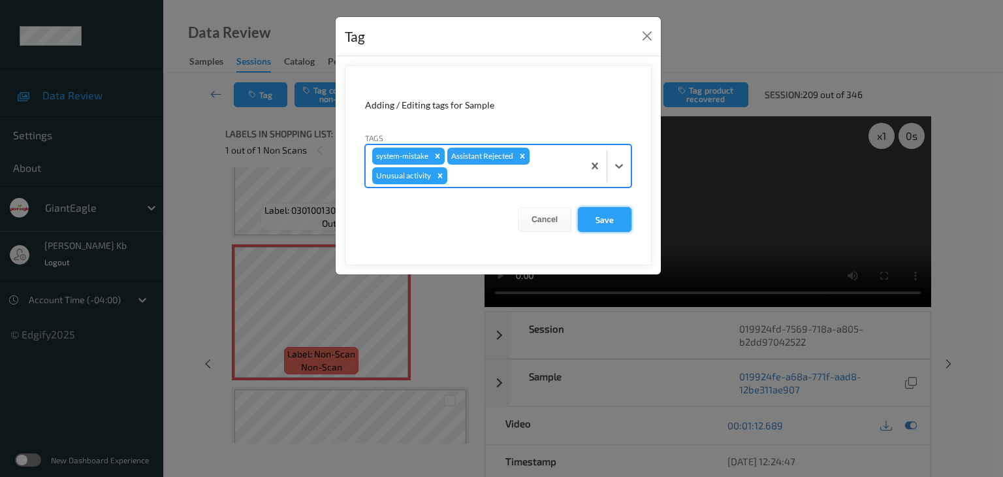
click at [609, 219] on button "Save" at bounding box center [605, 219] width 54 height 25
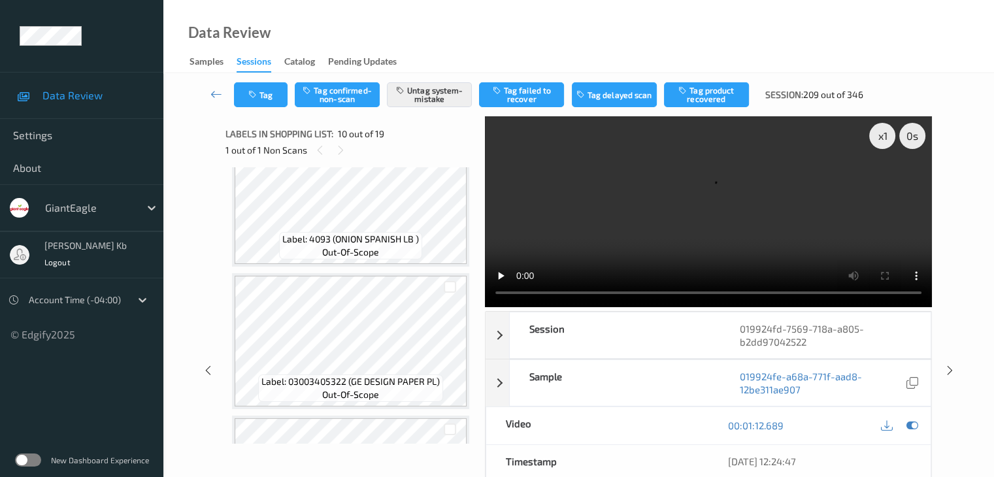
scroll to position [2436, 0]
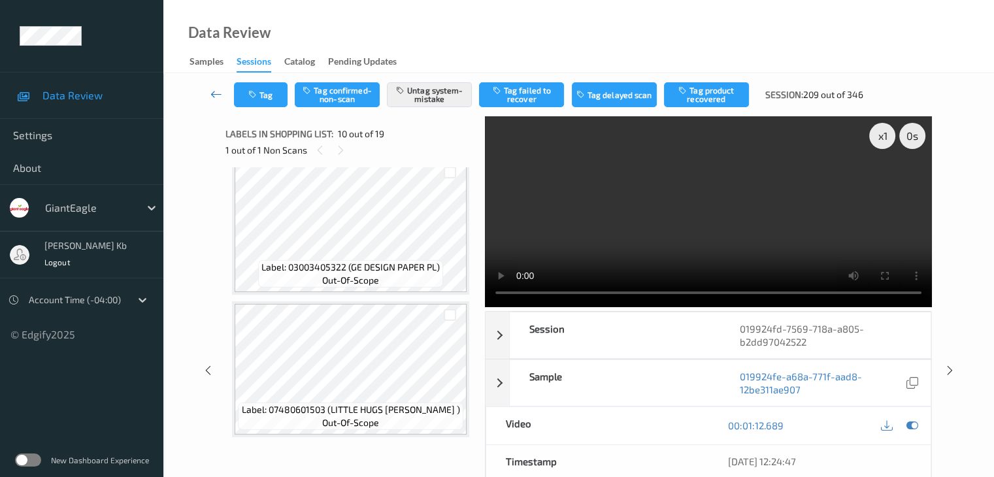
click at [218, 95] on icon at bounding box center [216, 94] width 12 height 13
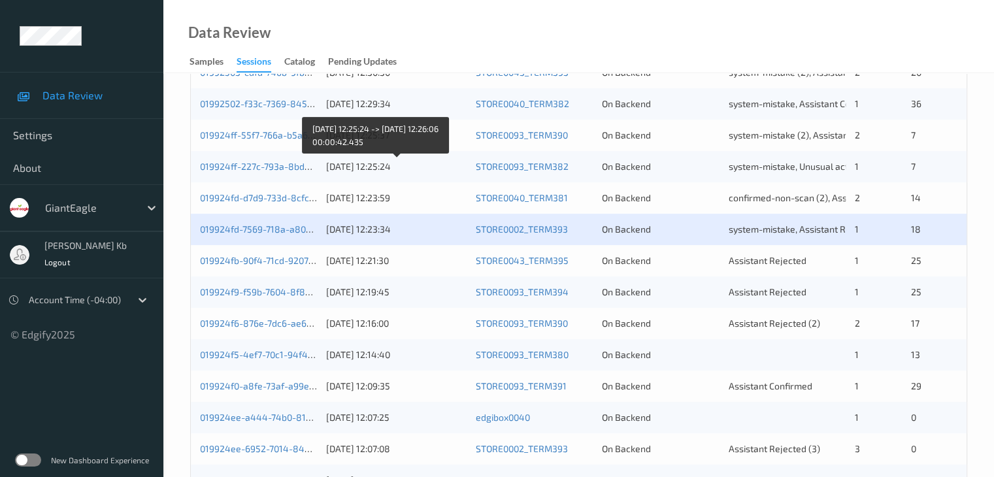
scroll to position [457, 0]
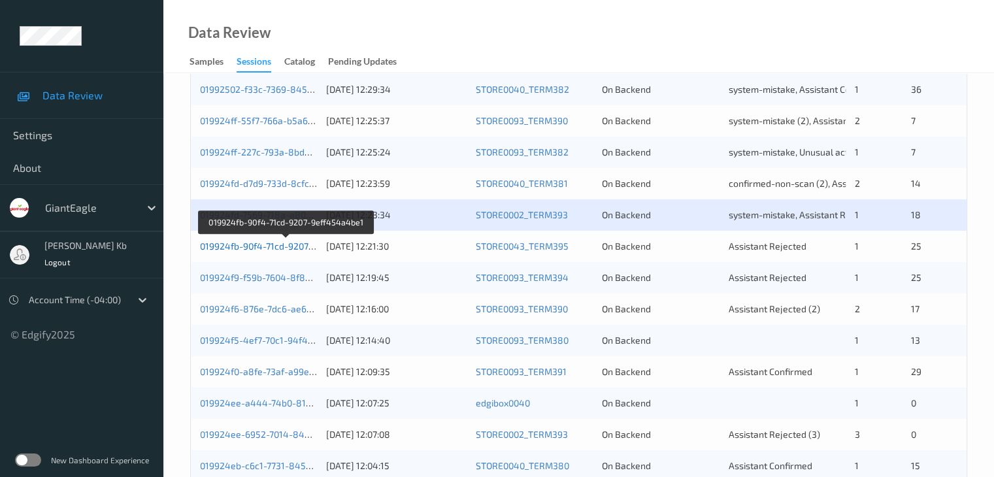
click at [274, 247] on link "019924fb-90f4-71cd-9207-9eff454a4be1" at bounding box center [286, 245] width 172 height 11
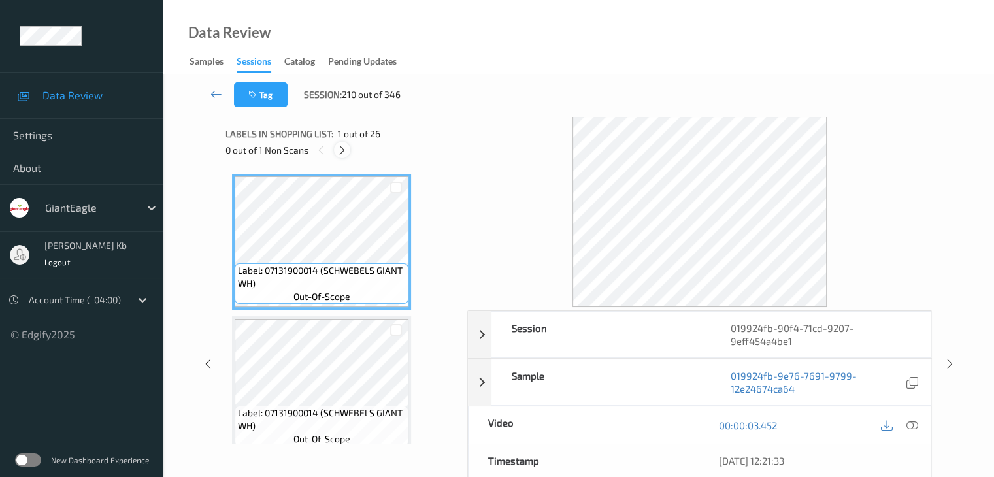
click at [340, 143] on div at bounding box center [342, 150] width 16 height 16
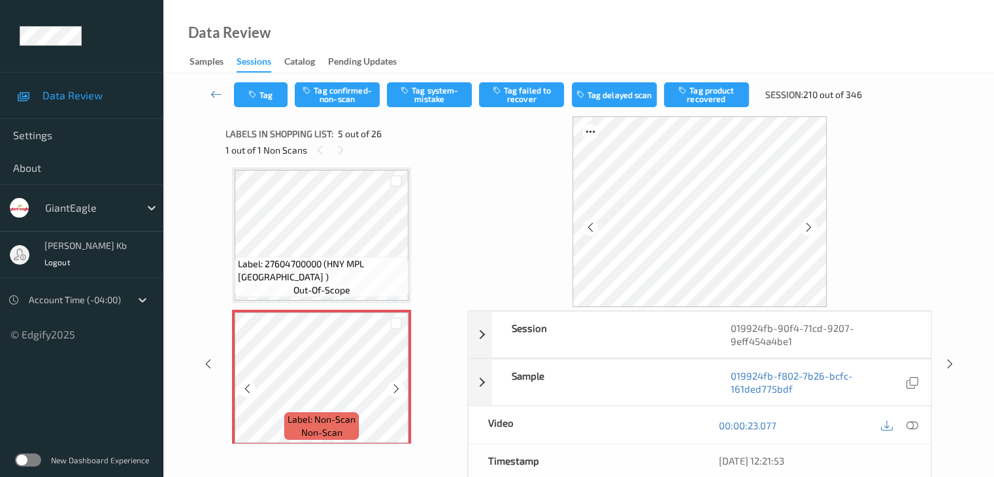
scroll to position [499, 0]
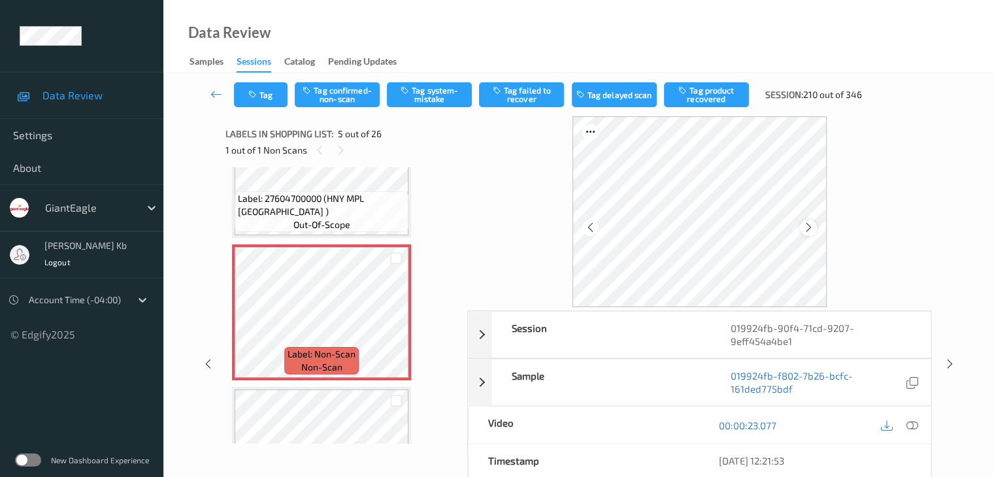
click at [810, 221] on icon at bounding box center [808, 227] width 11 height 12
click at [914, 424] on icon at bounding box center [911, 425] width 12 height 12
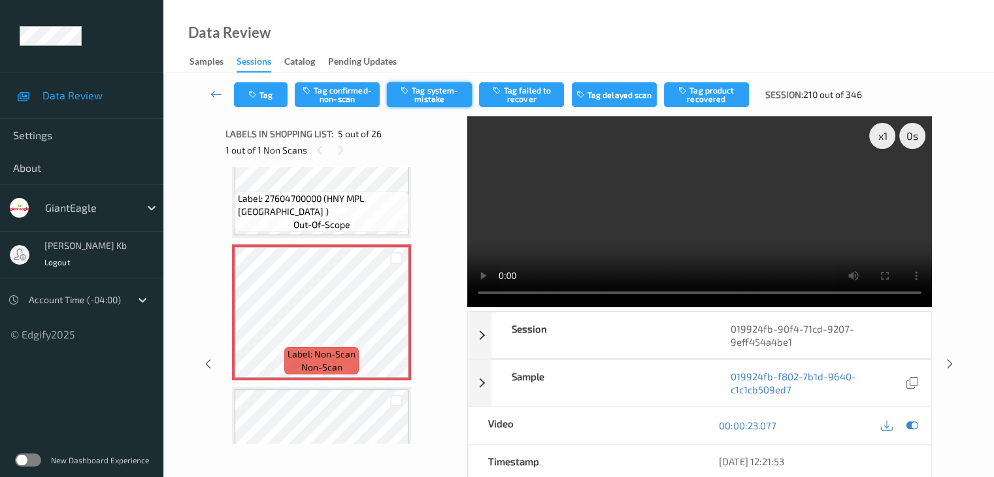
click at [440, 88] on button "Tag system-mistake" at bounding box center [429, 94] width 85 height 25
click at [268, 97] on button "Tag" at bounding box center [261, 94] width 54 height 25
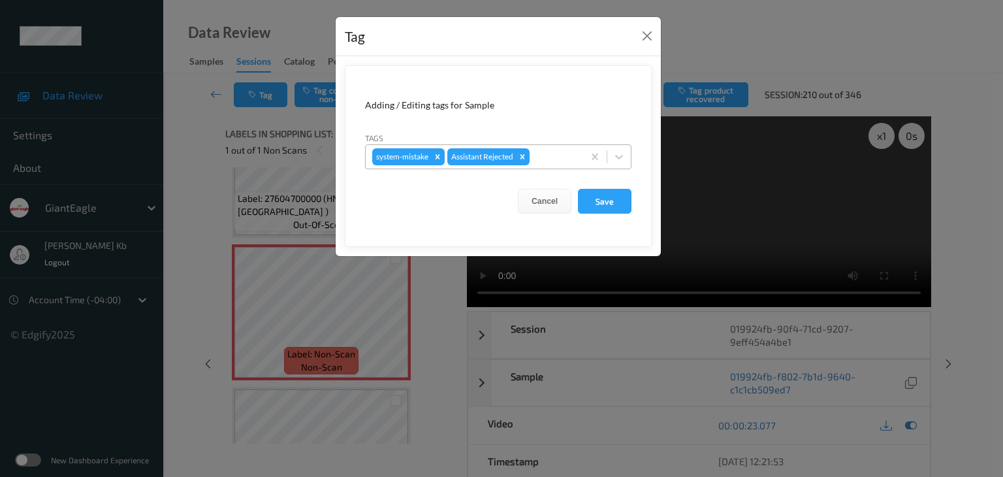
click at [549, 154] on div at bounding box center [554, 157] width 44 height 16
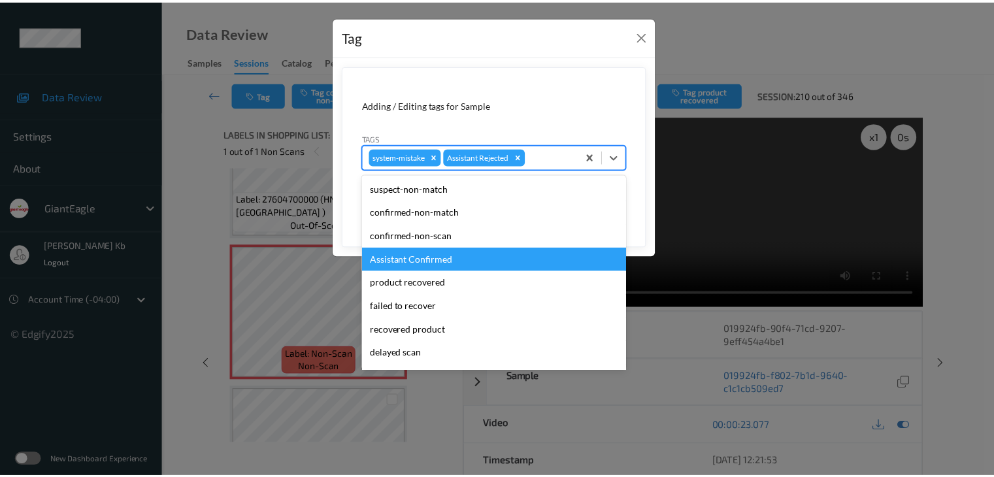
scroll to position [115, 0]
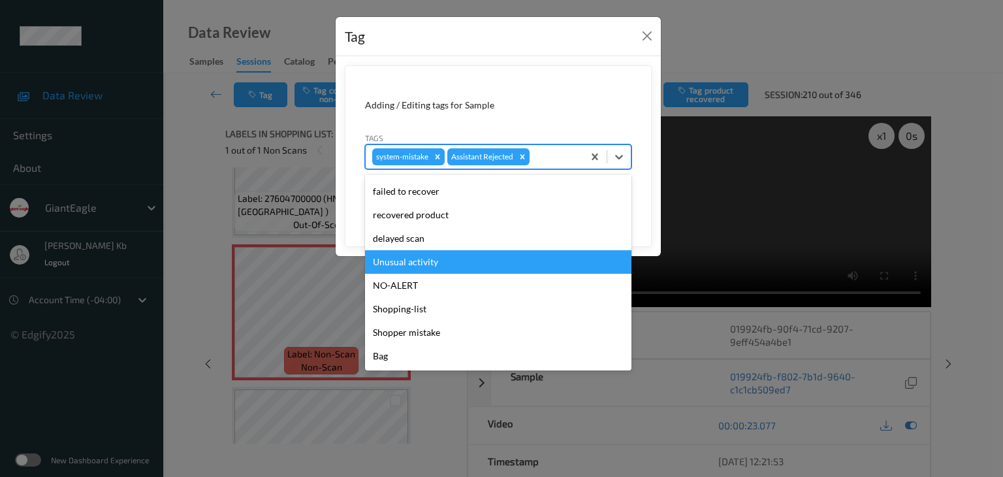
click at [425, 261] on div "Unusual activity" at bounding box center [498, 262] width 267 height 24
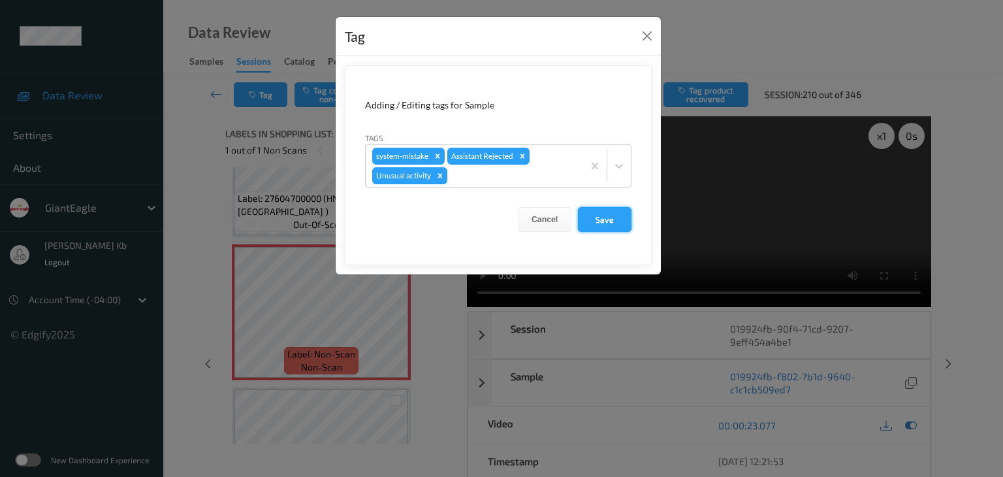
click at [604, 221] on button "Save" at bounding box center [605, 219] width 54 height 25
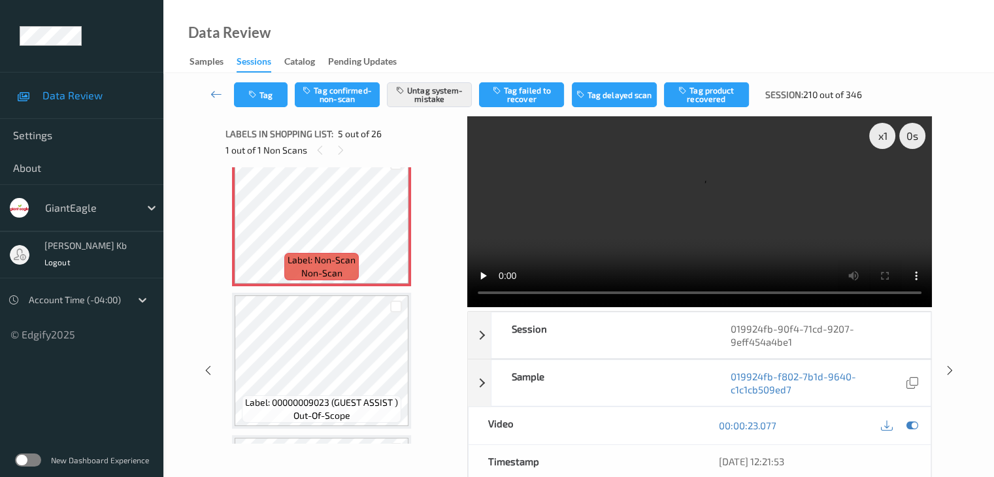
scroll to position [564, 0]
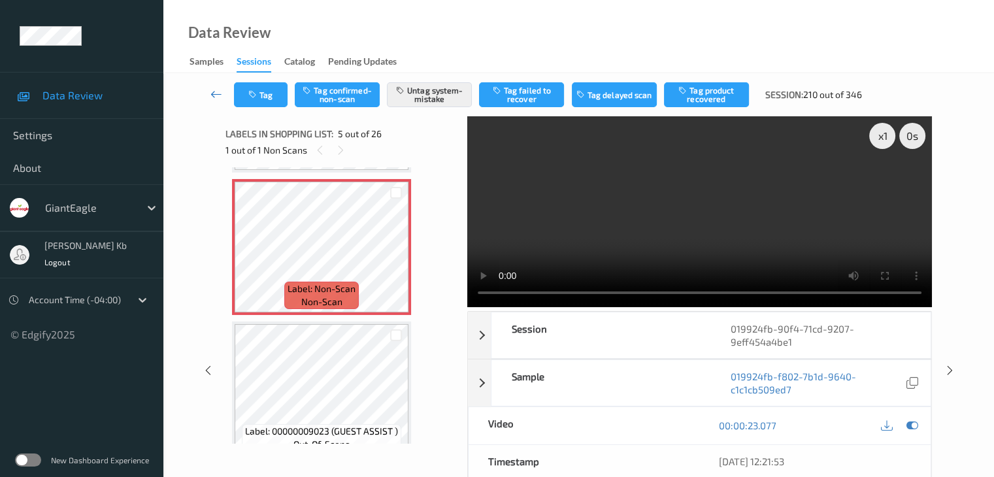
click at [218, 94] on icon at bounding box center [216, 94] width 12 height 13
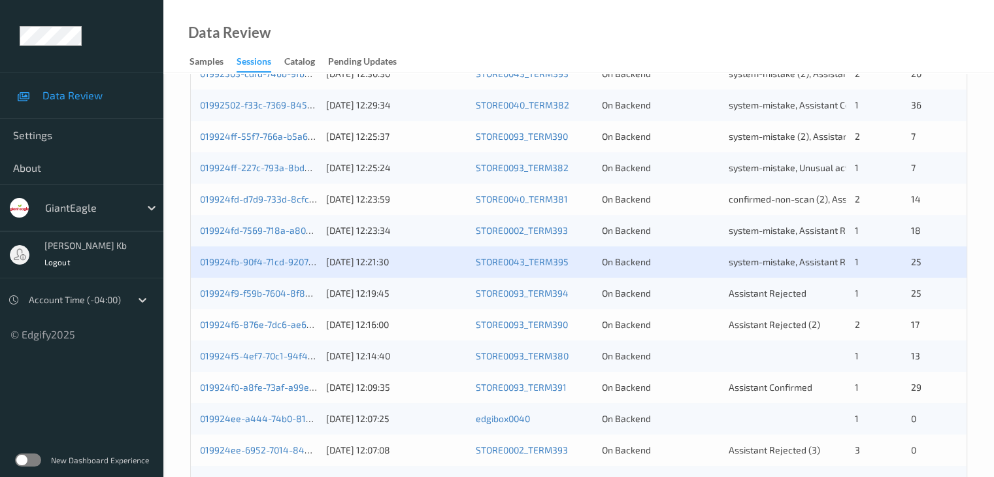
scroll to position [457, 0]
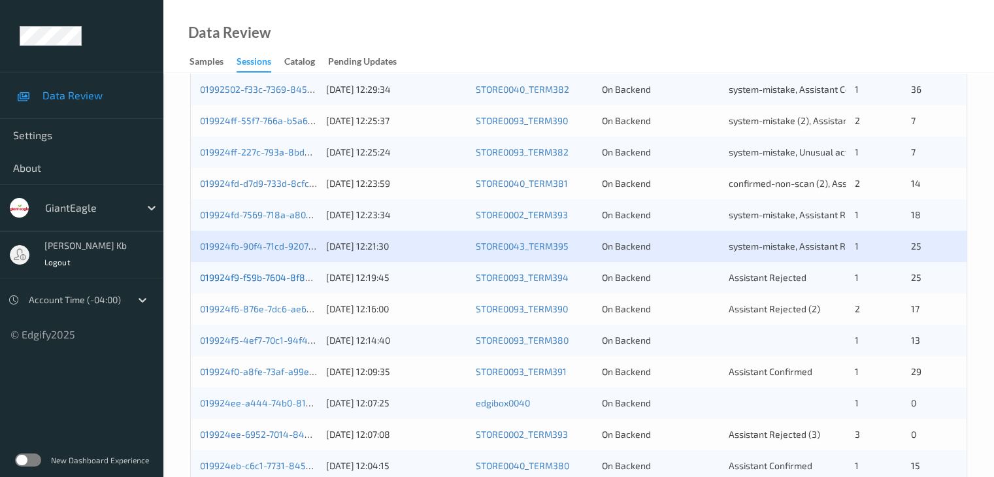
click at [287, 280] on link "019924f9-f59b-7604-8f8a-f38a4639e41a" at bounding box center [288, 277] width 176 height 11
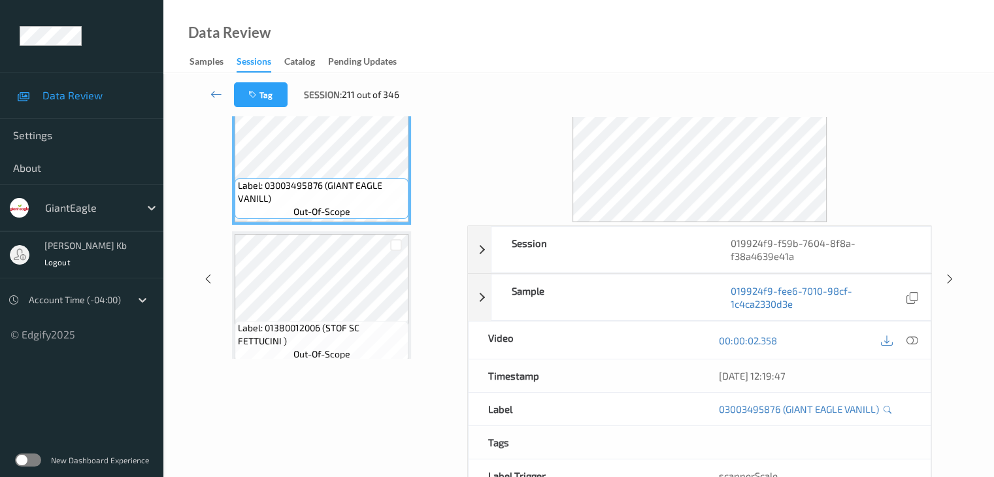
scroll to position [29, 0]
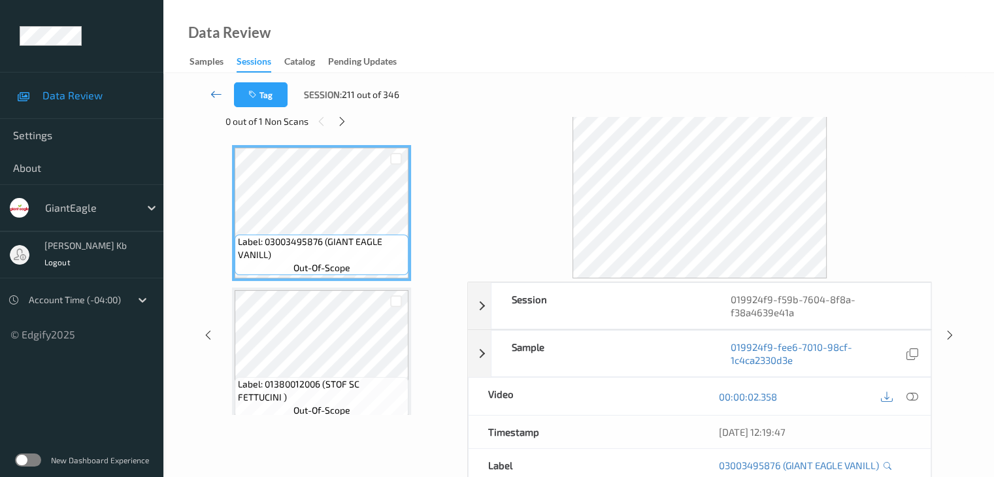
click at [212, 94] on icon at bounding box center [216, 94] width 12 height 13
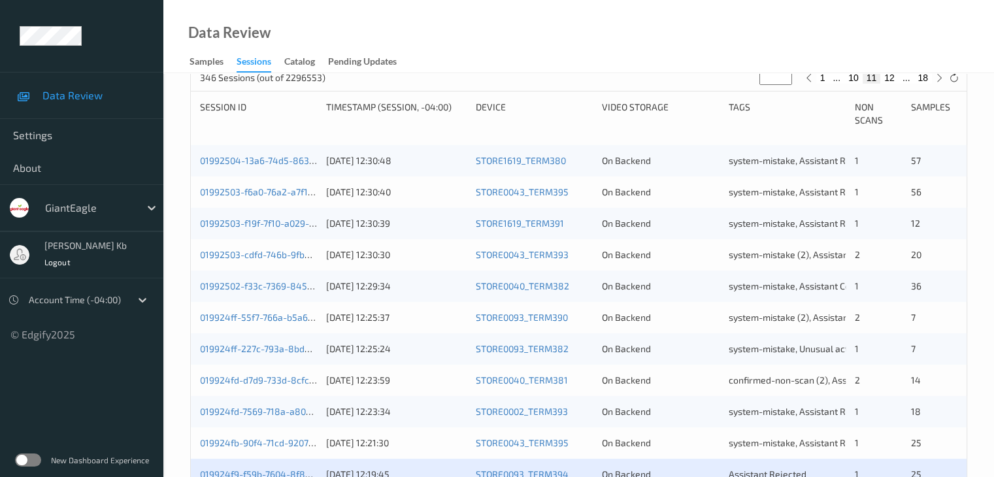
scroll to position [392, 0]
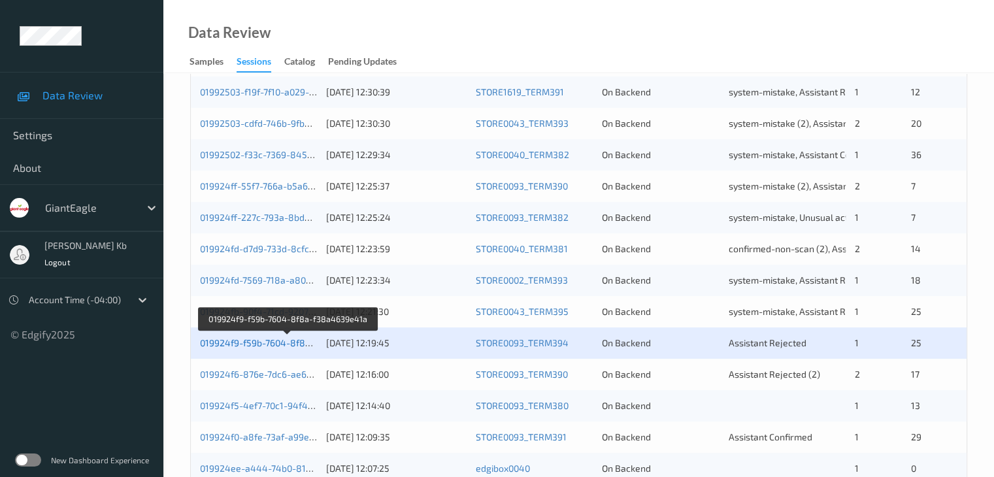
click at [291, 344] on link "019924f9-f59b-7604-8f8a-f38a4639e41a" at bounding box center [288, 342] width 176 height 11
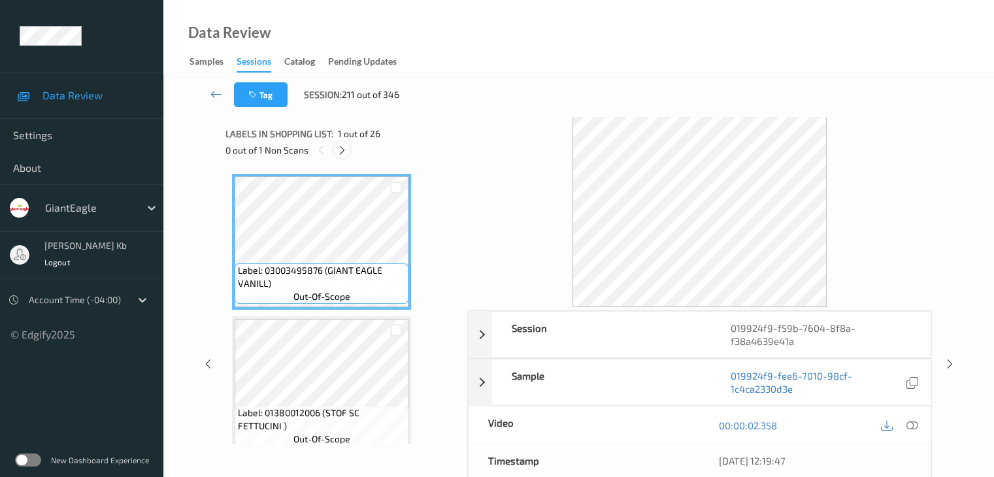
click at [348, 151] on icon at bounding box center [341, 150] width 11 height 12
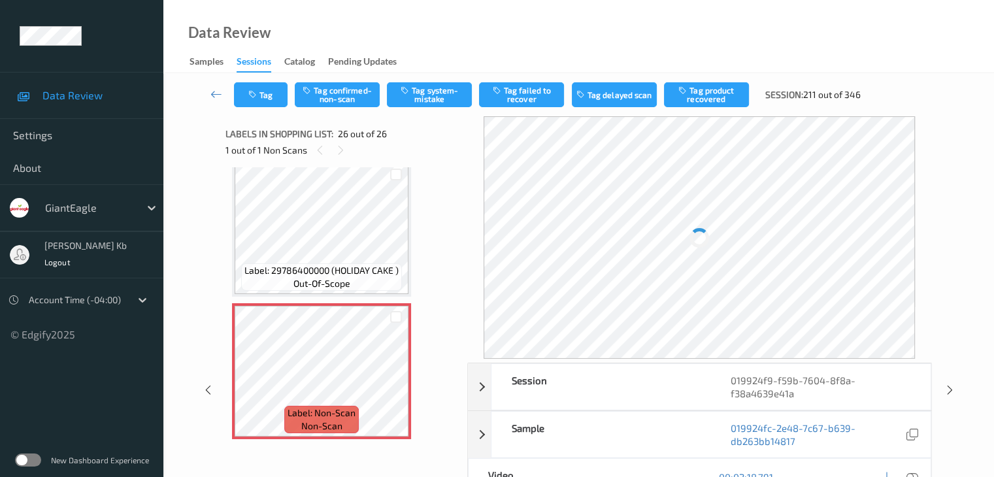
scroll to position [3433, 0]
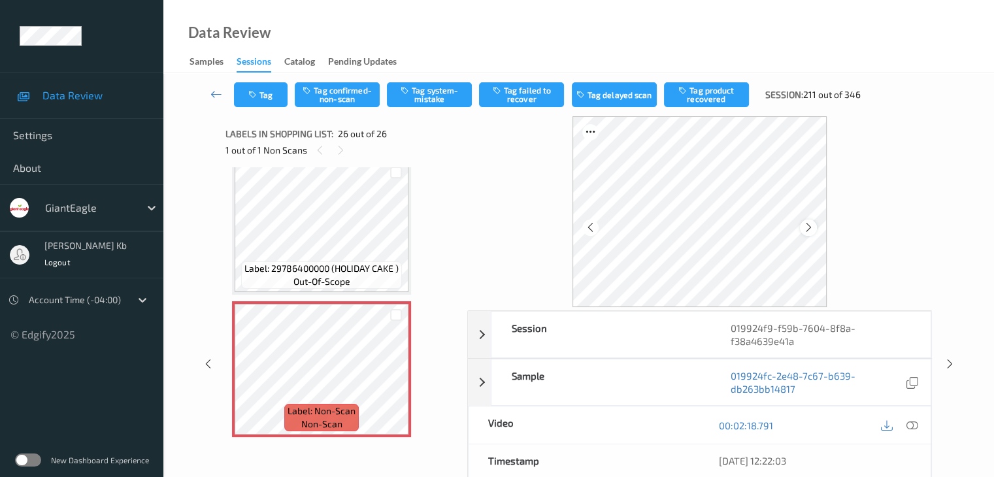
click at [809, 228] on icon at bounding box center [808, 227] width 11 height 12
click at [911, 424] on icon at bounding box center [911, 425] width 12 height 12
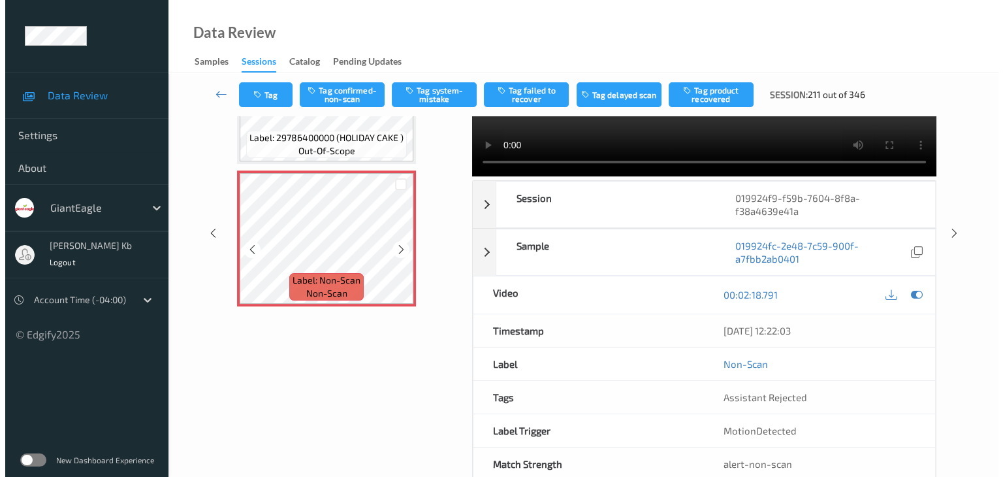
scroll to position [0, 0]
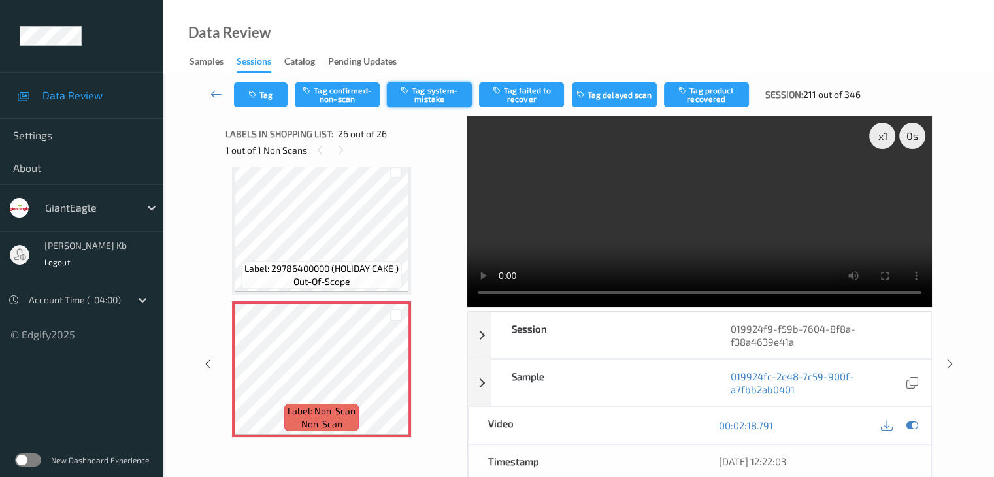
click at [447, 93] on button "Tag system-mistake" at bounding box center [429, 94] width 85 height 25
click at [264, 93] on button "Tag" at bounding box center [261, 94] width 54 height 25
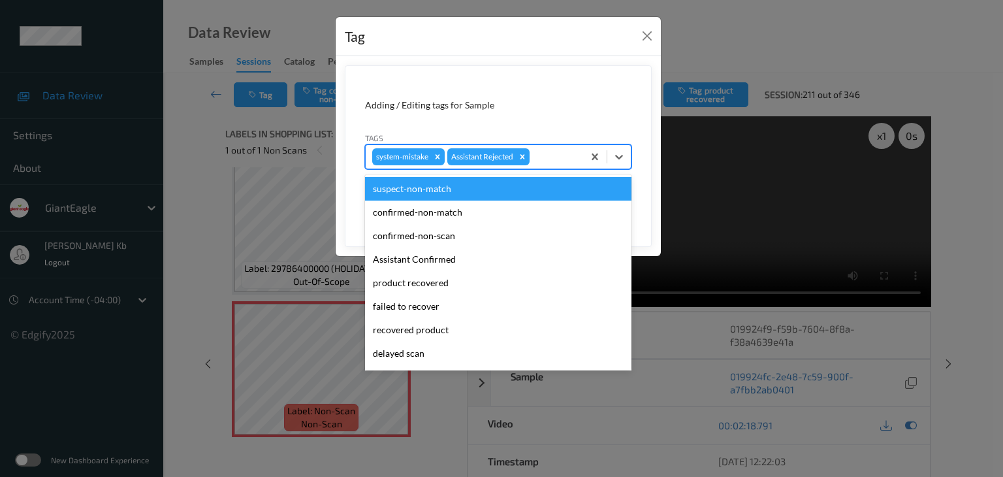
click at [552, 155] on div at bounding box center [554, 157] width 44 height 16
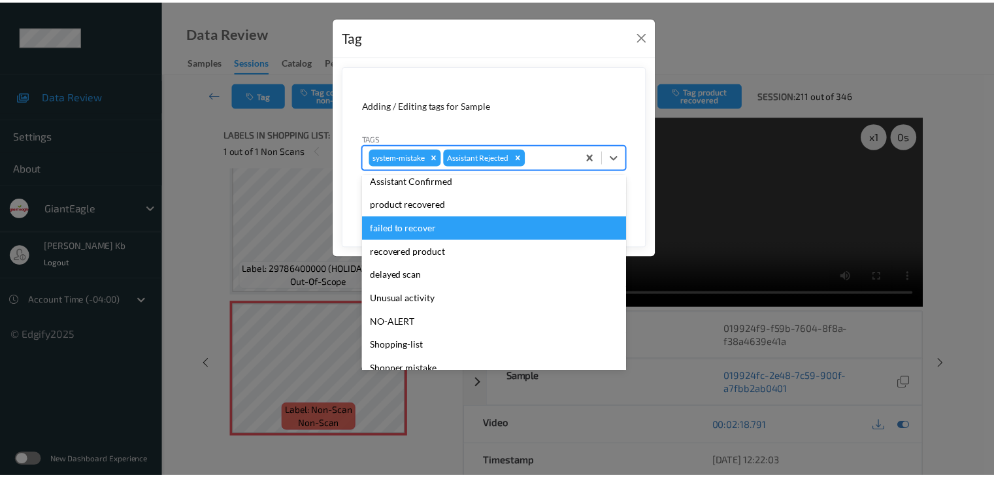
scroll to position [115, 0]
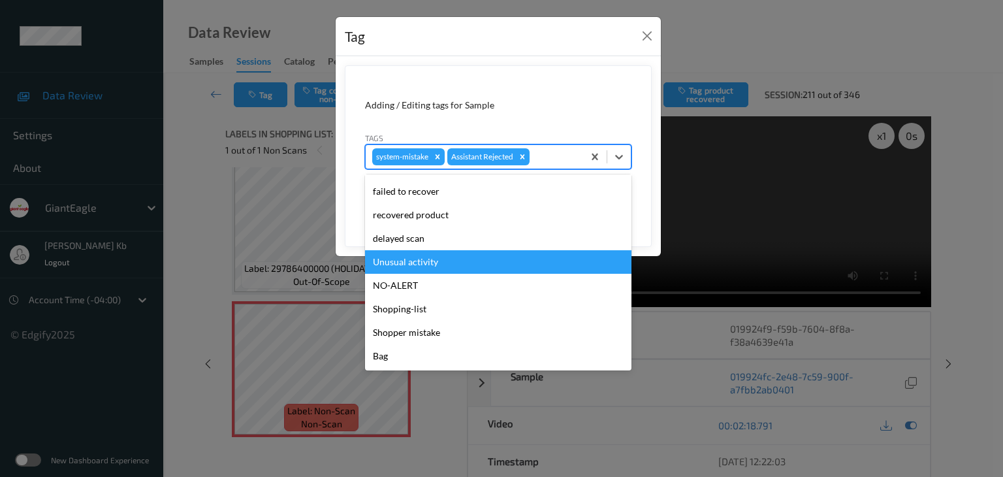
click at [413, 262] on div "Unusual activity" at bounding box center [498, 262] width 267 height 24
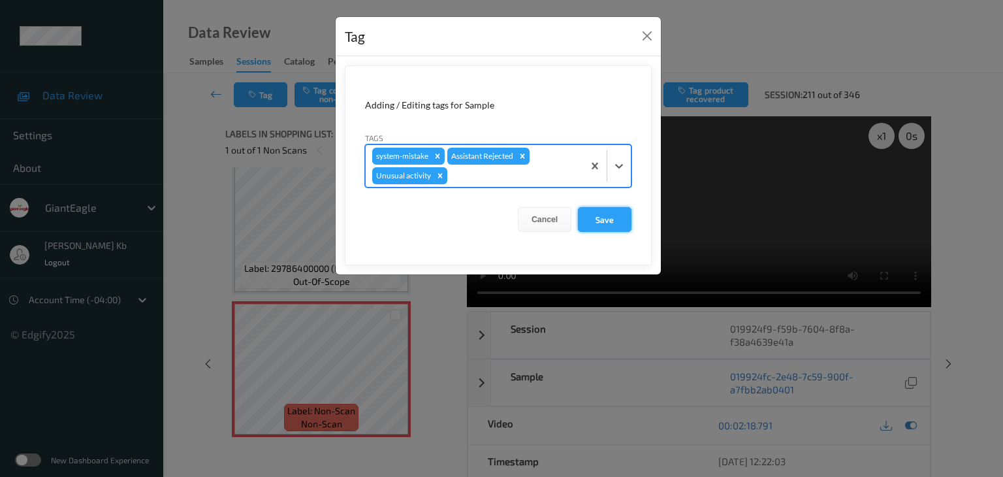
click at [615, 218] on button "Save" at bounding box center [605, 219] width 54 height 25
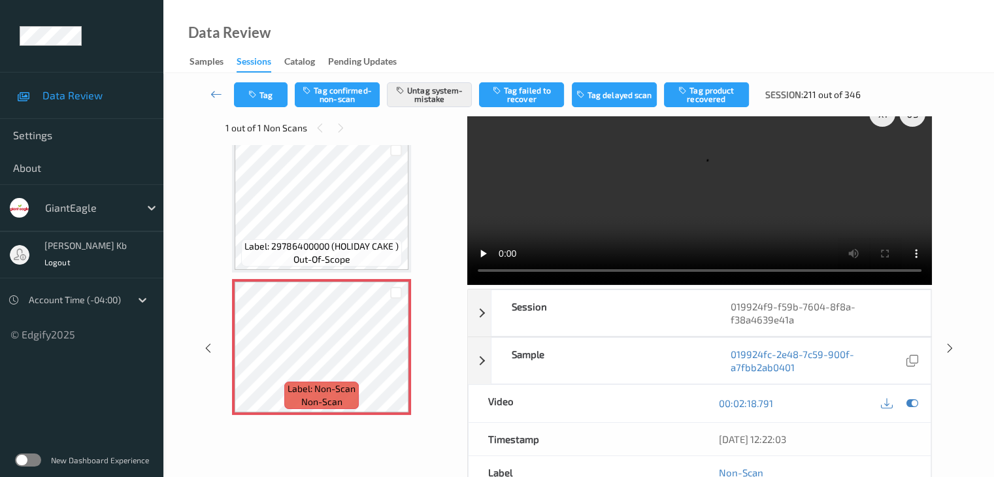
scroll to position [0, 0]
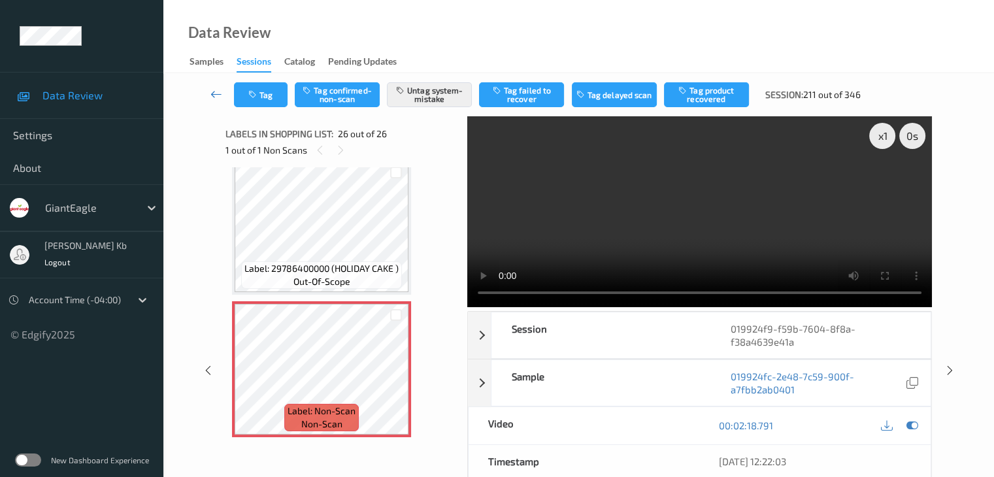
click at [211, 89] on icon at bounding box center [216, 94] width 12 height 13
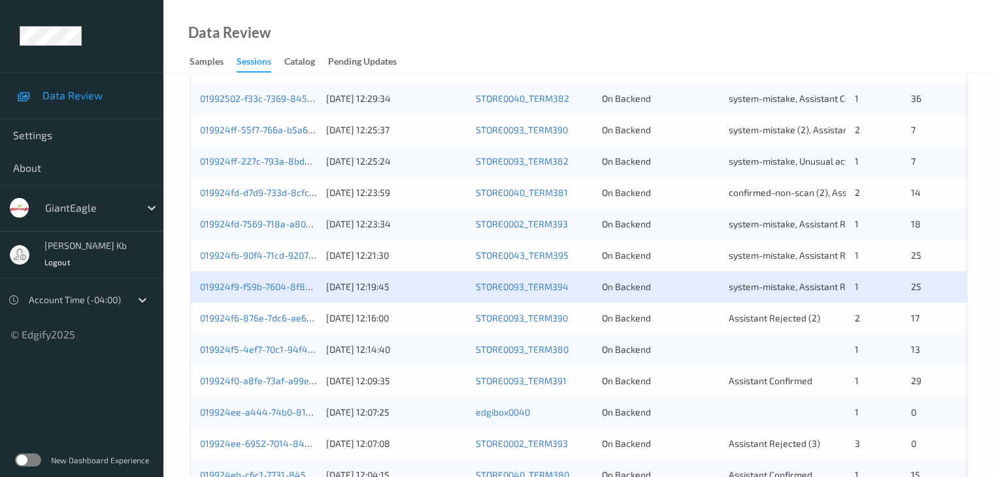
scroll to position [588, 0]
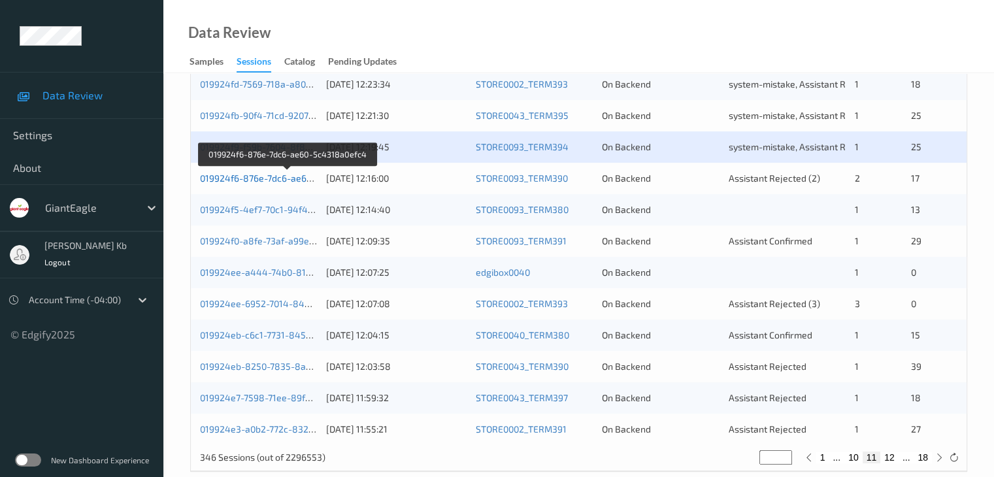
click at [269, 178] on link "019924f6-876e-7dc6-ae60-5c4318a0efc4" at bounding box center [288, 177] width 176 height 11
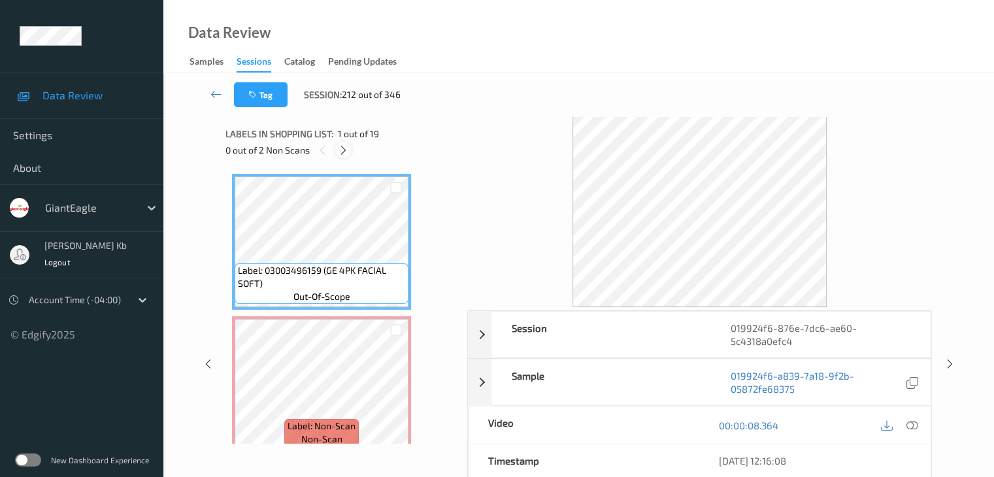
click at [344, 148] on icon at bounding box center [343, 150] width 11 height 12
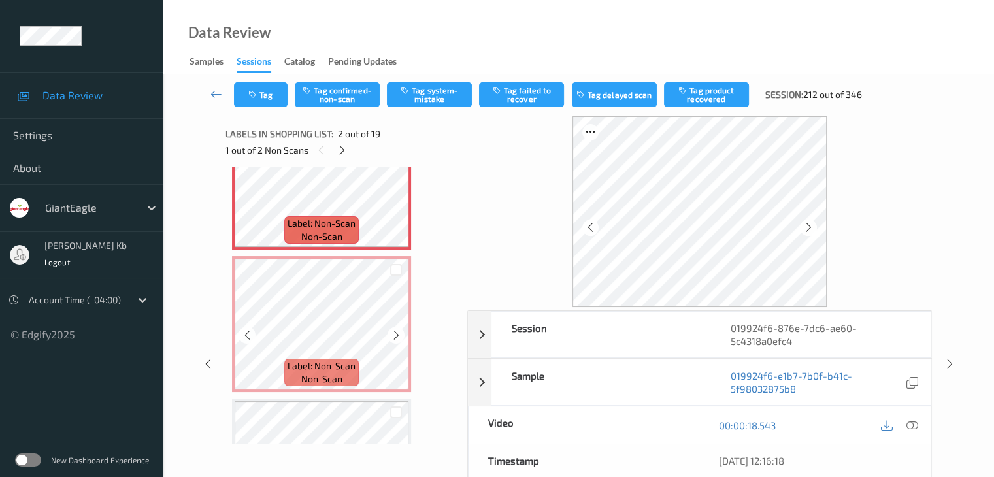
scroll to position [72, 0]
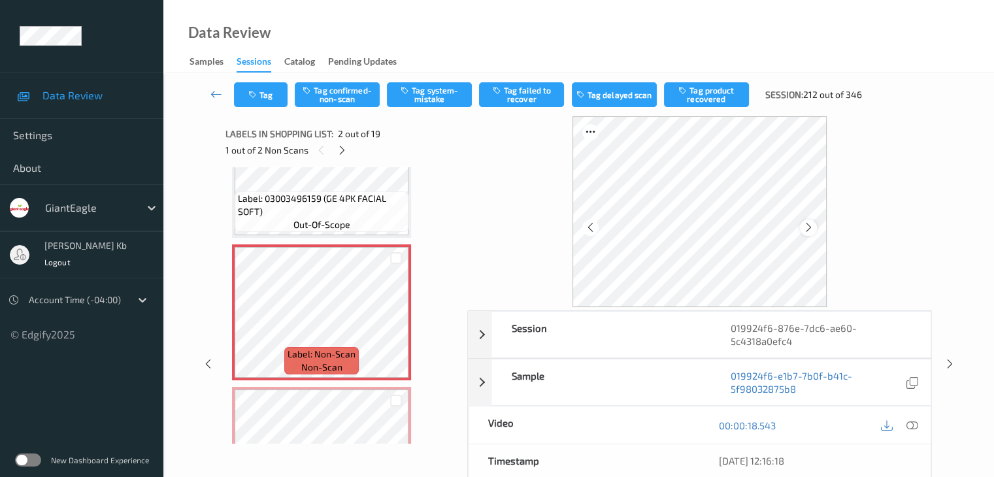
click at [808, 229] on icon at bounding box center [808, 227] width 11 height 12
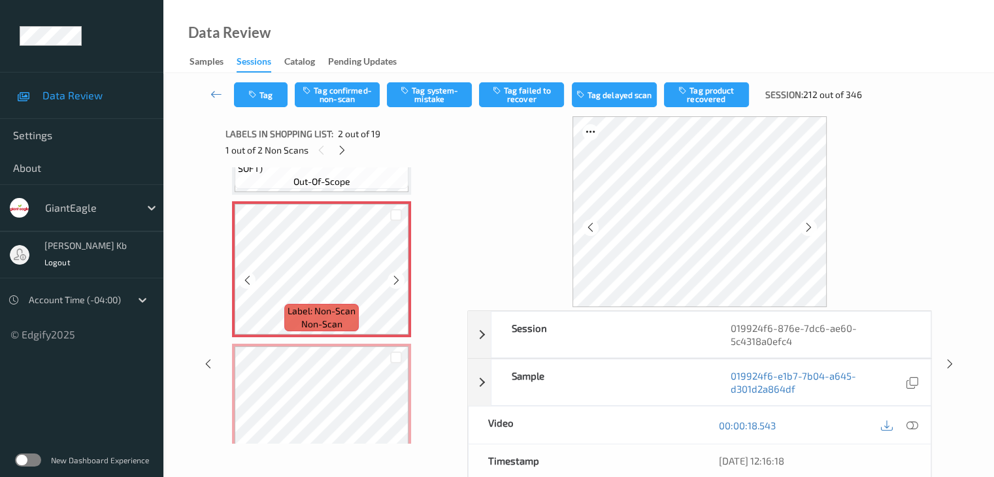
scroll to position [137, 0]
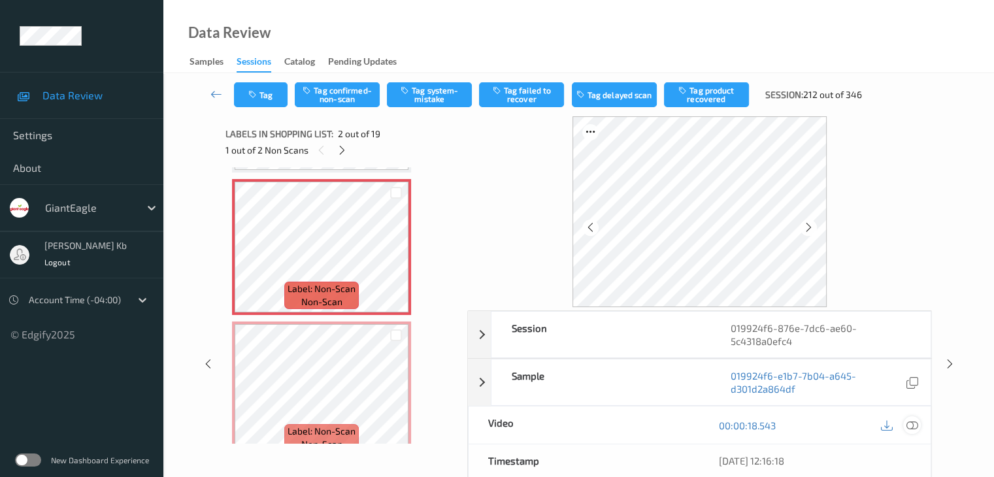
click at [915, 425] on icon at bounding box center [911, 425] width 12 height 12
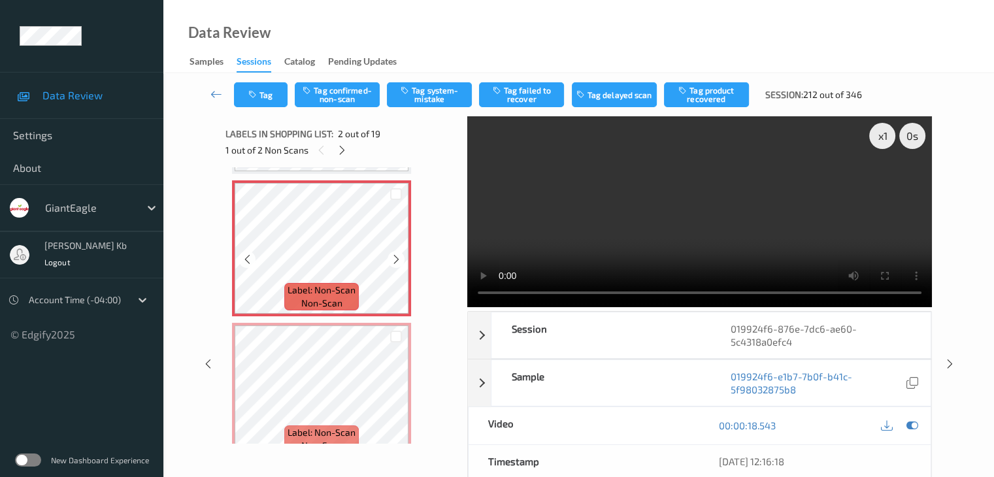
scroll to position [131, 0]
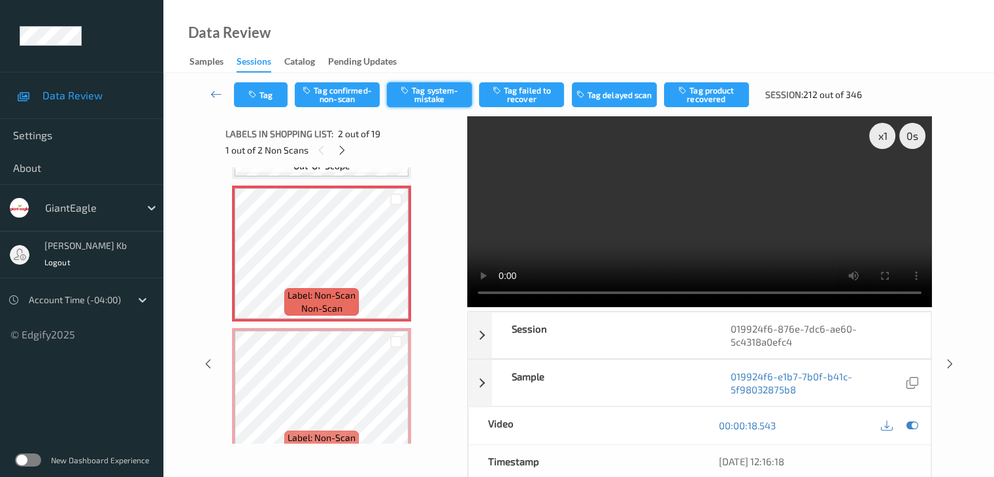
click at [434, 95] on button "Tag system-mistake" at bounding box center [429, 94] width 85 height 25
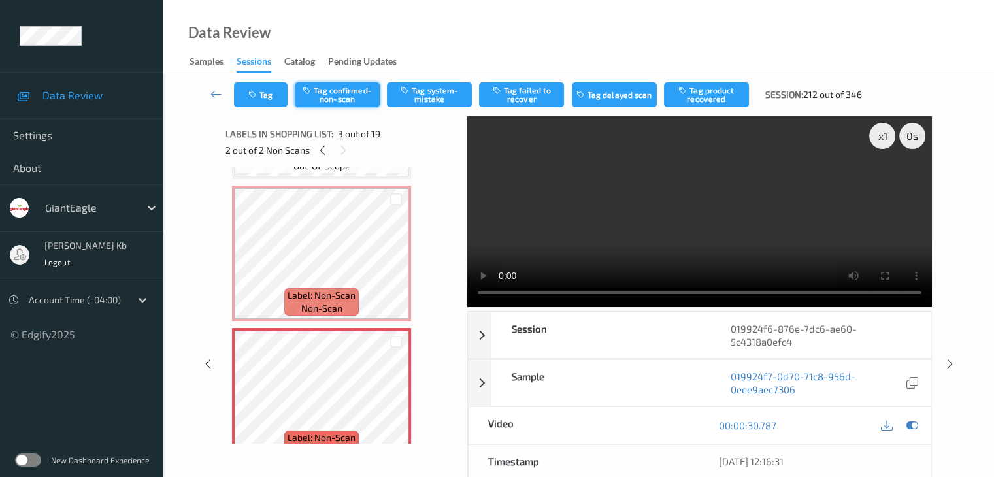
click at [357, 97] on button "Tag confirmed-non-scan" at bounding box center [337, 94] width 85 height 25
click at [702, 95] on button "Tag product recovered" at bounding box center [706, 94] width 85 height 25
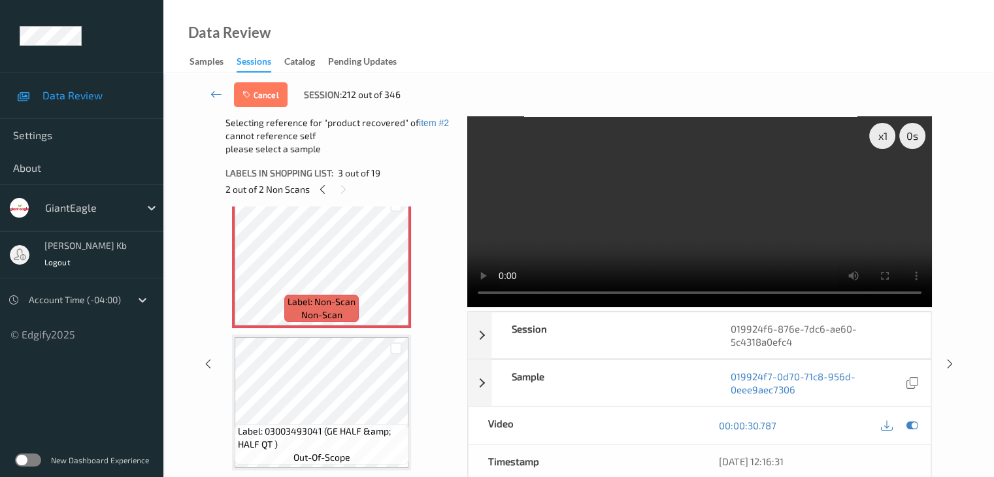
scroll to position [327, 0]
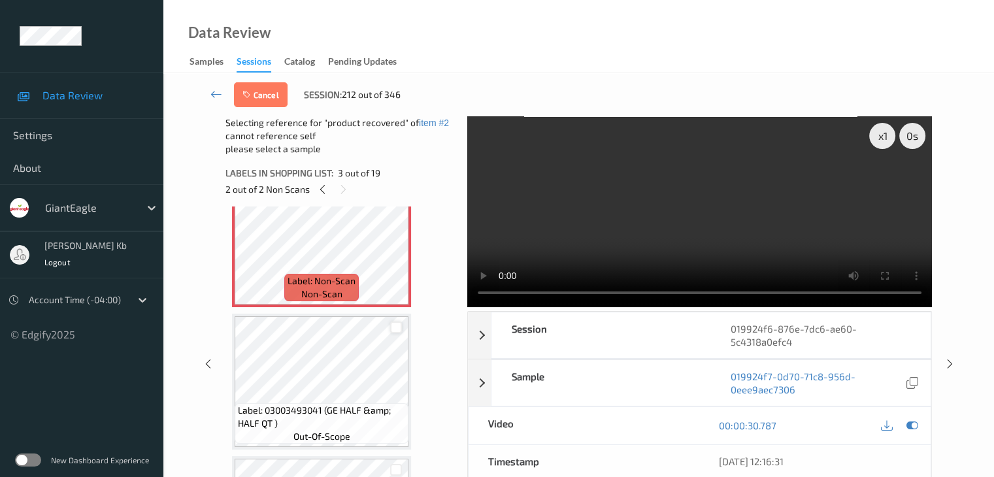
click at [397, 332] on div at bounding box center [396, 327] width 12 height 12
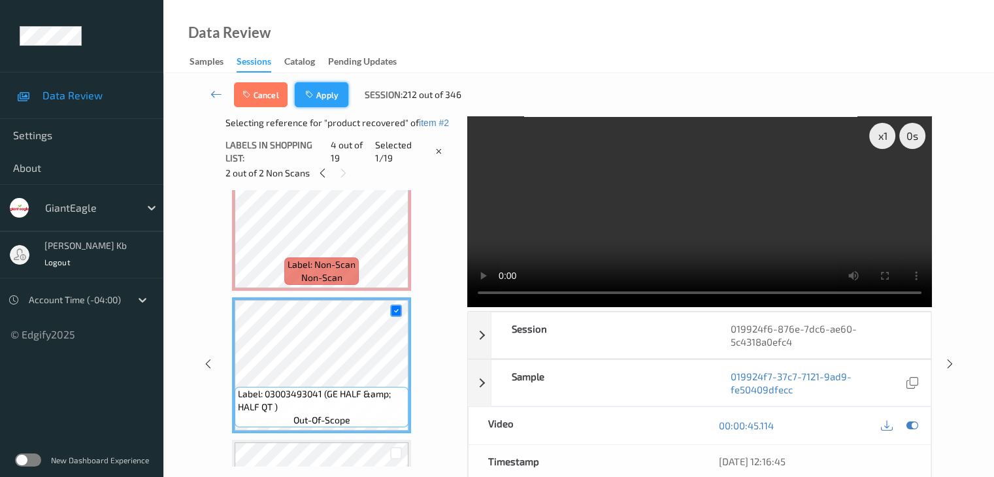
click at [334, 96] on button "Apply" at bounding box center [322, 94] width 54 height 25
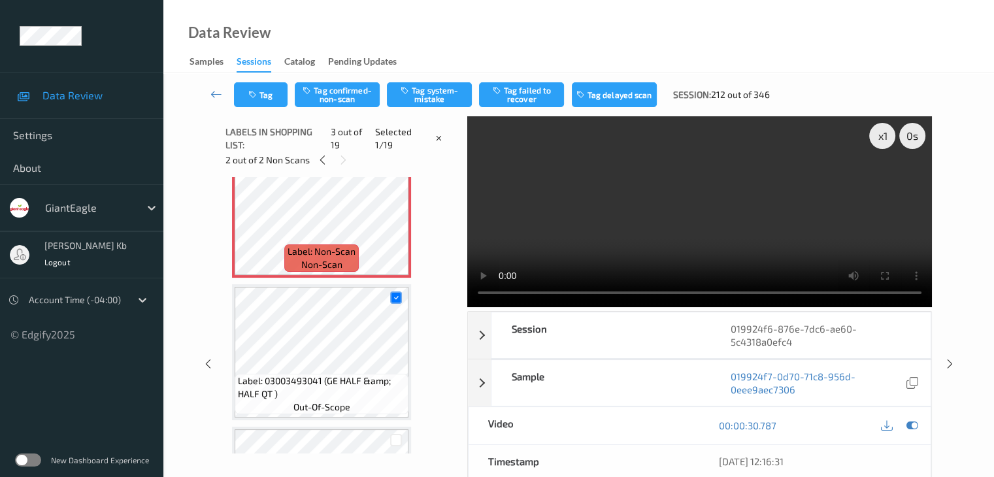
scroll to position [149, 0]
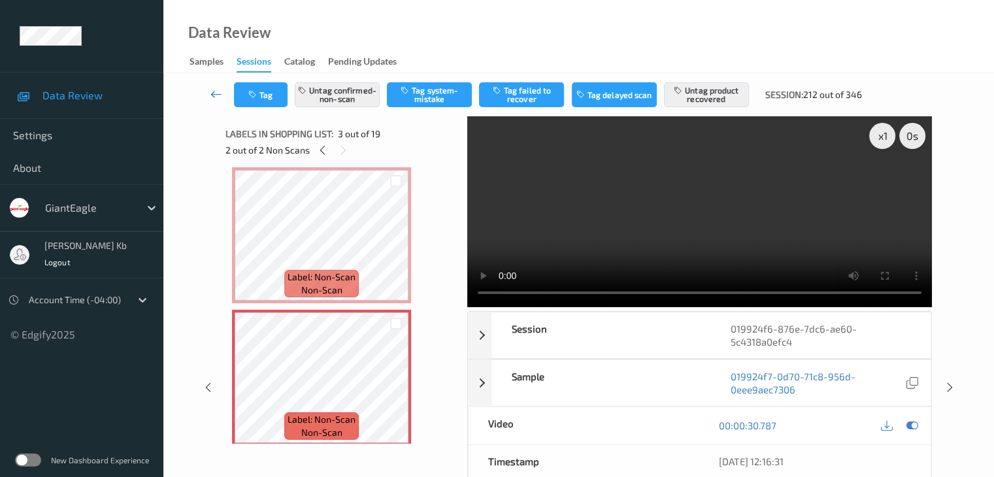
click at [217, 89] on icon at bounding box center [216, 94] width 12 height 13
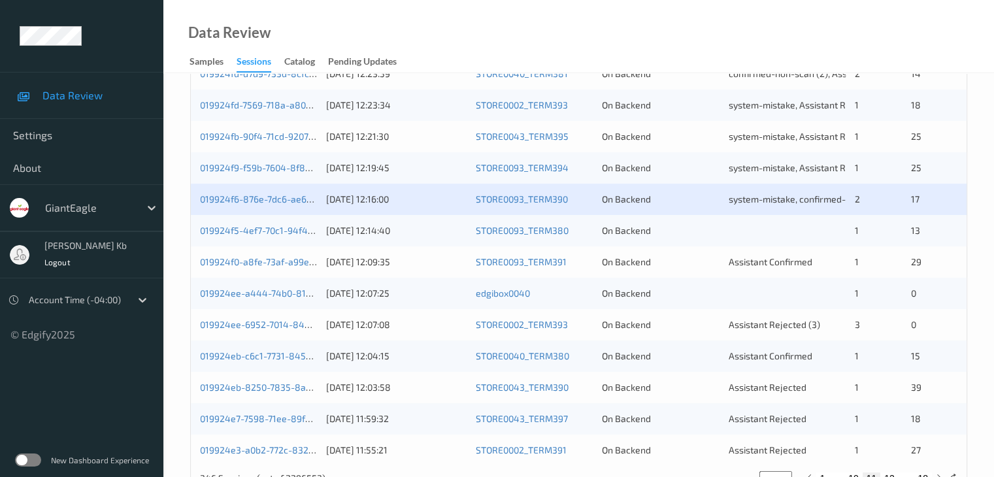
scroll to position [588, 0]
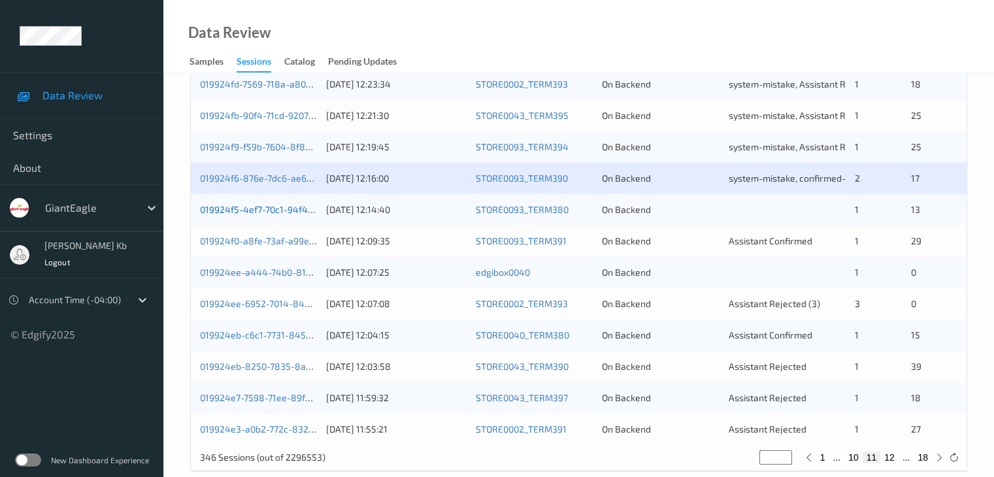
click at [278, 212] on link "019924f5-4ef7-70c1-94f4-bbcf49fea24b" at bounding box center [285, 209] width 171 height 11
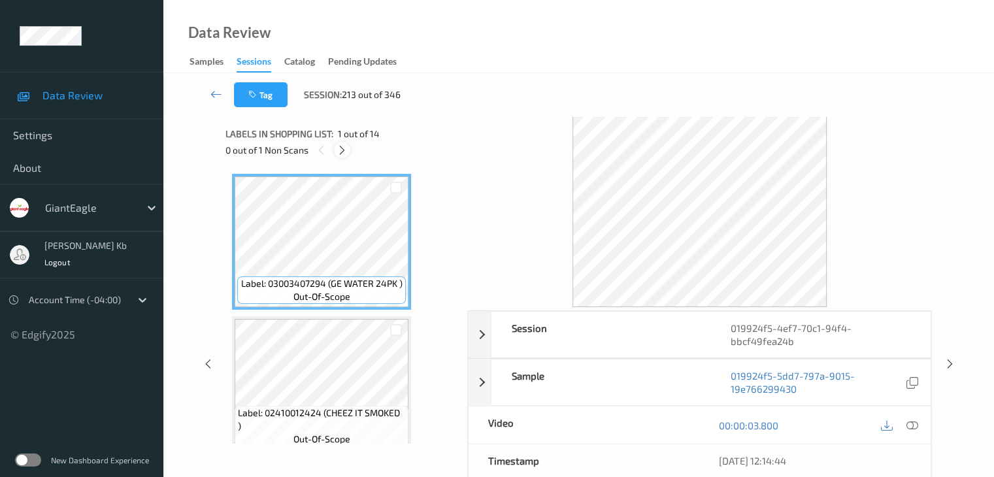
click at [342, 146] on icon at bounding box center [341, 150] width 11 height 12
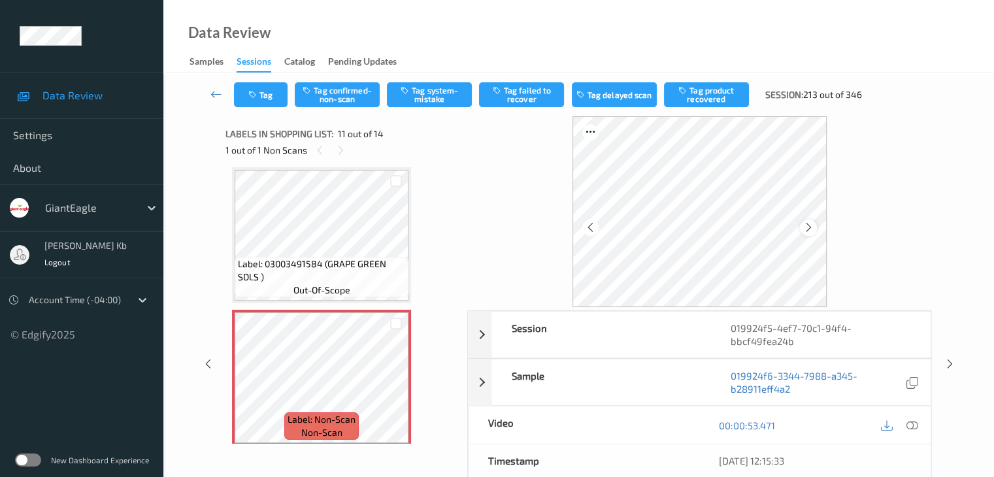
click at [811, 230] on icon at bounding box center [808, 227] width 11 height 12
click at [912, 423] on icon at bounding box center [911, 425] width 12 height 12
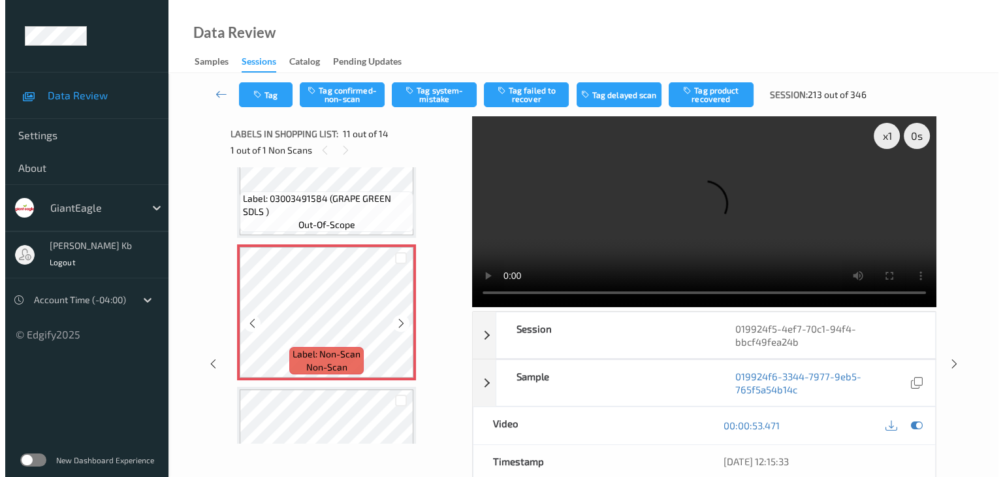
scroll to position [1419, 0]
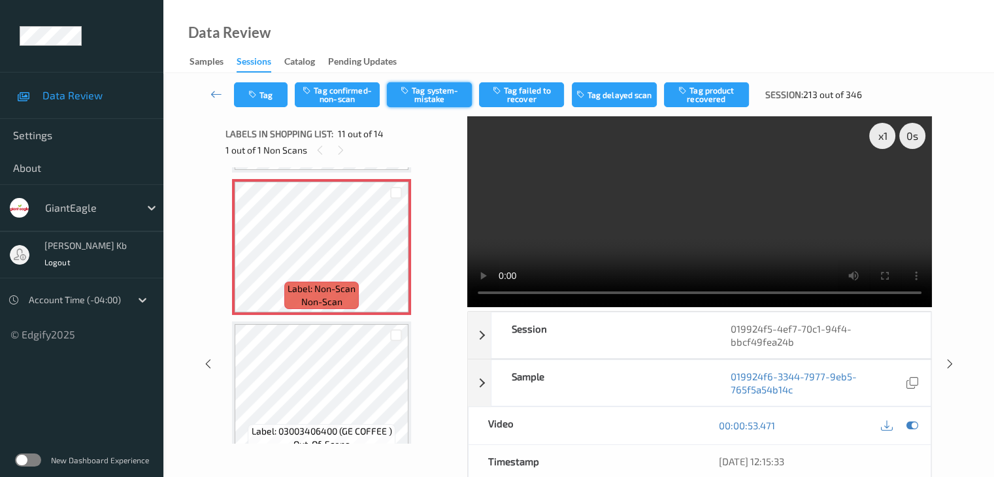
click at [429, 95] on button "Tag system-mistake" at bounding box center [429, 94] width 85 height 25
click at [268, 95] on button "Tag" at bounding box center [261, 94] width 54 height 25
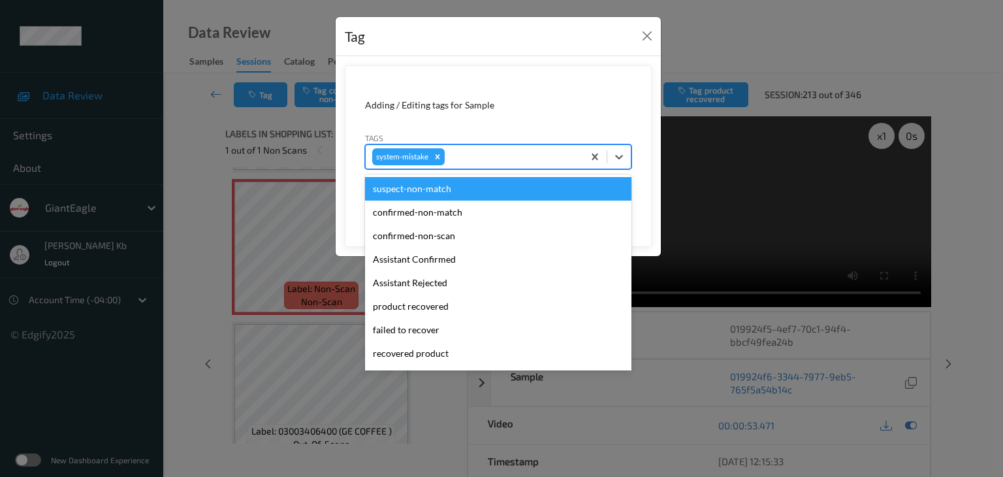
click at [486, 152] on div at bounding box center [511, 157] width 129 height 16
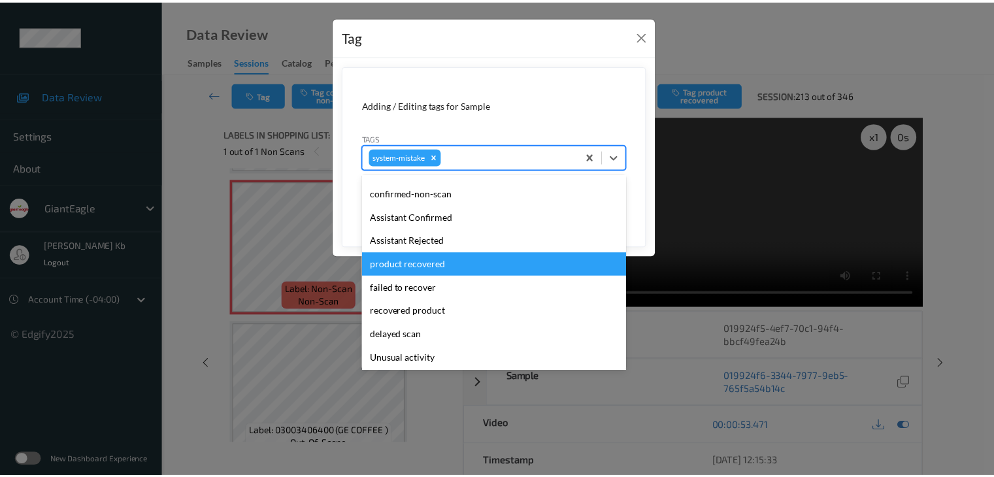
scroll to position [65, 0]
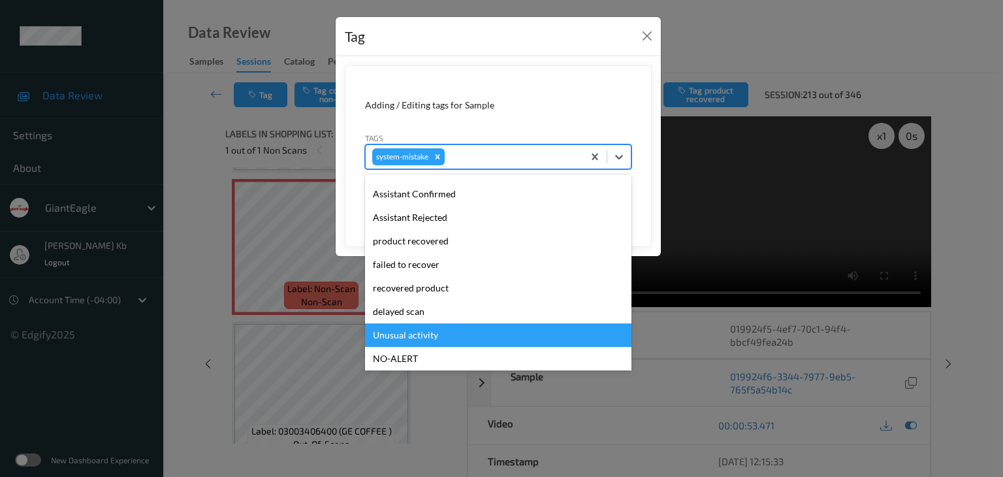
click at [410, 335] on div "Unusual activity" at bounding box center [498, 335] width 267 height 24
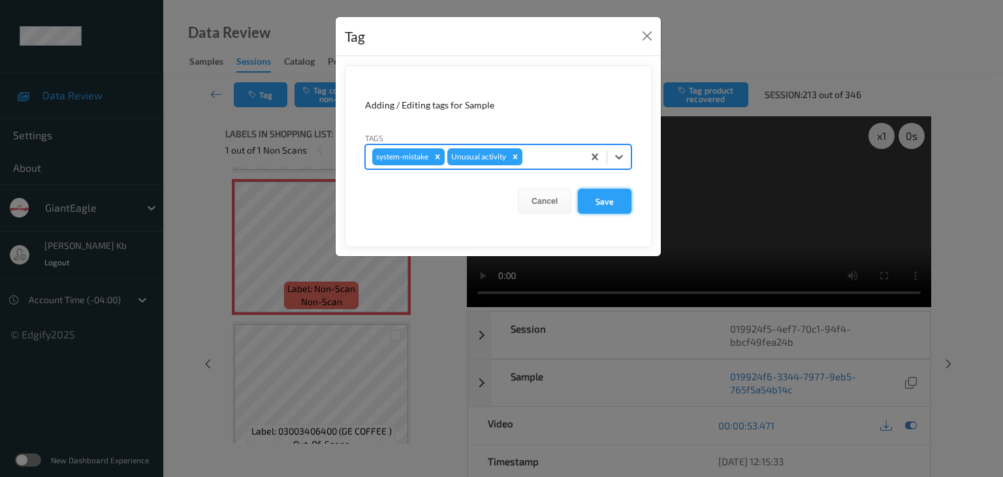
click at [602, 198] on button "Save" at bounding box center [605, 201] width 54 height 25
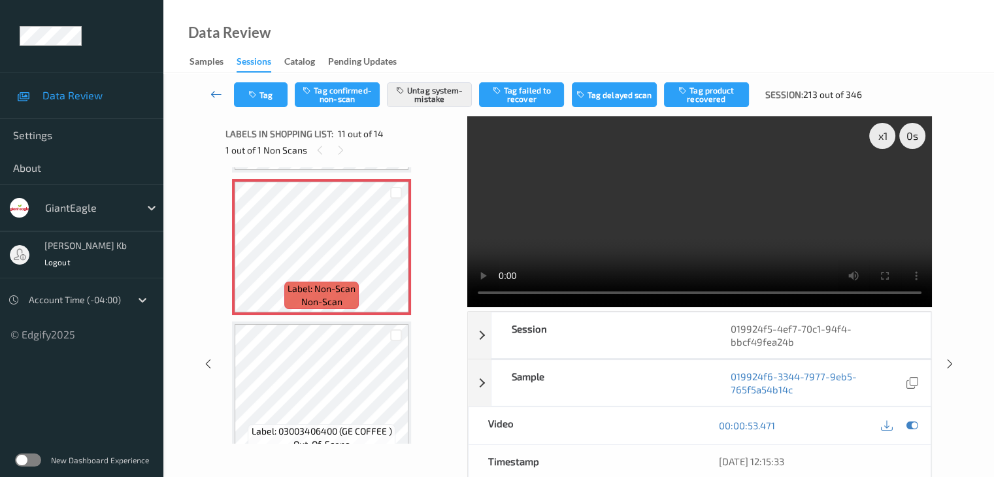
click at [214, 92] on icon at bounding box center [216, 94] width 12 height 13
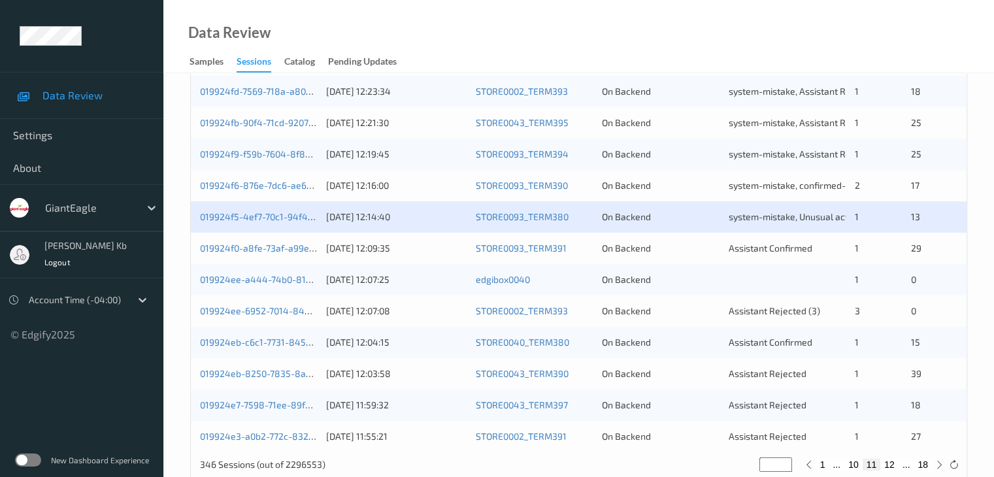
scroll to position [588, 0]
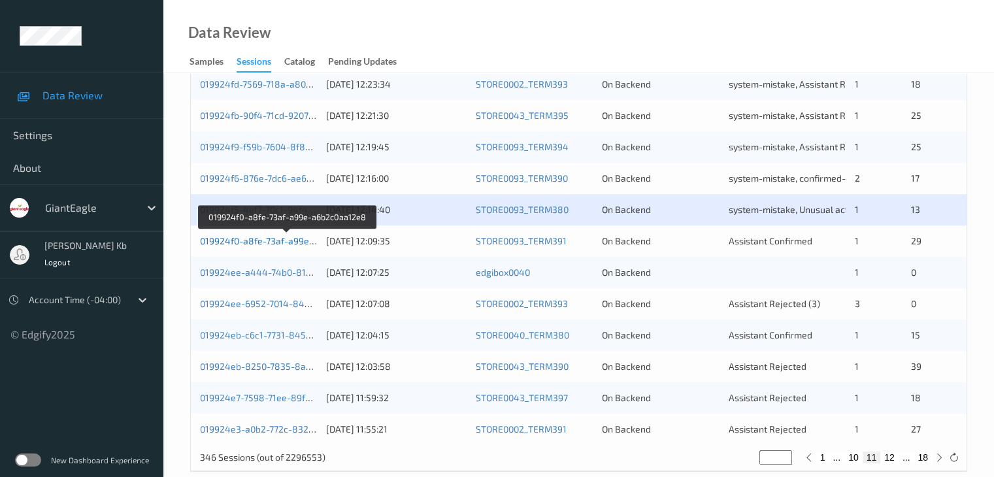
click at [279, 239] on link "019924f0-a8fe-73af-a99e-a6b2c0aa12e8" at bounding box center [287, 240] width 174 height 11
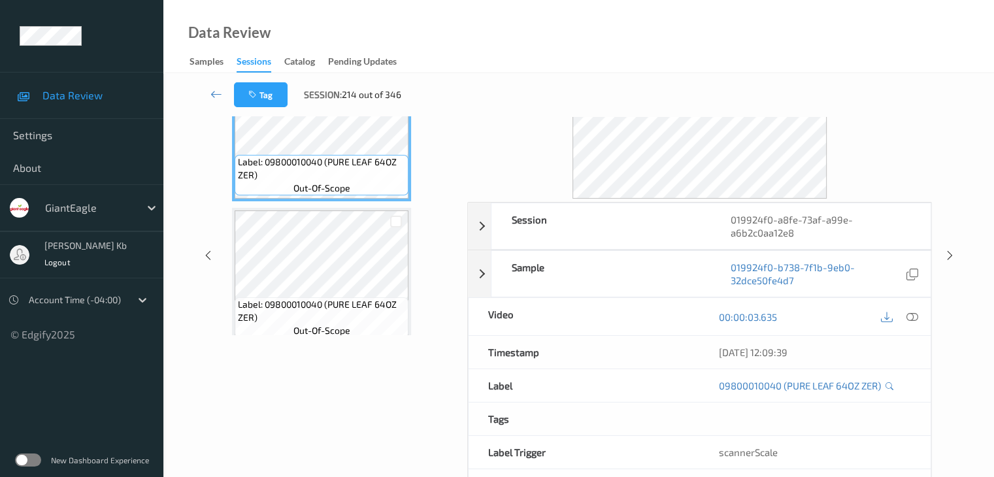
scroll to position [29, 0]
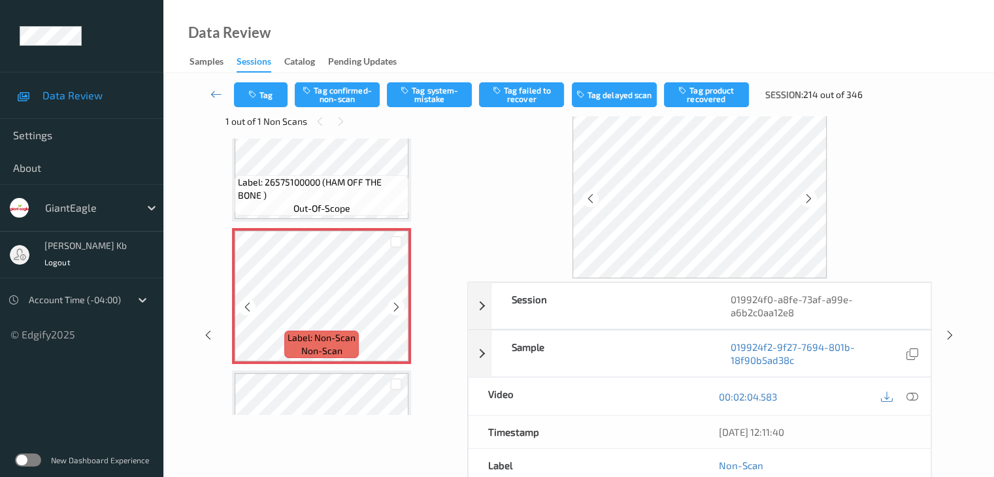
scroll to position [2131, 0]
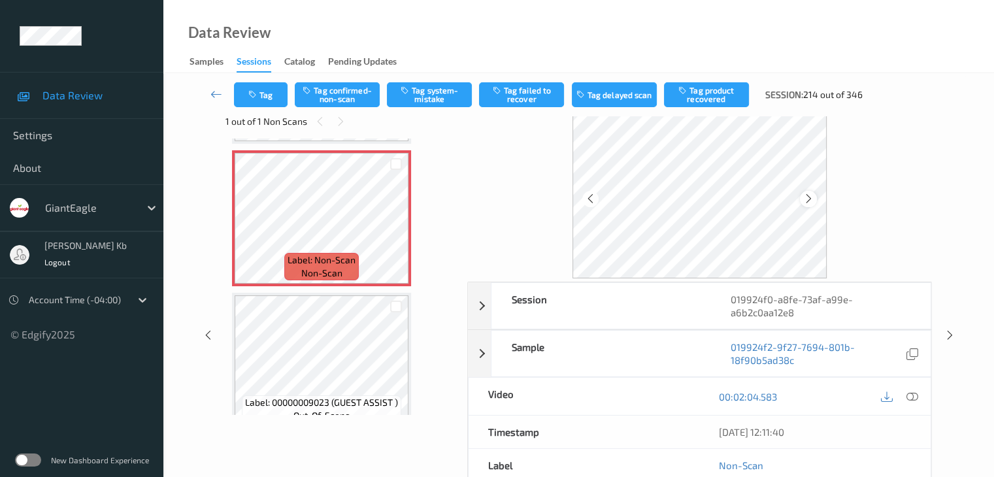
click at [809, 198] on icon at bounding box center [808, 199] width 11 height 12
click at [916, 392] on icon at bounding box center [911, 397] width 12 height 12
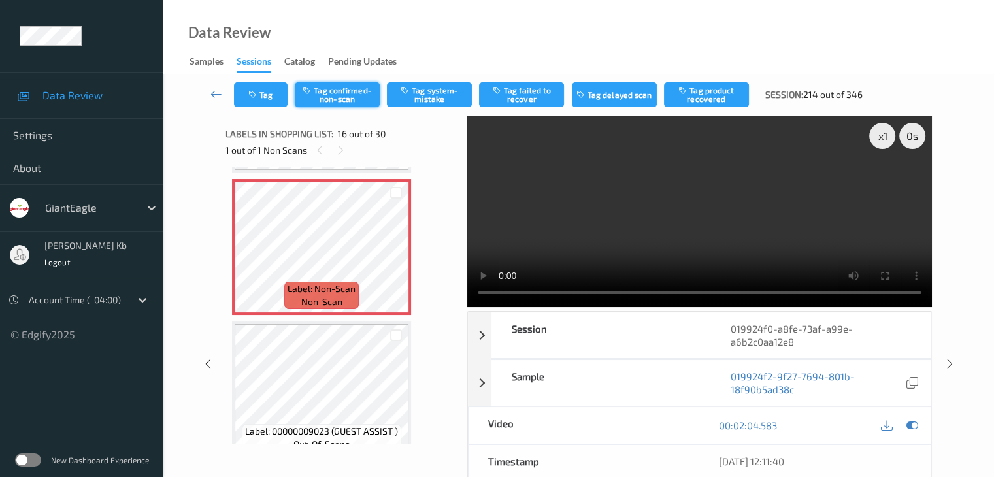
click at [348, 97] on button "Tag confirmed-non-scan" at bounding box center [337, 94] width 85 height 25
click at [707, 95] on button "Tag product recovered" at bounding box center [706, 94] width 85 height 25
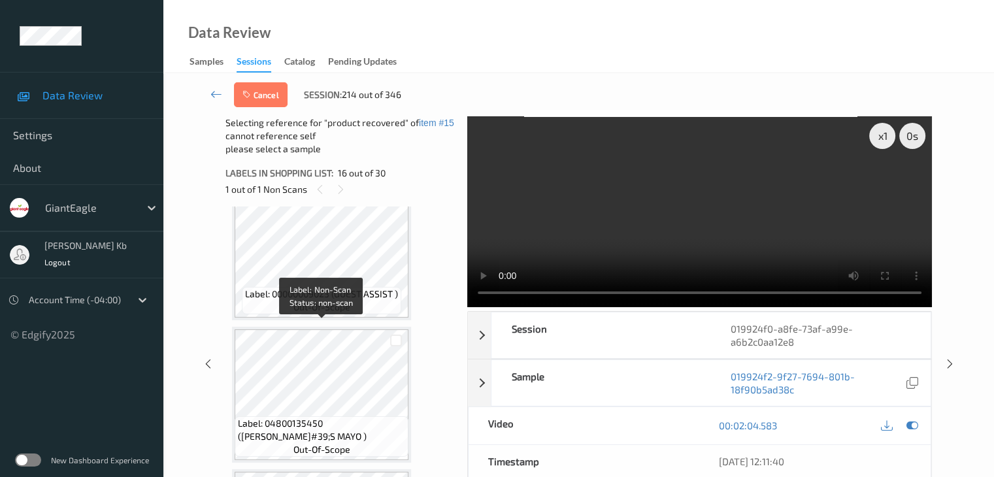
scroll to position [2327, 0]
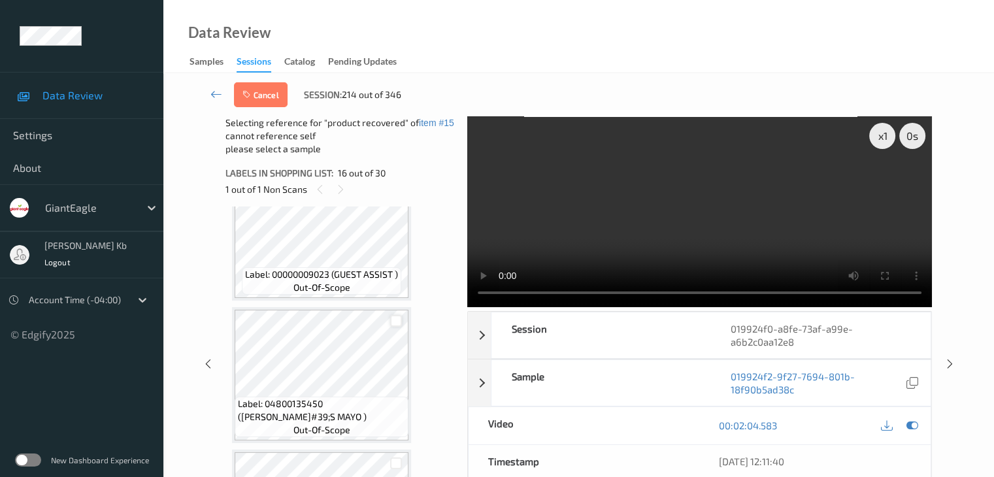
click at [393, 321] on div at bounding box center [396, 321] width 12 height 12
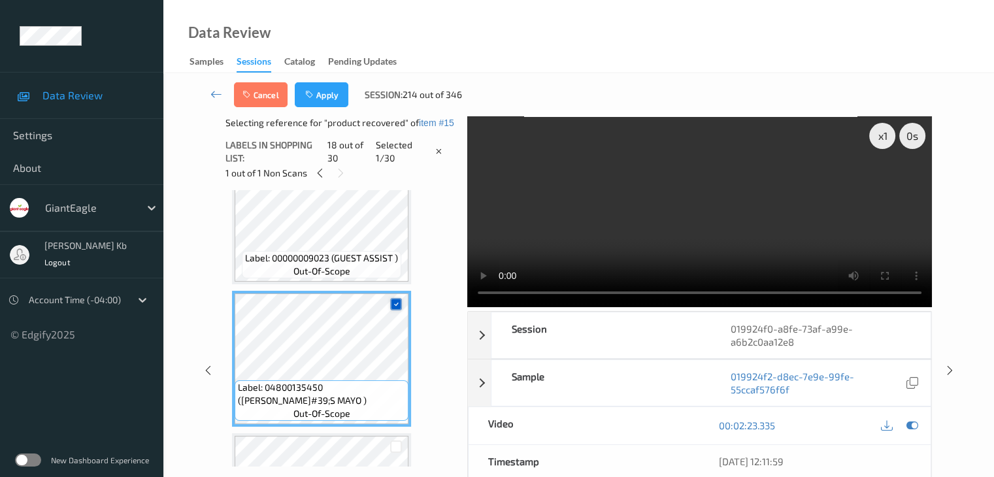
scroll to position [2392, 0]
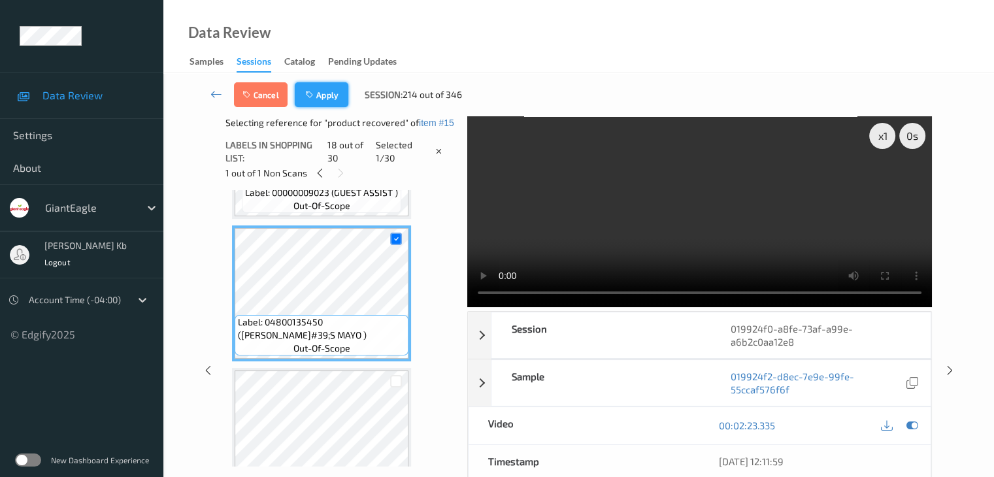
click at [326, 95] on button "Apply" at bounding box center [322, 94] width 54 height 25
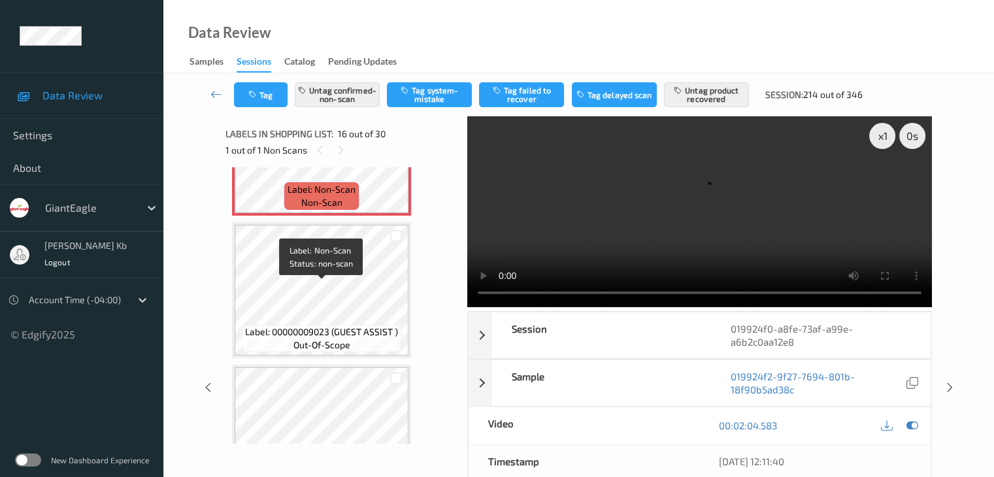
scroll to position [2261, 0]
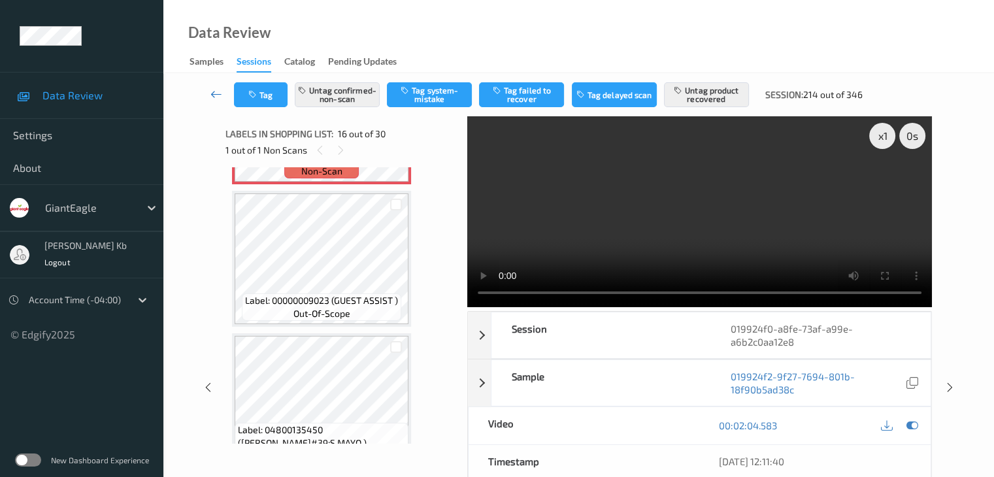
click at [217, 93] on icon at bounding box center [216, 94] width 12 height 13
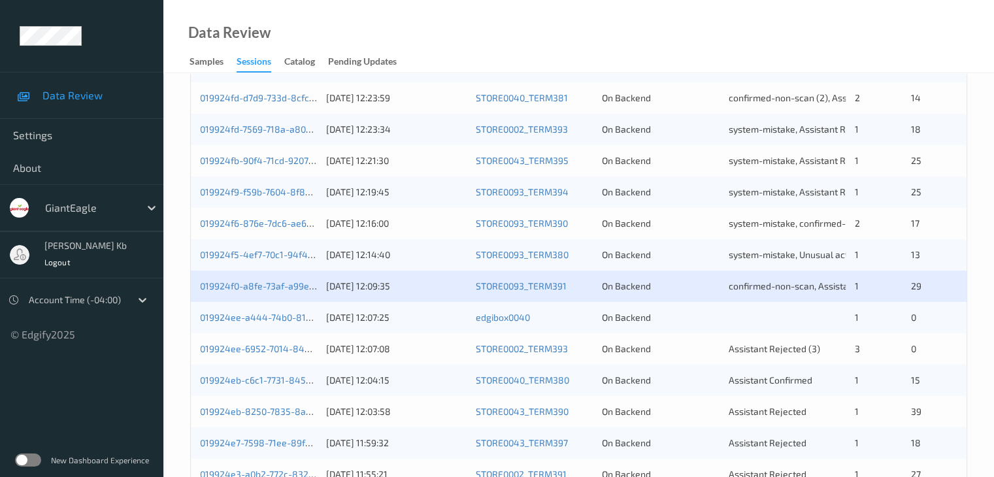
scroll to position [588, 0]
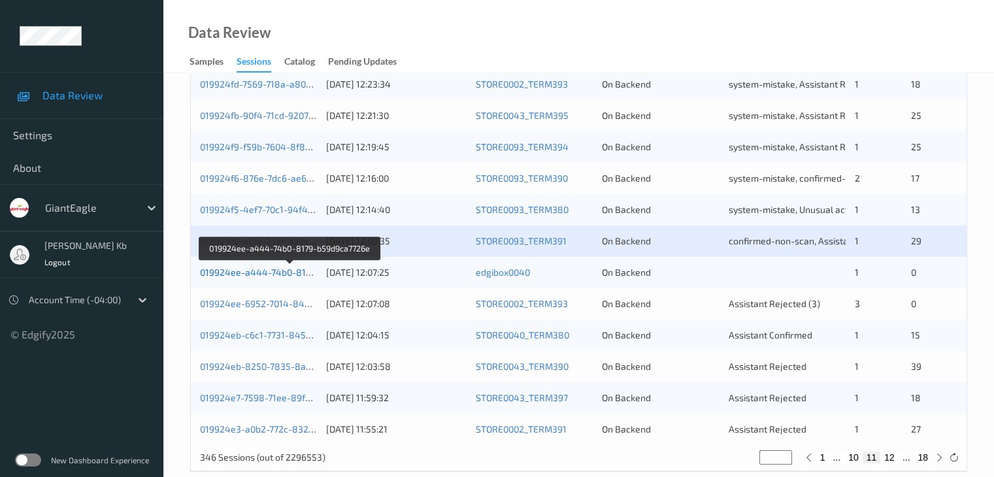
click at [280, 272] on link "019924ee-a444-74b0-8179-b59d9ca7726e" at bounding box center [290, 272] width 180 height 11
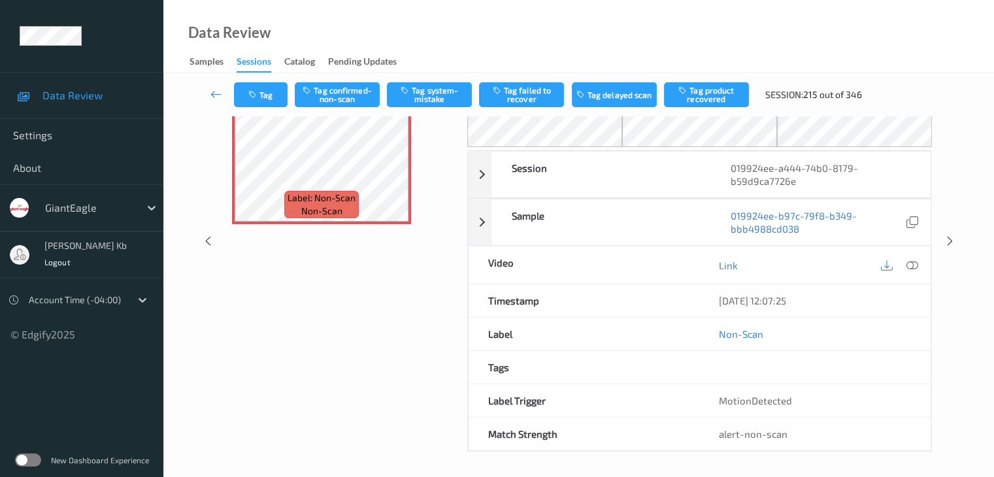
scroll to position [20, 0]
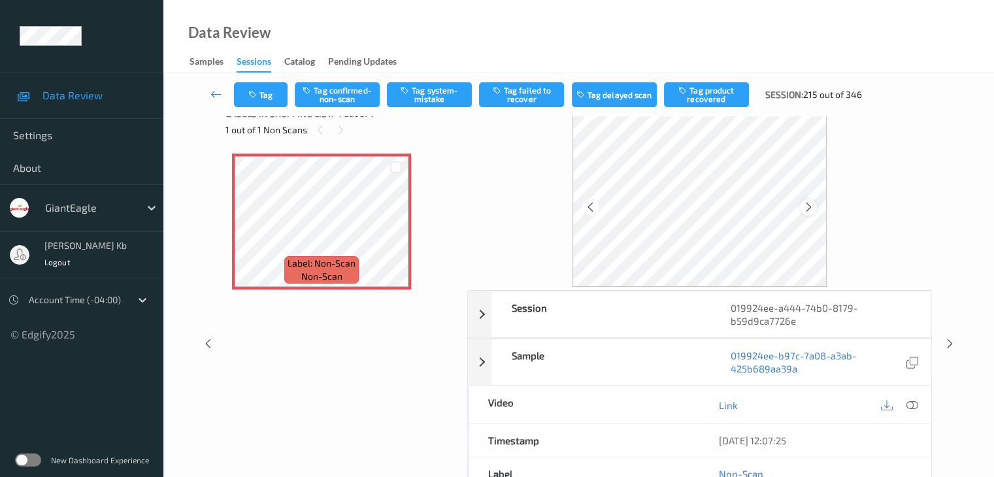
click at [806, 206] on icon at bounding box center [808, 207] width 11 height 12
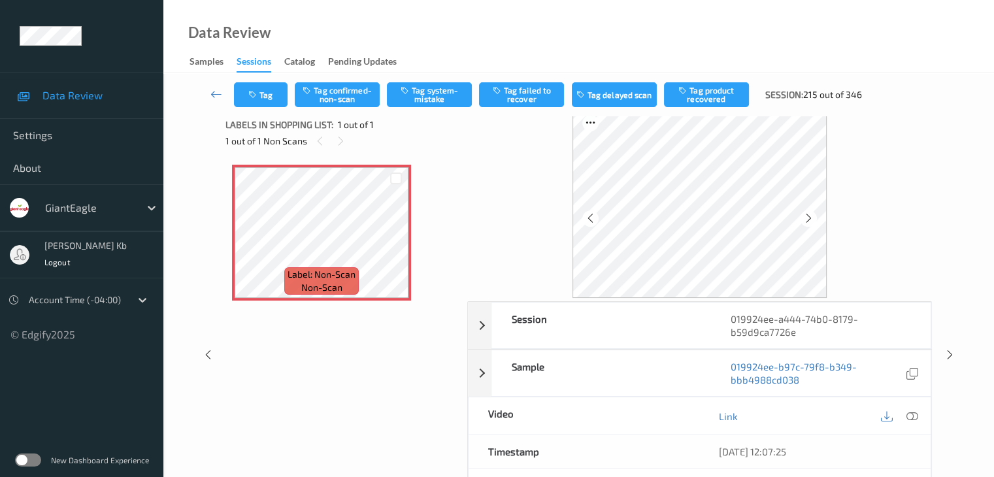
scroll to position [0, 0]
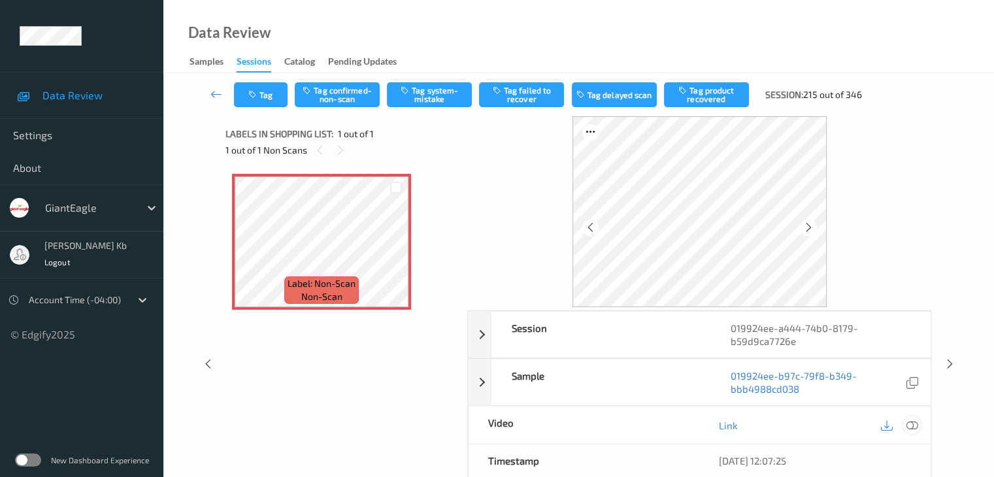
click at [912, 425] on icon at bounding box center [911, 425] width 12 height 12
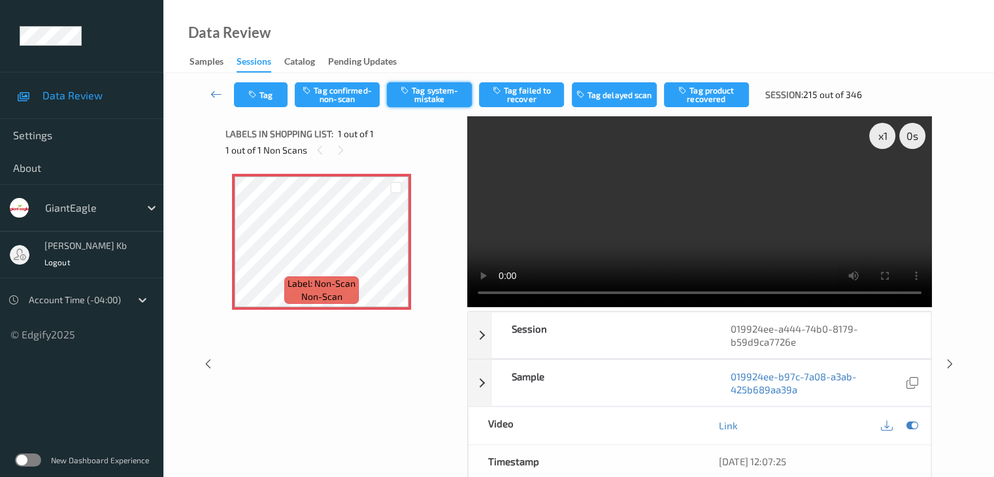
click at [434, 98] on button "Tag system-mistake" at bounding box center [429, 94] width 85 height 25
click at [216, 91] on icon at bounding box center [216, 94] width 12 height 13
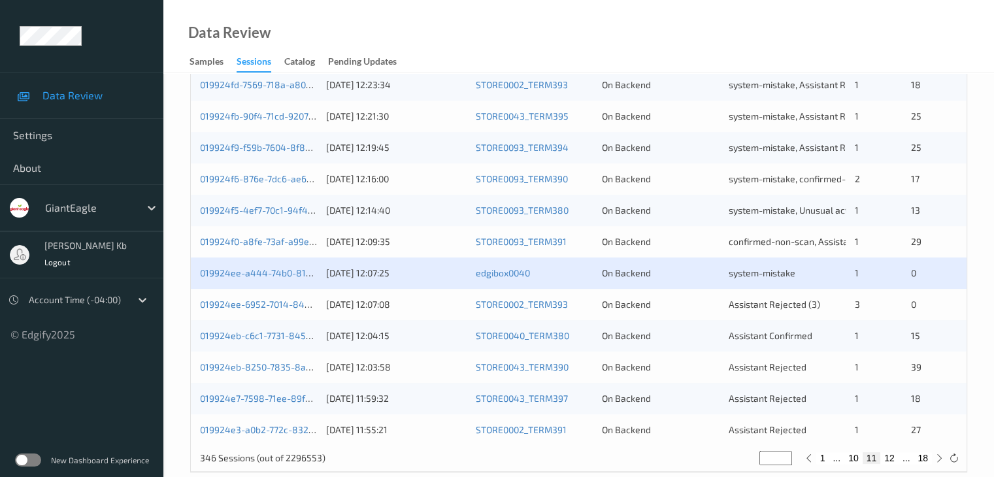
scroll to position [588, 0]
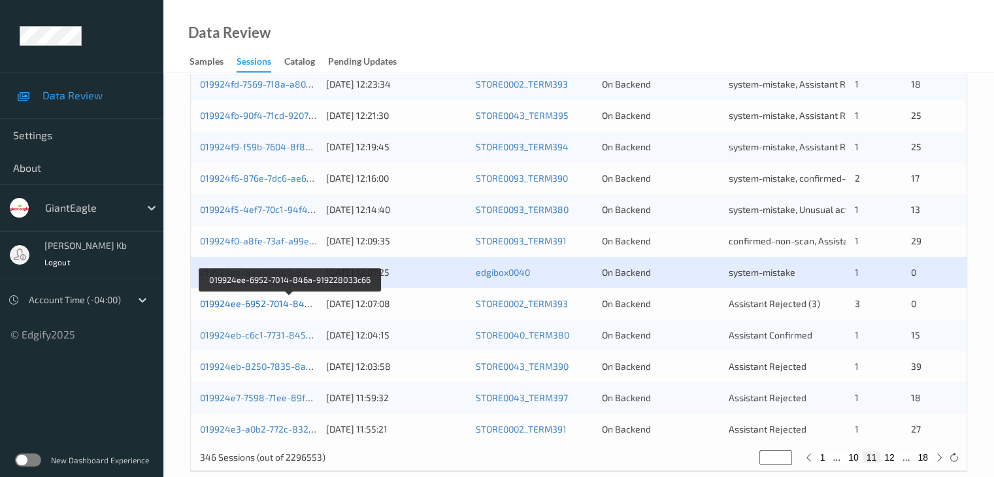
click at [272, 304] on link "019924ee-6952-7014-846a-919228033c66" at bounding box center [290, 303] width 180 height 11
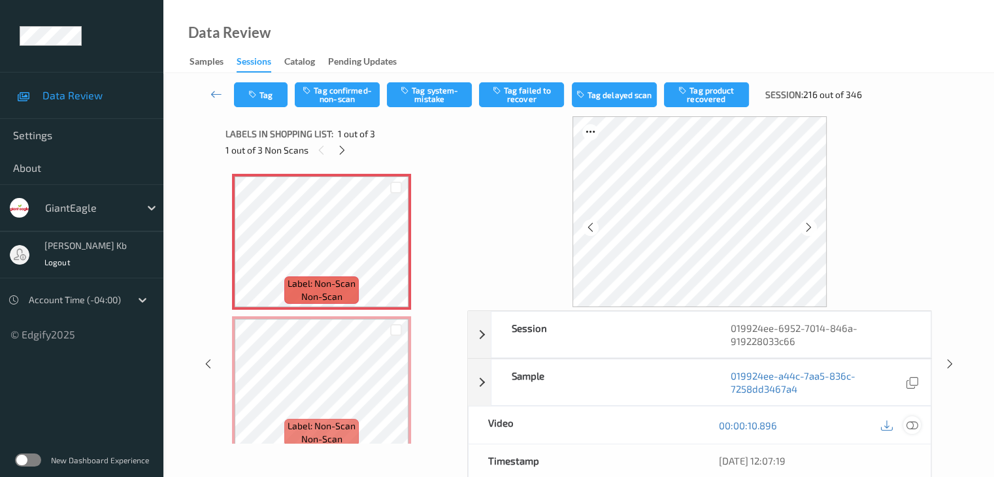
click at [912, 424] on icon at bounding box center [911, 425] width 12 height 12
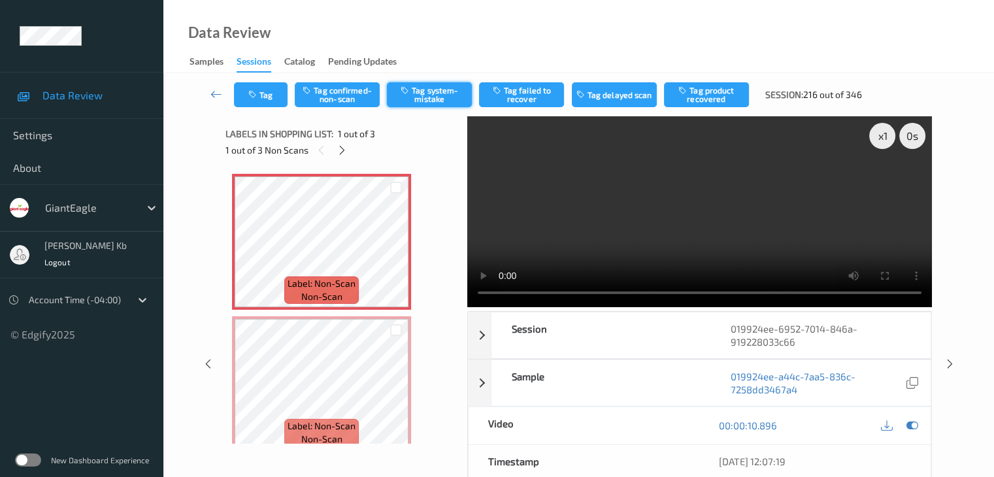
click at [435, 93] on button "Tag system-mistake" at bounding box center [429, 94] width 85 height 25
click at [277, 93] on button "Tag" at bounding box center [261, 94] width 54 height 25
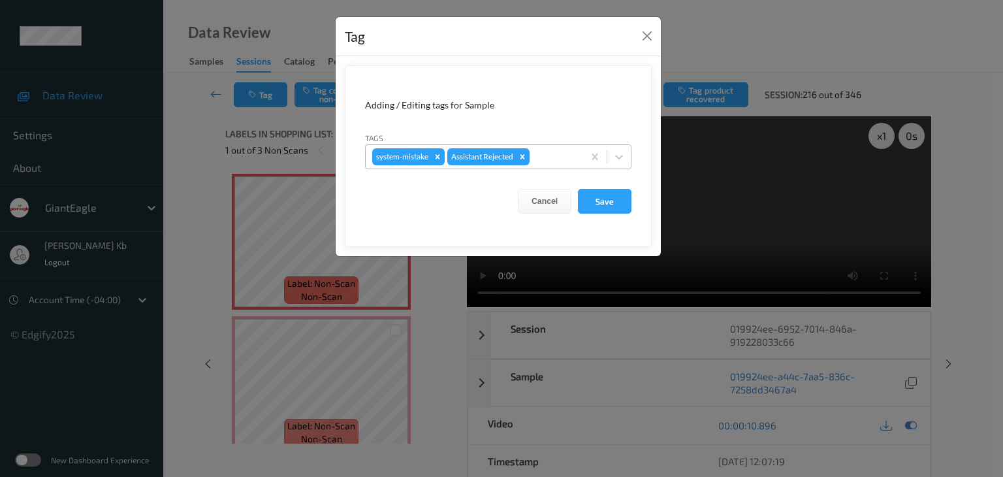
click at [555, 155] on div at bounding box center [554, 157] width 44 height 16
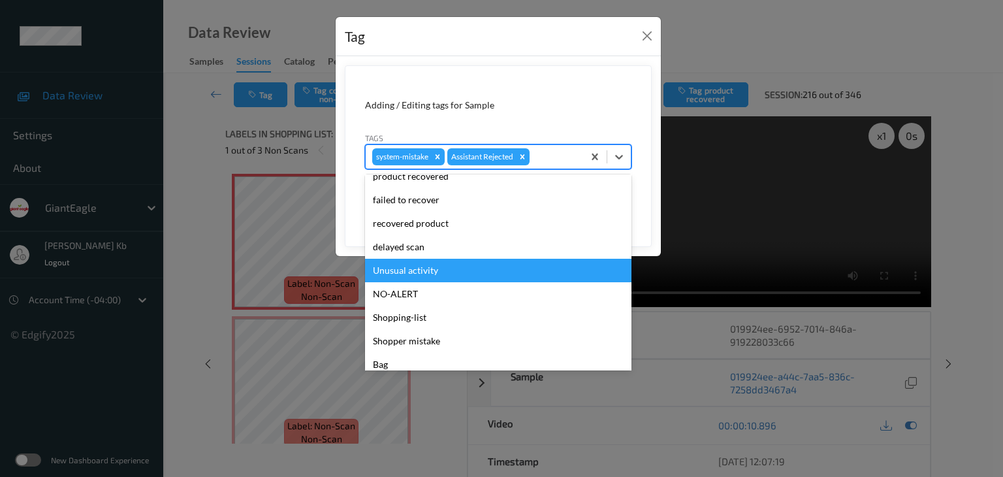
scroll to position [115, 0]
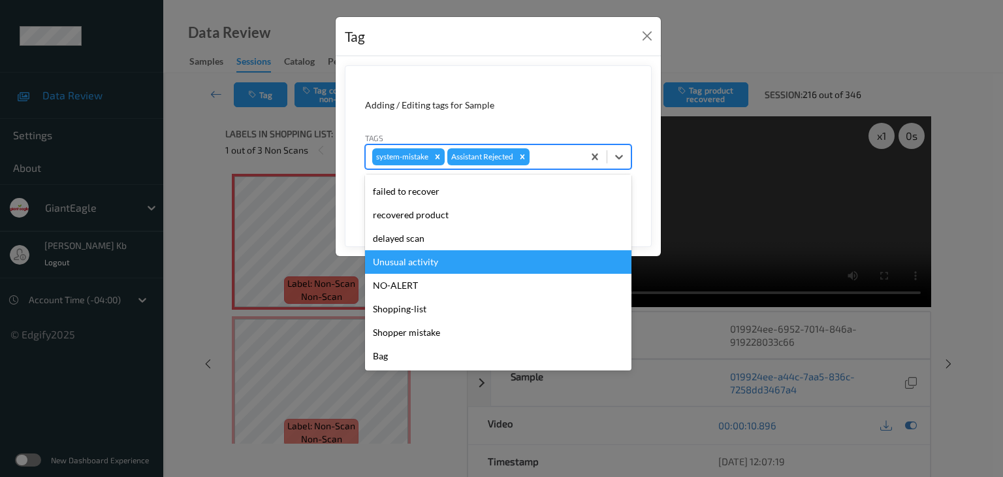
click at [435, 263] on div "Unusual activity" at bounding box center [498, 262] width 267 height 24
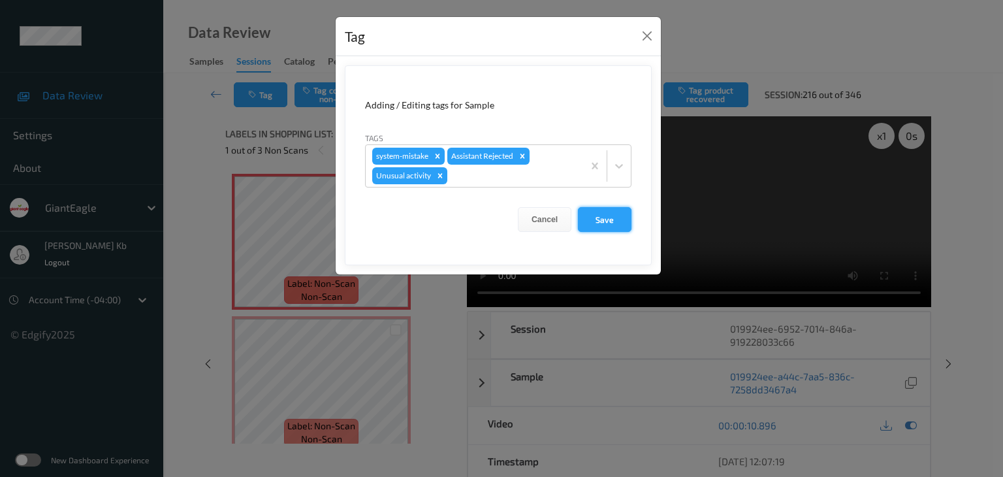
click at [616, 218] on button "Save" at bounding box center [605, 219] width 54 height 25
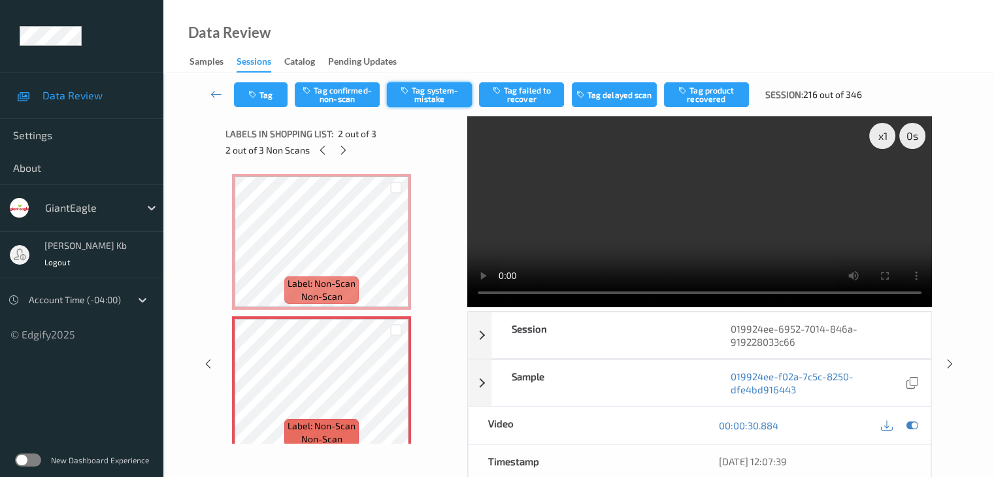
click at [432, 97] on button "Tag system-mistake" at bounding box center [429, 94] width 85 height 25
click at [276, 89] on button "Tag" at bounding box center [261, 94] width 54 height 25
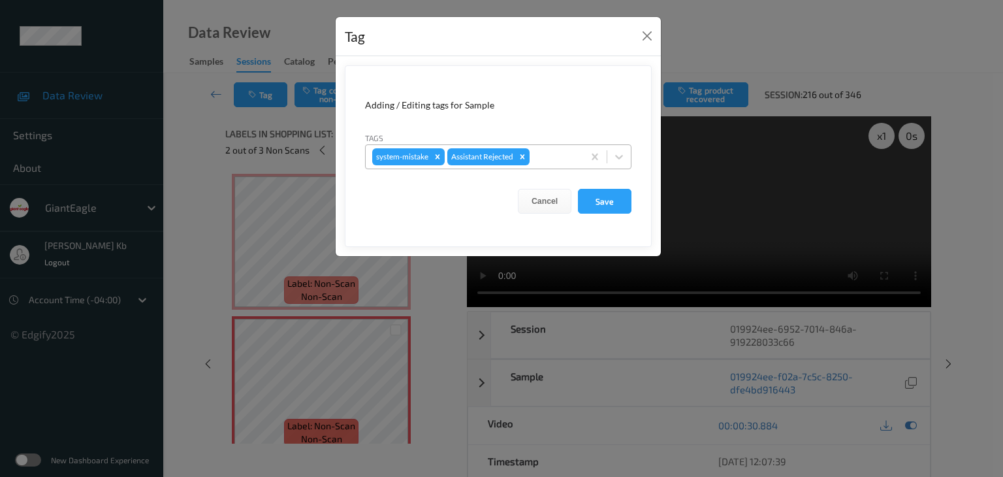
click at [545, 153] on div at bounding box center [554, 157] width 44 height 16
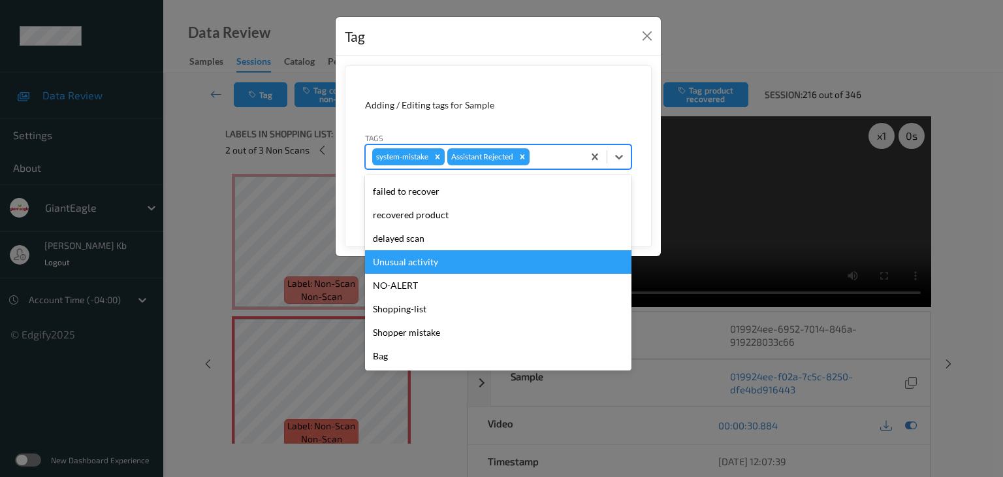
click at [415, 263] on div "Unusual activity" at bounding box center [498, 262] width 267 height 24
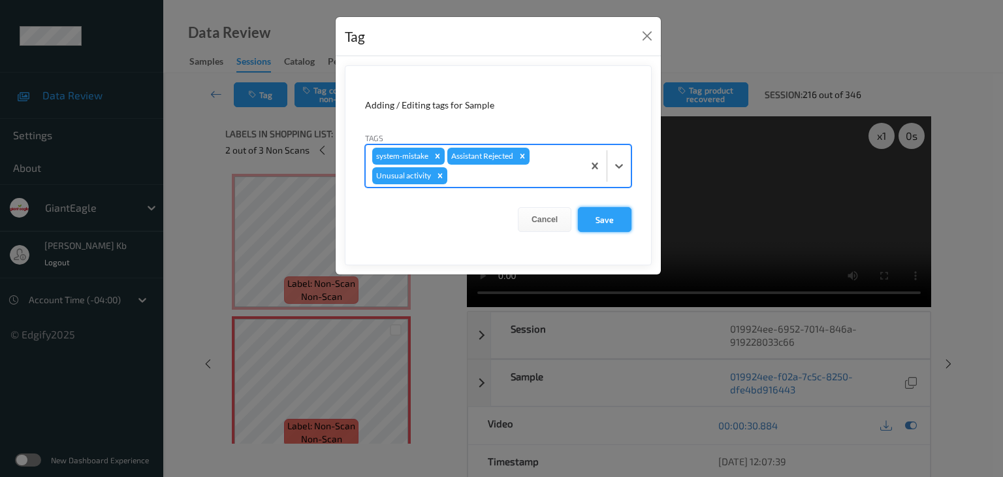
click at [611, 218] on button "Save" at bounding box center [605, 219] width 54 height 25
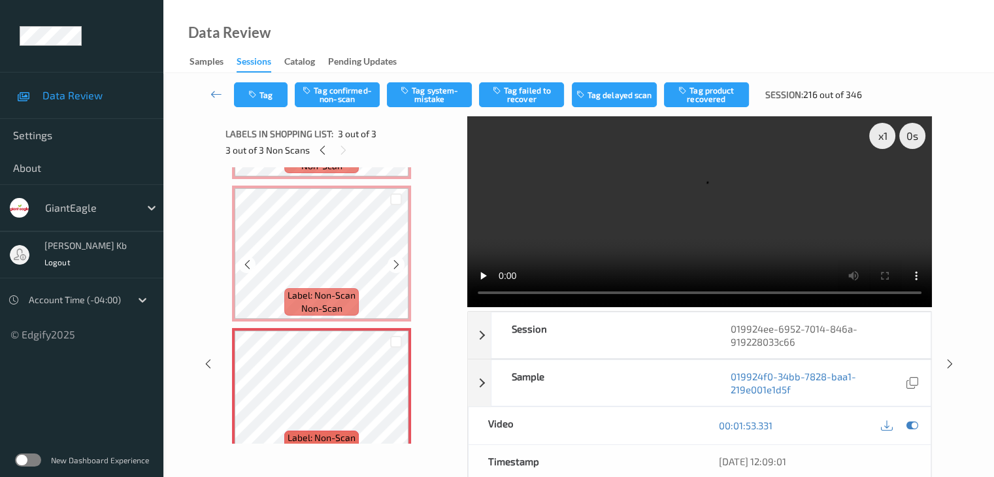
scroll to position [157, 0]
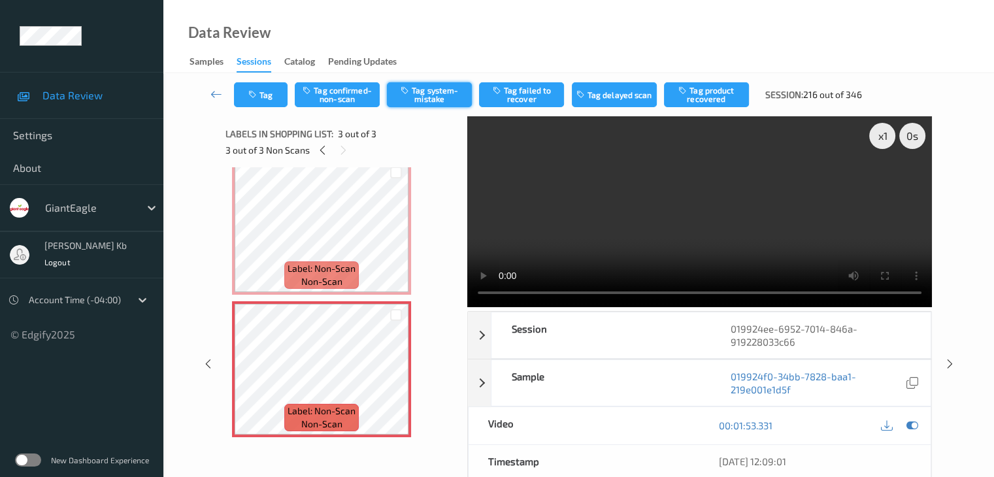
click at [434, 102] on button "Tag system-mistake" at bounding box center [429, 94] width 85 height 25
drag, startPoint x: 217, startPoint y: 90, endPoint x: 226, endPoint y: 18, distance: 73.1
click at [217, 90] on icon at bounding box center [216, 94] width 12 height 13
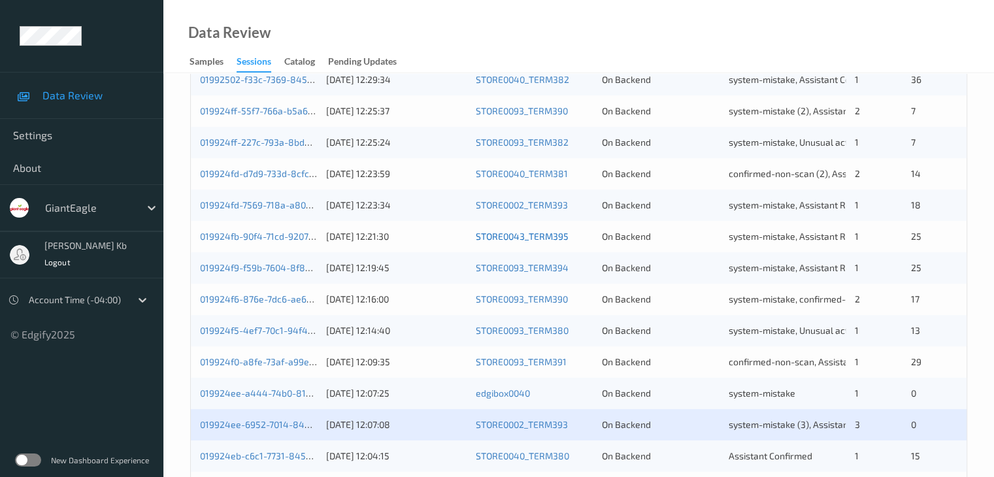
scroll to position [609, 0]
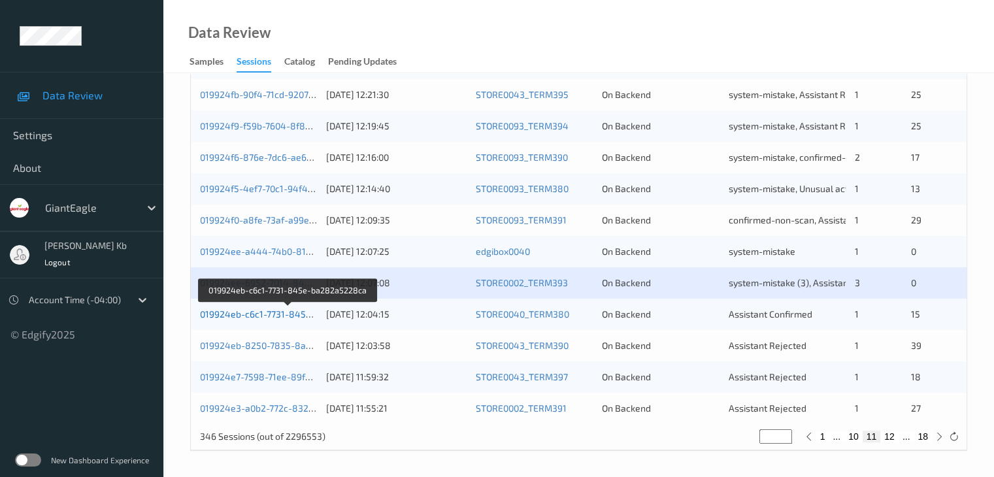
click at [283, 314] on link "019924eb-c6c1-7731-845e-ba282a5228ca" at bounding box center [289, 313] width 178 height 11
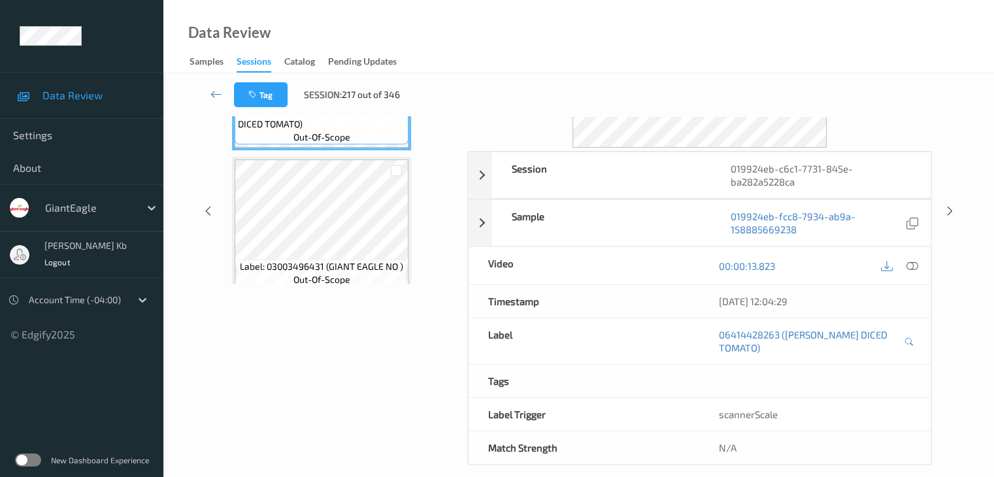
scroll to position [29, 0]
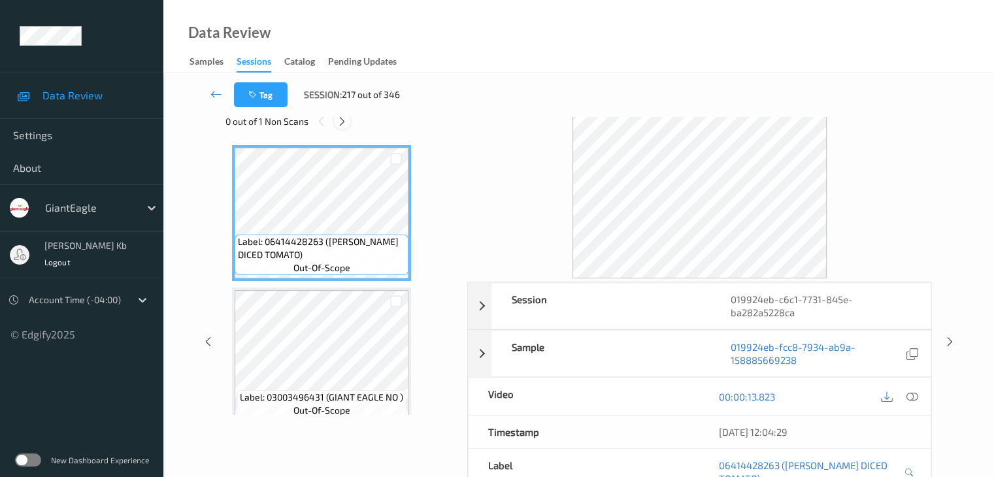
click at [344, 122] on icon at bounding box center [341, 122] width 11 height 12
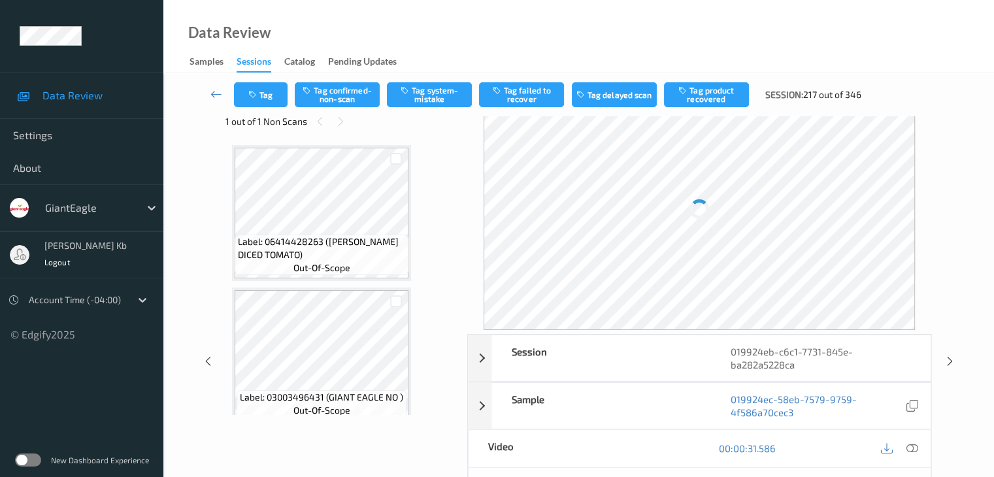
scroll to position [434, 0]
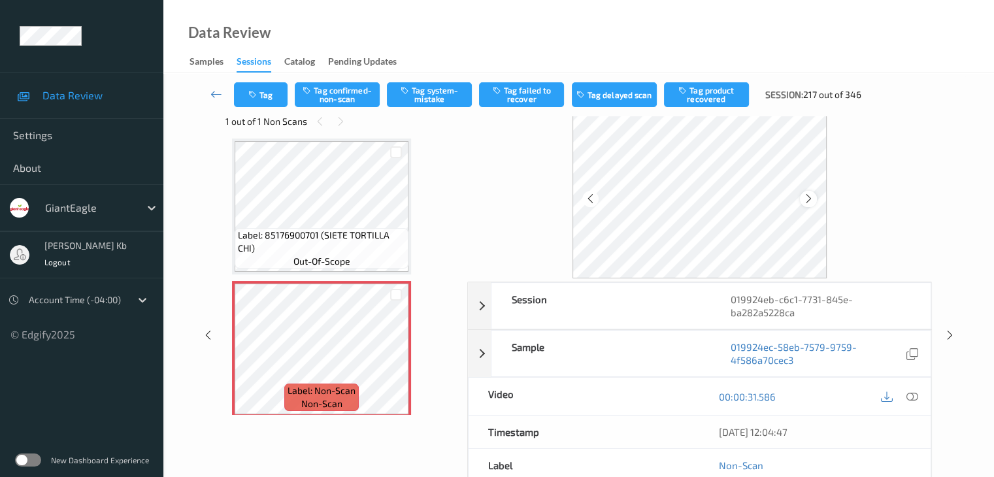
click at [805, 193] on icon at bounding box center [808, 199] width 11 height 12
click at [909, 395] on icon at bounding box center [911, 397] width 12 height 12
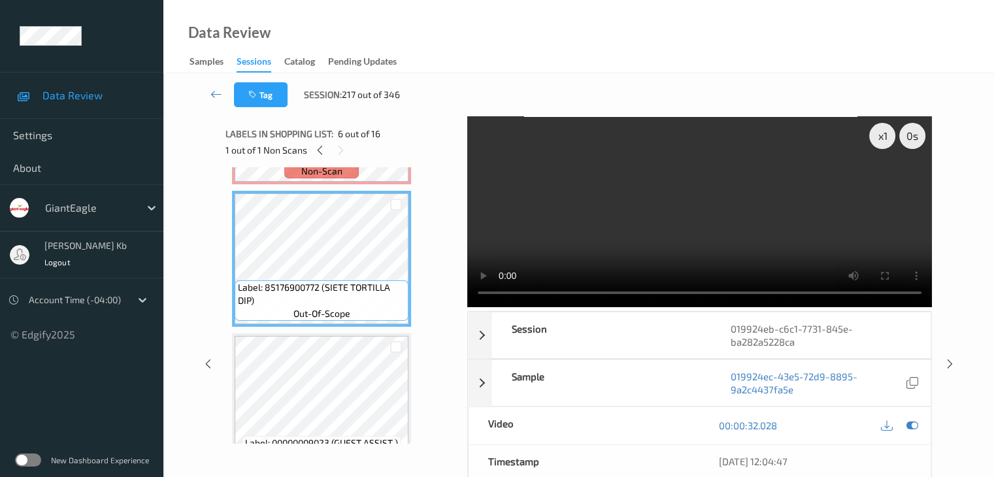
scroll to position [564, 0]
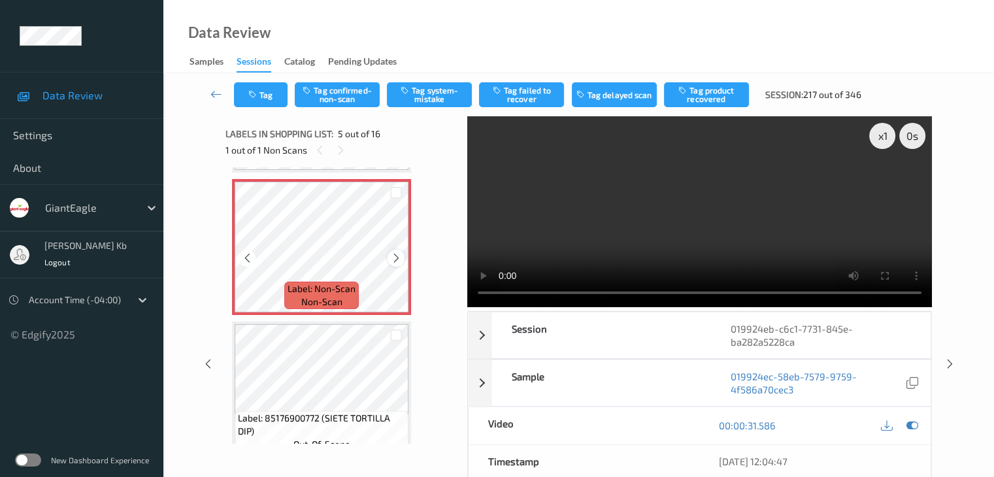
click at [398, 261] on icon at bounding box center [396, 258] width 11 height 12
click at [397, 259] on icon at bounding box center [396, 258] width 11 height 12
click at [216, 91] on icon at bounding box center [216, 94] width 12 height 13
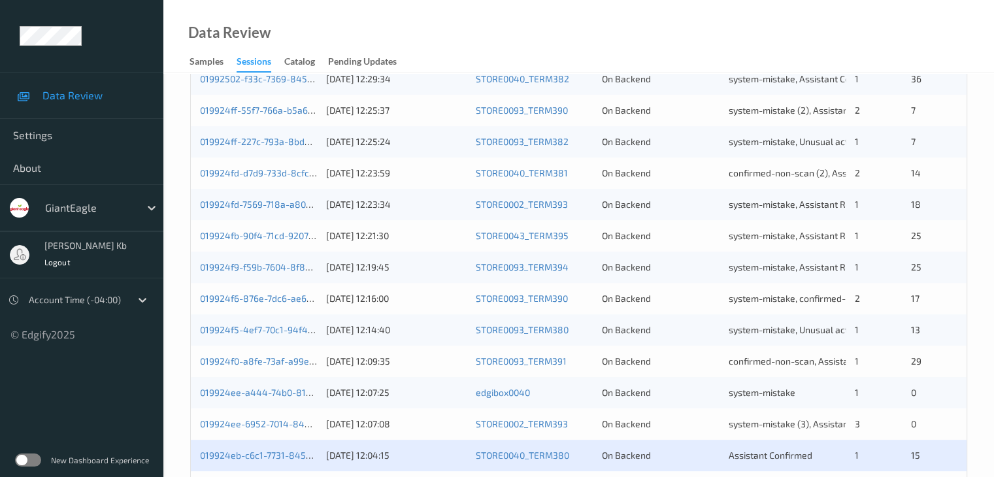
scroll to position [523, 0]
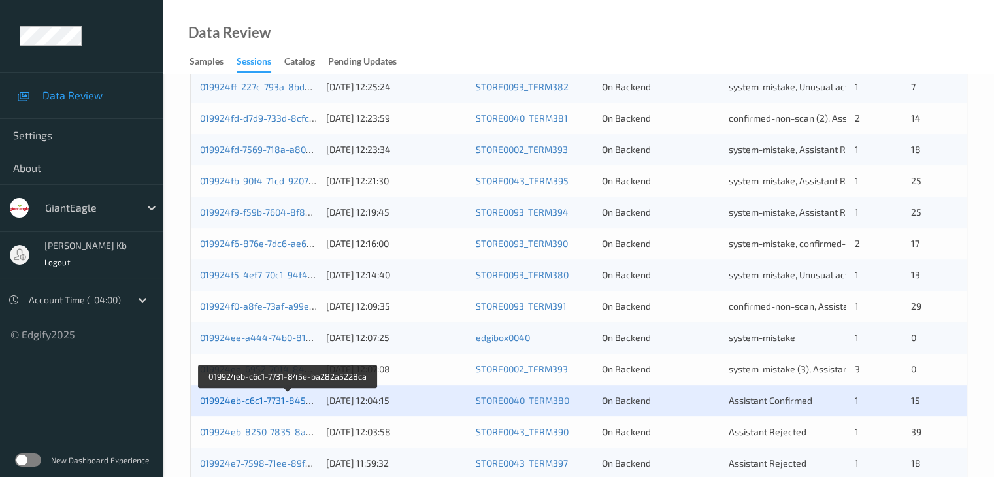
click at [267, 401] on link "019924eb-c6c1-7731-845e-ba282a5228ca" at bounding box center [289, 400] width 178 height 11
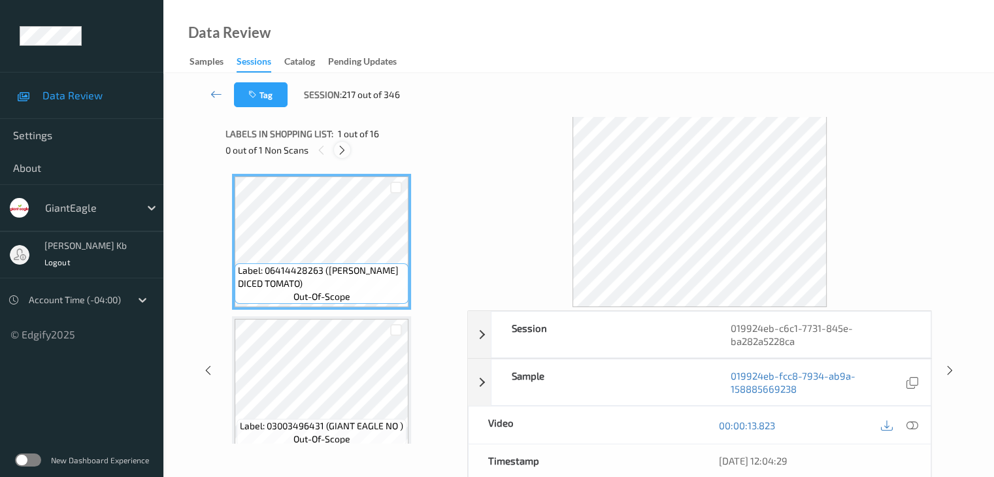
click at [341, 156] on div at bounding box center [342, 150] width 16 height 16
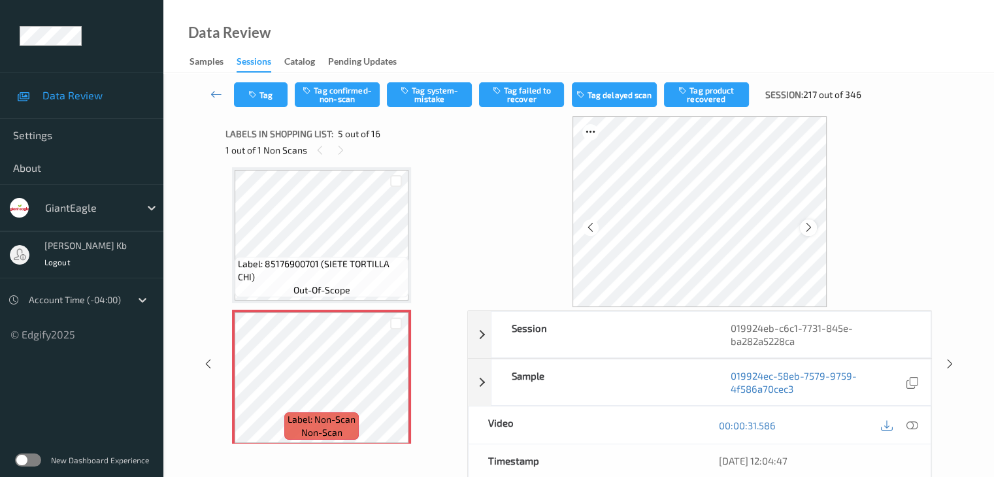
click at [810, 228] on icon at bounding box center [808, 227] width 11 height 12
click at [810, 227] on icon at bounding box center [808, 227] width 11 height 12
click at [350, 91] on button "Tag confirmed-non-scan" at bounding box center [337, 94] width 85 height 25
click at [717, 93] on button "Tag product recovered" at bounding box center [706, 94] width 85 height 25
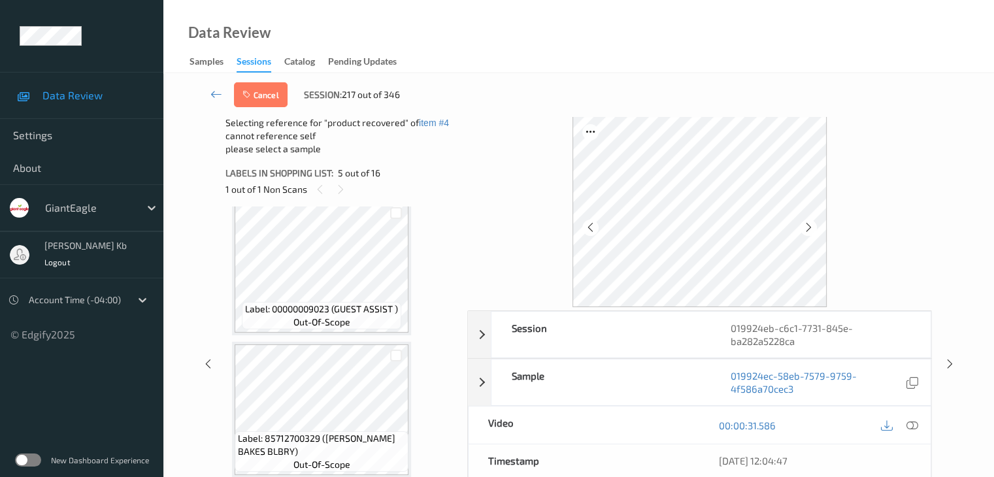
scroll to position [891, 0]
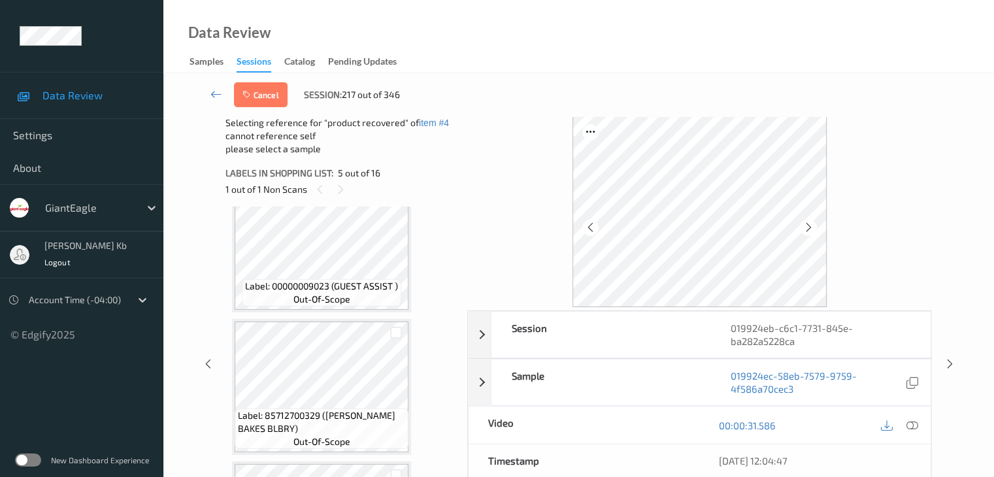
drag, startPoint x: 398, startPoint y: 330, endPoint x: 396, endPoint y: 322, distance: 8.1
click at [398, 330] on div at bounding box center [396, 333] width 12 height 12
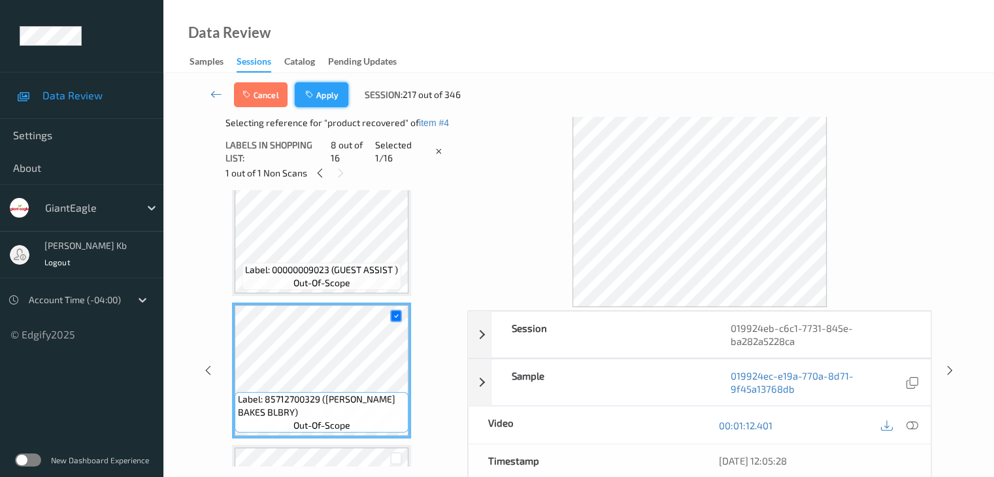
click at [332, 94] on button "Apply" at bounding box center [322, 94] width 54 height 25
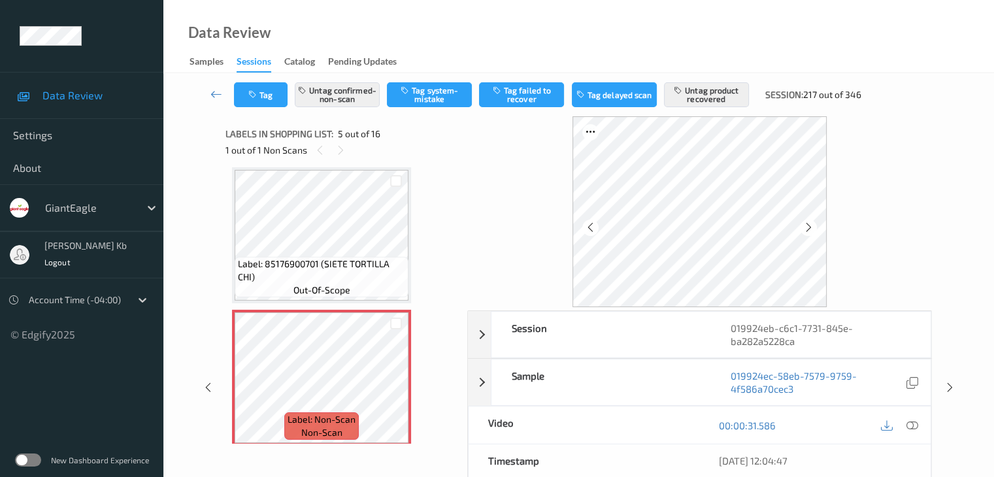
drag, startPoint x: 219, startPoint y: 91, endPoint x: 219, endPoint y: 80, distance: 10.5
click at [219, 91] on icon at bounding box center [216, 94] width 12 height 13
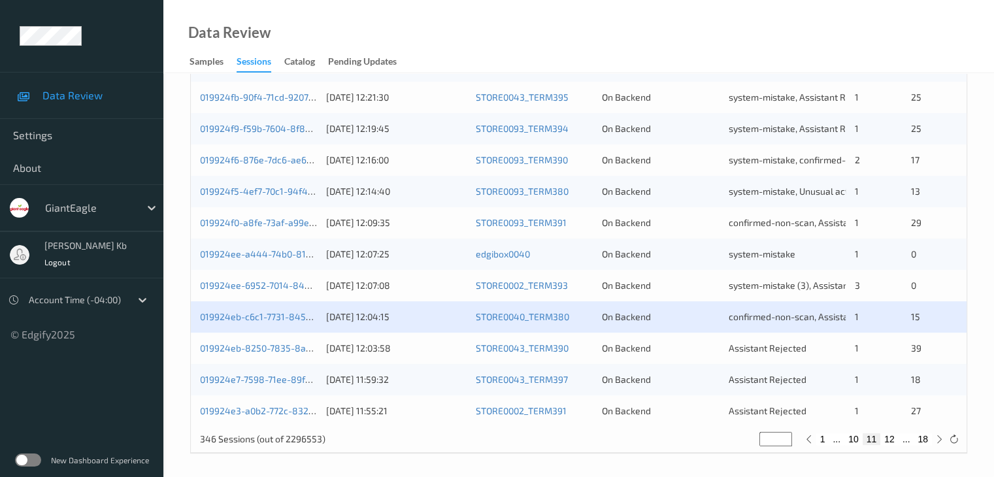
scroll to position [609, 0]
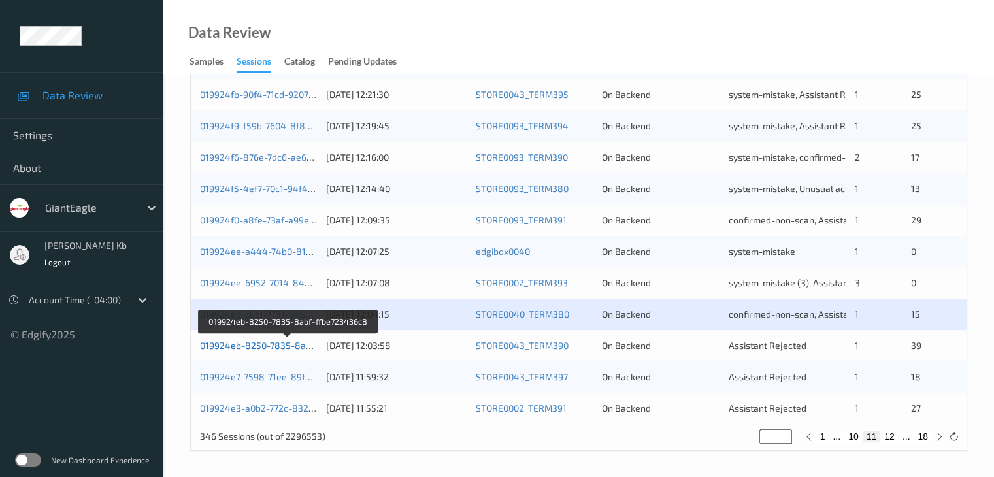
click at [273, 345] on link "019924eb-8250-7835-8abf-ffbe723436c8" at bounding box center [288, 345] width 177 height 11
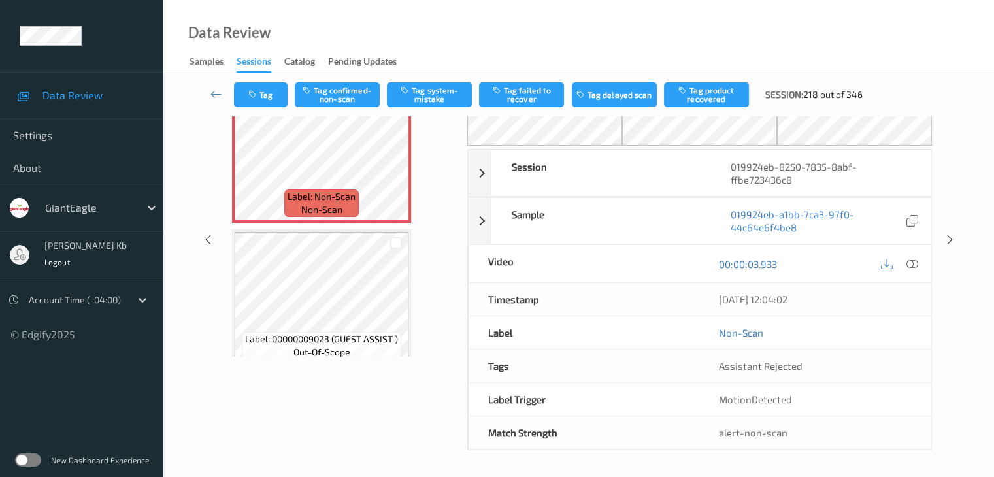
scroll to position [86, 0]
click at [219, 95] on icon at bounding box center [216, 94] width 12 height 13
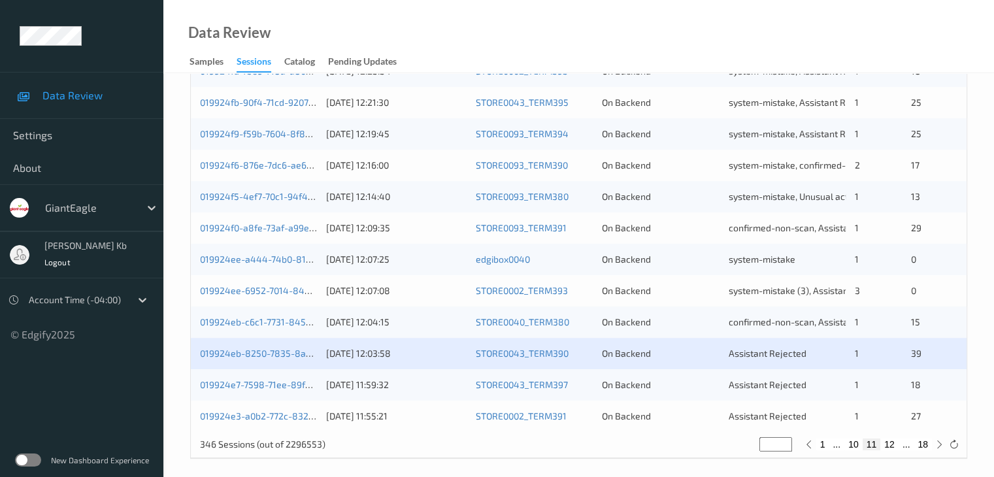
scroll to position [609, 0]
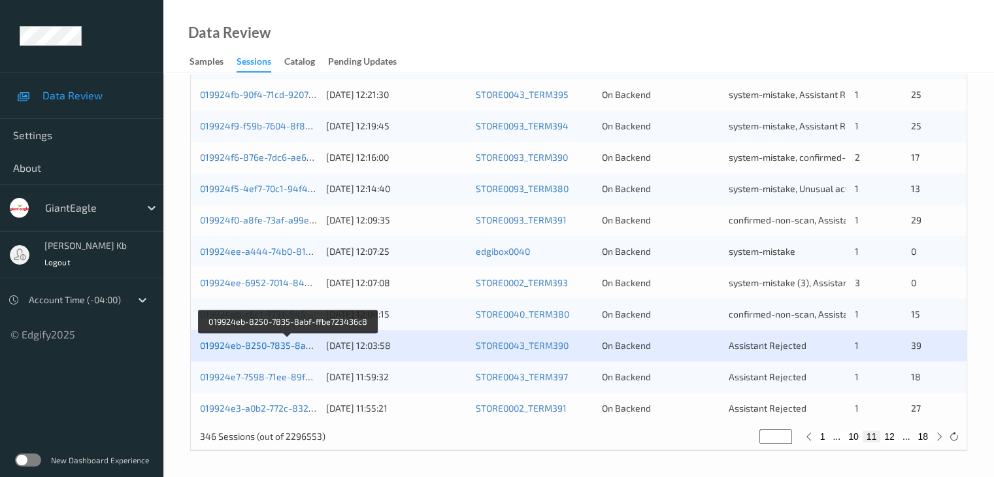
click at [272, 346] on link "019924eb-8250-7835-8abf-ffbe723436c8" at bounding box center [288, 345] width 177 height 11
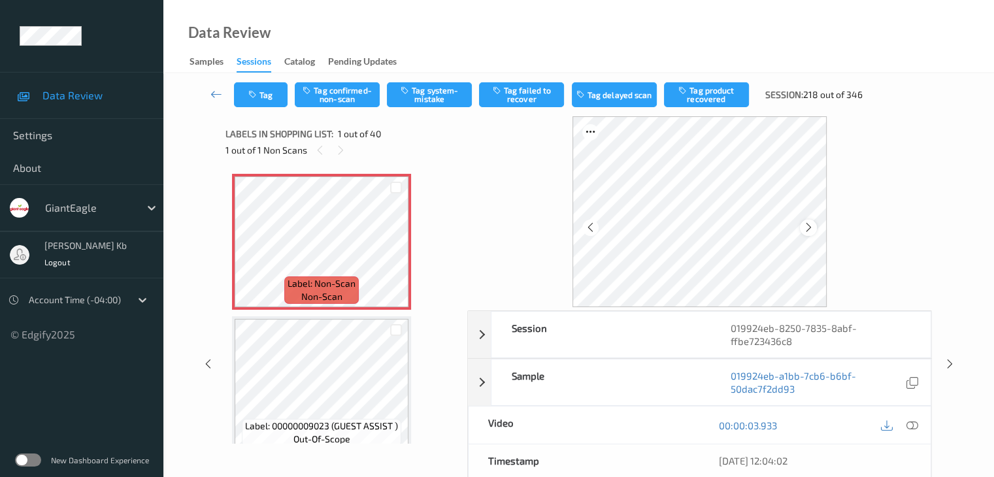
click at [807, 226] on icon at bounding box center [808, 227] width 11 height 12
click at [911, 424] on icon at bounding box center [911, 425] width 12 height 12
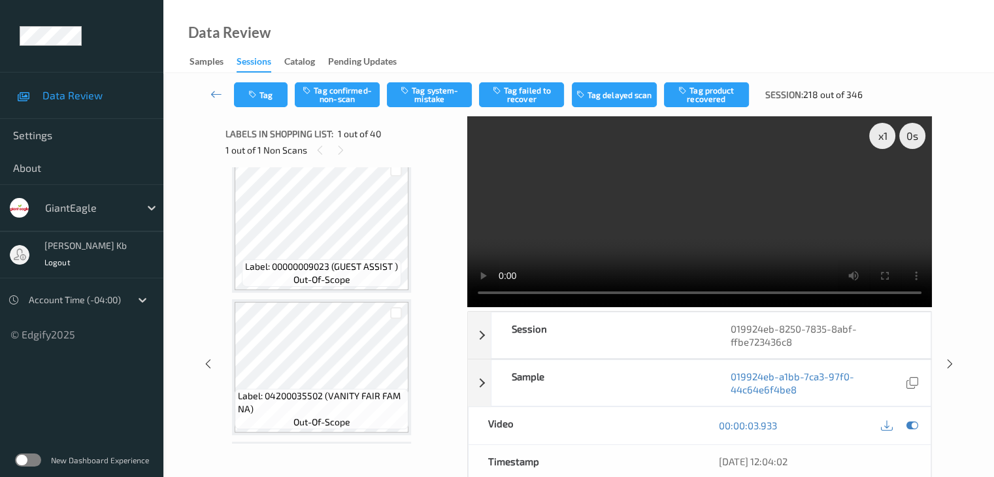
scroll to position [131, 0]
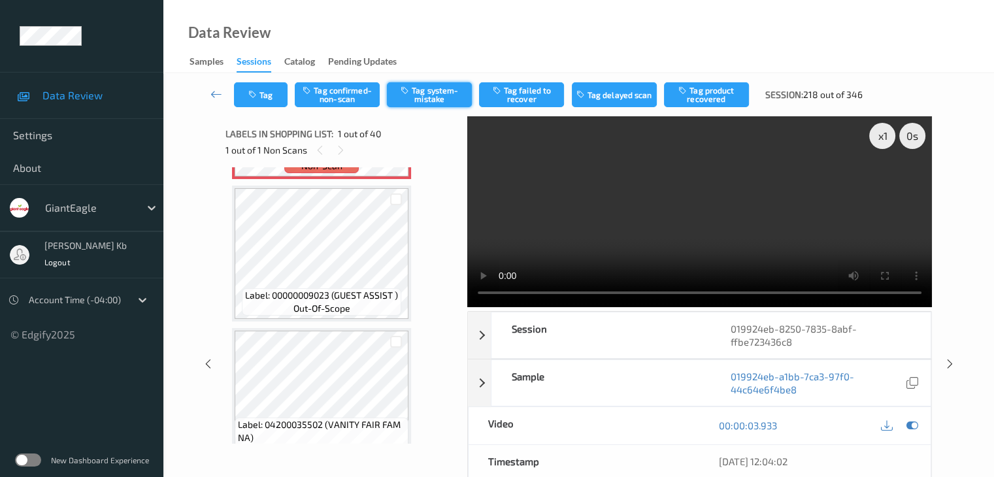
click at [426, 97] on button "Tag system-mistake" at bounding box center [429, 94] width 85 height 25
click at [219, 97] on icon at bounding box center [216, 94] width 12 height 13
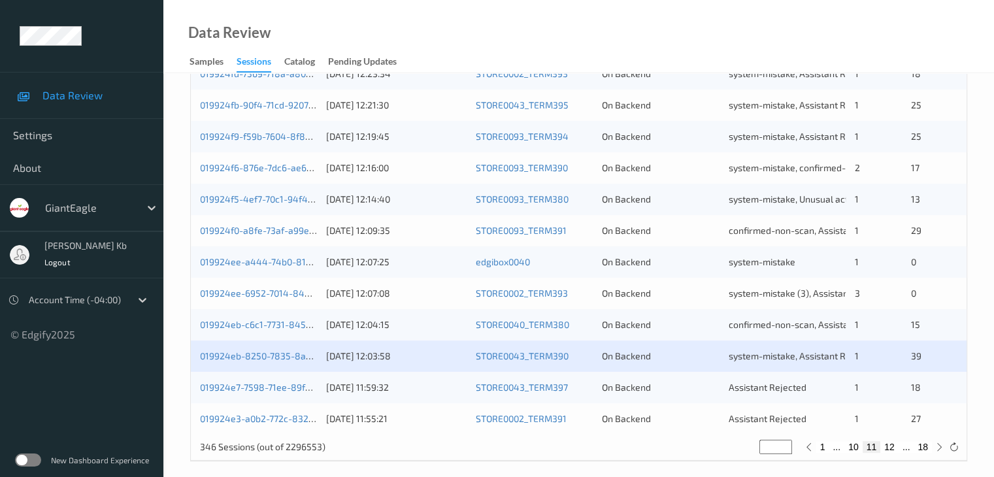
scroll to position [609, 0]
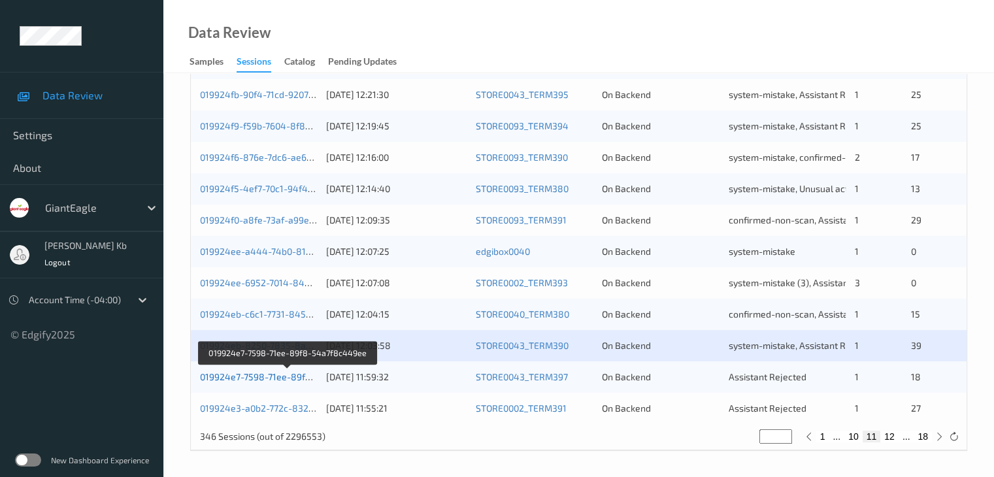
click at [268, 377] on link "019924e7-7598-71ee-89f8-54a7f8c449ee" at bounding box center [288, 376] width 177 height 11
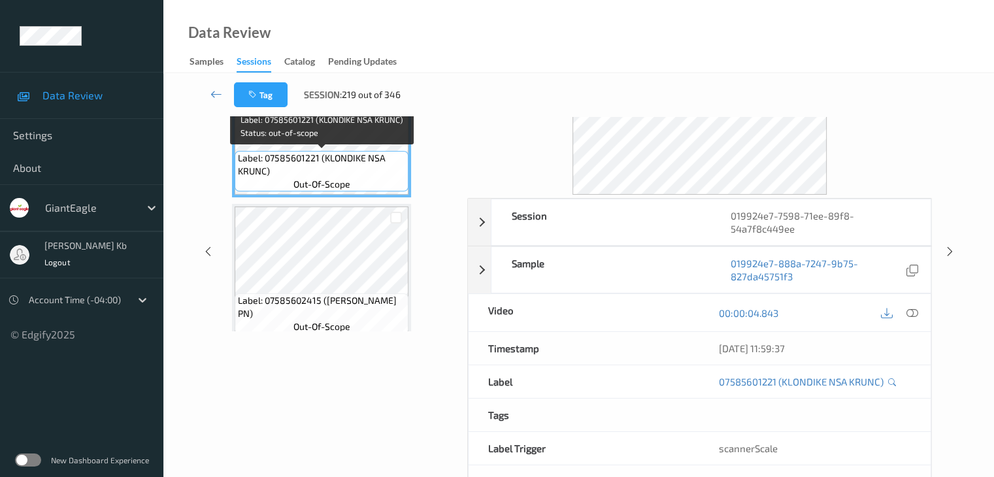
scroll to position [29, 0]
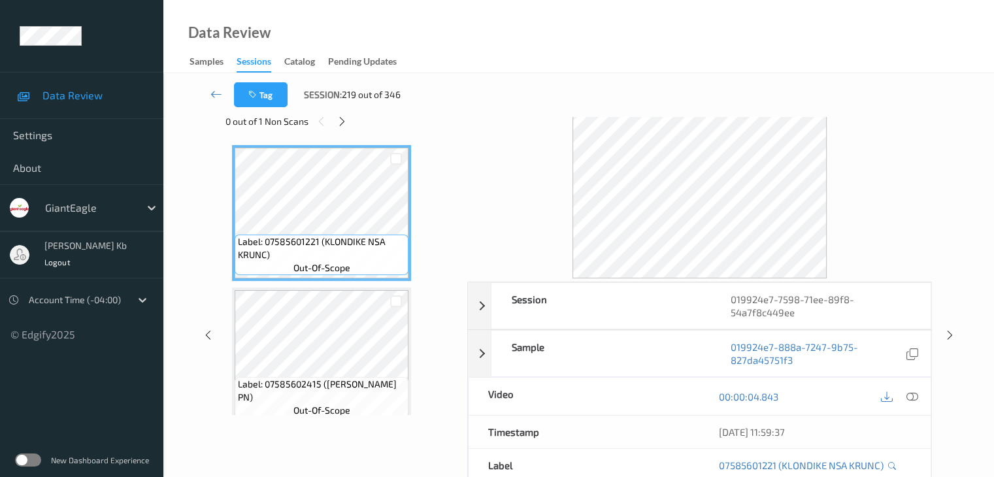
drag, startPoint x: 342, startPoint y: 118, endPoint x: 350, endPoint y: 123, distance: 9.1
click at [342, 118] on icon at bounding box center [341, 122] width 11 height 12
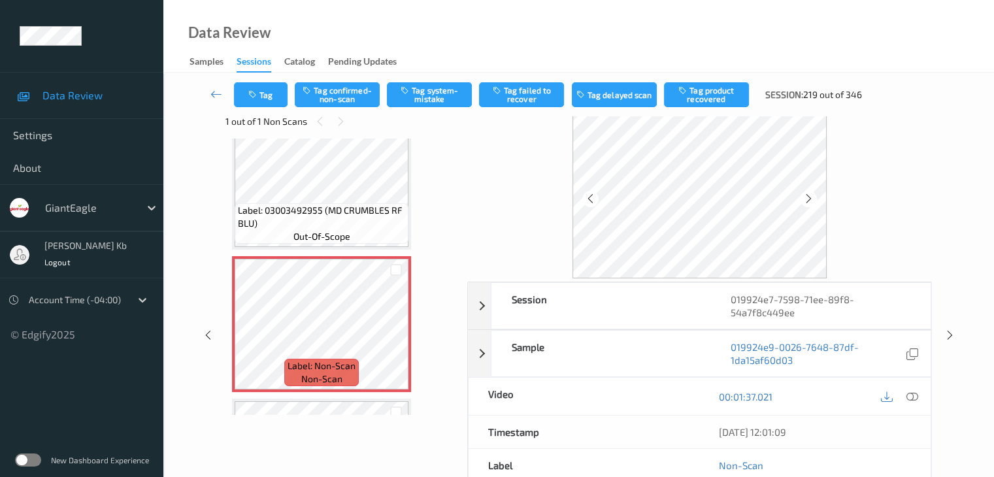
scroll to position [1211, 0]
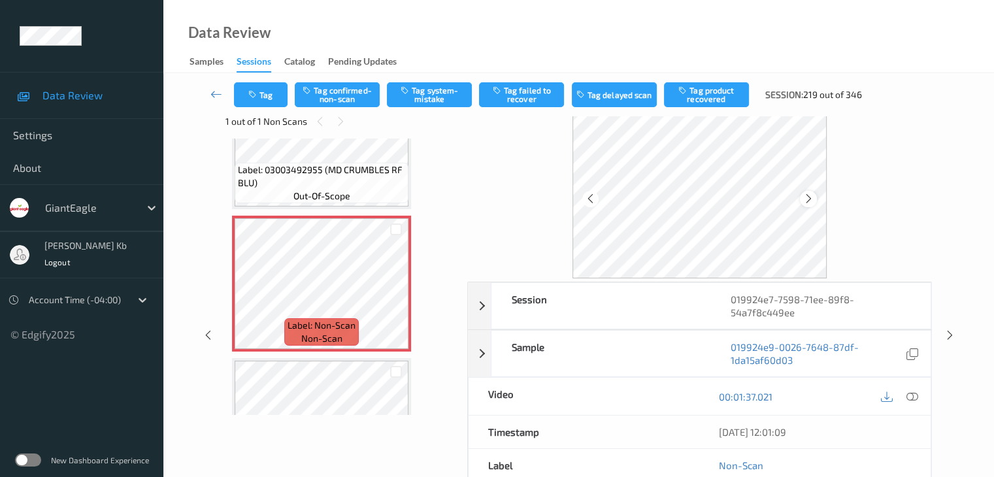
click at [809, 197] on icon at bounding box center [808, 199] width 11 height 12
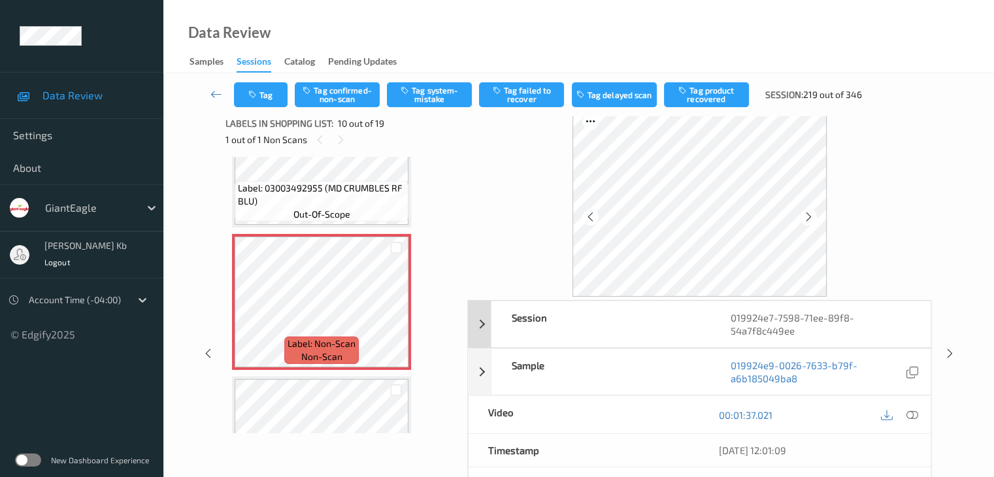
scroll to position [0, 0]
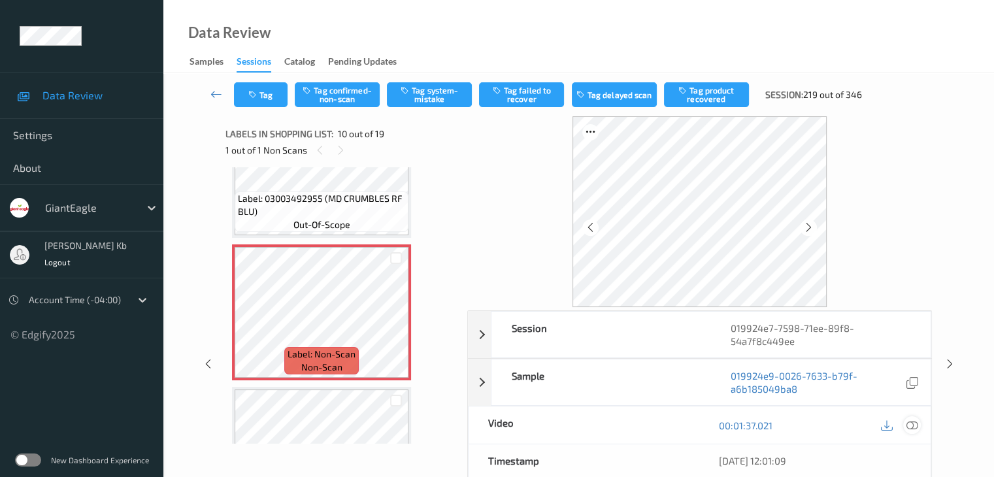
click at [917, 422] on icon at bounding box center [911, 425] width 12 height 12
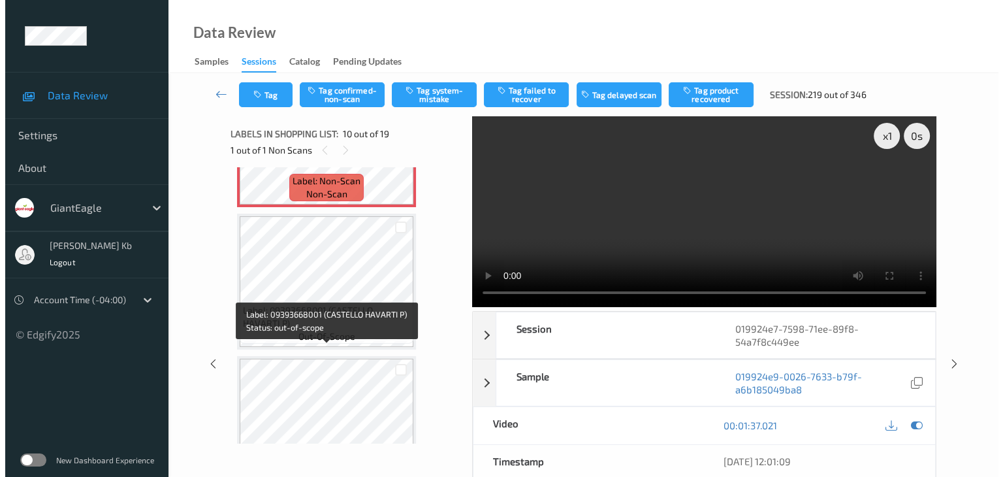
scroll to position [1407, 0]
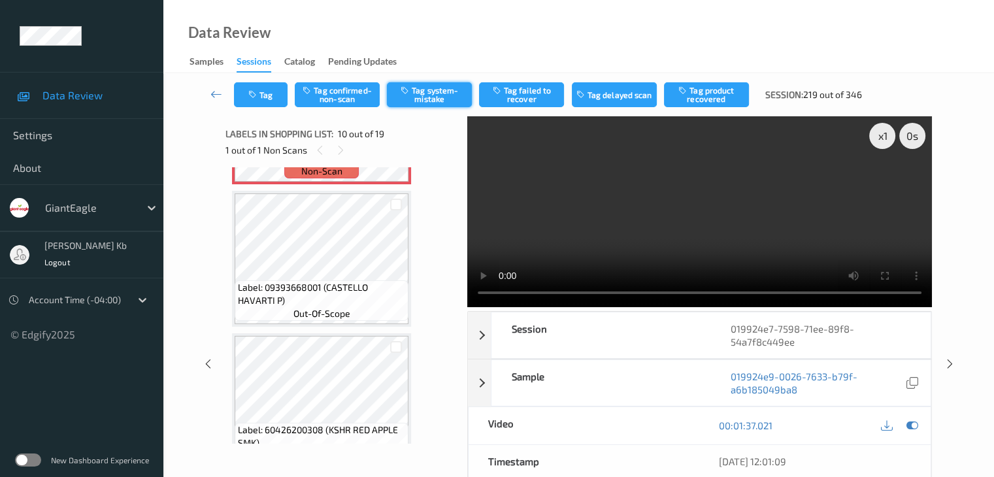
click at [429, 92] on button "Tag system-mistake" at bounding box center [429, 94] width 85 height 25
click at [265, 97] on button "Tag" at bounding box center [261, 94] width 54 height 25
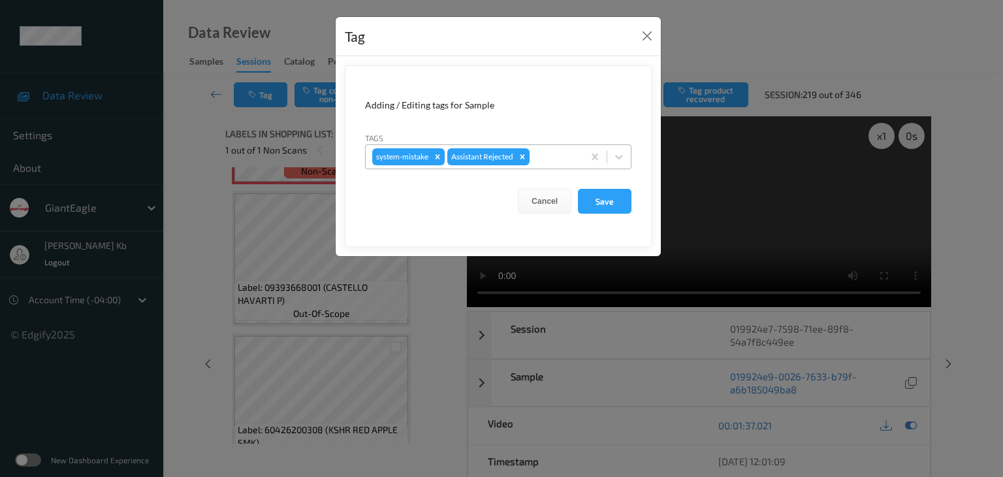
click at [559, 158] on div at bounding box center [554, 157] width 44 height 16
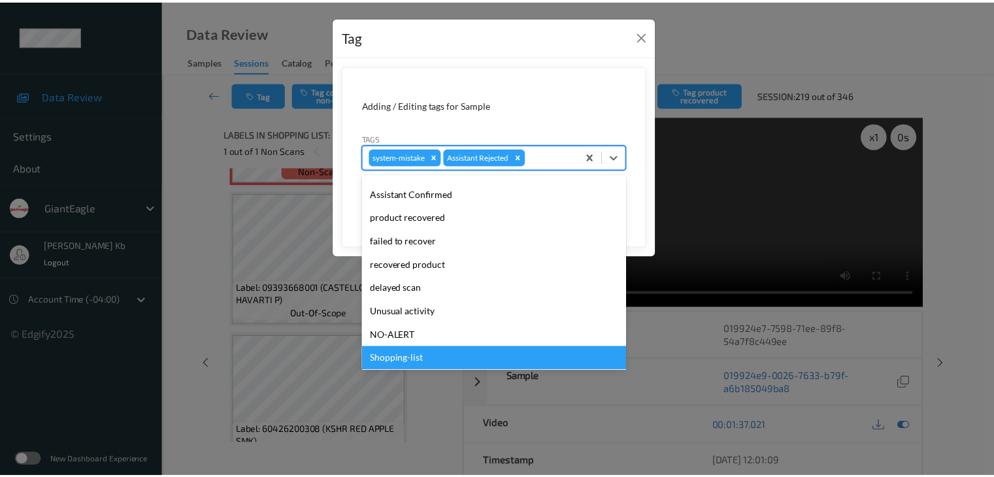
scroll to position [115, 0]
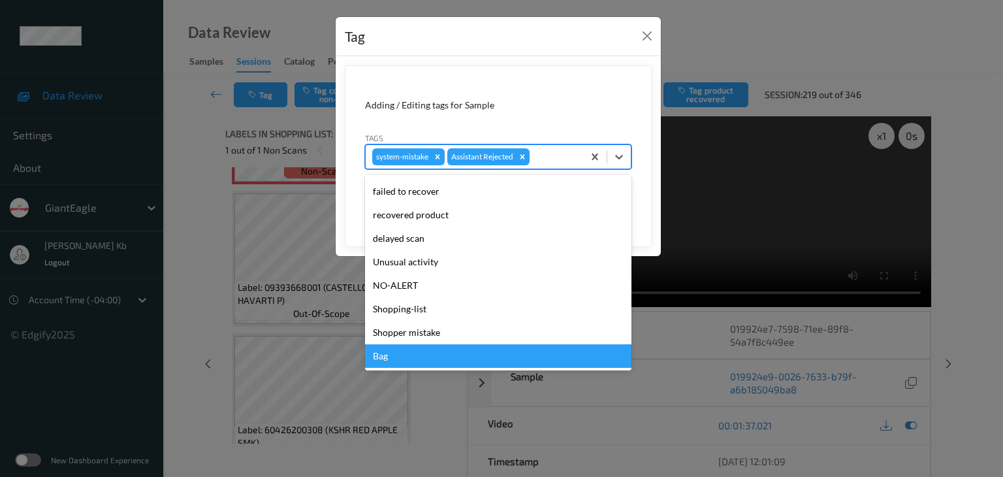
click at [388, 359] on div "Bag" at bounding box center [498, 356] width 267 height 24
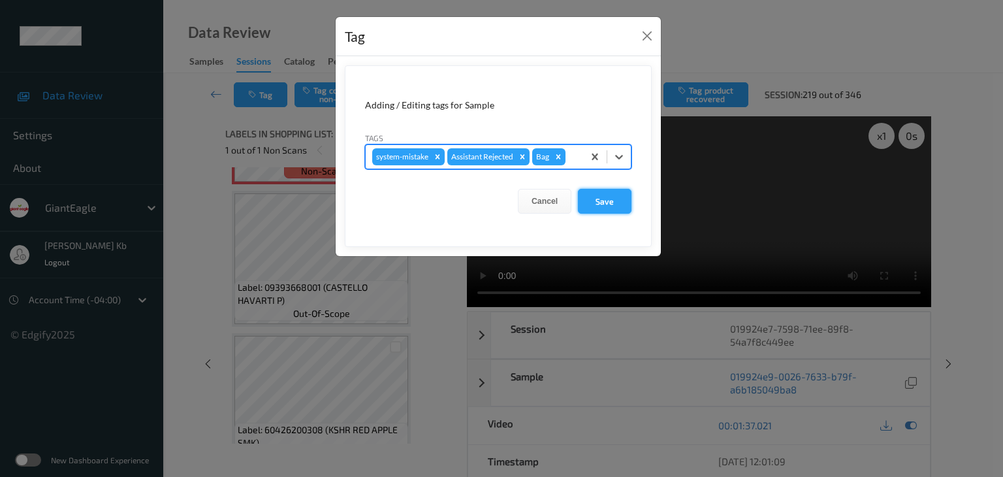
click at [603, 203] on button "Save" at bounding box center [605, 201] width 54 height 25
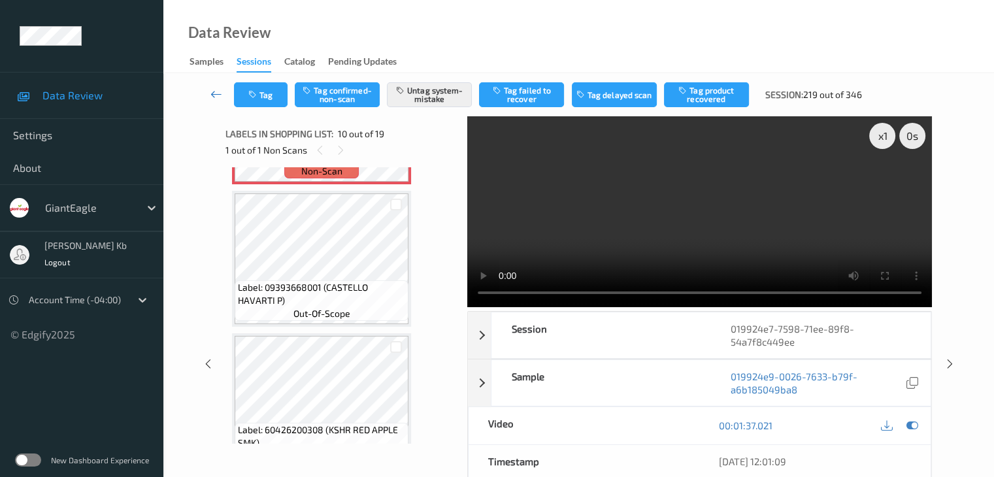
click at [213, 92] on icon at bounding box center [216, 94] width 12 height 13
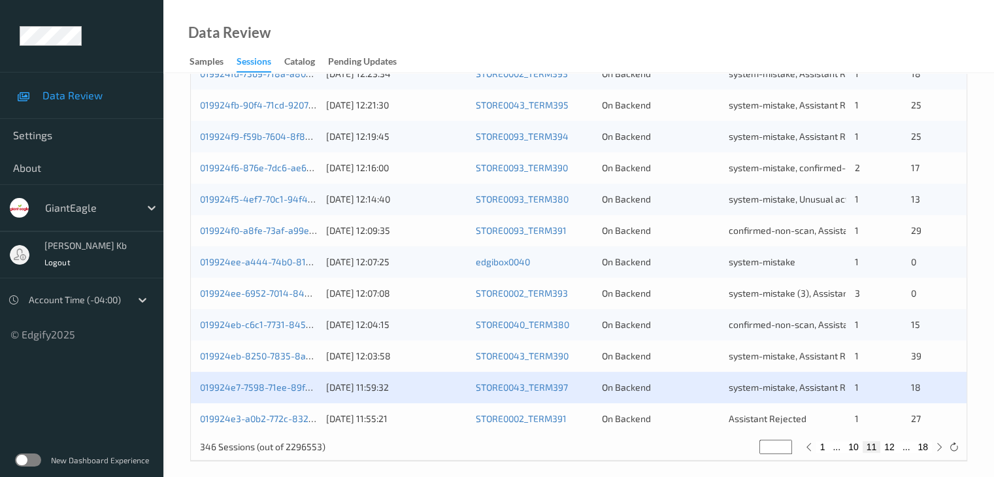
scroll to position [609, 0]
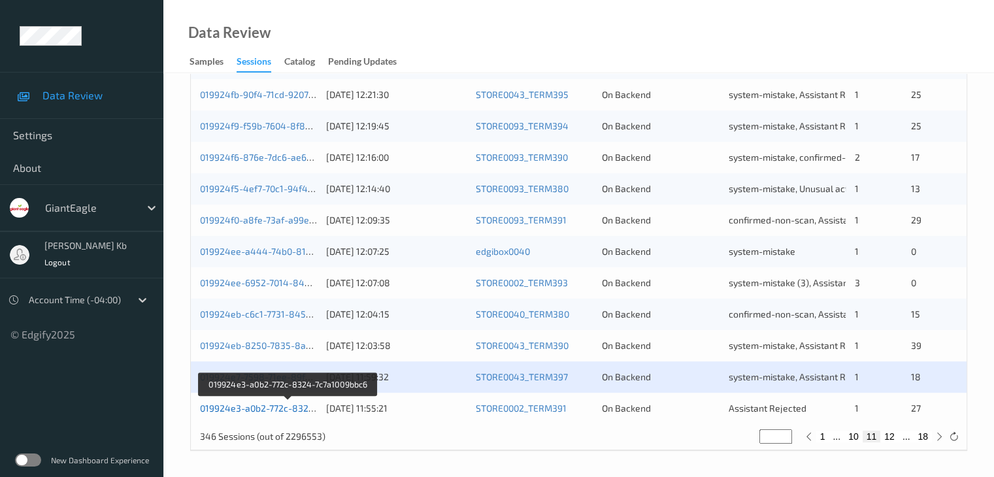
click at [277, 411] on link "019924e3-a0b2-772c-8324-7c7a1009bbc6" at bounding box center [288, 407] width 176 height 11
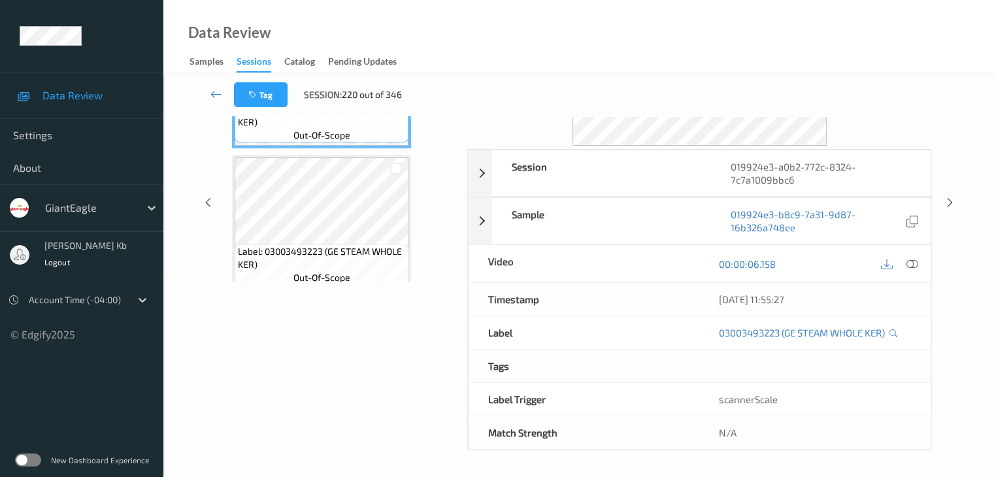
scroll to position [159, 0]
drag, startPoint x: 316, startPoint y: 2, endPoint x: 677, endPoint y: 21, distance: 361.1
click at [677, 21] on div "Data Review Samples Sessions Catalog Pending Updates" at bounding box center [578, 36] width 830 height 73
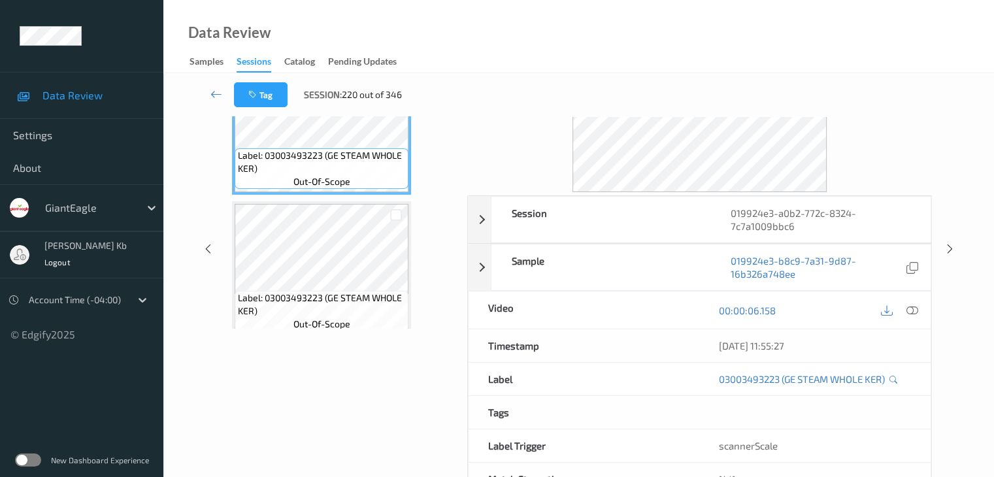
scroll to position [0, 0]
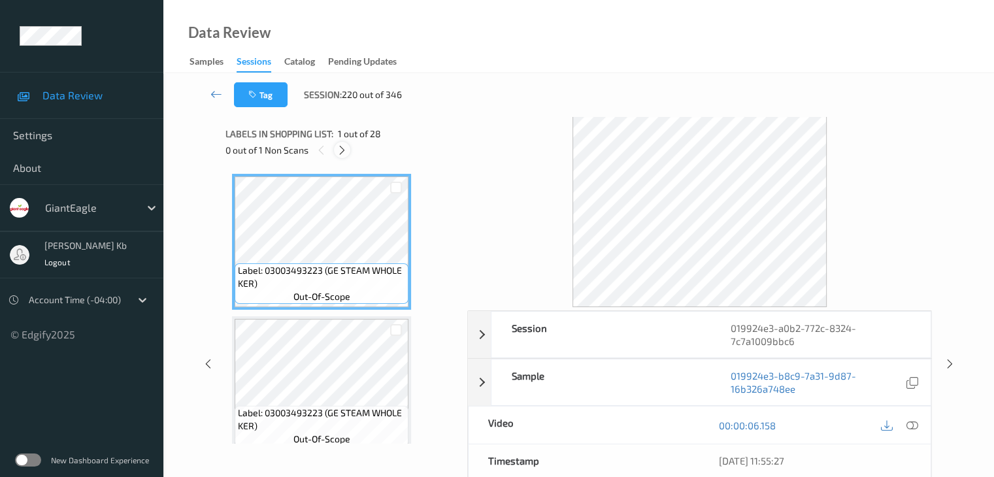
click at [341, 150] on icon at bounding box center [341, 150] width 11 height 12
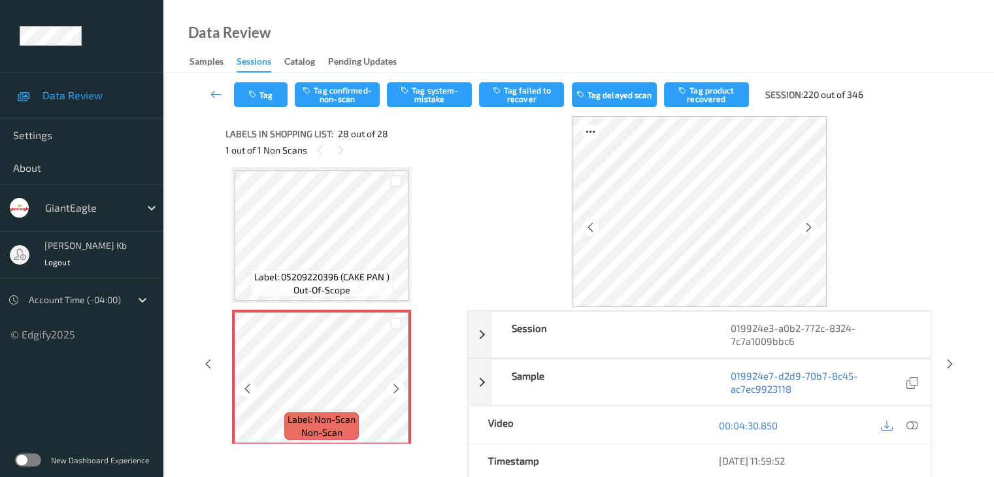
scroll to position [3718, 0]
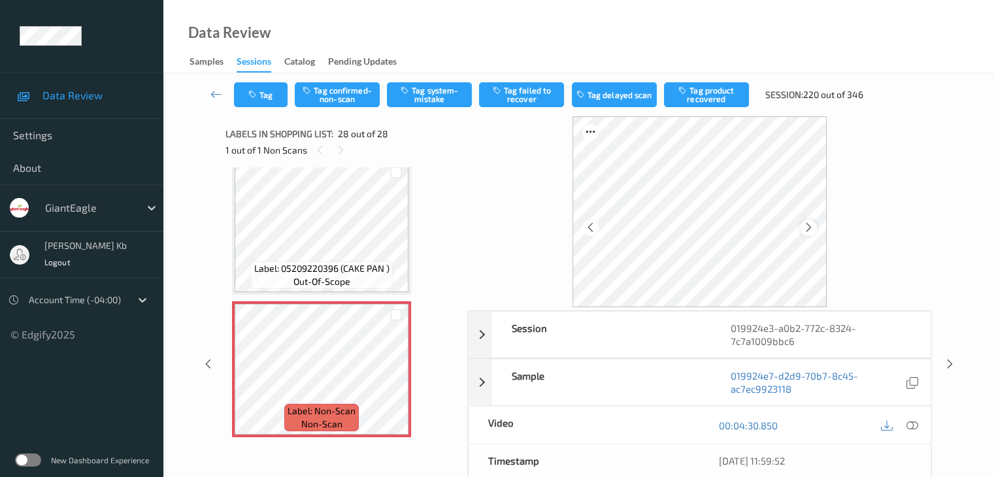
click at [807, 226] on icon at bounding box center [808, 227] width 11 height 12
click at [912, 424] on icon at bounding box center [911, 425] width 12 height 12
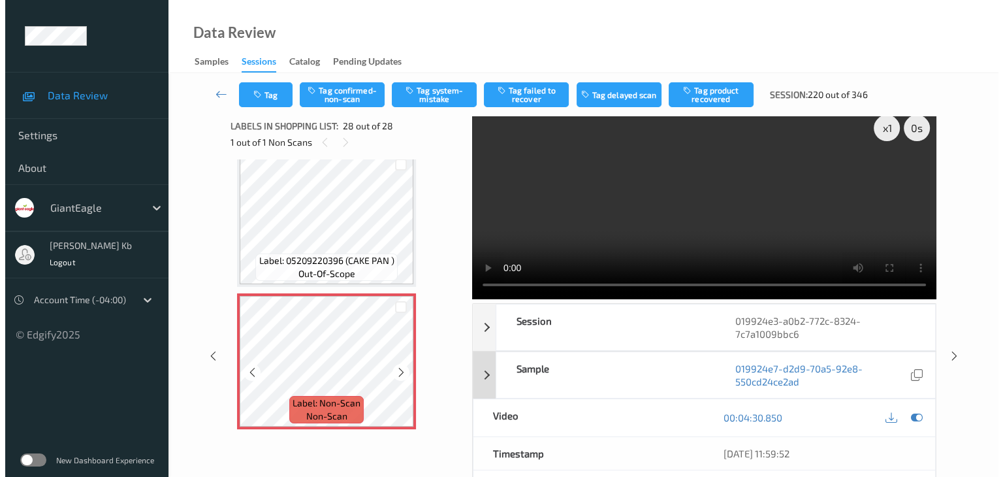
scroll to position [0, 0]
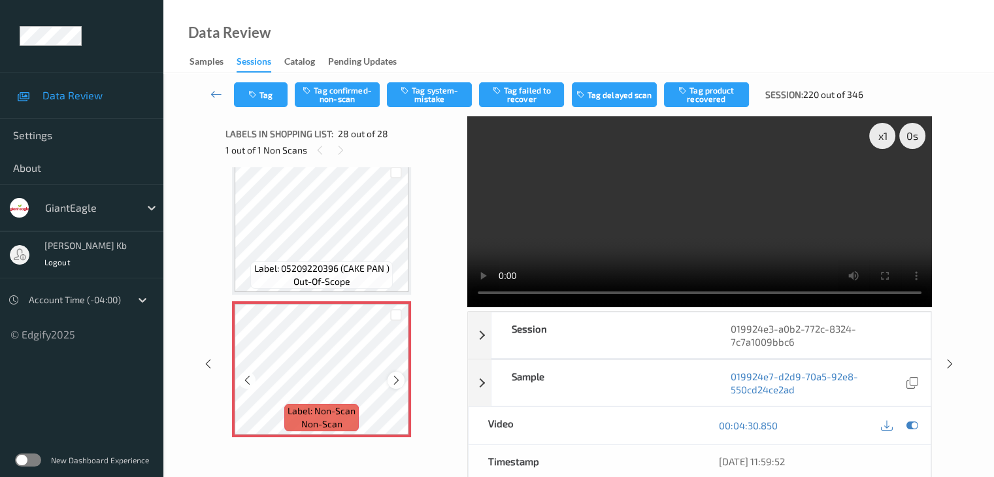
click at [397, 380] on icon at bounding box center [396, 380] width 11 height 12
click at [397, 378] on icon at bounding box center [396, 380] width 11 height 12
click at [422, 91] on button "Tag system-mistake" at bounding box center [429, 94] width 85 height 25
click at [264, 96] on button "Tag" at bounding box center [261, 94] width 54 height 25
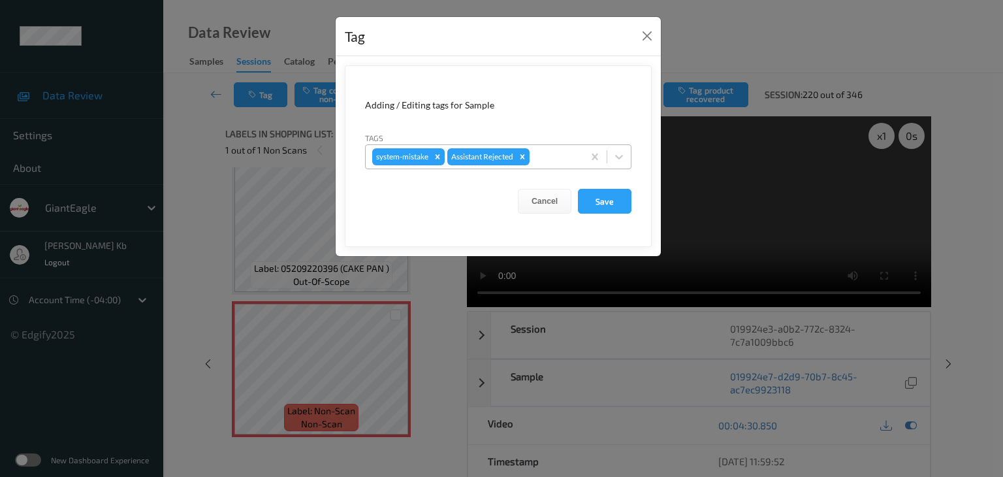
click at [555, 157] on div at bounding box center [554, 157] width 44 height 16
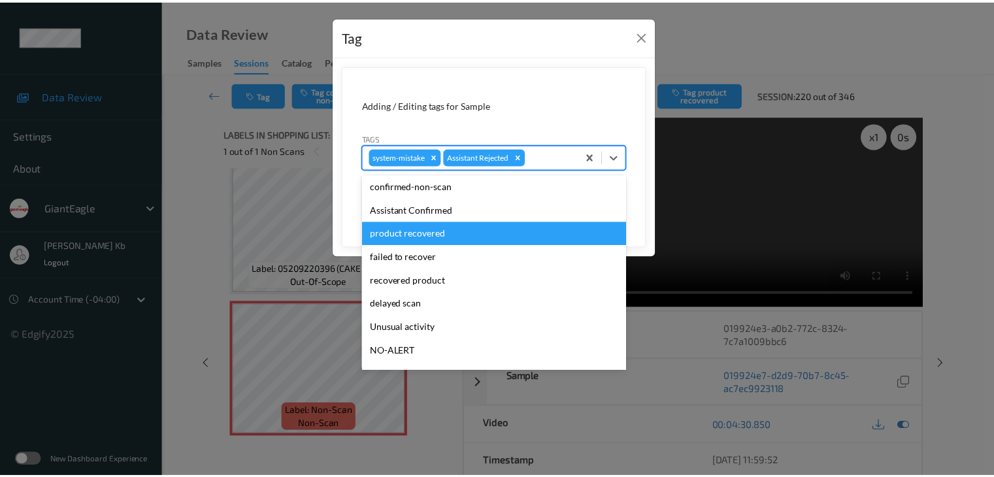
scroll to position [115, 0]
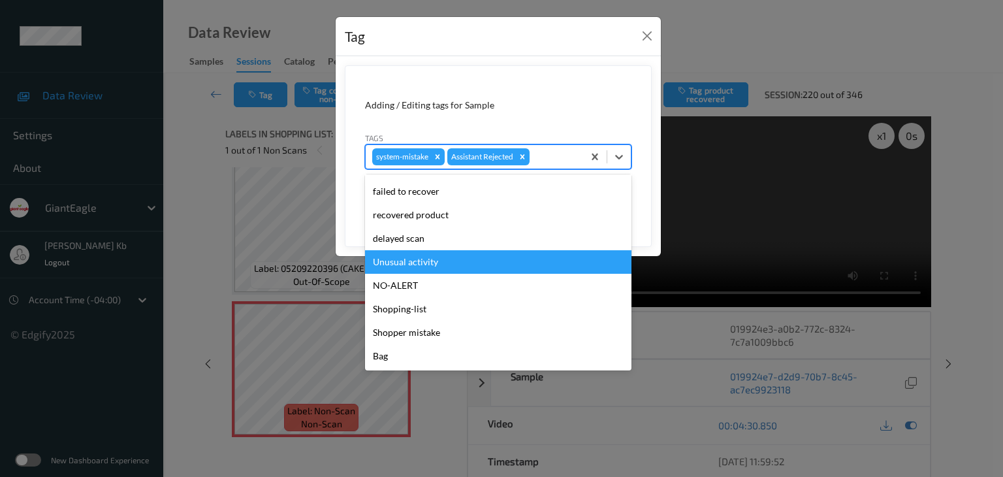
click at [423, 265] on div "Unusual activity" at bounding box center [498, 262] width 267 height 24
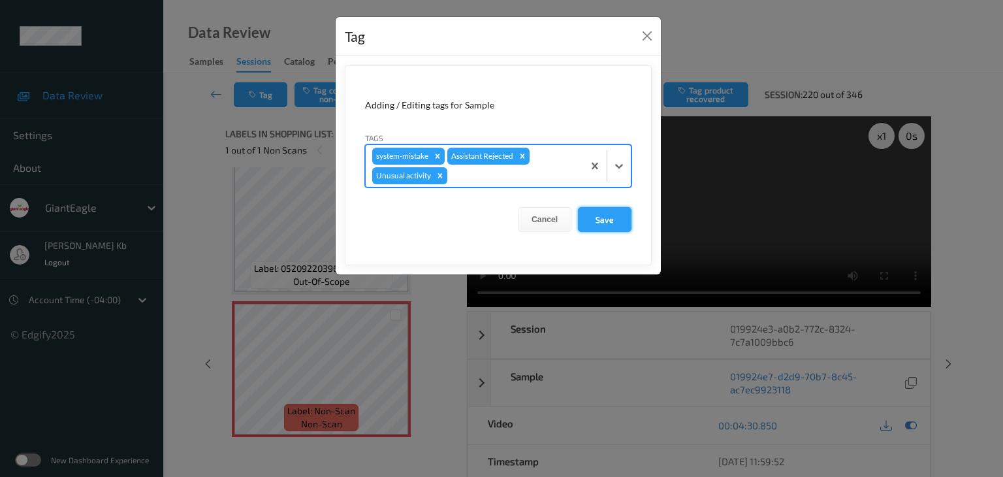
click at [611, 220] on button "Save" at bounding box center [605, 219] width 54 height 25
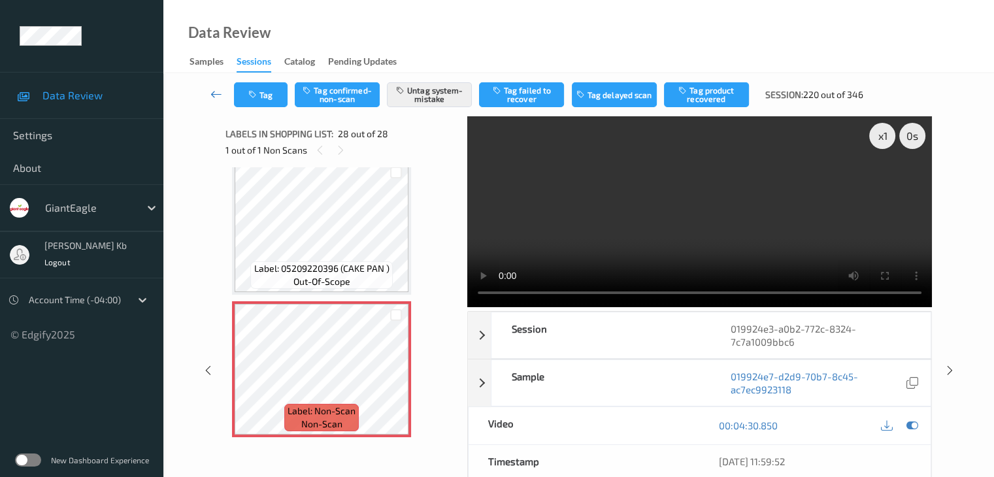
click at [214, 91] on icon at bounding box center [216, 94] width 12 height 13
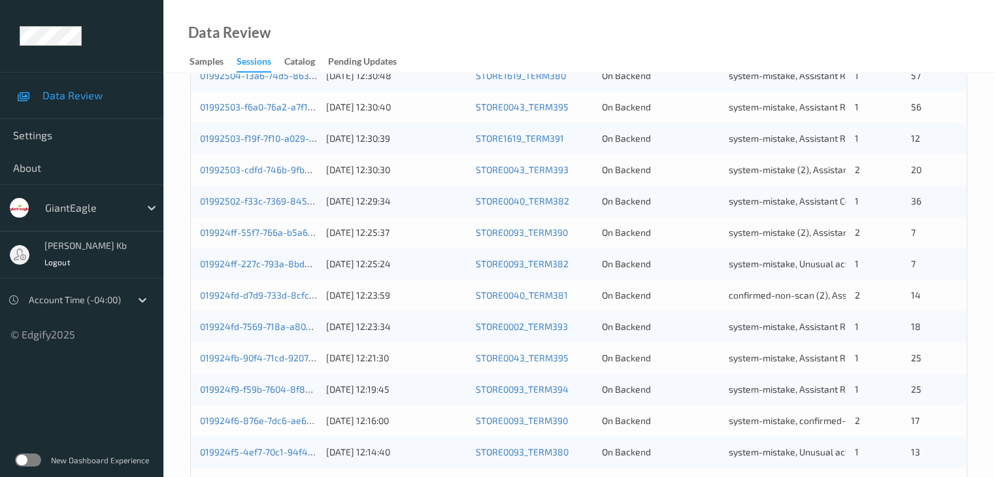
scroll to position [588, 0]
